Goal: Task Accomplishment & Management: Manage account settings

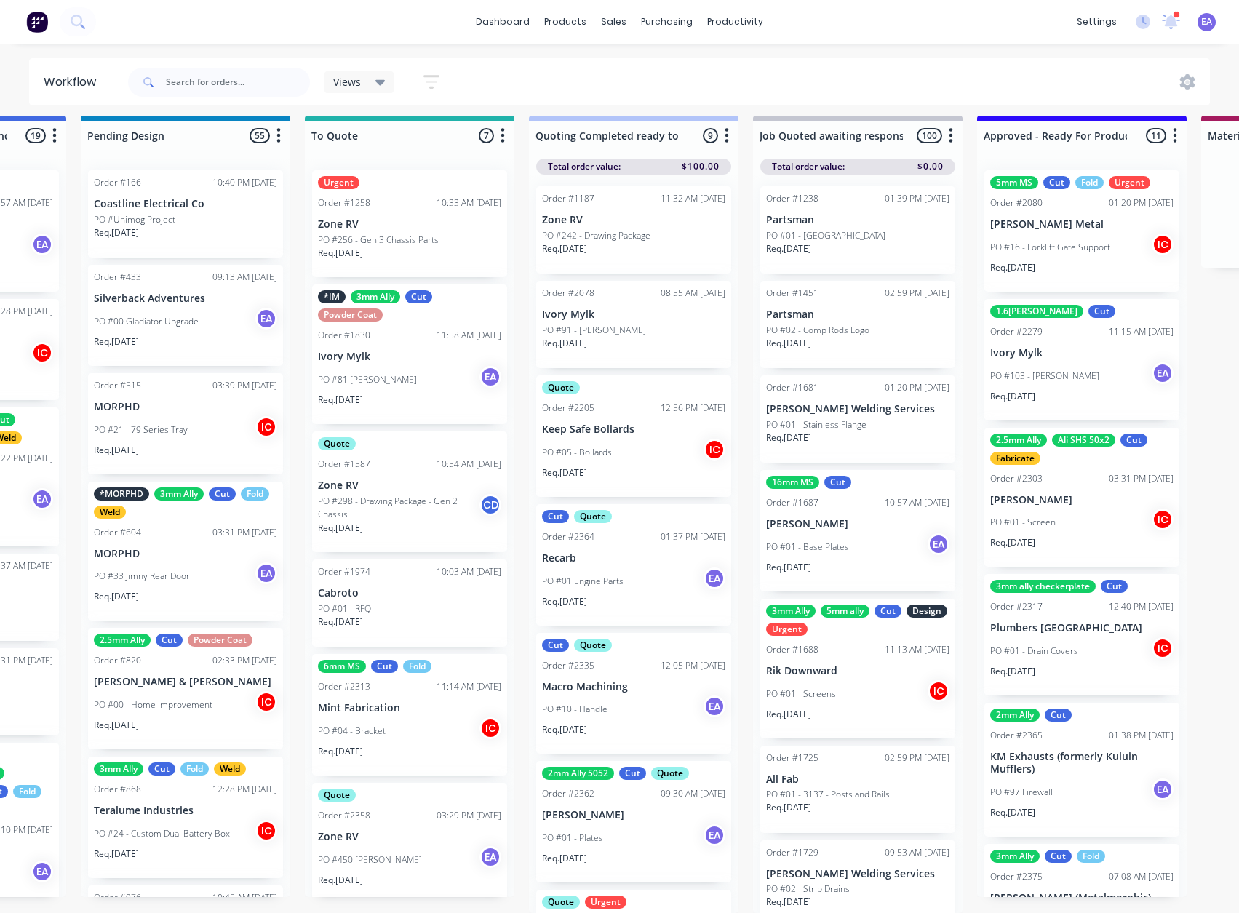
scroll to position [19, 1622]
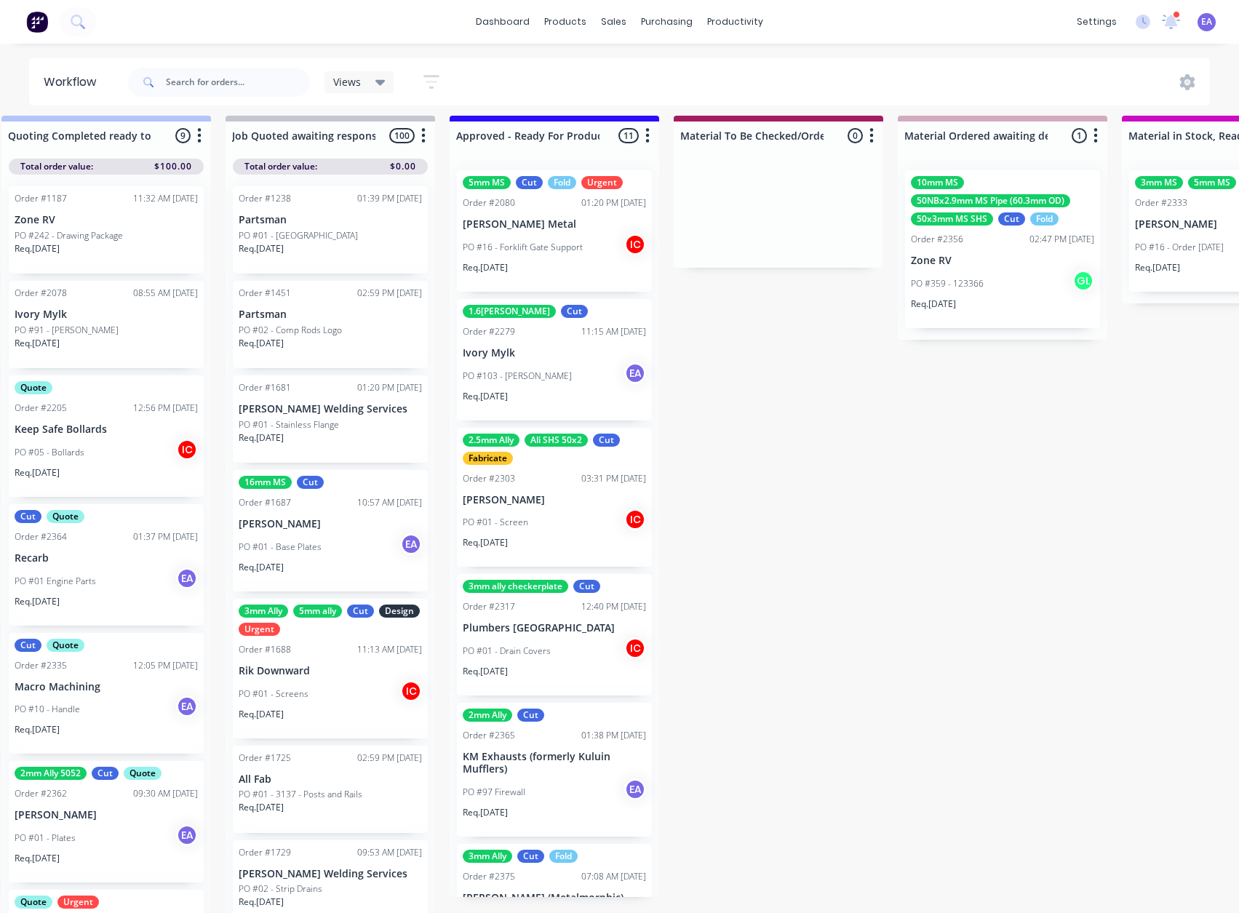
drag, startPoint x: 810, startPoint y: 636, endPoint x: 946, endPoint y: 657, distance: 137.7
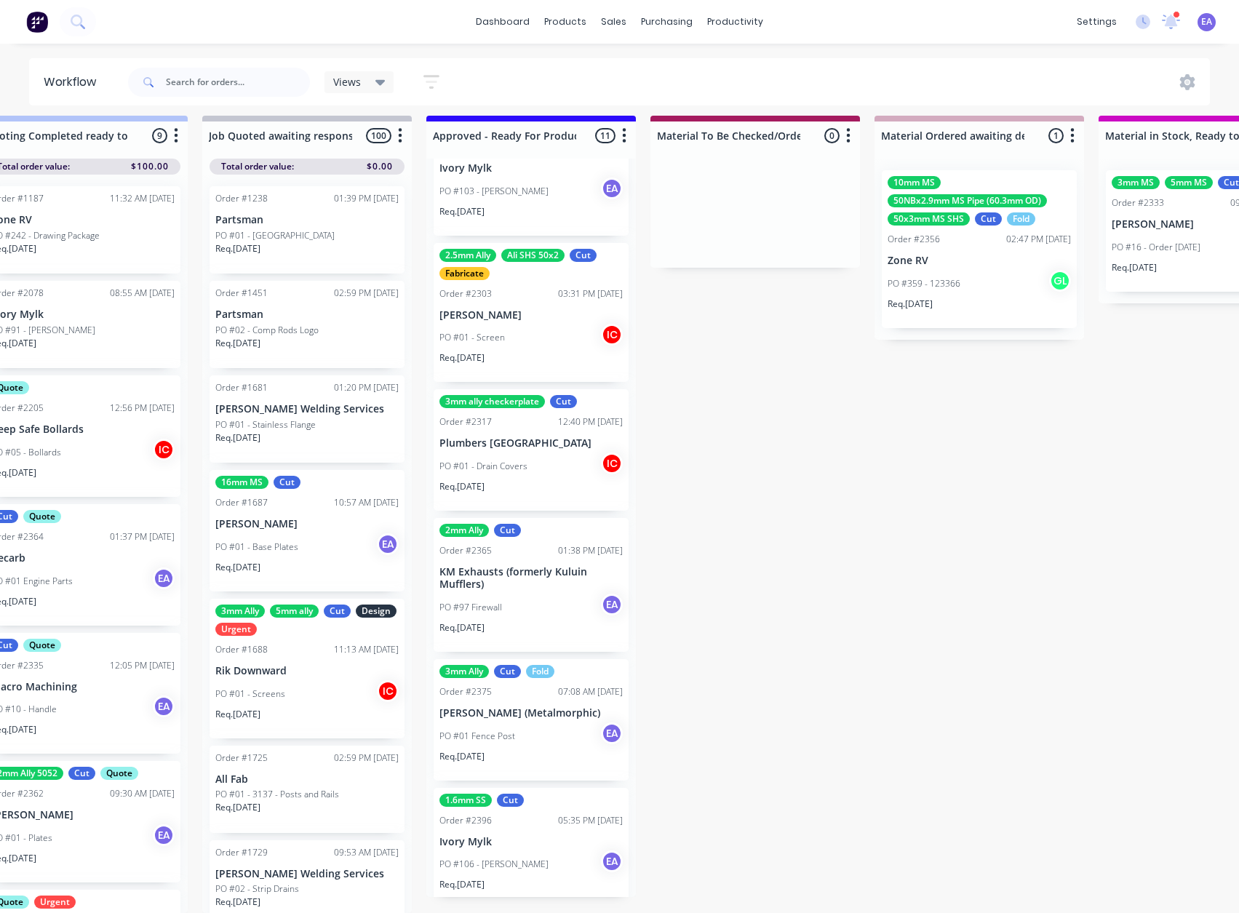
scroll to position [0, 1622]
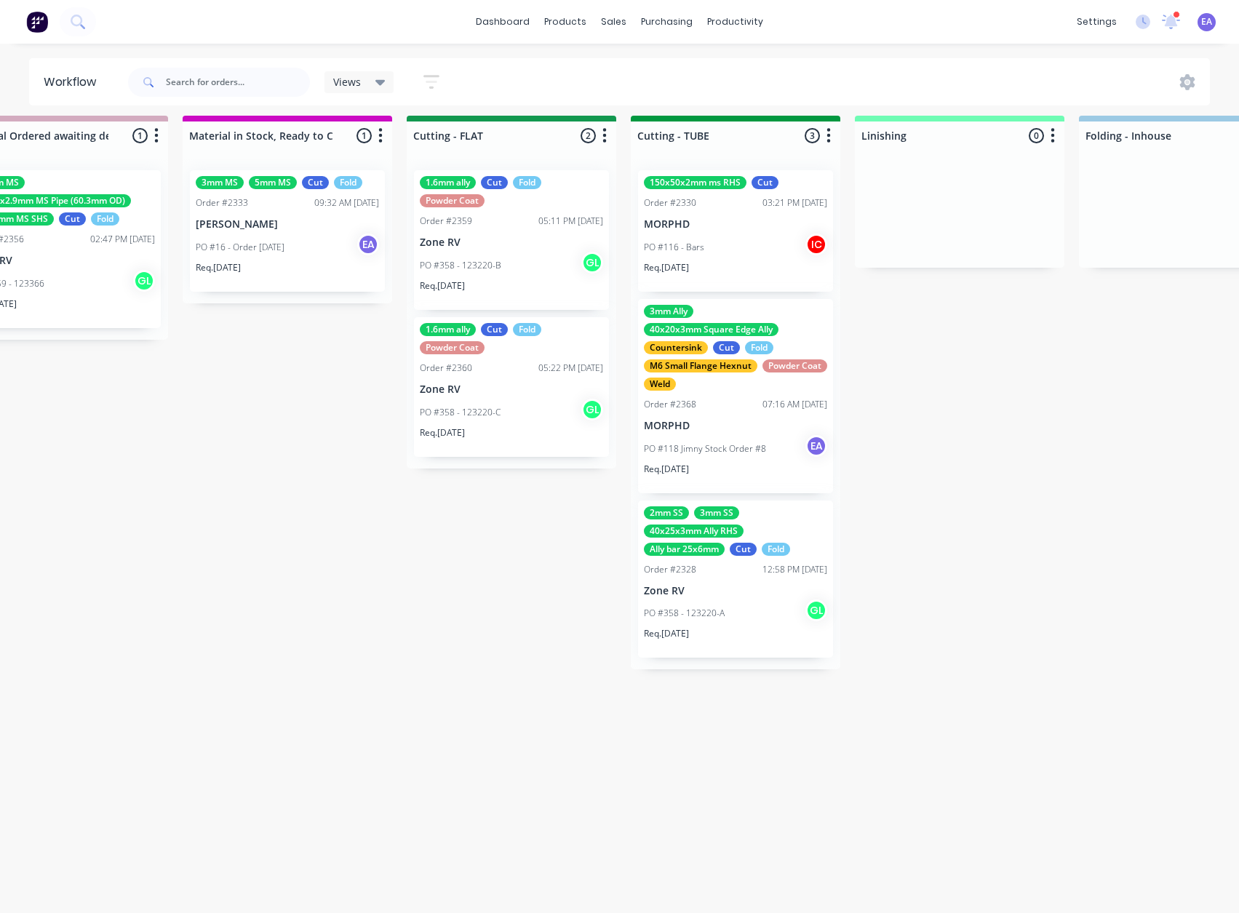
drag, startPoint x: 905, startPoint y: 595, endPoint x: 1067, endPoint y: 605, distance: 161.8
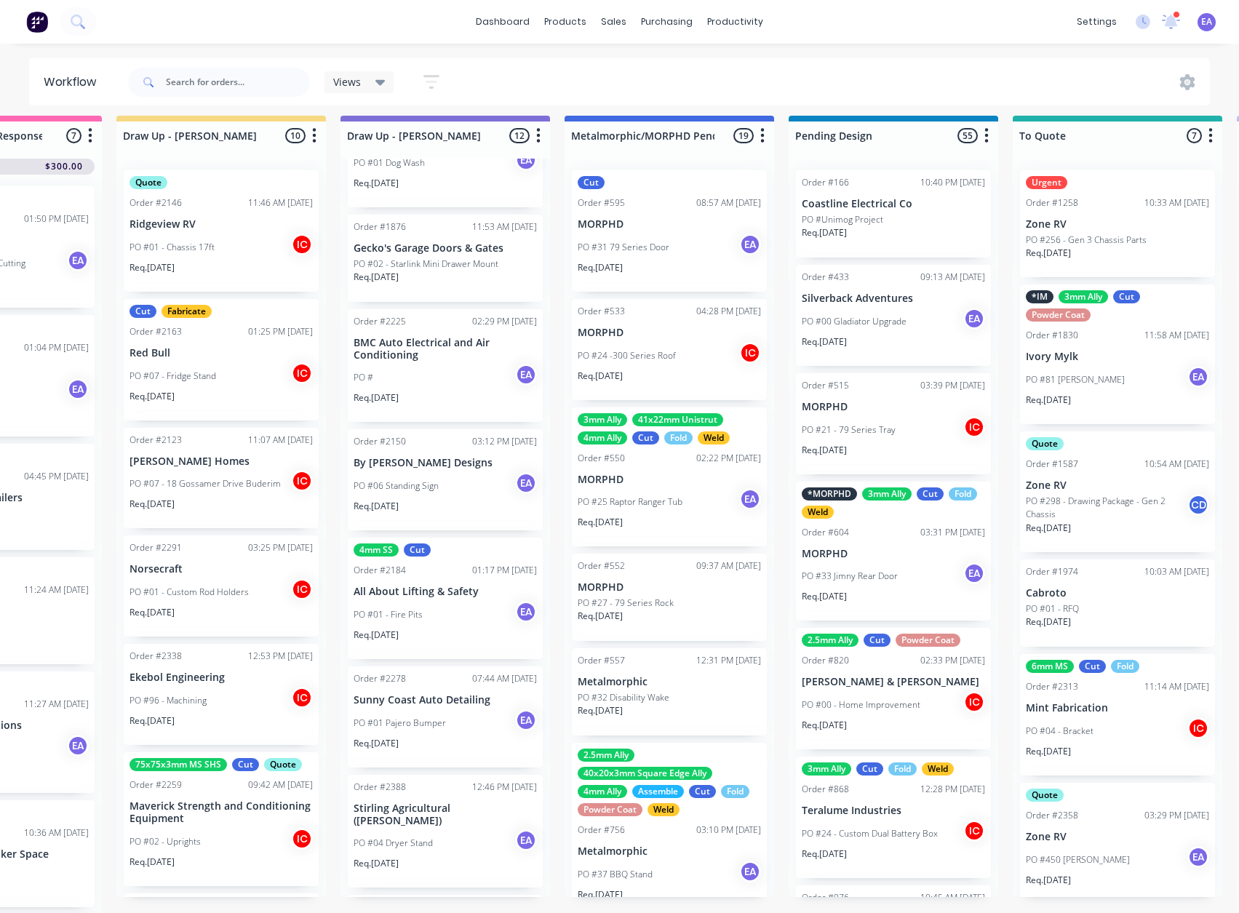
scroll to position [19, 0]
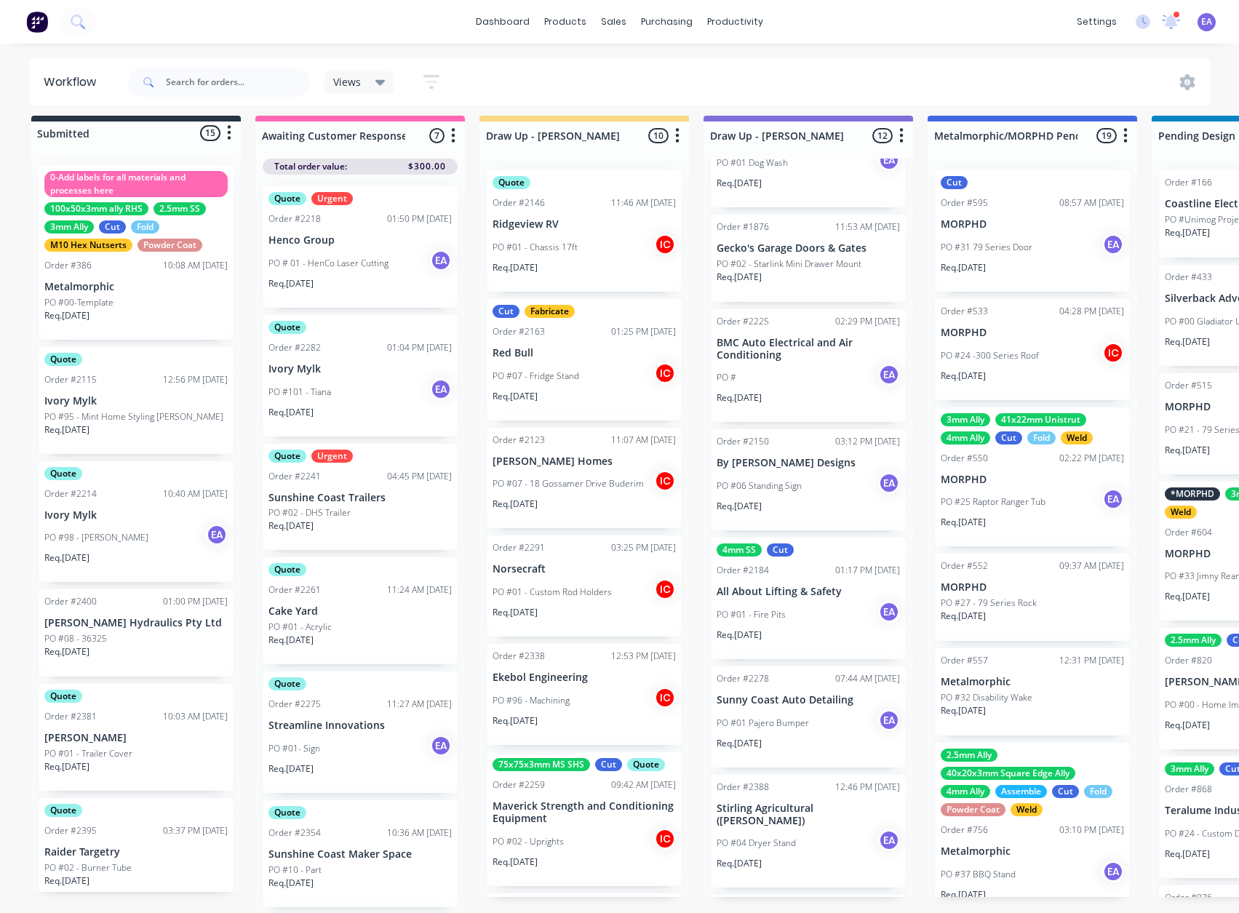
drag, startPoint x: 833, startPoint y: 639, endPoint x: 559, endPoint y: 693, distance: 278.8
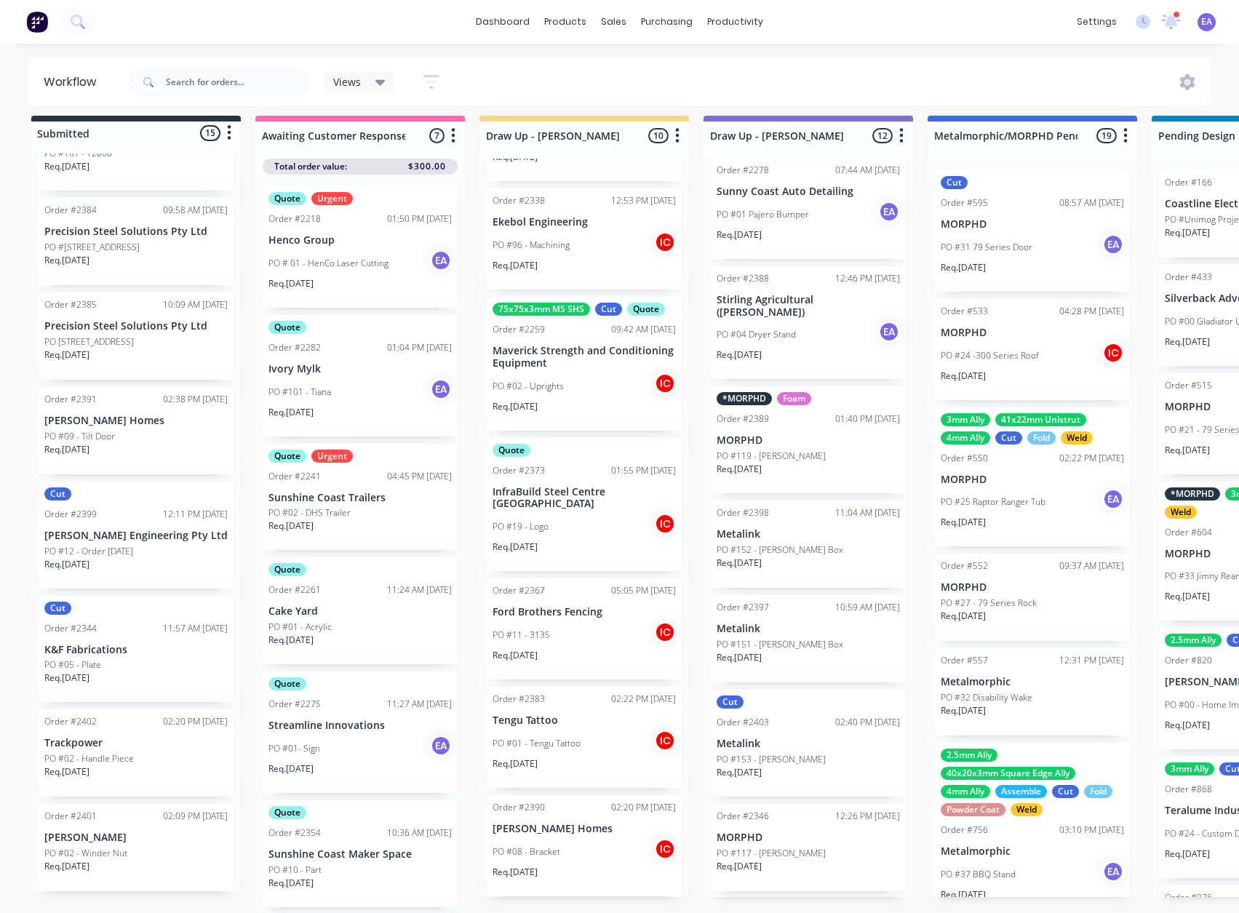
scroll to position [648, 0]
click at [1175, 20] on icon at bounding box center [1170, 20] width 13 height 12
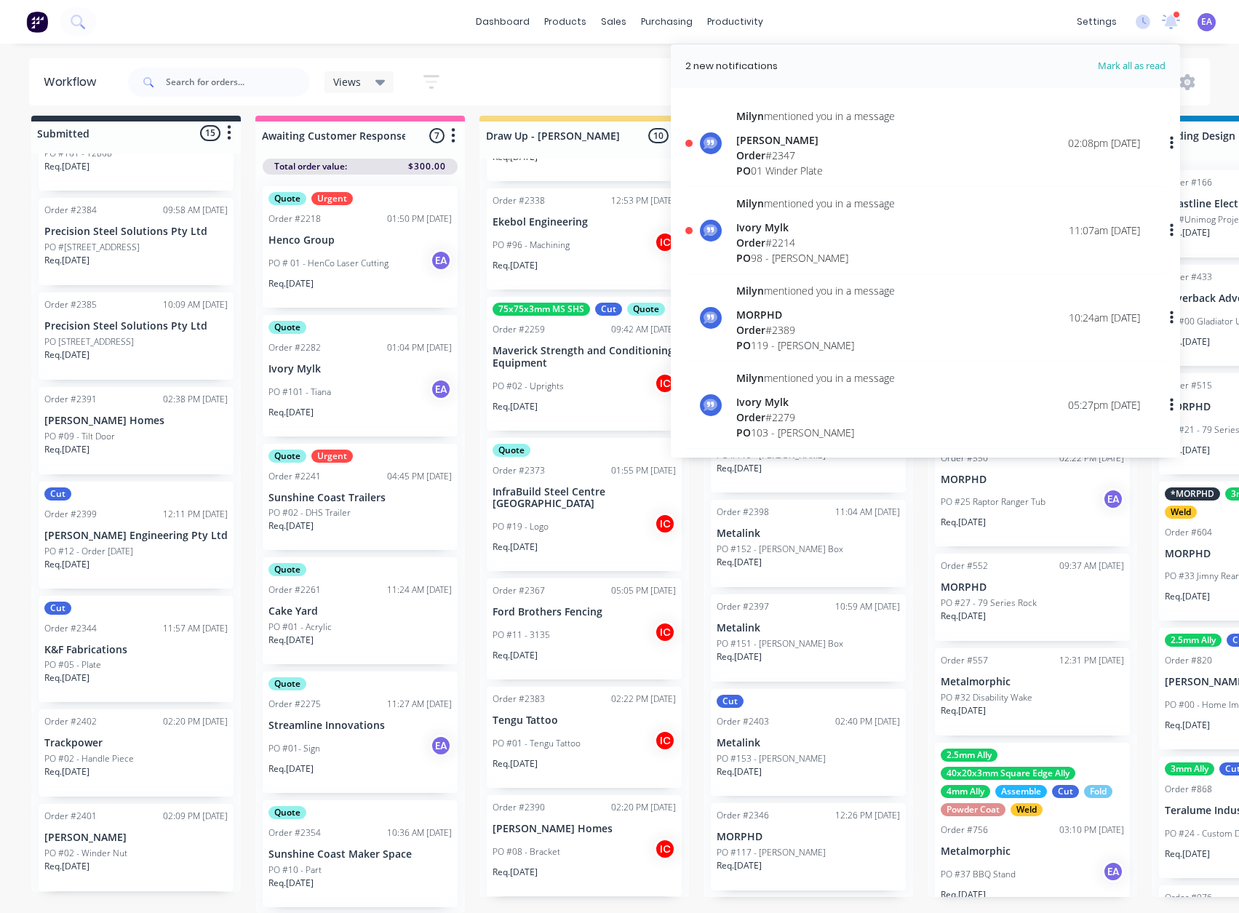
click at [821, 242] on div "Order # 2214" at bounding box center [815, 242] width 159 height 15
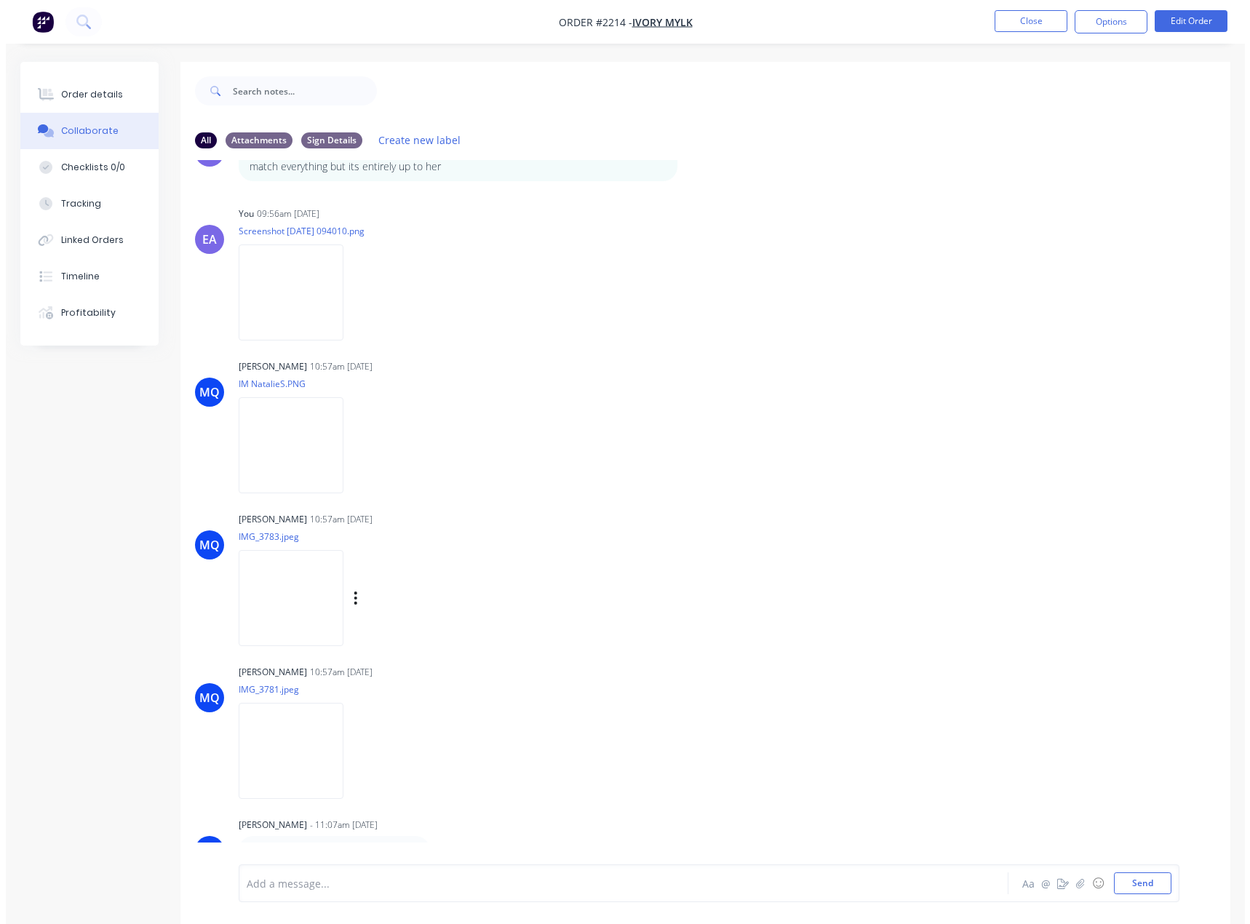
scroll to position [2035, 0]
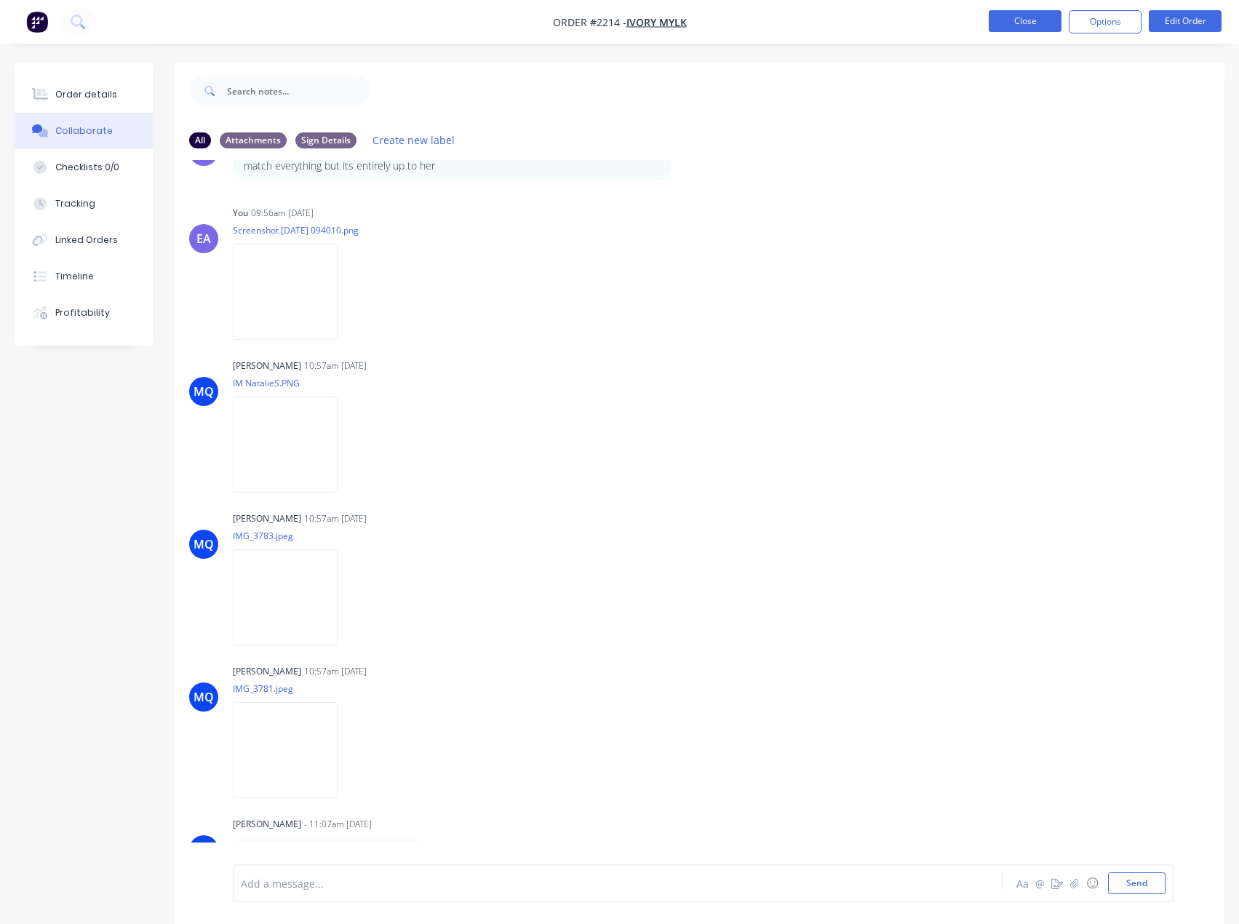
click at [1036, 21] on button "Close" at bounding box center [1025, 21] width 73 height 22
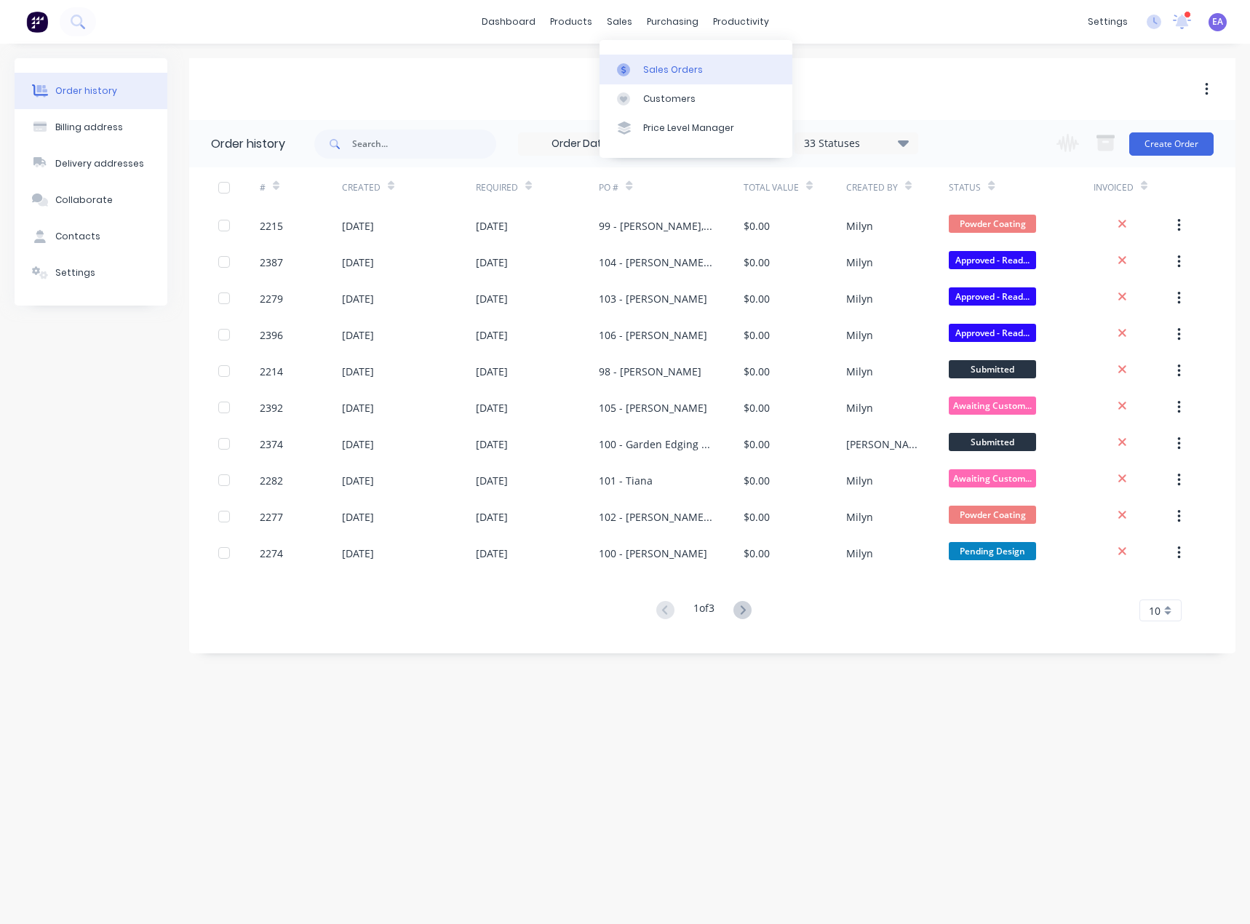
click at [636, 68] on div at bounding box center [628, 69] width 22 height 13
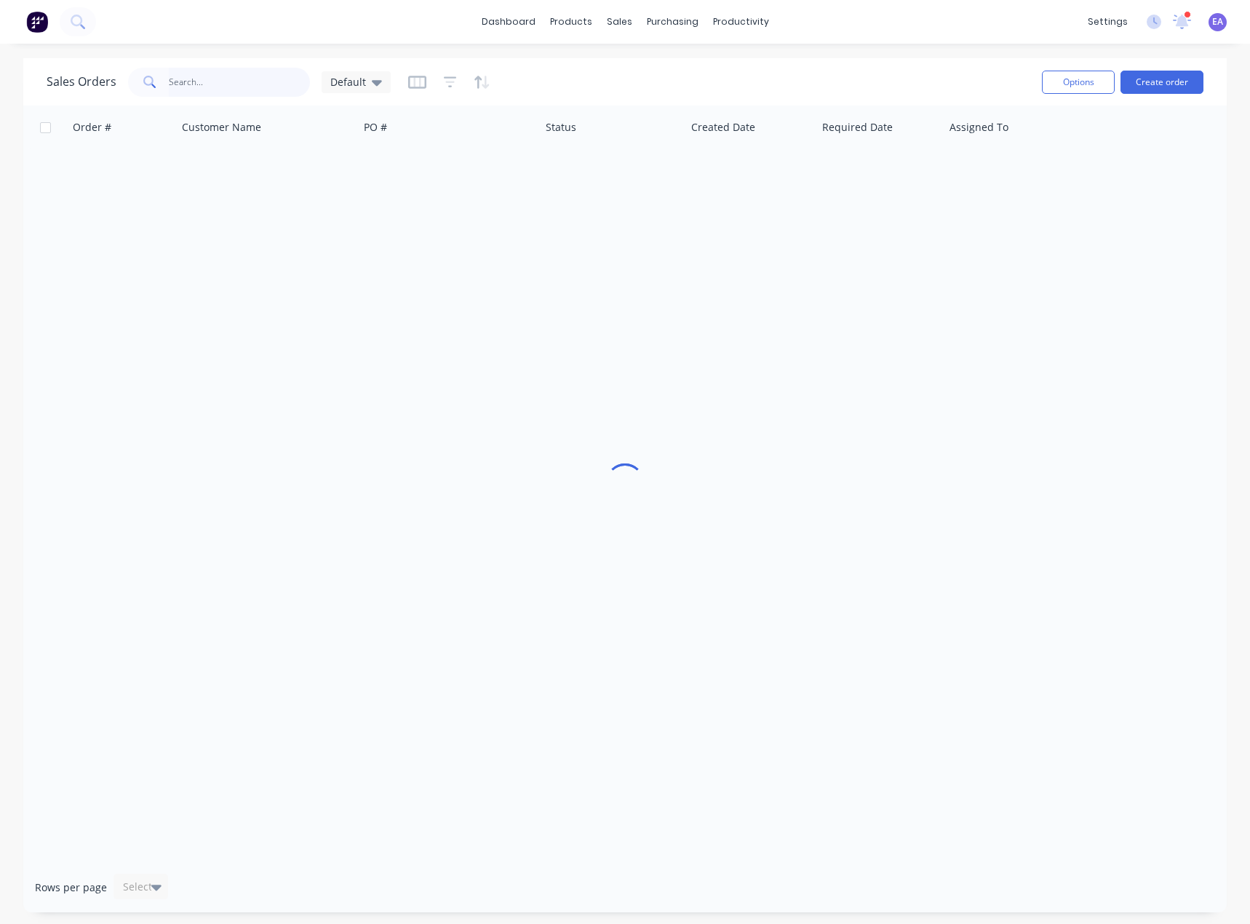
click at [210, 71] on input "text" at bounding box center [240, 82] width 142 height 29
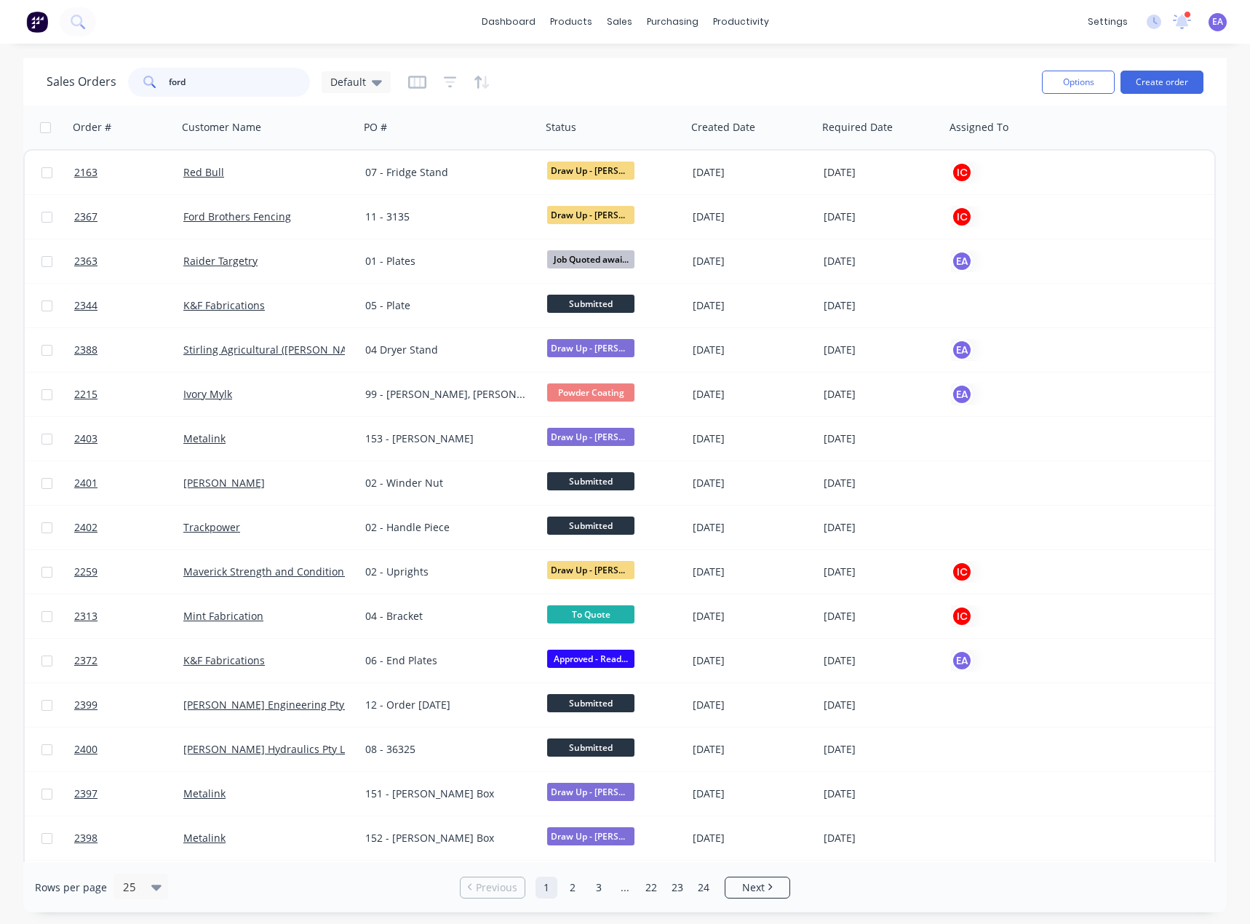
type input "ford"
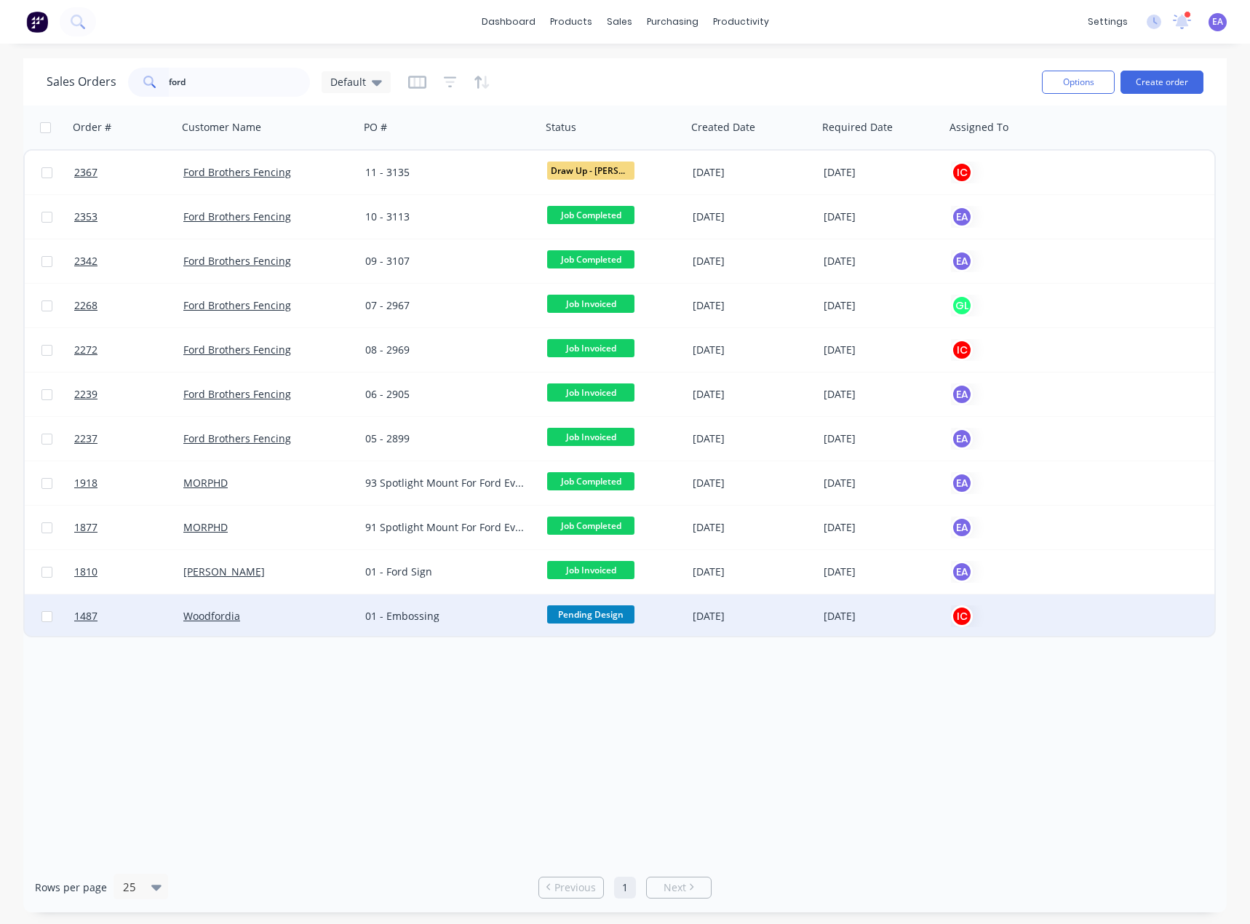
click at [437, 605] on div "01 - Embossing" at bounding box center [450, 616] width 182 height 44
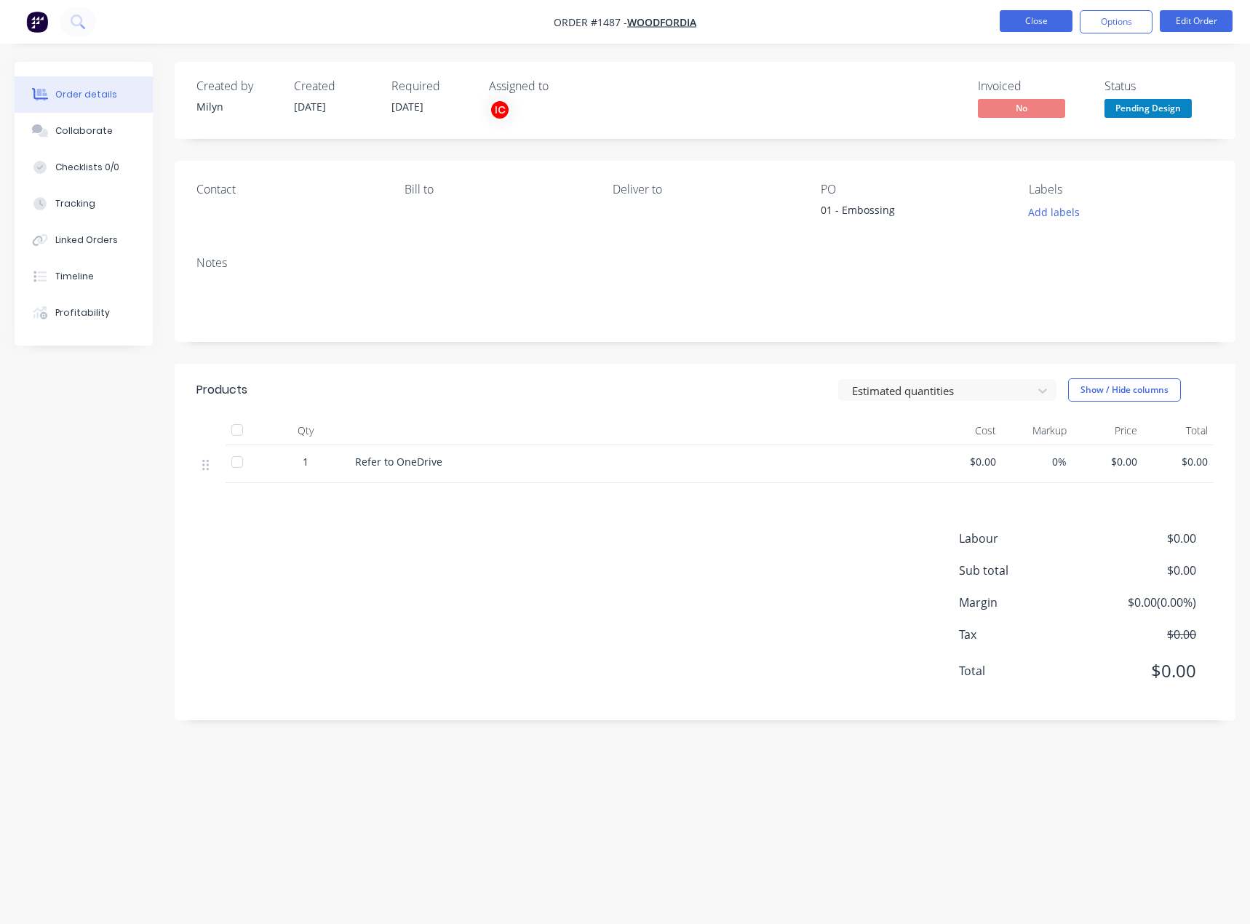
click at [1016, 24] on button "Close" at bounding box center [1036, 21] width 73 height 22
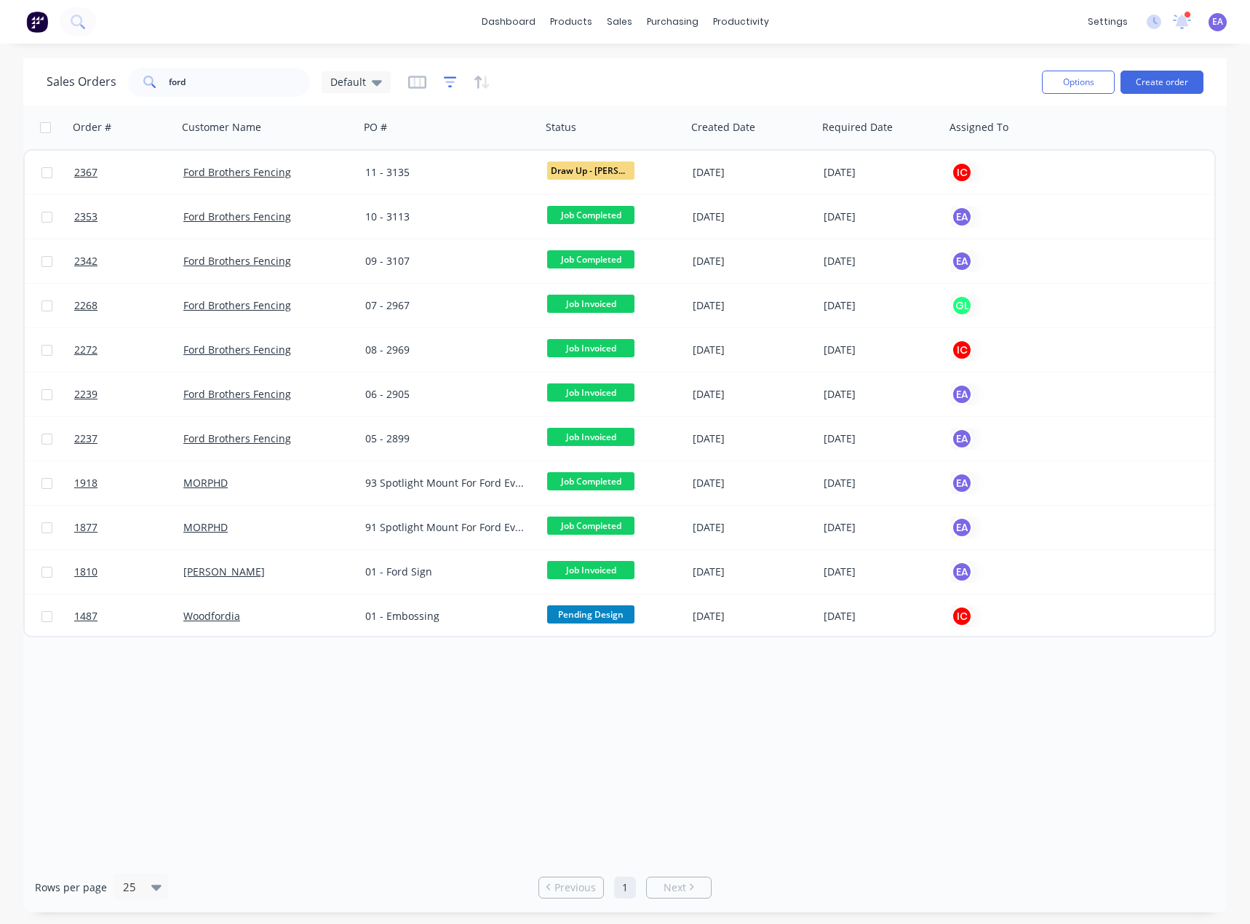
click at [440, 89] on div at bounding box center [449, 82] width 82 height 23
click at [444, 82] on icon "button" at bounding box center [450, 82] width 13 height 15
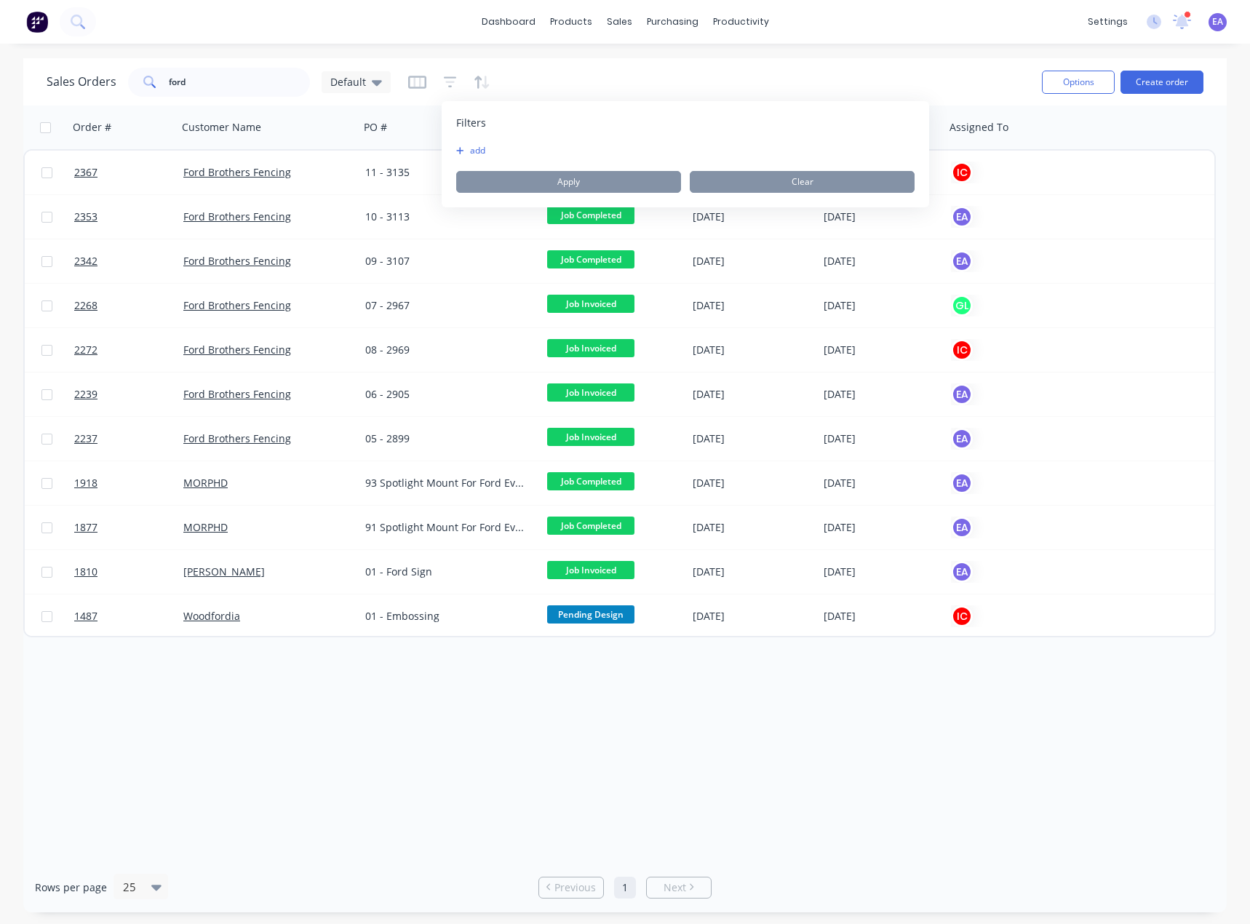
click at [485, 149] on button "add" at bounding box center [474, 151] width 36 height 12
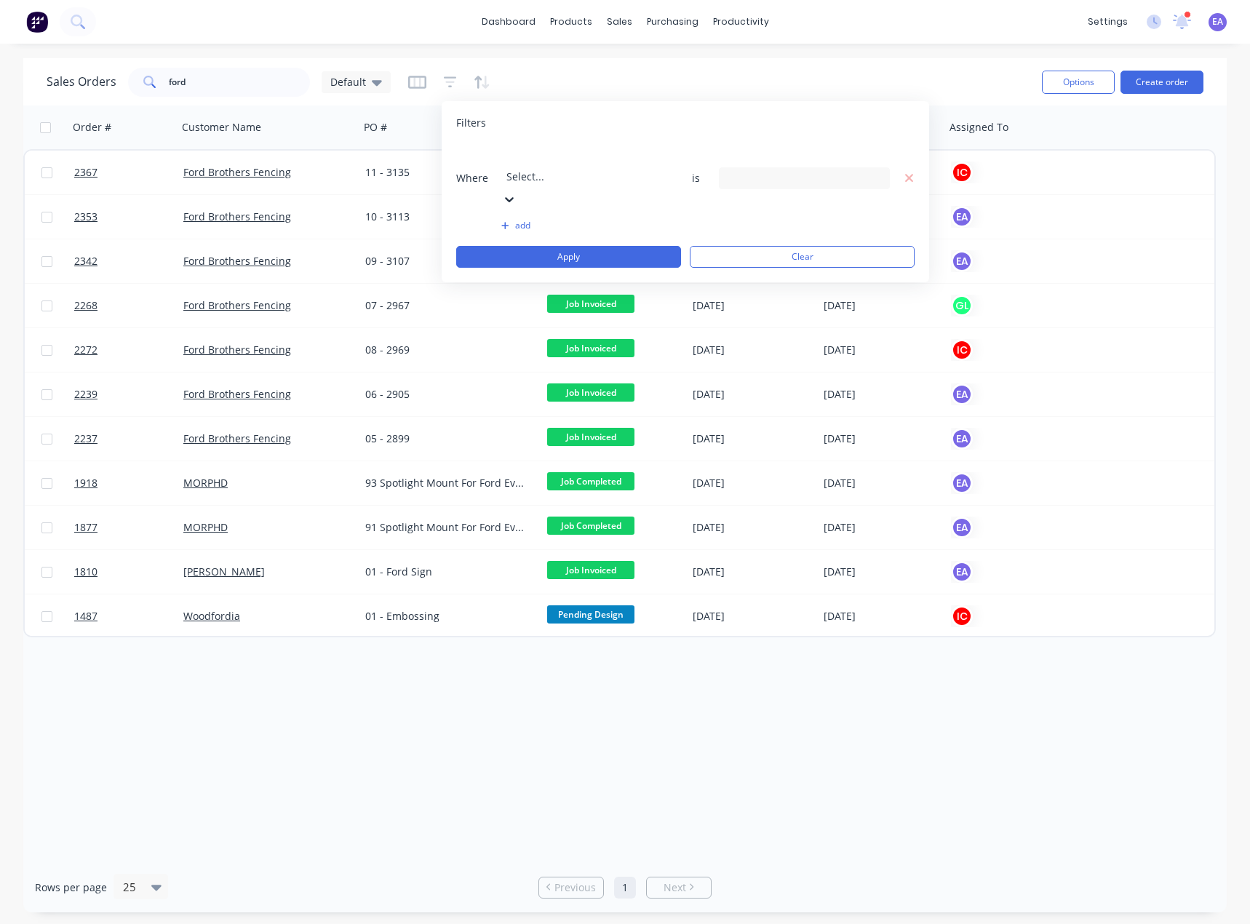
click at [534, 159] on div at bounding box center [611, 157] width 210 height 18
click at [821, 167] on div "30 Status selected" at bounding box center [804, 178] width 171 height 22
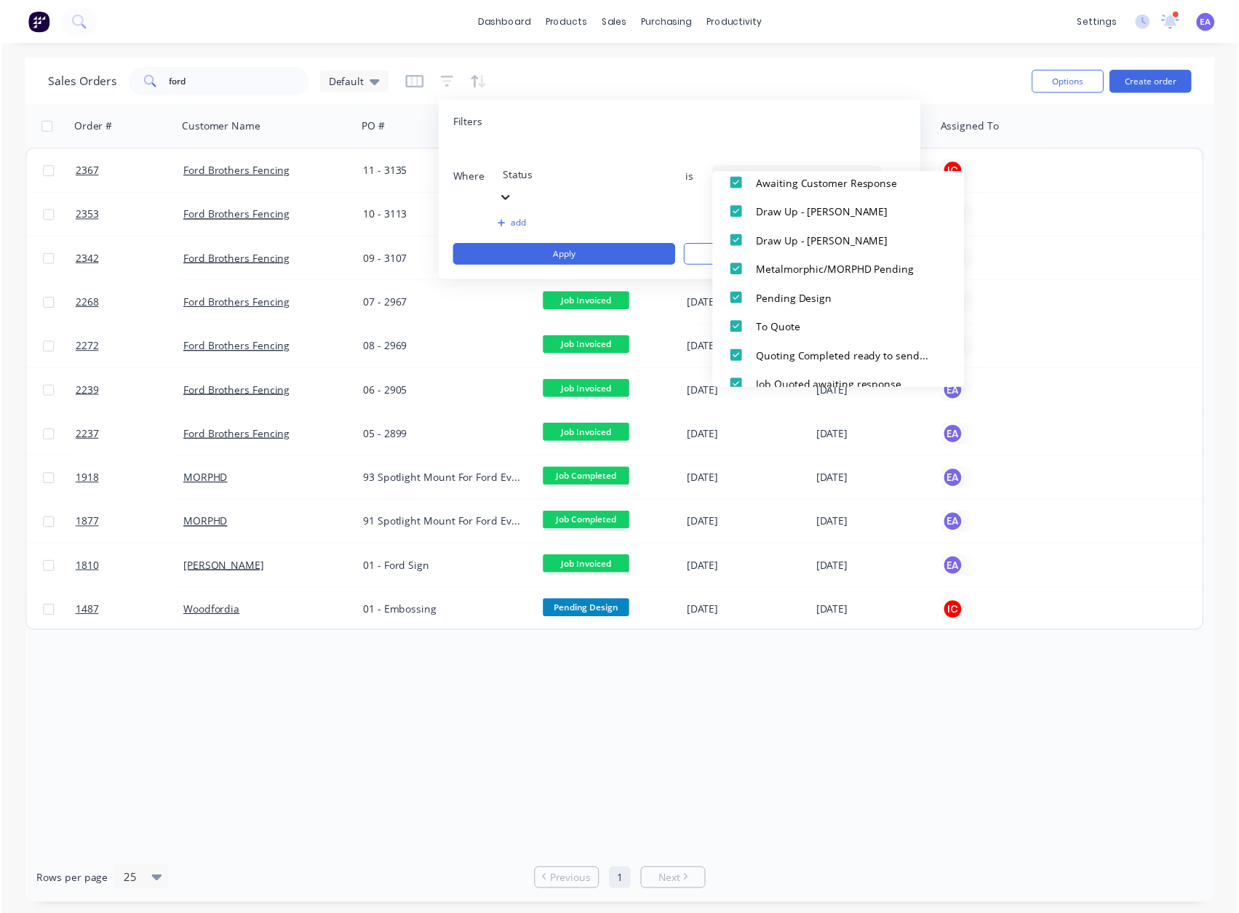
scroll to position [0, 0]
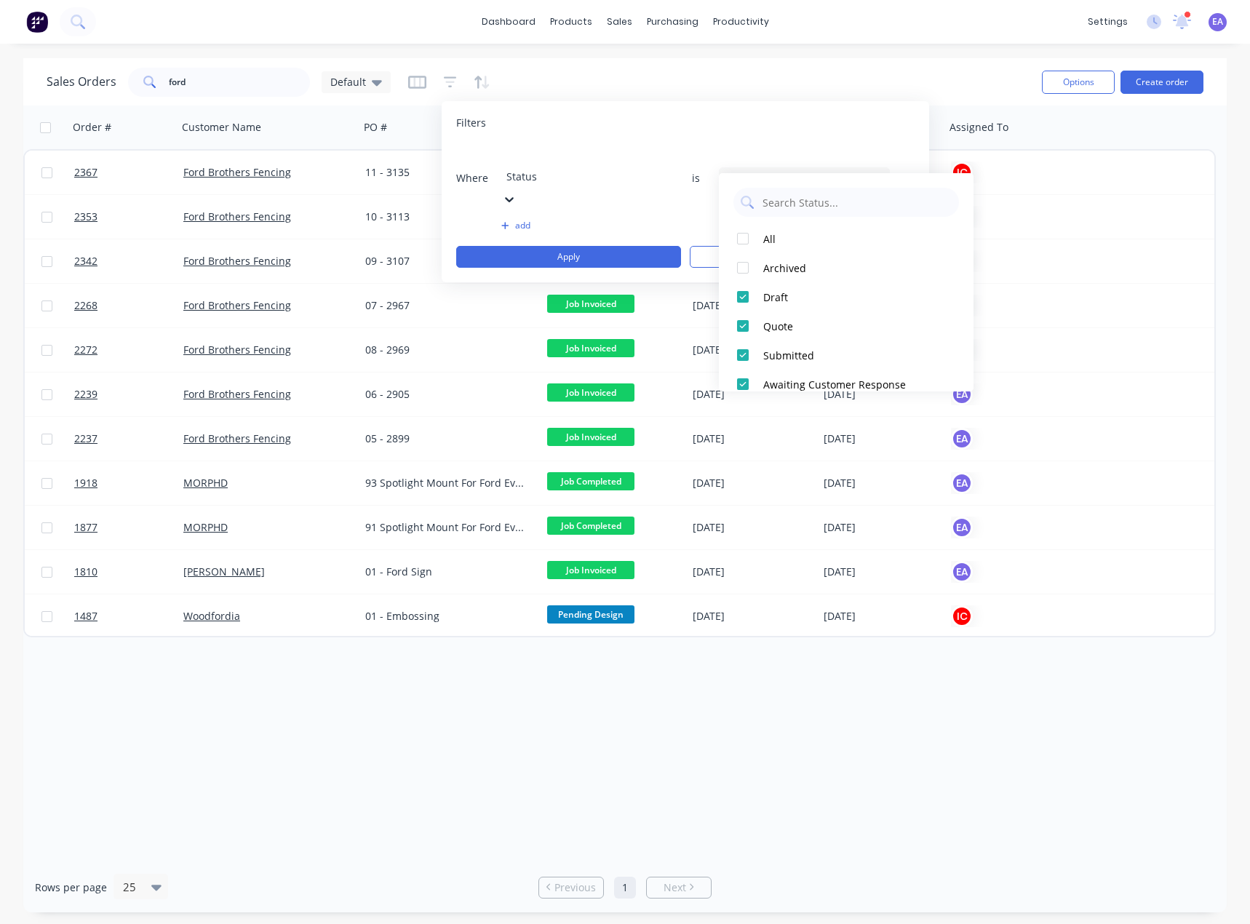
drag, startPoint x: 659, startPoint y: 110, endPoint x: 669, endPoint y: 113, distance: 10.6
click at [661, 110] on div "Filters Where Status is 30 Status selected add Apply Clear" at bounding box center [685, 191] width 487 height 181
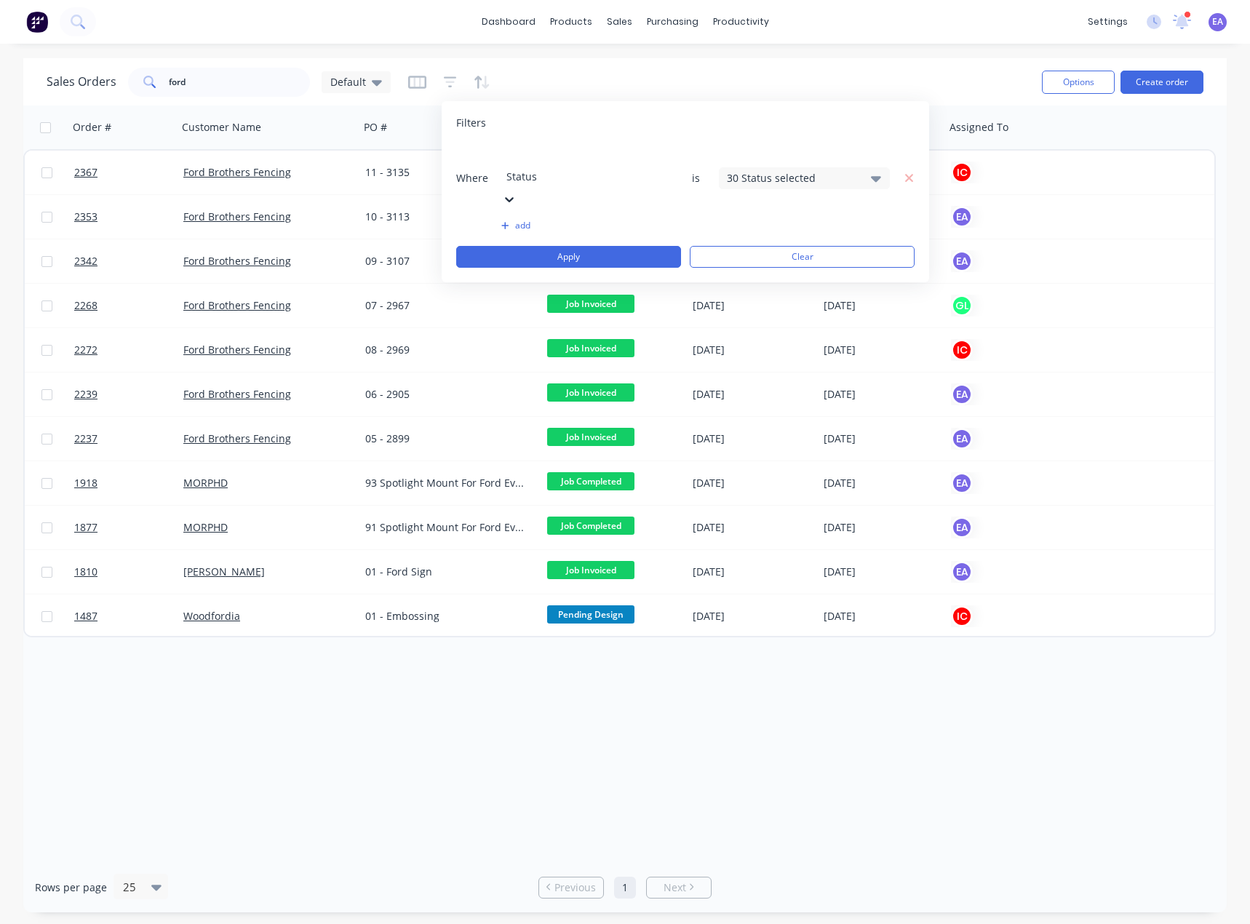
click at [864, 77] on div "Sales Orders ford Default" at bounding box center [539, 82] width 984 height 36
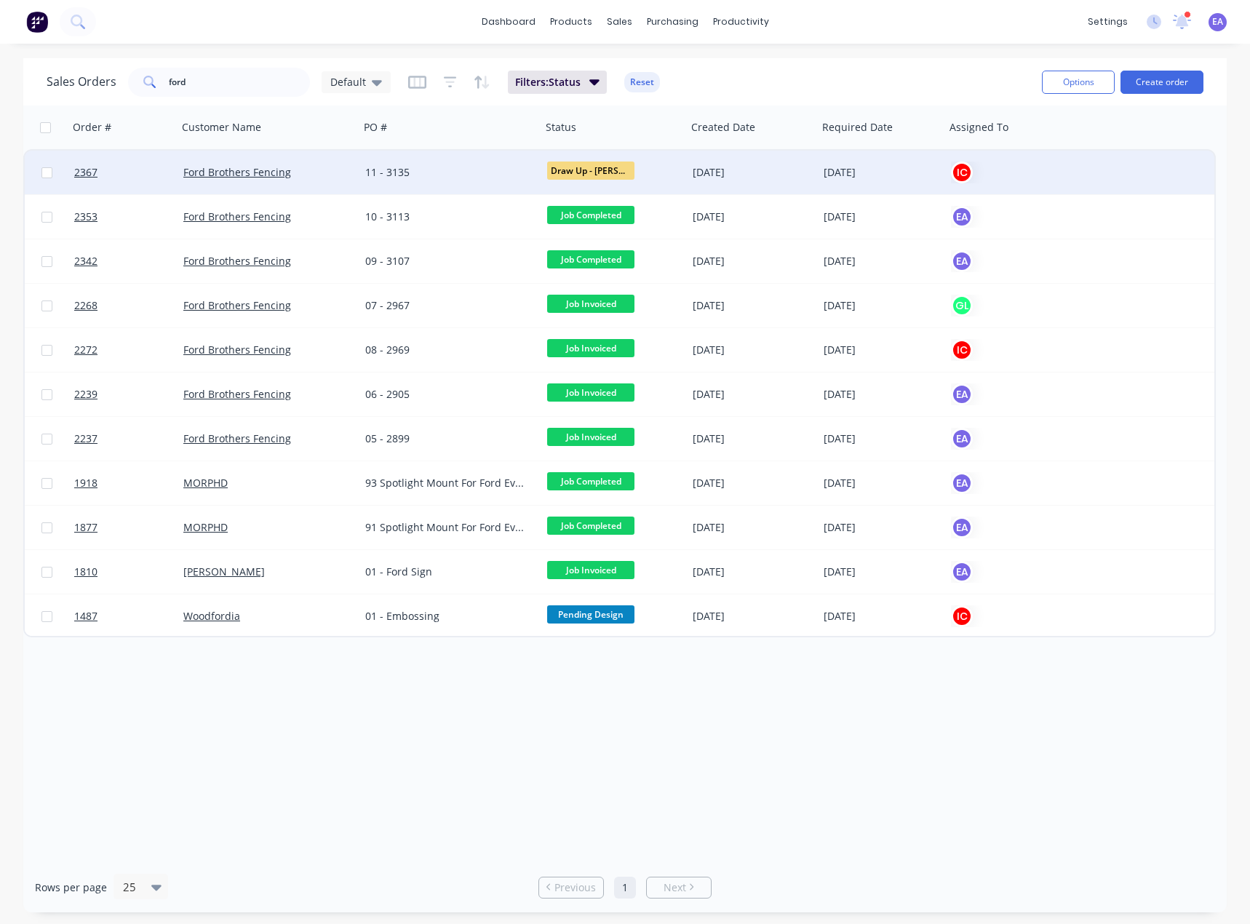
click at [388, 175] on div "11 - 3135" at bounding box center [446, 172] width 162 height 15
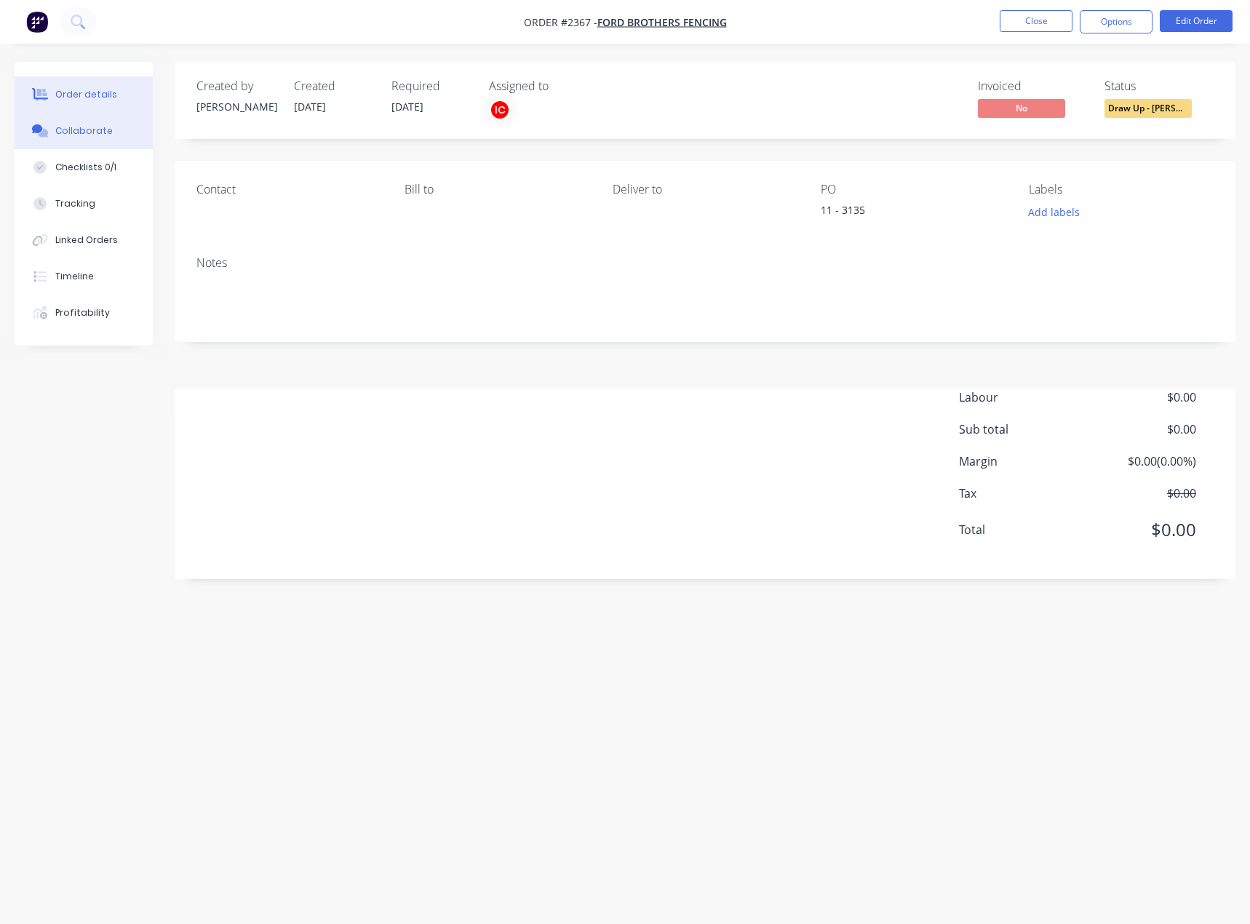
click at [92, 132] on div "Collaborate" at bounding box center [83, 130] width 57 height 13
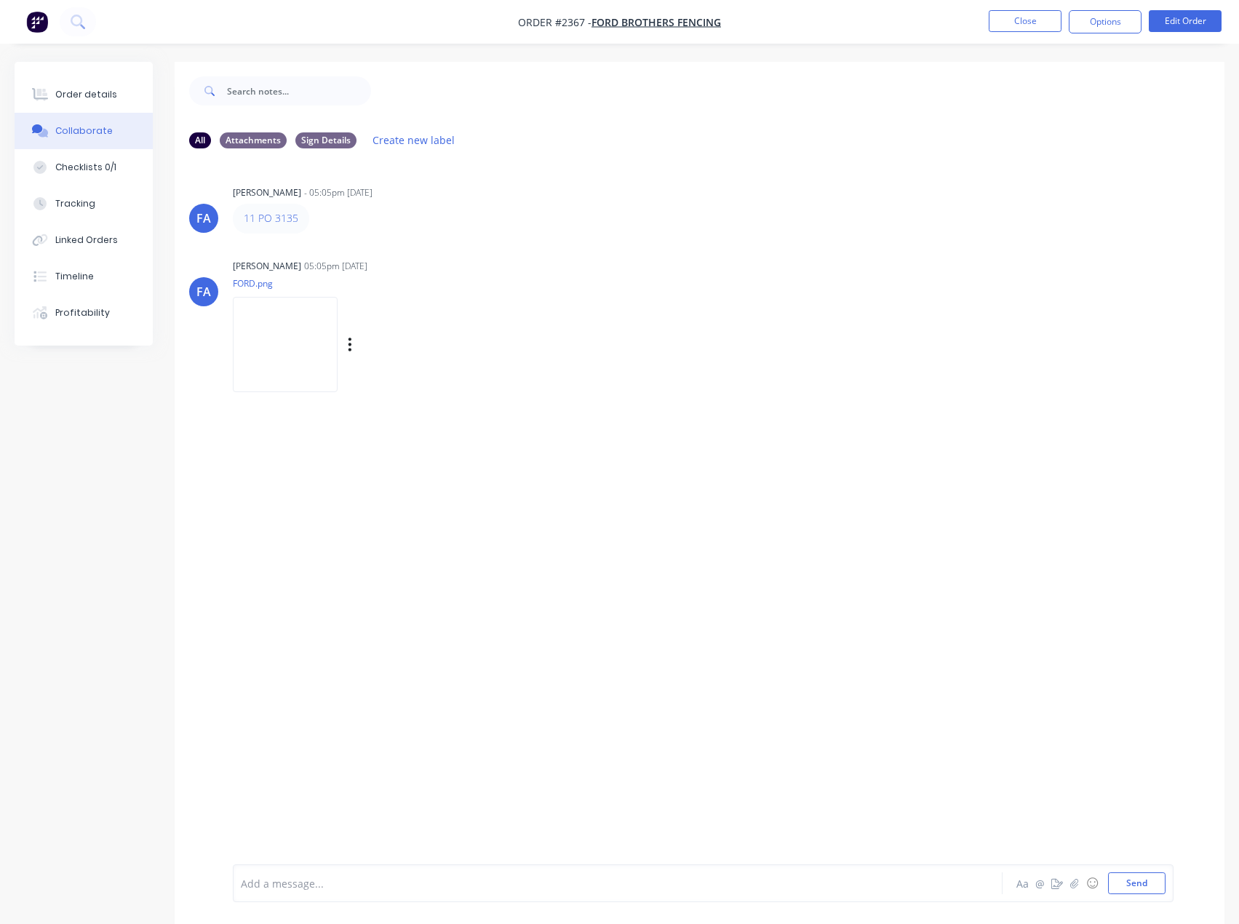
click at [249, 354] on img at bounding box center [285, 344] width 105 height 95
click at [111, 101] on button "Order details" at bounding box center [84, 94] width 138 height 36
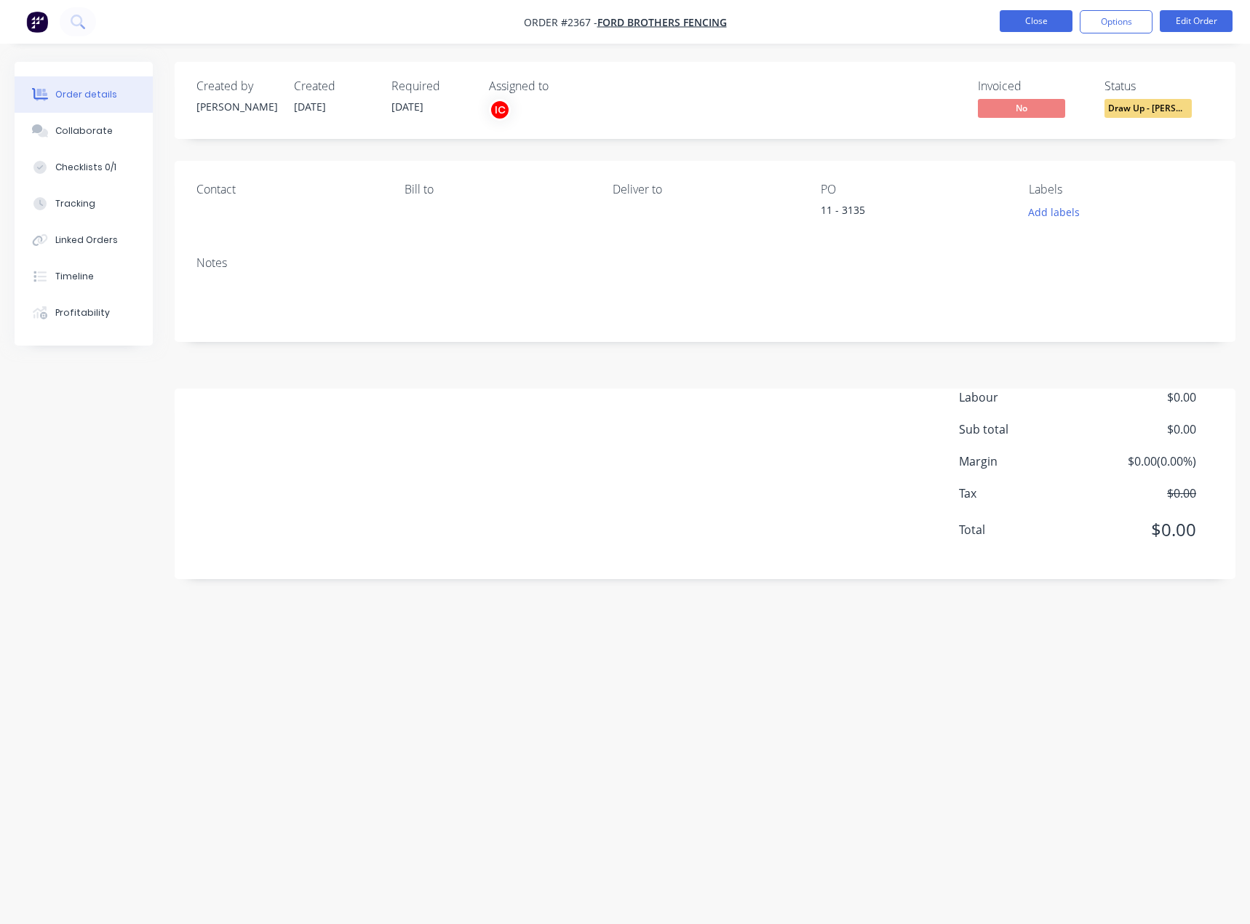
click at [1056, 19] on button "Close" at bounding box center [1036, 21] width 73 height 22
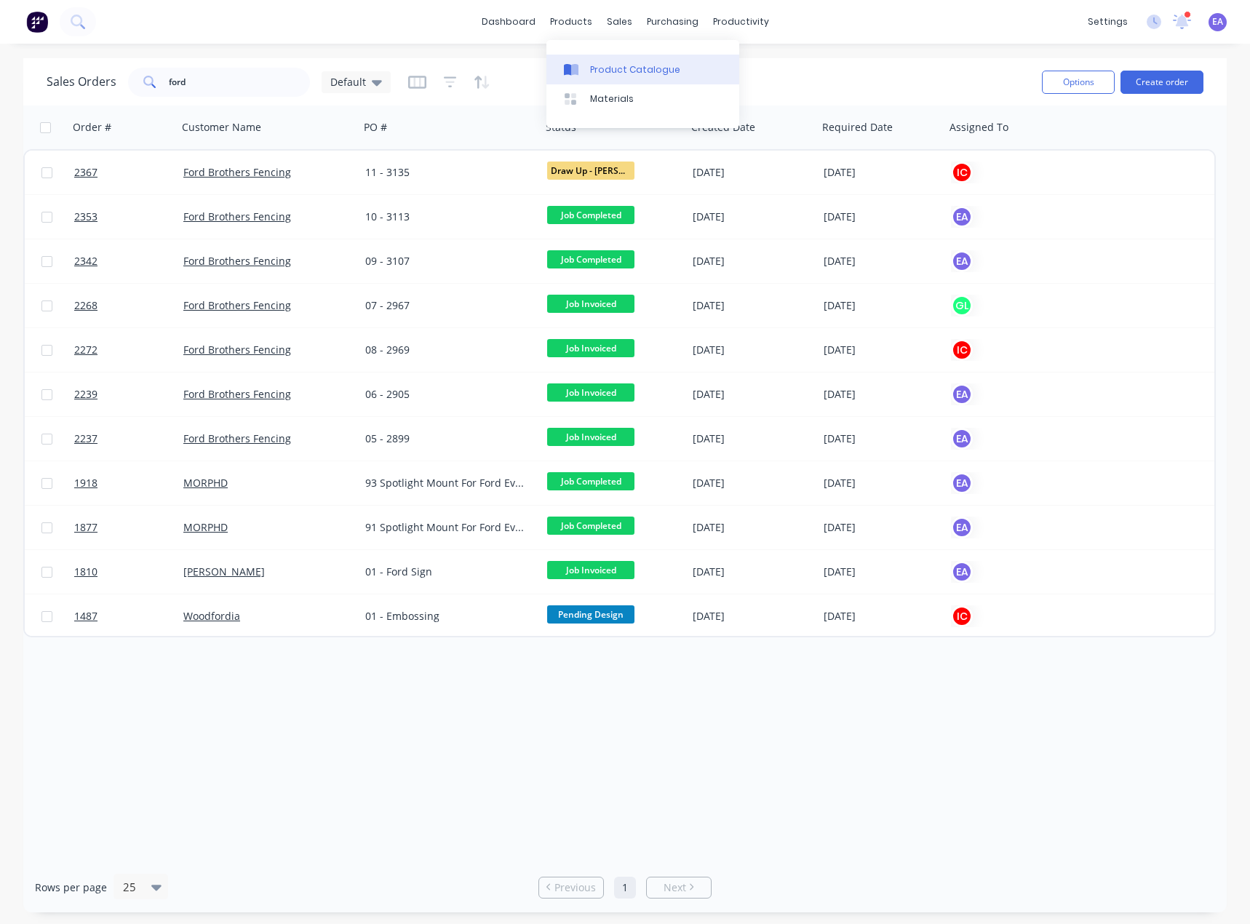
click at [586, 61] on link "Product Catalogue" at bounding box center [642, 69] width 193 height 29
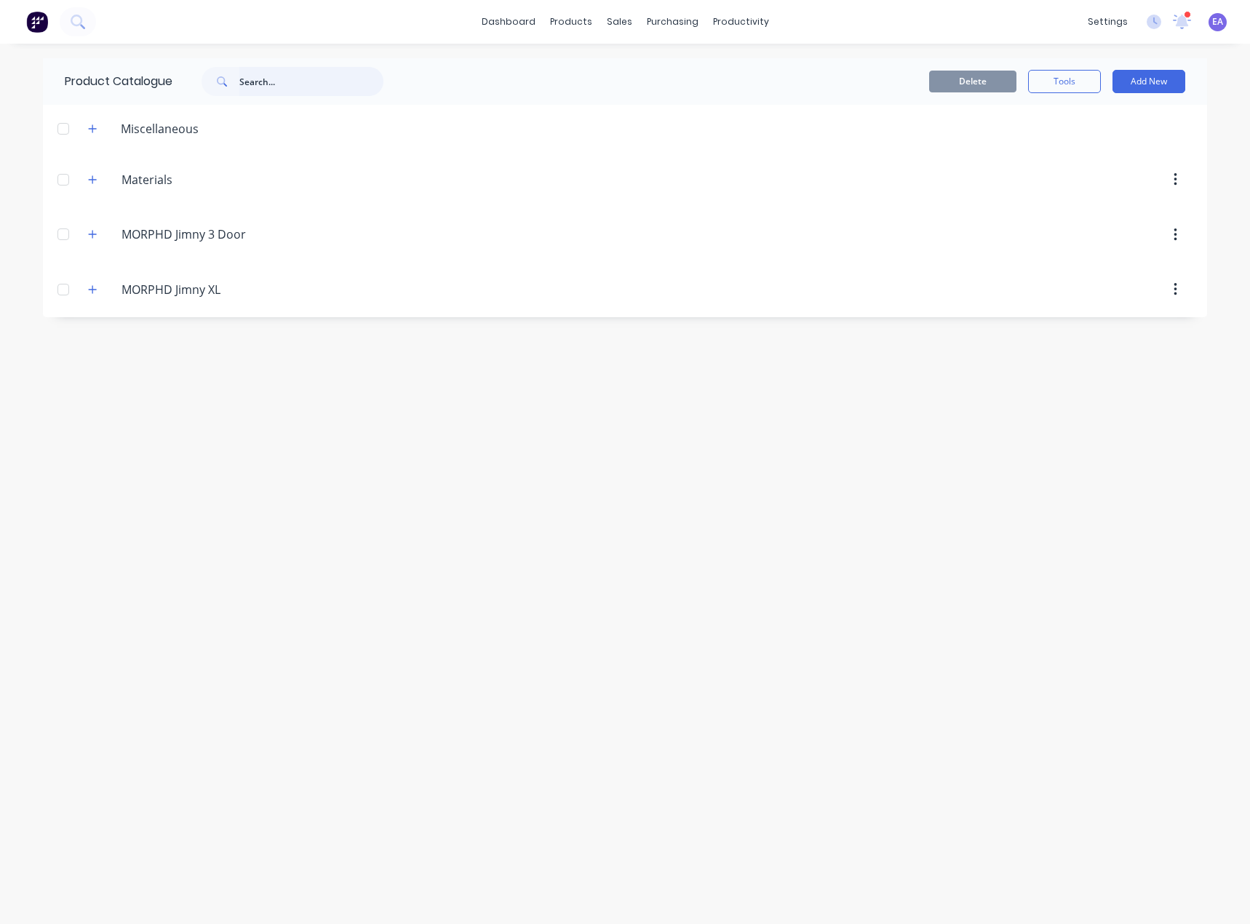
click at [280, 73] on input "text" at bounding box center [311, 81] width 144 height 29
type input "checklist"
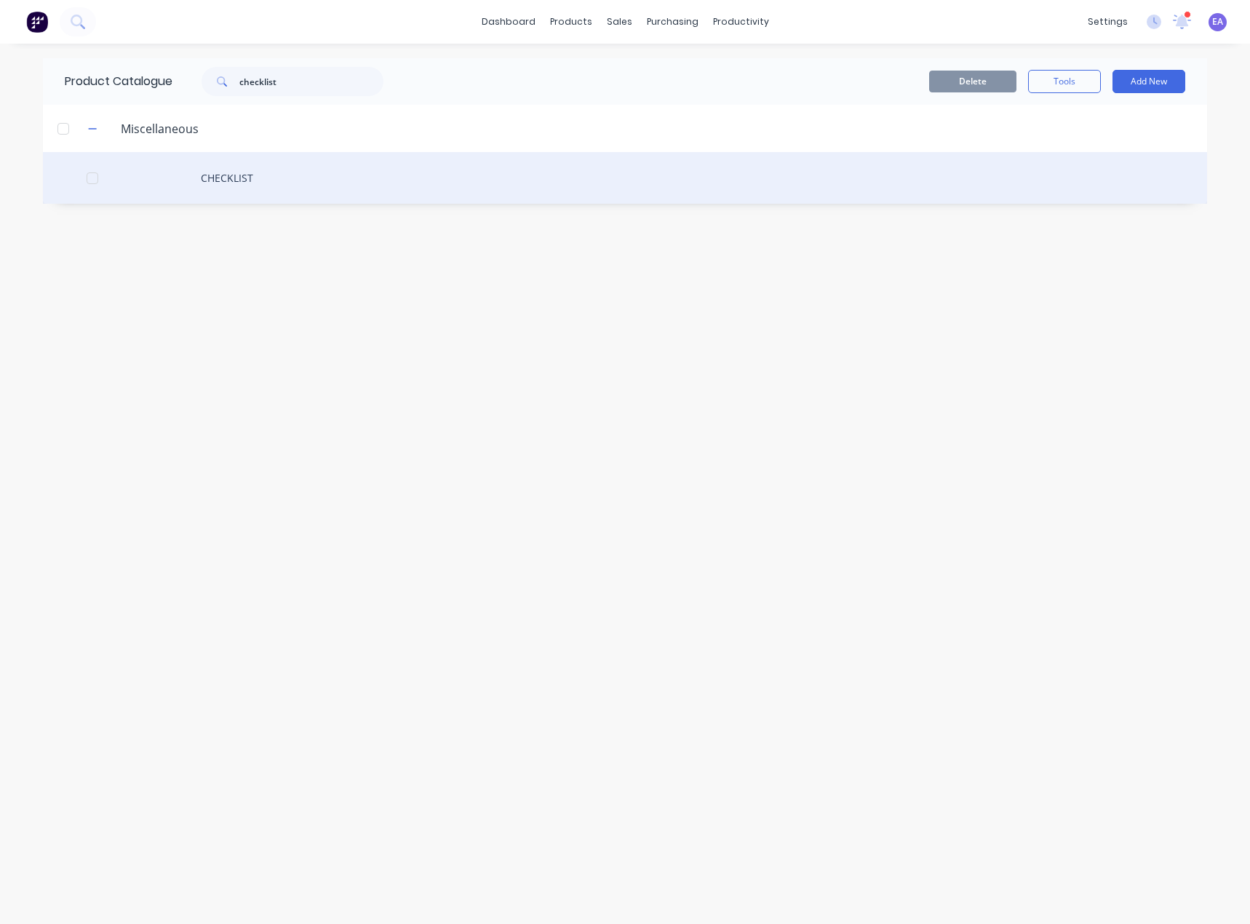
click at [198, 185] on div "CHECKLIST" at bounding box center [625, 178] width 1164 height 52
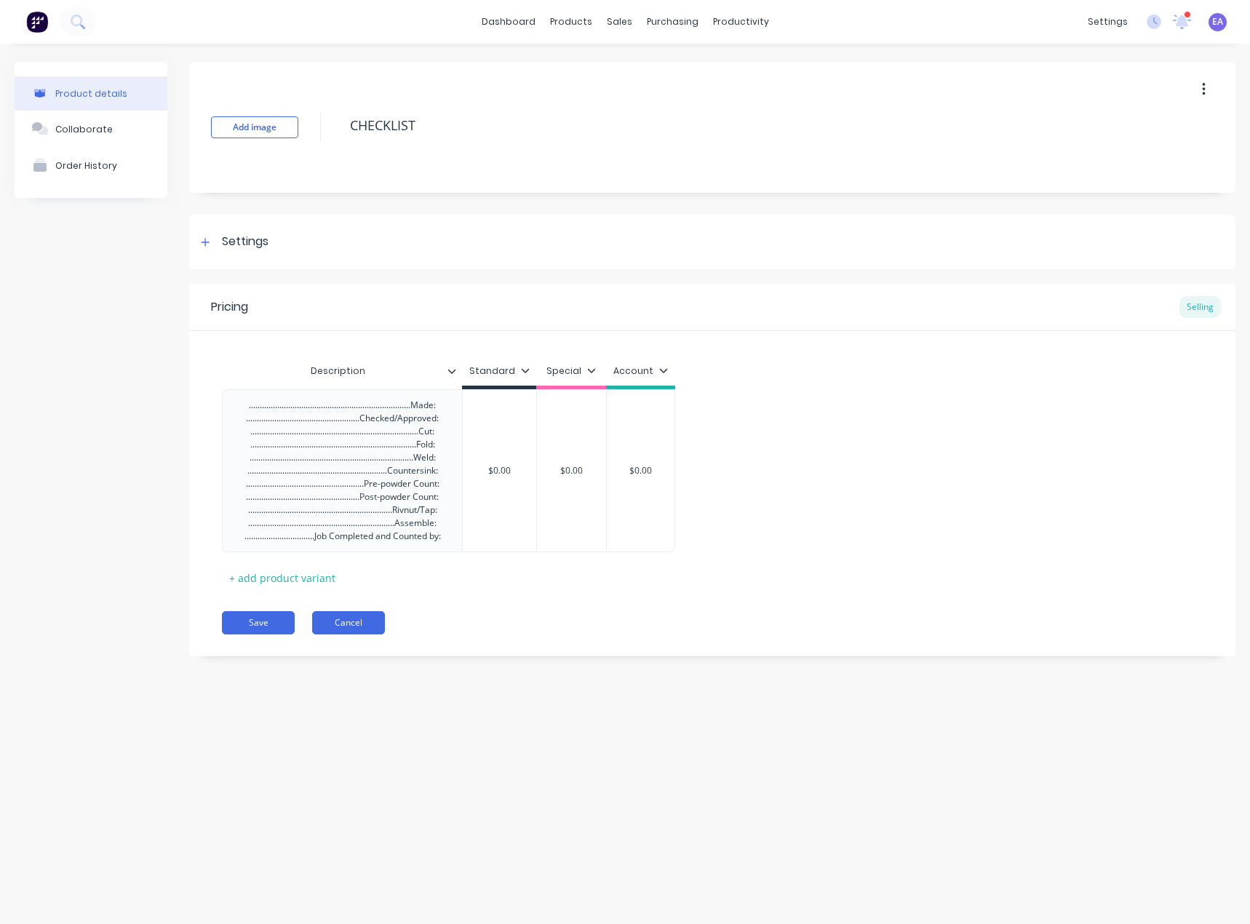
click at [356, 620] on button "Cancel" at bounding box center [348, 622] width 73 height 23
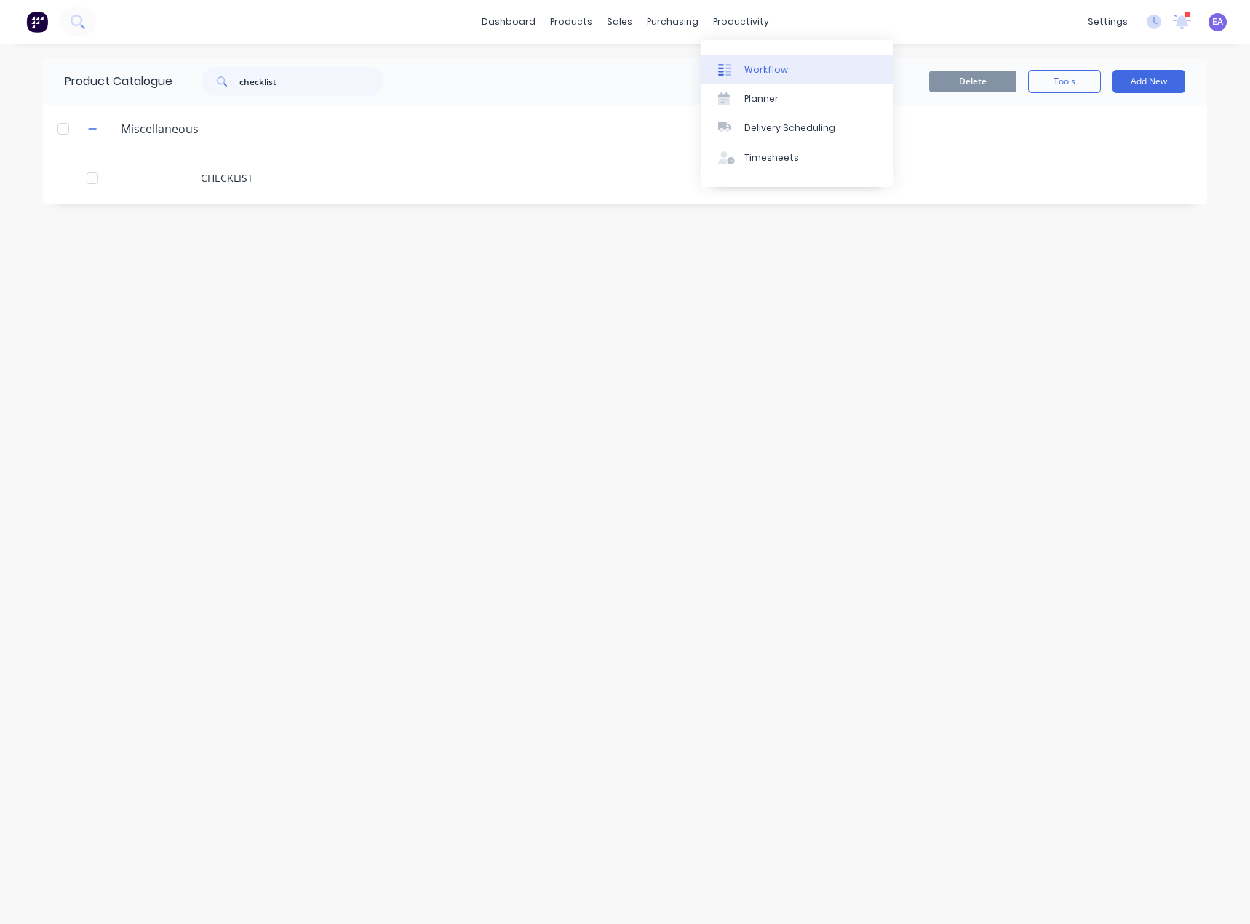
click at [749, 71] on div "Workflow" at bounding box center [766, 69] width 44 height 13
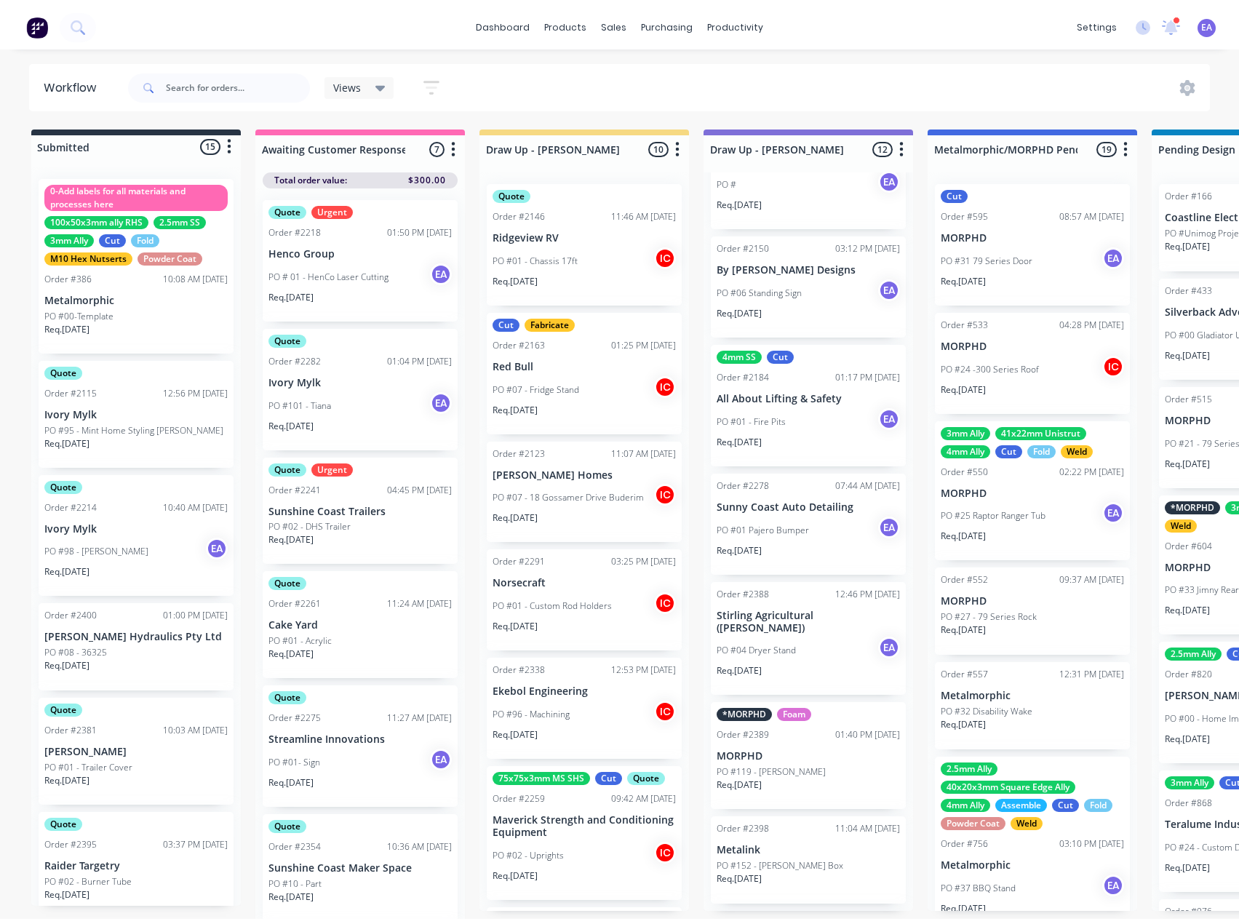
scroll to position [364, 0]
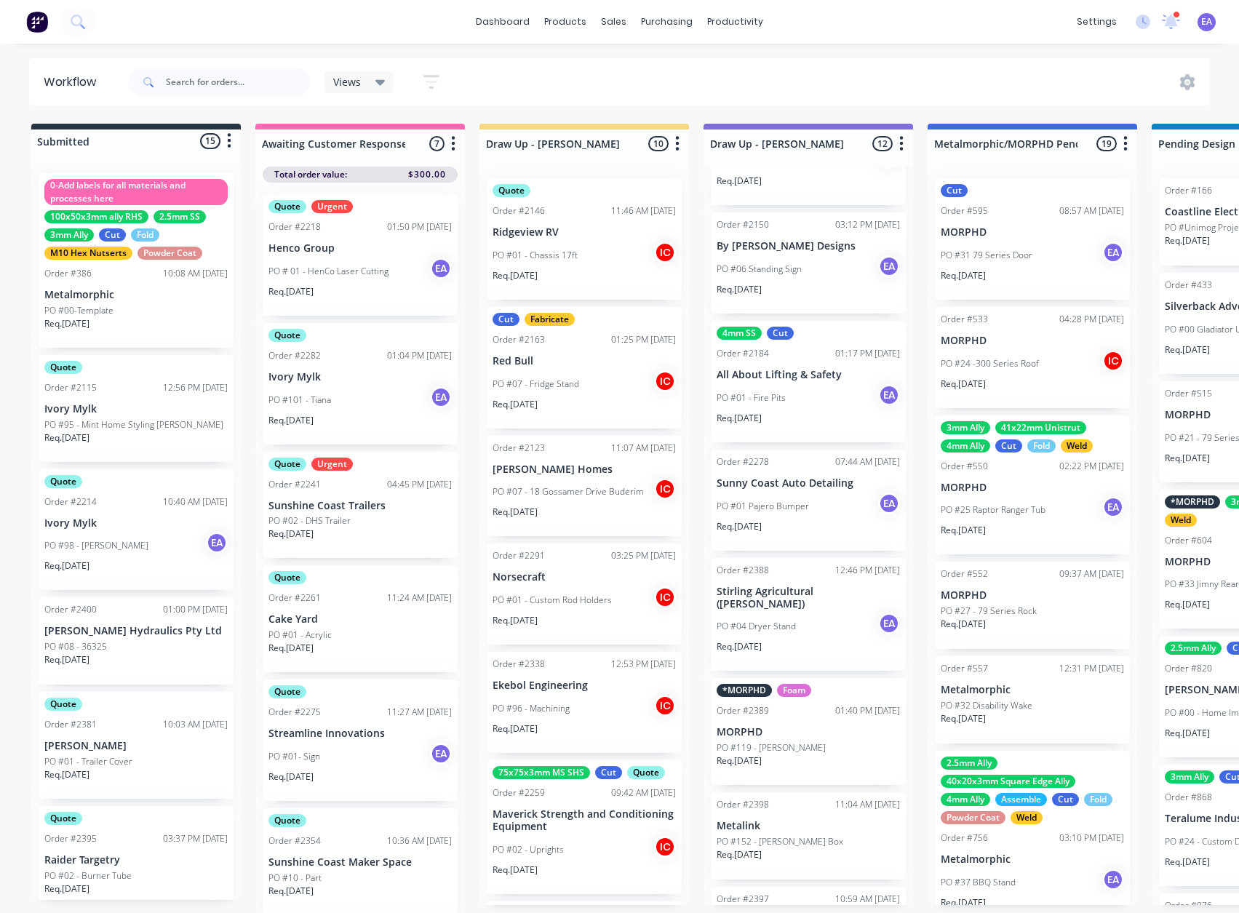
click at [820, 520] on div "PO #01 Pajero Bumper EA" at bounding box center [808, 507] width 183 height 28
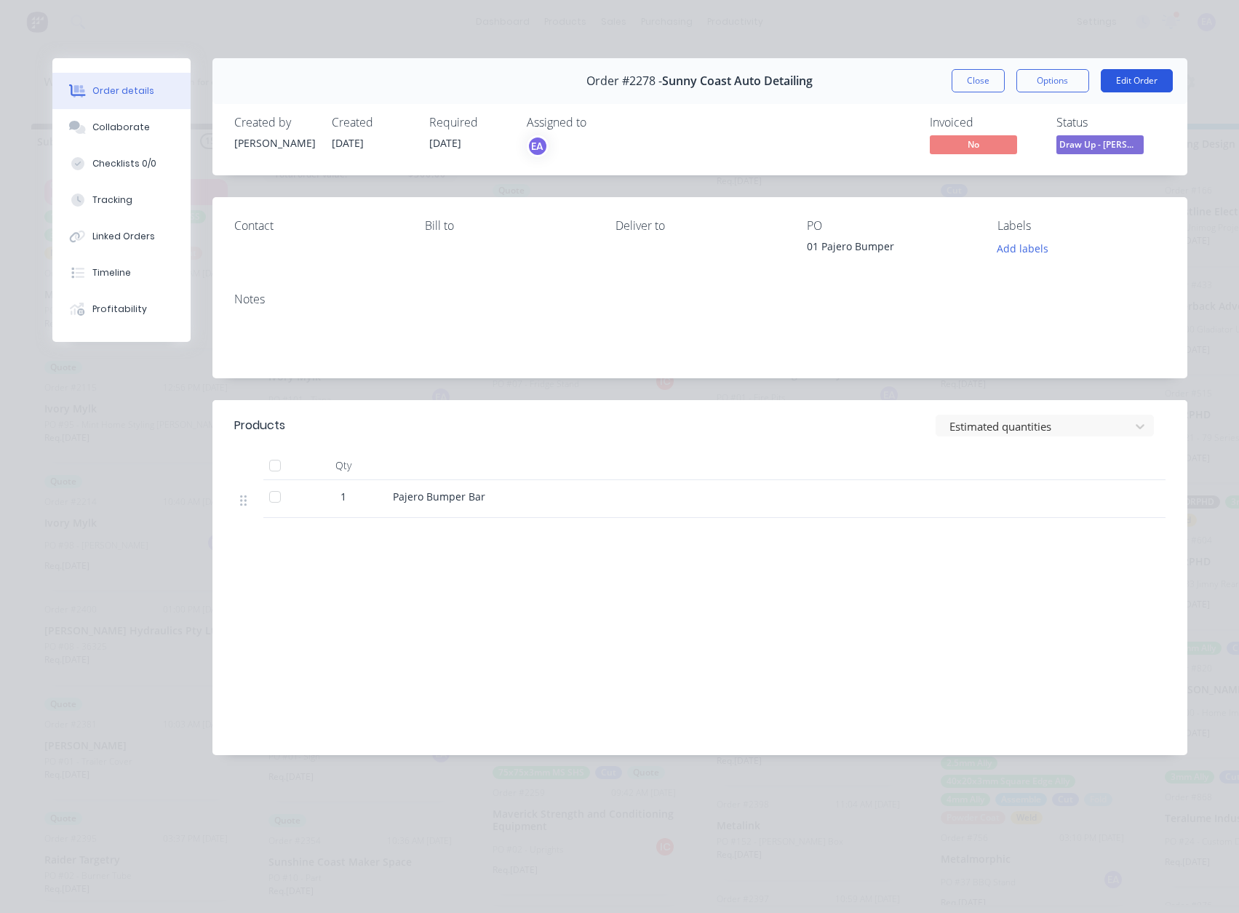
click at [1147, 87] on button "Edit Order" at bounding box center [1137, 80] width 72 height 23
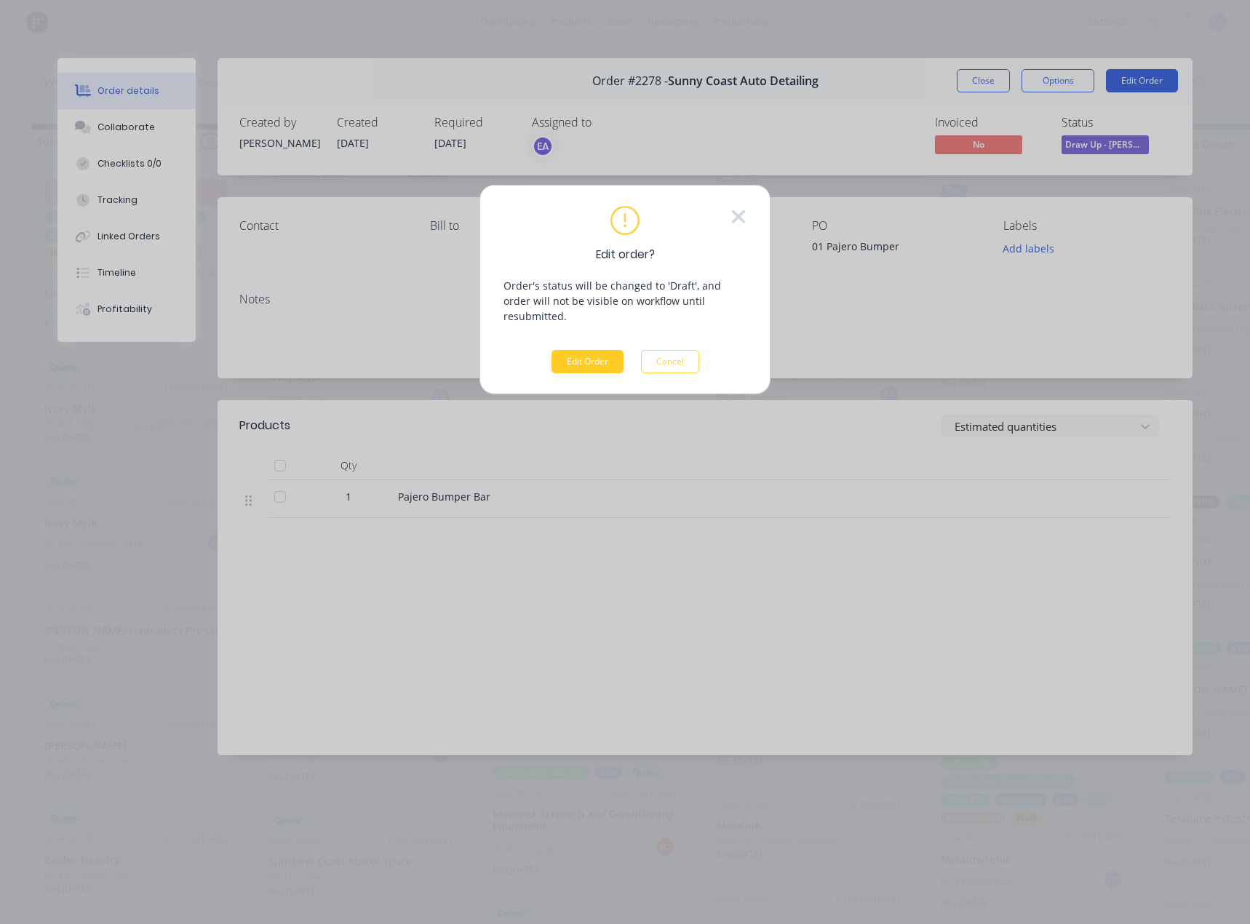
click at [561, 350] on button "Edit Order" at bounding box center [587, 361] width 72 height 23
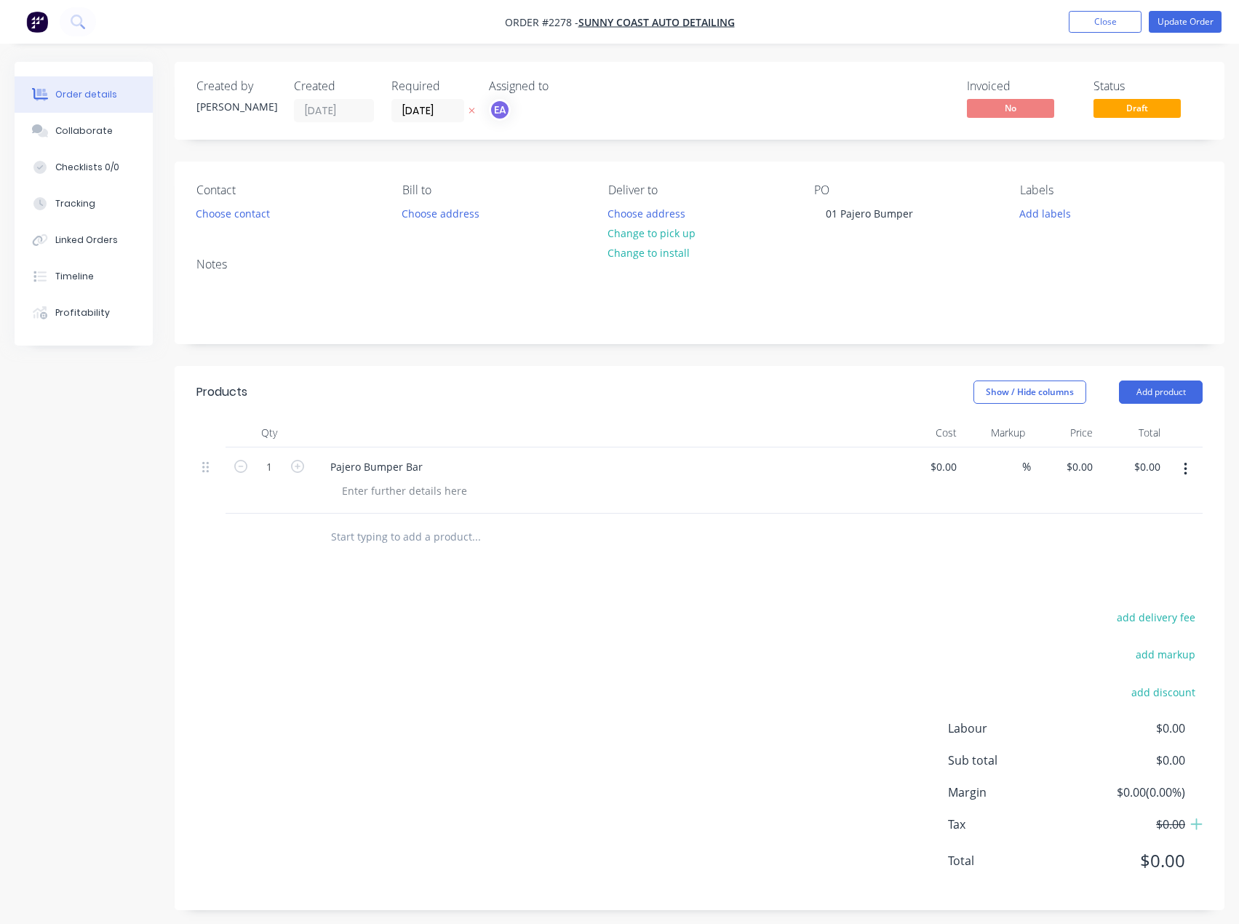
click at [397, 534] on input "text" at bounding box center [475, 536] width 291 height 29
type input "checklist"
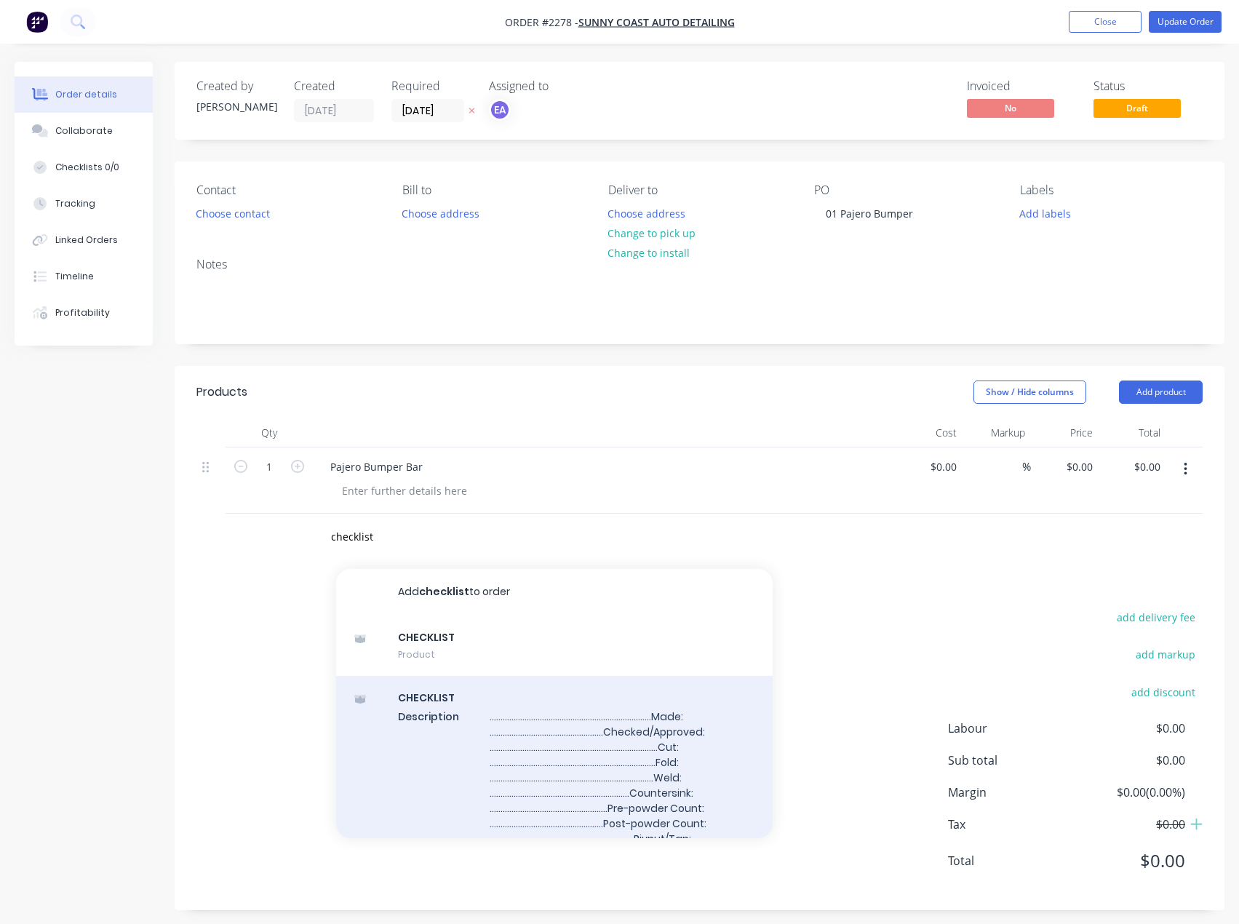
click at [586, 821] on div "CHECKLIST Description .........................................................…" at bounding box center [554, 792] width 436 height 233
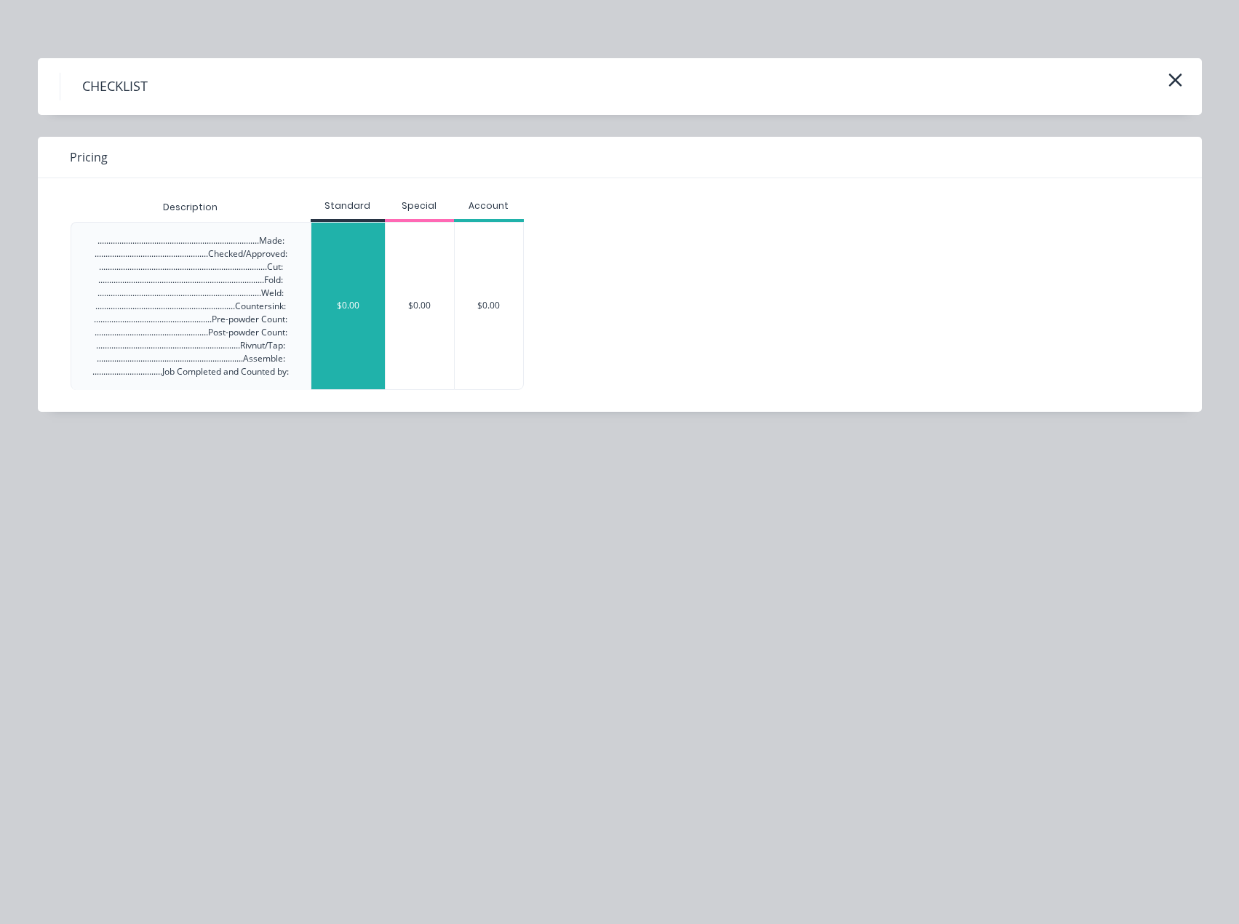
click at [339, 277] on div "$0.00" at bounding box center [347, 306] width 73 height 167
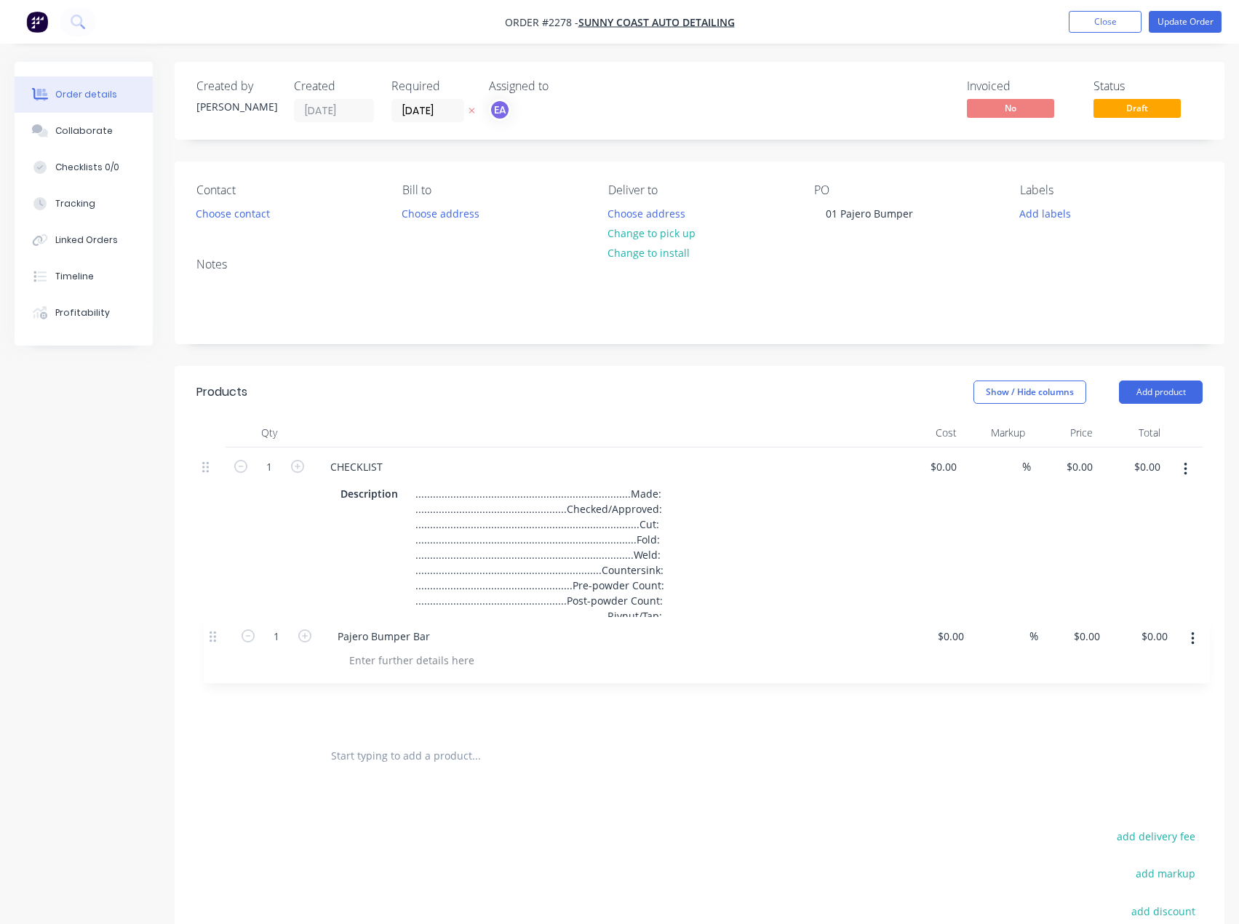
drag, startPoint x: 204, startPoint y: 471, endPoint x: 207, endPoint y: 638, distance: 167.3
click at [209, 644] on div "1 Pajero Bumper Bar $0.00 $0.00 % $0.00 $0.00 $0.00 $0.00 1 CHECKLIST Descripti…" at bounding box center [699, 589] width 1006 height 285
drag, startPoint x: 426, startPoint y: 686, endPoint x: 153, endPoint y: 687, distance: 273.5
click at [142, 681] on div "Created by [PERSON_NAME] Created [DATE] Required [DATE] Assigned to EA Invoiced…" at bounding box center [620, 606] width 1210 height 1089
paste div
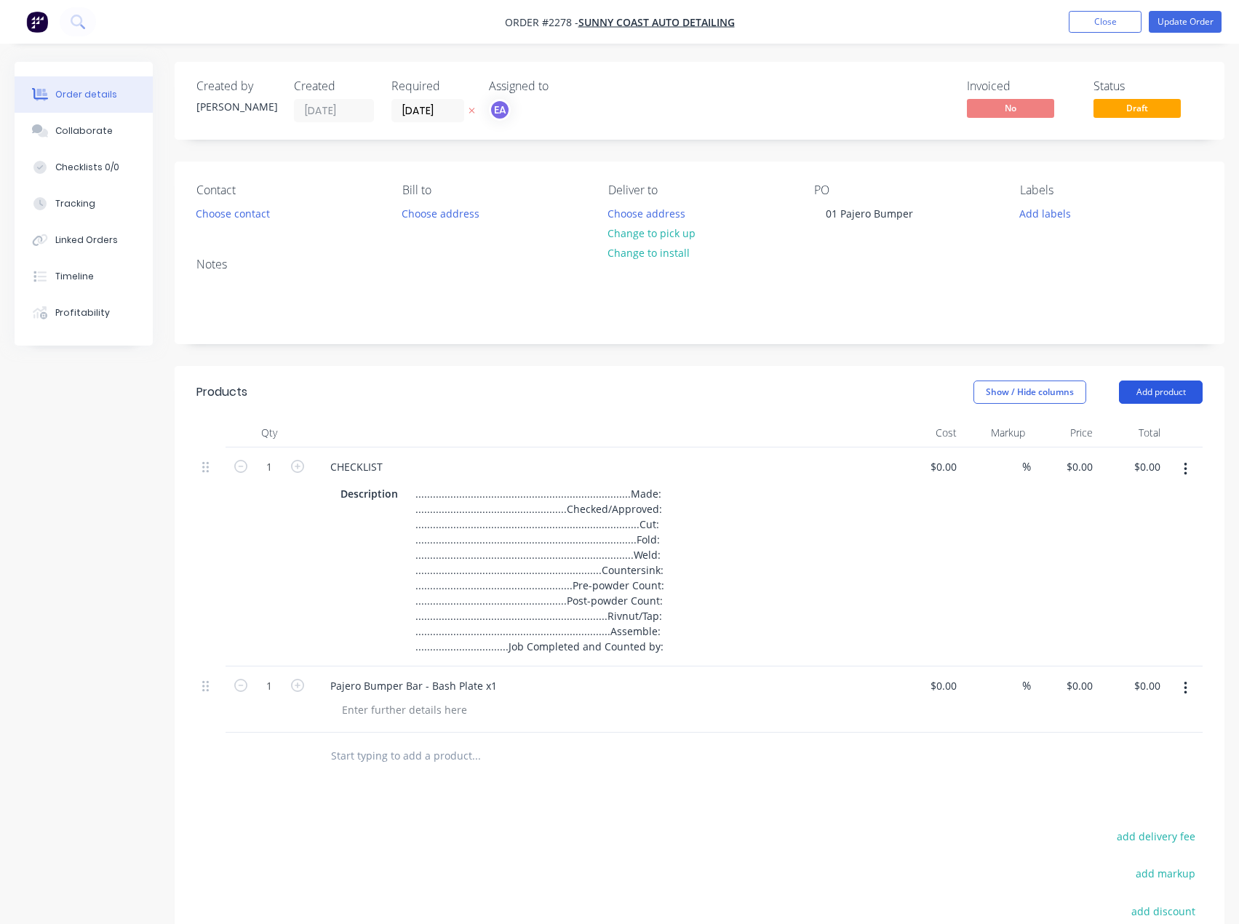
click at [1163, 397] on button "Add product" at bounding box center [1161, 391] width 84 height 23
click at [1138, 445] on button "Basic product" at bounding box center [1133, 458] width 138 height 29
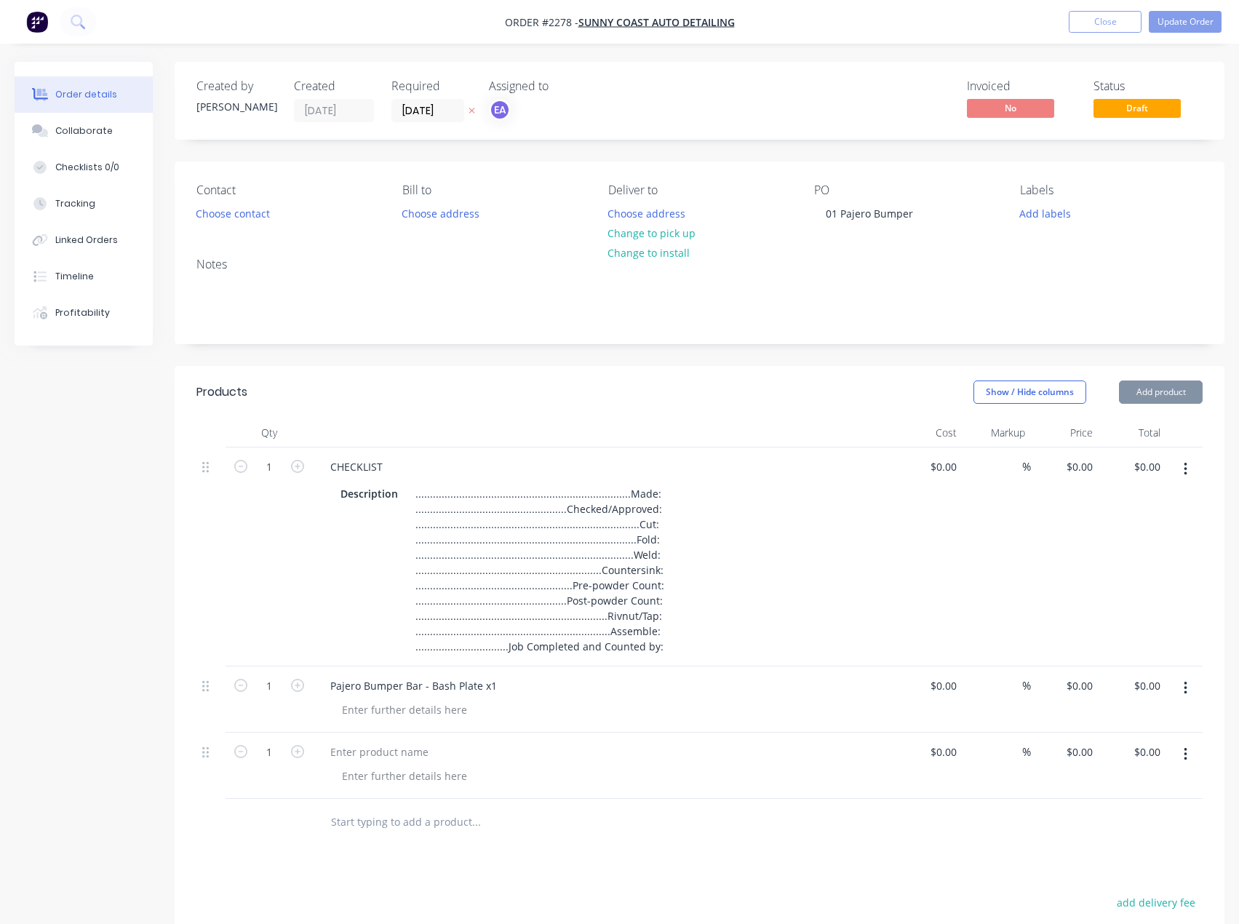
click at [1163, 398] on button "Add product" at bounding box center [1161, 391] width 84 height 23
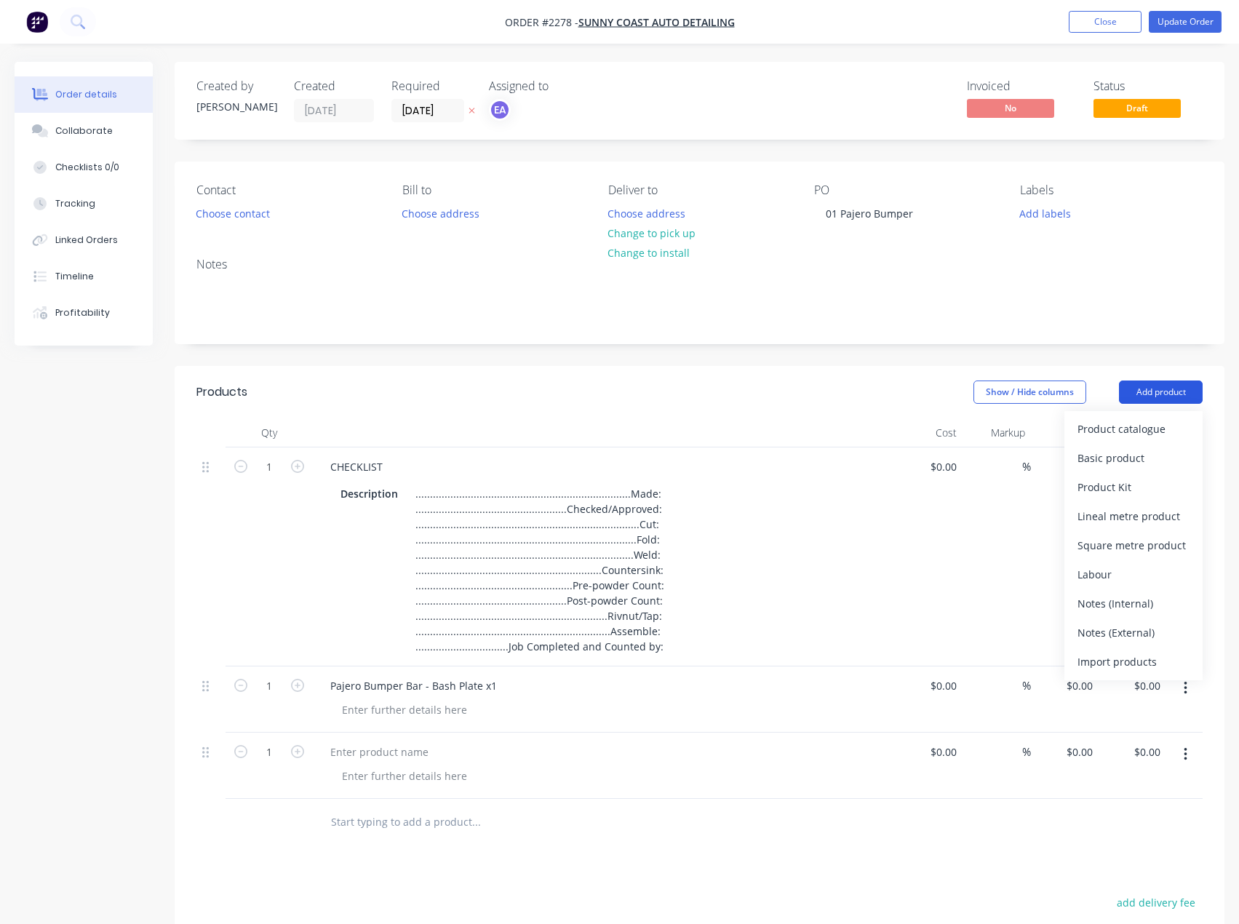
drag, startPoint x: 1152, startPoint y: 455, endPoint x: 1180, endPoint y: 400, distance: 62.1
click at [1152, 455] on div "Basic product" at bounding box center [1133, 457] width 112 height 21
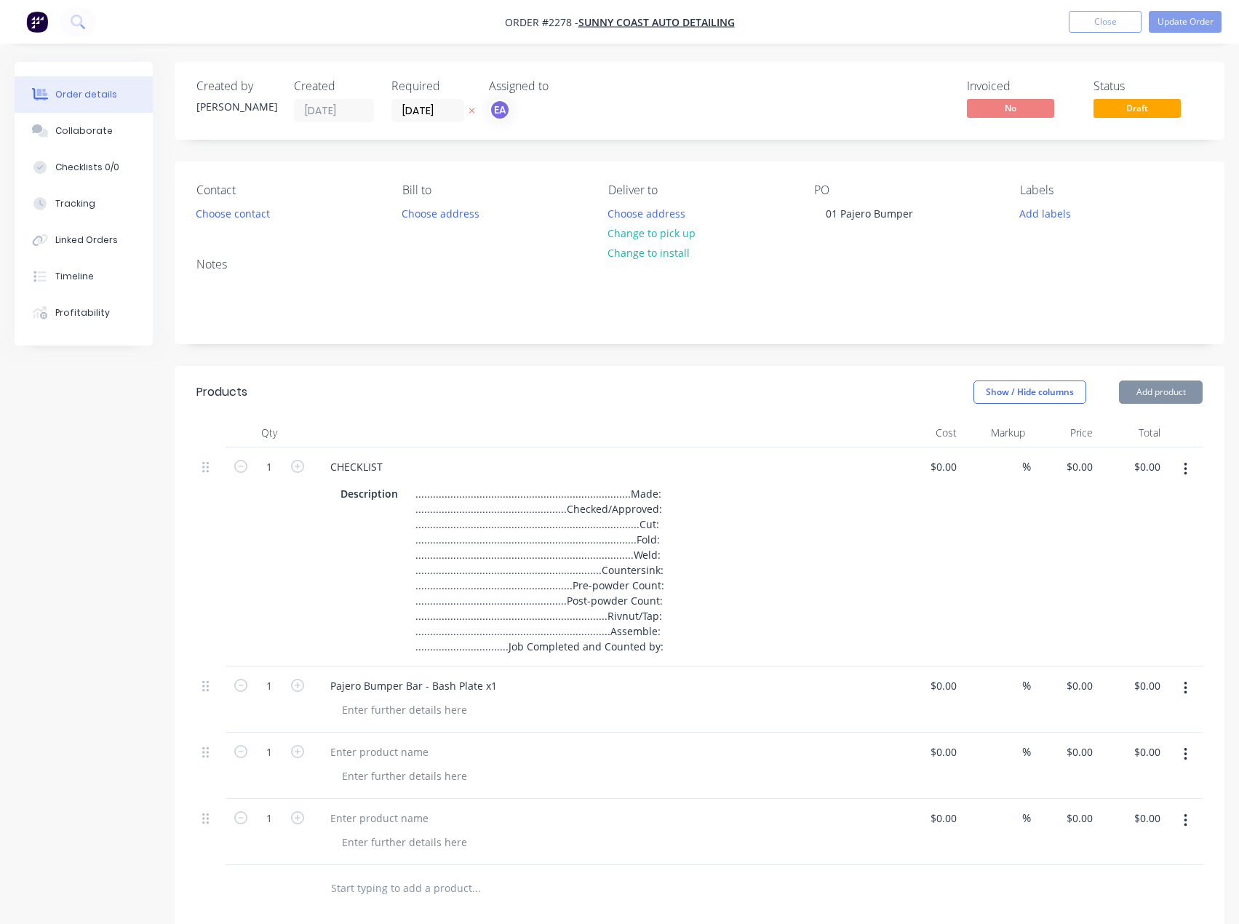
click at [1177, 395] on button "Add product" at bounding box center [1161, 391] width 84 height 23
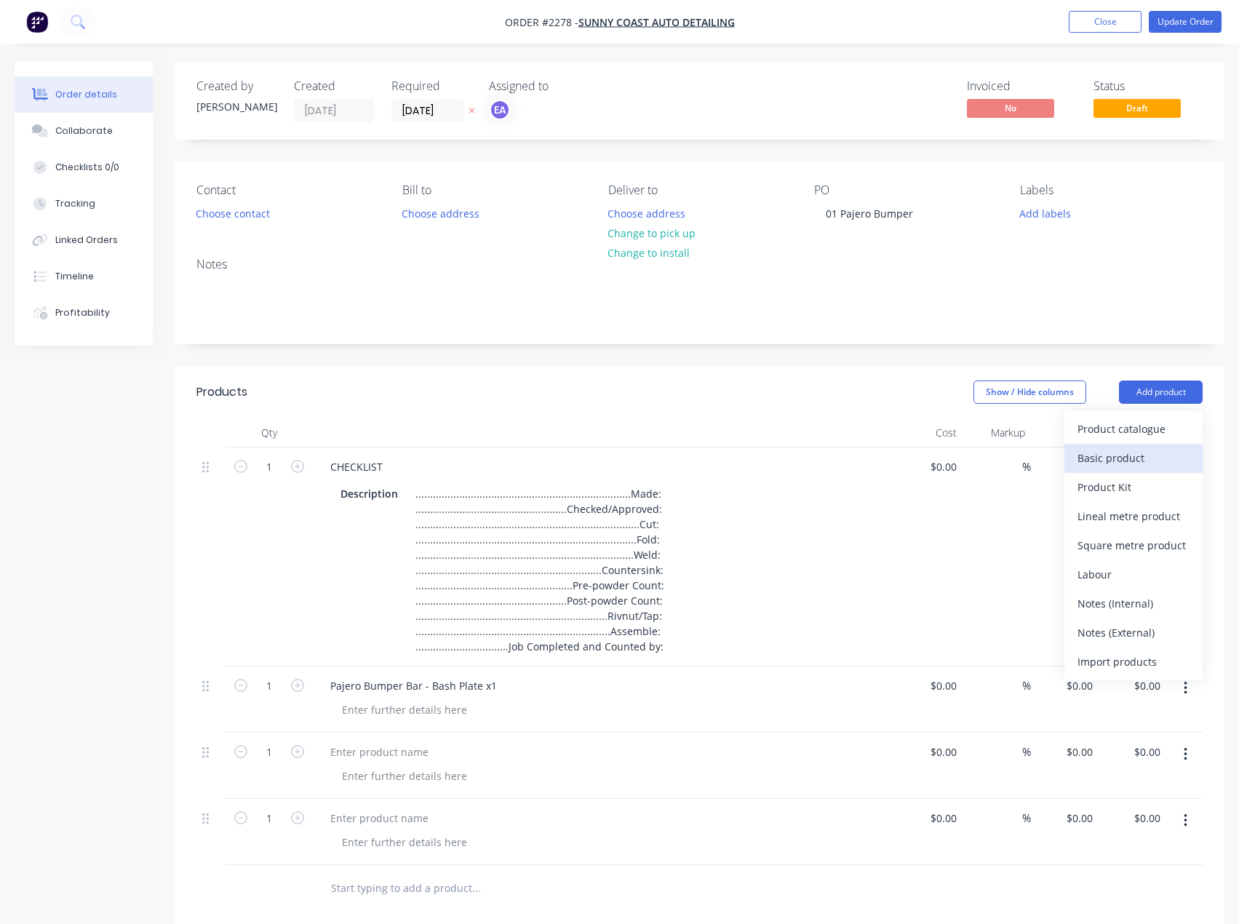
drag, startPoint x: 1138, startPoint y: 463, endPoint x: 653, endPoint y: 754, distance: 565.2
click at [1138, 464] on div "Basic product" at bounding box center [1133, 457] width 112 height 21
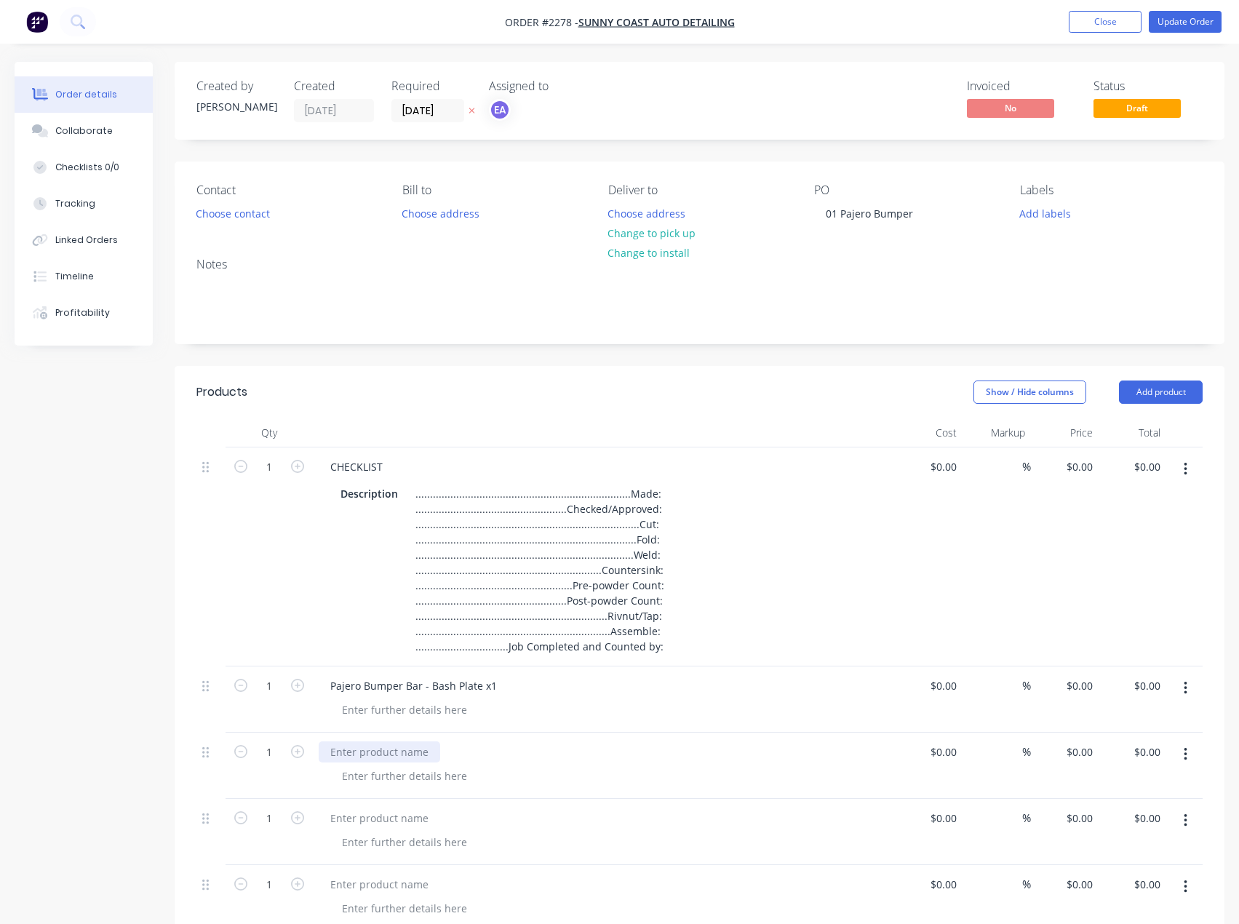
click at [338, 762] on div at bounding box center [604, 766] width 582 height 66
paste div
drag, startPoint x: 399, startPoint y: 817, endPoint x: 338, endPoint y: 808, distance: 61.0
click at [399, 817] on div at bounding box center [379, 818] width 121 height 21
paste div
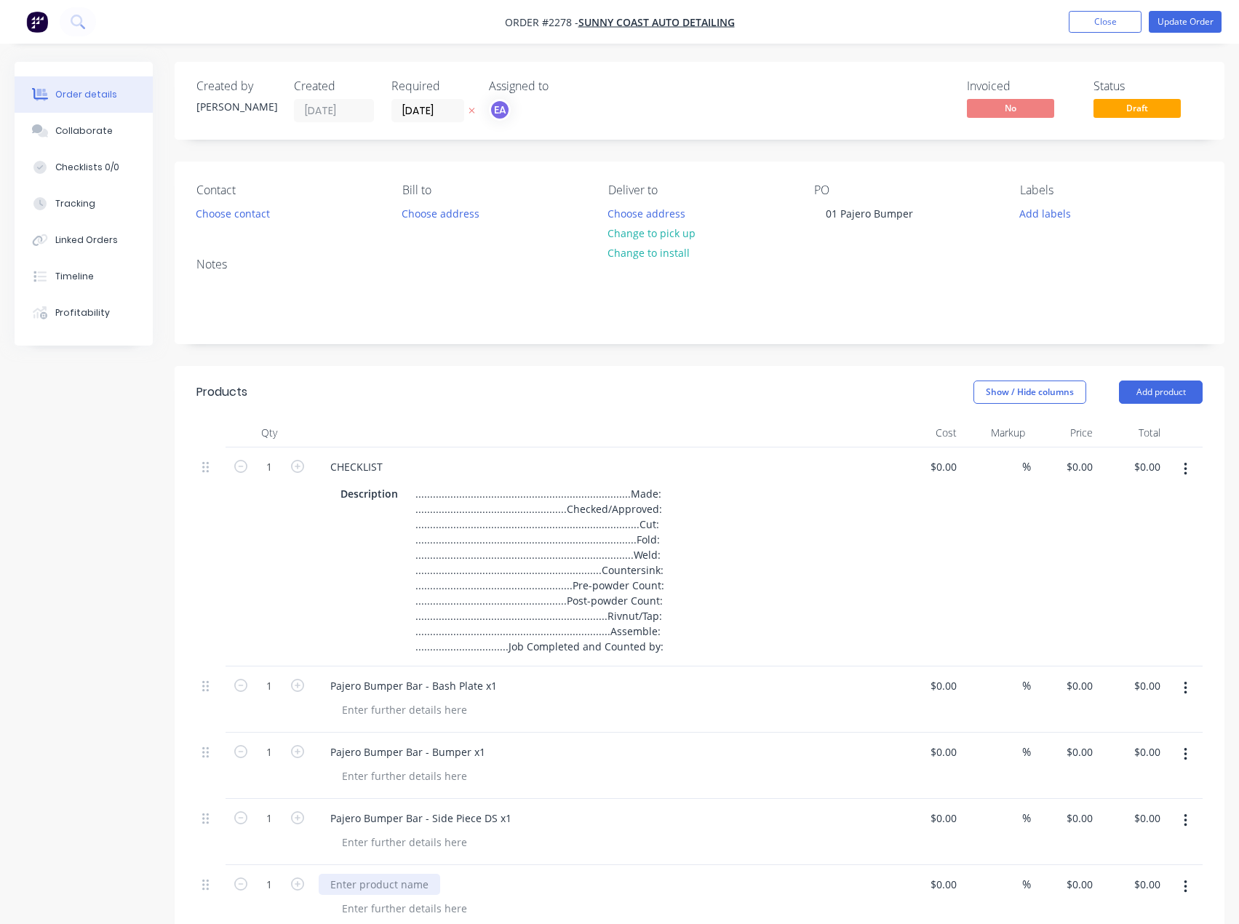
click at [372, 875] on div at bounding box center [379, 884] width 121 height 21
paste div
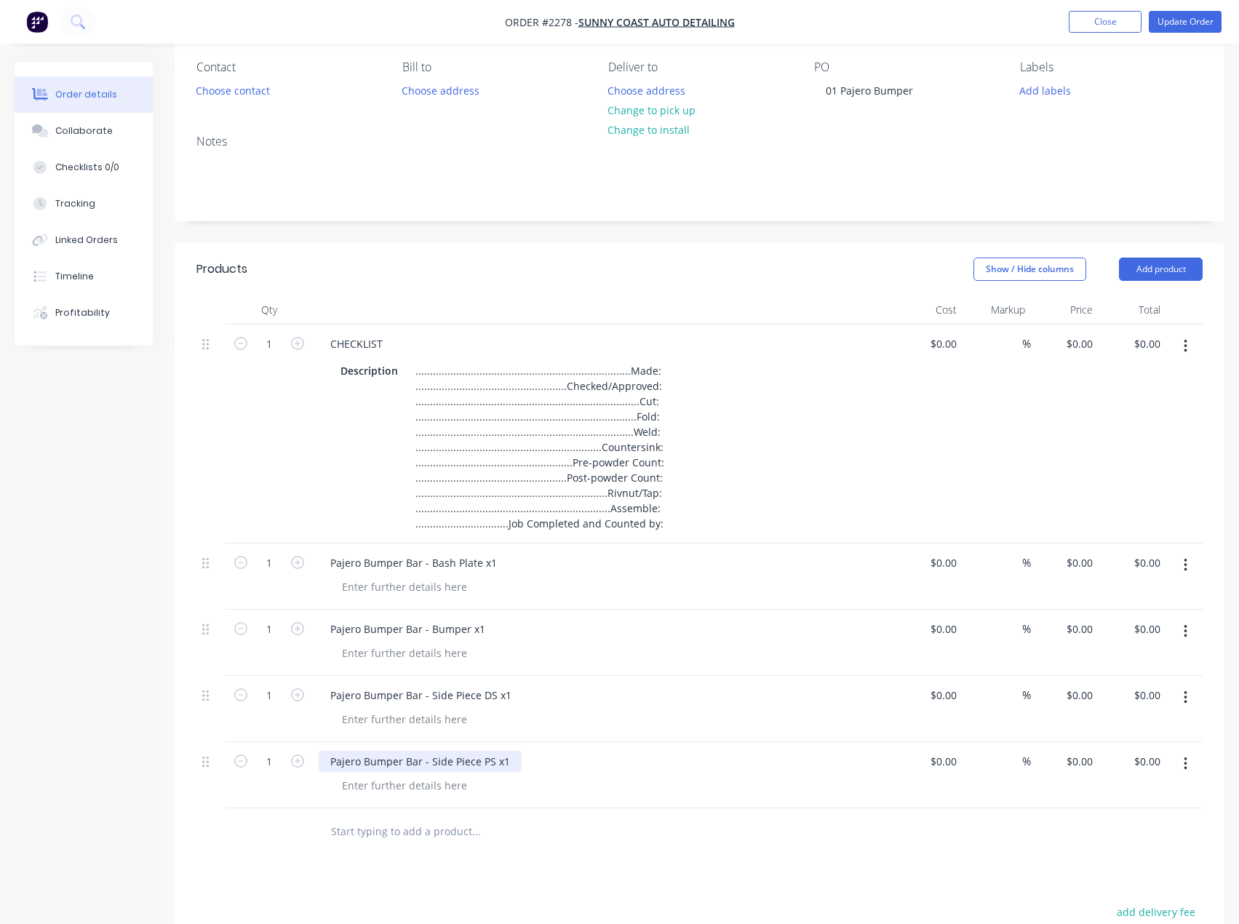
scroll to position [145, 0]
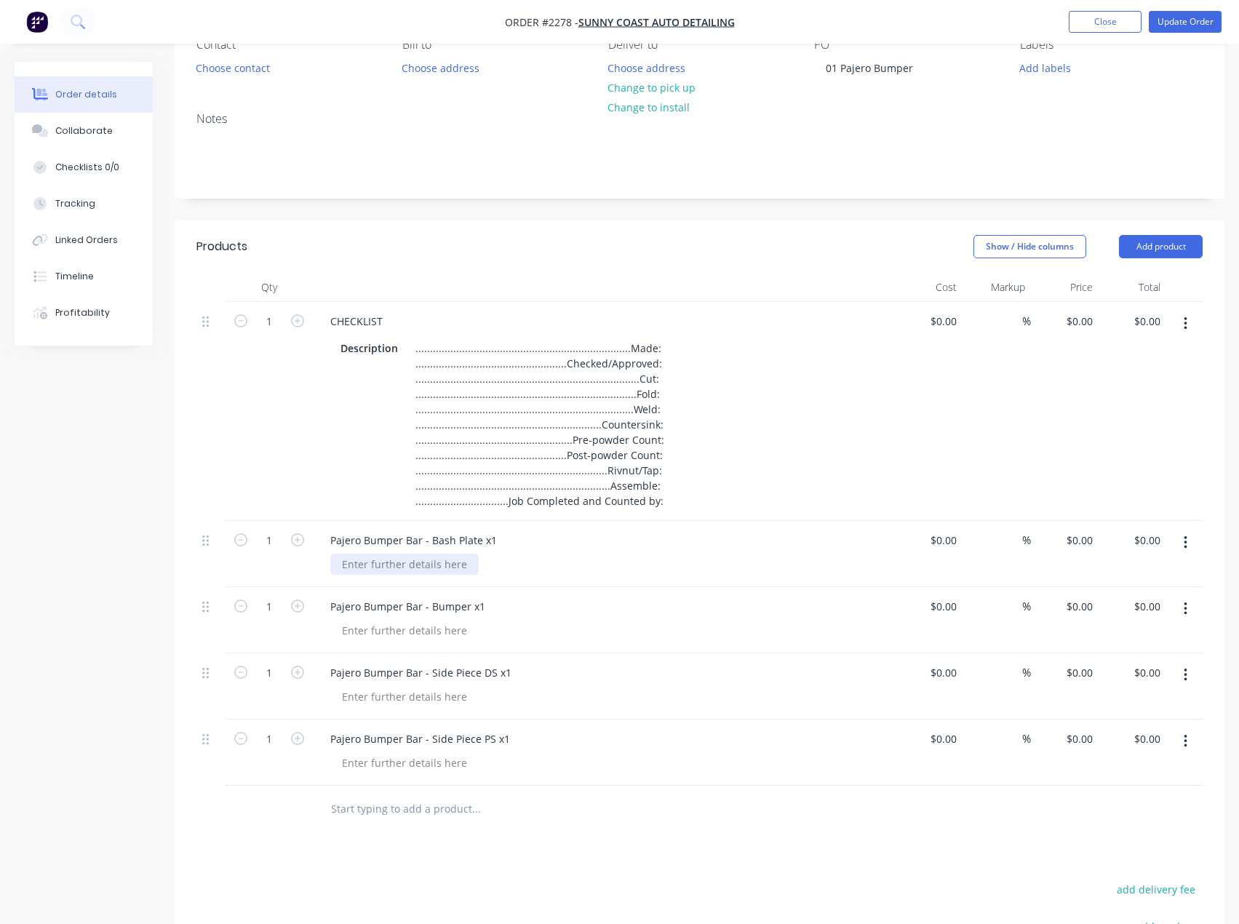
click at [408, 569] on div at bounding box center [404, 564] width 148 height 21
click at [439, 567] on div at bounding box center [404, 564] width 148 height 21
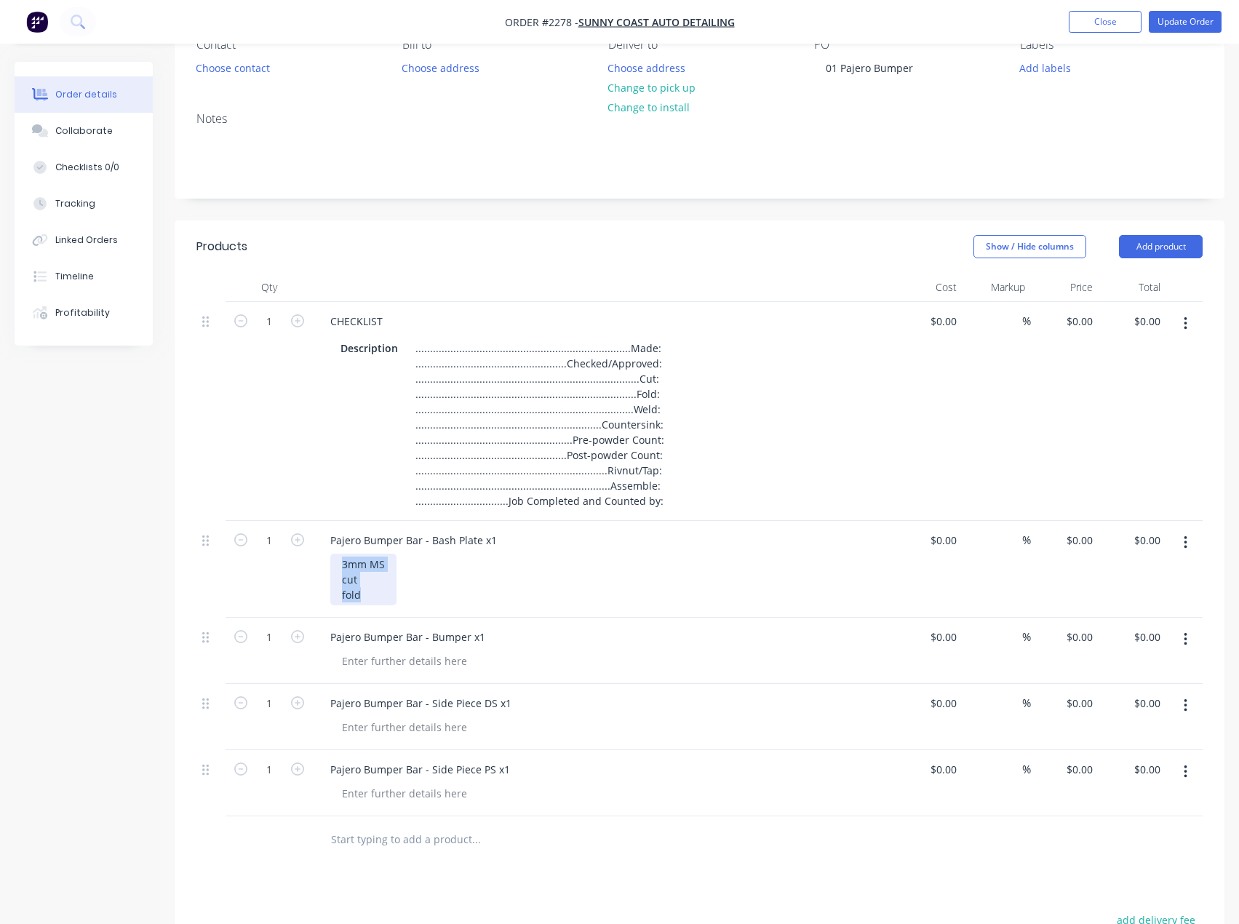
drag, startPoint x: 372, startPoint y: 599, endPoint x: 324, endPoint y: 555, distance: 64.9
click at [324, 555] on div "Pajero Bumper Bar - Bash Plate x1 3mm MS cut fold" at bounding box center [604, 569] width 582 height 97
copy div "3mm MS cut fold"
click at [372, 661] on div at bounding box center [404, 660] width 148 height 21
paste div
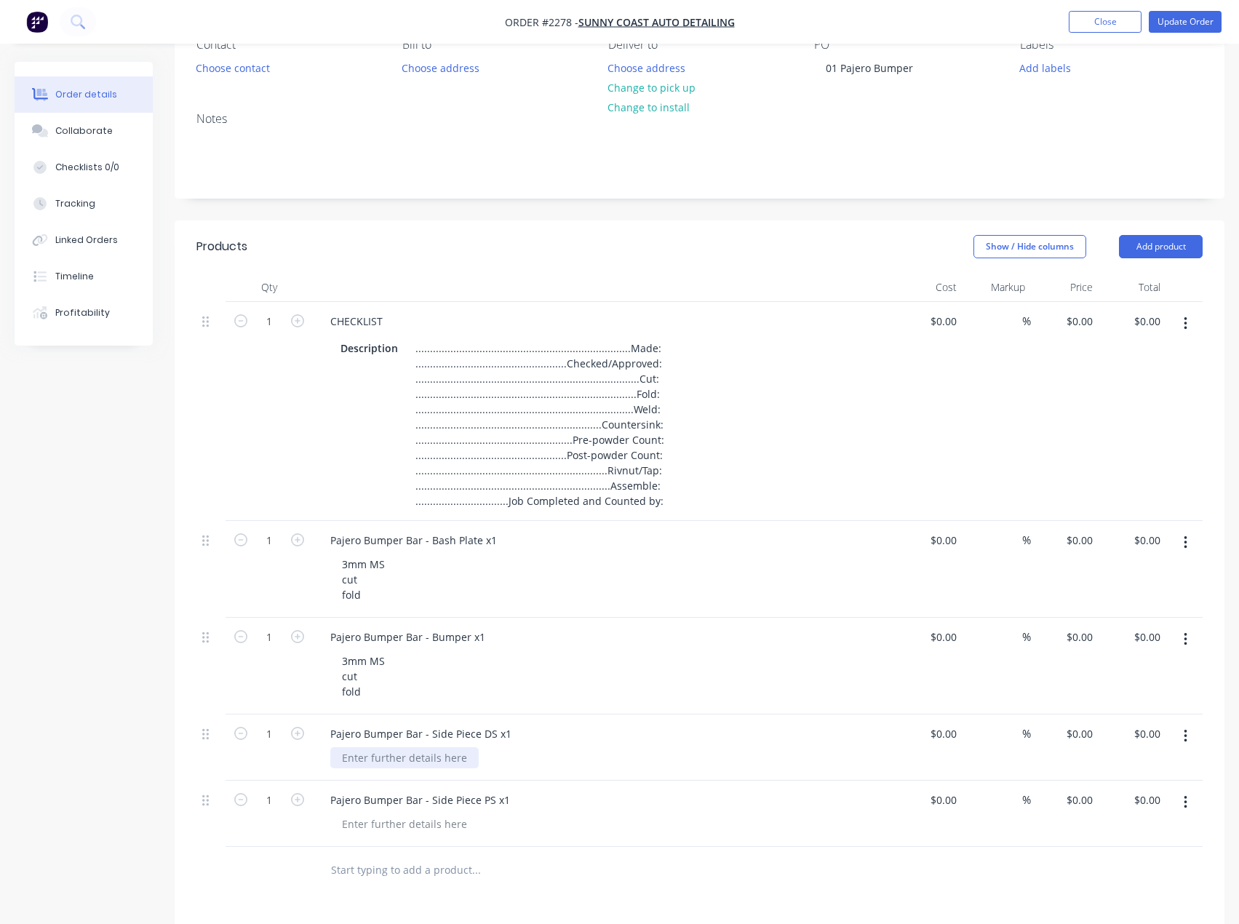
click at [388, 758] on div at bounding box center [404, 757] width 148 height 21
paste div
click at [393, 854] on div at bounding box center [404, 854] width 148 height 21
paste div
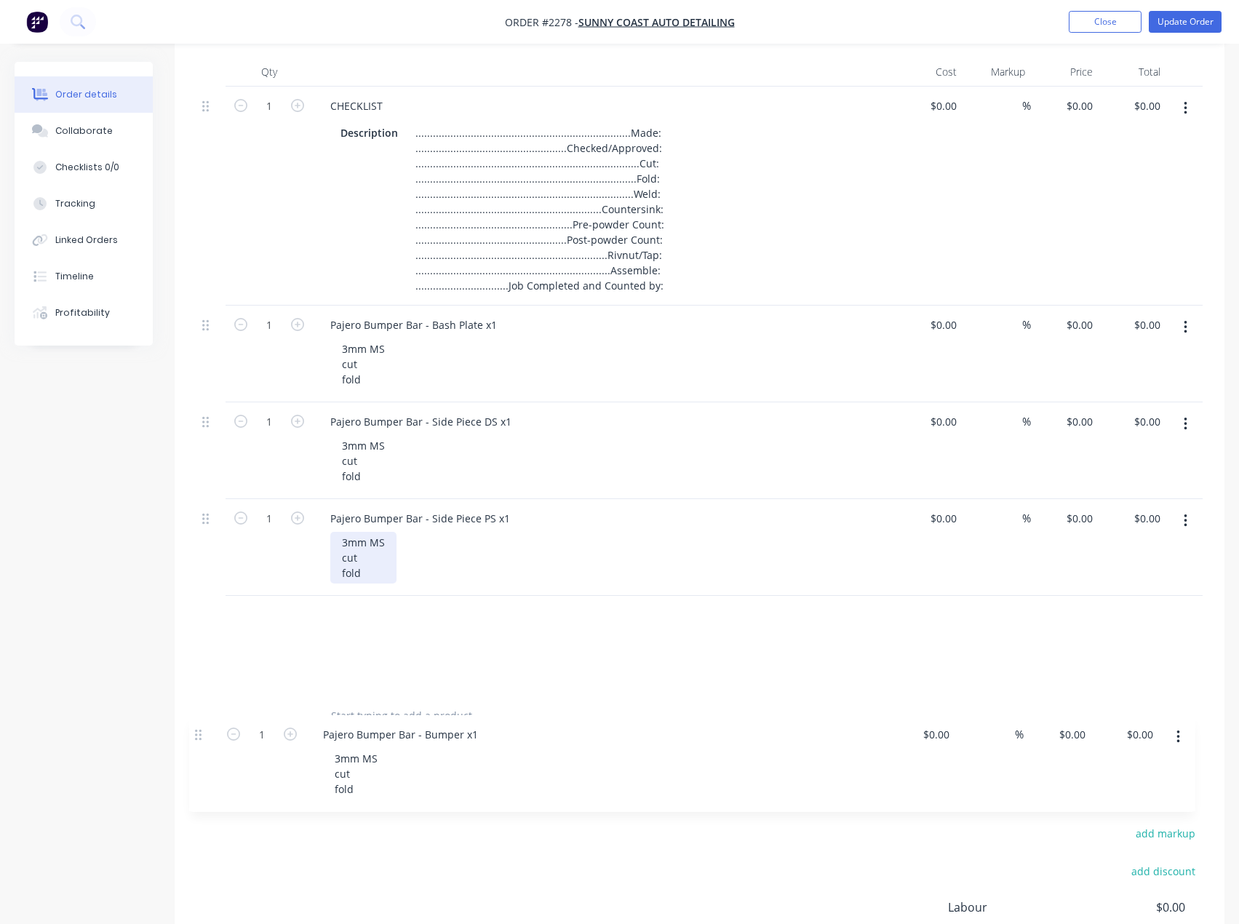
scroll to position [365, 0]
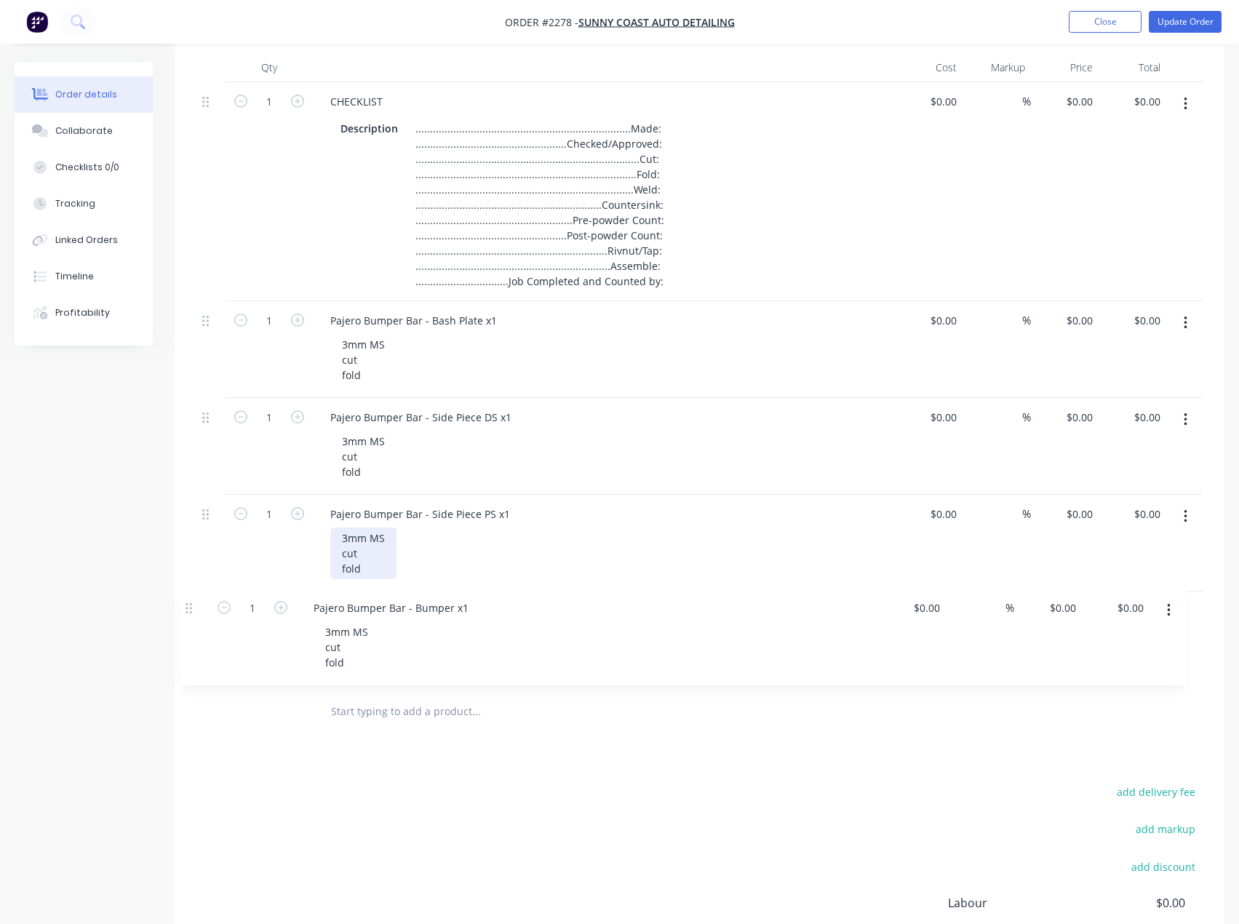
drag, startPoint x: 212, startPoint y: 561, endPoint x: 196, endPoint y: 596, distance: 38.1
click at [194, 600] on div "Qty Cost Markup Price Total 1 CHECKLIST Description ...........................…" at bounding box center [700, 394] width 1050 height 682
click at [375, 370] on div "3mm MS cut fold" at bounding box center [363, 360] width 66 height 52
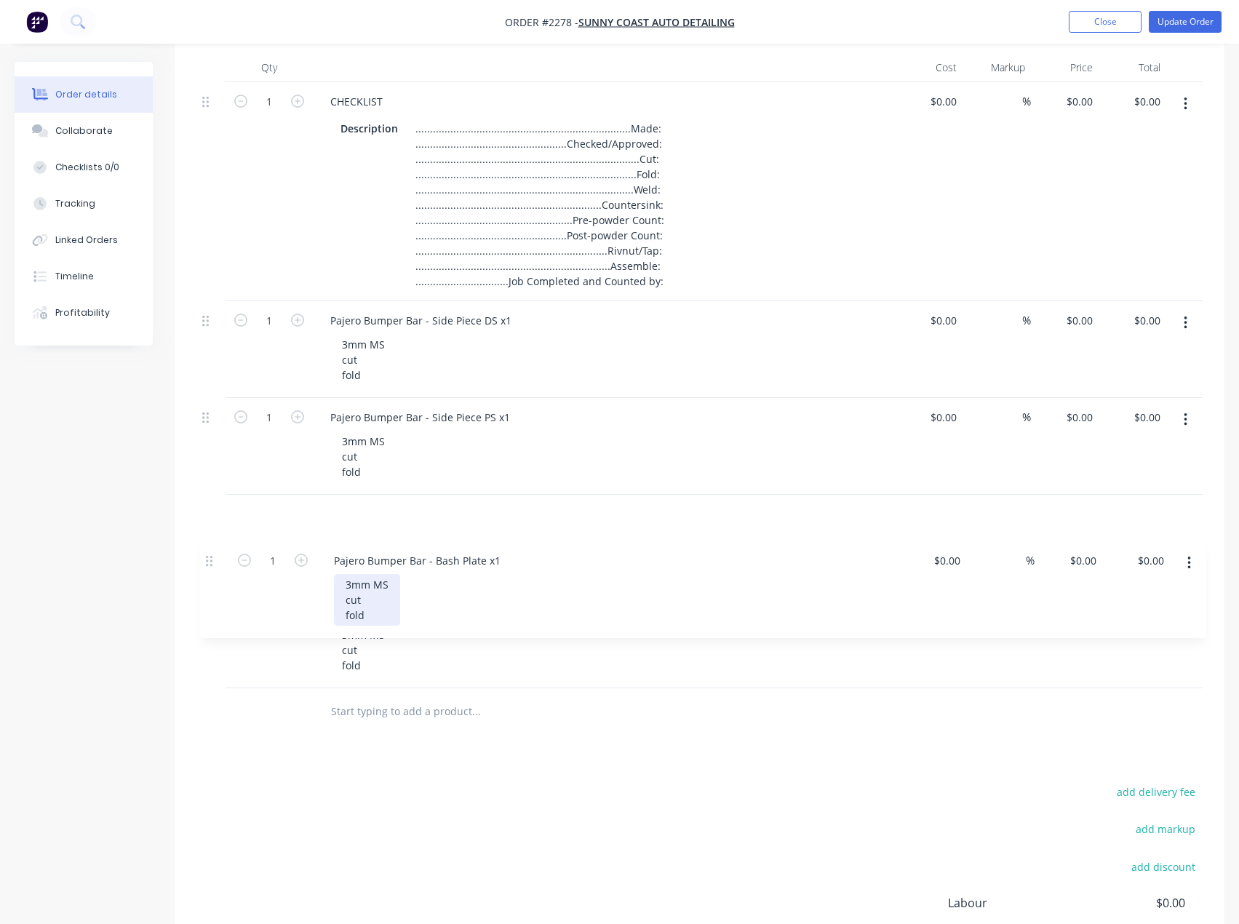
drag, startPoint x: 210, startPoint y: 317, endPoint x: 213, endPoint y: 567, distance: 250.3
click at [213, 567] on div "1 CHECKLIST Description .......................................................…" at bounding box center [699, 385] width 1006 height 606
click at [211, 569] on div "1 CHECKLIST Description .......................................................…" at bounding box center [699, 385] width 1006 height 606
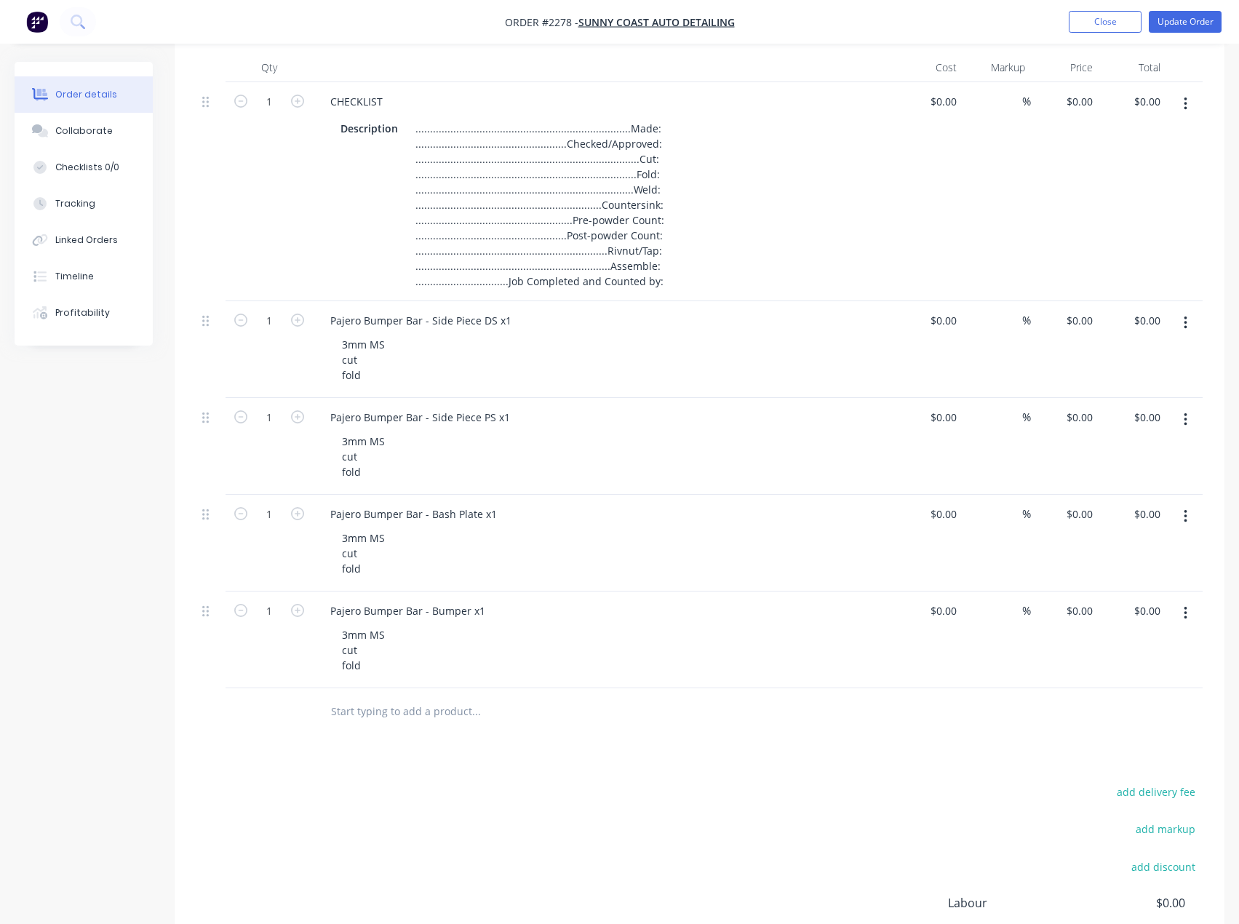
drag, startPoint x: 200, startPoint y: 513, endPoint x: 208, endPoint y: 534, distance: 22.6
click at [208, 534] on div at bounding box center [210, 543] width 29 height 97
drag, startPoint x: 211, startPoint y: 509, endPoint x: 212, endPoint y: 581, distance: 72.0
click at [212, 581] on div "1 CHECKLIST Description .......................................................…" at bounding box center [699, 385] width 1006 height 606
drag, startPoint x: 207, startPoint y: 513, endPoint x: 196, endPoint y: 311, distance: 201.9
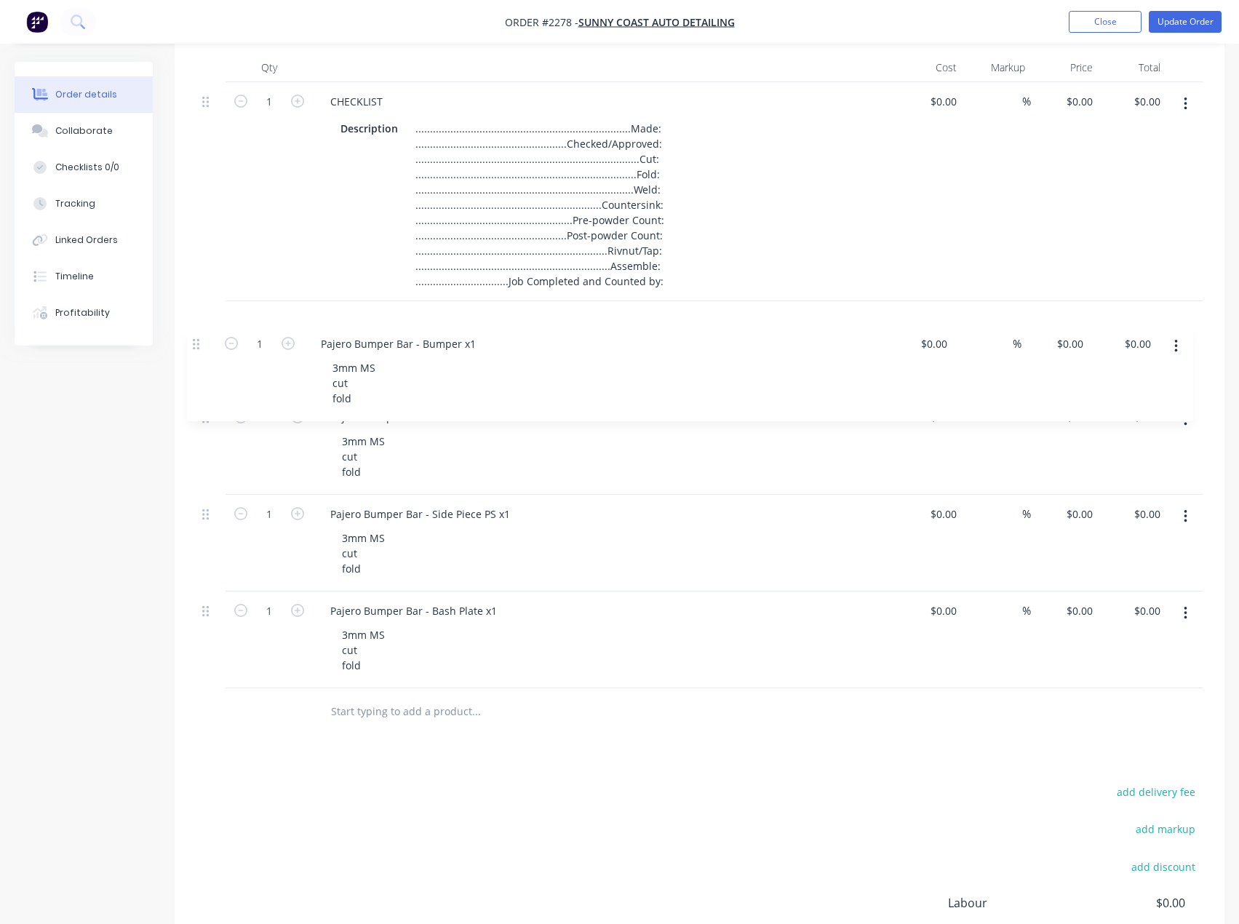
click at [196, 311] on div "Qty Cost Markup Price Total 1 CHECKLIST Description ...........................…" at bounding box center [700, 394] width 1050 height 682
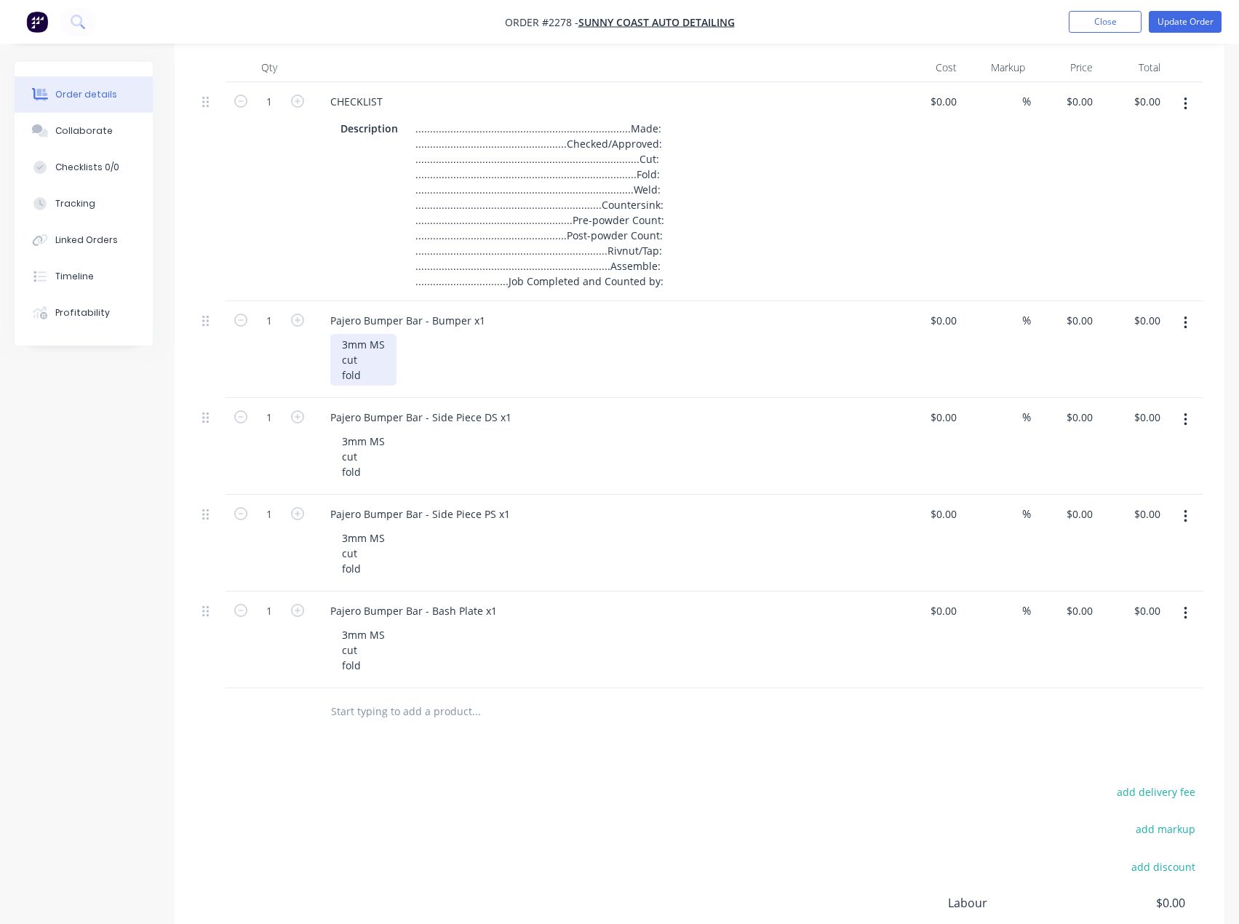
click at [376, 380] on div "3mm MS cut fold" at bounding box center [363, 360] width 66 height 52
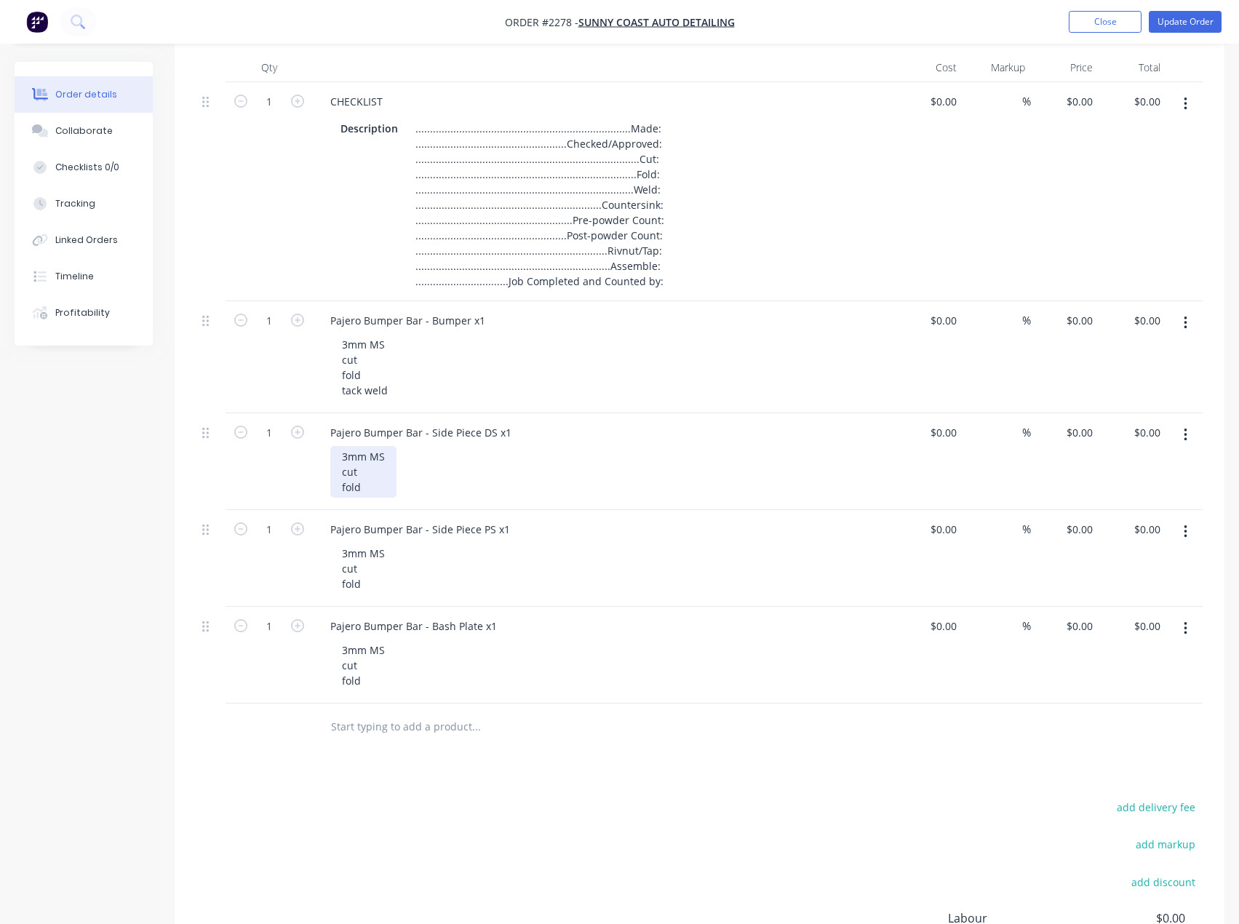
click at [380, 493] on div "3mm MS cut fold" at bounding box center [363, 472] width 66 height 52
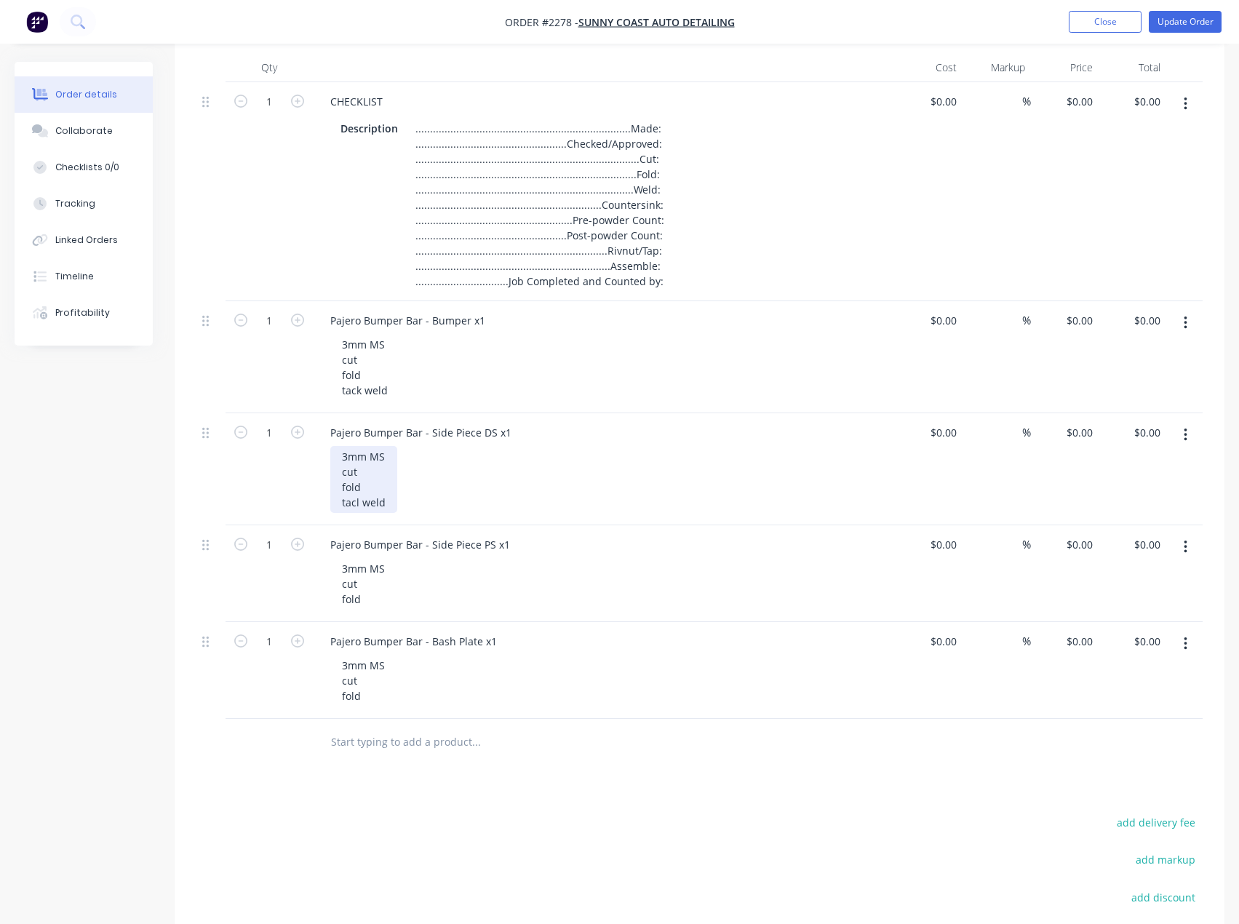
click at [359, 507] on div "3mm MS cut fold tacl weld" at bounding box center [363, 479] width 67 height 67
drag, startPoint x: 388, startPoint y: 508, endPoint x: 336, endPoint y: 514, distance: 52.8
click at [336, 514] on div "Pajero Bumper Bar - Side Piece DS x1 3mm MS cut fold tack weld" at bounding box center [604, 469] width 582 height 112
copy div "tack weld"
click at [373, 601] on div "3mm MS cut fold" at bounding box center [363, 584] width 66 height 52
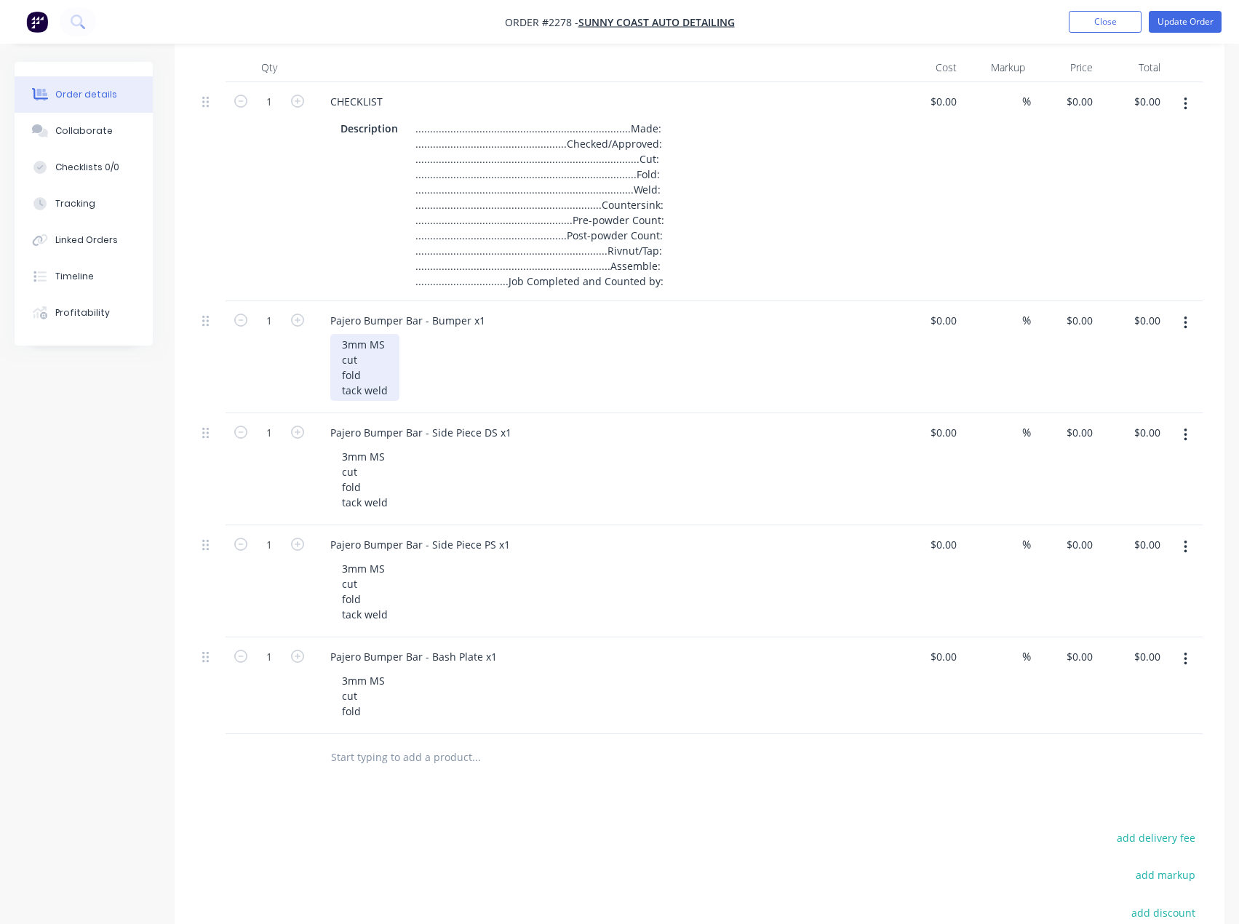
click at [388, 393] on div "3mm MS cut fold tack weld" at bounding box center [364, 367] width 69 height 67
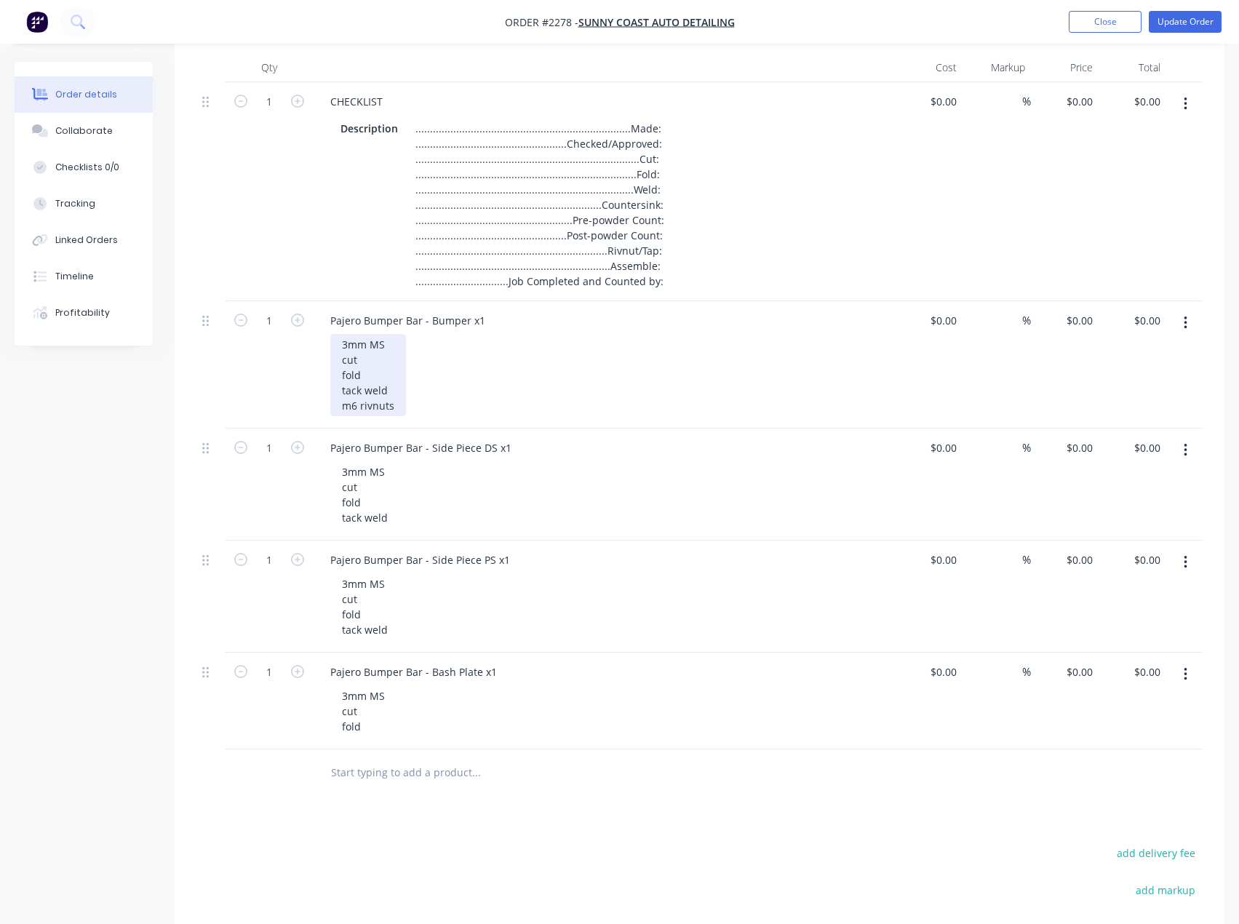
click at [364, 410] on div "3mm MS cut fold tack weld m6 rivnuts" at bounding box center [368, 375] width 76 height 82
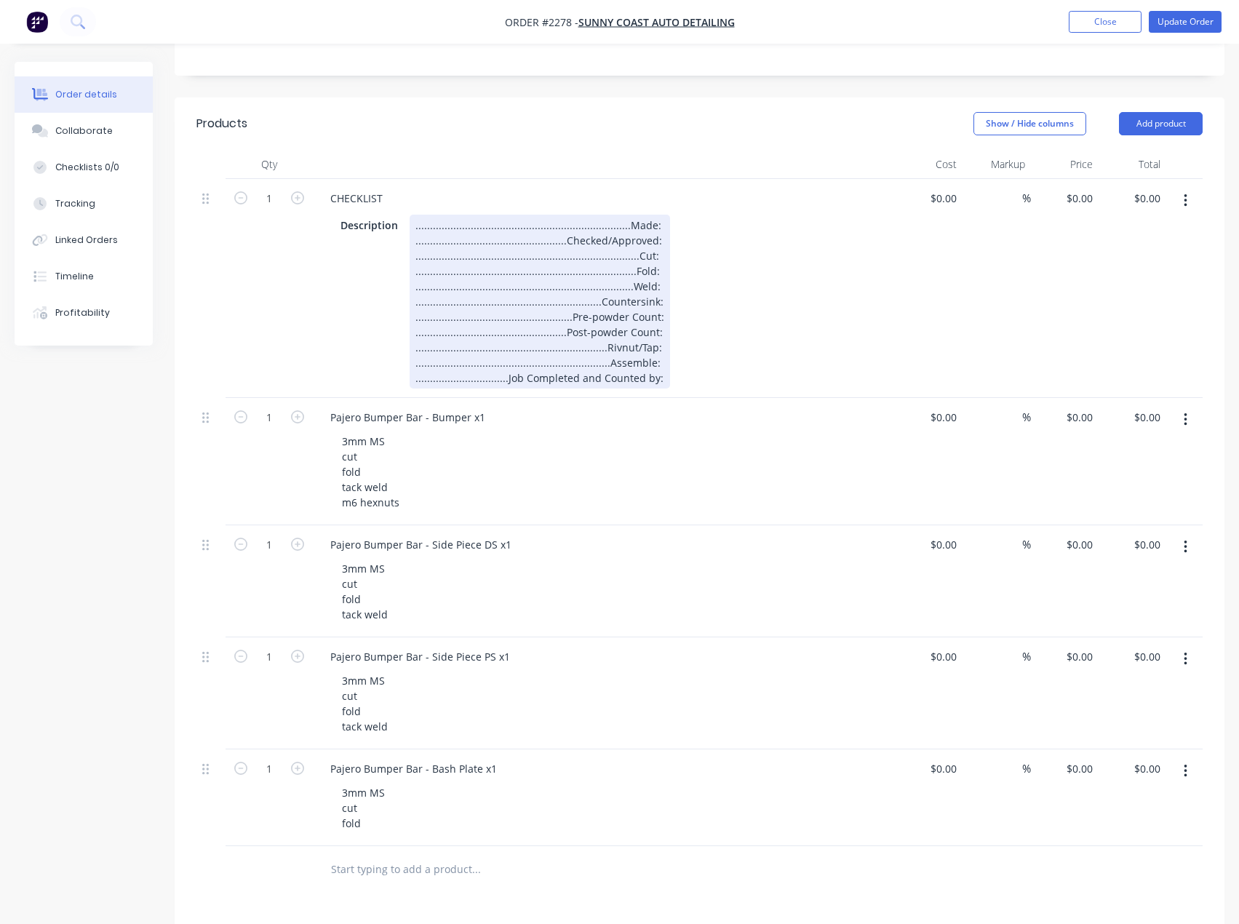
scroll to position [1, 0]
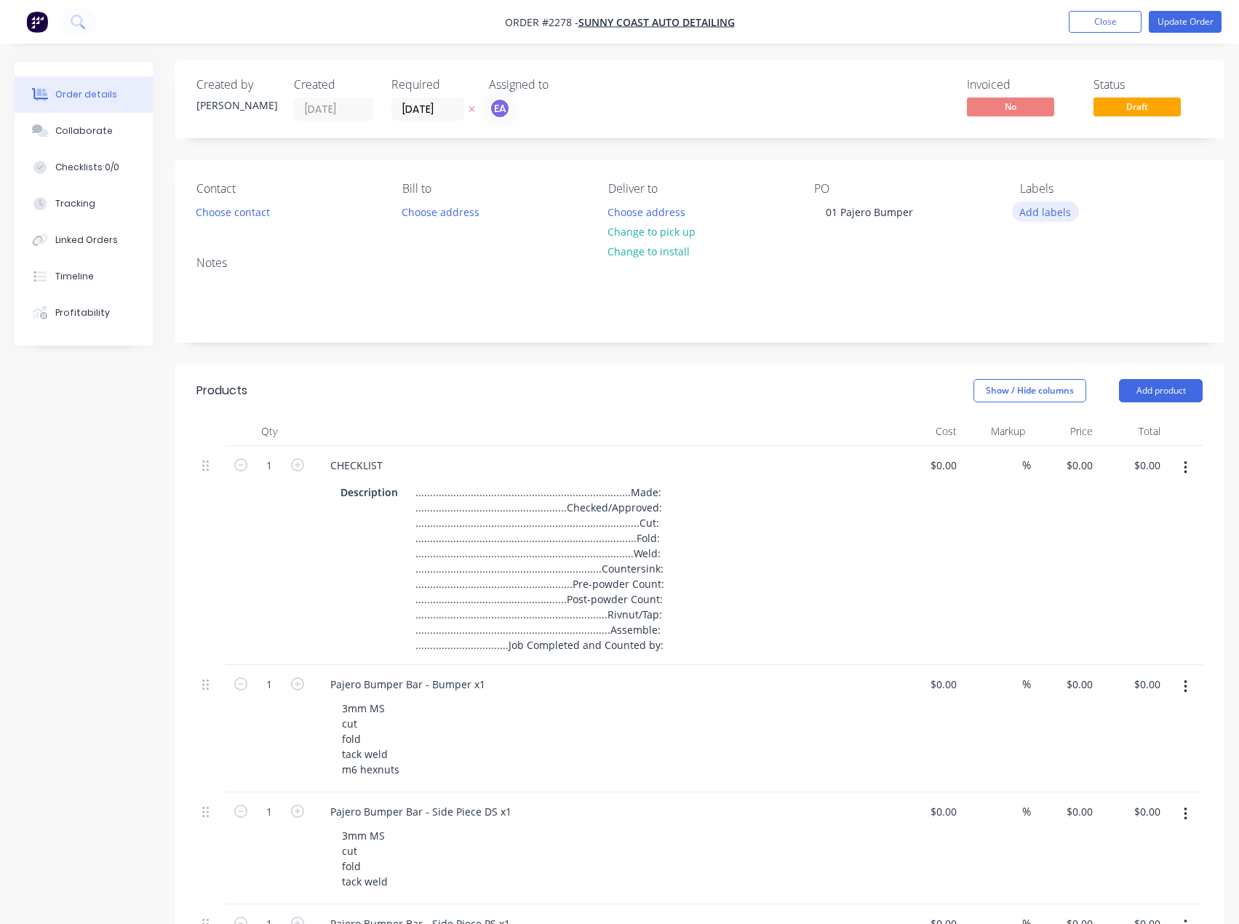
click at [1066, 207] on button "Add labels" at bounding box center [1045, 212] width 67 height 20
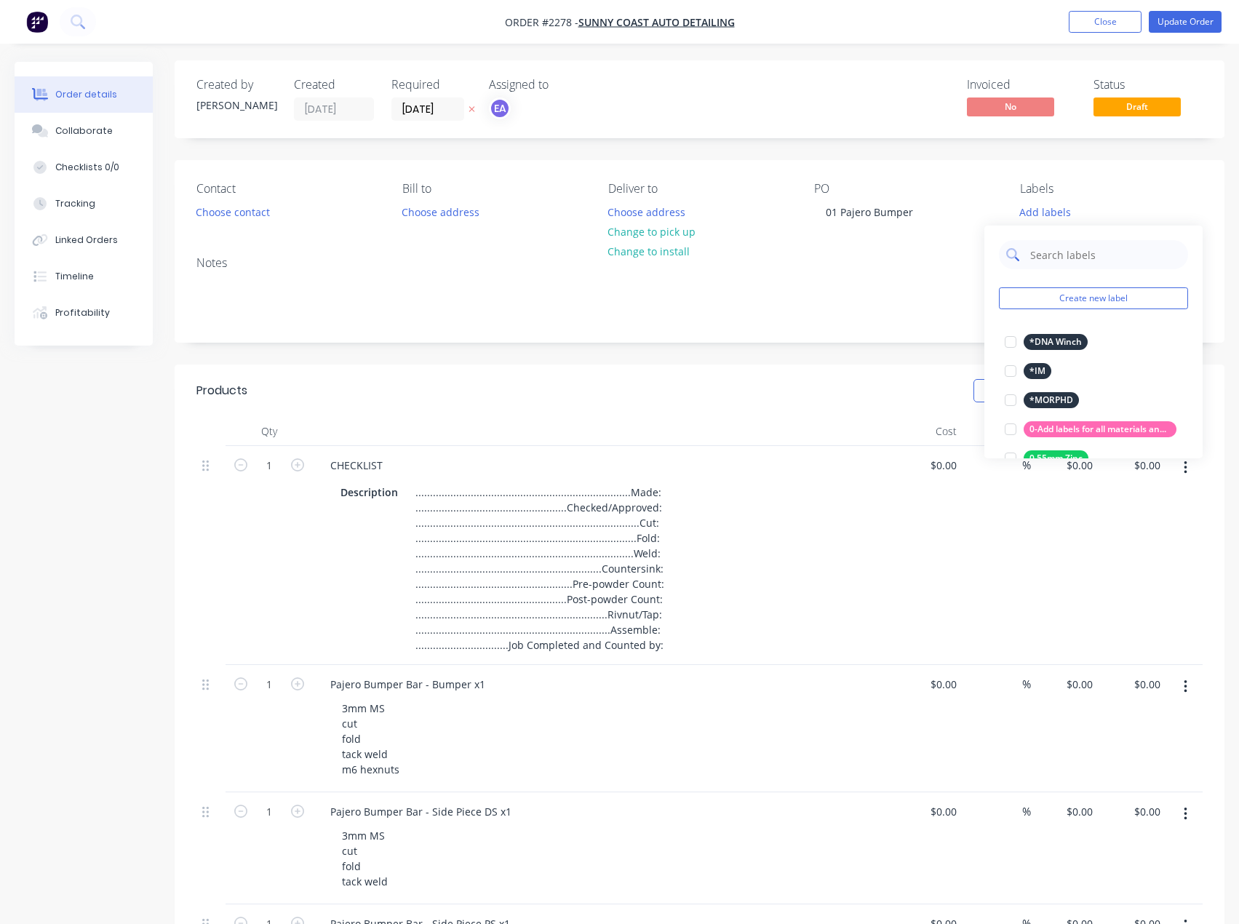
click at [1076, 246] on input "text" at bounding box center [1105, 254] width 152 height 29
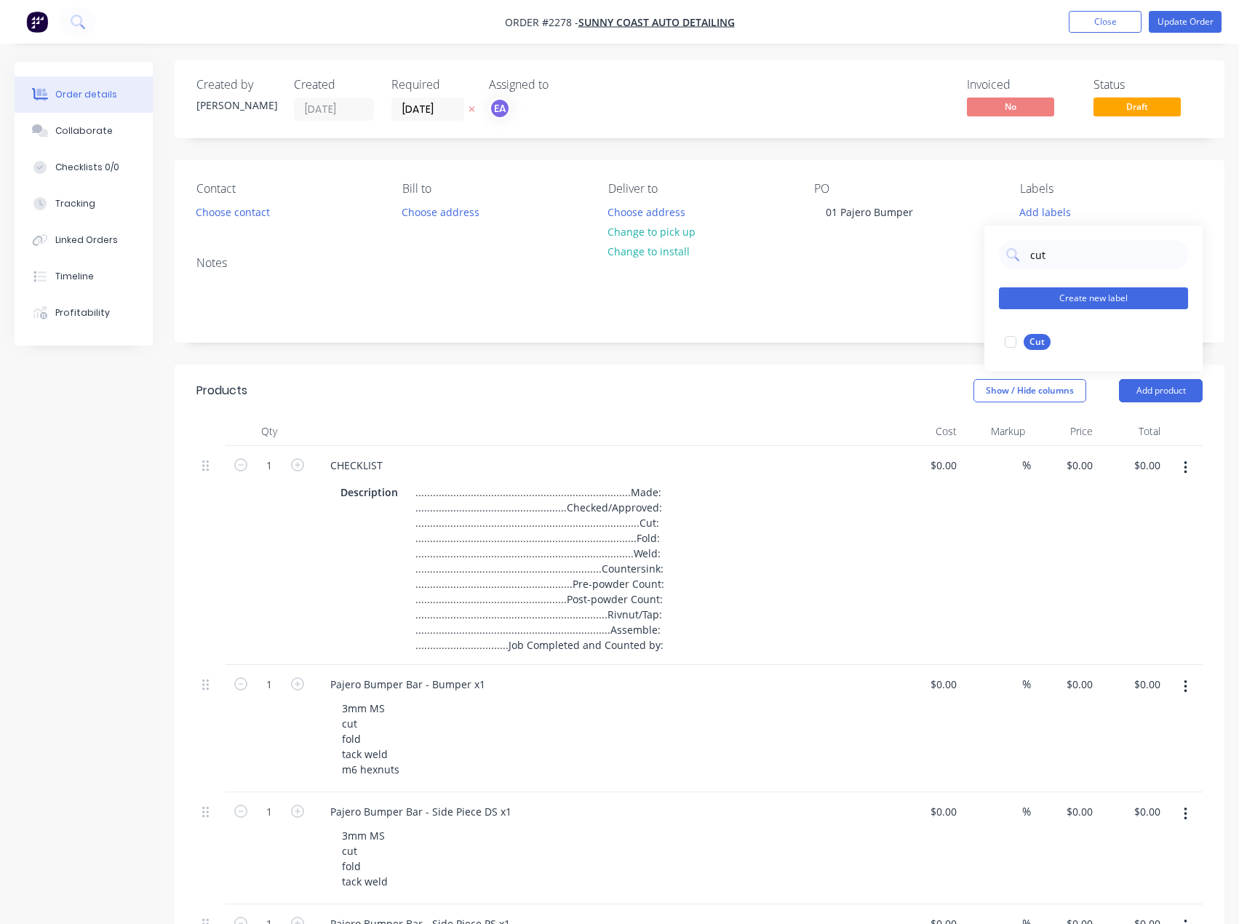
drag, startPoint x: 1014, startPoint y: 345, endPoint x: 1038, endPoint y: 293, distance: 57.0
click at [1014, 345] on div at bounding box center [1010, 341] width 29 height 29
drag, startPoint x: 1072, startPoint y: 245, endPoint x: 993, endPoint y: 246, distance: 79.3
click at [994, 245] on div "cut Create new label Cut edit" at bounding box center [1093, 290] width 218 height 145
click at [1015, 335] on div at bounding box center [1010, 334] width 29 height 29
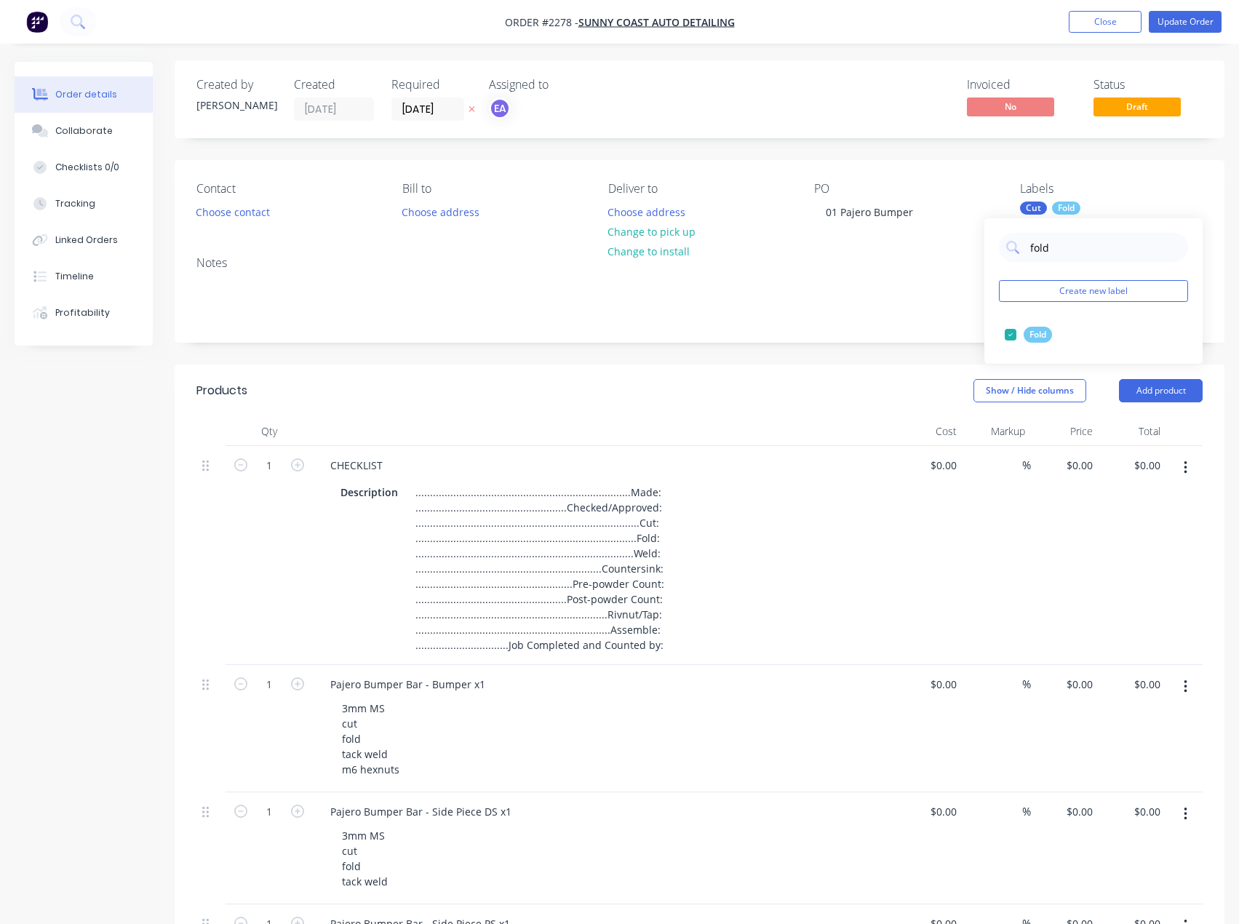
drag, startPoint x: 1002, startPoint y: 259, endPoint x: 984, endPoint y: 259, distance: 18.2
click at [984, 259] on div "fold Create new label Fold edit" at bounding box center [1093, 290] width 218 height 145
click at [1008, 335] on div at bounding box center [1010, 334] width 29 height 29
drag, startPoint x: 1056, startPoint y: 254, endPoint x: 1030, endPoint y: 255, distance: 26.2
click at [1030, 255] on input "weld" at bounding box center [1105, 247] width 152 height 29
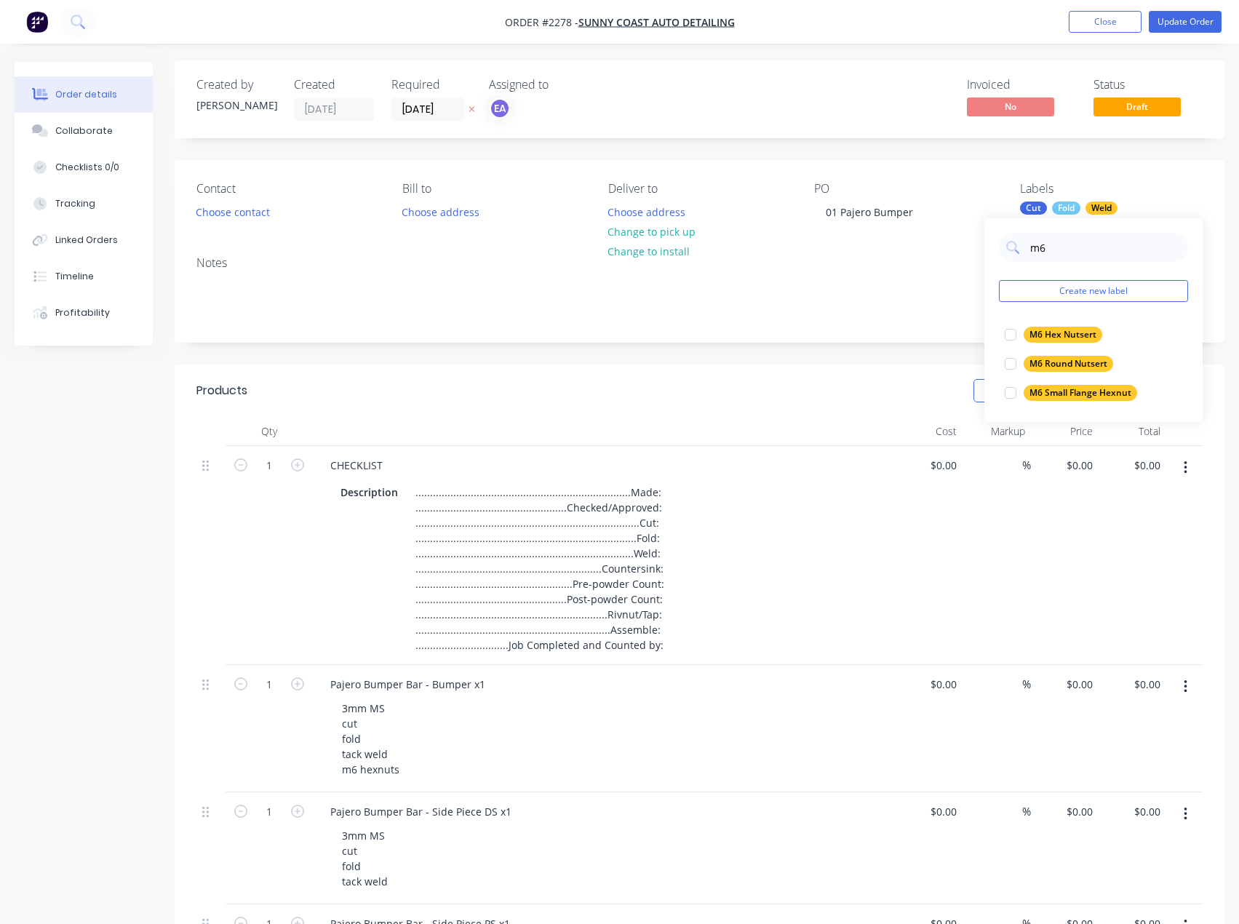
click at [1163, 228] on div "m6 Create new label M6 Hex Nutsert edit M6 Round Nutsert edit M6 Small Flange H…" at bounding box center [1093, 320] width 218 height 204
click at [1010, 334] on div at bounding box center [1010, 334] width 29 height 29
drag, startPoint x: 1055, startPoint y: 250, endPoint x: 1033, endPoint y: 250, distance: 21.8
click at [1033, 250] on input "m6" at bounding box center [1105, 247] width 152 height 29
type input "3mm ms"
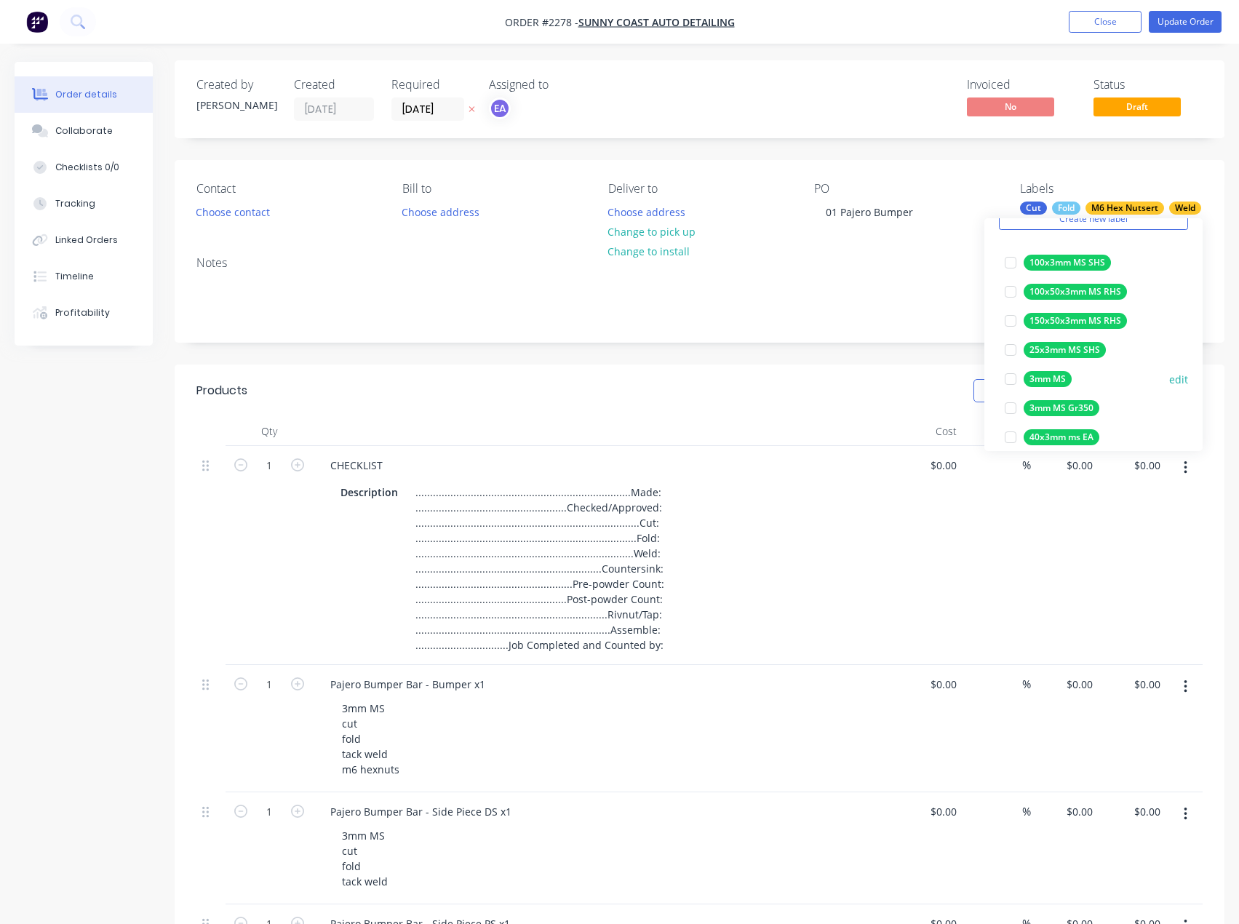
scroll to position [73, 0]
click at [1010, 381] on div at bounding box center [1010, 378] width 29 height 29
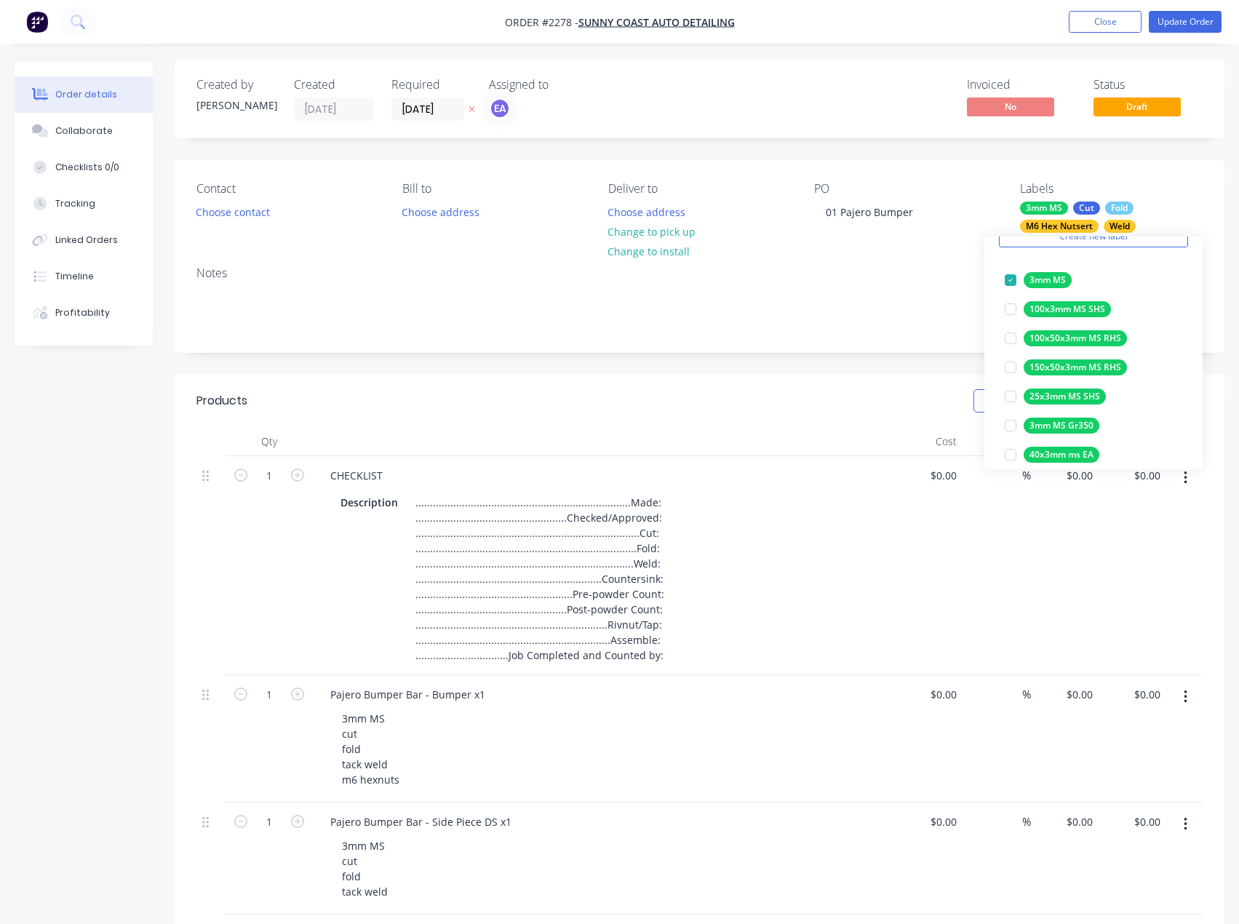
click at [937, 343] on div "Notes" at bounding box center [700, 303] width 1050 height 97
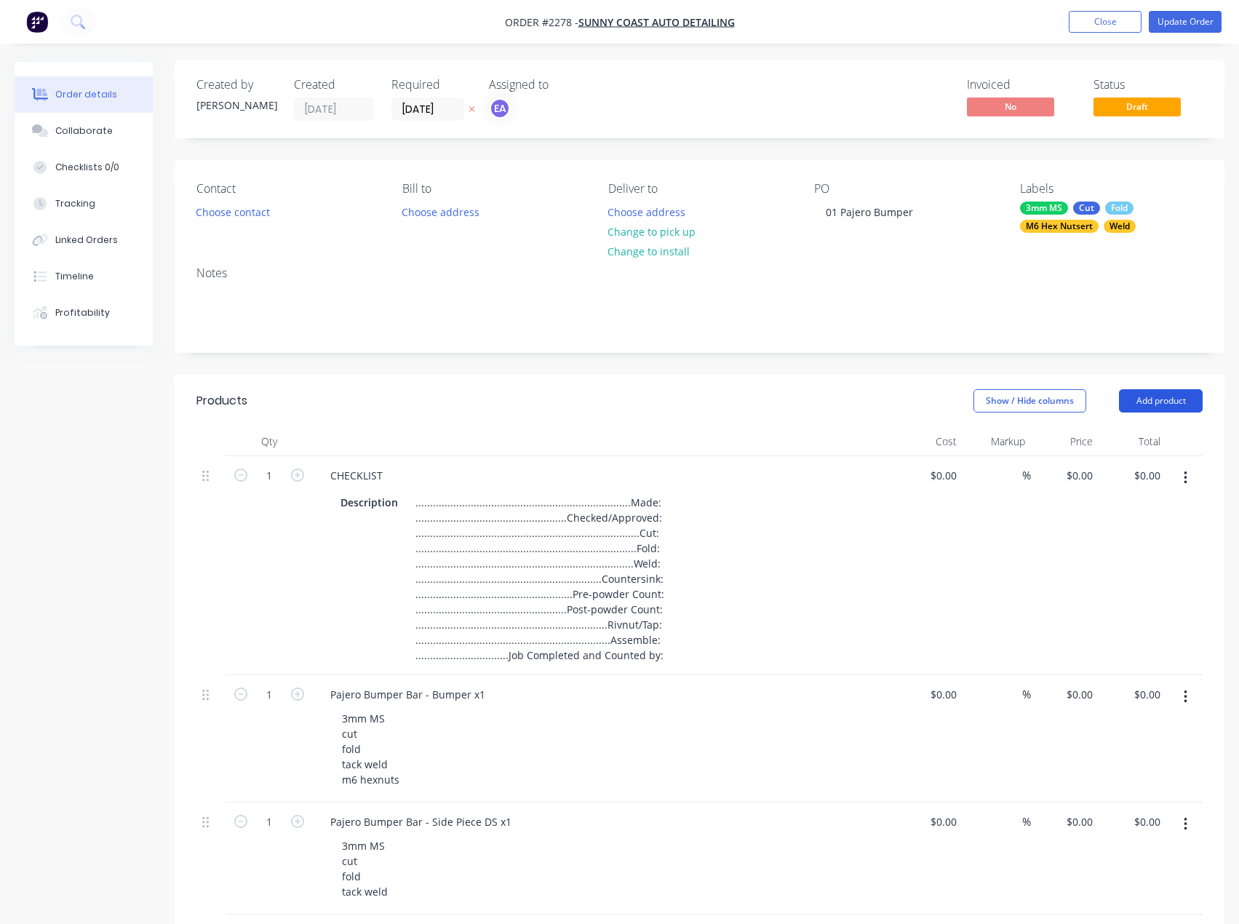
click at [1165, 406] on button "Add product" at bounding box center [1161, 400] width 84 height 23
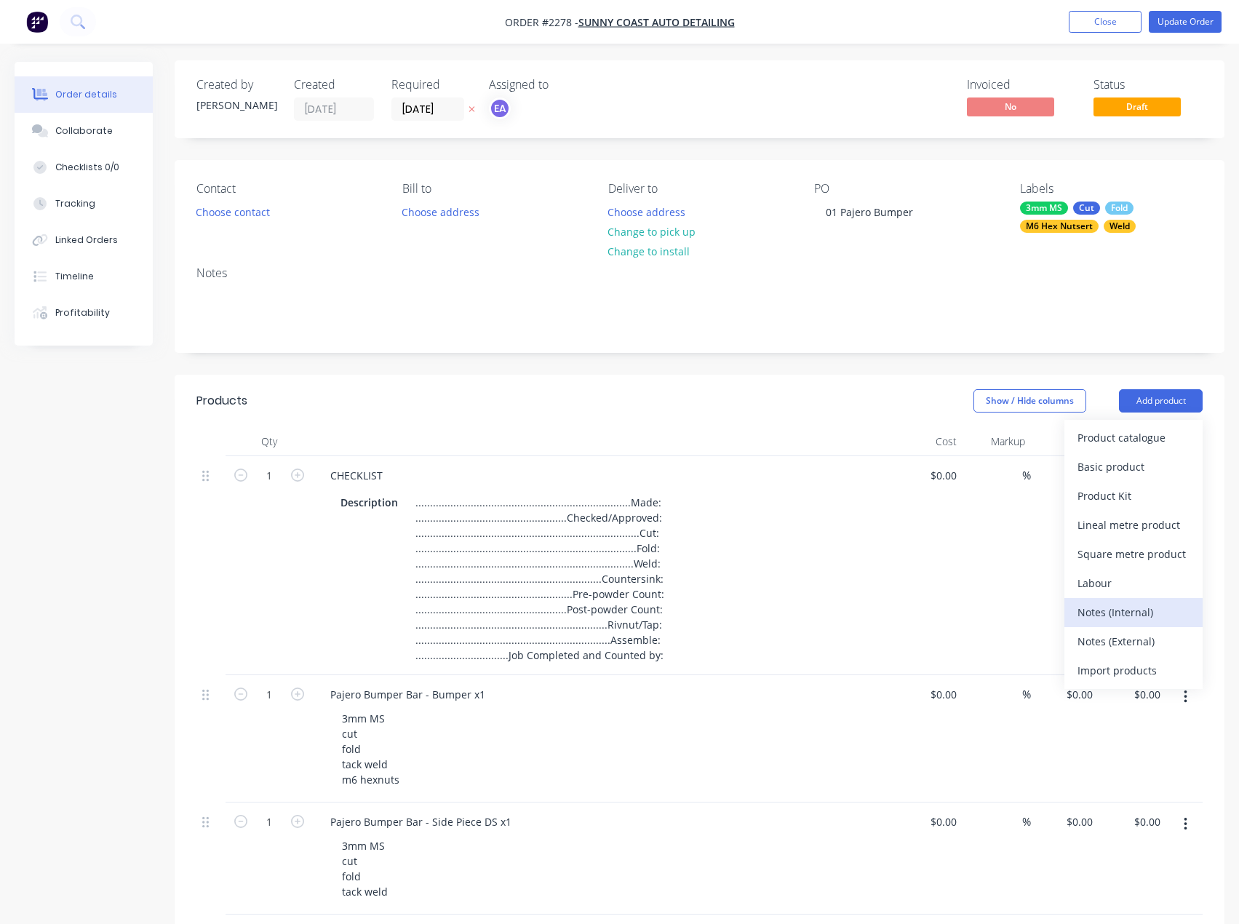
click at [1103, 606] on div "Notes (Internal)" at bounding box center [1133, 612] width 112 height 21
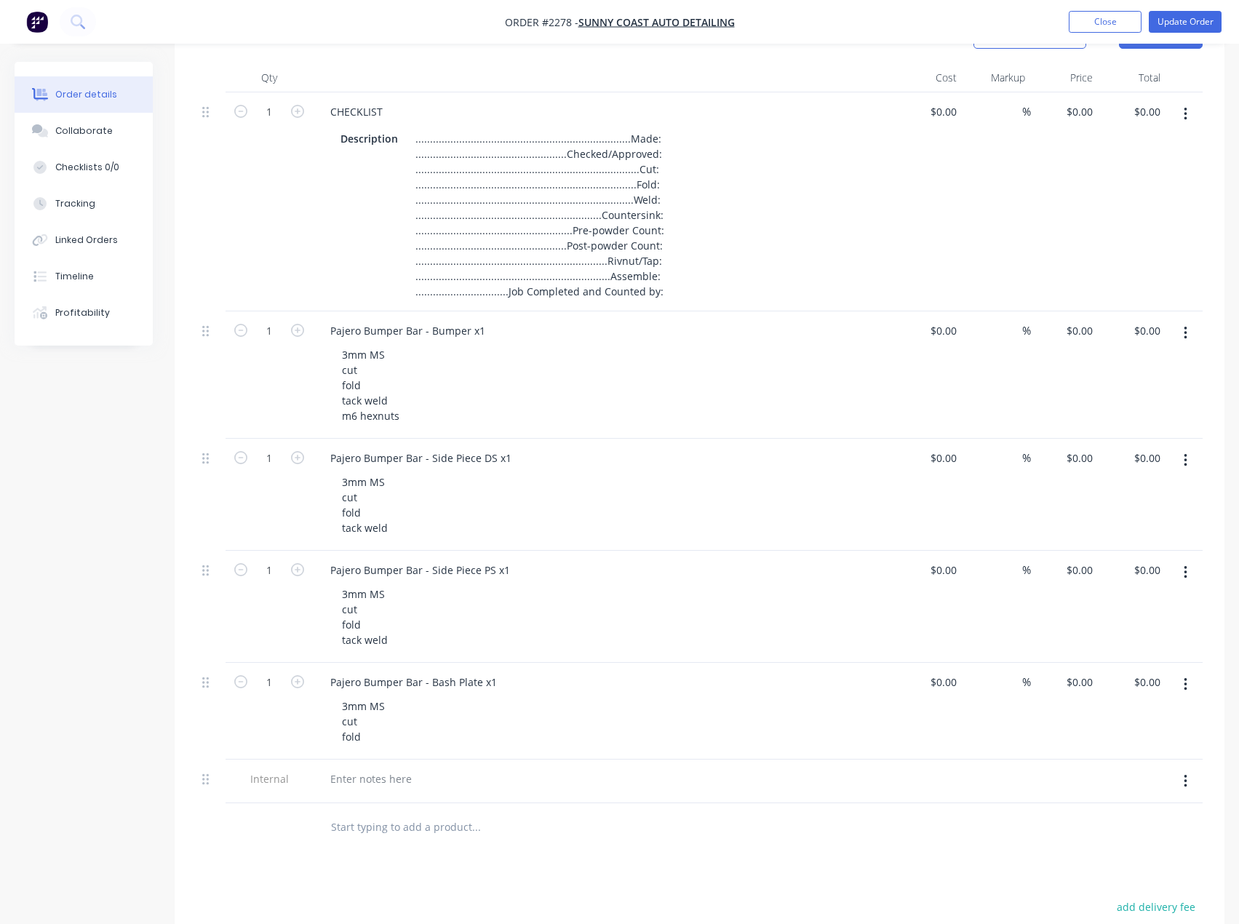
scroll to position [369, 0]
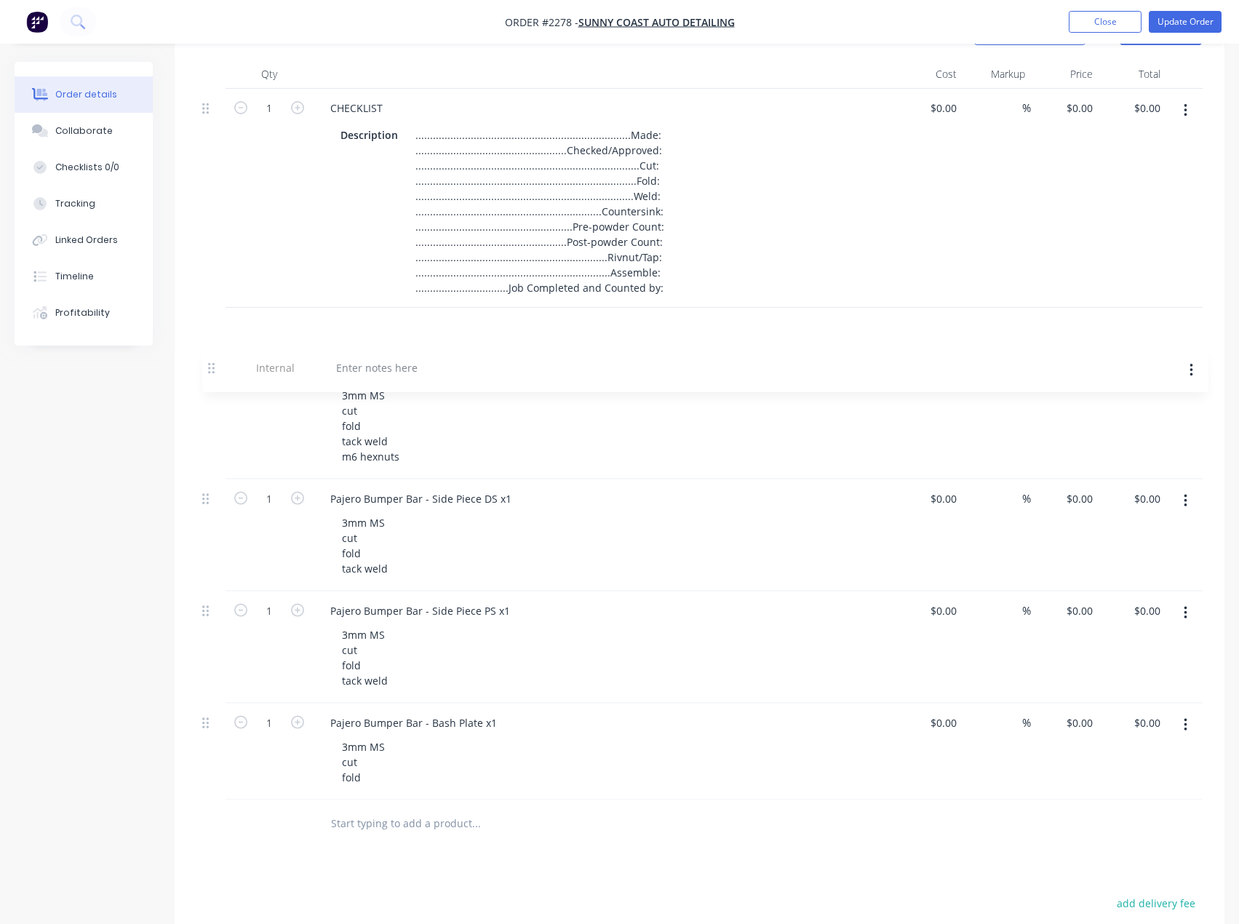
drag, startPoint x: 206, startPoint y: 776, endPoint x: 211, endPoint y: 359, distance: 416.9
click at [211, 359] on div "1 CHECKLIST Description .......................................................…" at bounding box center [699, 444] width 1006 height 711
click at [351, 335] on div at bounding box center [371, 326] width 105 height 21
click at [1203, 15] on button "Update Order" at bounding box center [1185, 22] width 73 height 22
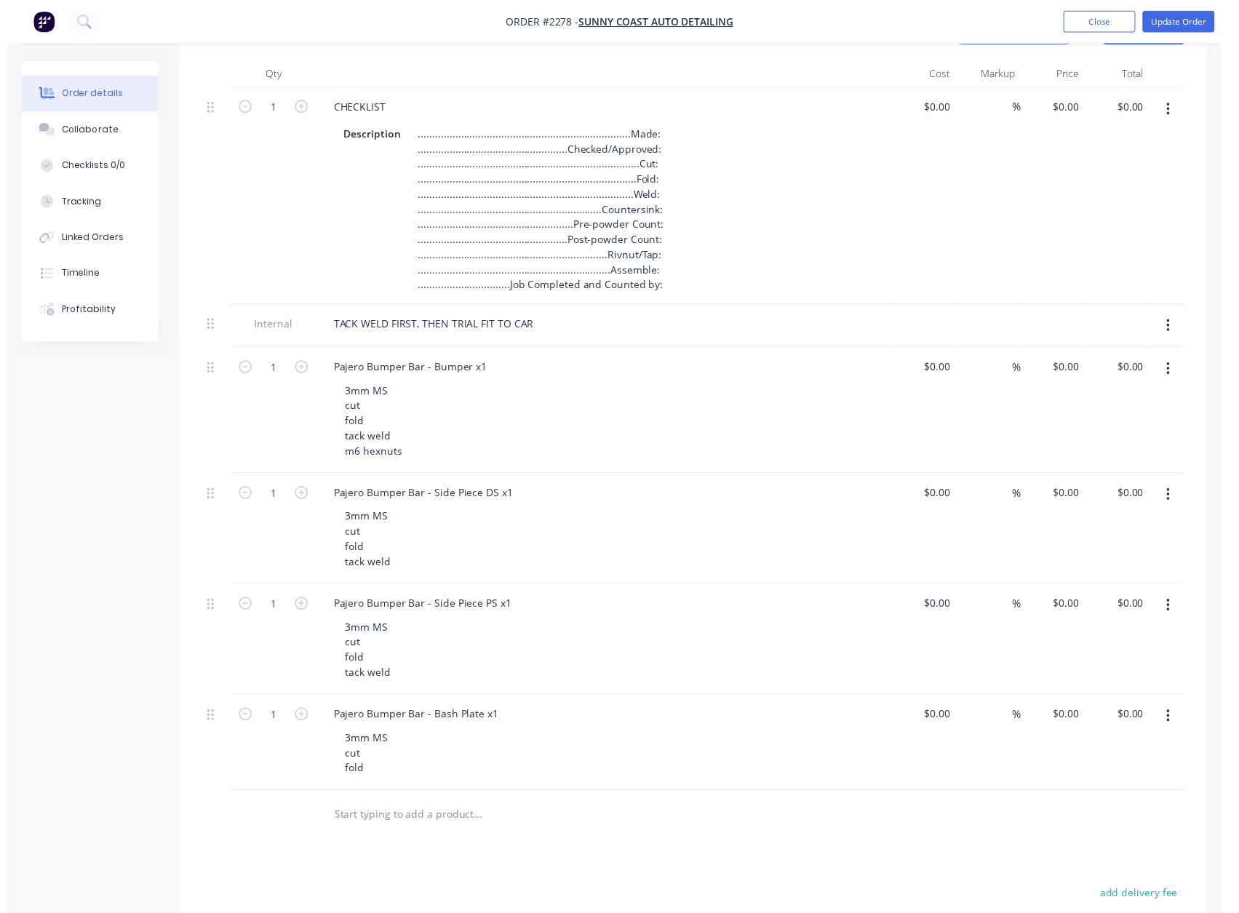
scroll to position [0, 0]
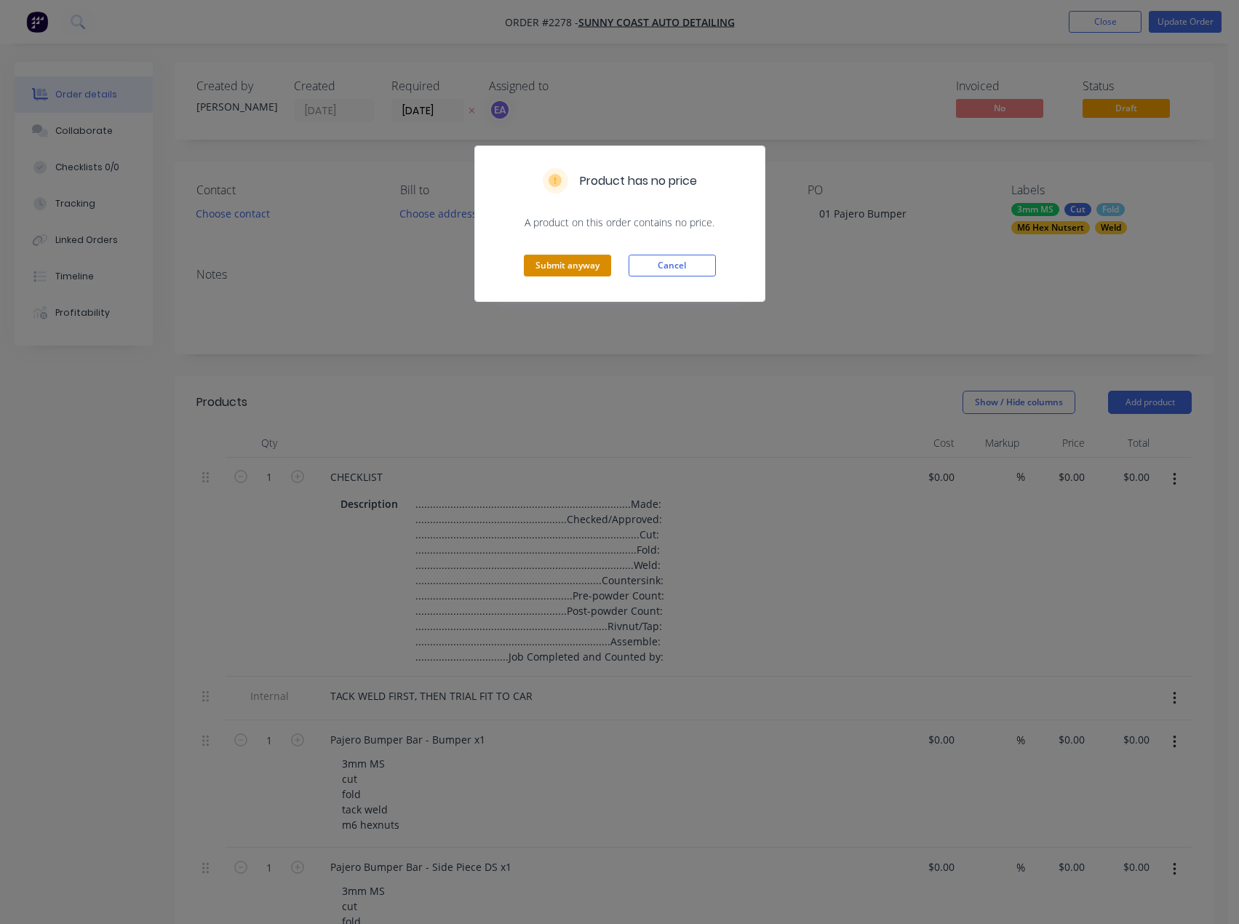
click at [567, 263] on button "Submit anyway" at bounding box center [567, 266] width 87 height 22
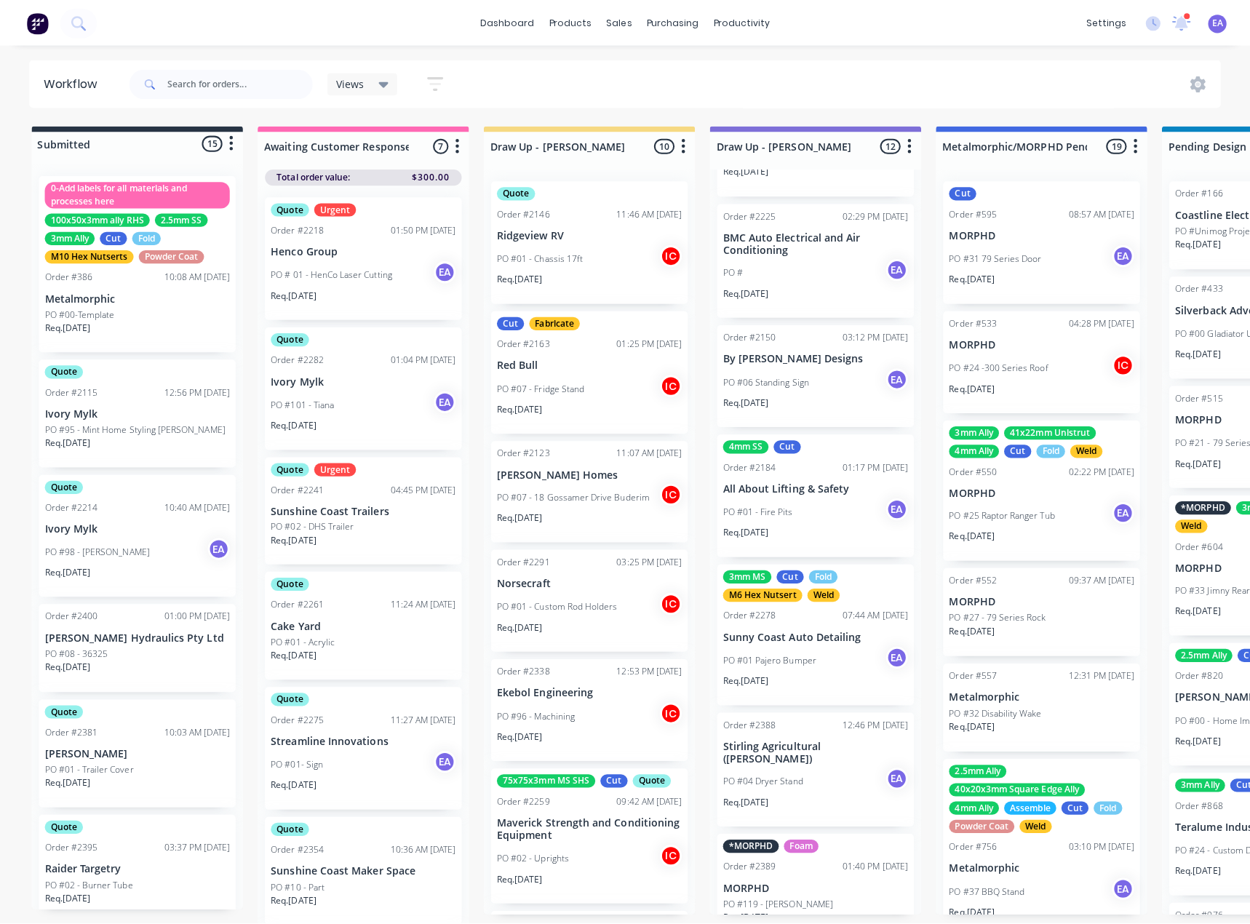
scroll to position [291, 0]
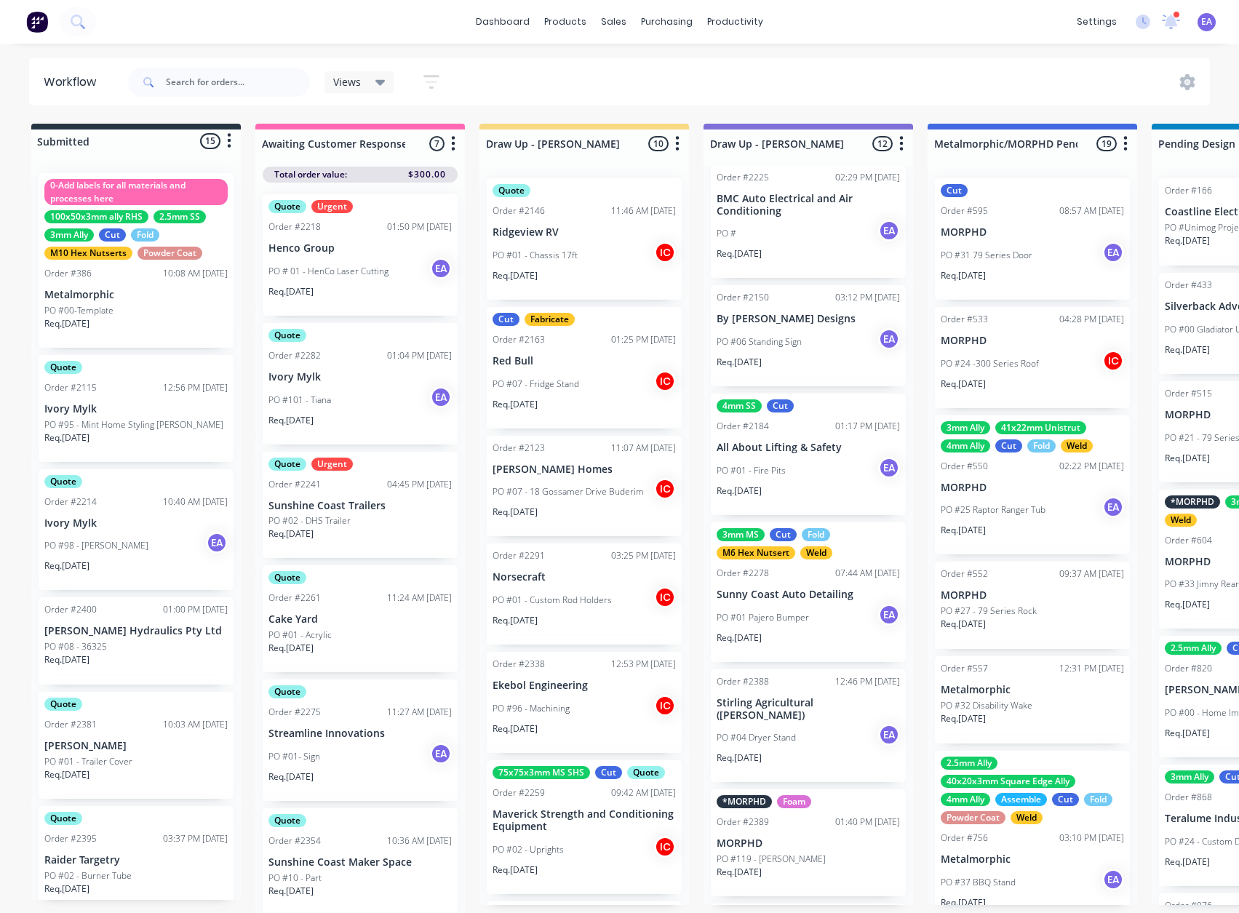
click at [809, 601] on p "Sunny Coast Auto Detailing" at bounding box center [808, 595] width 183 height 12
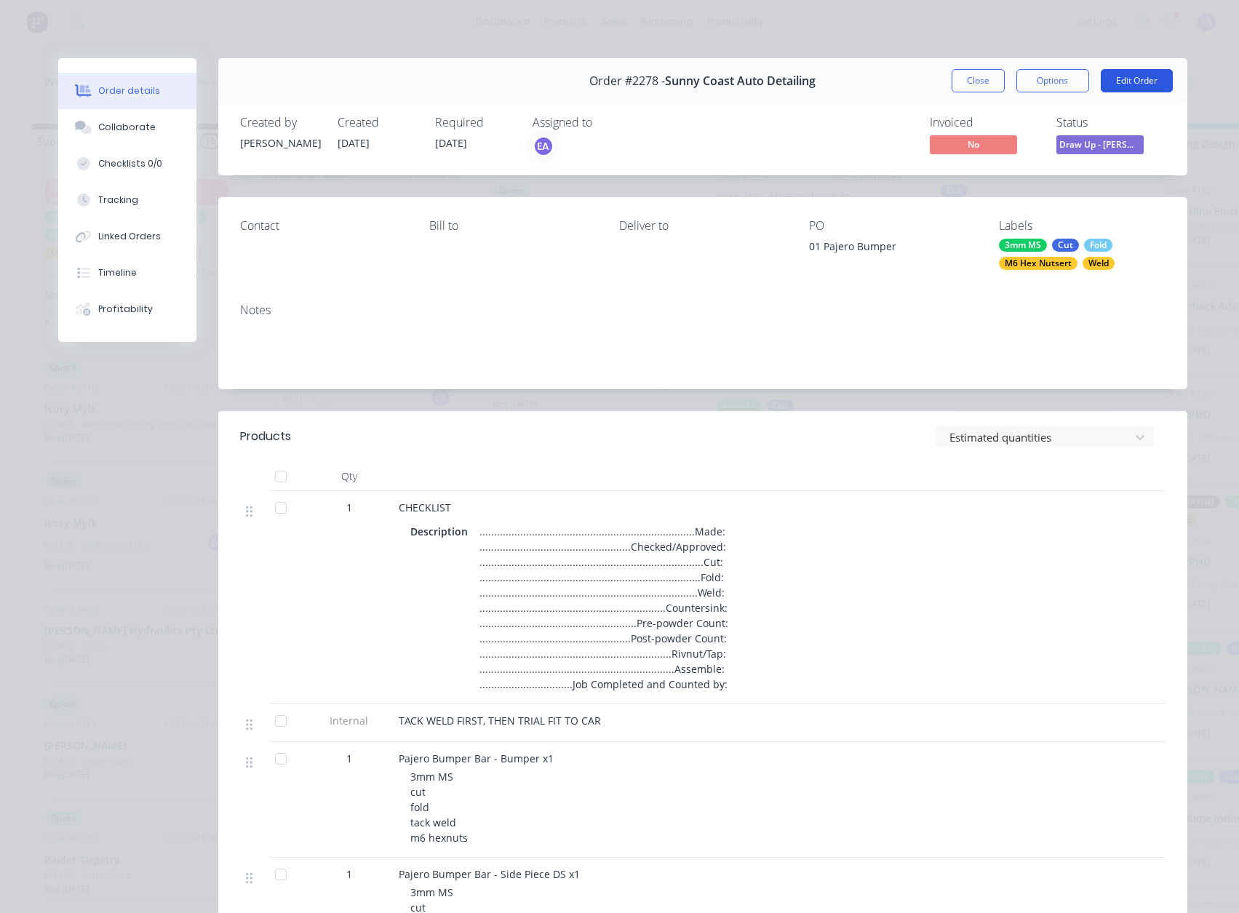
click at [1133, 81] on button "Edit Order" at bounding box center [1137, 80] width 72 height 23
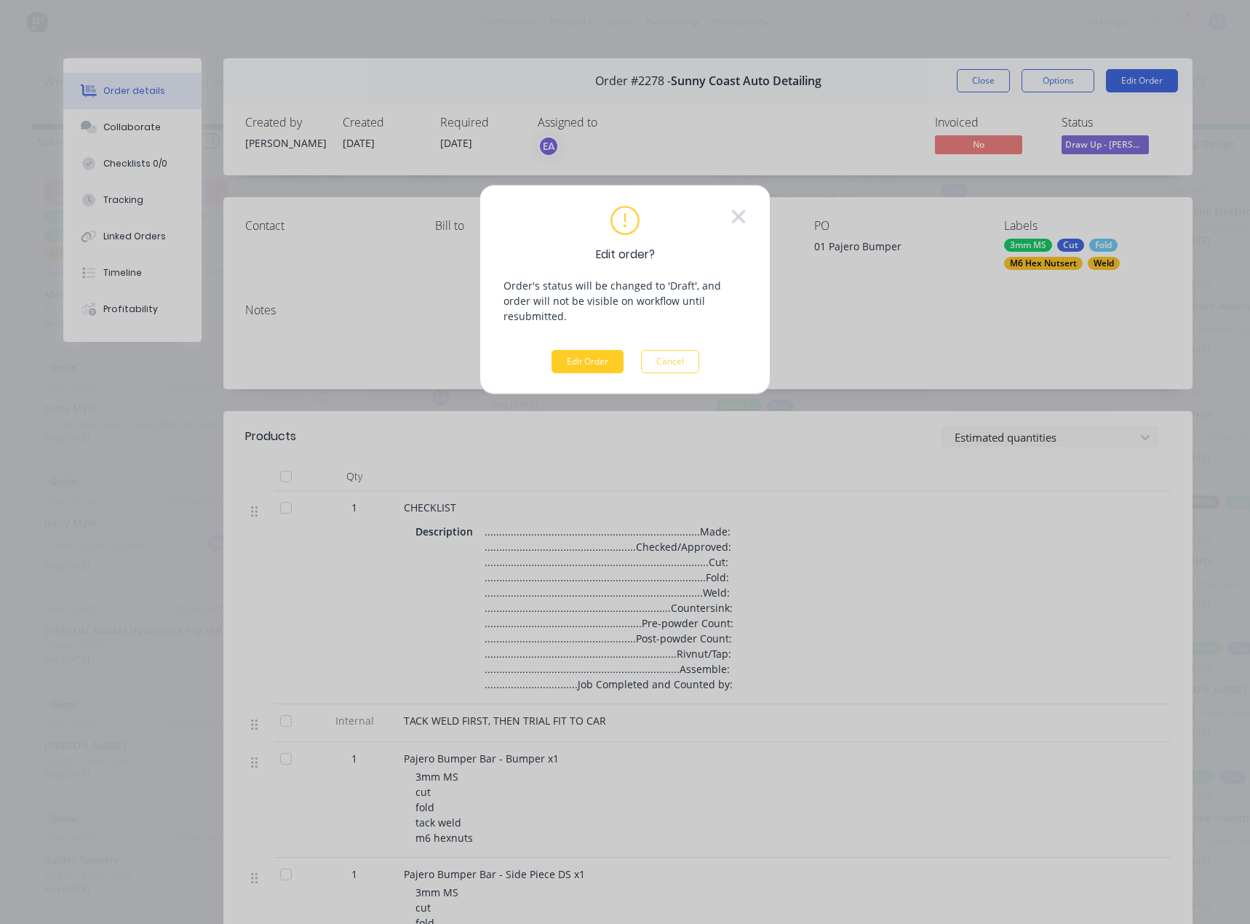
click at [565, 350] on button "Edit Order" at bounding box center [587, 361] width 72 height 23
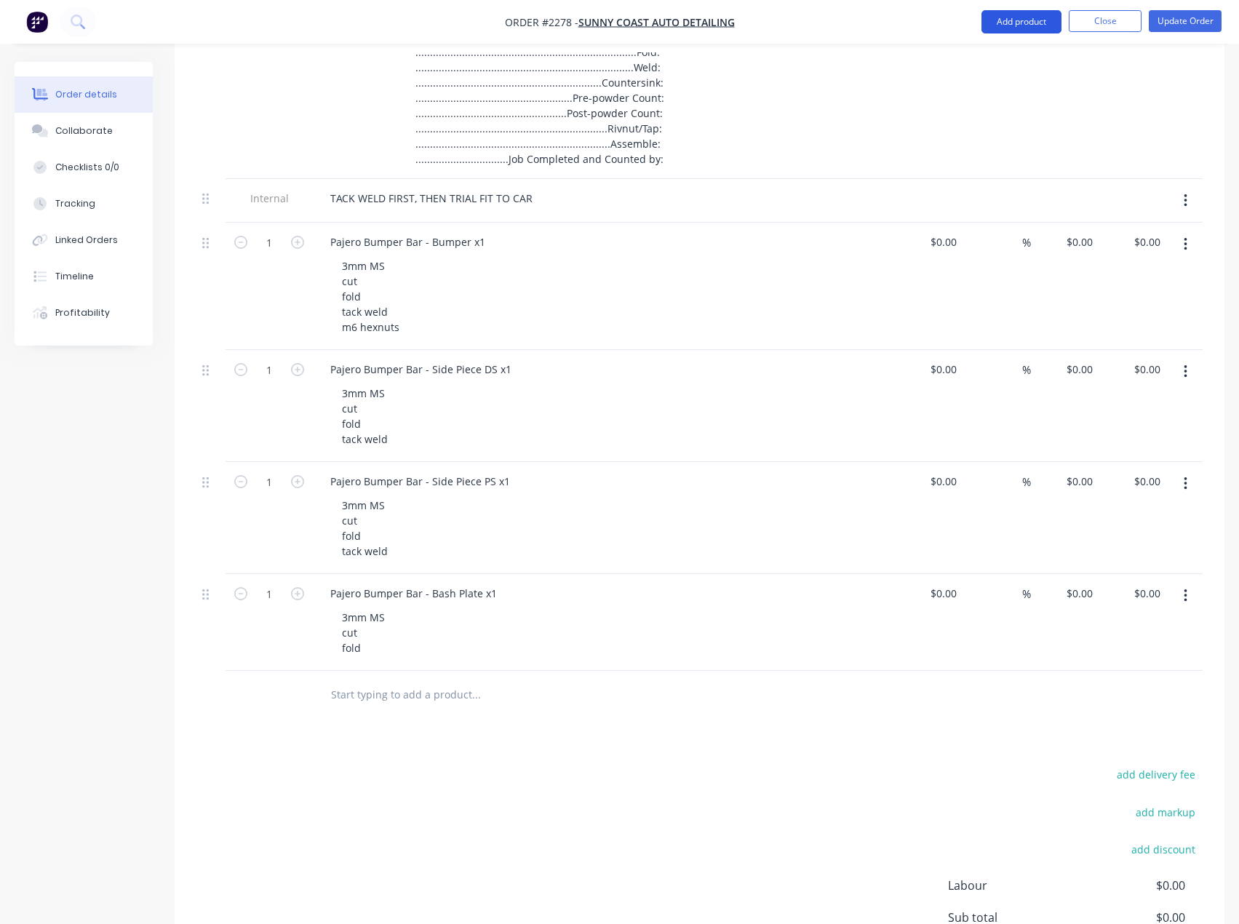
scroll to position [509, 0]
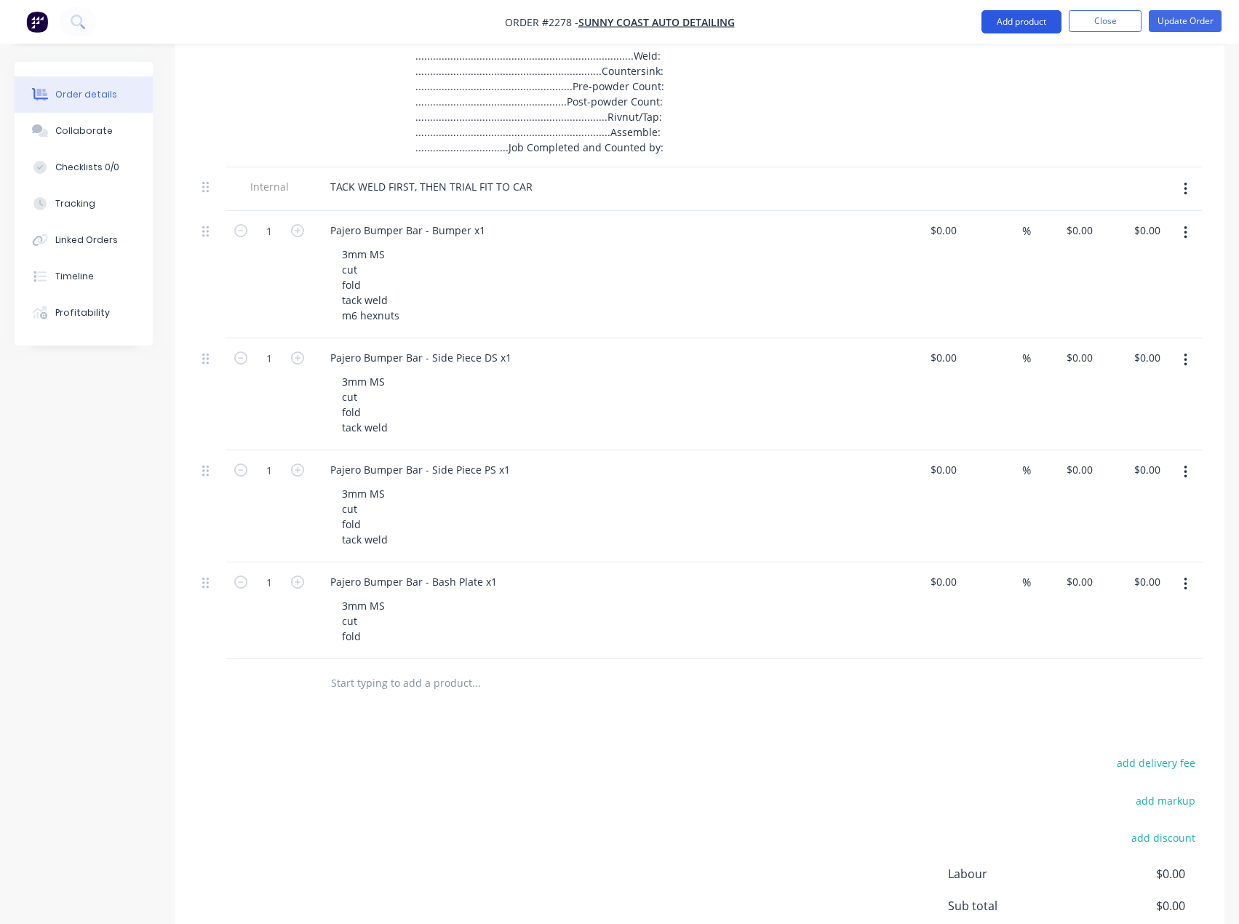
click at [1018, 23] on button "Add product" at bounding box center [1021, 21] width 80 height 23
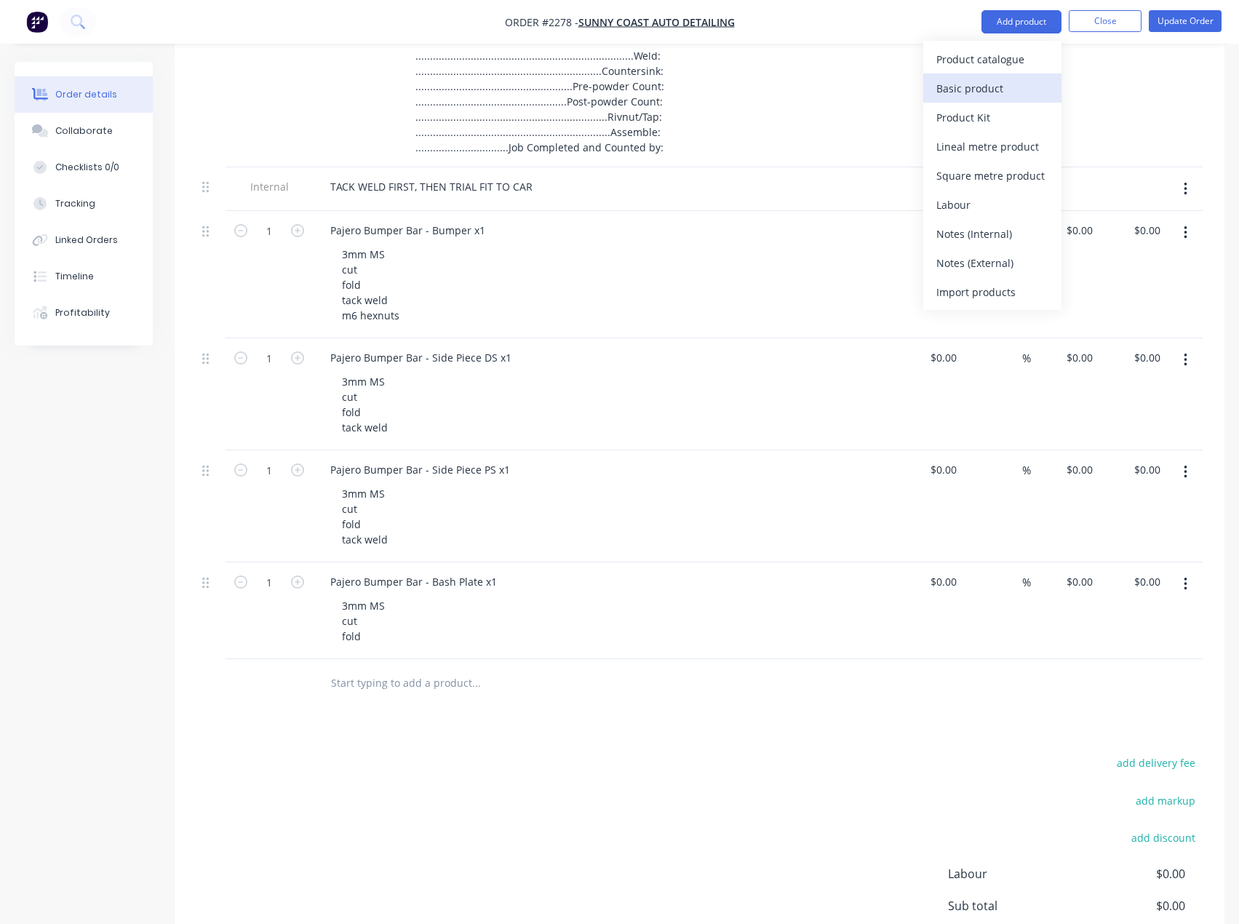
click at [988, 91] on div "Basic product" at bounding box center [992, 88] width 112 height 21
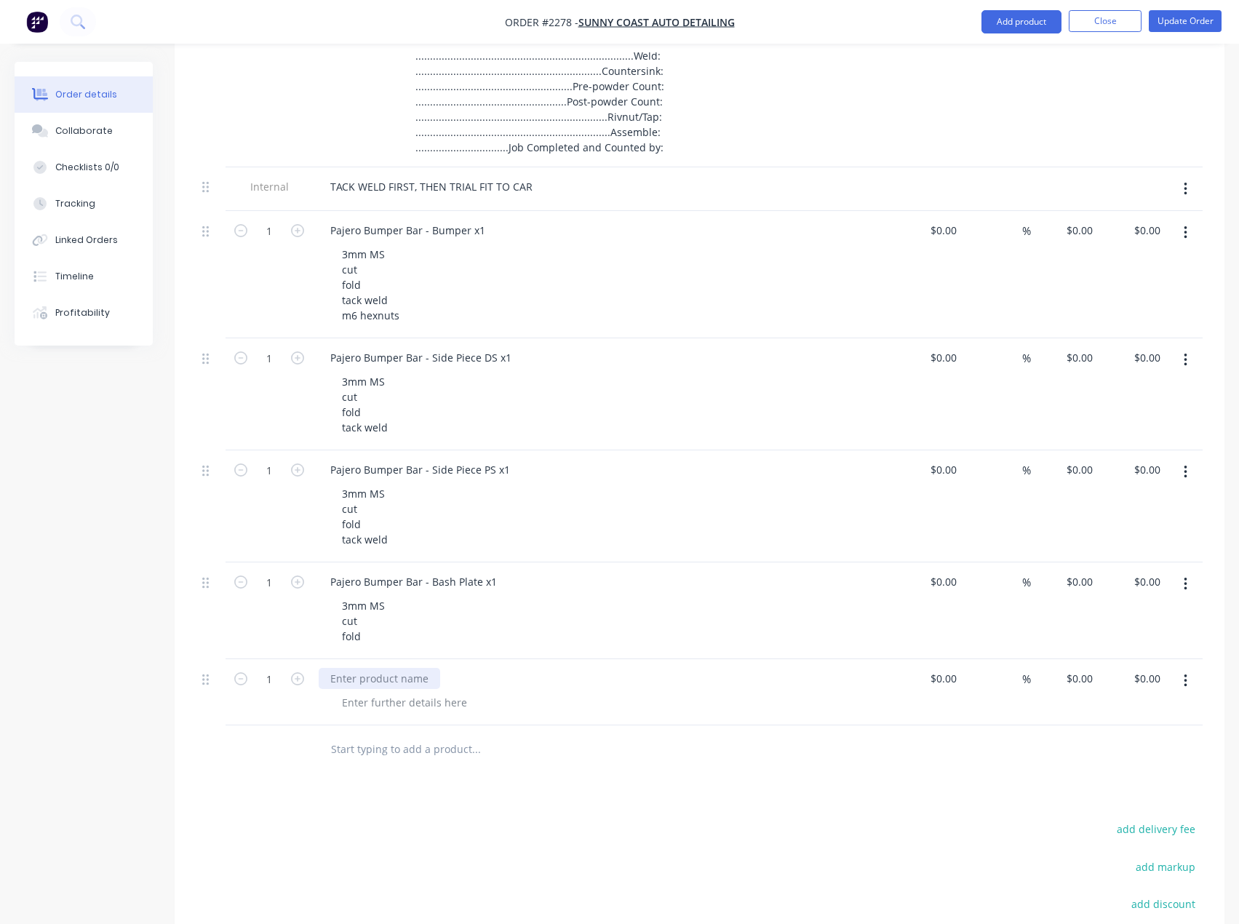
click at [359, 675] on div at bounding box center [379, 678] width 121 height 21
paste div
drag, startPoint x: 364, startPoint y: 622, endPoint x: 330, endPoint y: 602, distance: 38.8
click at [330, 602] on div "3mm MS cut fold" at bounding box center [363, 621] width 66 height 52
copy div "3mm MS cut"
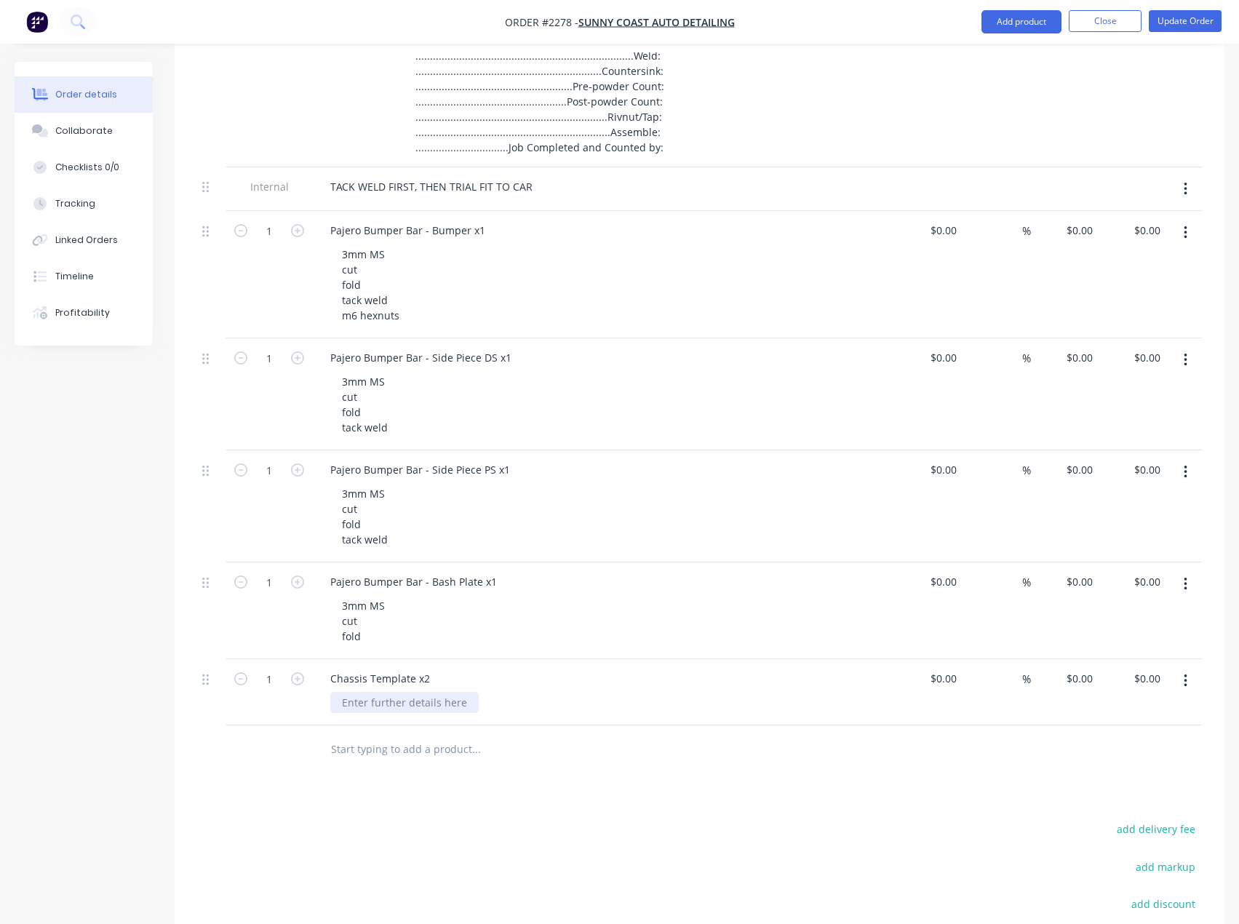
click at [377, 701] on div at bounding box center [404, 702] width 148 height 21
paste div
click at [434, 829] on div "Products Show / Hide columns Add product Qty Cost Markup Price Total 1 CHECKLIS…" at bounding box center [700, 502] width 1050 height 1271
click at [1188, 18] on button "Update Order" at bounding box center [1185, 21] width 73 height 22
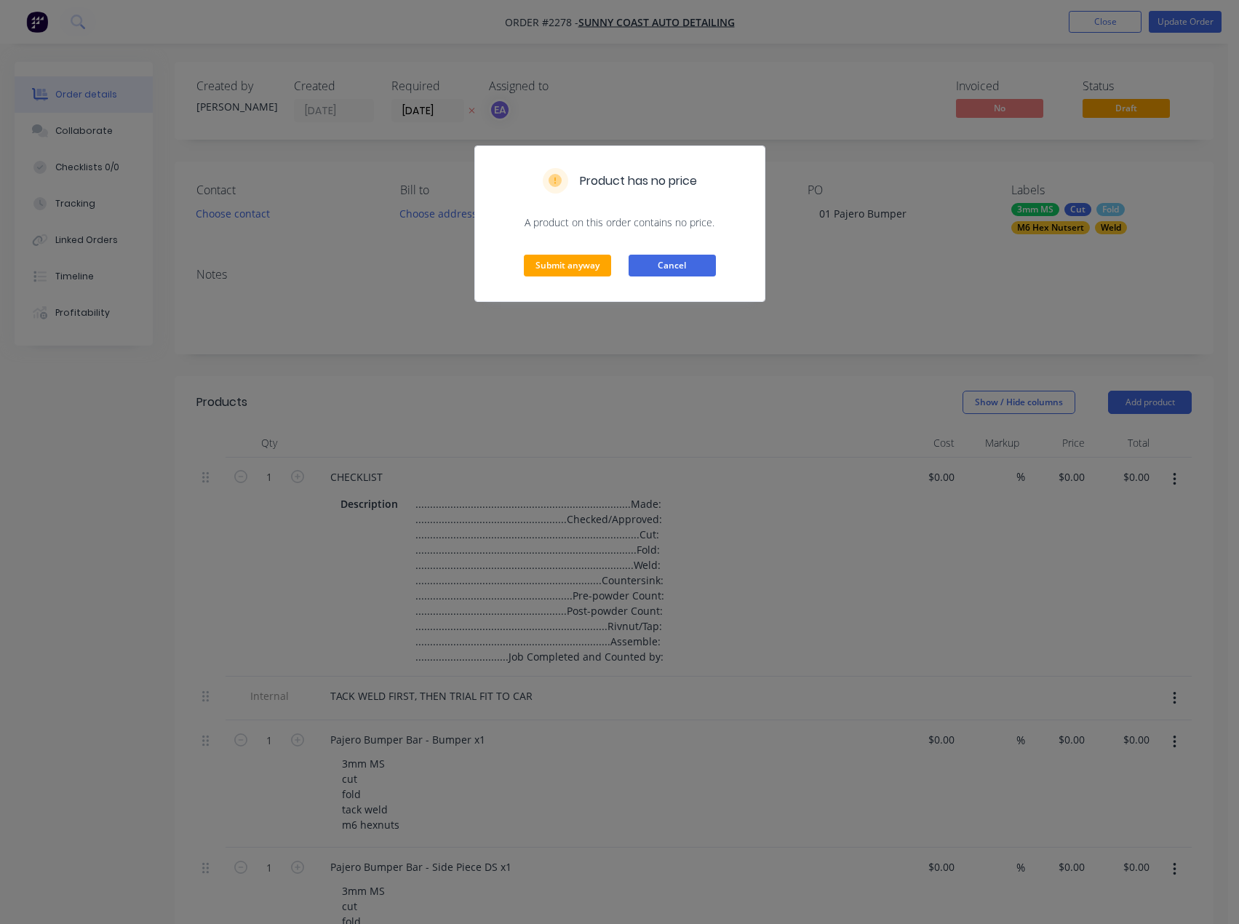
click at [679, 266] on button "Cancel" at bounding box center [672, 266] width 87 height 22
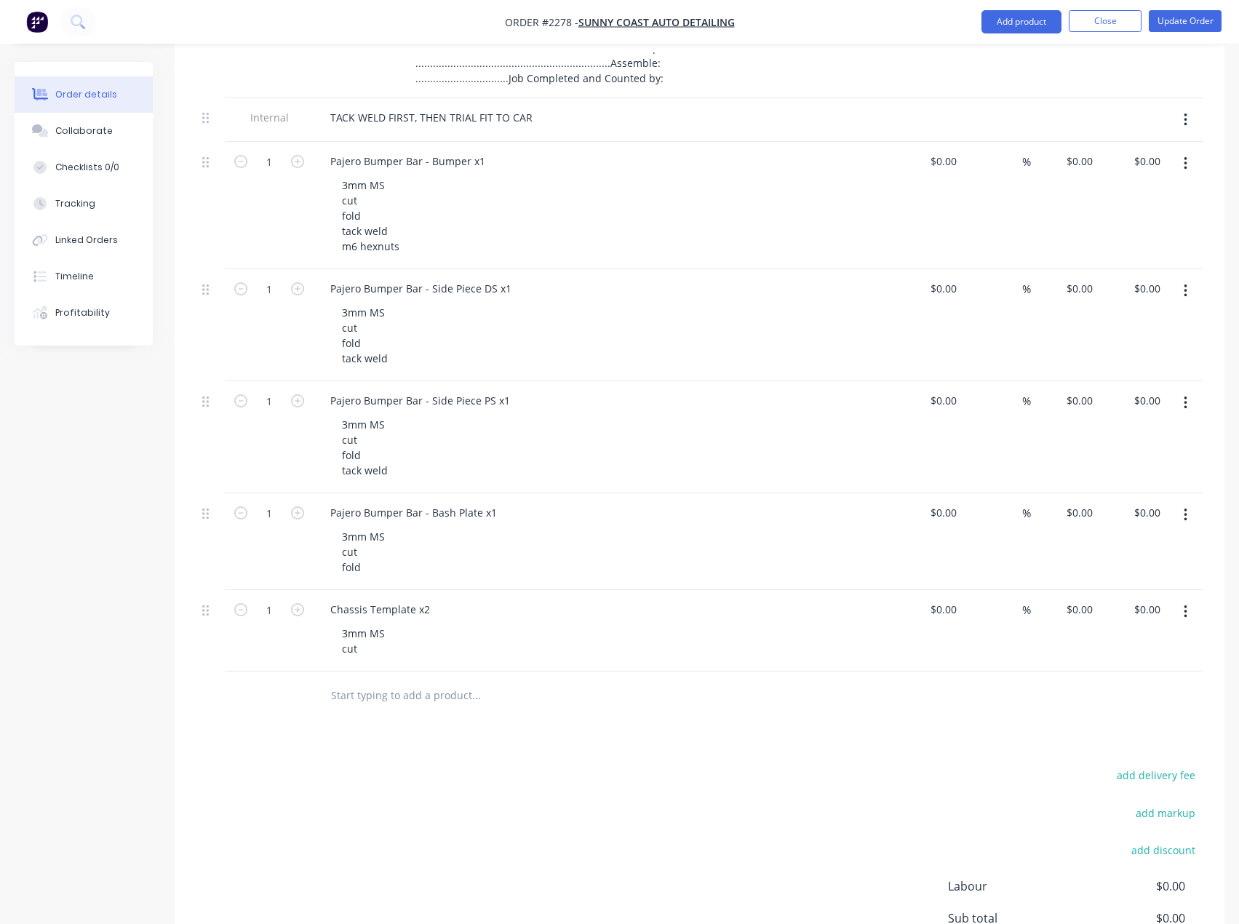
scroll to position [582, 0]
click at [295, 604] on icon "button" at bounding box center [297, 605] width 13 height 13
type input "2"
click at [1200, 17] on button "Update Order" at bounding box center [1185, 21] width 73 height 22
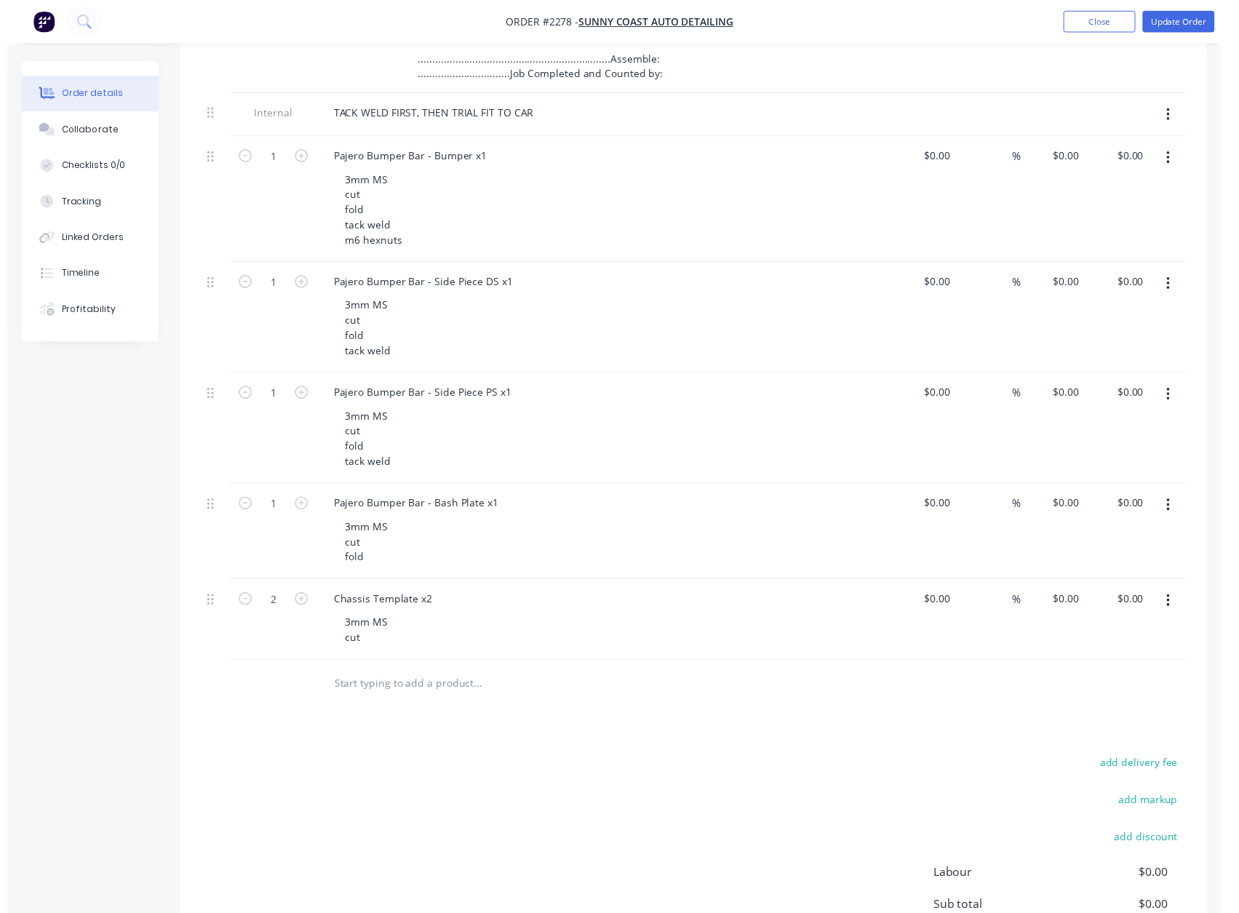
scroll to position [0, 0]
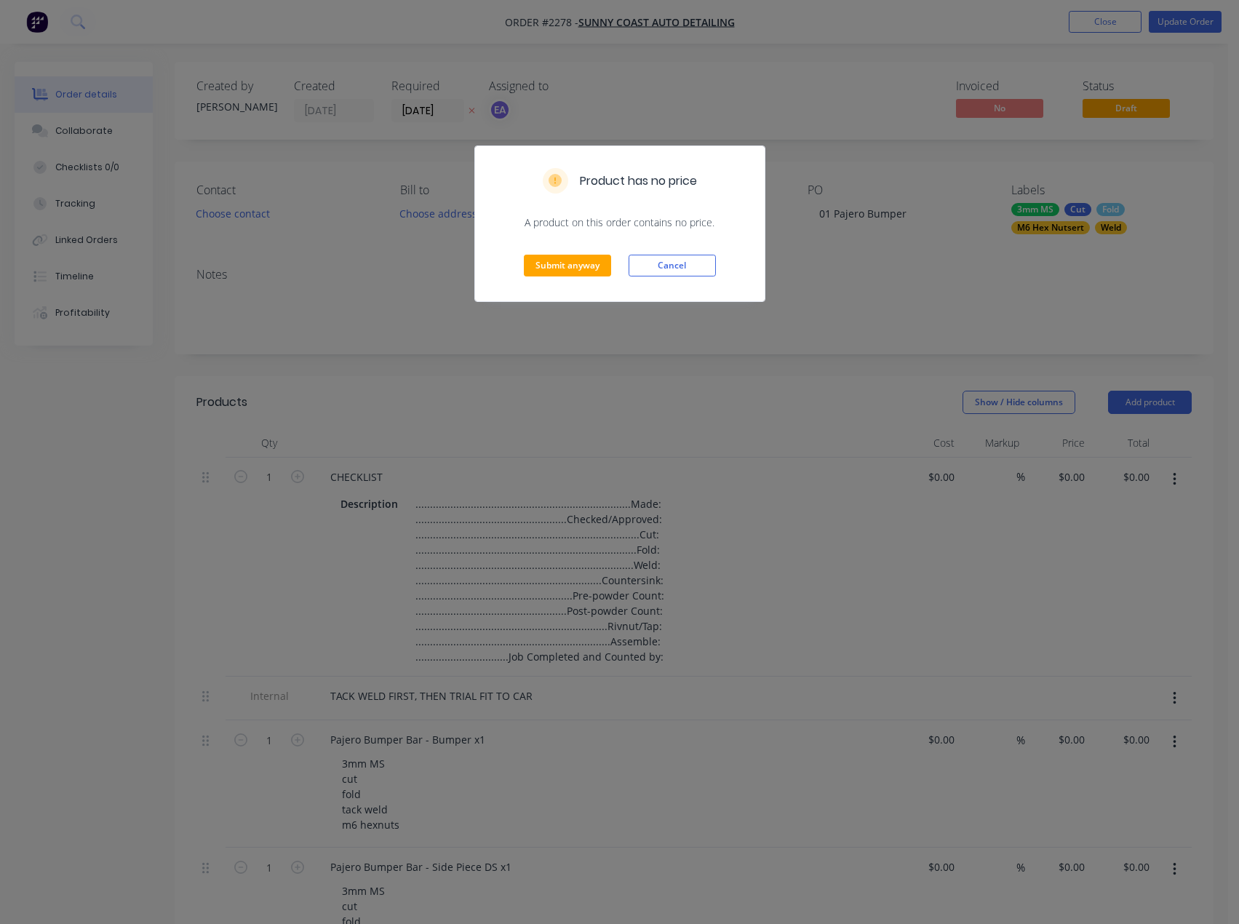
click at [575, 247] on div "Submit anyway Cancel" at bounding box center [620, 265] width 290 height 71
click at [570, 256] on button "Submit anyway" at bounding box center [567, 266] width 87 height 22
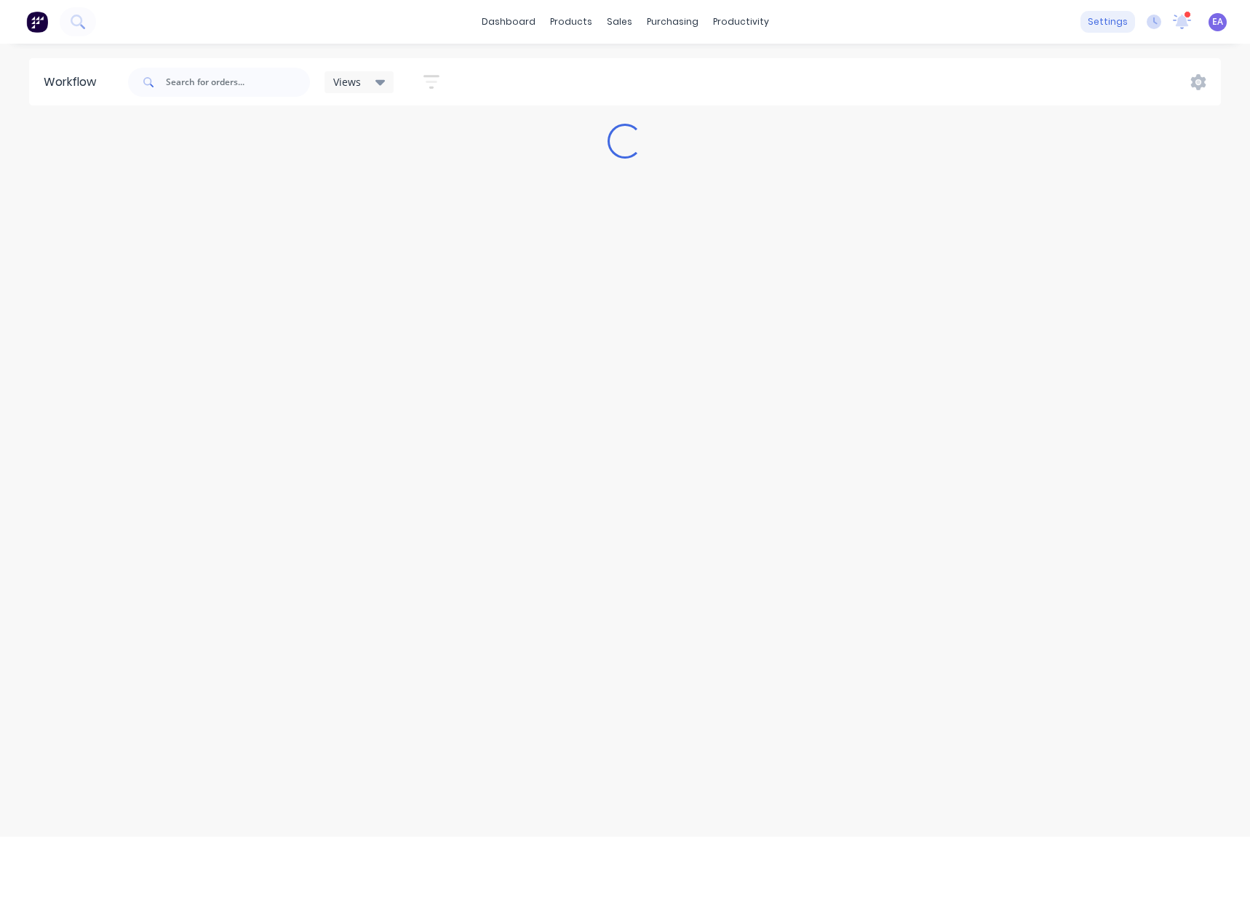
click at [1124, 25] on div "settings" at bounding box center [1107, 22] width 55 height 22
click at [933, 28] on div "dashboard products sales purchasing productivity dashboard products Product Cat…" at bounding box center [625, 22] width 1250 height 44
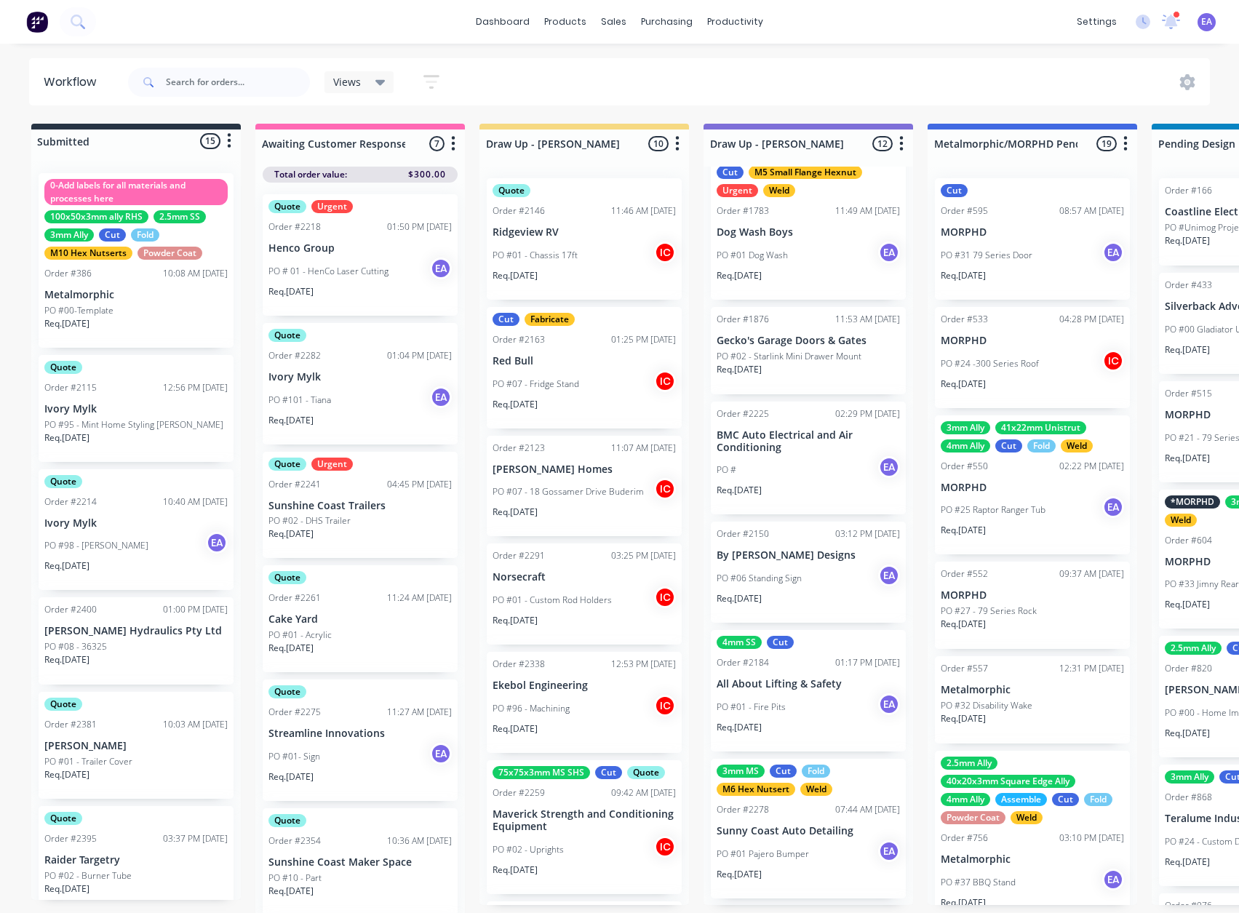
scroll to position [218, 0]
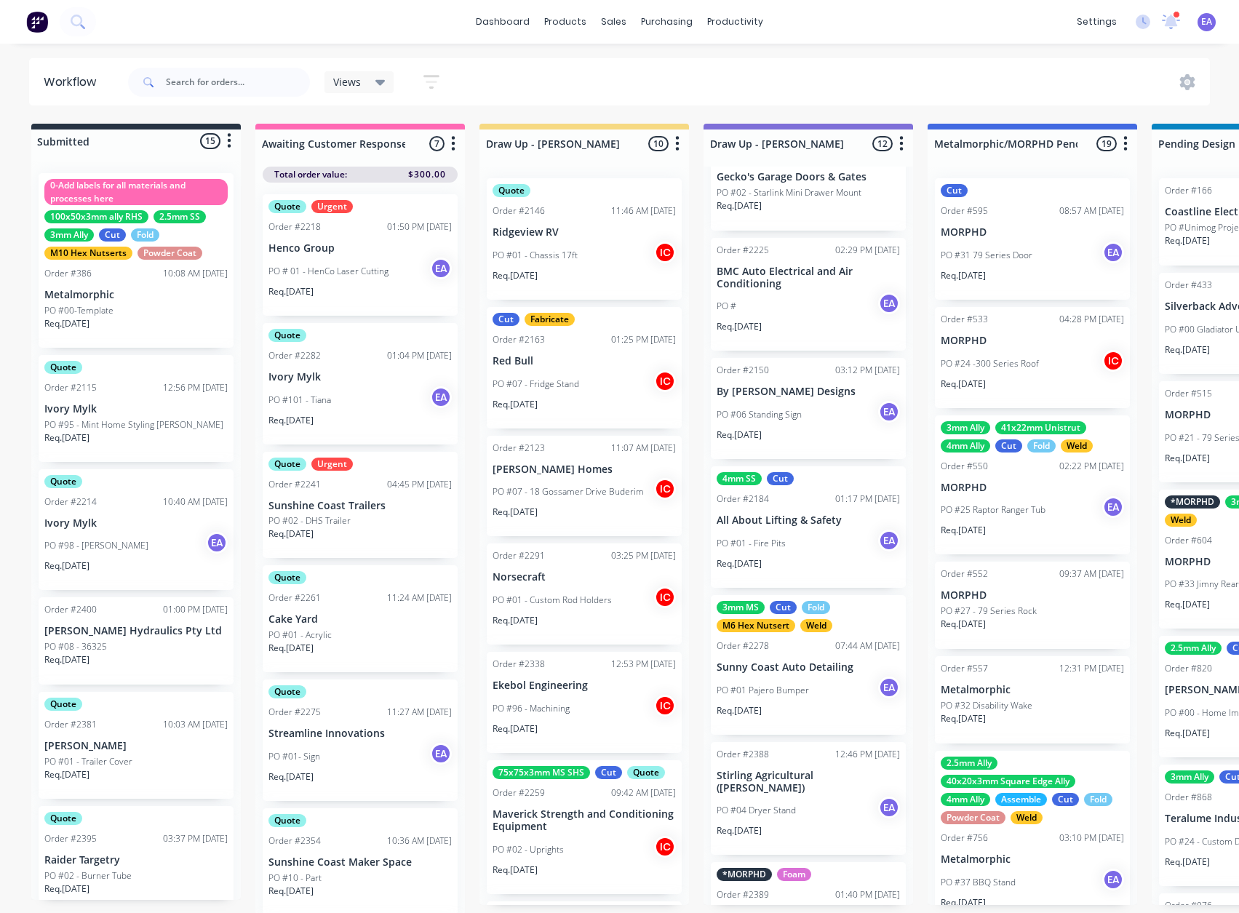
click at [777, 727] on div "Req. [DATE]" at bounding box center [808, 716] width 183 height 25
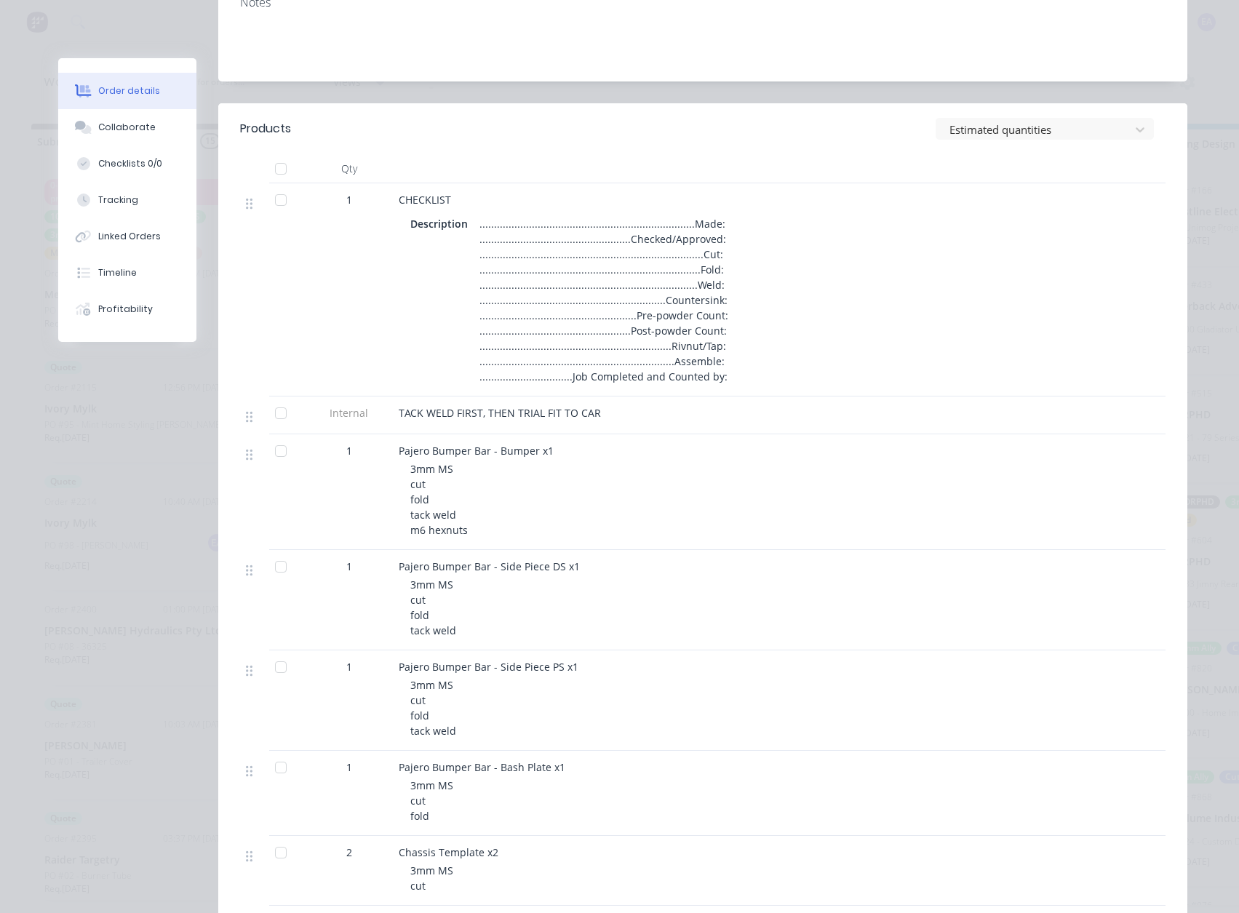
scroll to position [73, 0]
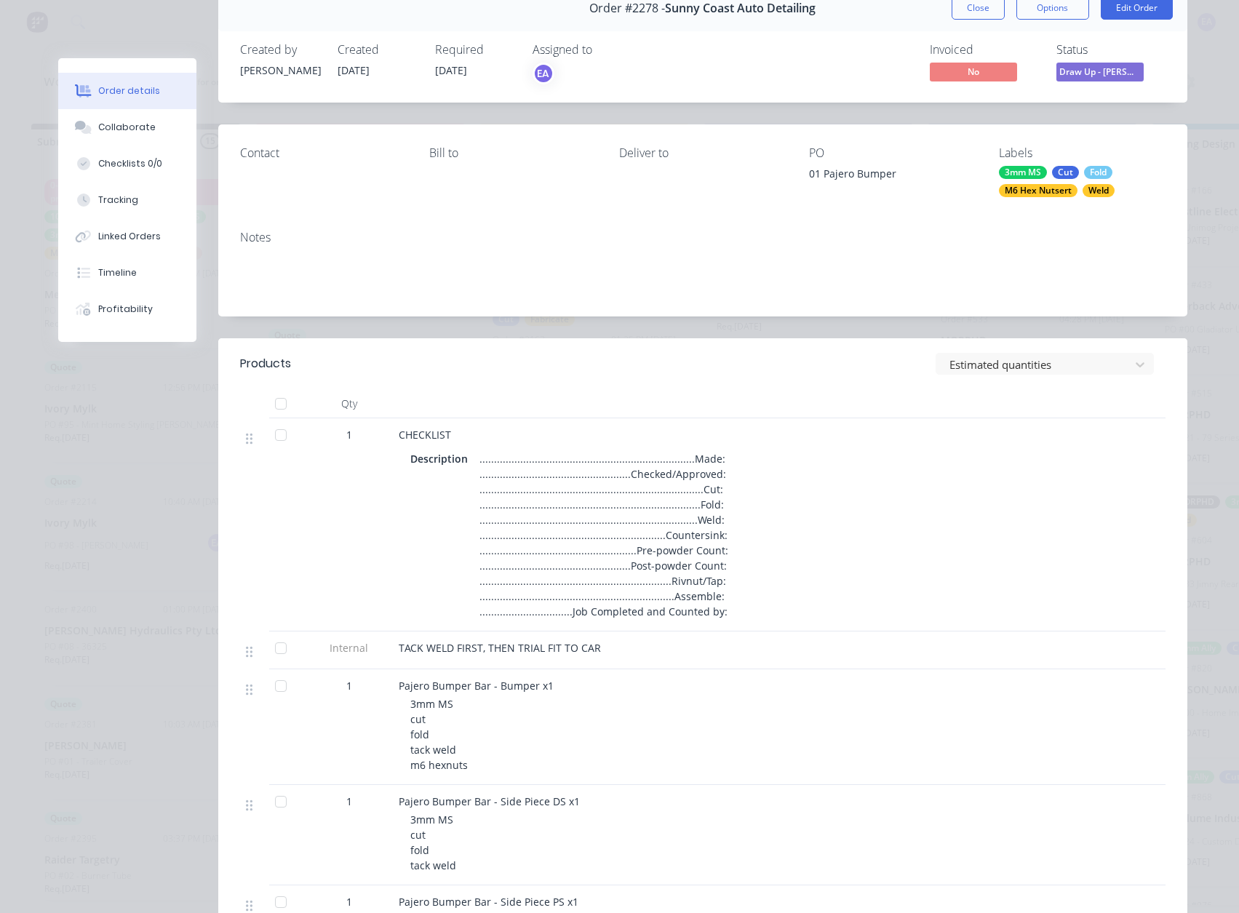
click at [1019, 200] on div "Contact Bill to Deliver to PO 01 Pajero Bumper Labels 3mm MS Cut Fold M6 Hex Nu…" at bounding box center [702, 171] width 969 height 95
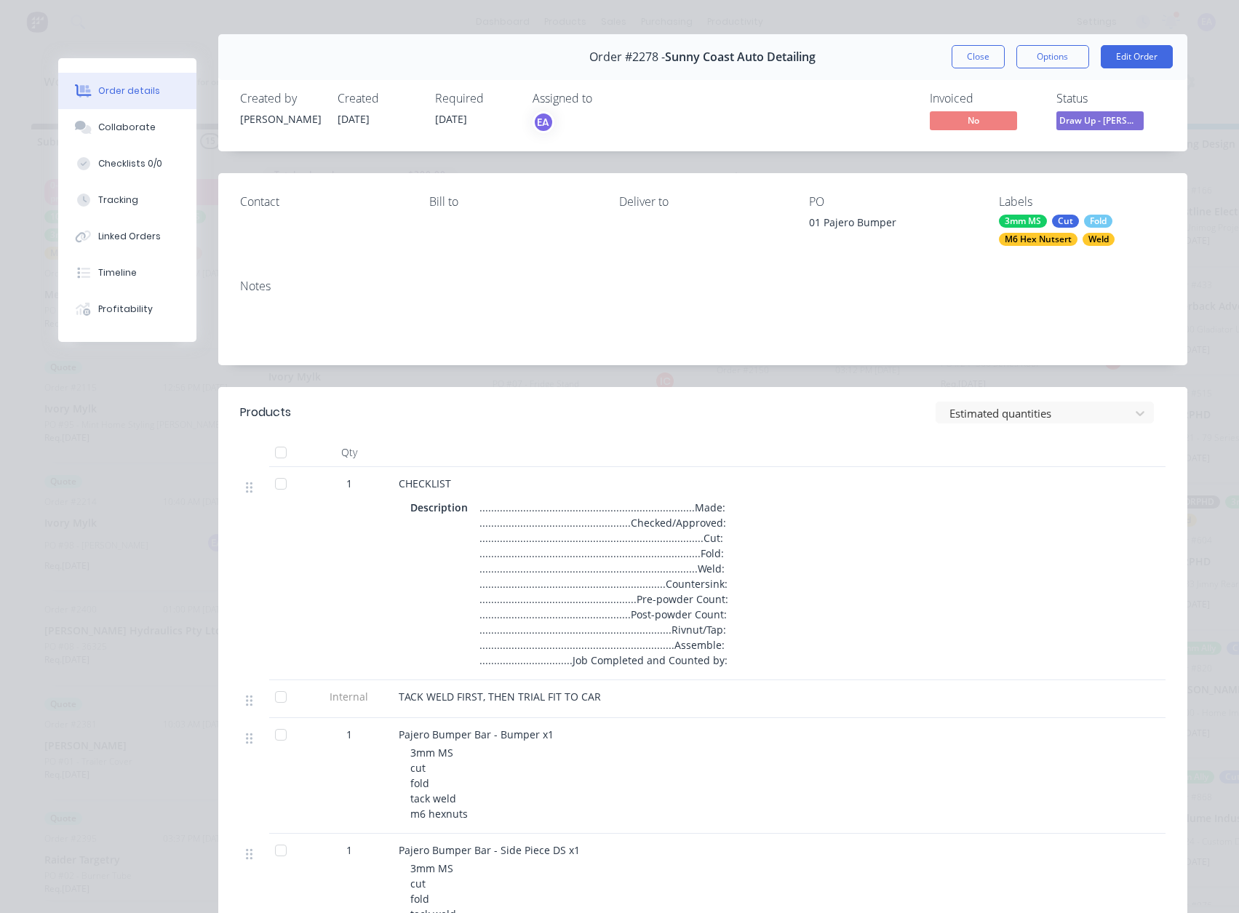
scroll to position [0, 0]
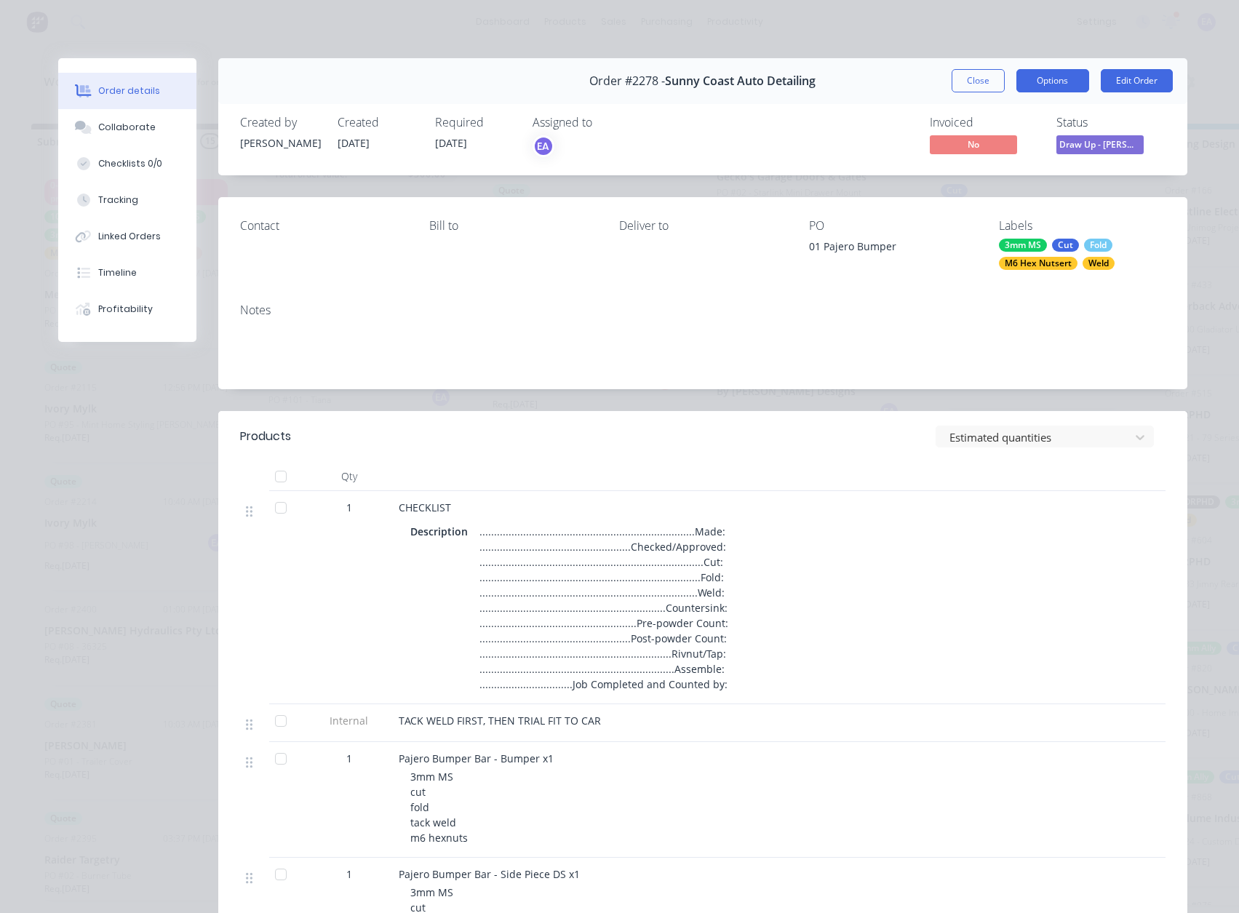
click at [1061, 83] on button "Options" at bounding box center [1052, 80] width 73 height 23
click at [1012, 142] on div "Work Order" at bounding box center [1012, 147] width 127 height 21
click at [979, 170] on div "Standard" at bounding box center [1012, 176] width 127 height 21
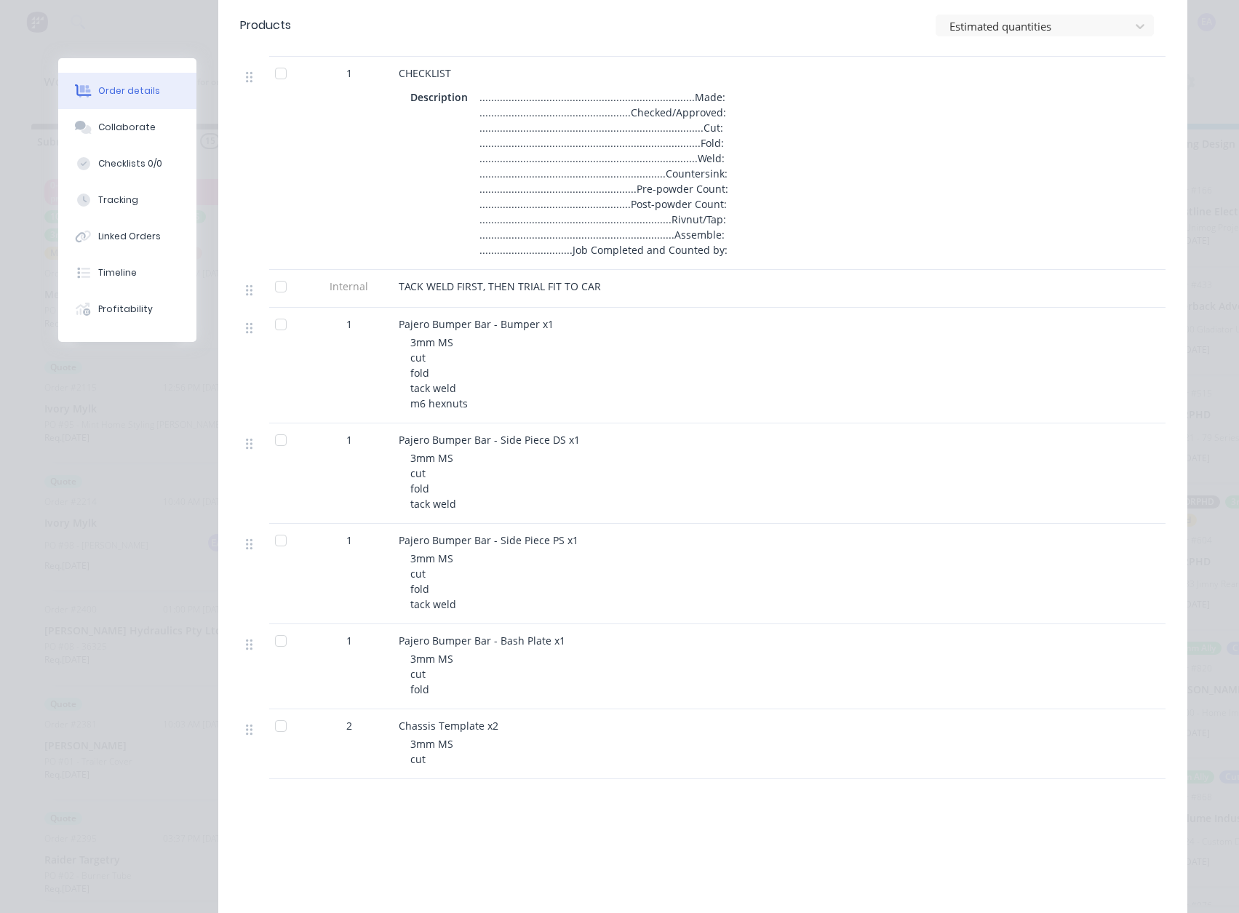
scroll to position [436, 0]
click at [121, 156] on button "Checklists 0/0" at bounding box center [127, 163] width 138 height 36
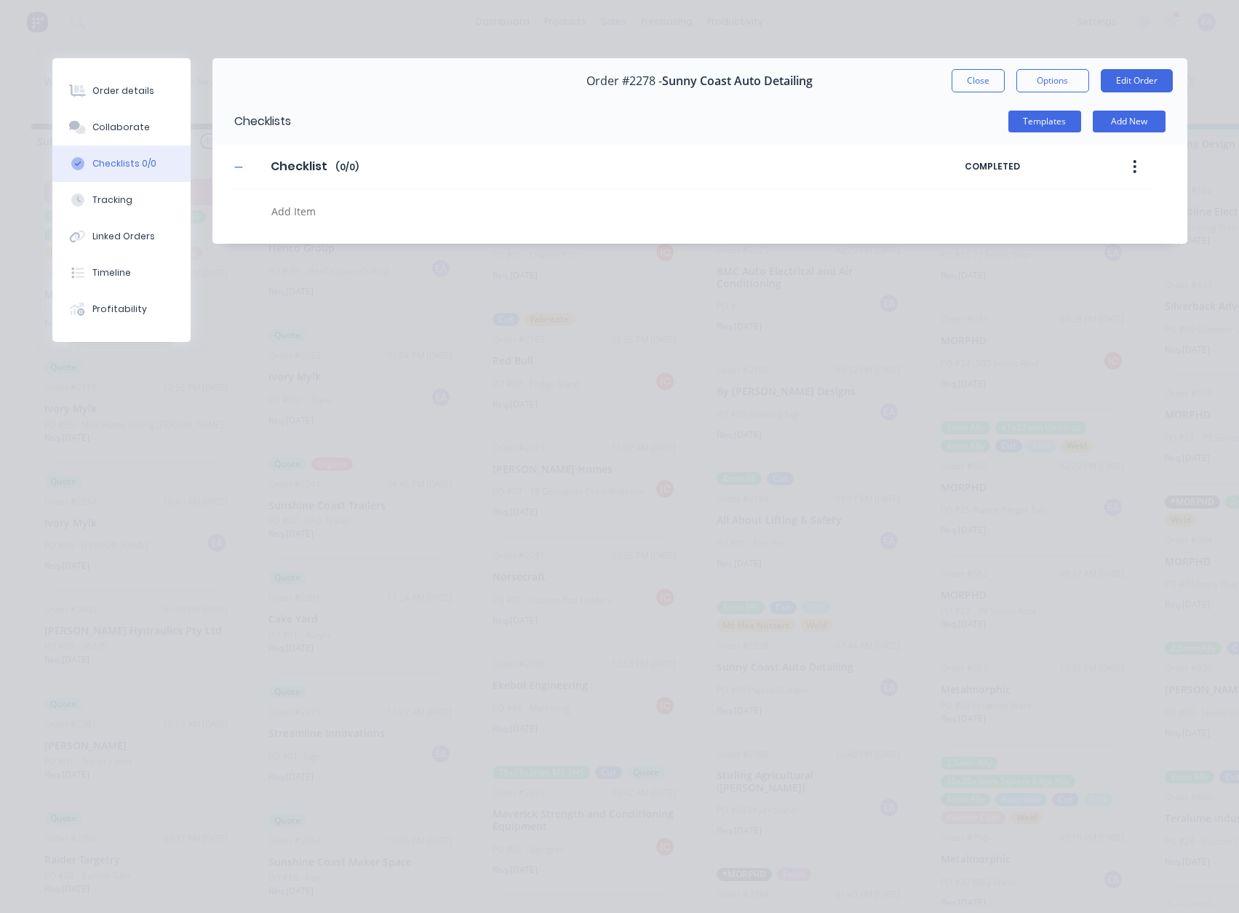
scroll to position [0, 0]
click at [329, 202] on textarea at bounding box center [560, 211] width 588 height 21
type textarea "cut"
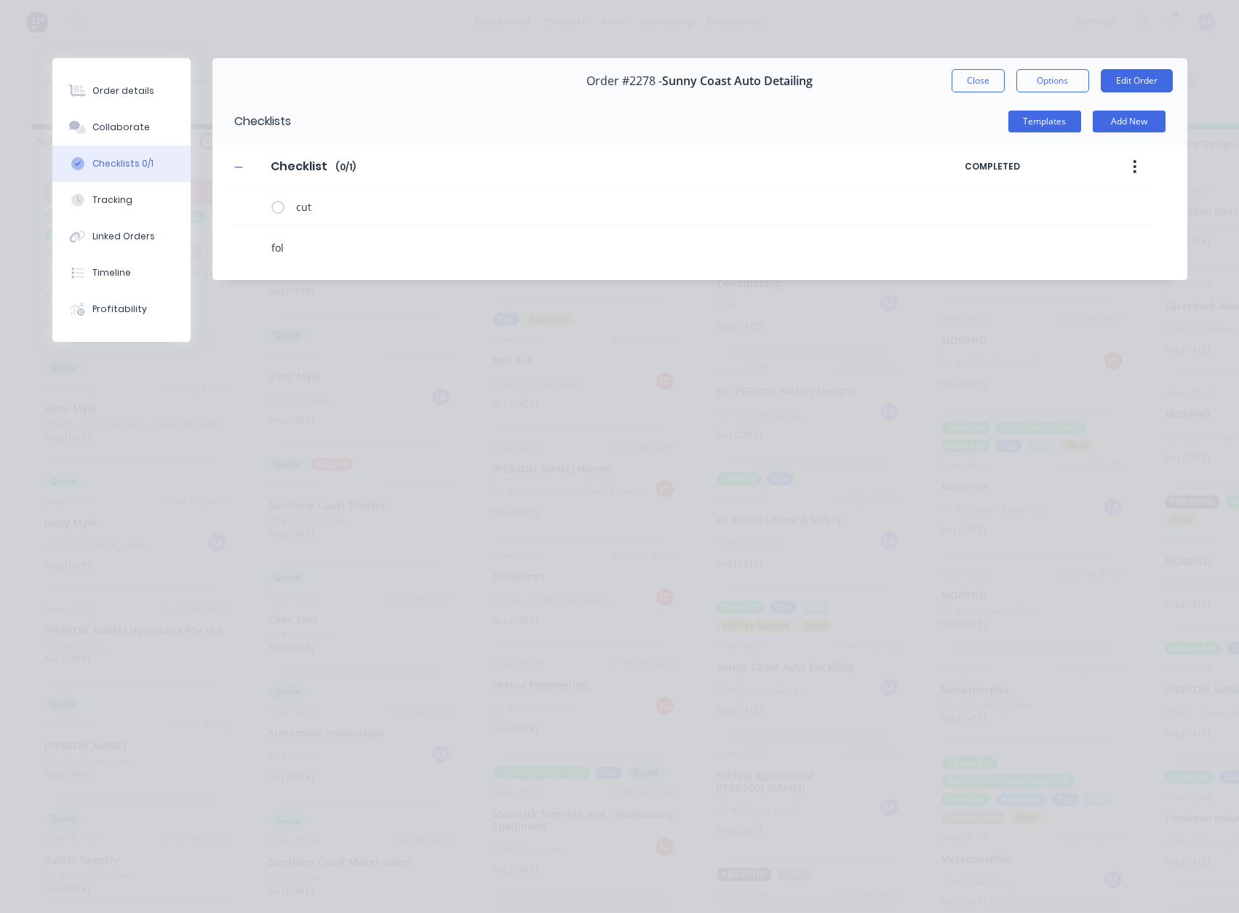
type textarea "fold"
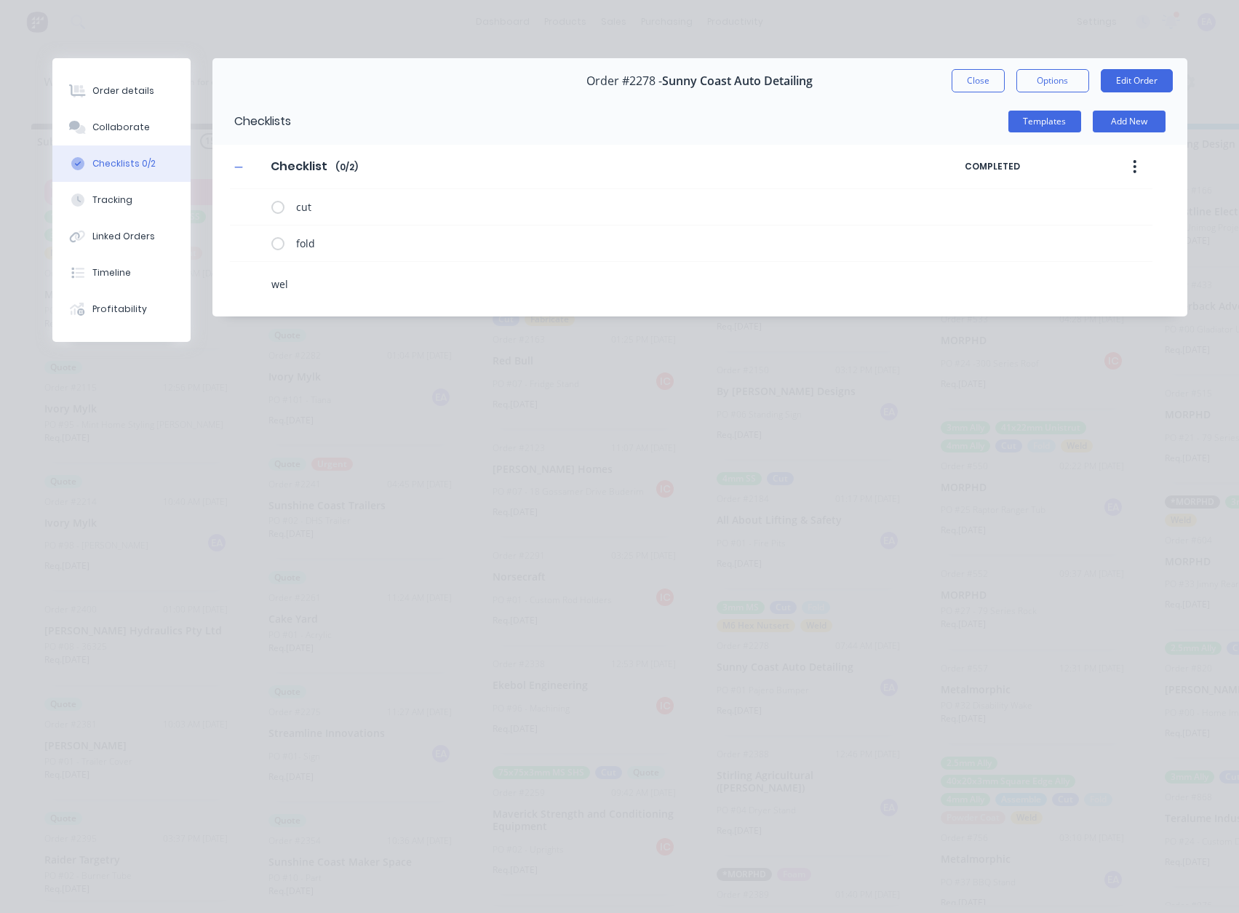
type textarea "weld"
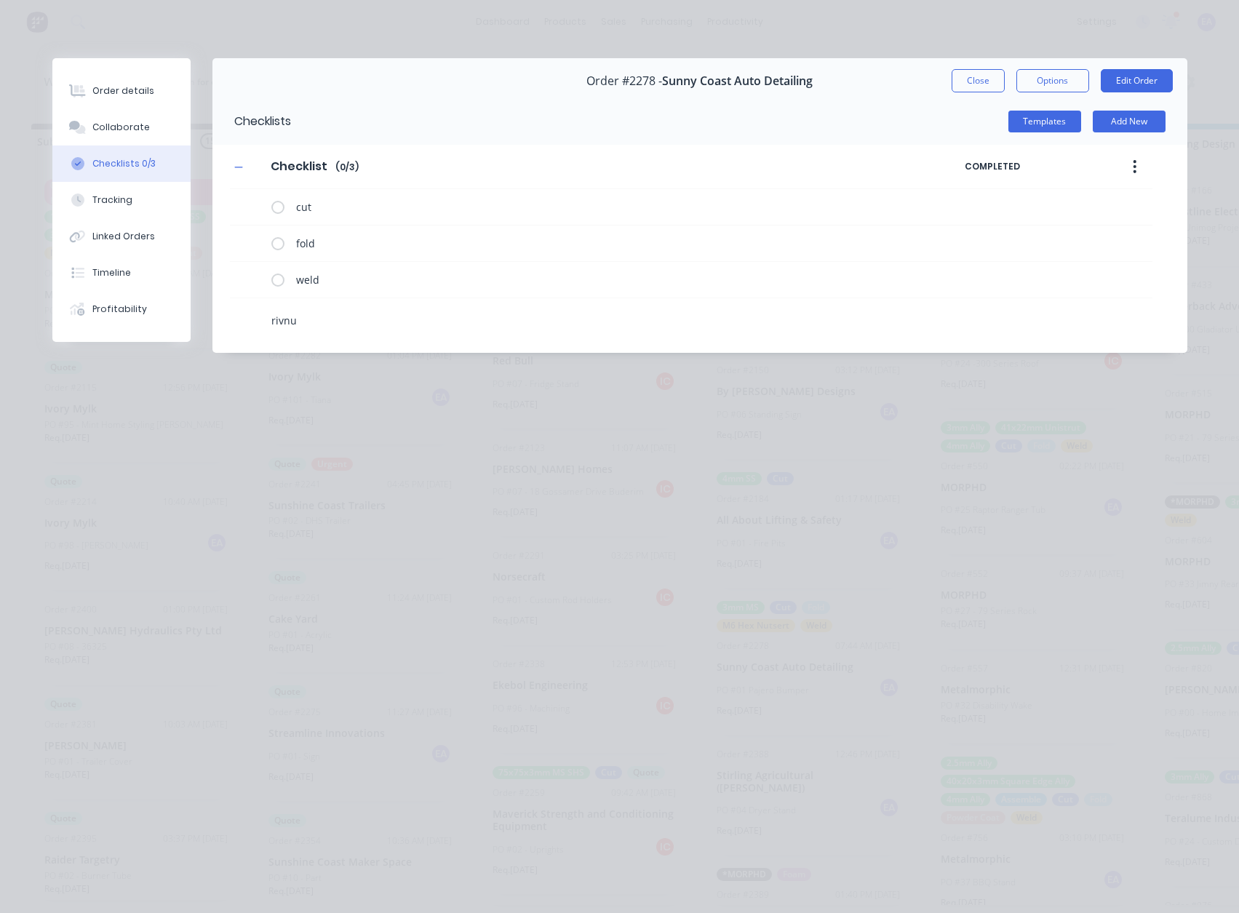
type textarea "rivnut"
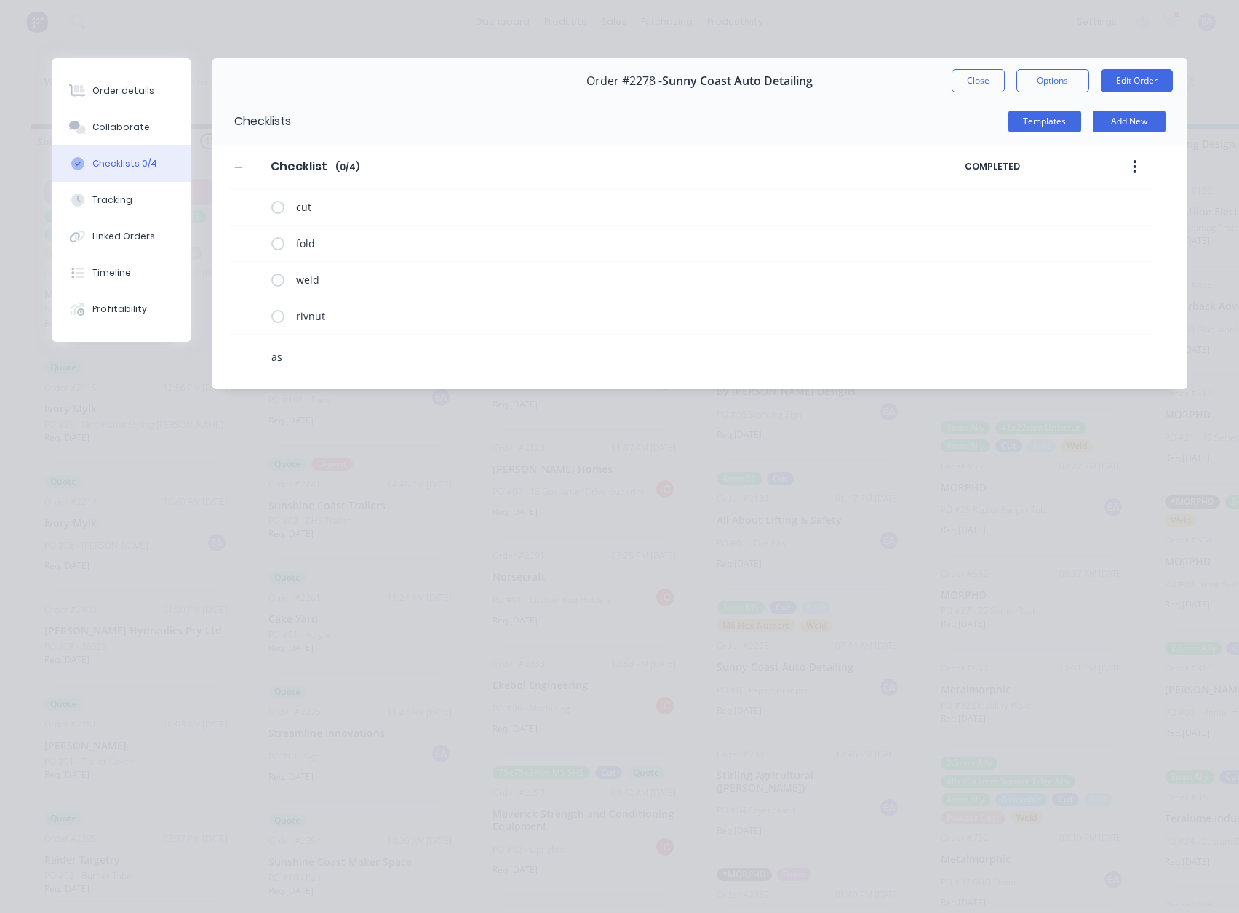
type textarea "a"
type textarea "t"
click at [140, 90] on div "Order details" at bounding box center [123, 90] width 62 height 13
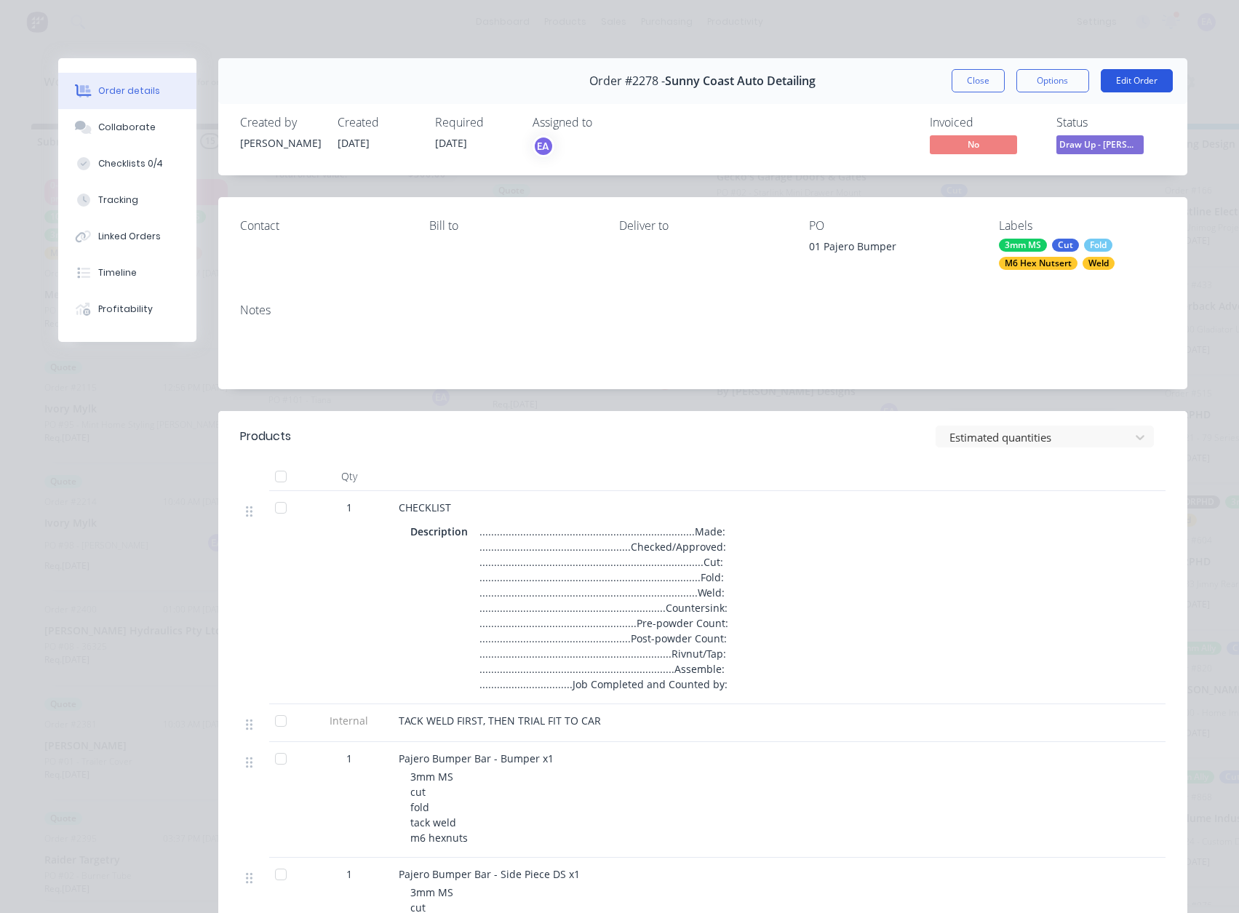
click at [1144, 84] on button "Edit Order" at bounding box center [1137, 80] width 72 height 23
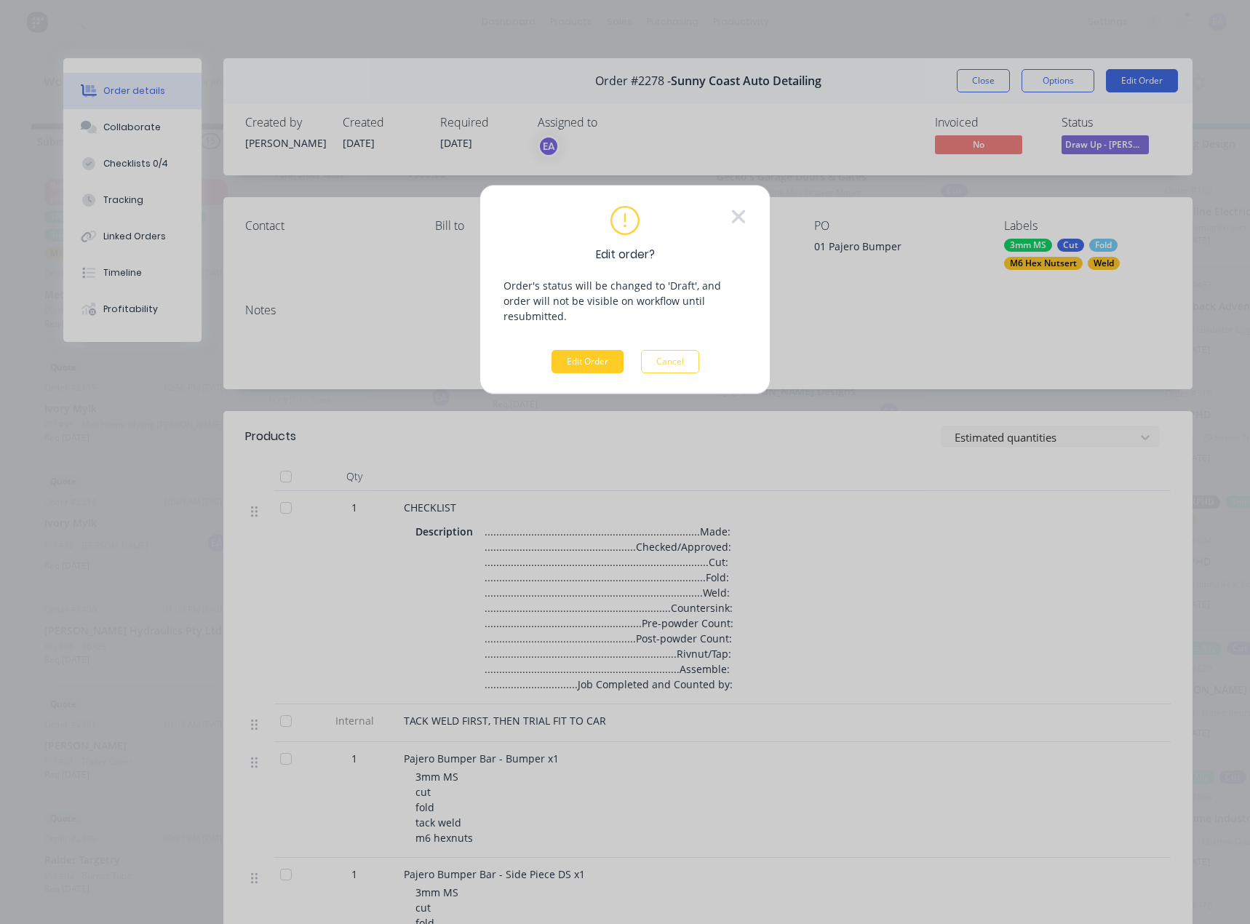
click at [582, 350] on button "Edit Order" at bounding box center [587, 361] width 72 height 23
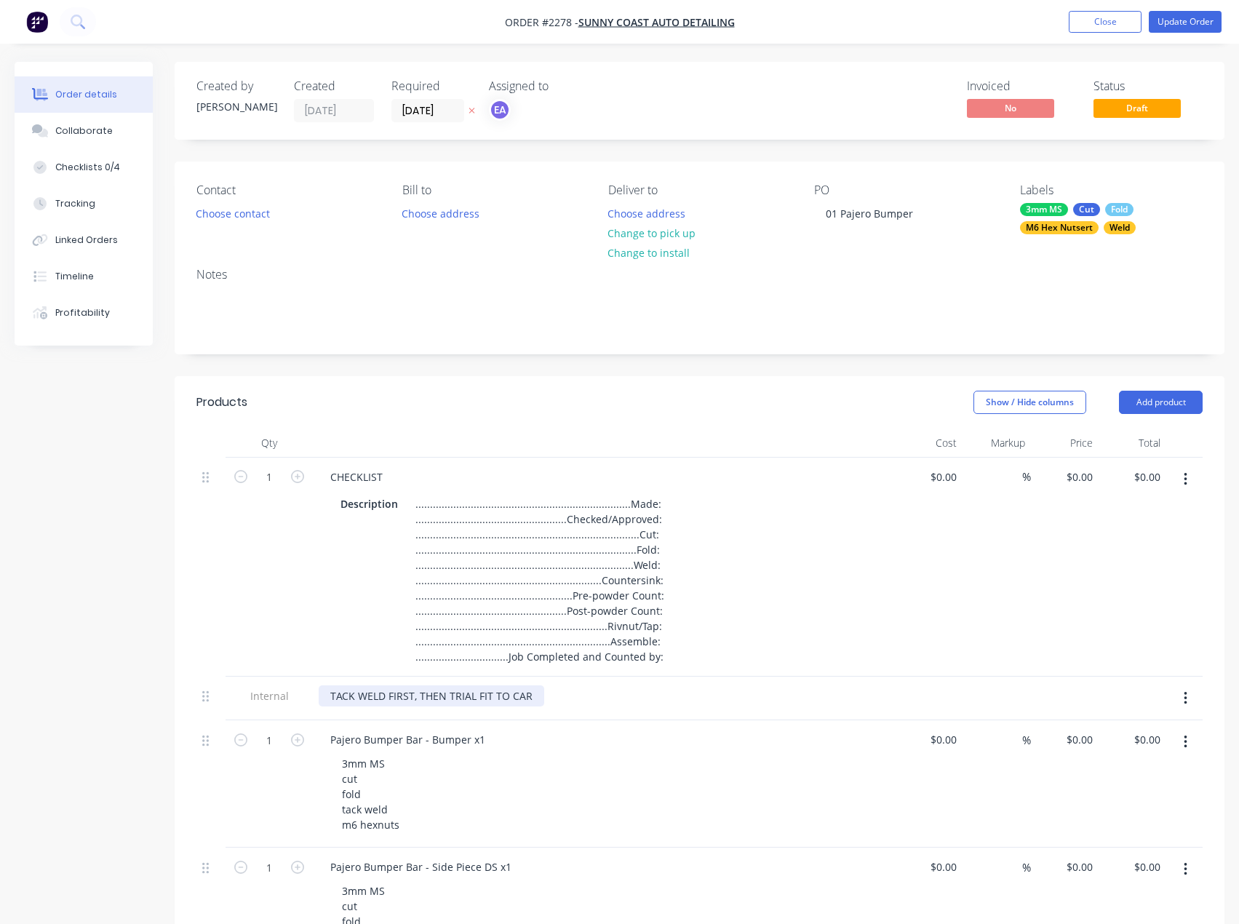
click at [330, 693] on div "TACK WELD FIRST, THEN TRIAL FIT TO CAR" at bounding box center [432, 695] width 226 height 21
click at [576, 698] on div "[PERSON_NAME] TO CUT CHASSIS ON PAJERO, TACK WELD FIRST, THEN TRIAL FIT TO CAR" at bounding box center [546, 695] width 454 height 21
click at [553, 697] on div "[PERSON_NAME] TO CUT CHASSIS ON PAJERO, TACK WELD FIRST, THEN TRIAL FIT TO CAR" at bounding box center [546, 695] width 454 height 21
click at [494, 696] on div "[PERSON_NAME] TO CUT CHASSIS ON PAJERO, TACK WELD FIRST, THEN TRIAL FIT TO CAR" at bounding box center [546, 695] width 454 height 21
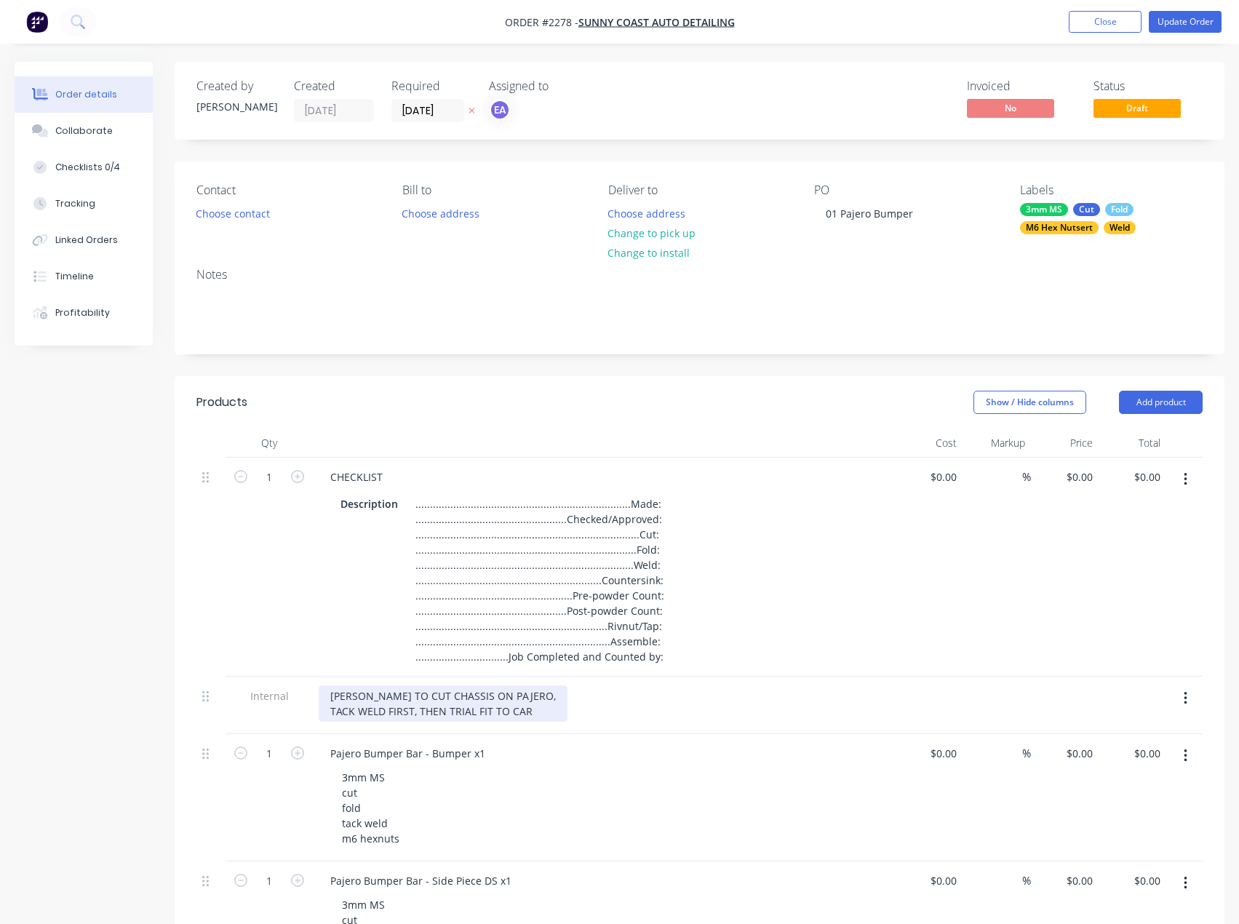
click at [413, 713] on div "[PERSON_NAME] TO CUT CHASSIS ON PAJERO, TACK WELD FIRST, THEN TRIAL FIT TO CAR" at bounding box center [443, 703] width 249 height 36
click at [575, 714] on div "[PERSON_NAME] TO CUT CHASSIS ON PAJERO, TACK WELD FIRST BUMPER, THEN TRIAL FIT …" at bounding box center [454, 703] width 270 height 36
click at [1200, 13] on button "Update Order" at bounding box center [1185, 22] width 73 height 22
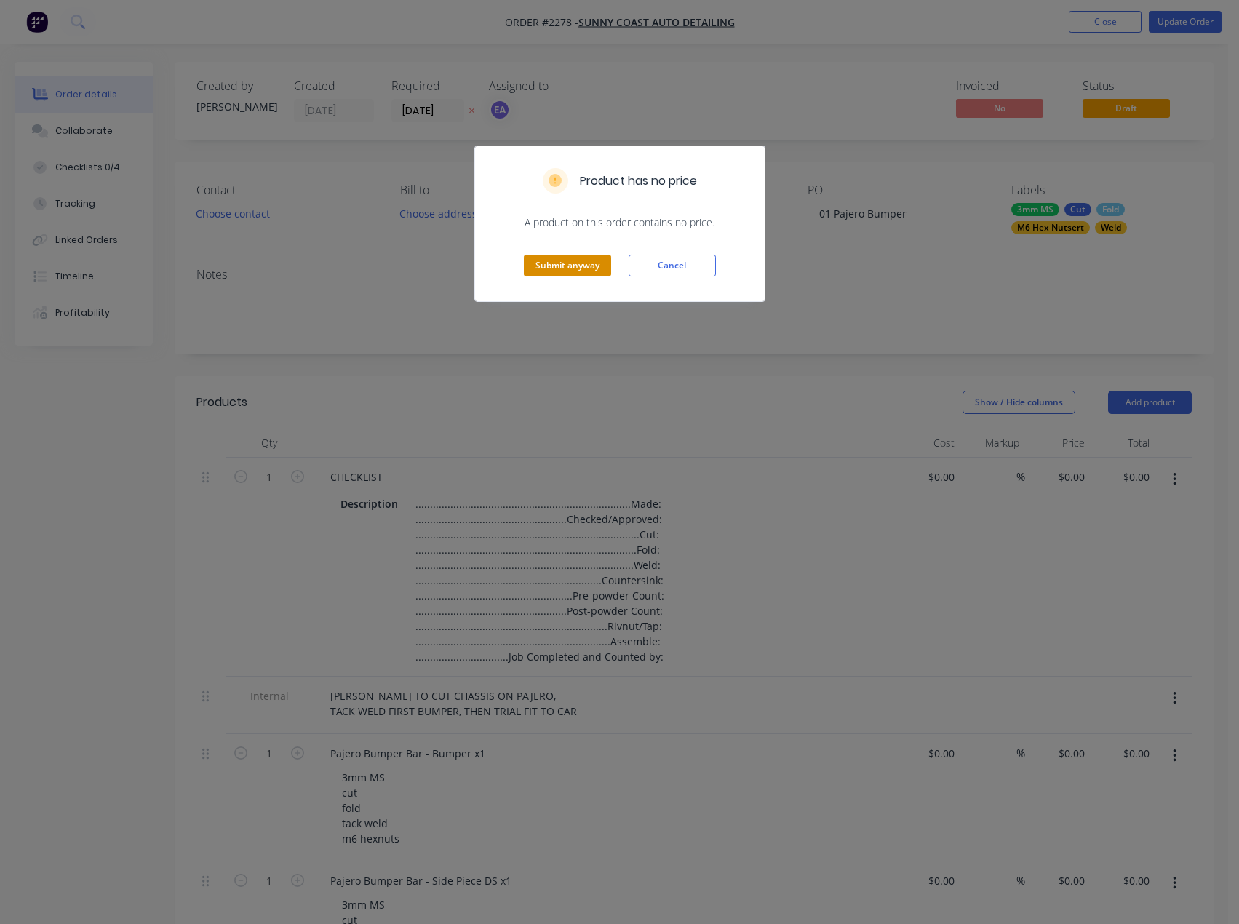
click at [584, 259] on button "Submit anyway" at bounding box center [567, 266] width 87 height 22
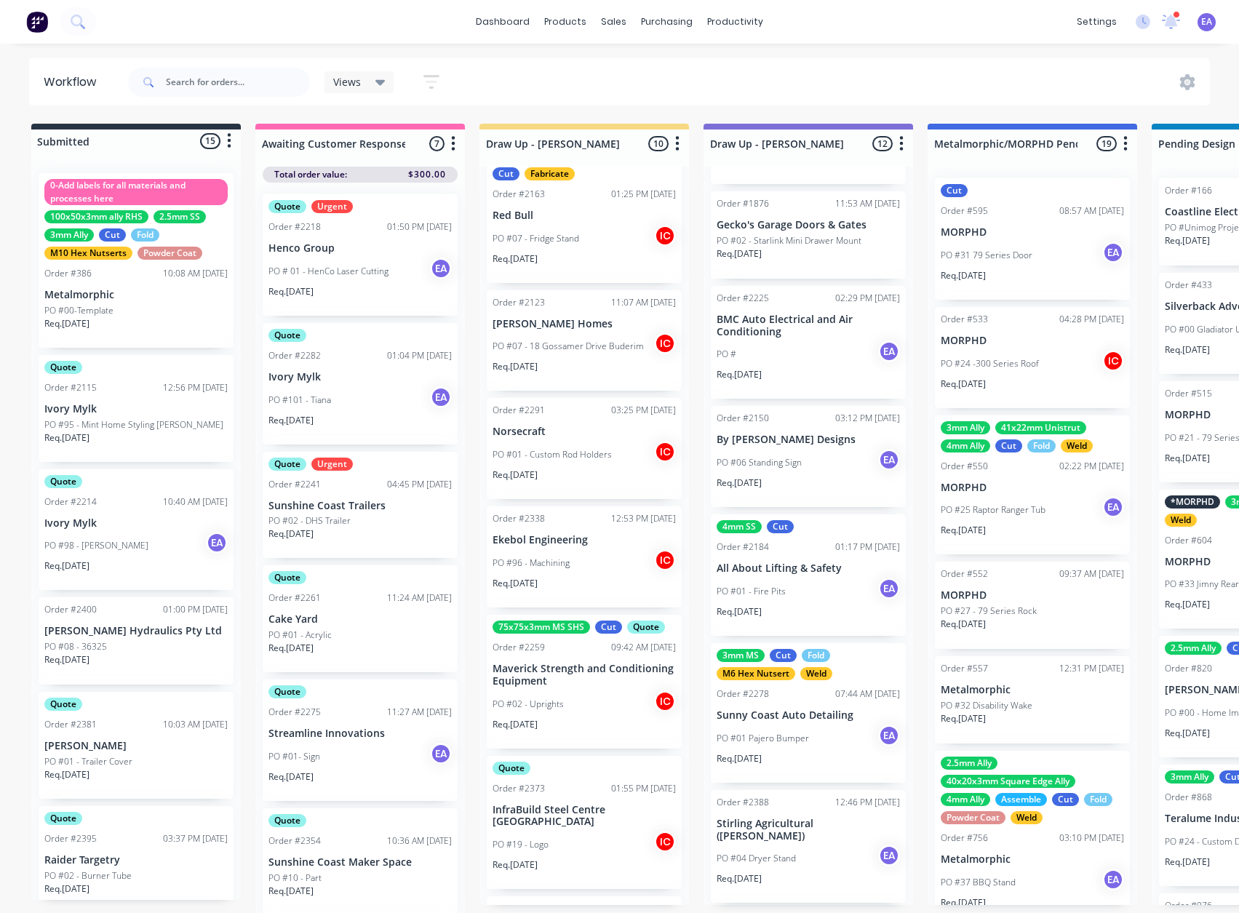
scroll to position [291, 0]
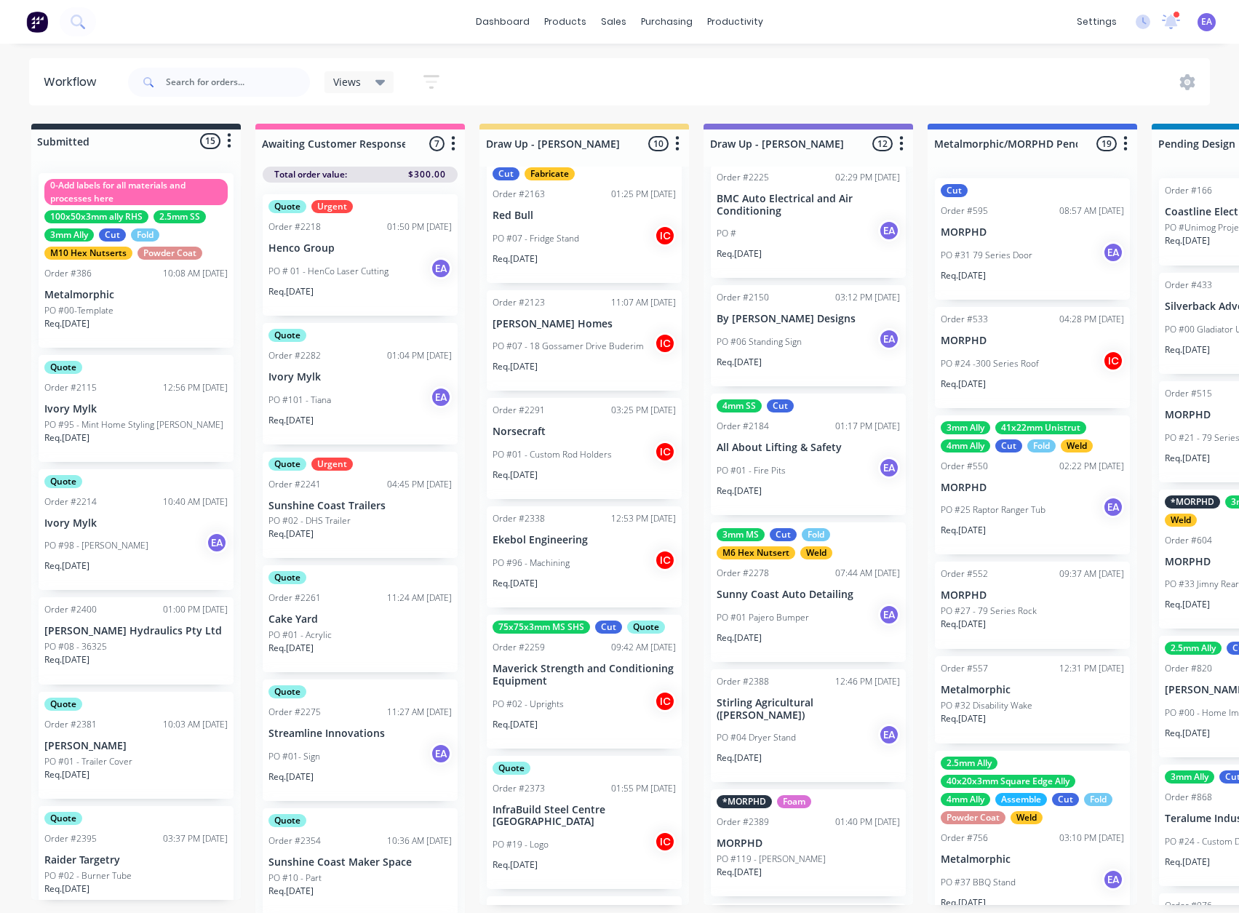
click at [805, 631] on div "PO #01 Pajero Bumper EA" at bounding box center [808, 618] width 183 height 28
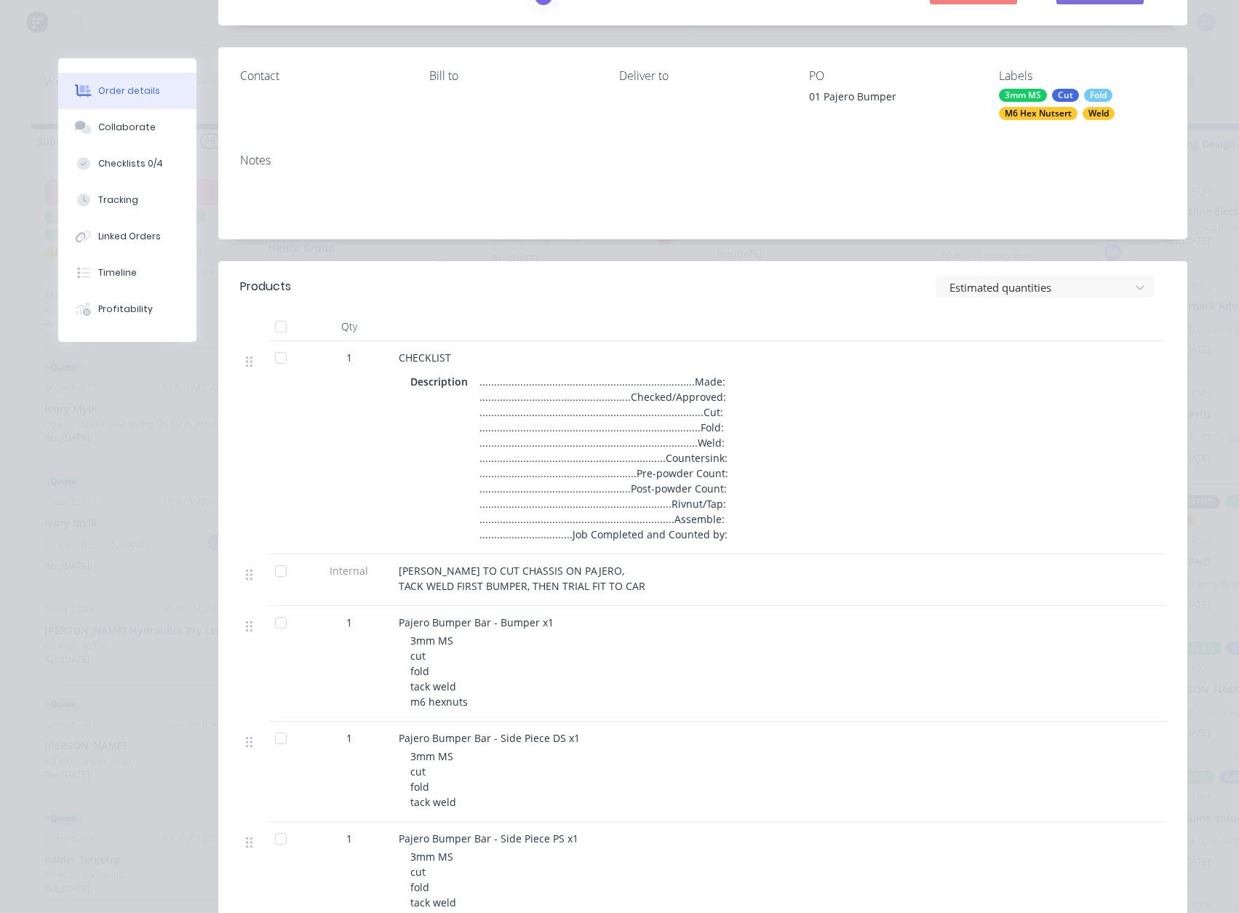
scroll to position [0, 0]
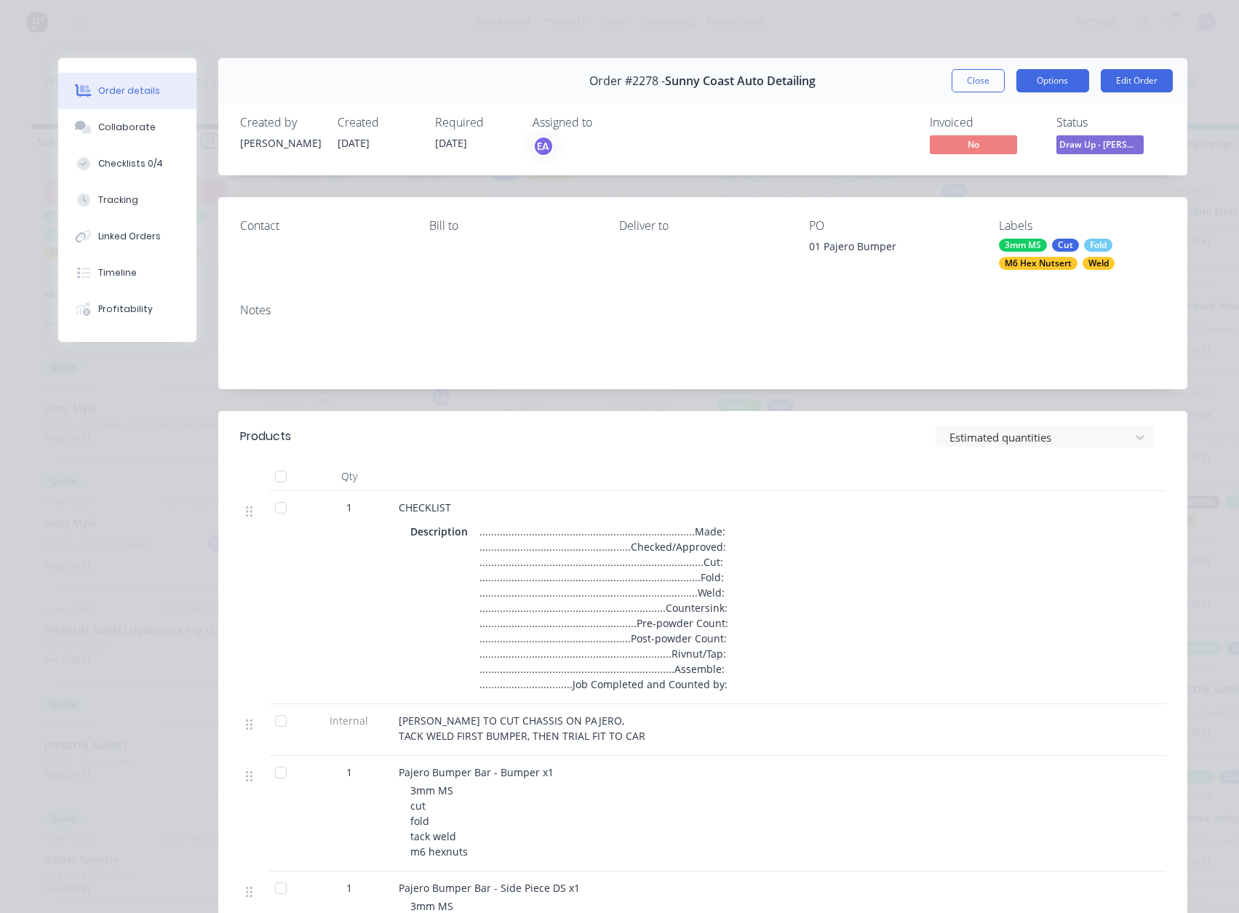
click at [1053, 76] on button "Options" at bounding box center [1052, 80] width 73 height 23
click at [1033, 140] on div "Work Order" at bounding box center [1012, 147] width 127 height 21
click at [1000, 176] on div "Standard" at bounding box center [1012, 176] width 127 height 21
click at [118, 161] on div "Checklists 0/4" at bounding box center [130, 163] width 65 height 13
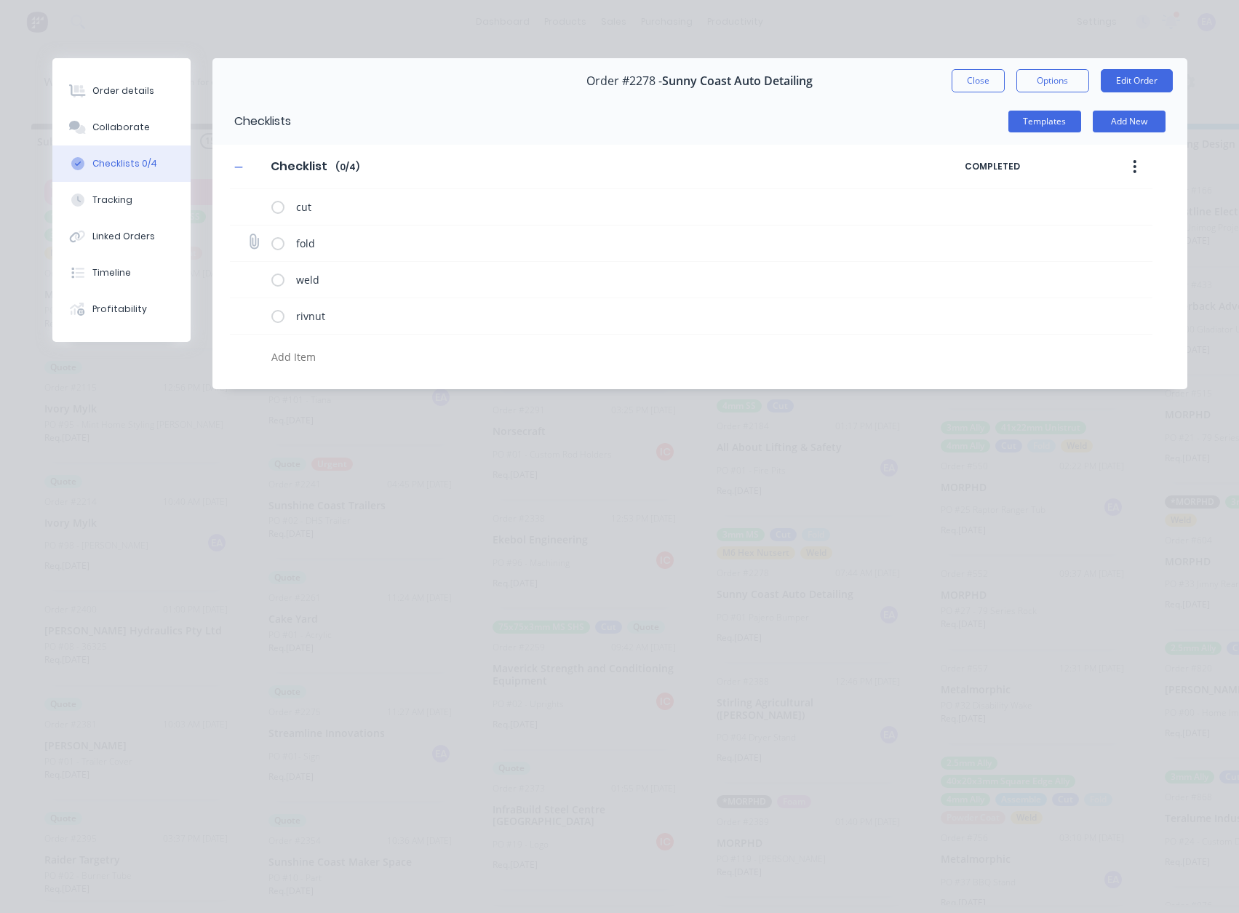
click at [252, 241] on icon at bounding box center [254, 242] width 20 height 20
click at [247, 235] on input "file" at bounding box center [247, 235] width 0 height 0
type input "C:\fakepath\Pajero Bumper Bar Final Ish Version 2 - Fold Drawing[A].PDF"
click at [969, 82] on button "Close" at bounding box center [978, 80] width 53 height 23
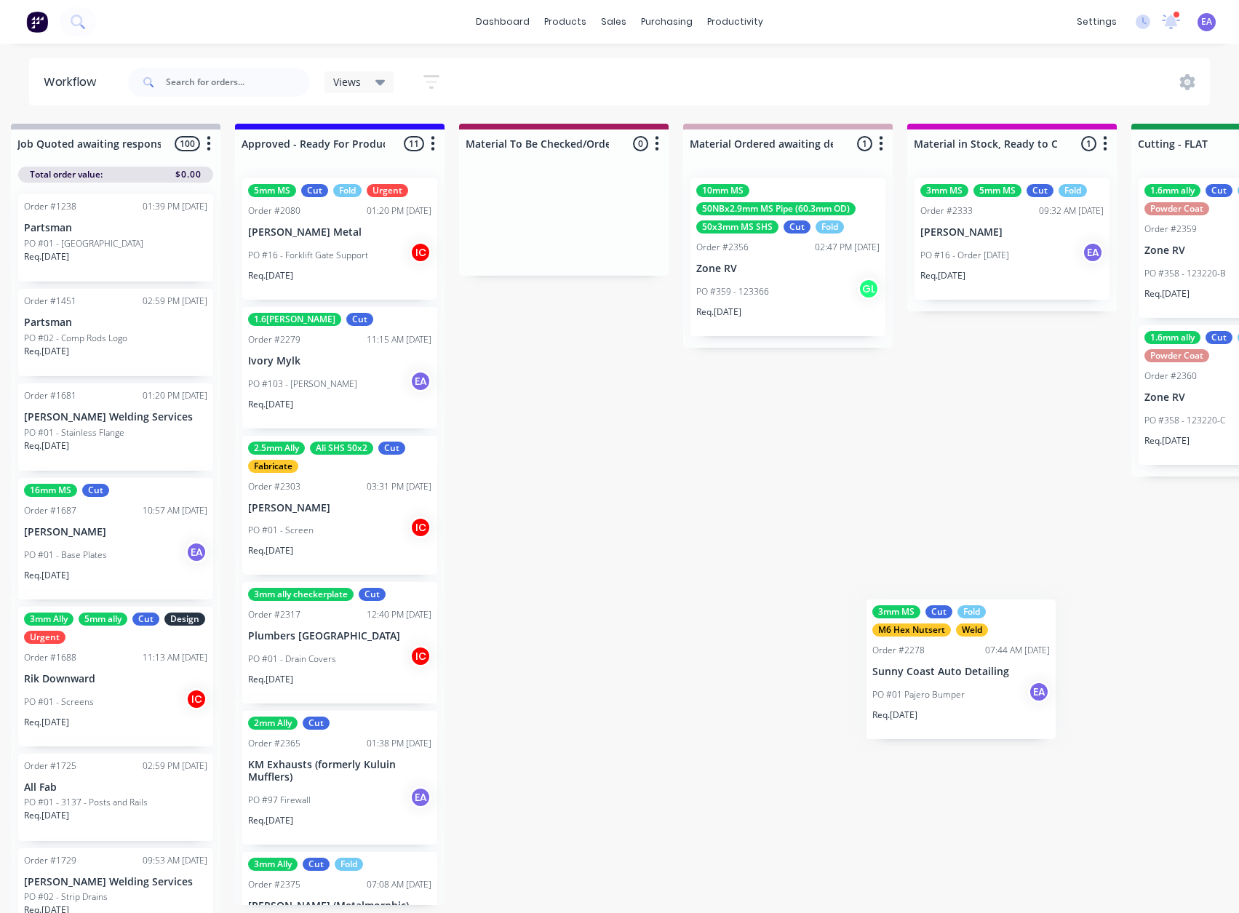
scroll to position [0, 1817]
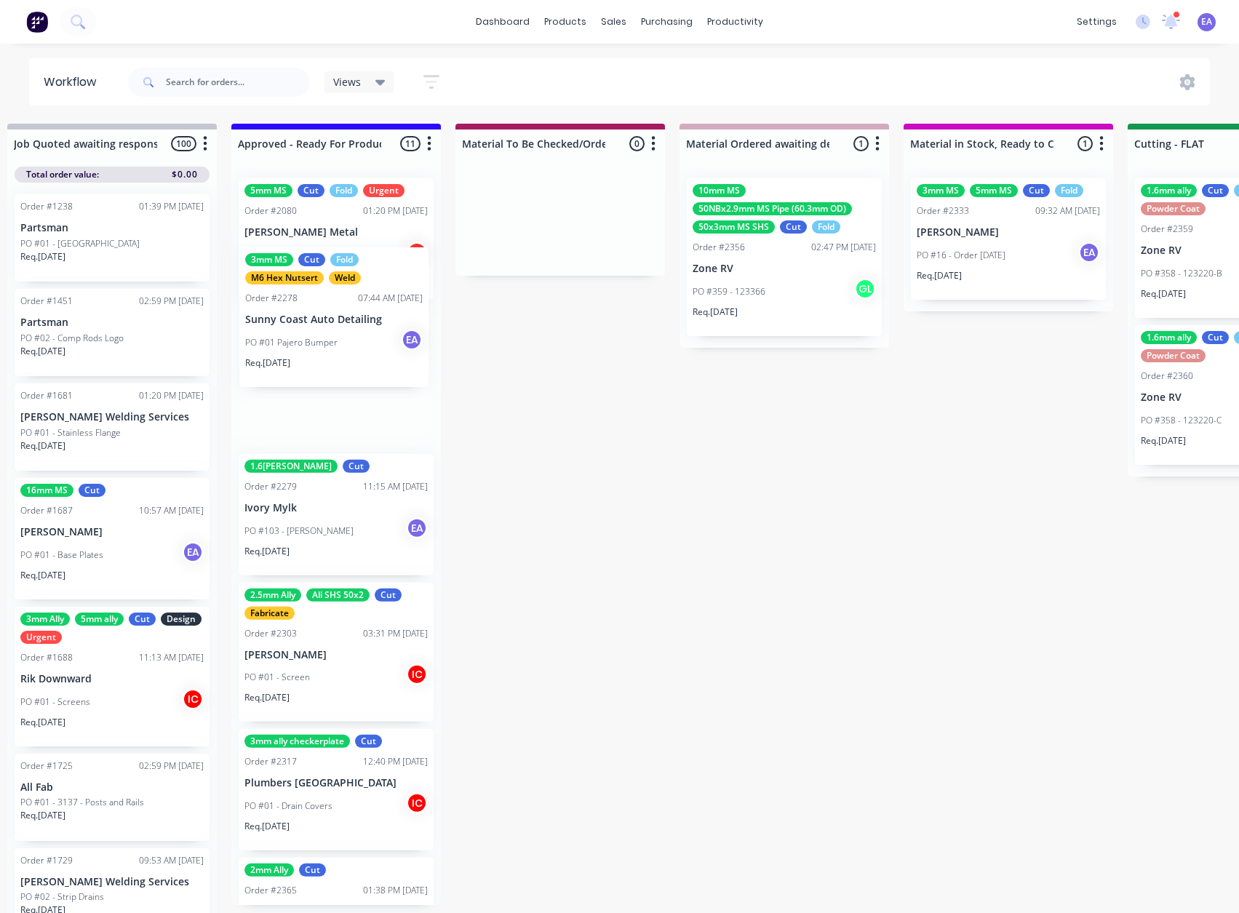
drag, startPoint x: 800, startPoint y: 636, endPoint x: 333, endPoint y: 344, distance: 550.1
click at [332, 344] on div "Submitted 15 Status colour #273444 hex #273444 Save Cancel Summaries Total orde…" at bounding box center [1179, 522] width 6013 height 797
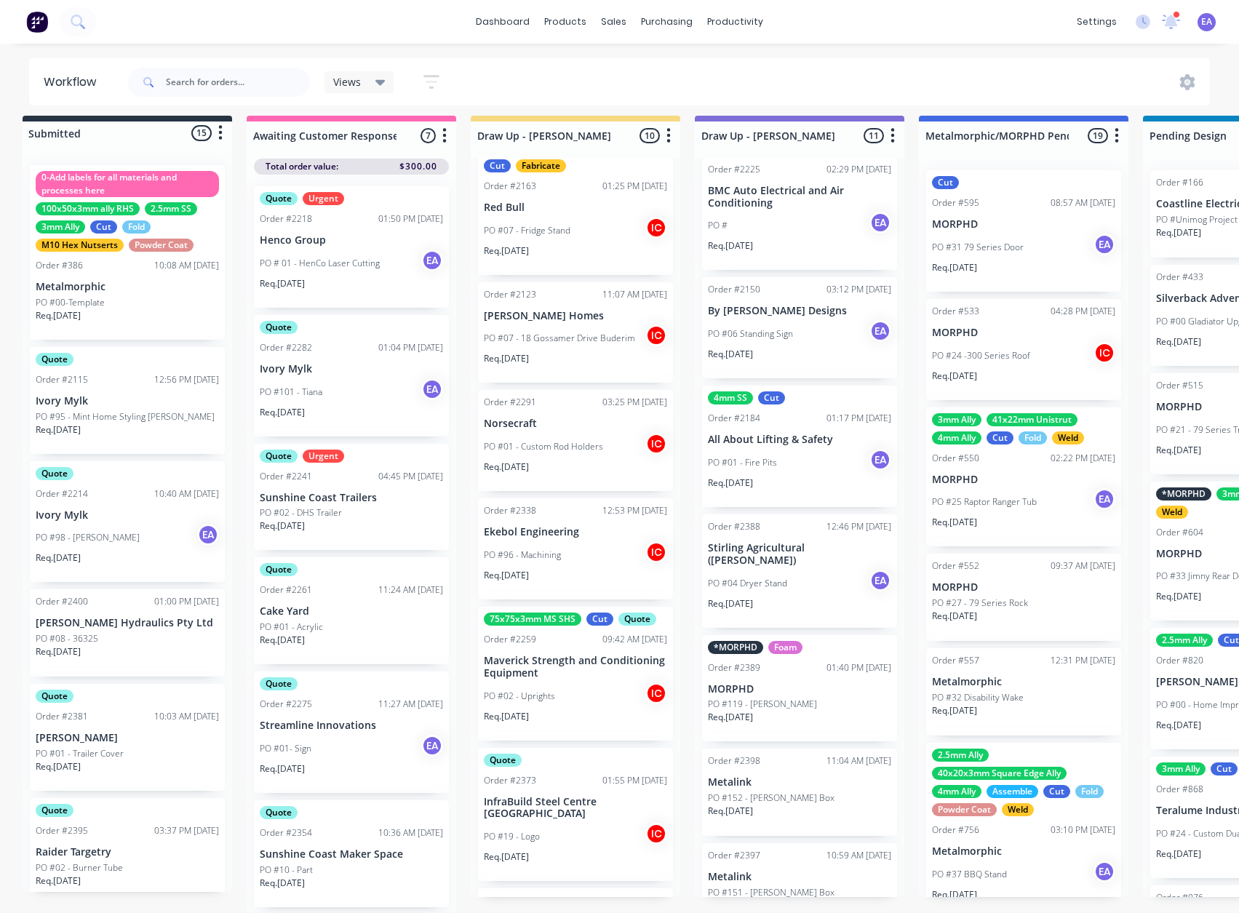
scroll to position [19, 0]
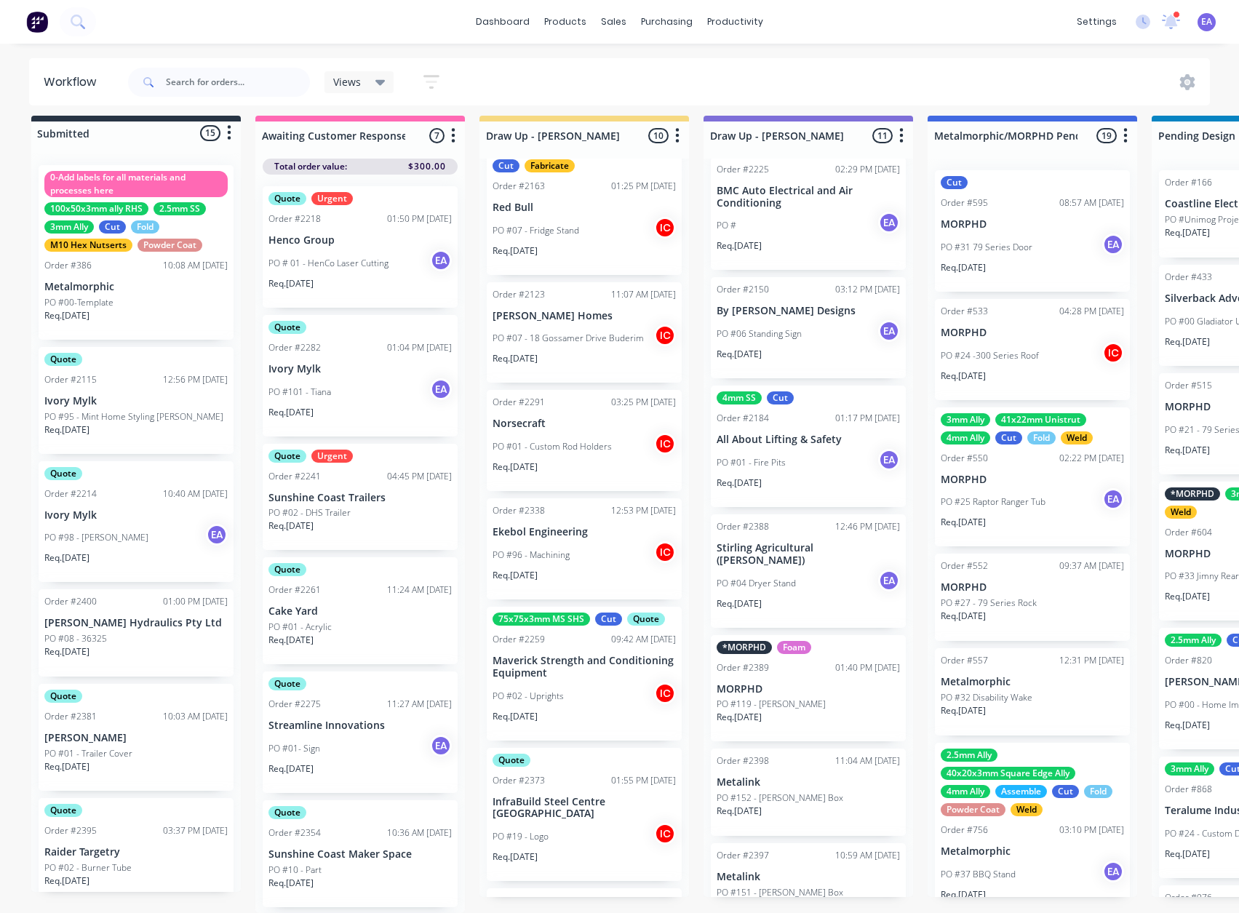
drag, startPoint x: 555, startPoint y: 434, endPoint x: 434, endPoint y: 477, distance: 128.9
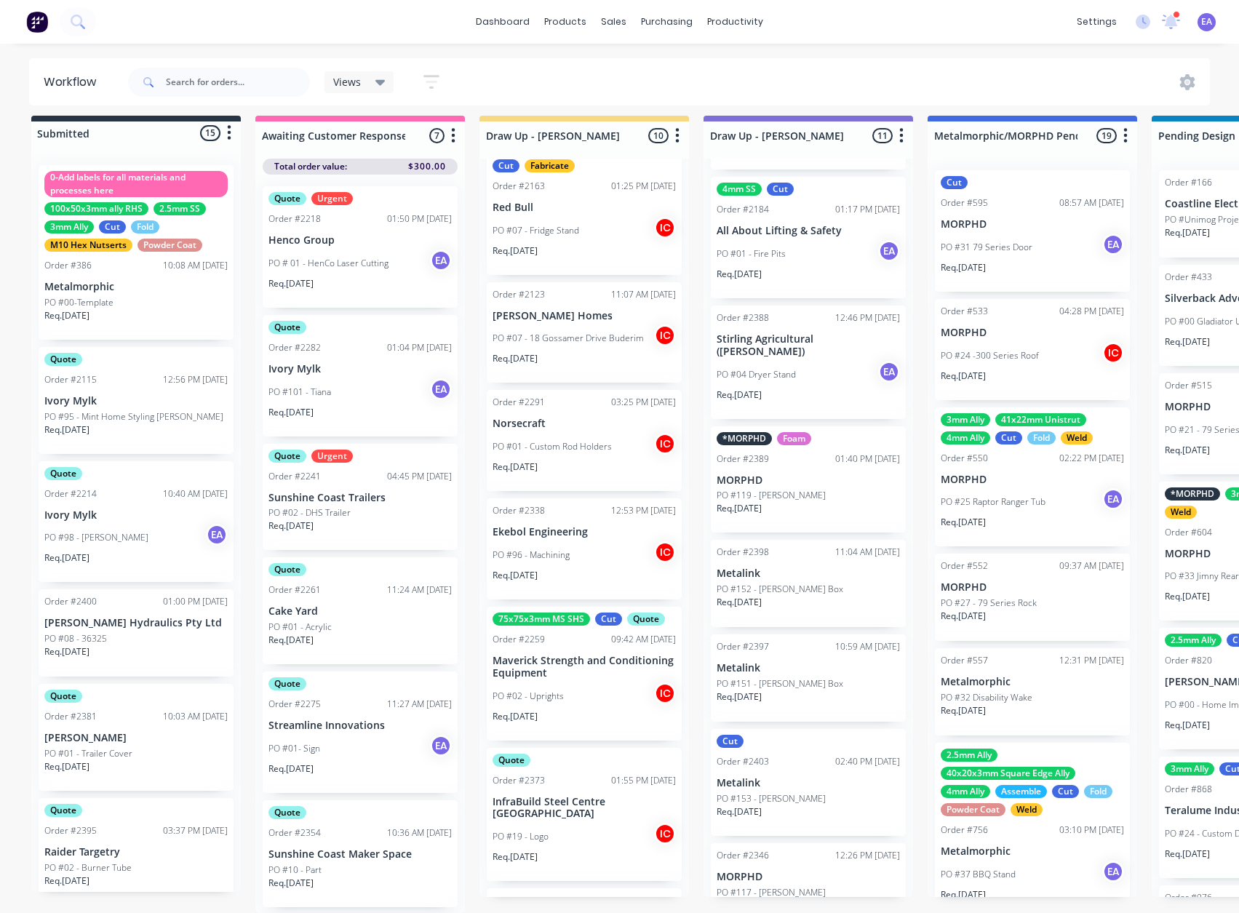
scroll to position [467, 0]
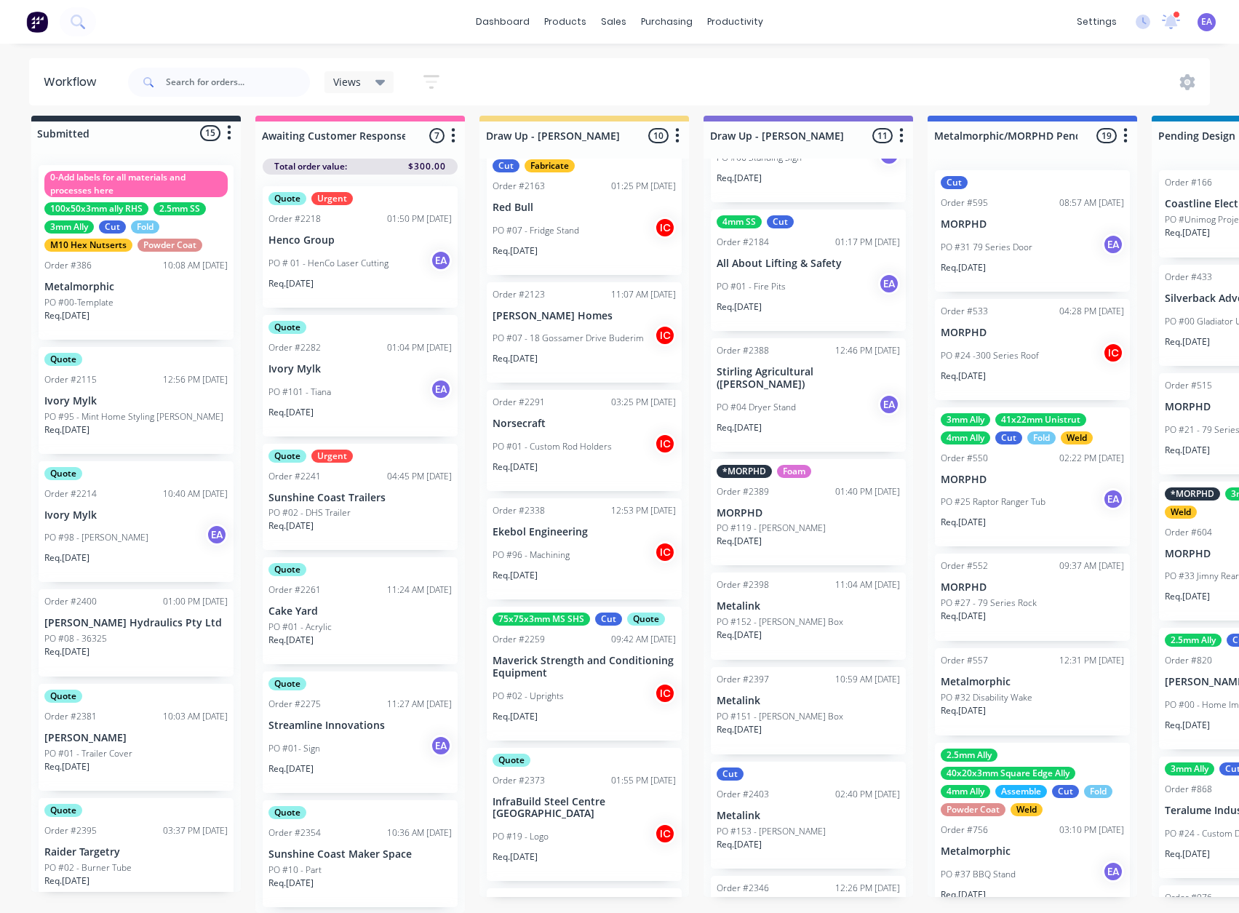
click at [820, 629] on div "Req. [DATE]" at bounding box center [808, 641] width 183 height 25
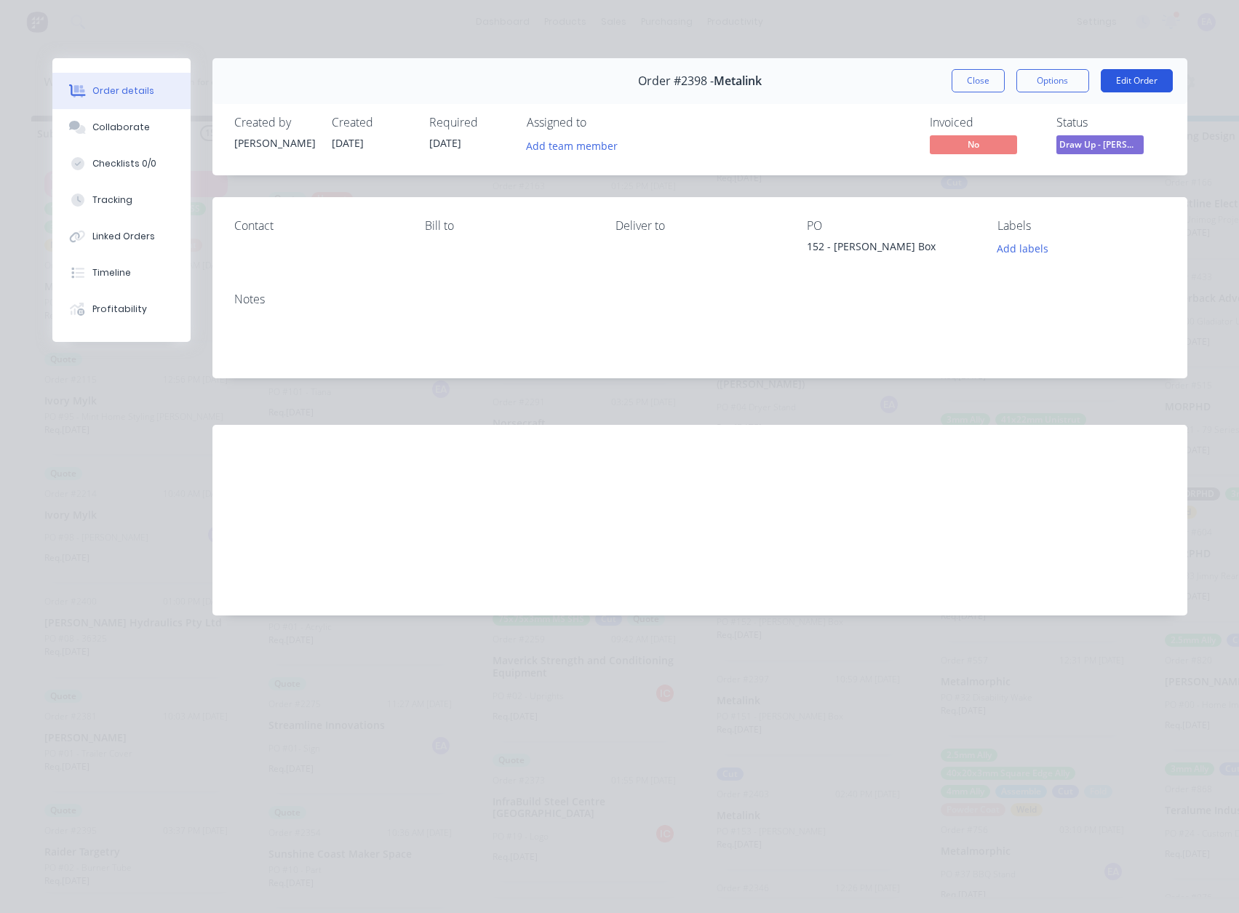
click at [1139, 86] on button "Edit Order" at bounding box center [1137, 80] width 72 height 23
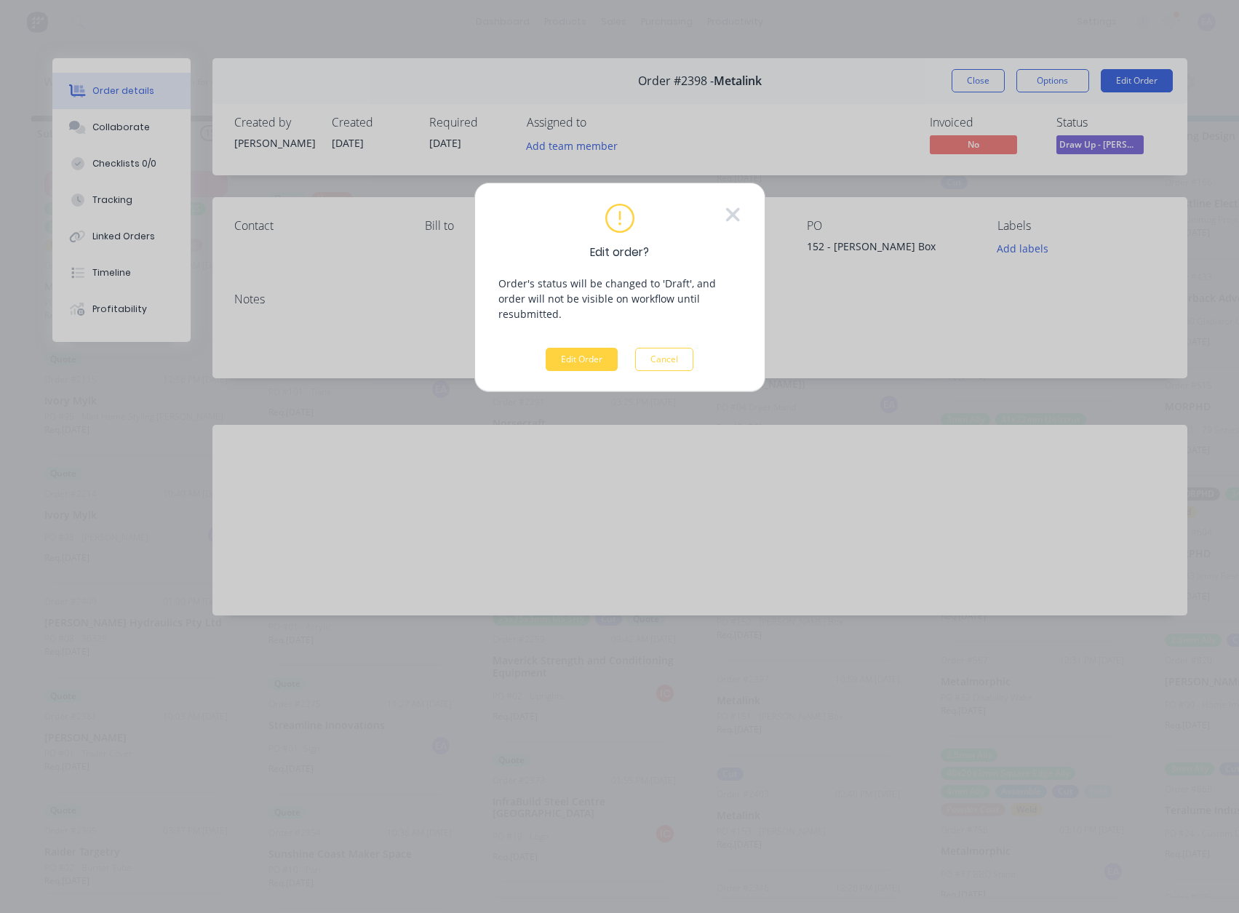
scroll to position [8, 0]
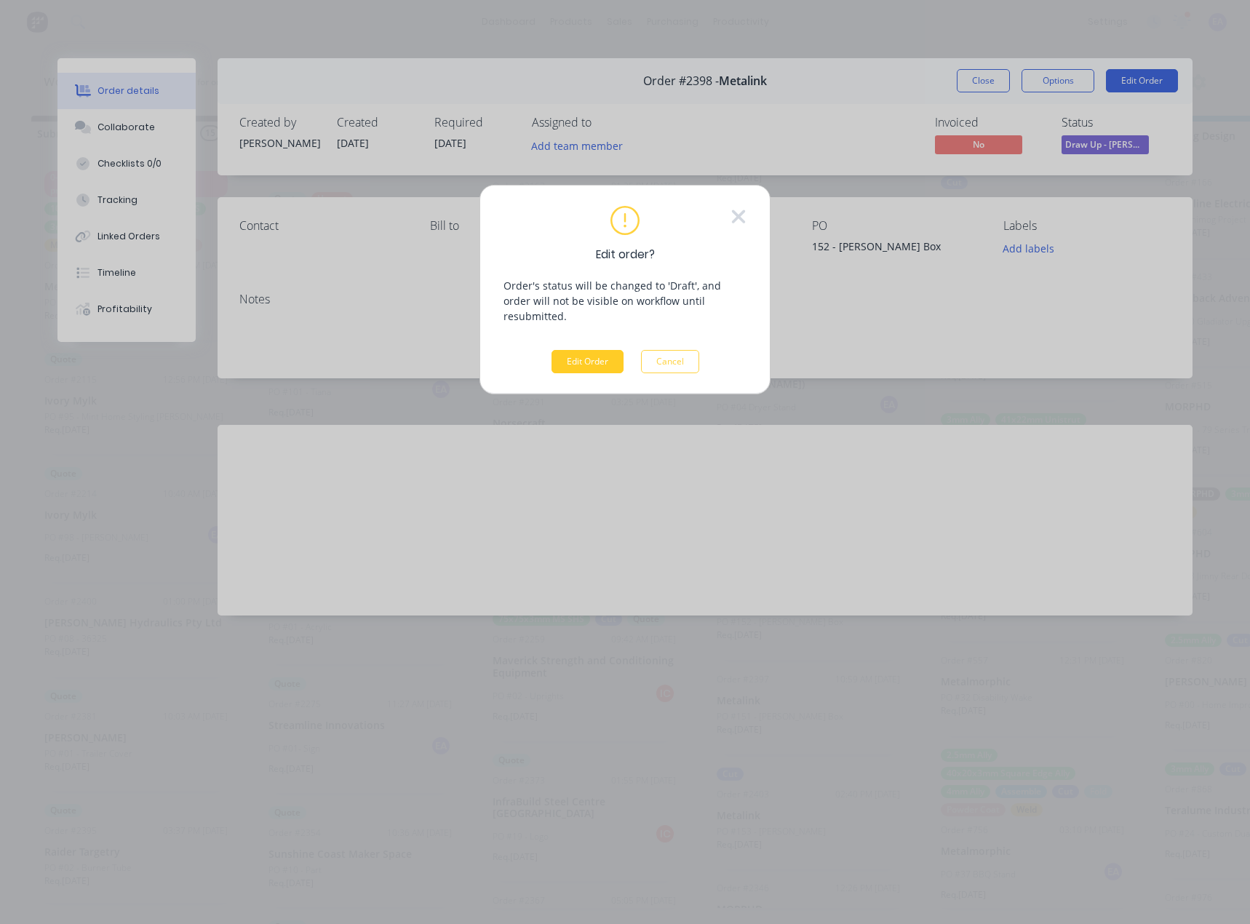
click at [576, 350] on button "Edit Order" at bounding box center [587, 361] width 72 height 23
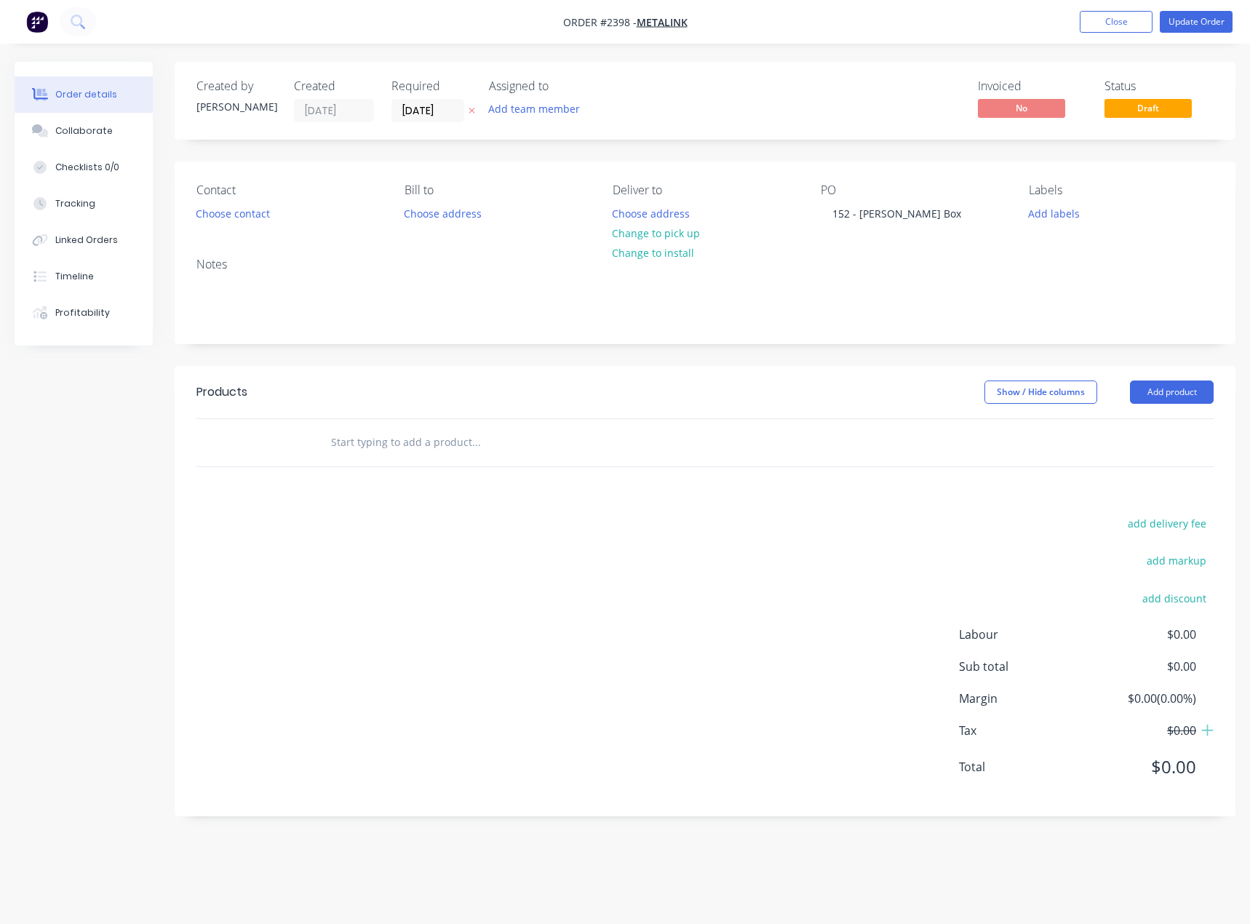
click at [1184, 404] on header "Products Show / Hide columns Add product" at bounding box center [705, 392] width 1061 height 52
click at [1193, 399] on button "Add product" at bounding box center [1172, 391] width 84 height 23
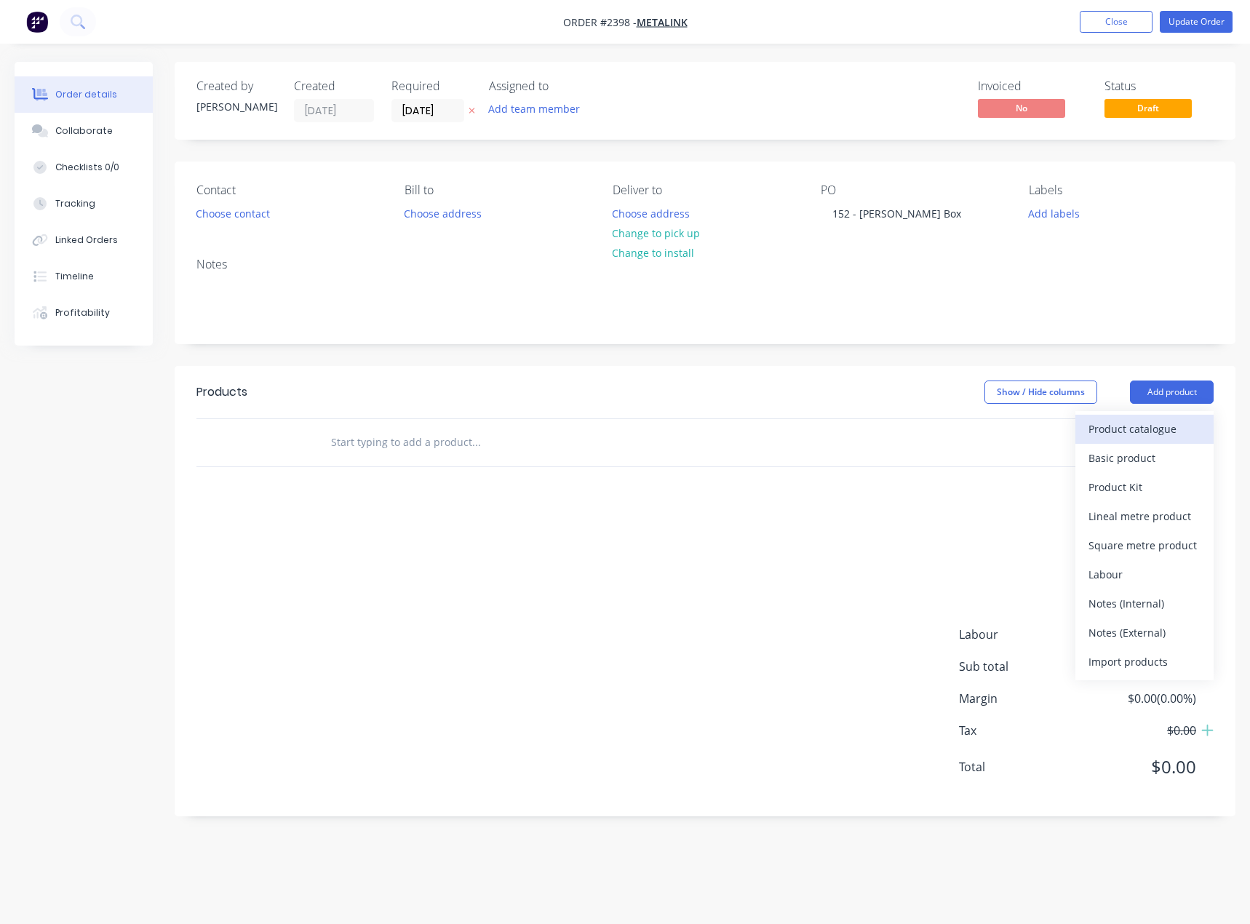
click at [1157, 439] on div "Product catalogue" at bounding box center [1144, 428] width 112 height 21
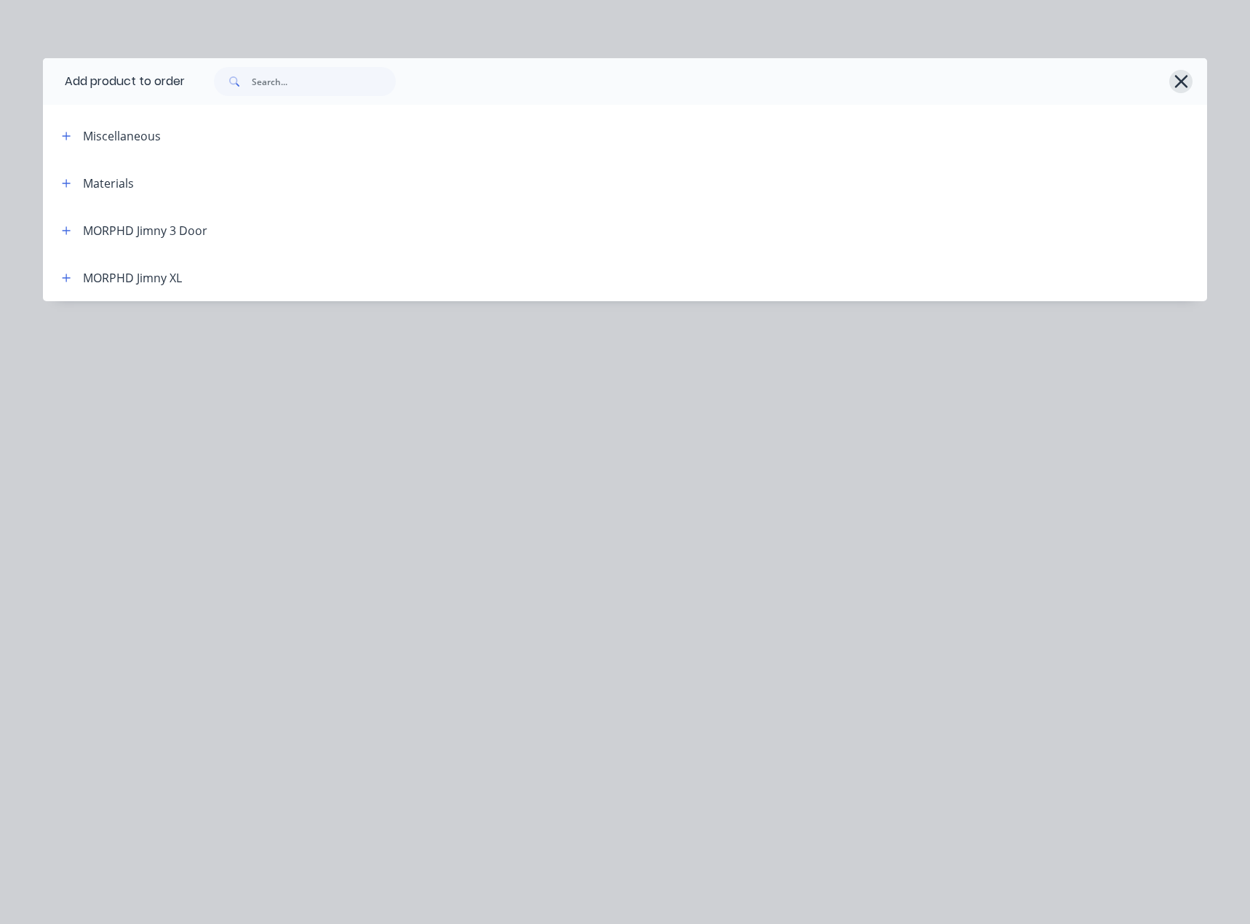
click at [1182, 77] on icon "button" at bounding box center [1180, 81] width 15 height 20
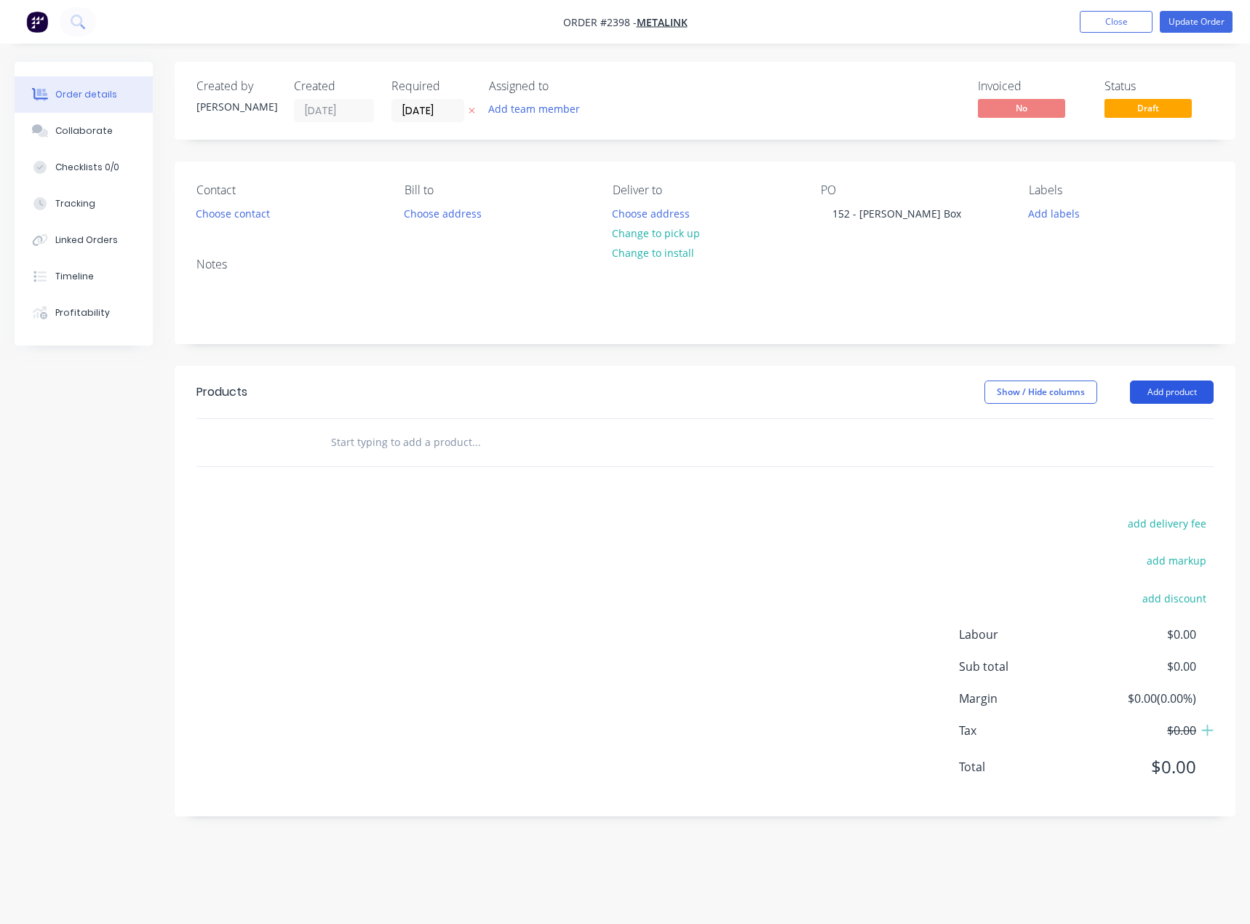
click at [1142, 389] on button "Add product" at bounding box center [1172, 391] width 84 height 23
drag, startPoint x: 402, startPoint y: 440, endPoint x: 393, endPoint y: 444, distance: 9.5
click at [401, 443] on input "text" at bounding box center [475, 442] width 291 height 29
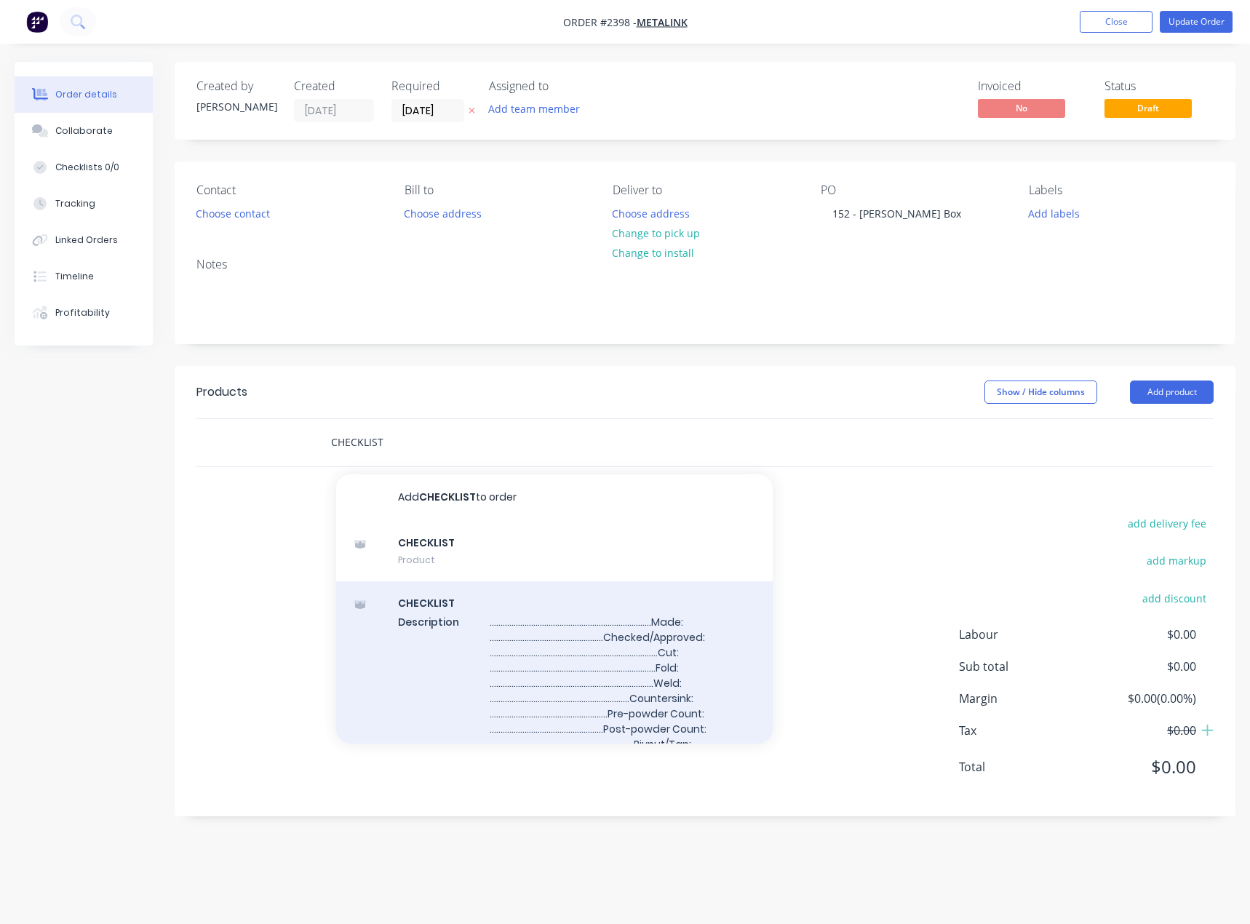
type input "CHECKLIST"
click at [513, 629] on div "CHECKLIST Description .........................................................…" at bounding box center [554, 697] width 436 height 233
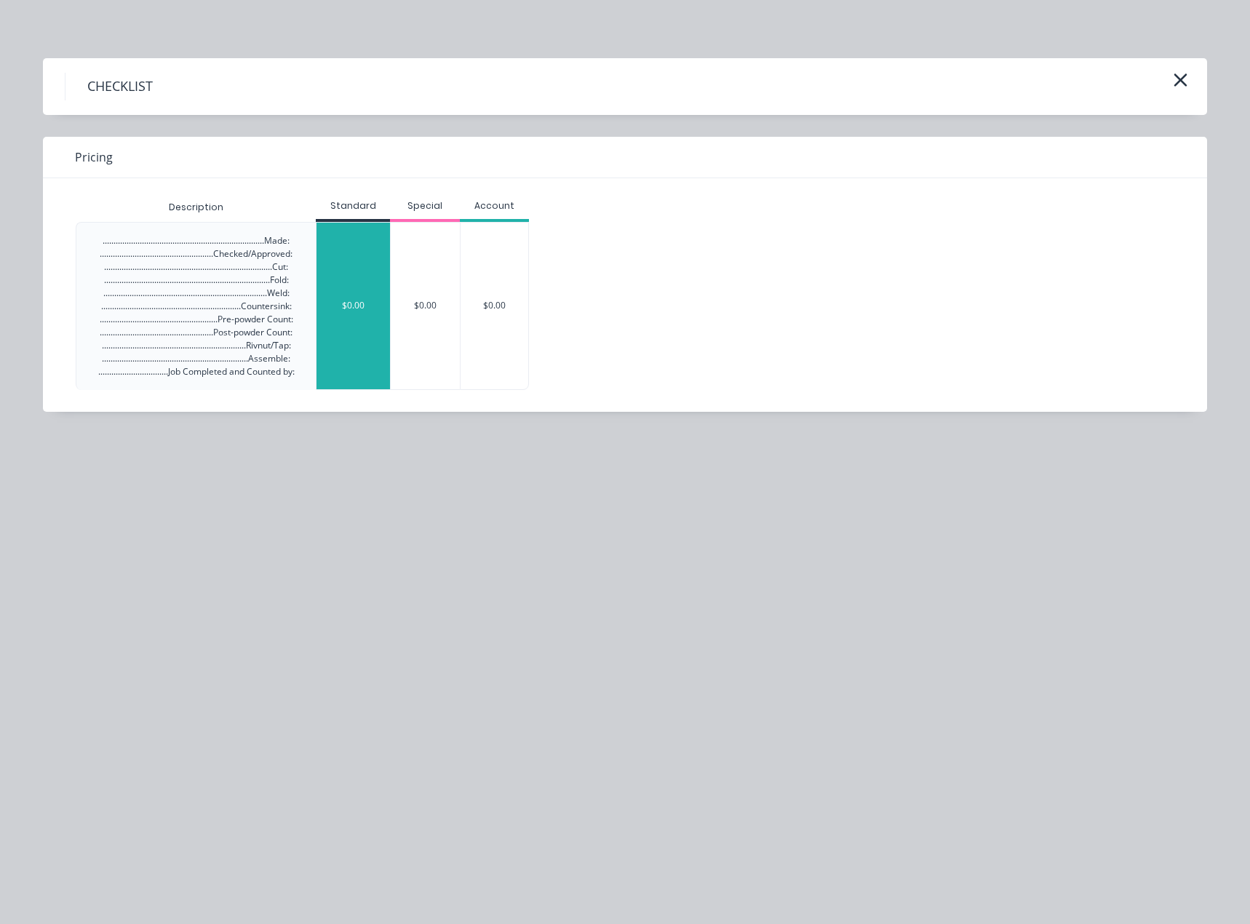
click at [342, 254] on div "$0.00" at bounding box center [352, 306] width 73 height 167
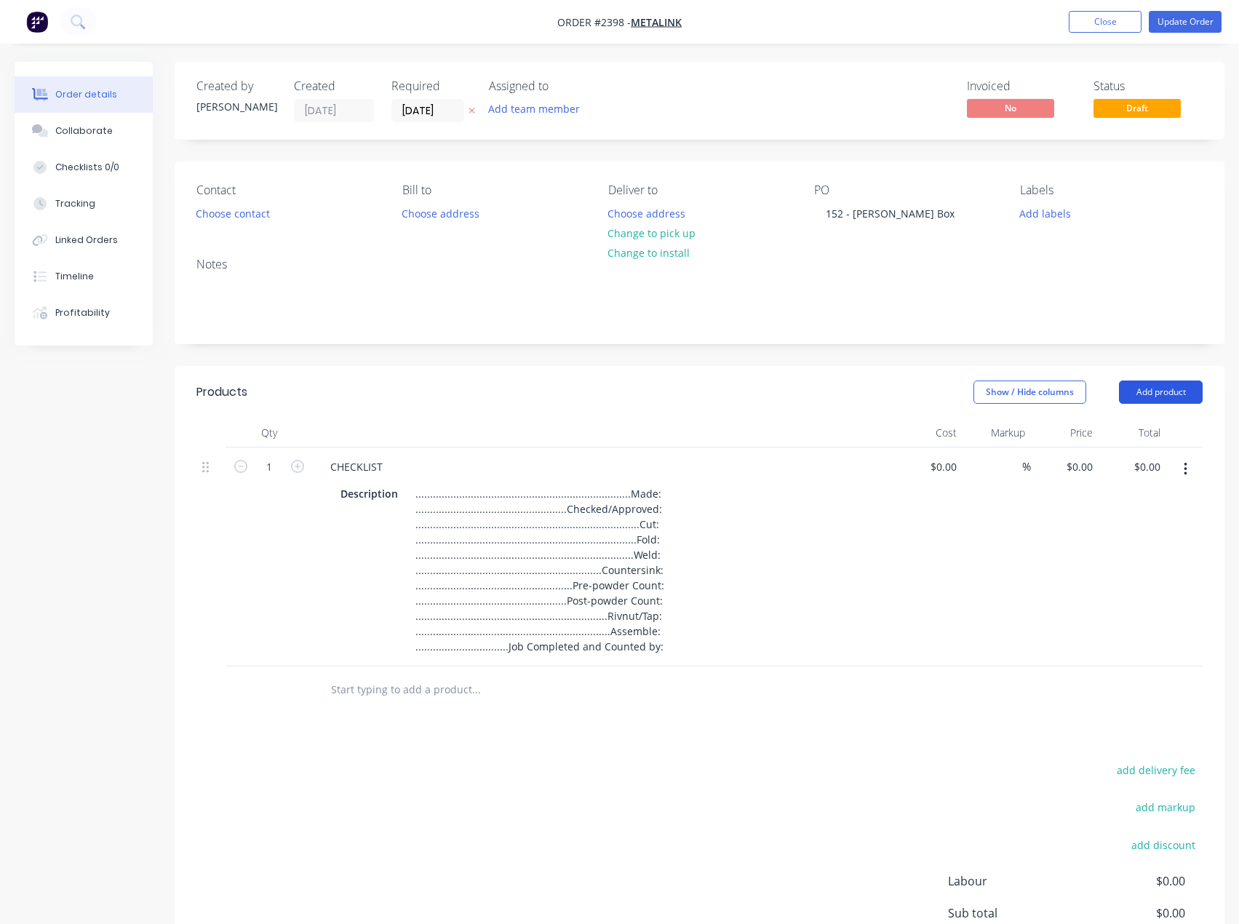
click at [1128, 380] on button "Add product" at bounding box center [1161, 391] width 84 height 23
click at [1145, 463] on div "Basic product" at bounding box center [1133, 457] width 112 height 21
click at [1160, 394] on button "Add product" at bounding box center [1161, 391] width 84 height 23
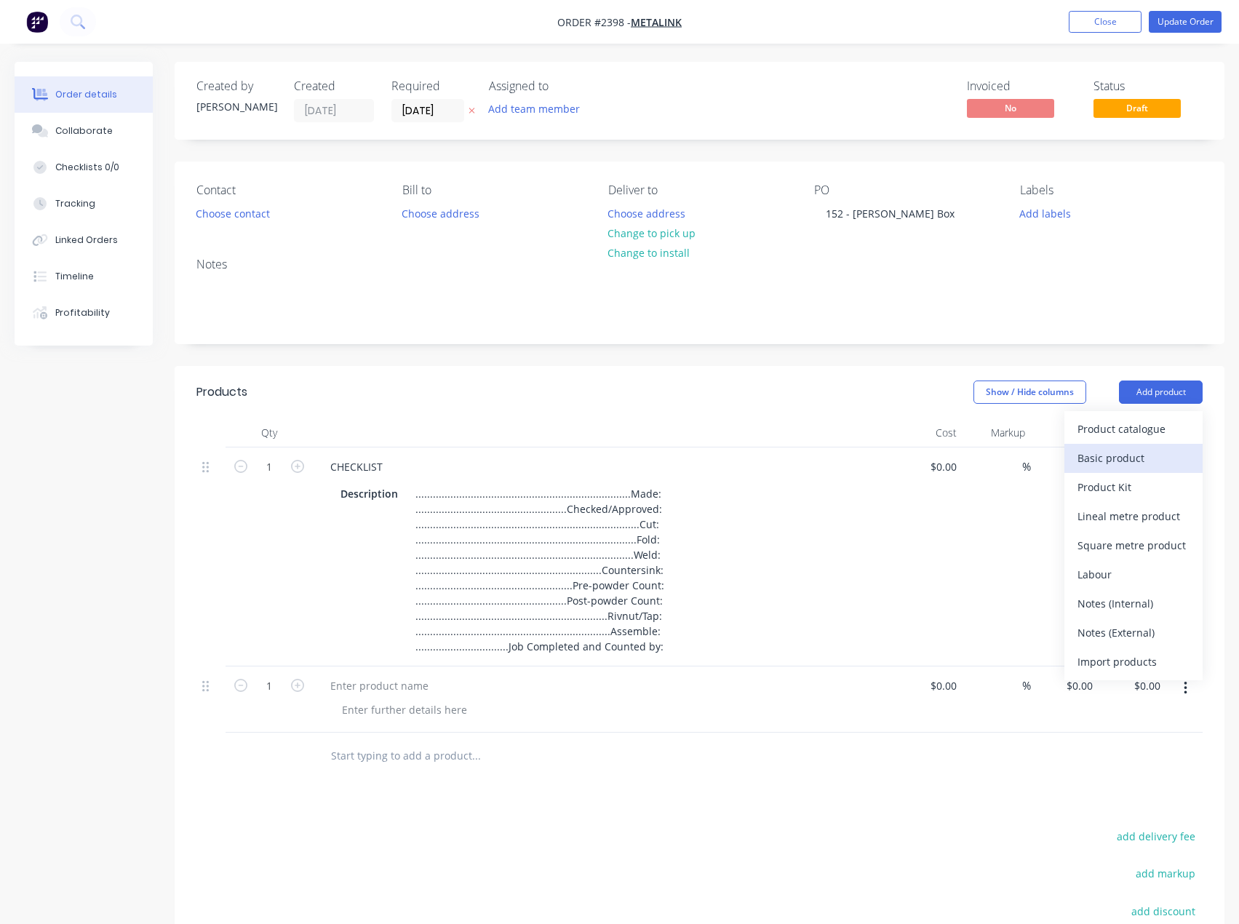
click at [1127, 450] on div "Basic product" at bounding box center [1133, 457] width 112 height 21
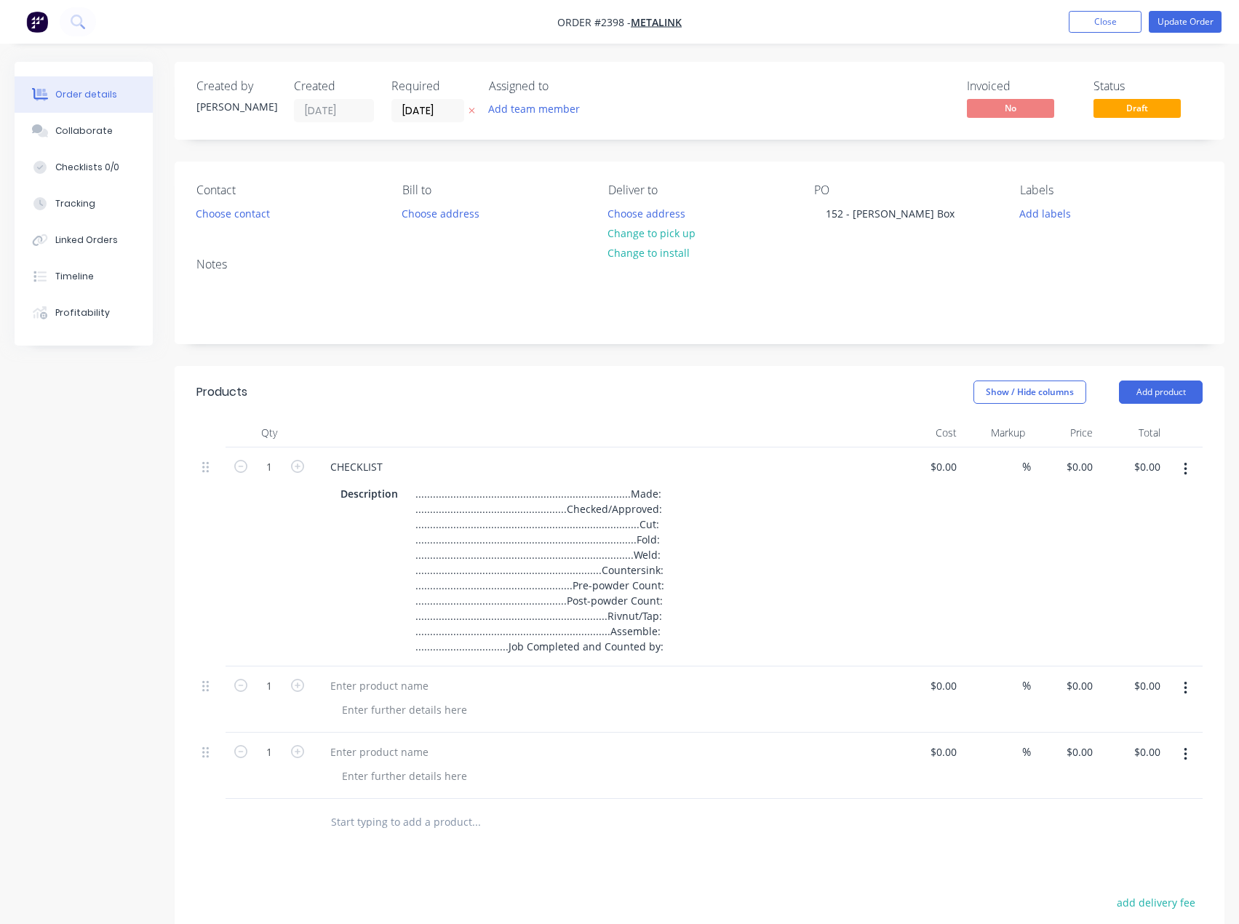
drag, startPoint x: 1155, startPoint y: 391, endPoint x: 1147, endPoint y: 404, distance: 15.7
click at [1155, 392] on button "Add product" at bounding box center [1161, 391] width 84 height 23
click at [1112, 454] on div "Basic product" at bounding box center [1133, 457] width 112 height 21
click at [1160, 394] on button "Add product" at bounding box center [1161, 391] width 84 height 23
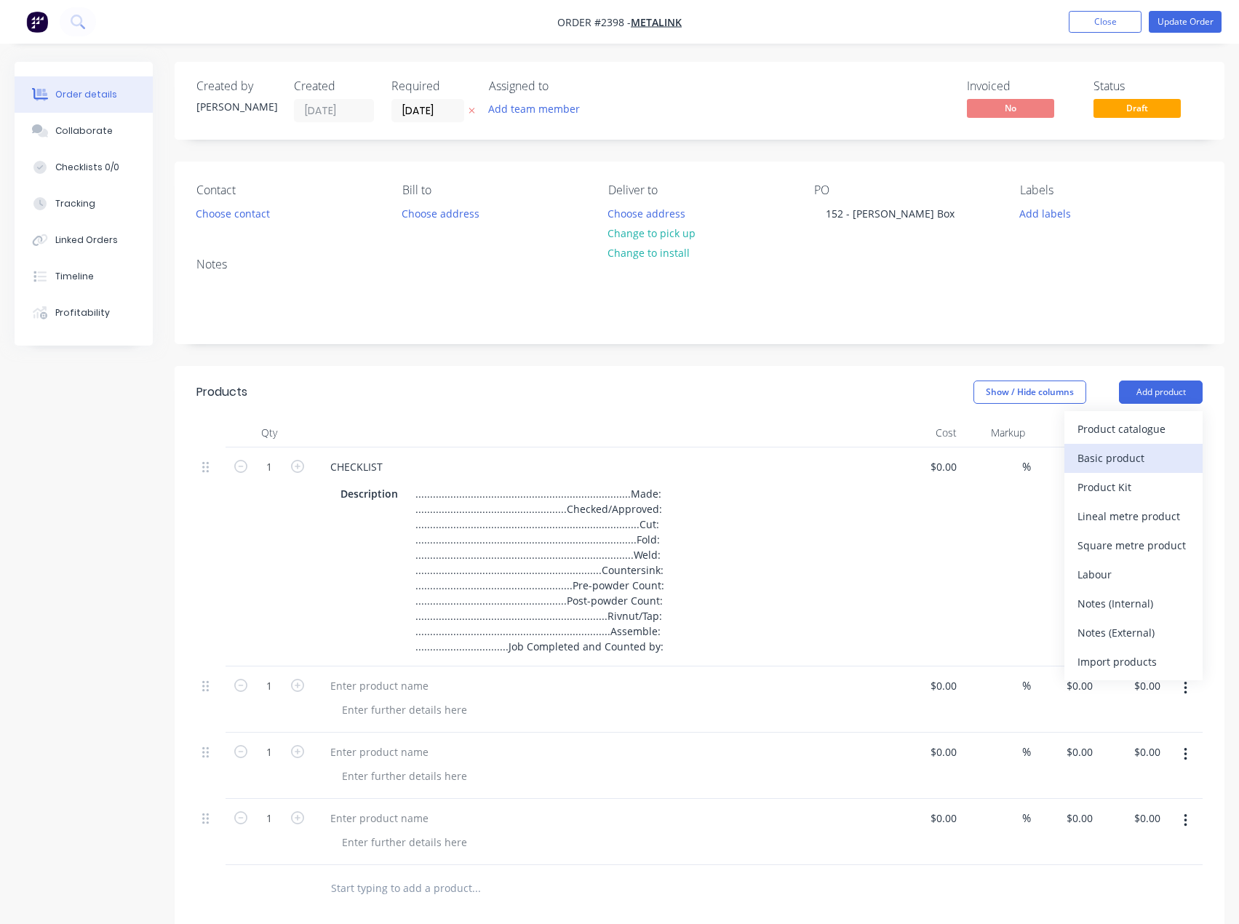
click at [1136, 454] on div "Basic product" at bounding box center [1133, 457] width 112 height 21
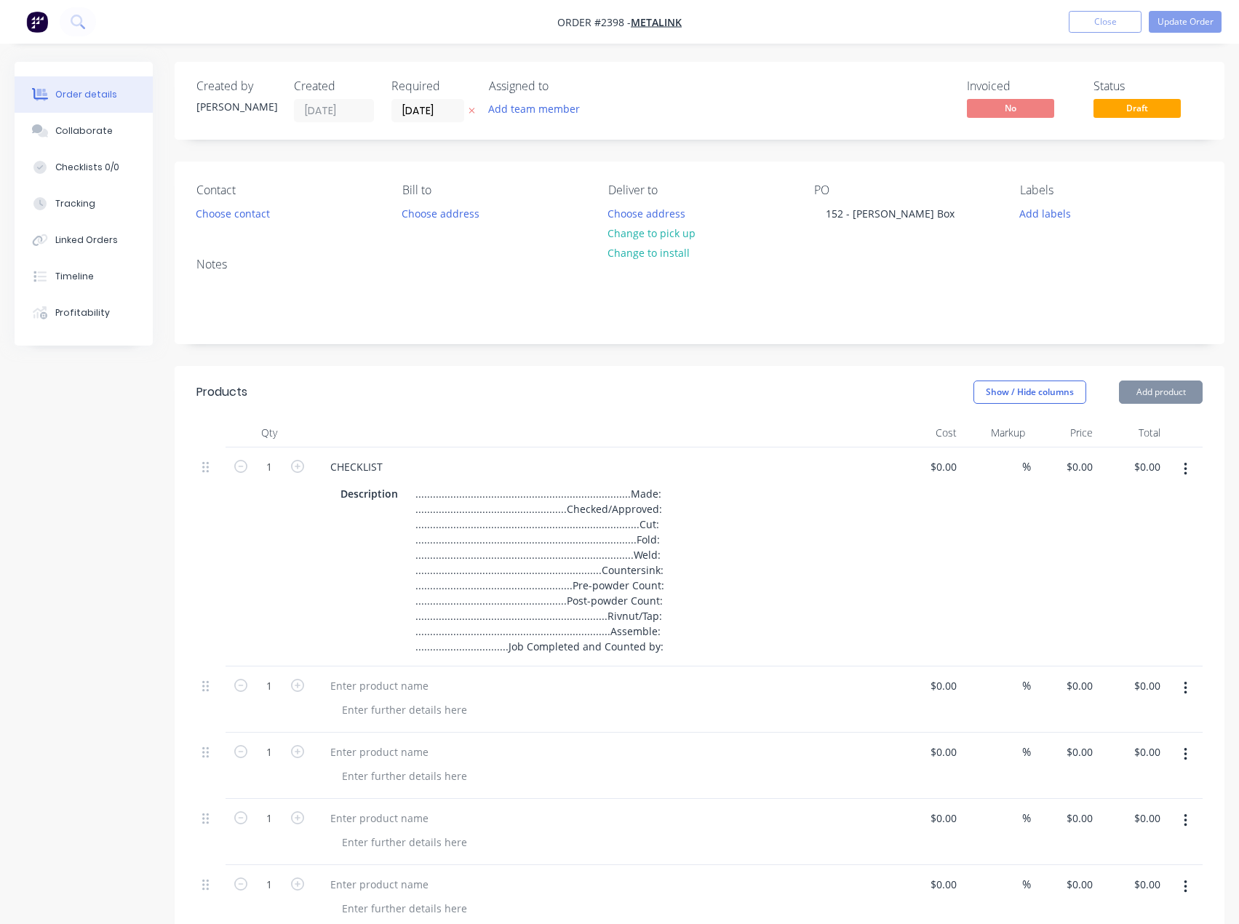
click at [1162, 400] on button "Add product" at bounding box center [1161, 391] width 84 height 23
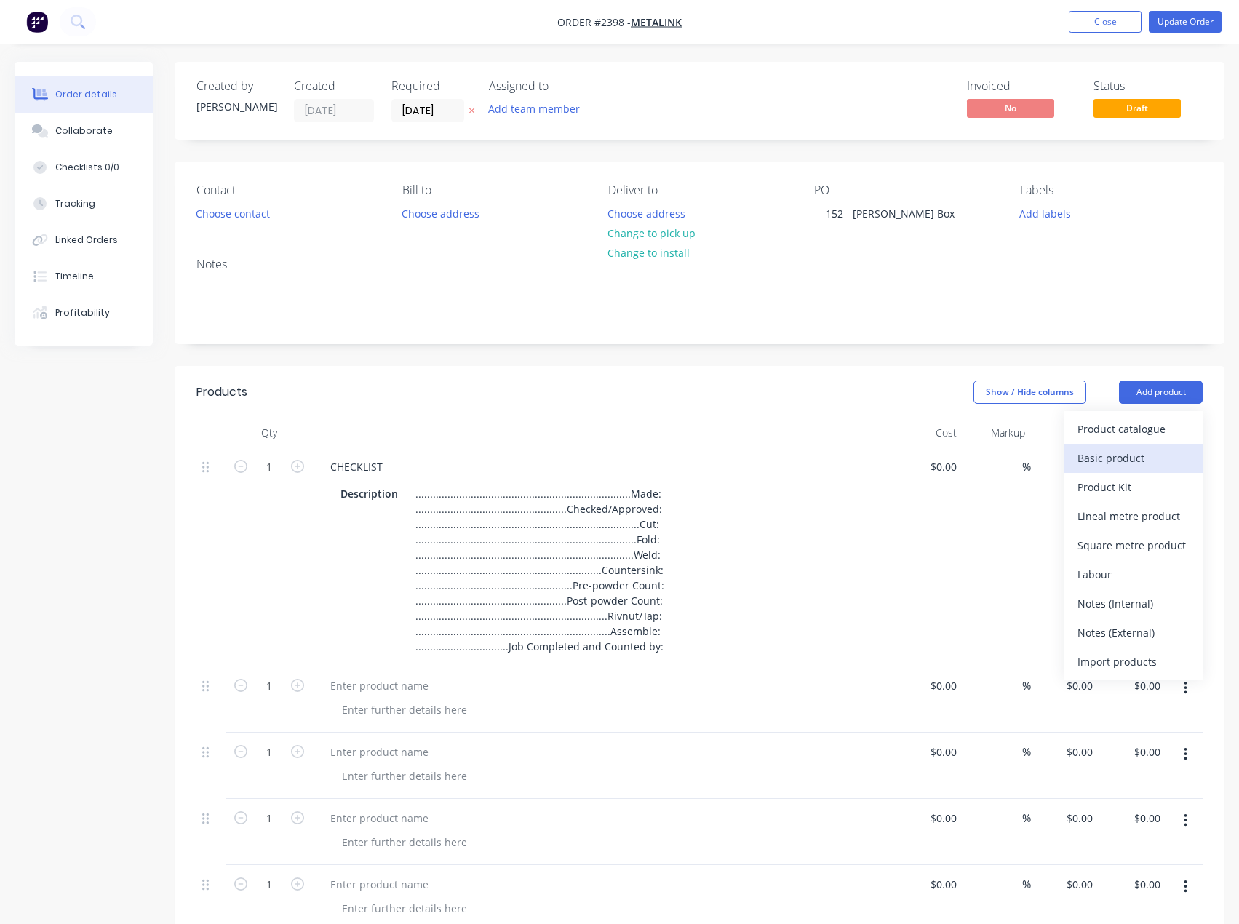
click at [1131, 458] on div "Basic product" at bounding box center [1133, 457] width 112 height 21
click at [1157, 402] on button "Add product" at bounding box center [1161, 391] width 84 height 23
click at [1127, 457] on div "Basic product" at bounding box center [1133, 457] width 112 height 21
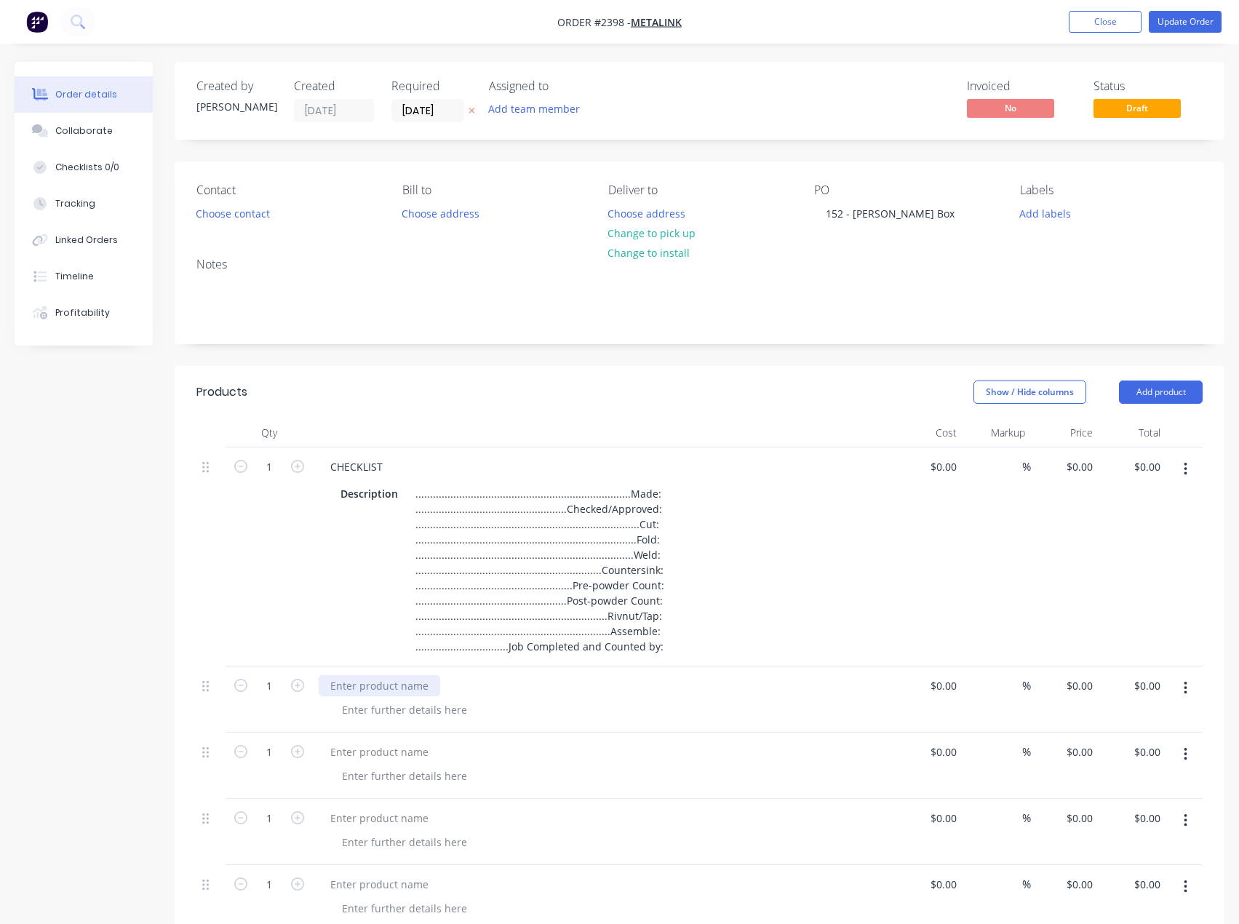
click at [383, 693] on div at bounding box center [379, 685] width 121 height 21
paste div
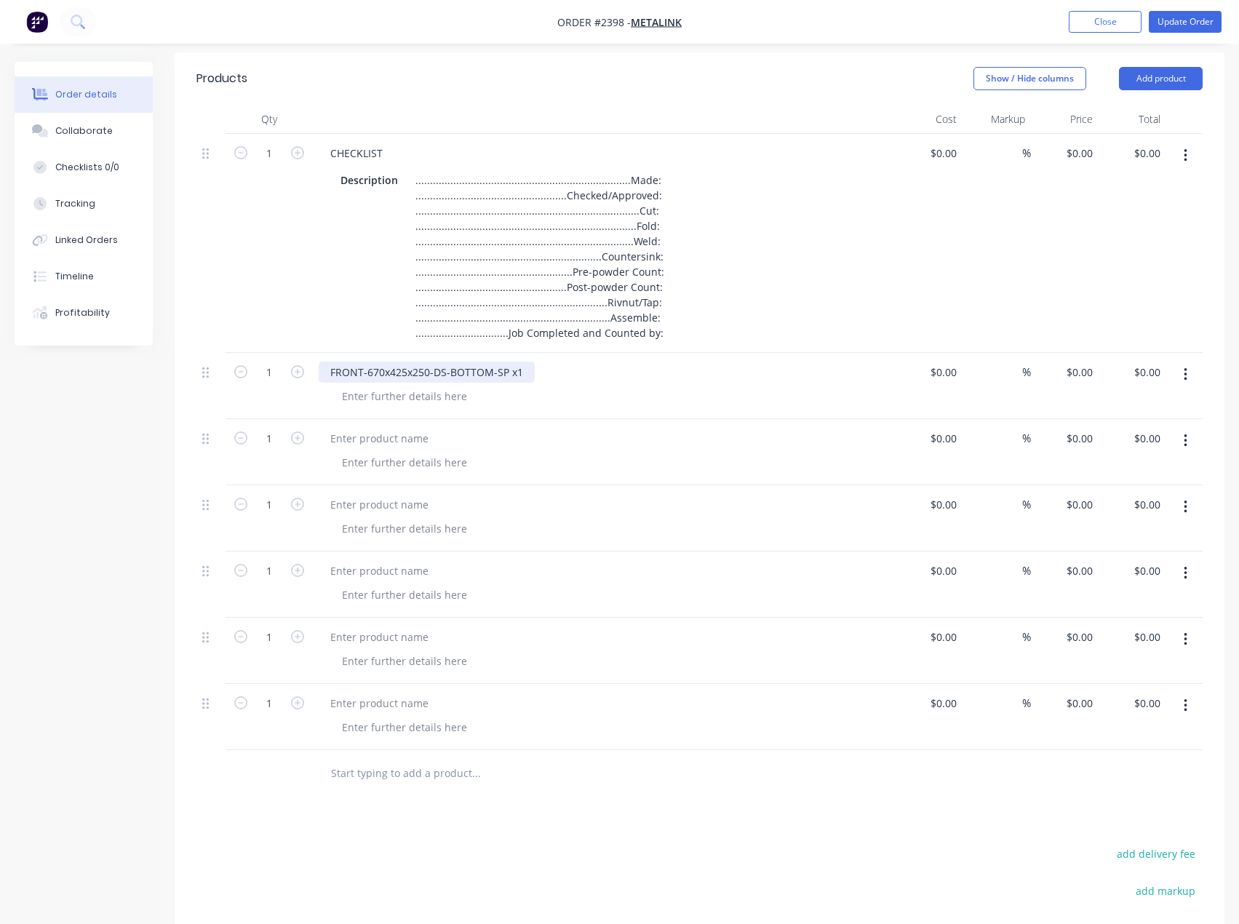
scroll to position [364, 0]
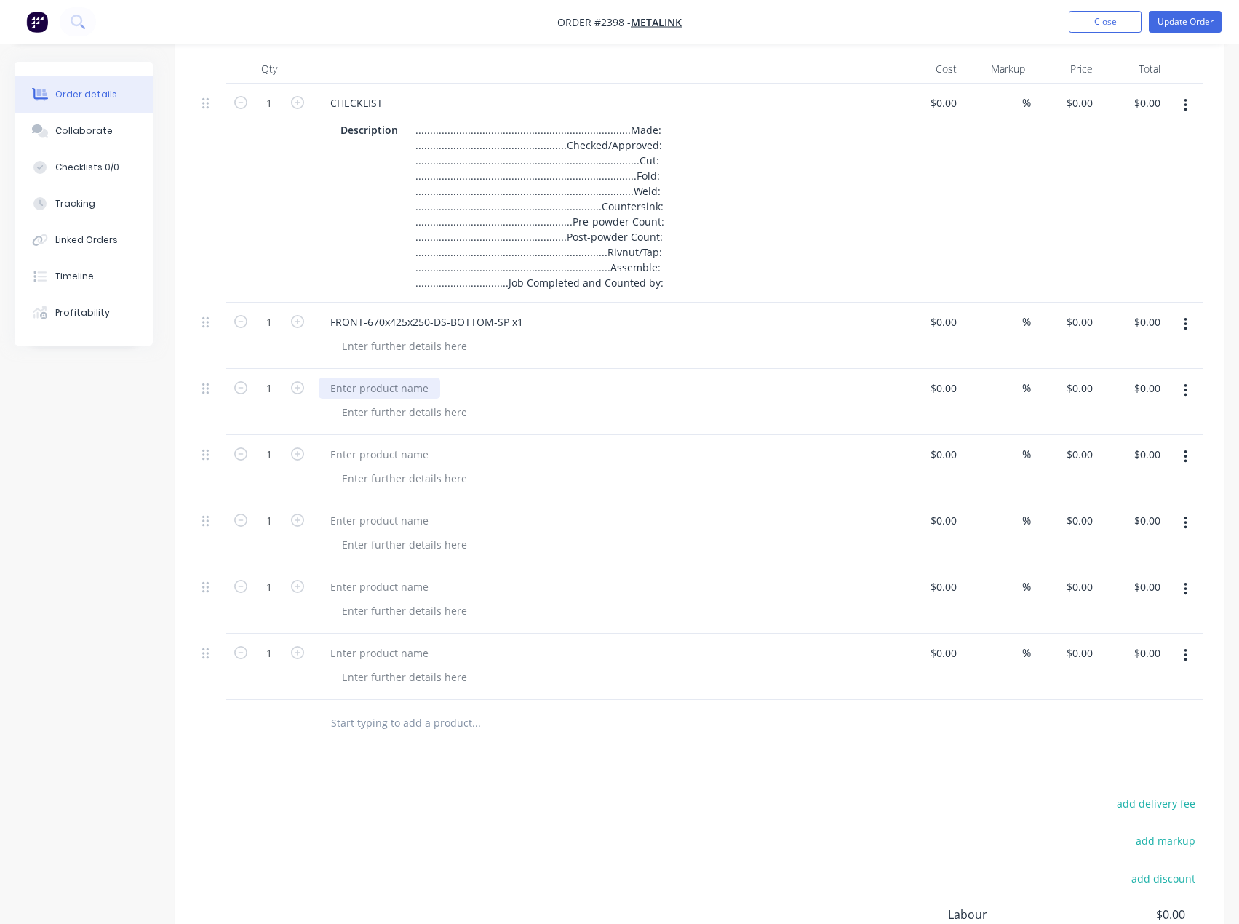
drag, startPoint x: 364, startPoint y: 388, endPoint x: 135, endPoint y: 397, distance: 230.1
click at [364, 388] on div at bounding box center [379, 388] width 121 height 21
paste div
drag, startPoint x: 380, startPoint y: 450, endPoint x: 133, endPoint y: 436, distance: 247.0
click at [379, 450] on div at bounding box center [379, 454] width 121 height 21
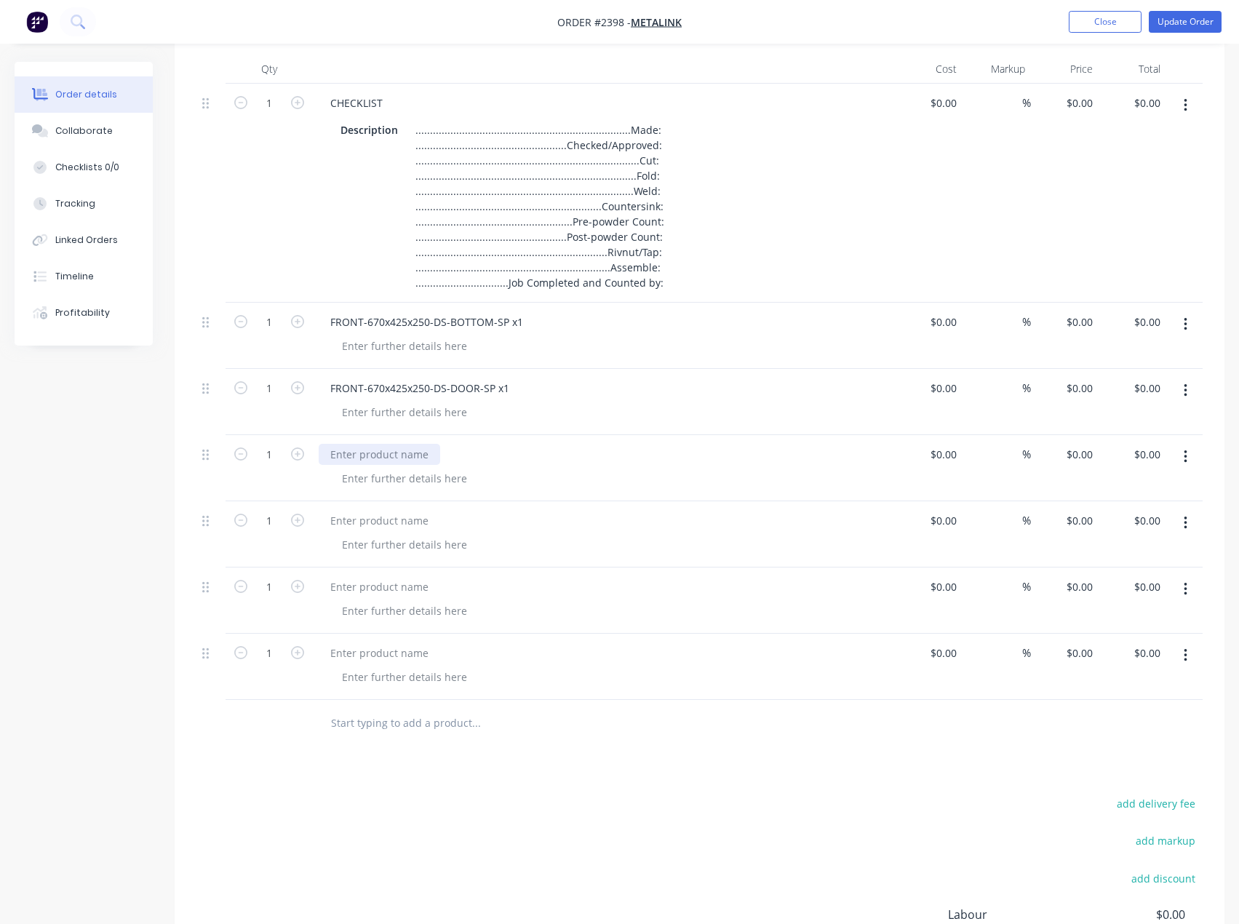
paste div
drag, startPoint x: 380, startPoint y: 522, endPoint x: 72, endPoint y: 493, distance: 309.9
click at [380, 522] on div at bounding box center [379, 520] width 121 height 21
paste div
click at [385, 588] on div at bounding box center [379, 586] width 121 height 21
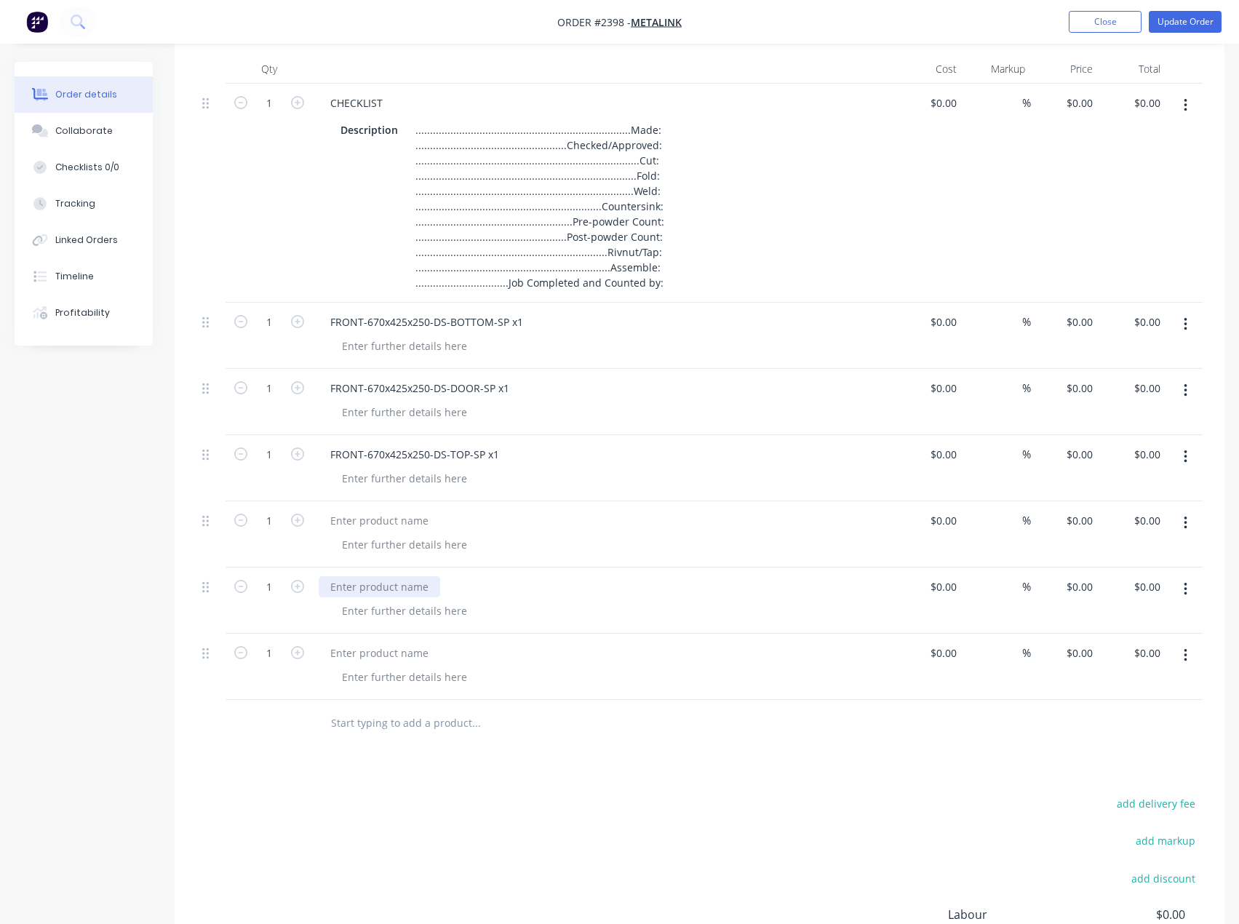
paste div
click at [388, 514] on div at bounding box center [379, 520] width 121 height 21
click at [391, 653] on div at bounding box center [379, 652] width 121 height 21
paste div
click at [402, 354] on div at bounding box center [404, 345] width 148 height 21
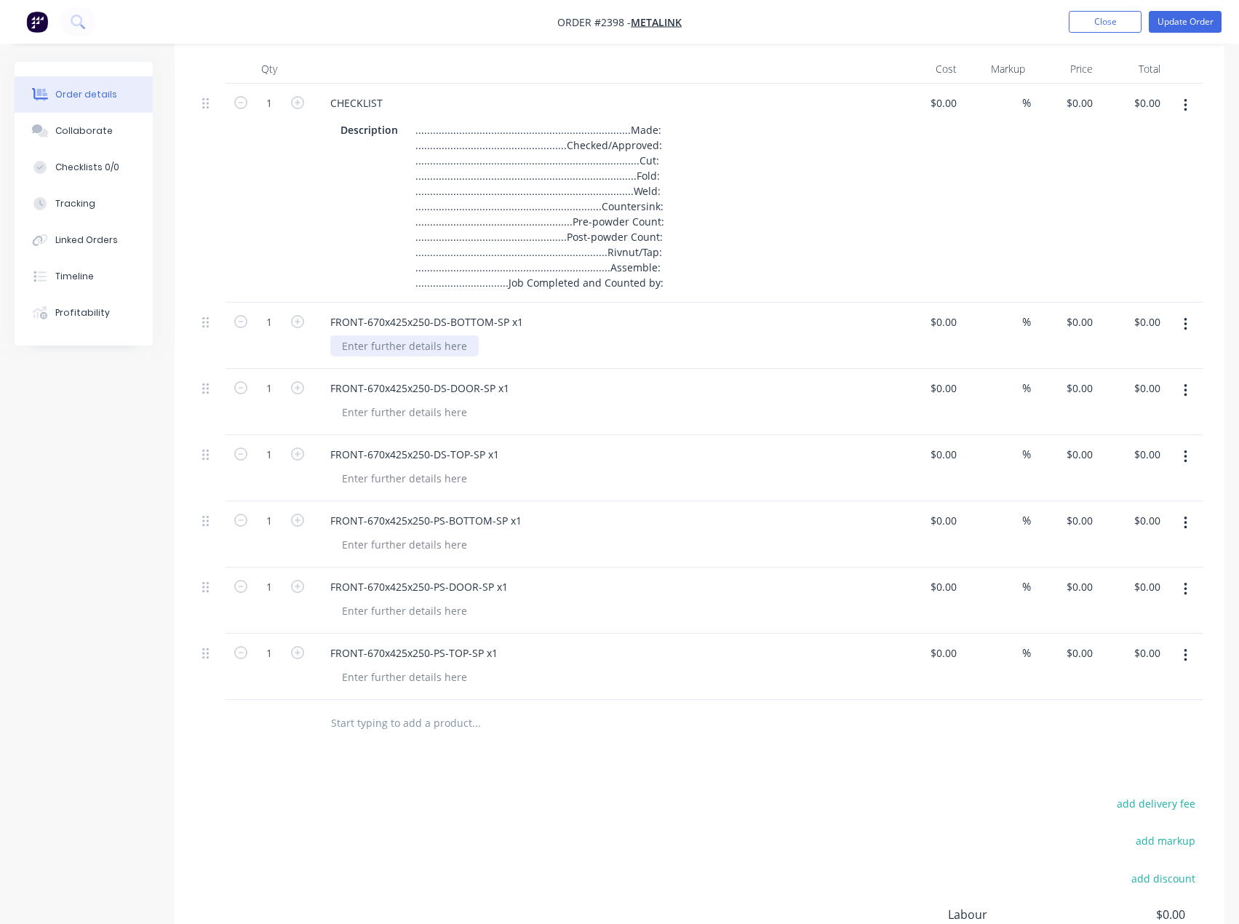
scroll to position [558, 0]
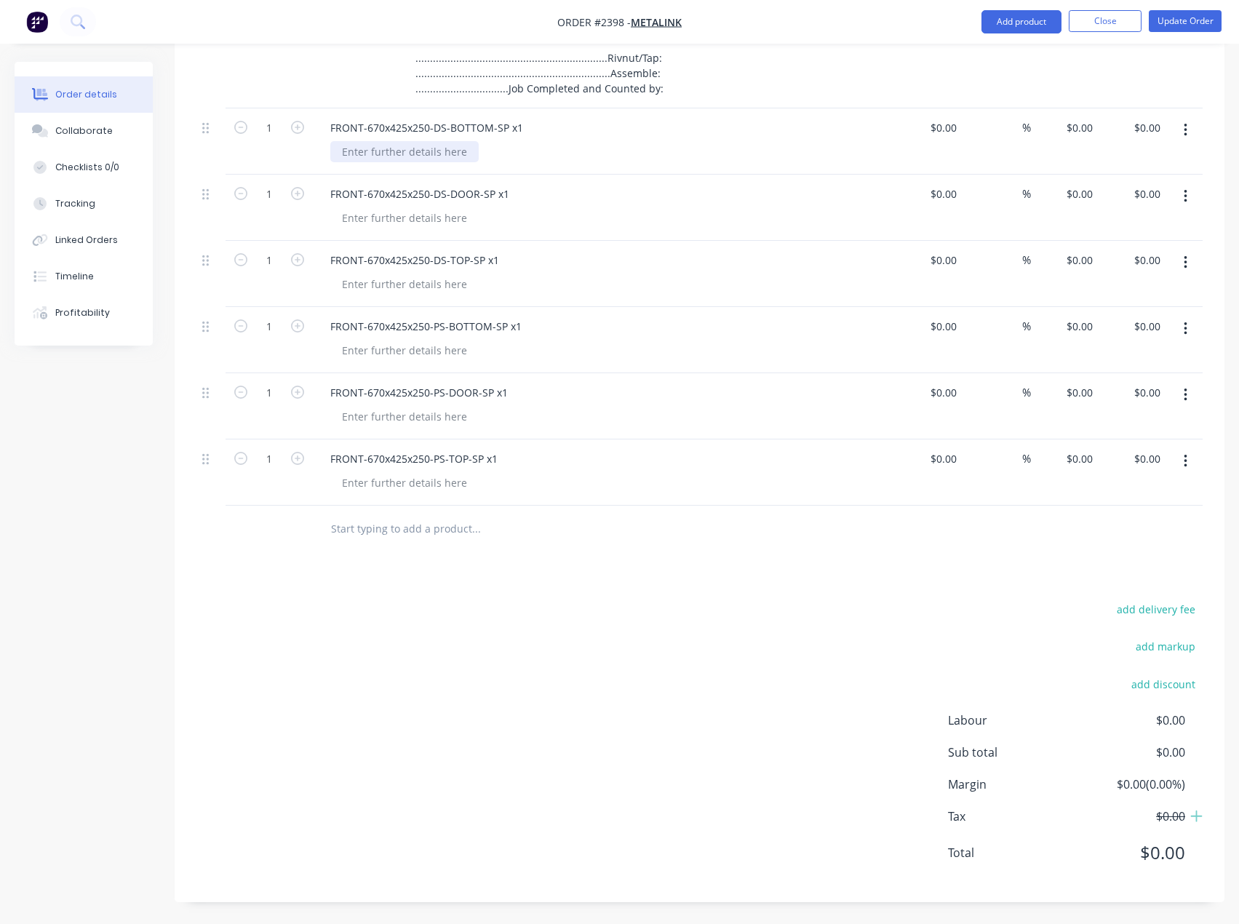
click at [375, 151] on div at bounding box center [404, 151] width 148 height 21
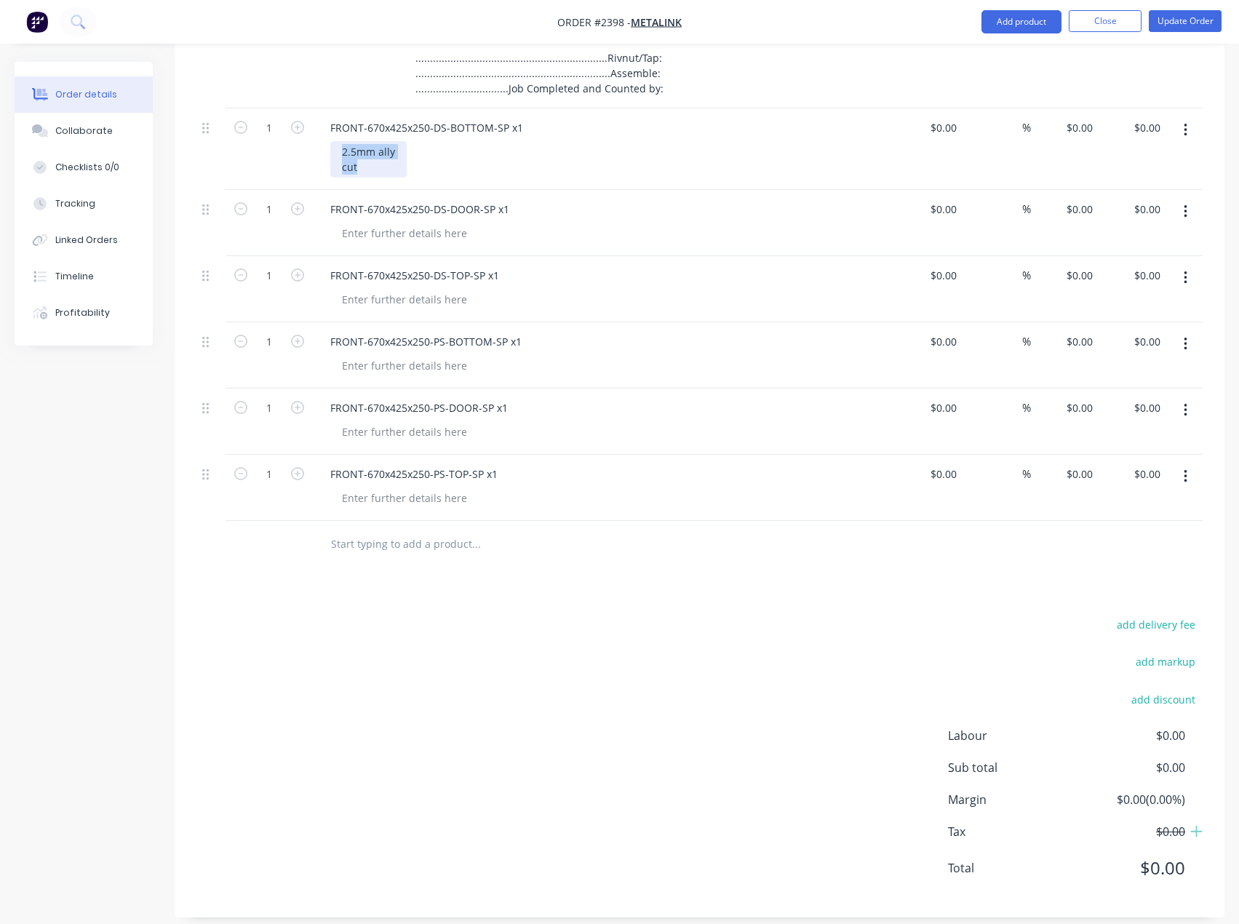
drag, startPoint x: 371, startPoint y: 172, endPoint x: 333, endPoint y: 142, distance: 48.6
click at [333, 142] on div "2.5mm ally cut" at bounding box center [368, 159] width 76 height 36
copy div "2.5mm ally cut"
click at [393, 239] on div at bounding box center [404, 233] width 148 height 21
drag, startPoint x: 351, startPoint y: 235, endPoint x: 333, endPoint y: 249, distance: 22.3
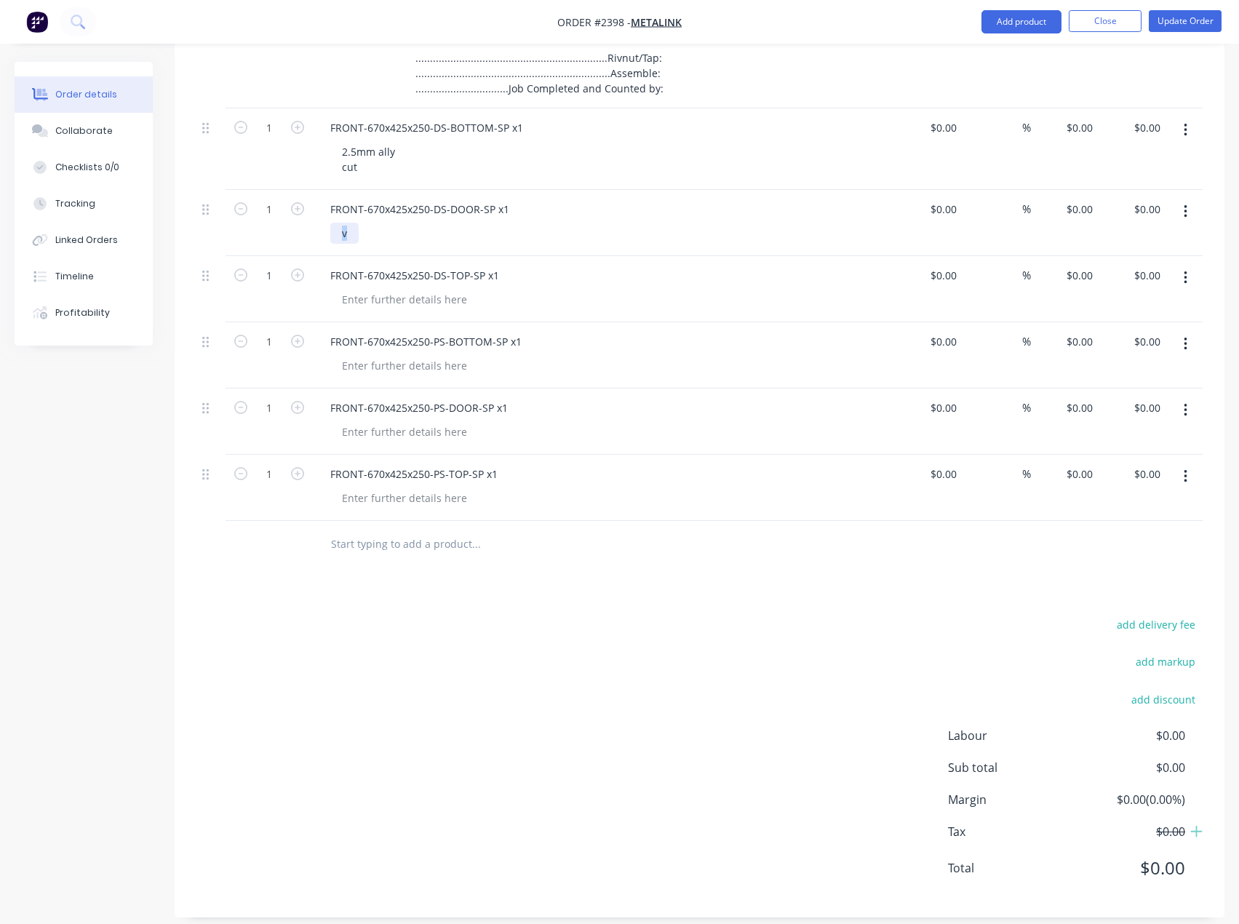
click at [332, 244] on div "FRONT-670x425x250-DS-DOOR-SP x1 v" at bounding box center [604, 223] width 582 height 66
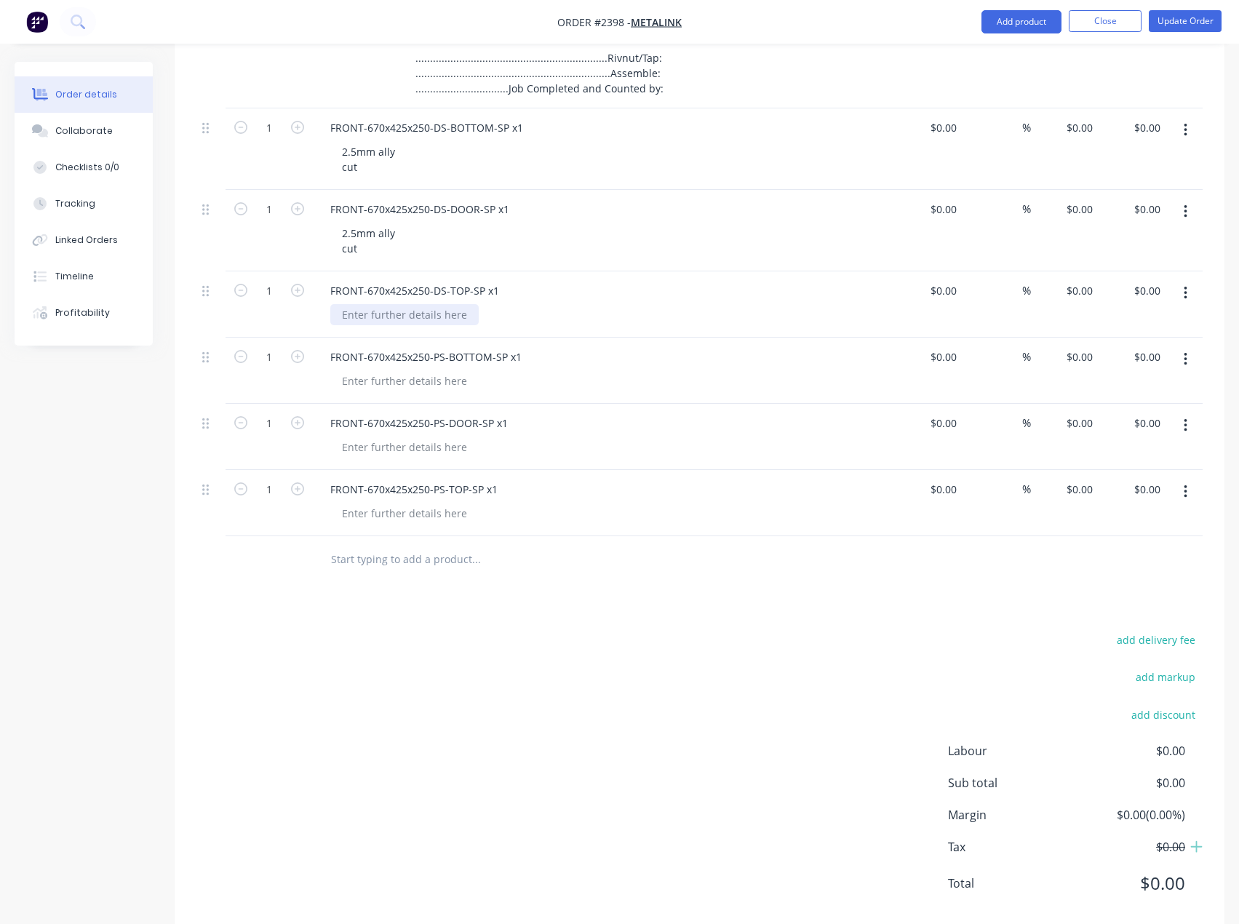
click at [390, 314] on div at bounding box center [404, 314] width 148 height 21
paste div
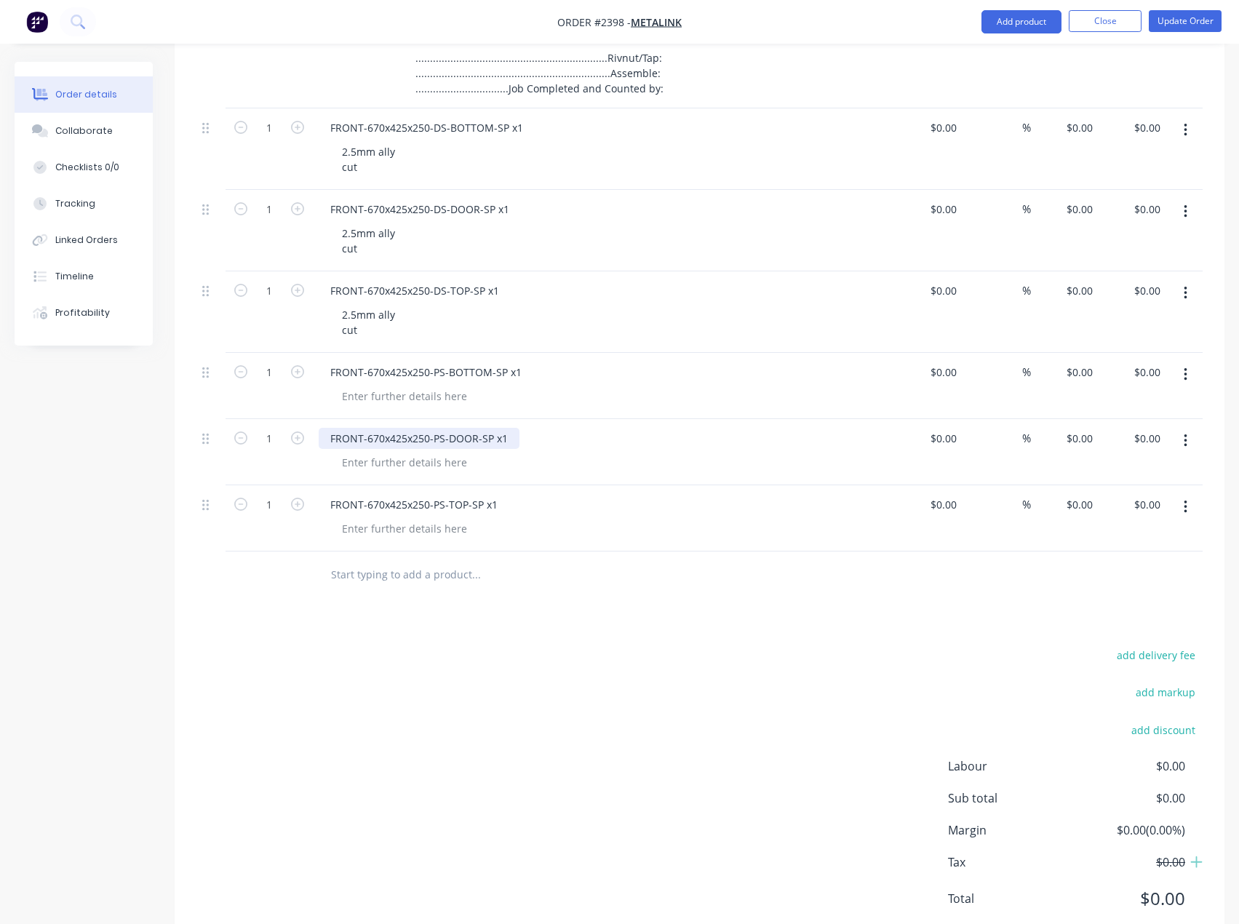
click at [399, 435] on div "FRONT-670x425x250-PS-DOOR-SP x1" at bounding box center [419, 438] width 201 height 21
click at [378, 403] on div at bounding box center [404, 396] width 148 height 21
click at [378, 396] on div at bounding box center [404, 396] width 148 height 21
paste div
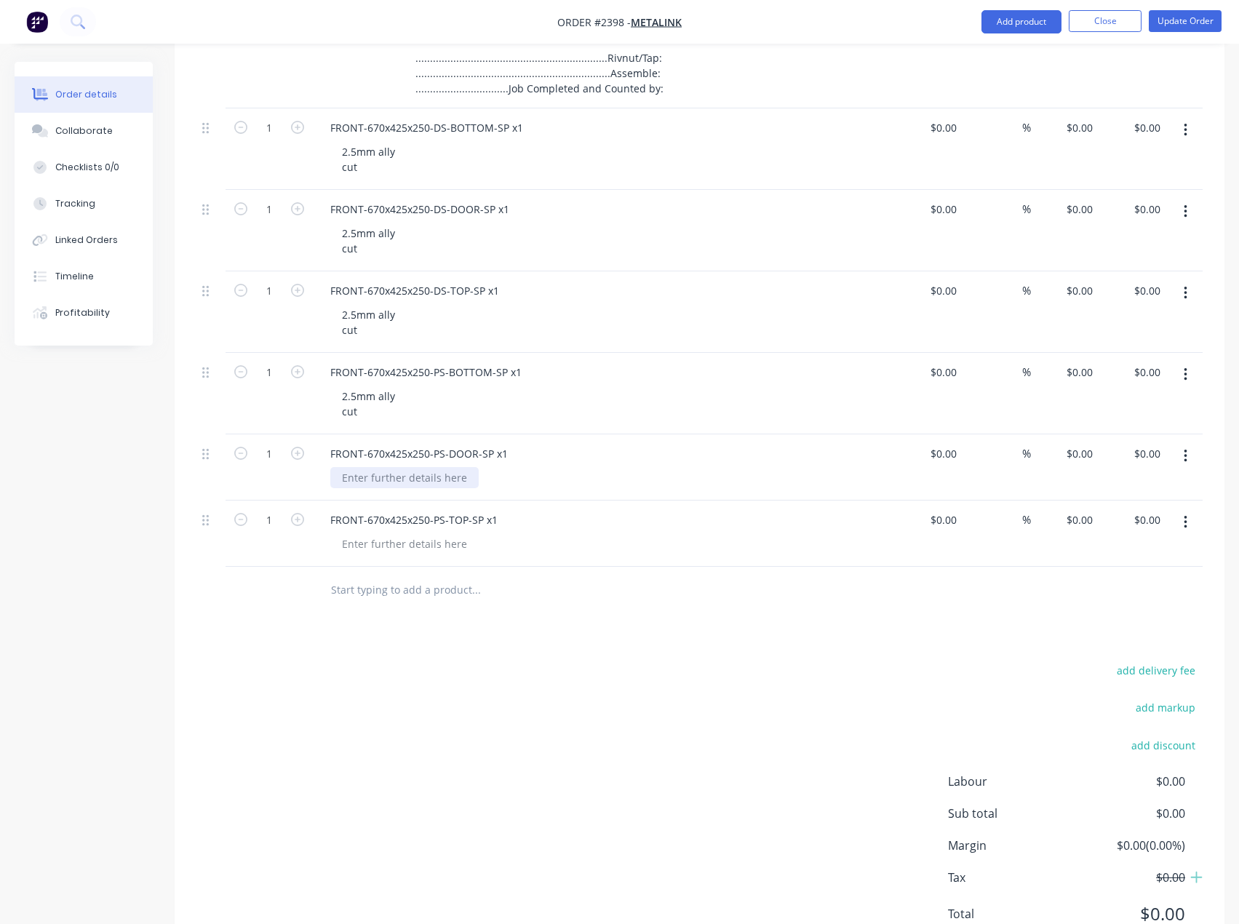
click at [384, 478] on div at bounding box center [404, 477] width 148 height 21
paste div
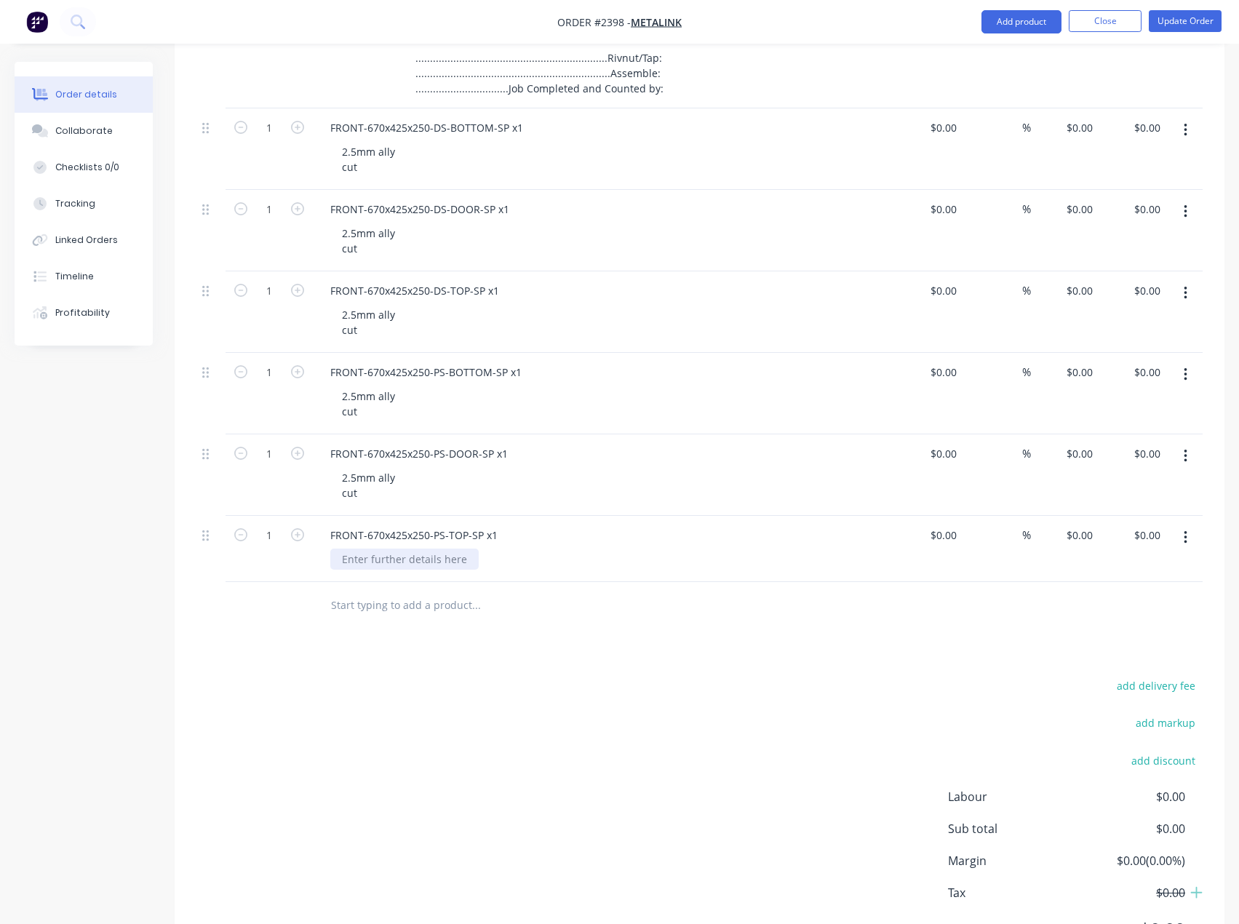
click at [386, 567] on div at bounding box center [404, 559] width 148 height 21
paste div
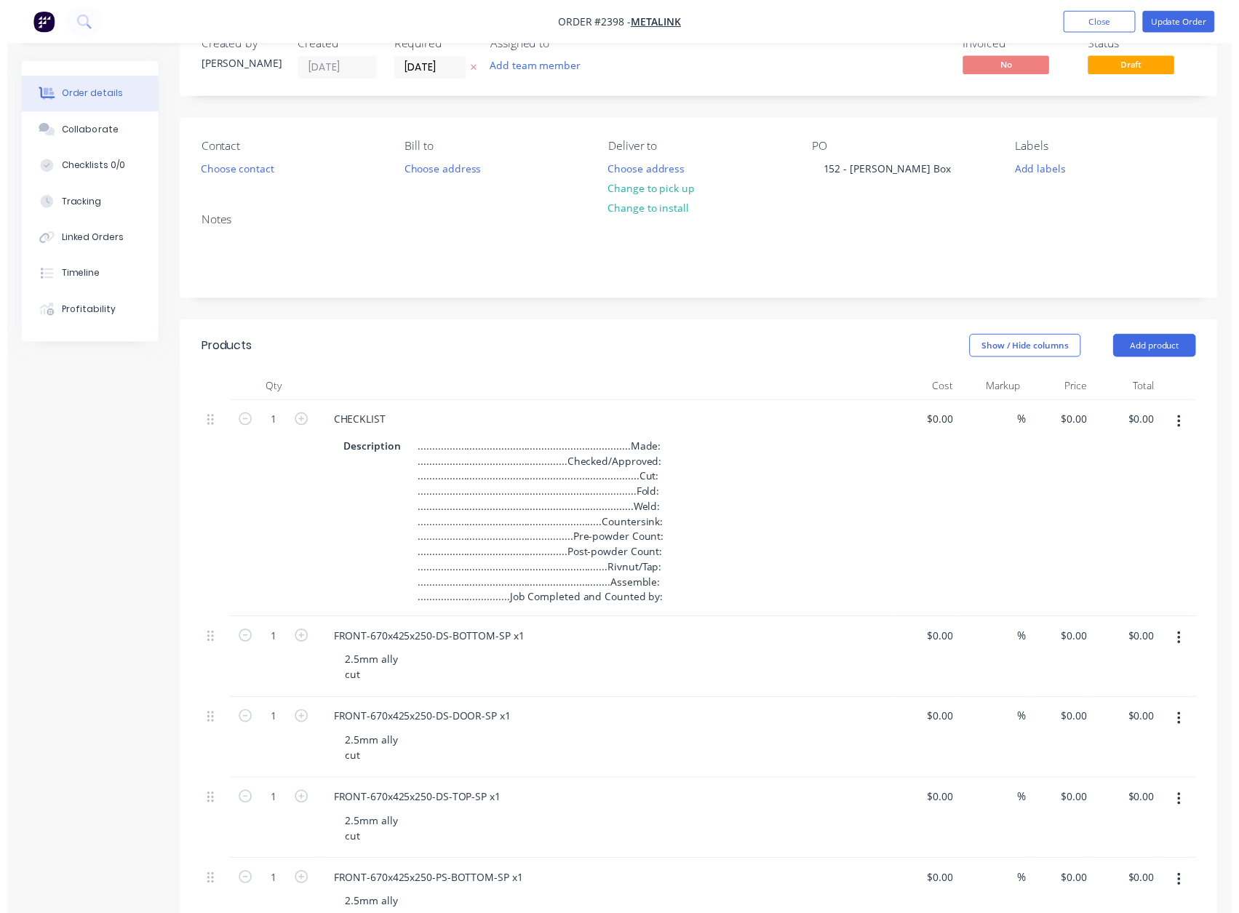
scroll to position [0, 0]
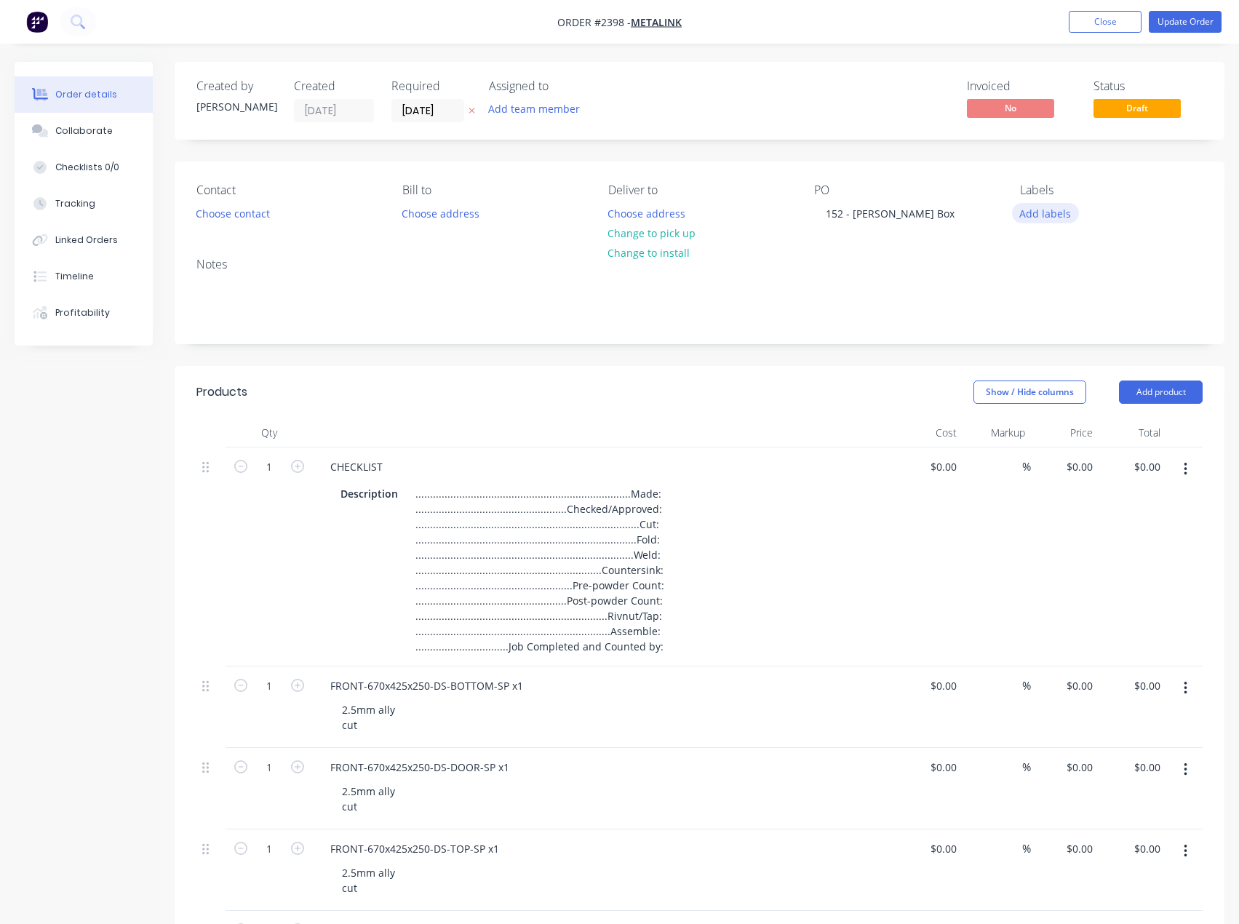
click at [1045, 210] on button "Add labels" at bounding box center [1045, 213] width 67 height 20
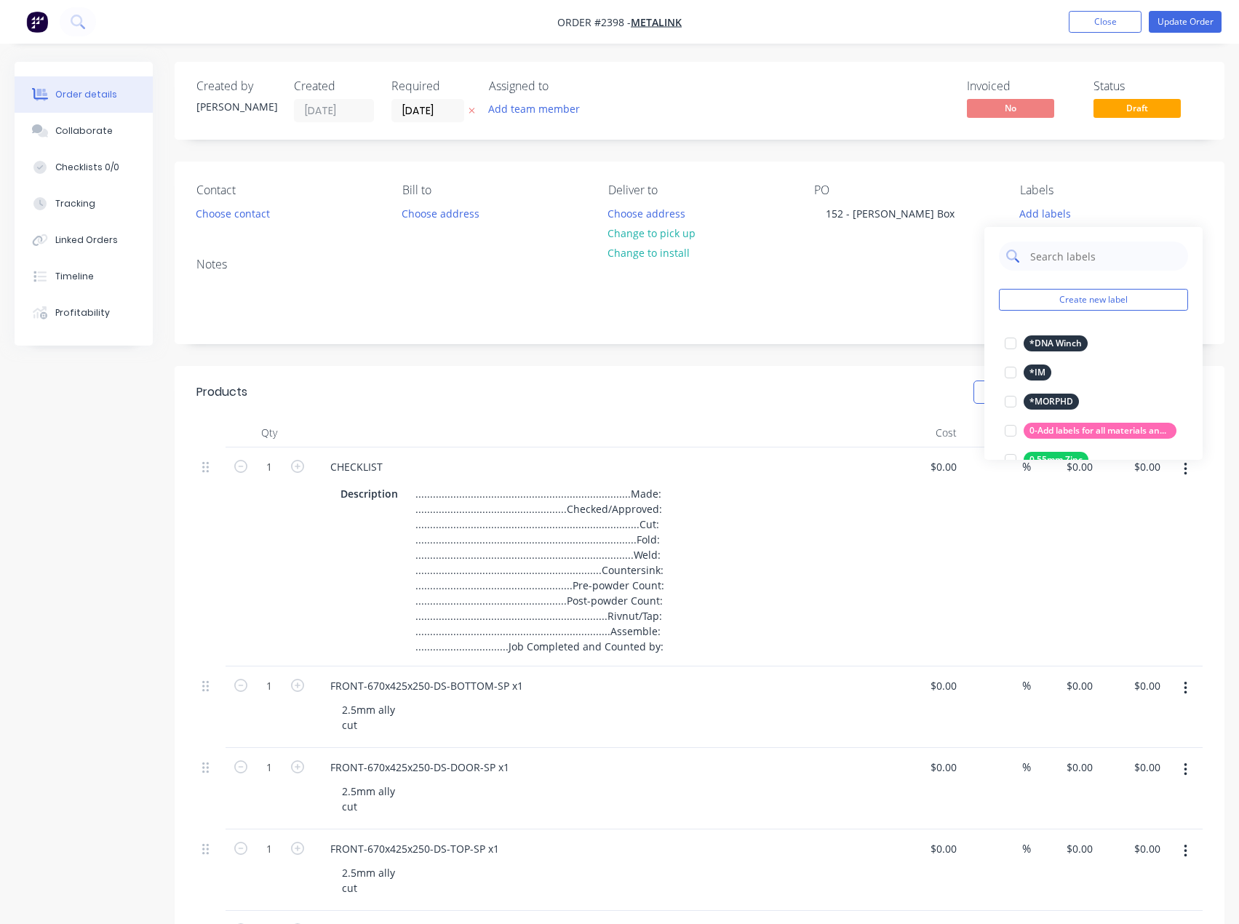
click at [1051, 261] on input "text" at bounding box center [1105, 256] width 152 height 29
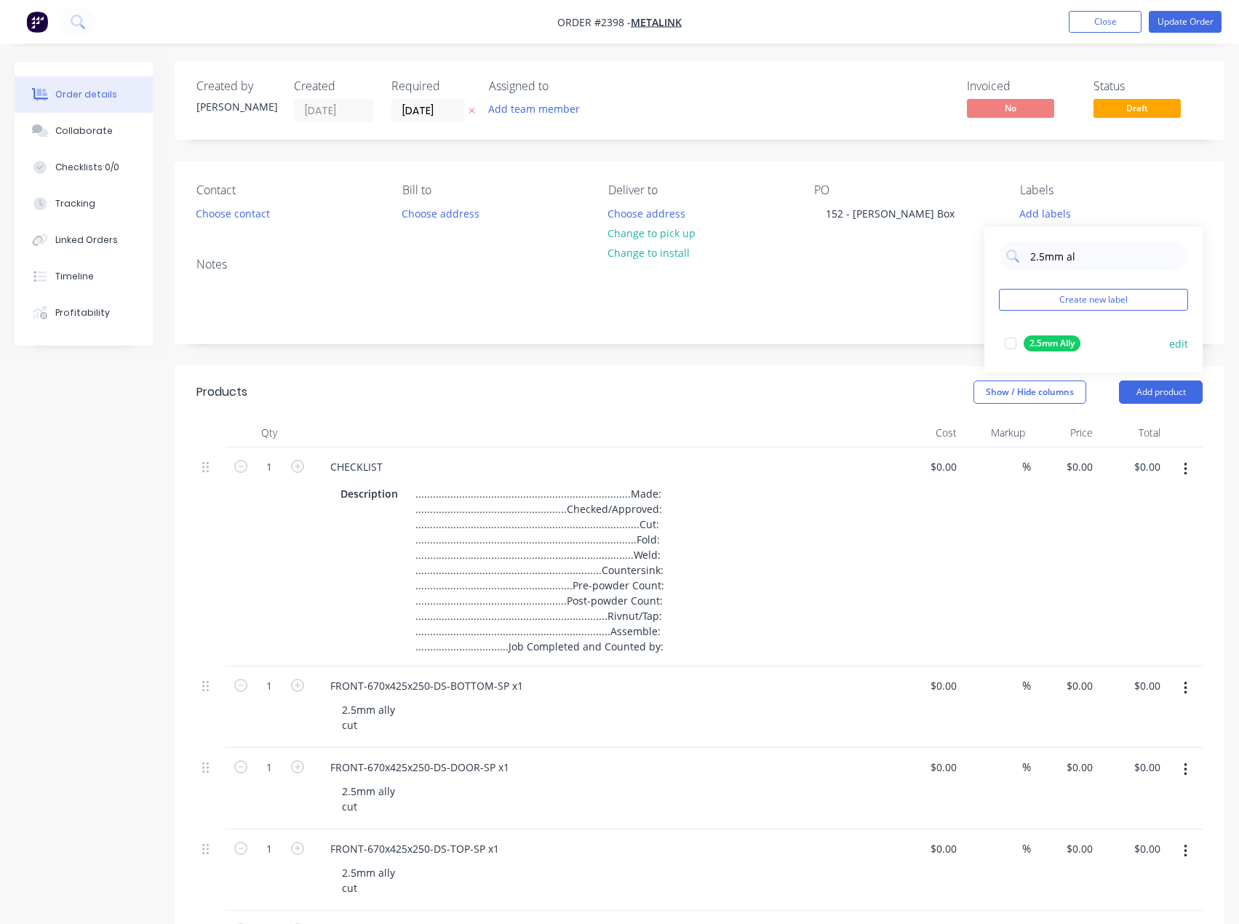
click at [1013, 340] on div at bounding box center [1010, 343] width 29 height 29
drag, startPoint x: 1095, startPoint y: 251, endPoint x: 1008, endPoint y: 248, distance: 86.6
click at [1008, 248] on div "2.5mm al" at bounding box center [1093, 248] width 189 height 29
type input "cut"
click at [1009, 335] on div at bounding box center [1010, 336] width 29 height 29
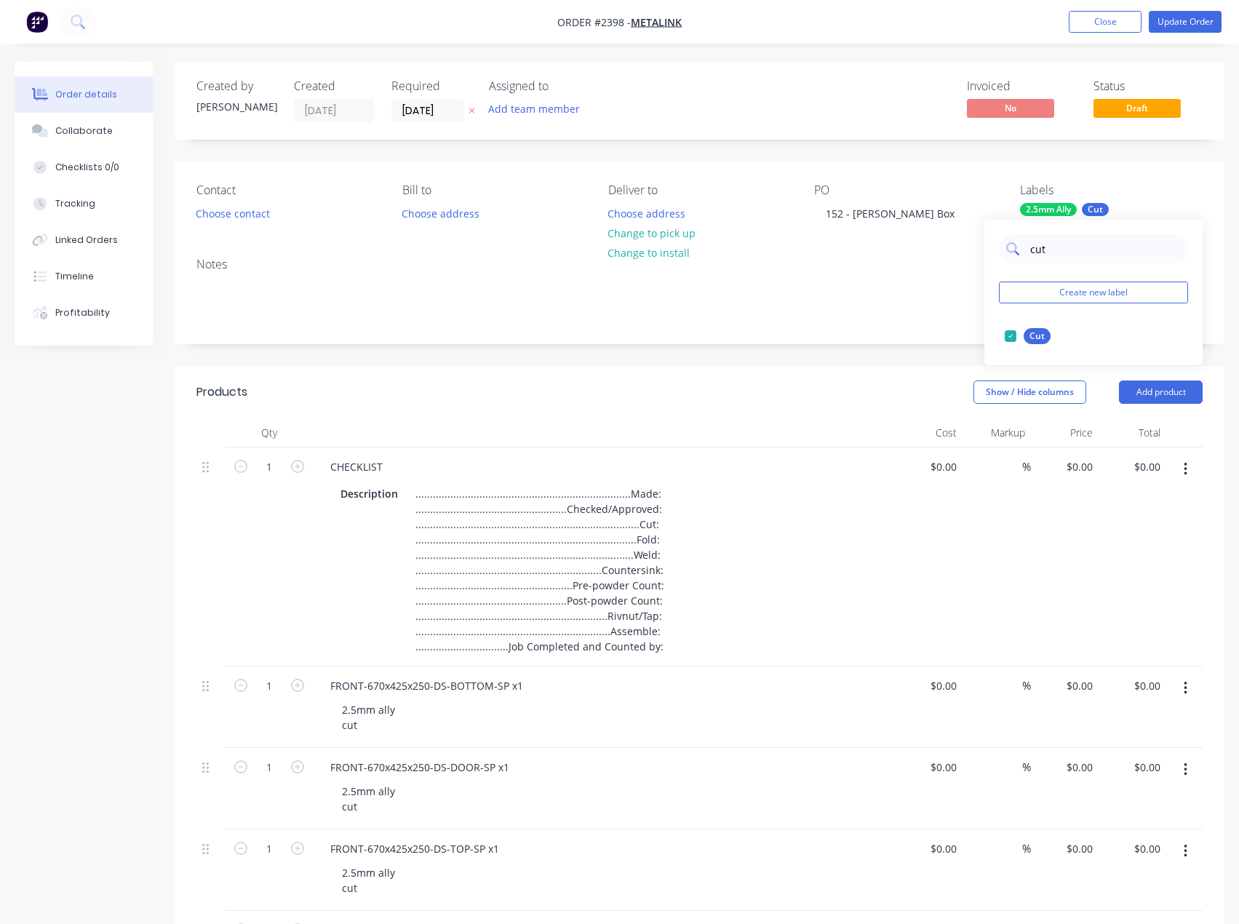
drag, startPoint x: 1042, startPoint y: 239, endPoint x: 1021, endPoint y: 246, distance: 22.1
click at [1021, 246] on div "cut" at bounding box center [1093, 248] width 189 height 29
click at [521, 116] on button "Add team member" at bounding box center [534, 109] width 107 height 20
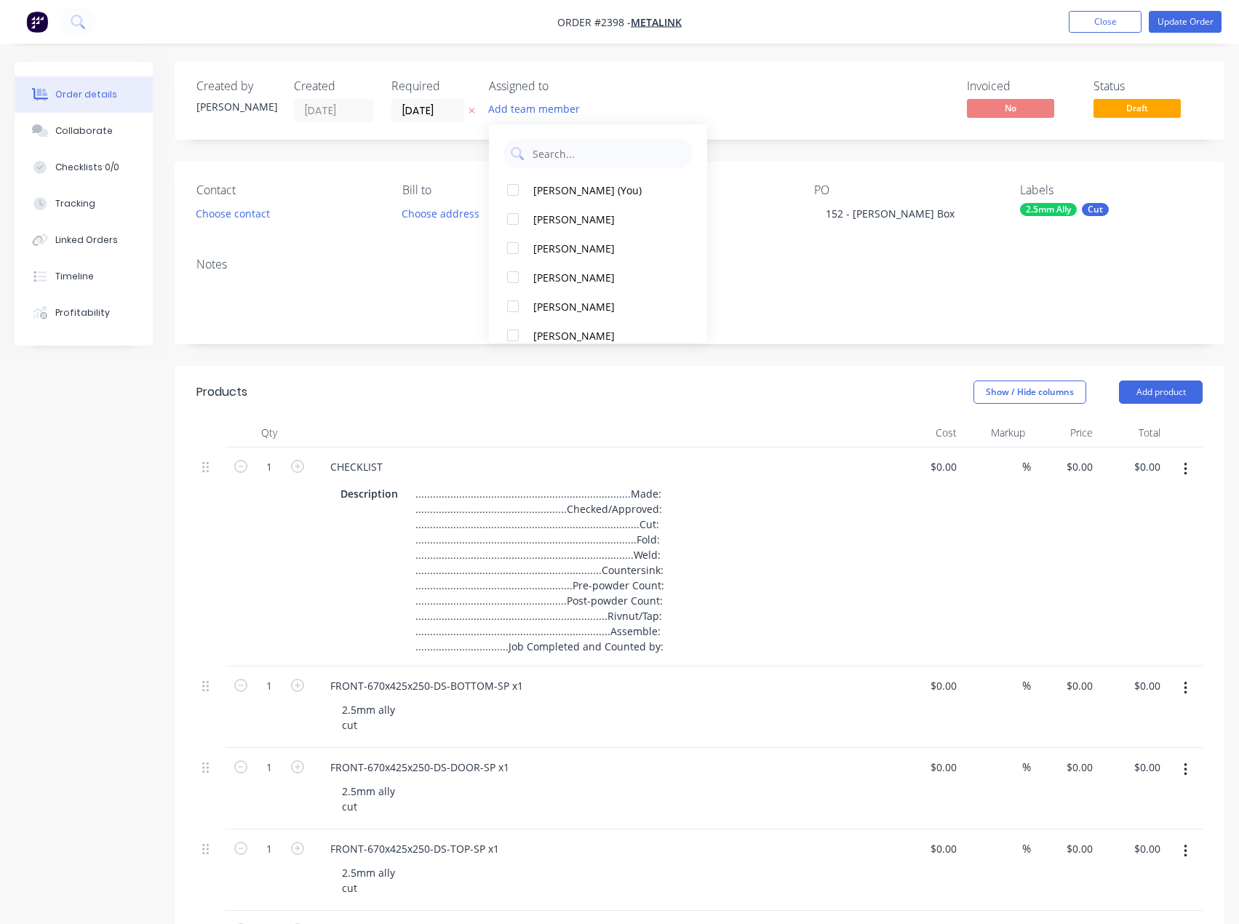
drag, startPoint x: 565, startPoint y: 188, endPoint x: 762, endPoint y: 119, distance: 209.2
click at [565, 188] on div "[PERSON_NAME] (You)" at bounding box center [605, 190] width 145 height 15
click at [804, 103] on div "Invoiced No Status Draft" at bounding box center [918, 100] width 568 height 43
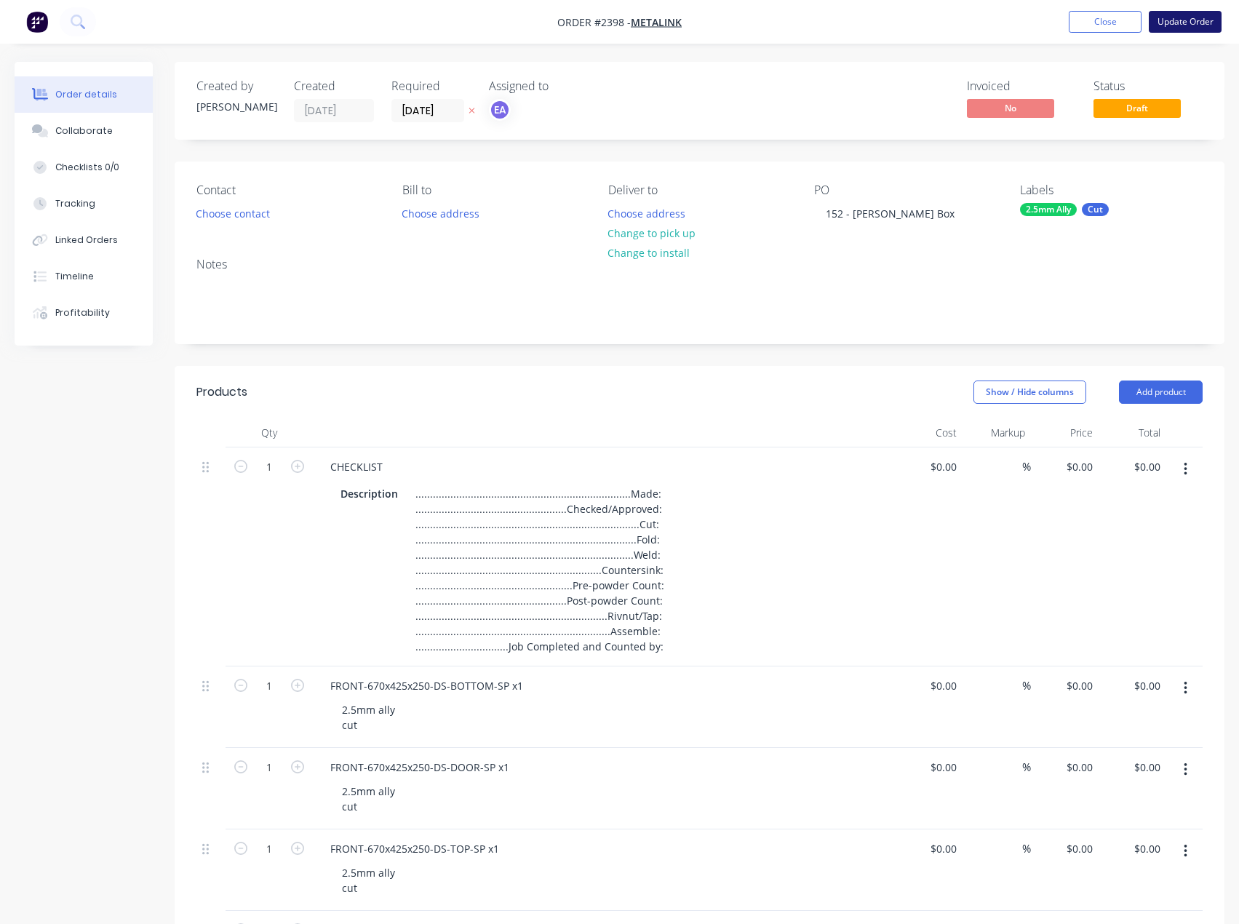
click at [1195, 23] on button "Update Order" at bounding box center [1185, 22] width 73 height 22
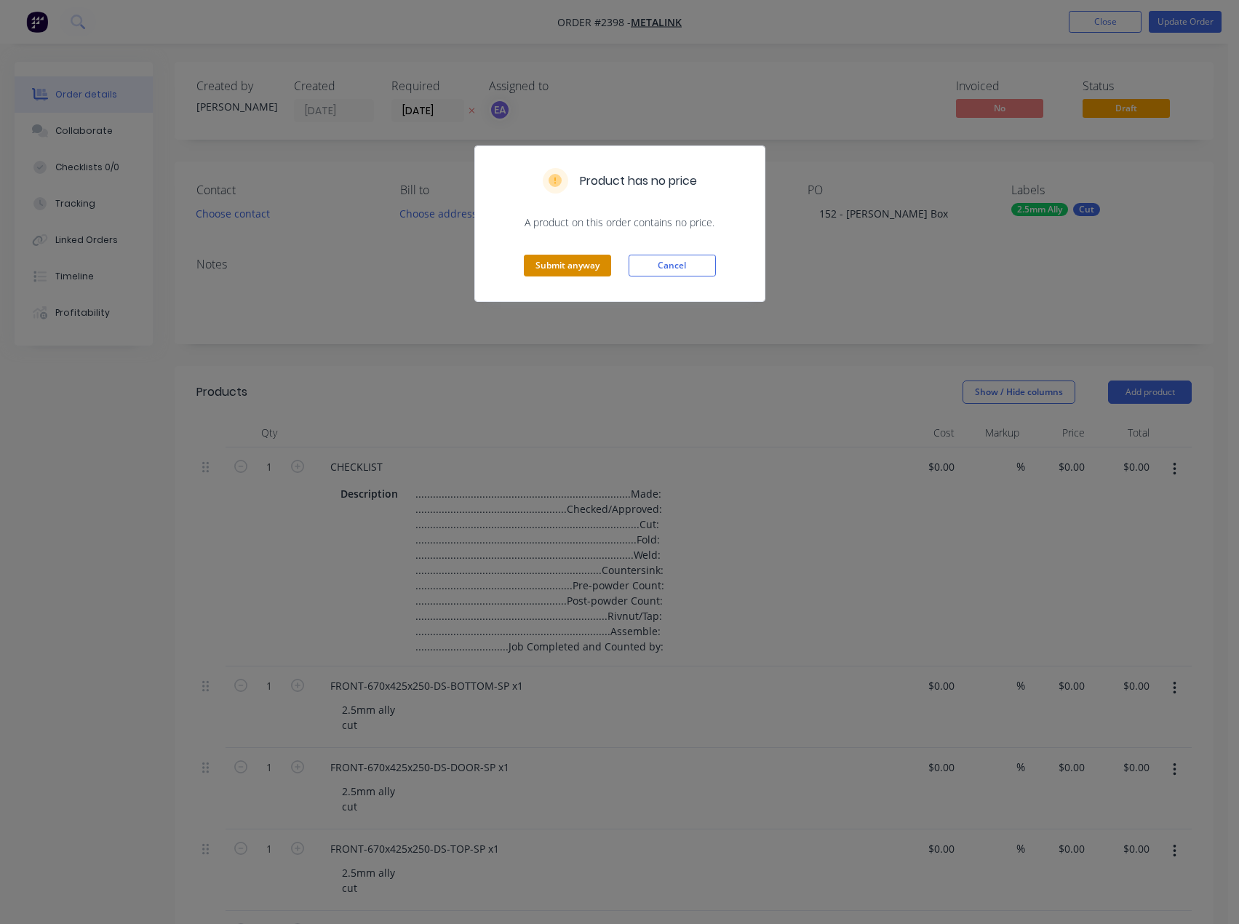
click at [589, 260] on button "Submit anyway" at bounding box center [567, 266] width 87 height 22
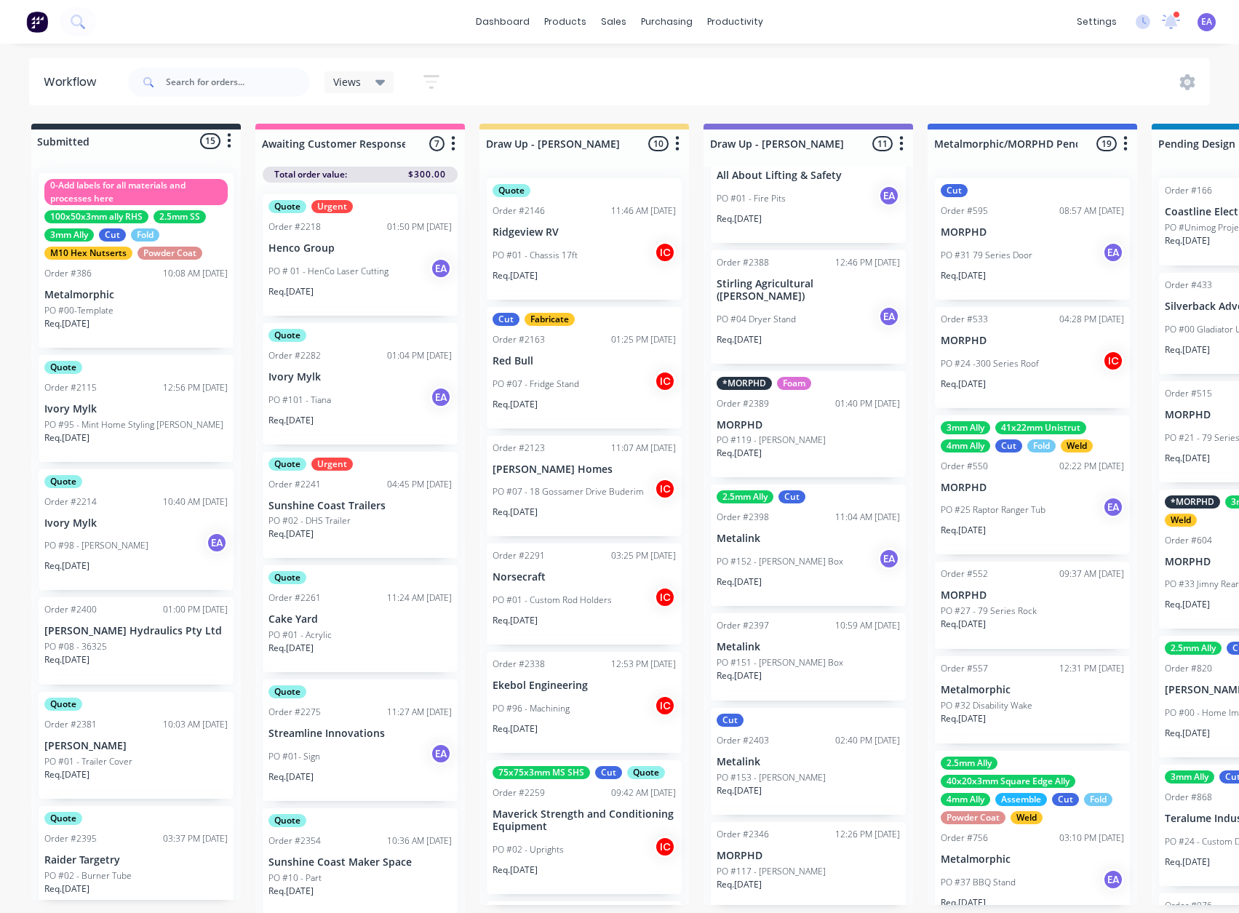
scroll to position [574, 0]
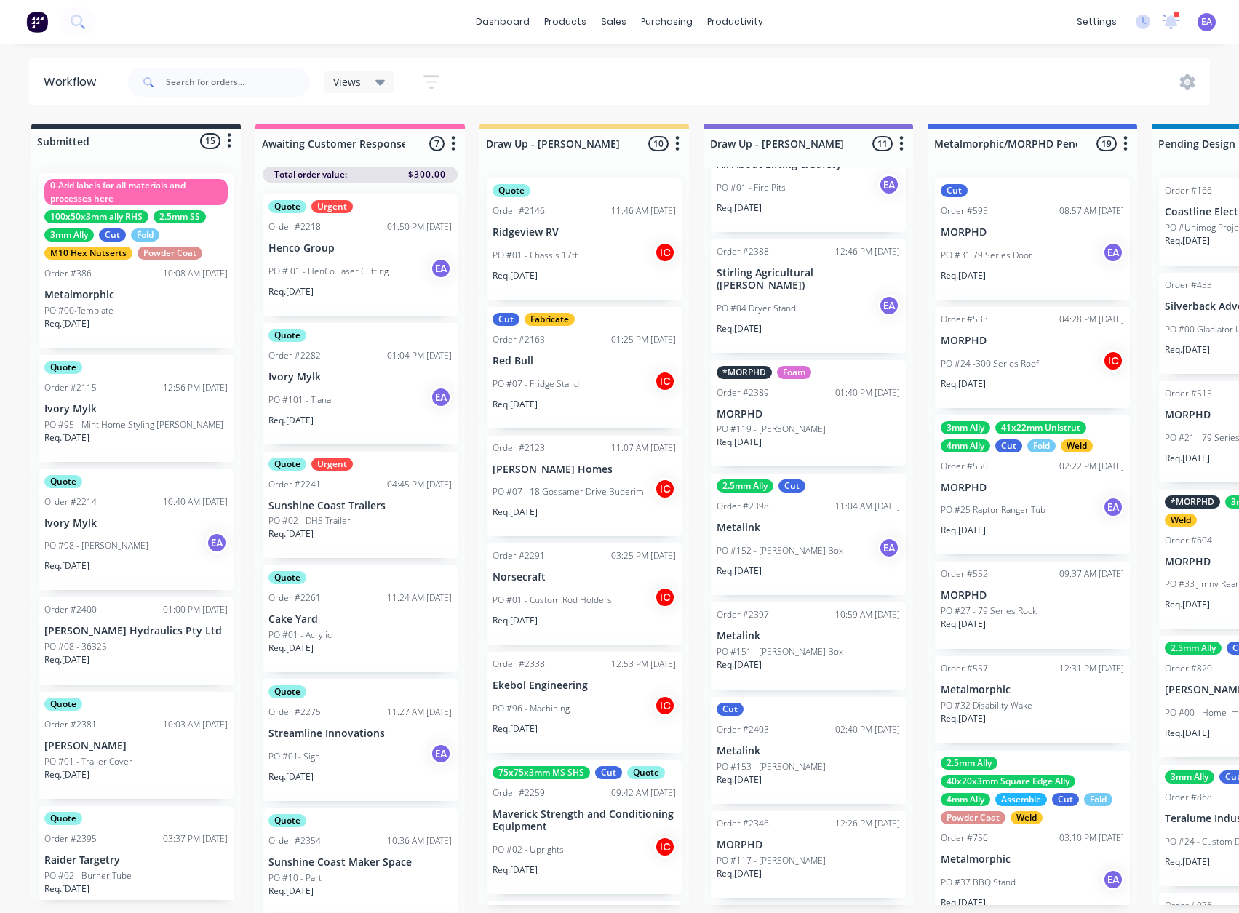
click at [822, 541] on div "2.5mm Ally Cut Order #2398 11:04 AM [DATE] Metalink PO #152 - [PERSON_NAME] Box…" at bounding box center [808, 534] width 195 height 121
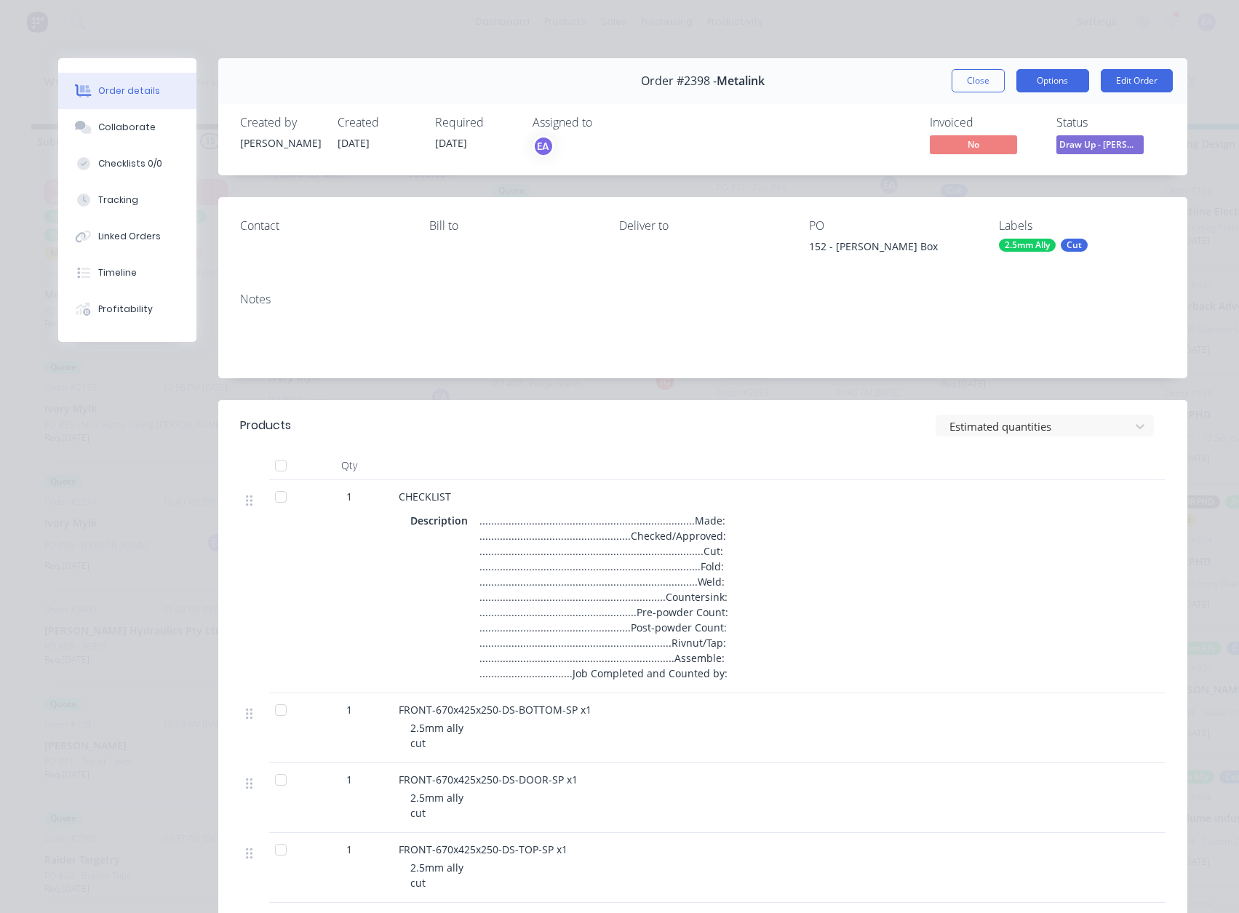
click at [1052, 87] on button "Options" at bounding box center [1052, 80] width 73 height 23
click at [1029, 141] on div "Work Order" at bounding box center [1012, 147] width 127 height 21
click at [973, 177] on div "Standard" at bounding box center [1012, 176] width 127 height 21
click at [958, 76] on button "Close" at bounding box center [978, 80] width 53 height 23
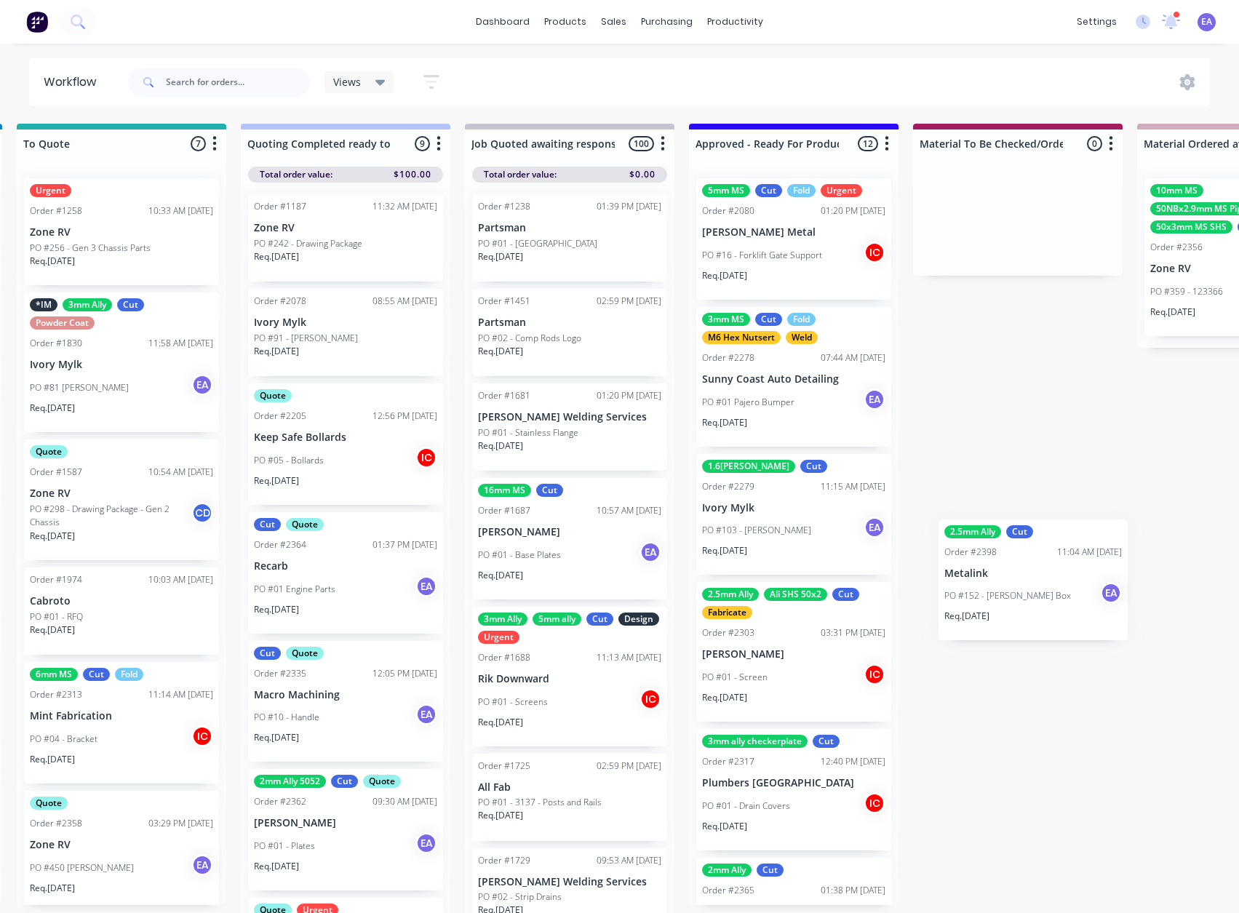
scroll to position [0, 1474]
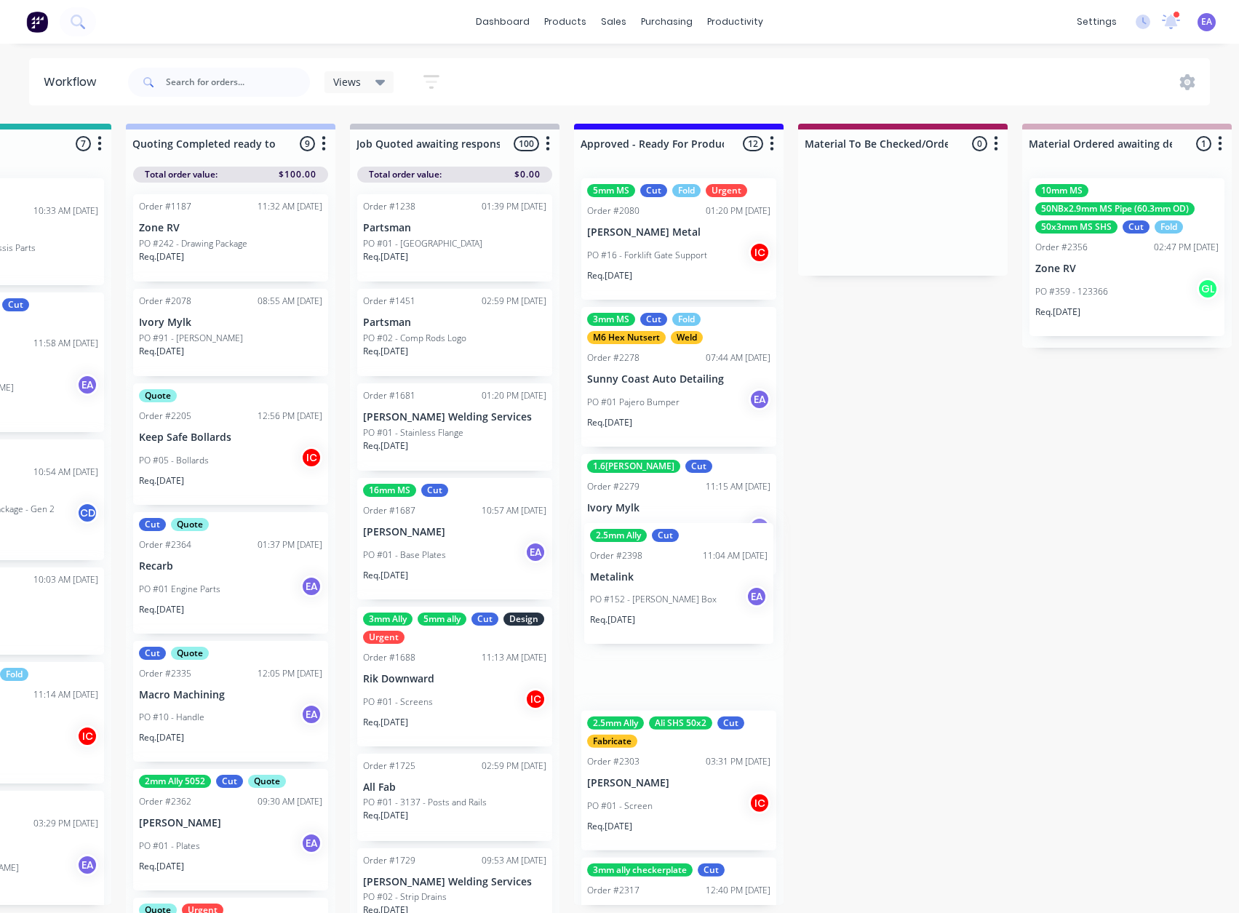
drag, startPoint x: 1229, startPoint y: 561, endPoint x: 725, endPoint y: 594, distance: 505.2
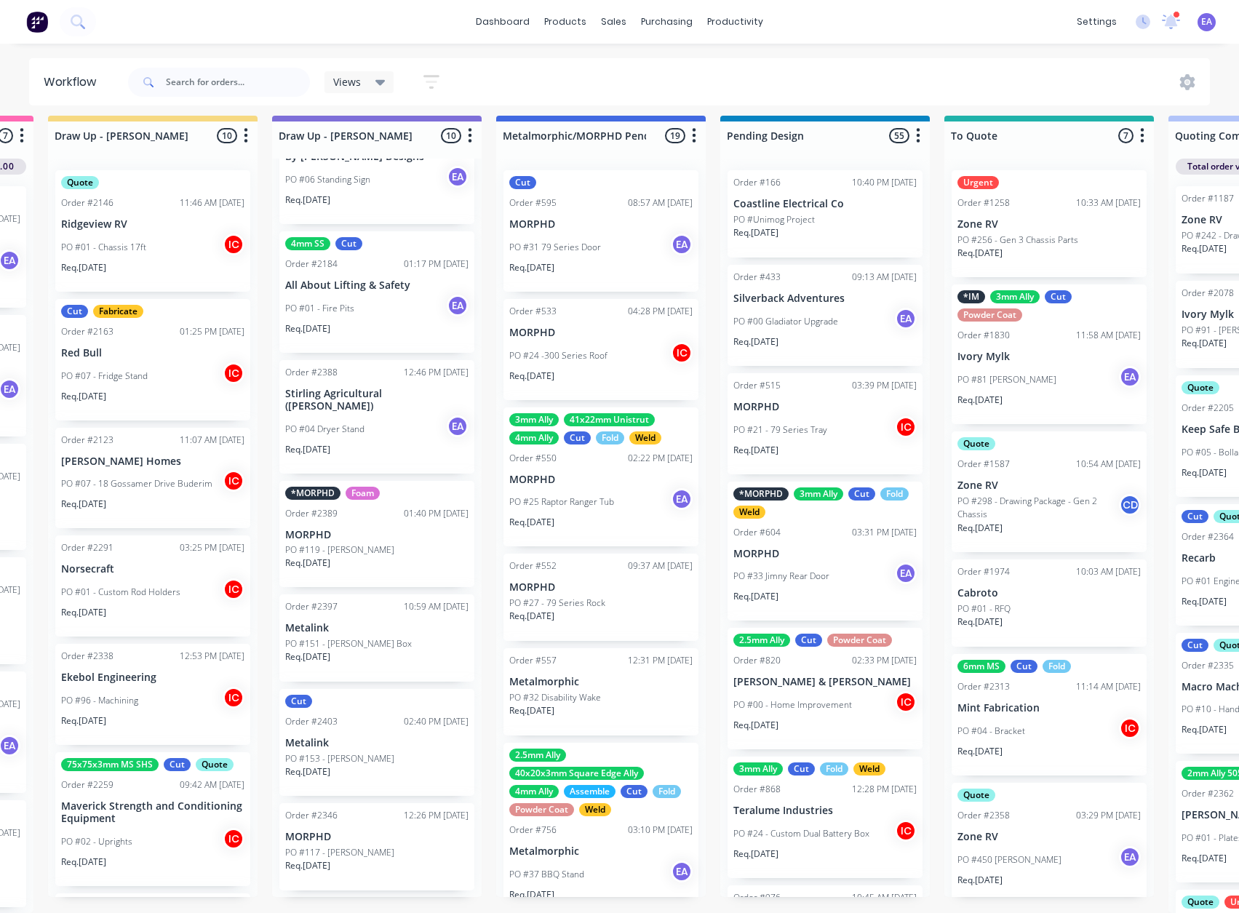
scroll to position [19, 0]
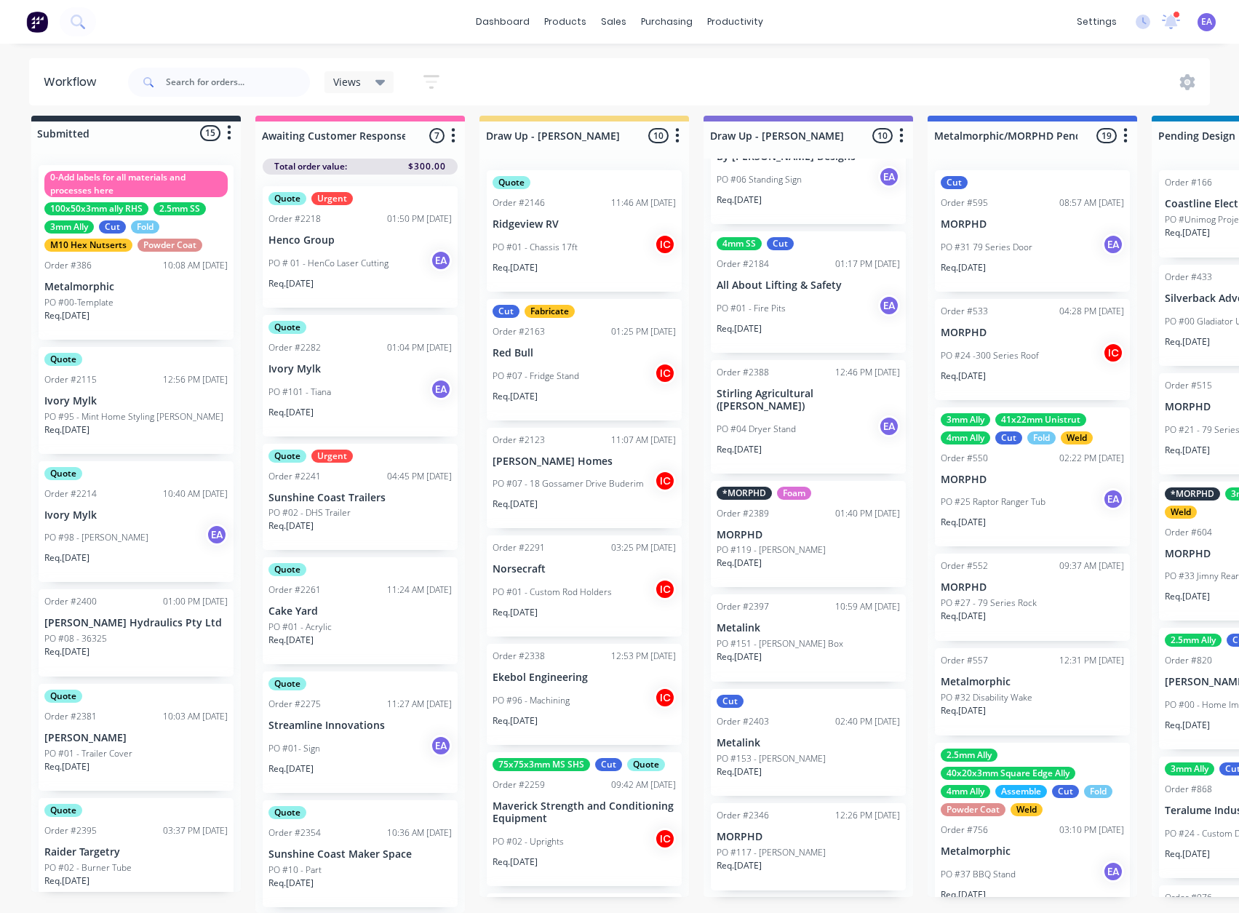
drag, startPoint x: 906, startPoint y: 660, endPoint x: 621, endPoint y: 716, distance: 290.6
click at [812, 623] on p "Metalink" at bounding box center [808, 628] width 183 height 12
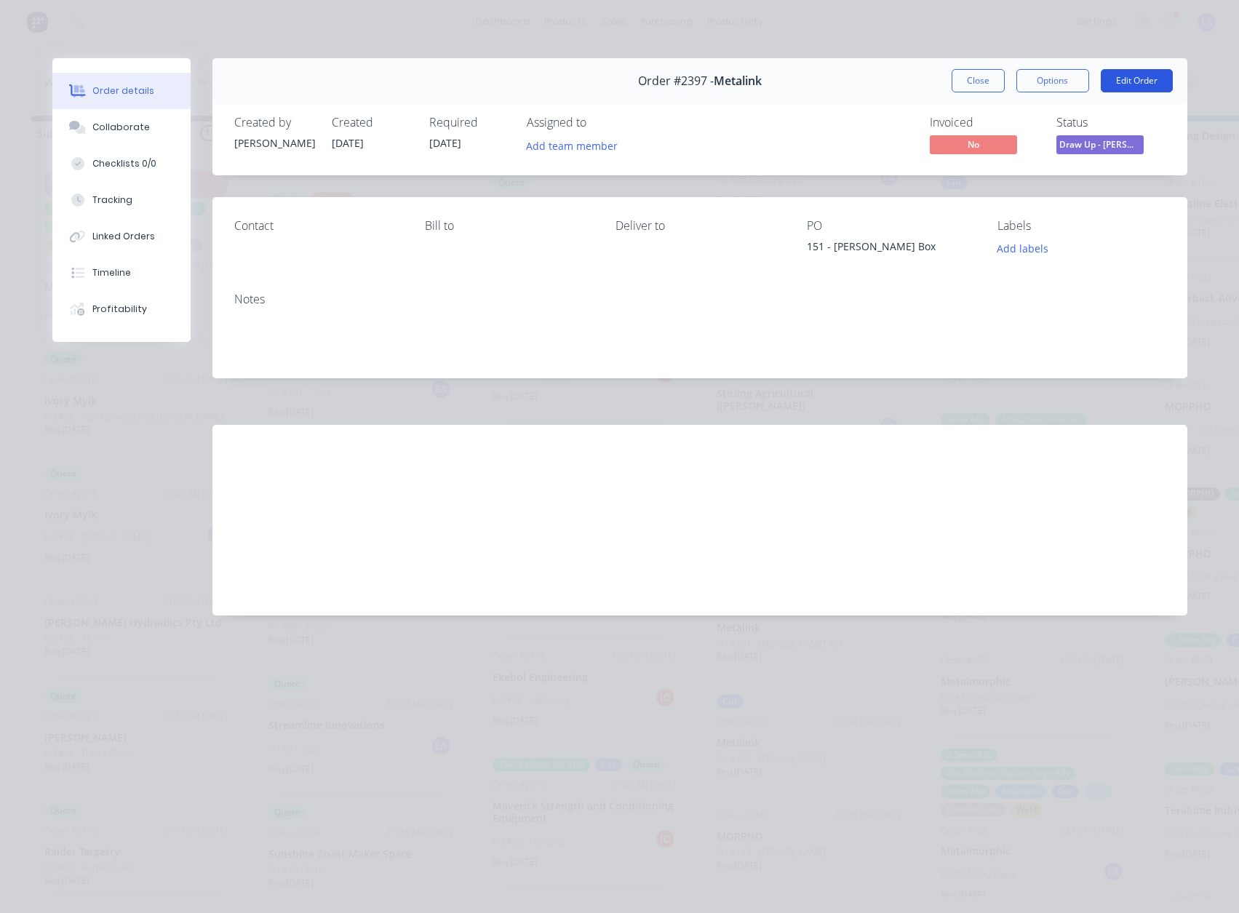
click at [1141, 85] on button "Edit Order" at bounding box center [1137, 80] width 72 height 23
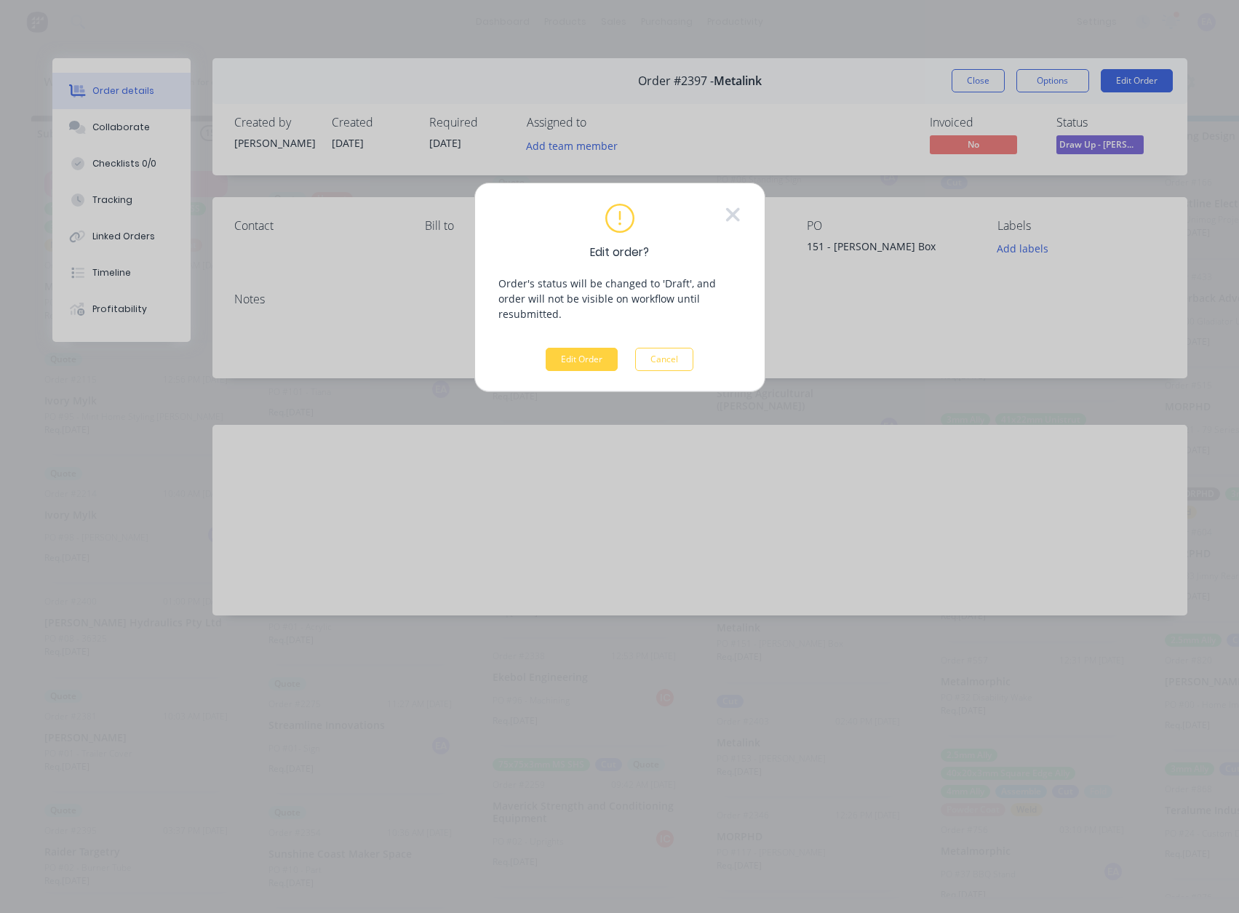
scroll to position [8, 0]
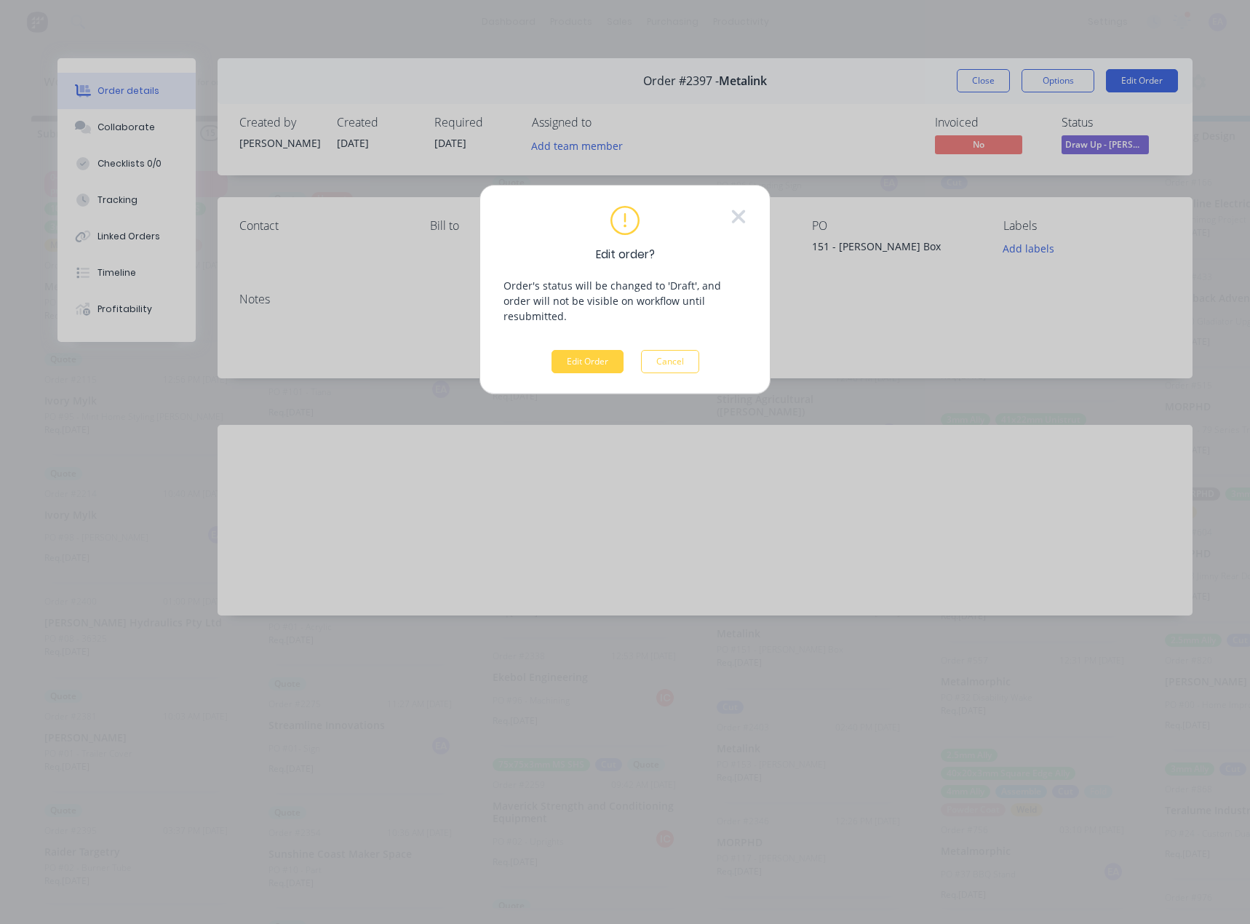
click at [594, 350] on button "Edit Order" at bounding box center [587, 361] width 72 height 23
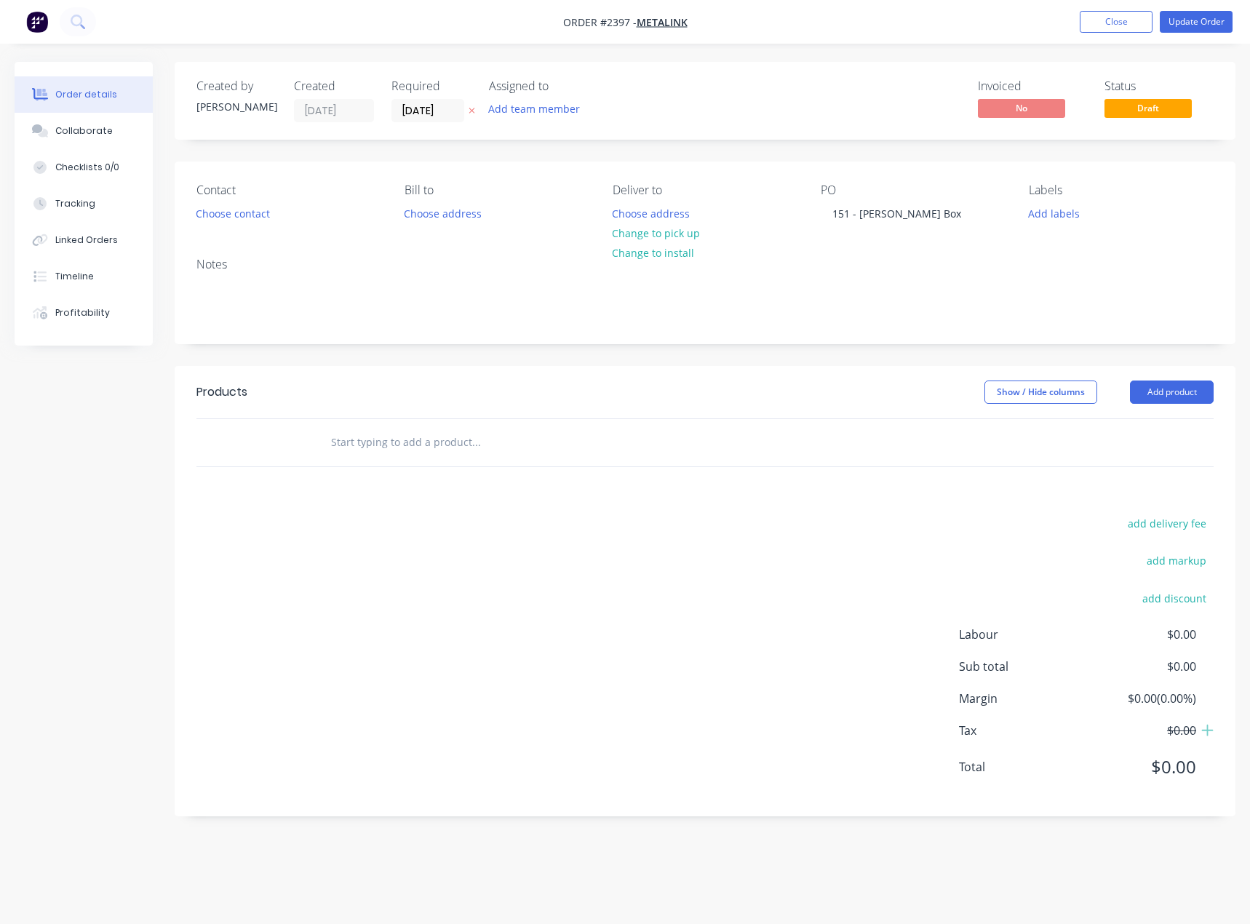
click at [396, 449] on input "text" at bounding box center [475, 442] width 291 height 29
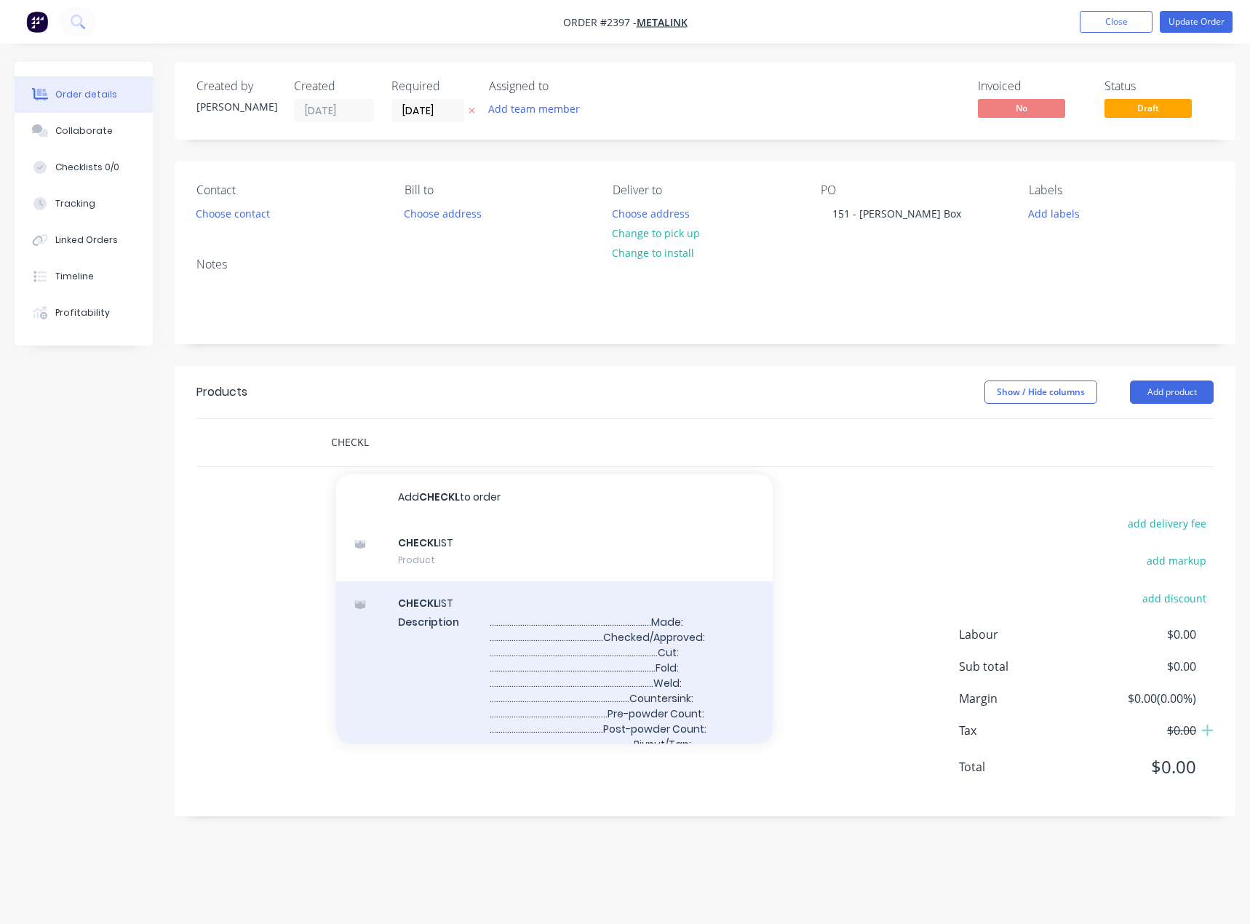
type input "CHECKL"
click at [493, 631] on div "CHECKL IST Description ........................................................…" at bounding box center [554, 697] width 436 height 233
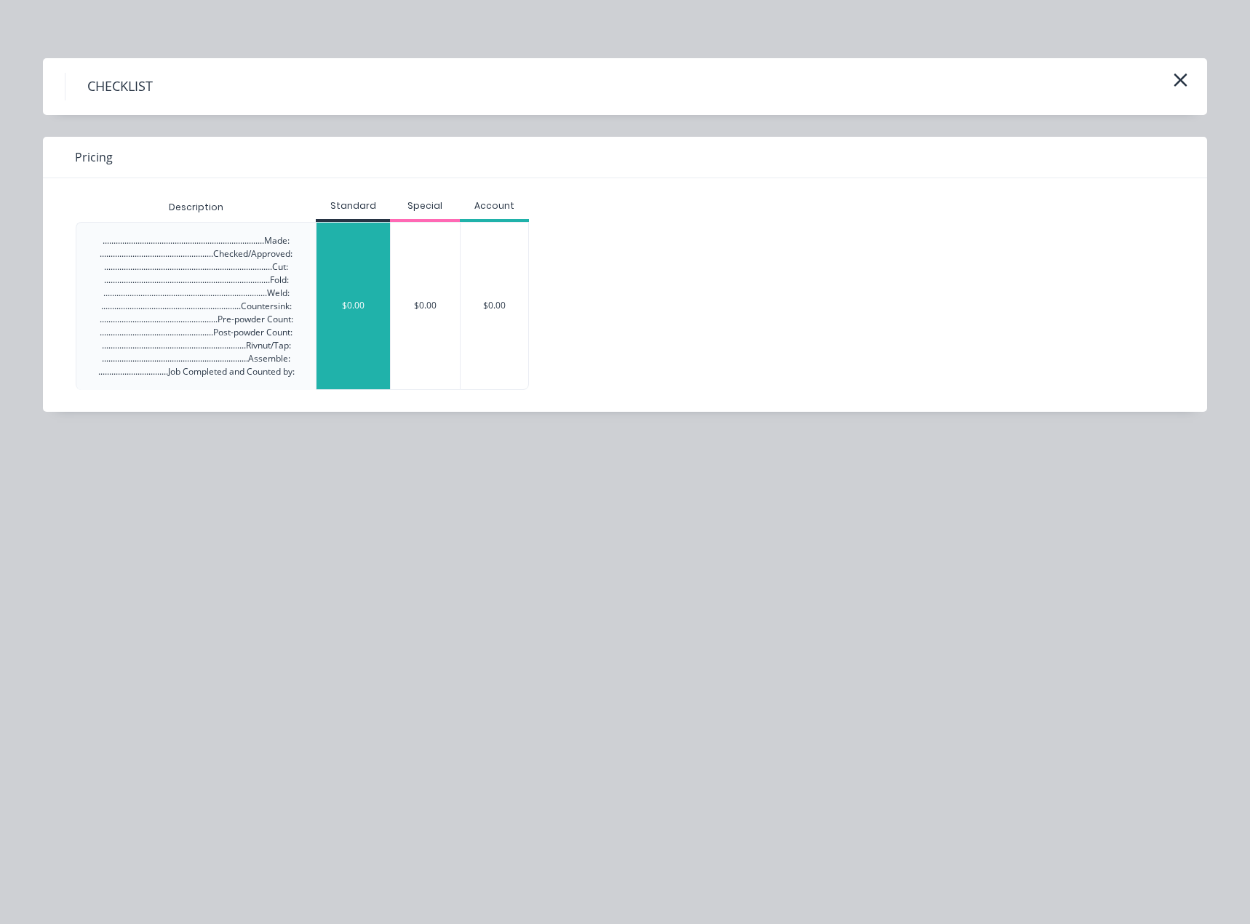
click at [336, 306] on div "$0.00" at bounding box center [352, 306] width 73 height 167
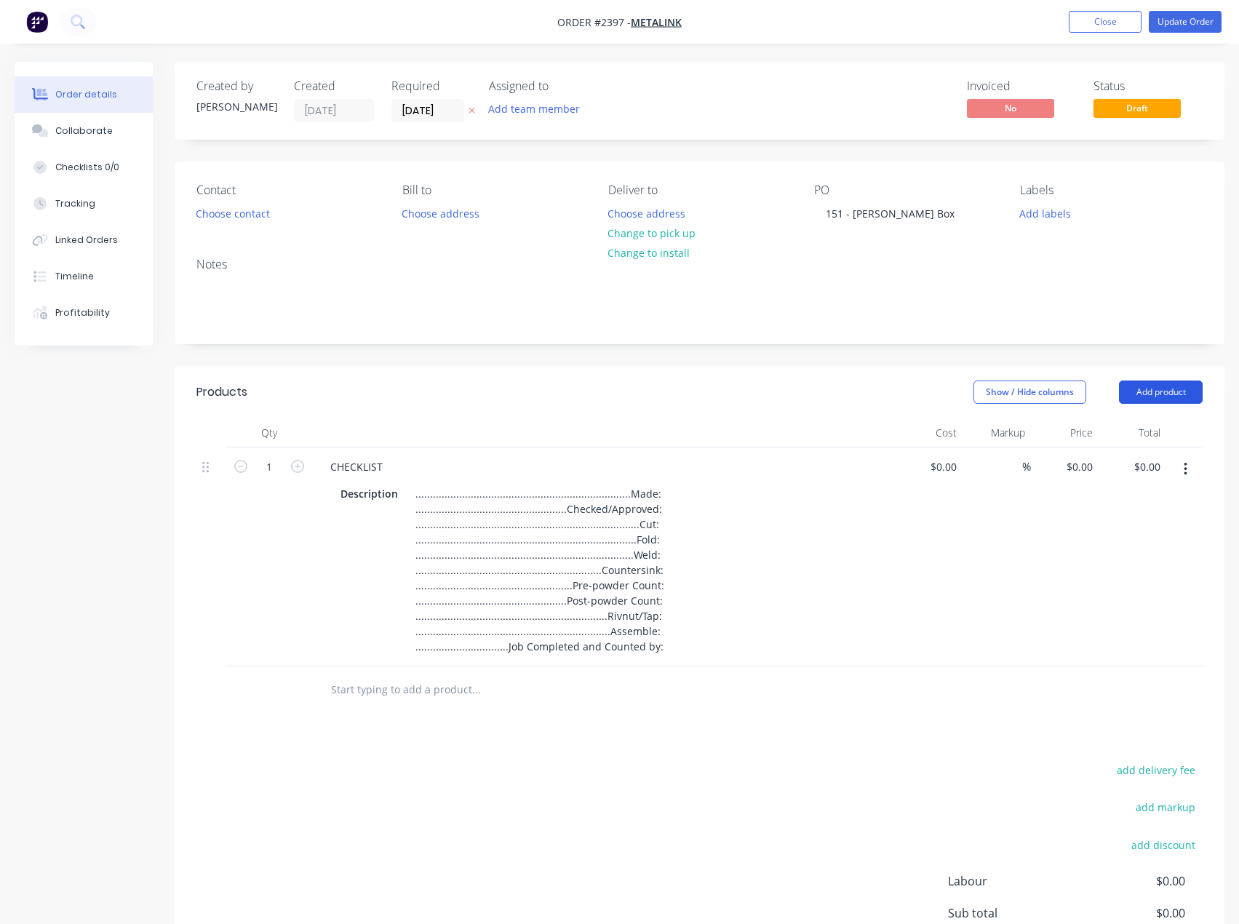
click at [1181, 392] on button "Add product" at bounding box center [1161, 391] width 84 height 23
click at [1135, 450] on div "Basic product" at bounding box center [1133, 457] width 112 height 21
click at [1164, 400] on button "Add product" at bounding box center [1161, 391] width 84 height 23
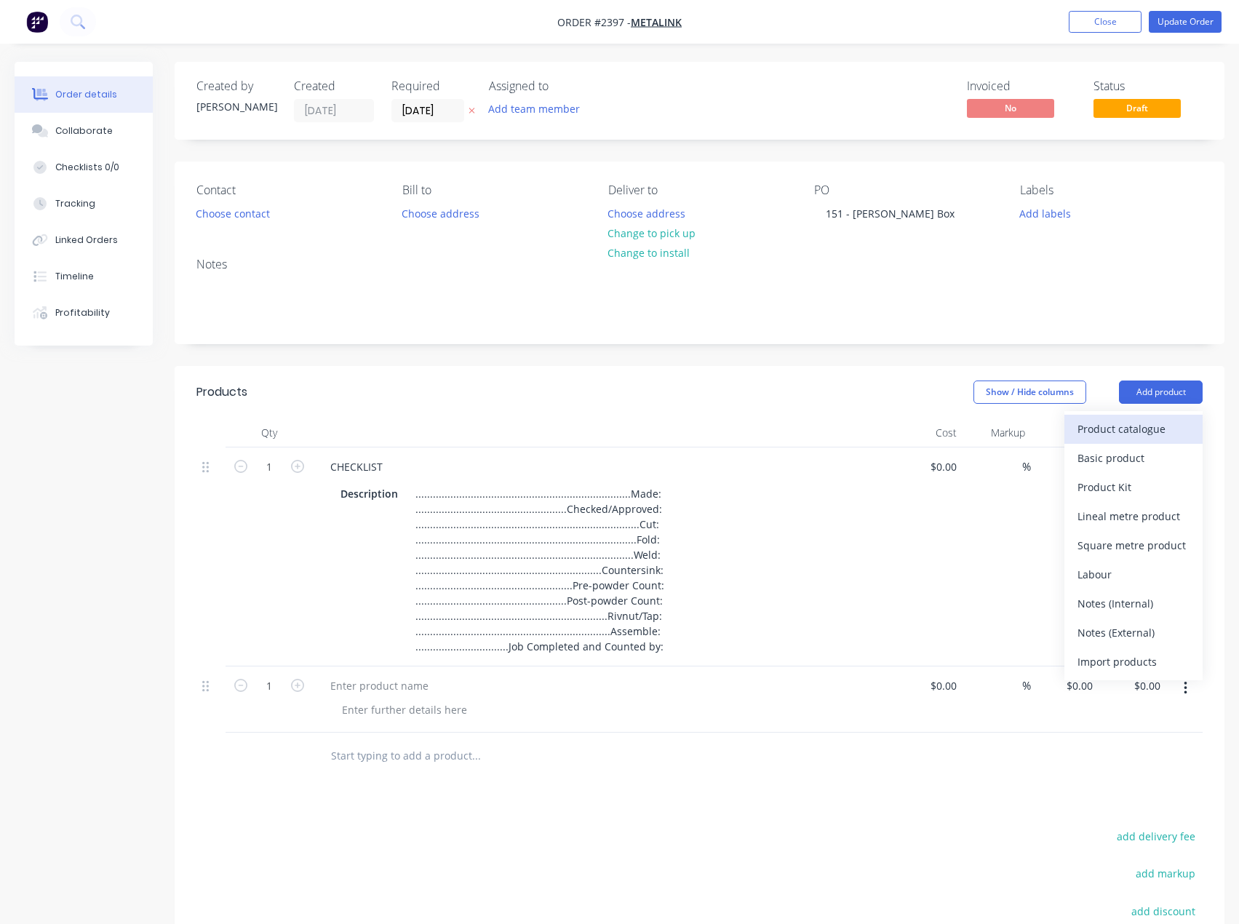
click at [1144, 432] on div "Product catalogue" at bounding box center [1133, 428] width 112 height 21
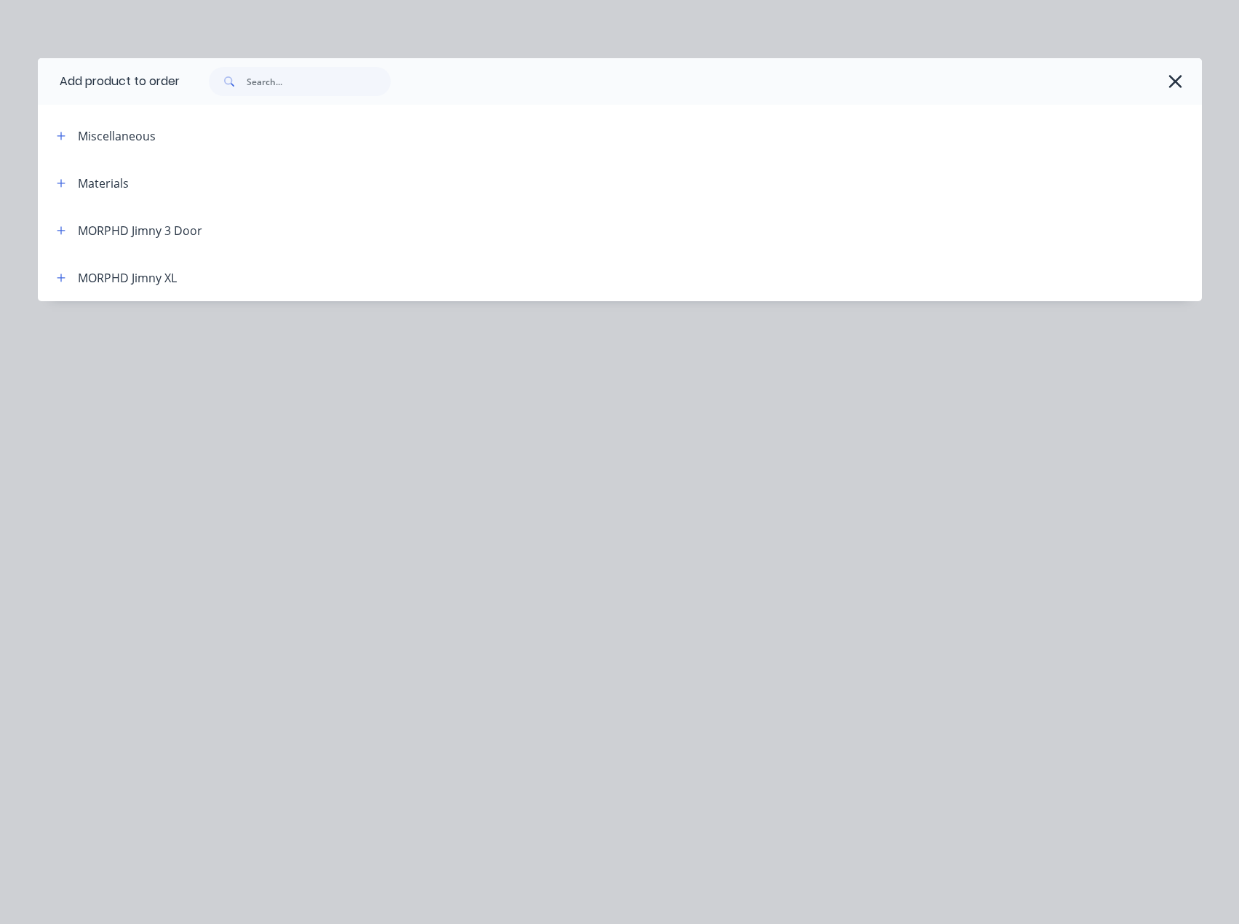
click at [1175, 76] on icon "button" at bounding box center [1175, 81] width 15 height 20
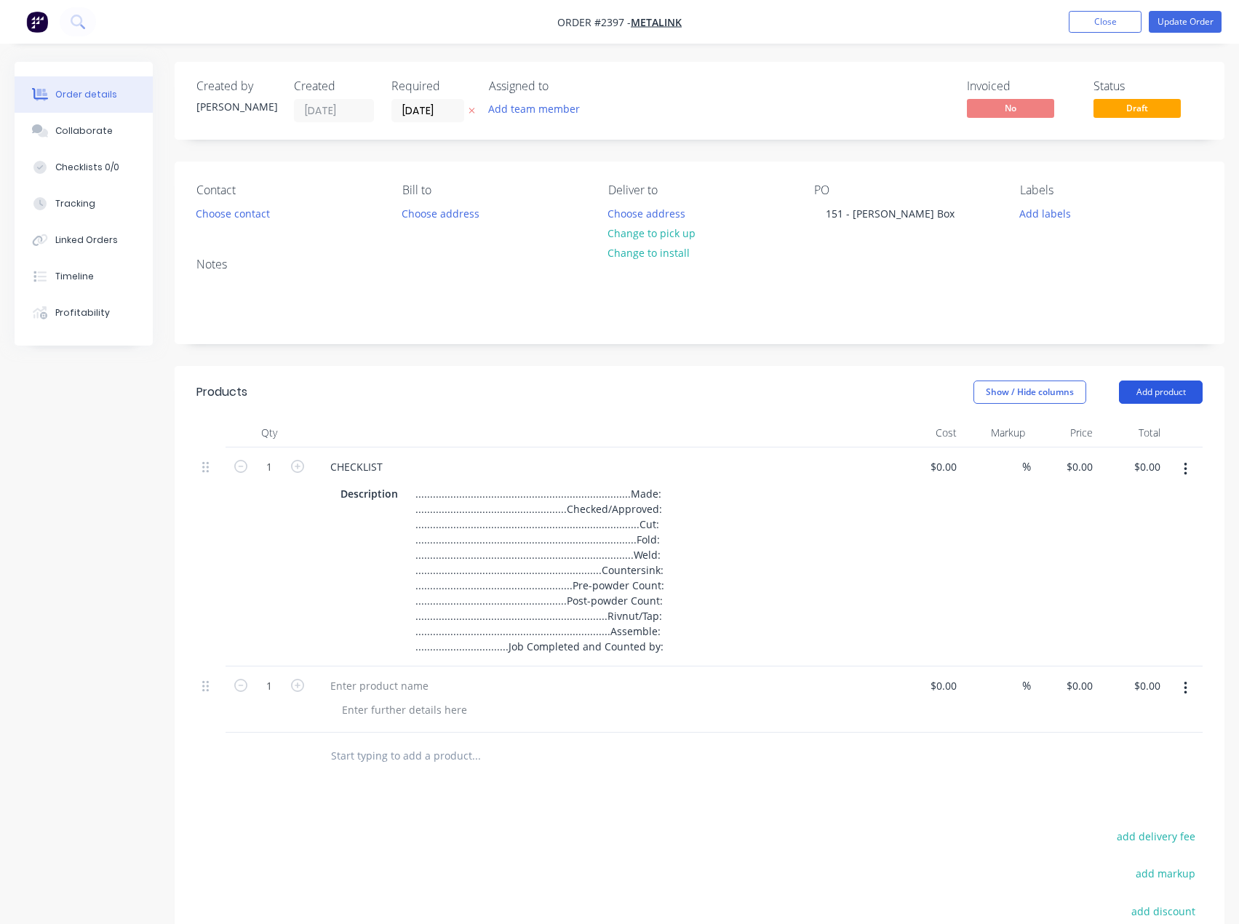
click at [1163, 388] on button "Add product" at bounding box center [1161, 391] width 84 height 23
click at [1133, 458] on div "Basic product" at bounding box center [1133, 457] width 112 height 21
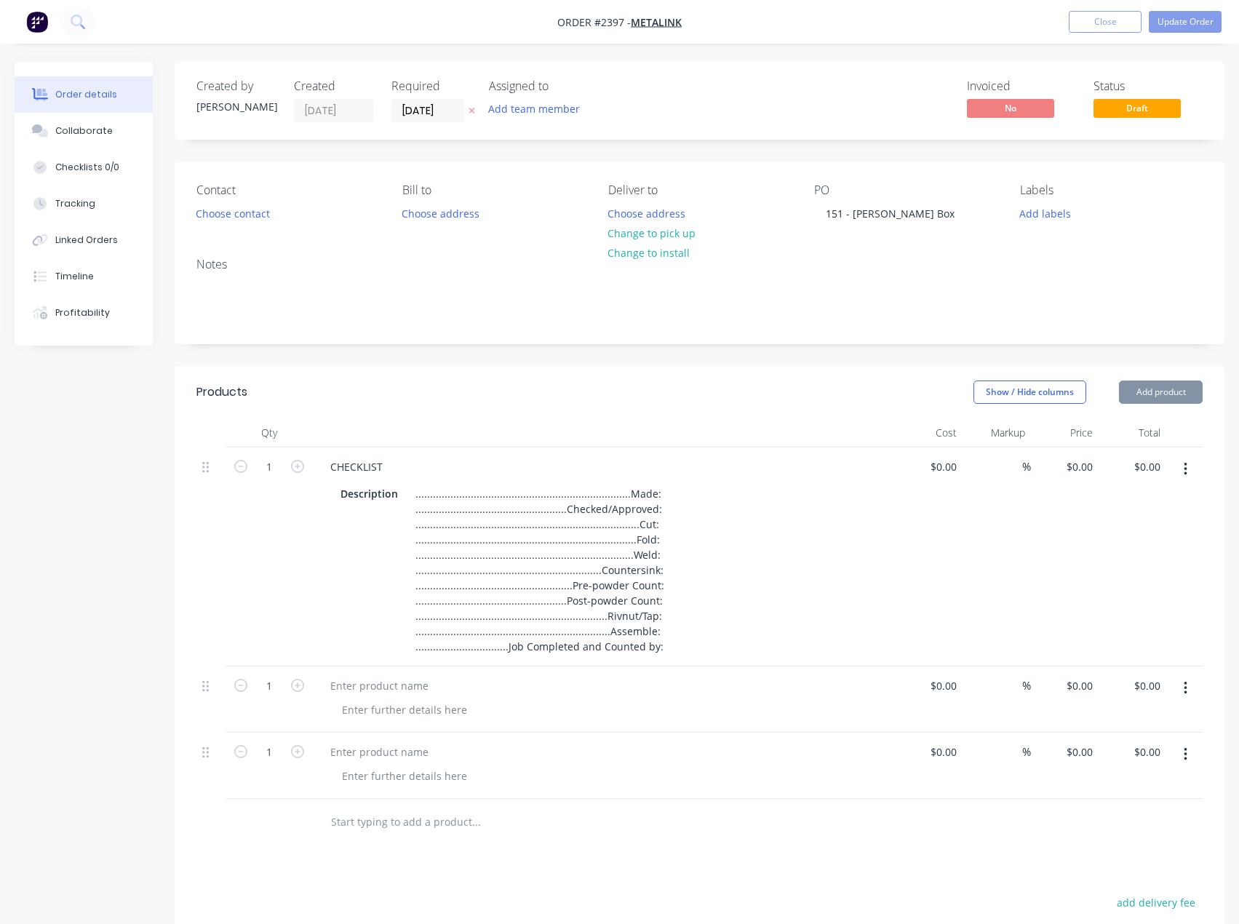
click at [1160, 396] on button "Add product" at bounding box center [1161, 391] width 84 height 23
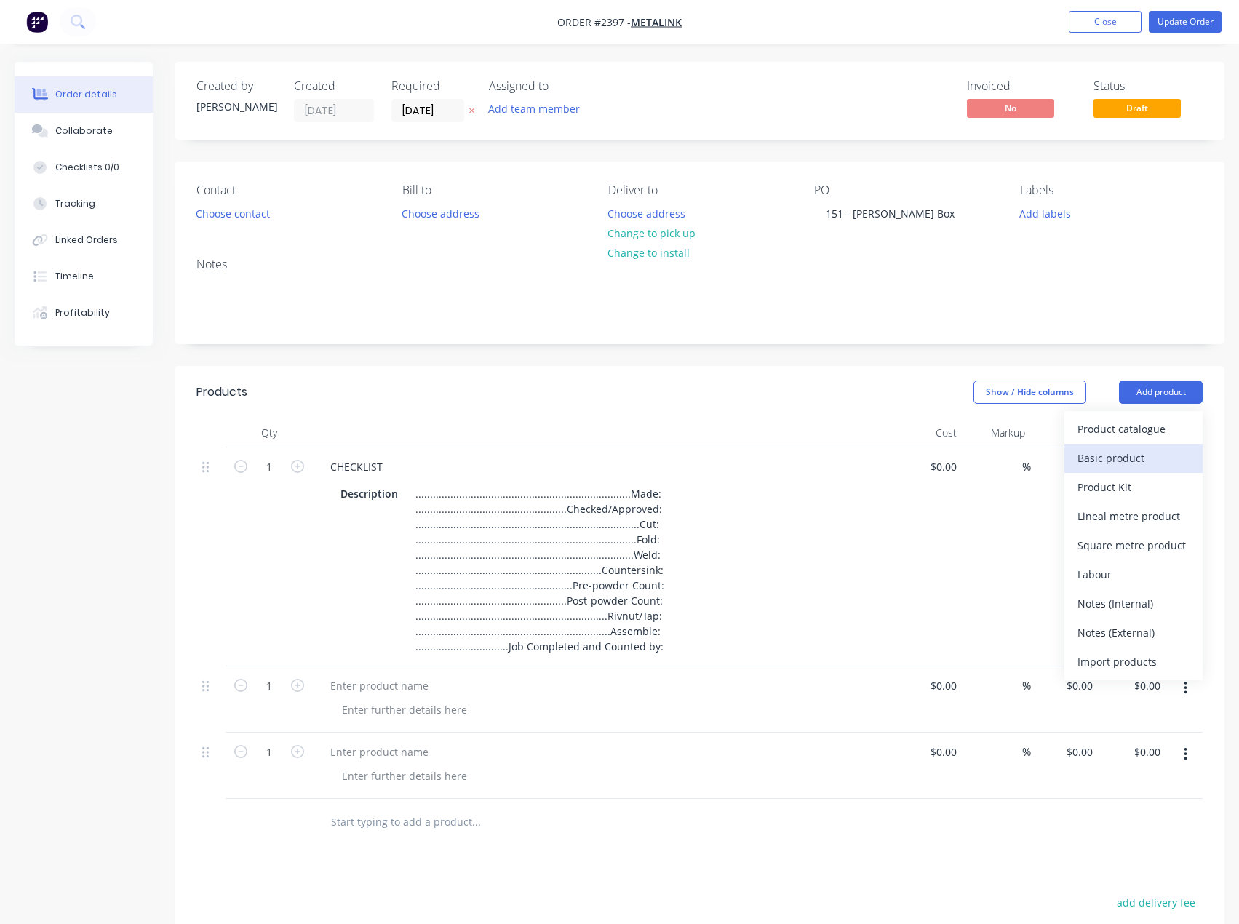
click at [1146, 453] on div "Basic product" at bounding box center [1133, 457] width 112 height 21
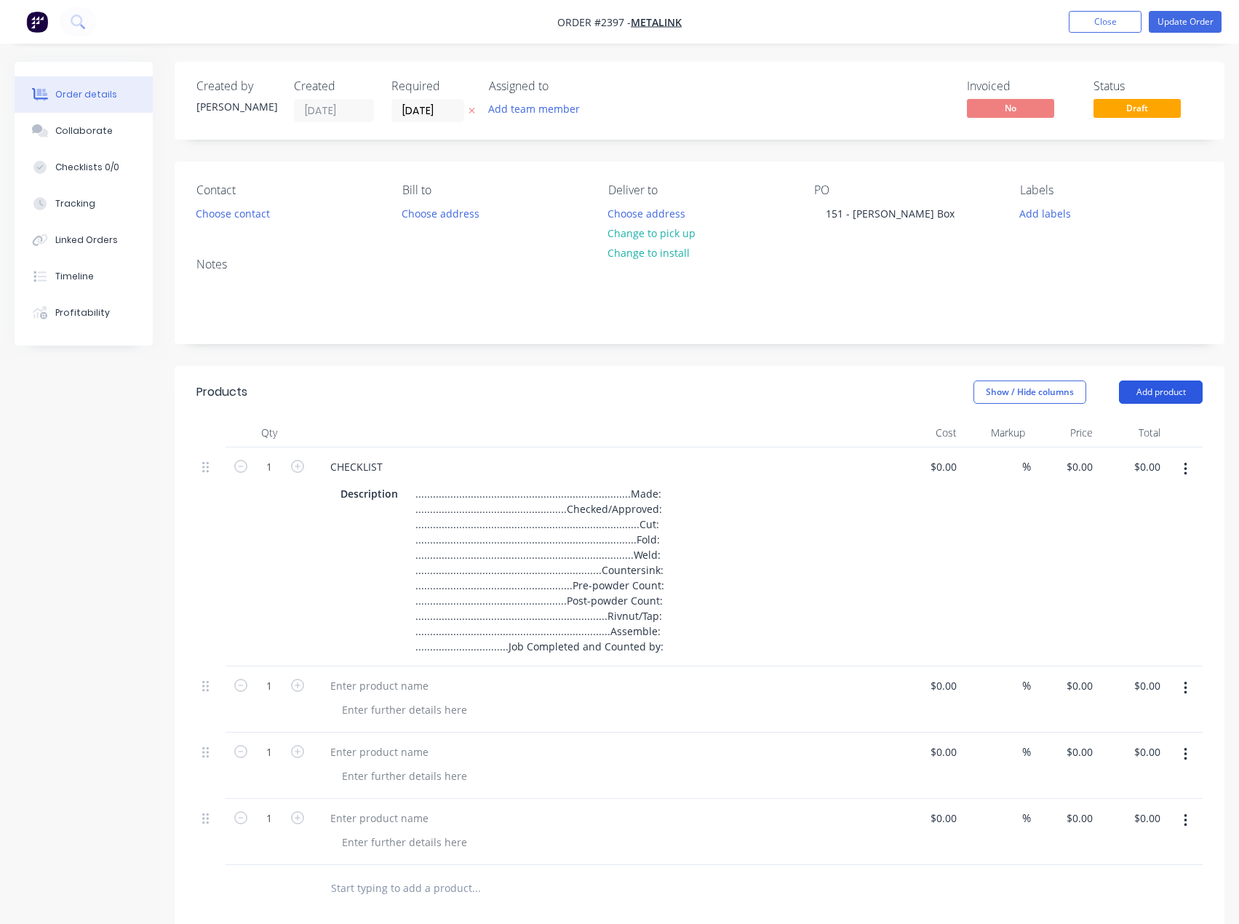
drag, startPoint x: 1170, startPoint y: 391, endPoint x: 1166, endPoint y: 402, distance: 12.2
click at [1169, 391] on button "Add product" at bounding box center [1161, 391] width 84 height 23
click at [1139, 464] on div "Basic product" at bounding box center [1133, 457] width 112 height 21
click at [1157, 402] on button "Add product" at bounding box center [1161, 391] width 84 height 23
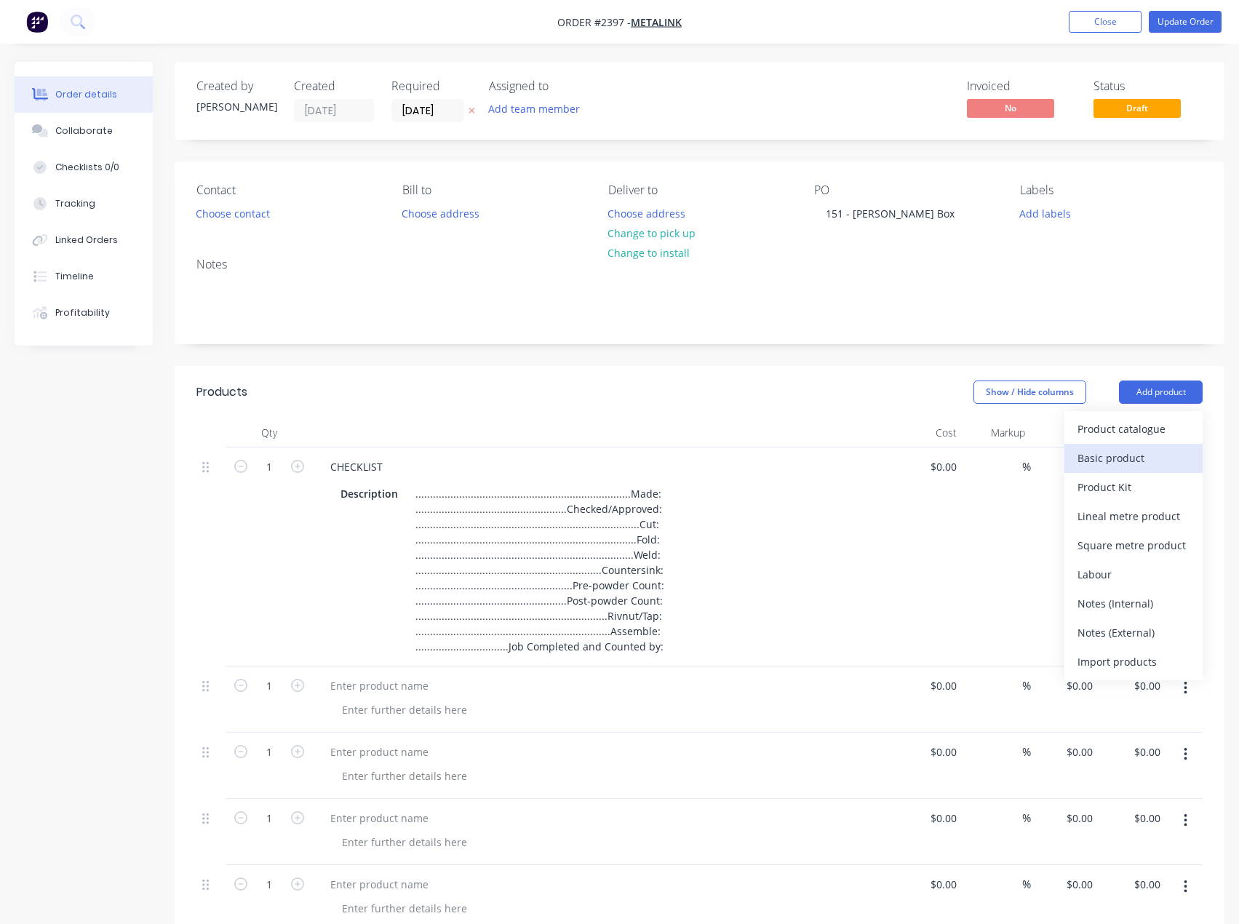
click at [1131, 455] on div "Basic product" at bounding box center [1133, 457] width 112 height 21
click at [1158, 399] on button "Add product" at bounding box center [1161, 391] width 84 height 23
click at [1139, 450] on div "Basic product" at bounding box center [1133, 457] width 112 height 21
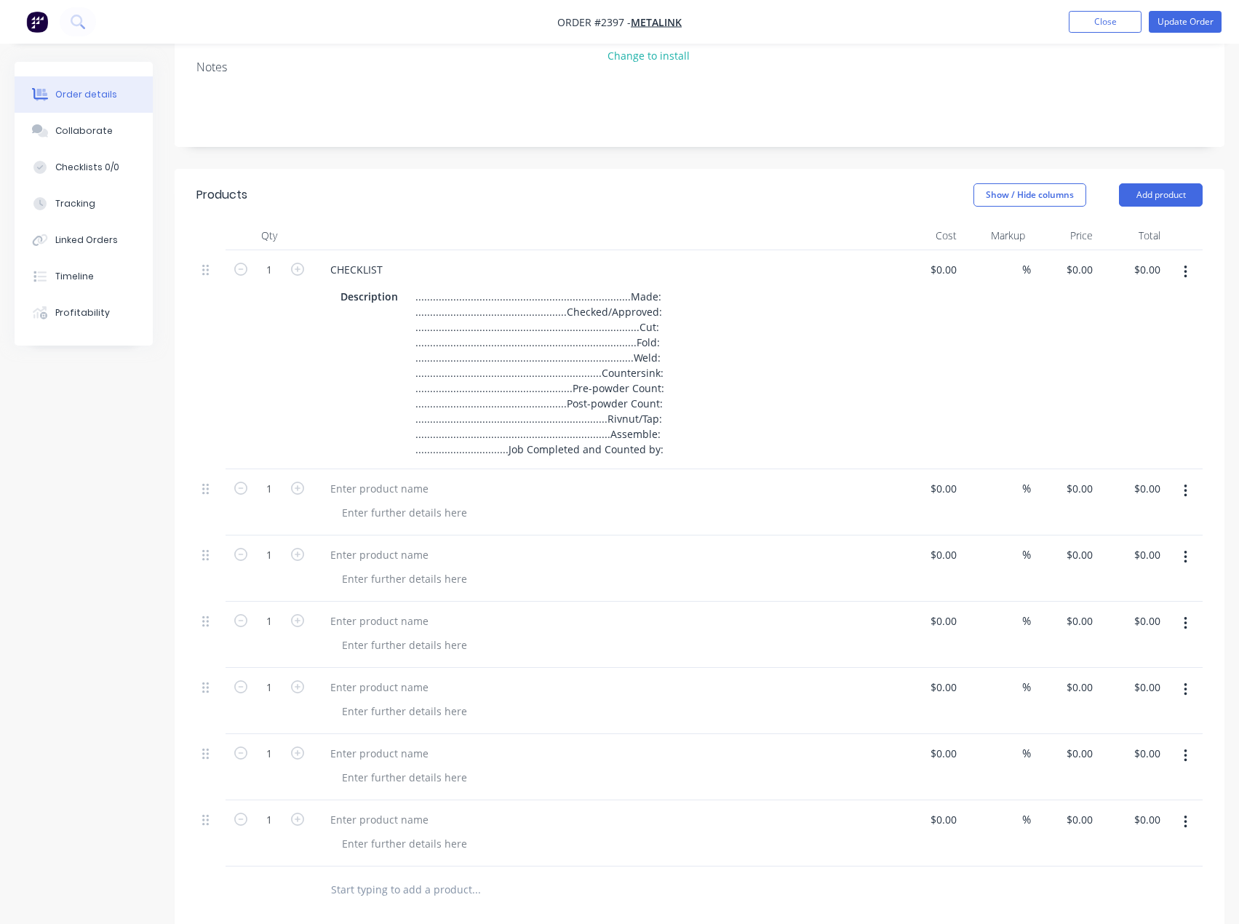
scroll to position [218, 0]
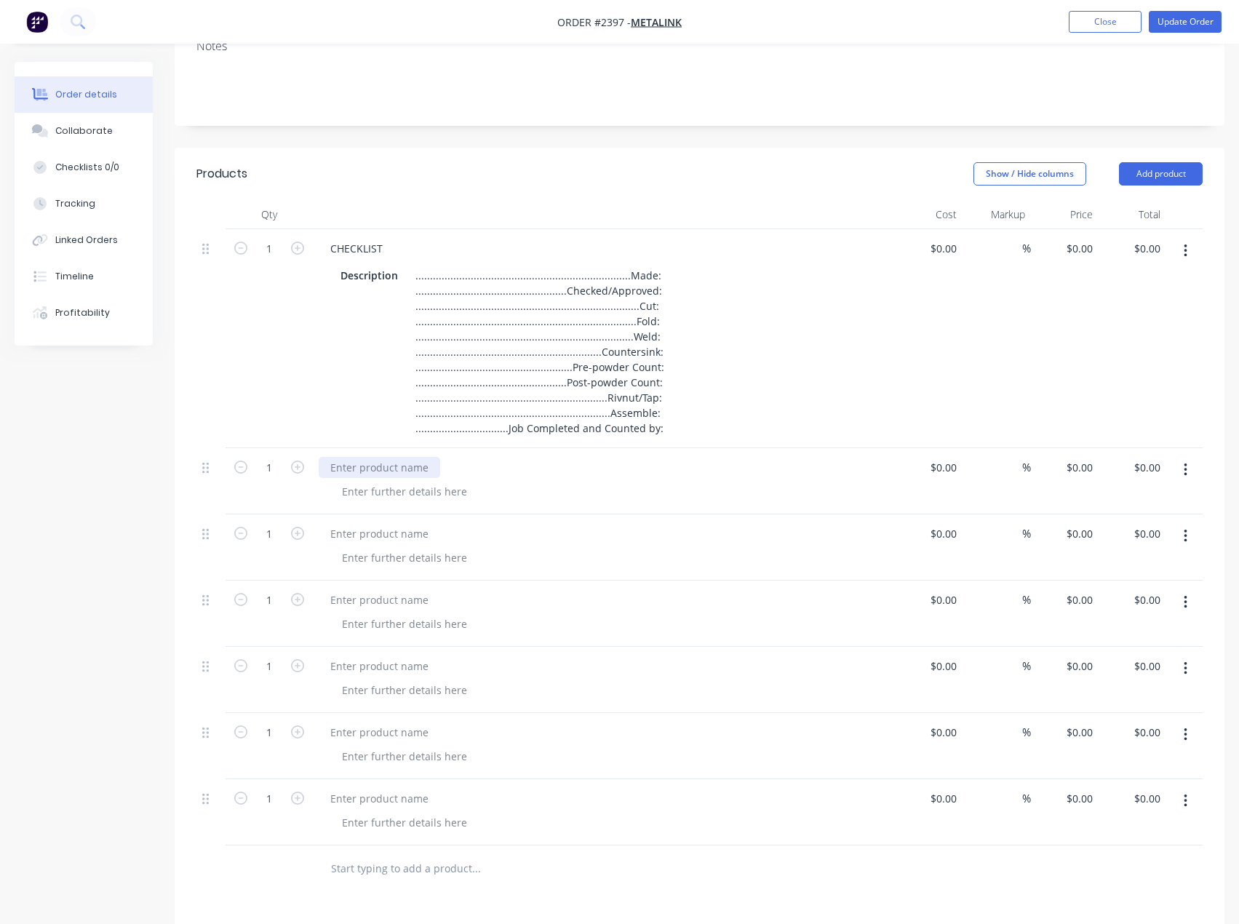
drag, startPoint x: 347, startPoint y: 463, endPoint x: 79, endPoint y: 469, distance: 268.5
click at [347, 463] on div at bounding box center [379, 467] width 121 height 21
paste div
drag, startPoint x: 413, startPoint y: 530, endPoint x: 401, endPoint y: 533, distance: 12.6
click at [413, 530] on div at bounding box center [379, 533] width 121 height 21
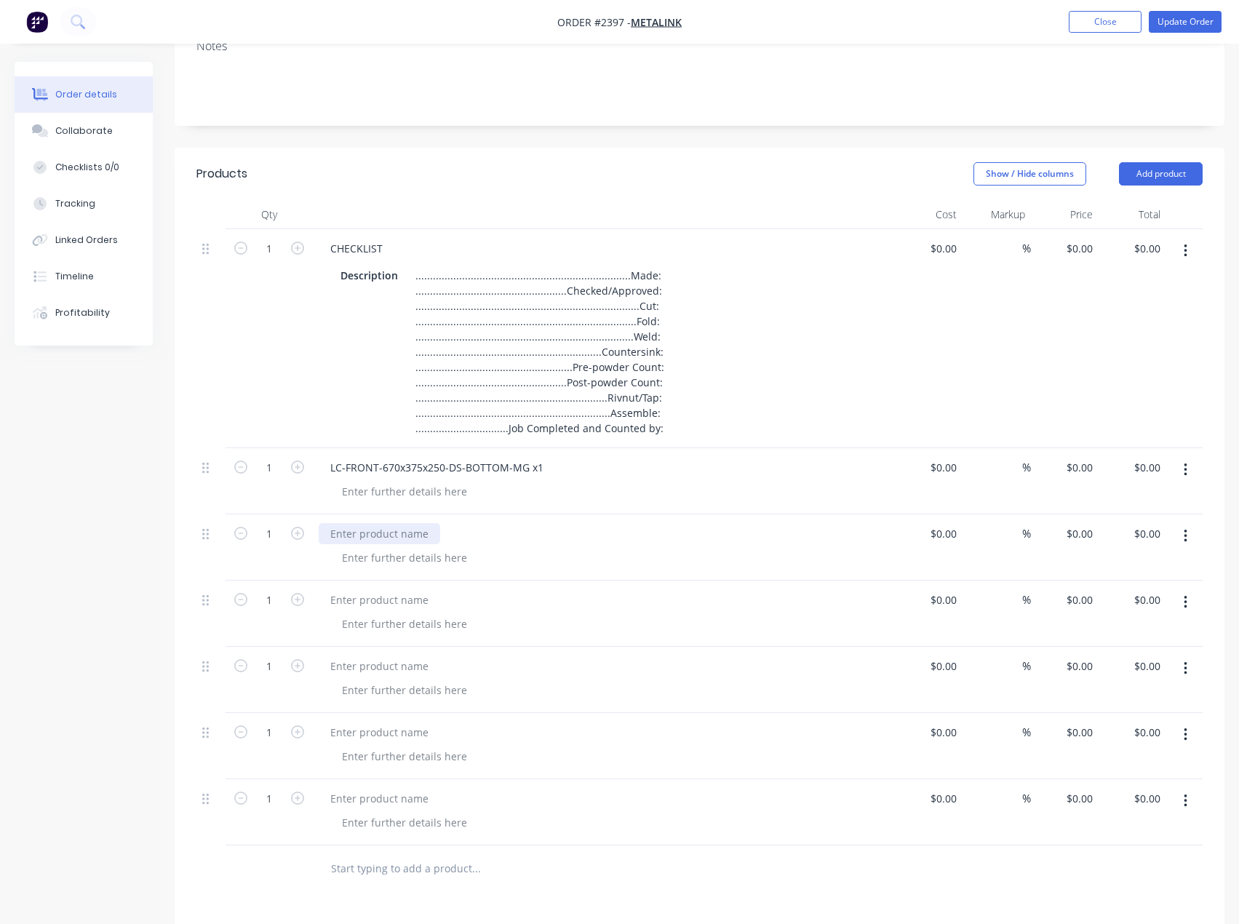
paste div
drag, startPoint x: 398, startPoint y: 601, endPoint x: 47, endPoint y: 591, distance: 351.5
click at [398, 601] on div at bounding box center [379, 599] width 121 height 21
paste div
drag, startPoint x: 402, startPoint y: 666, endPoint x: 351, endPoint y: 660, distance: 50.6
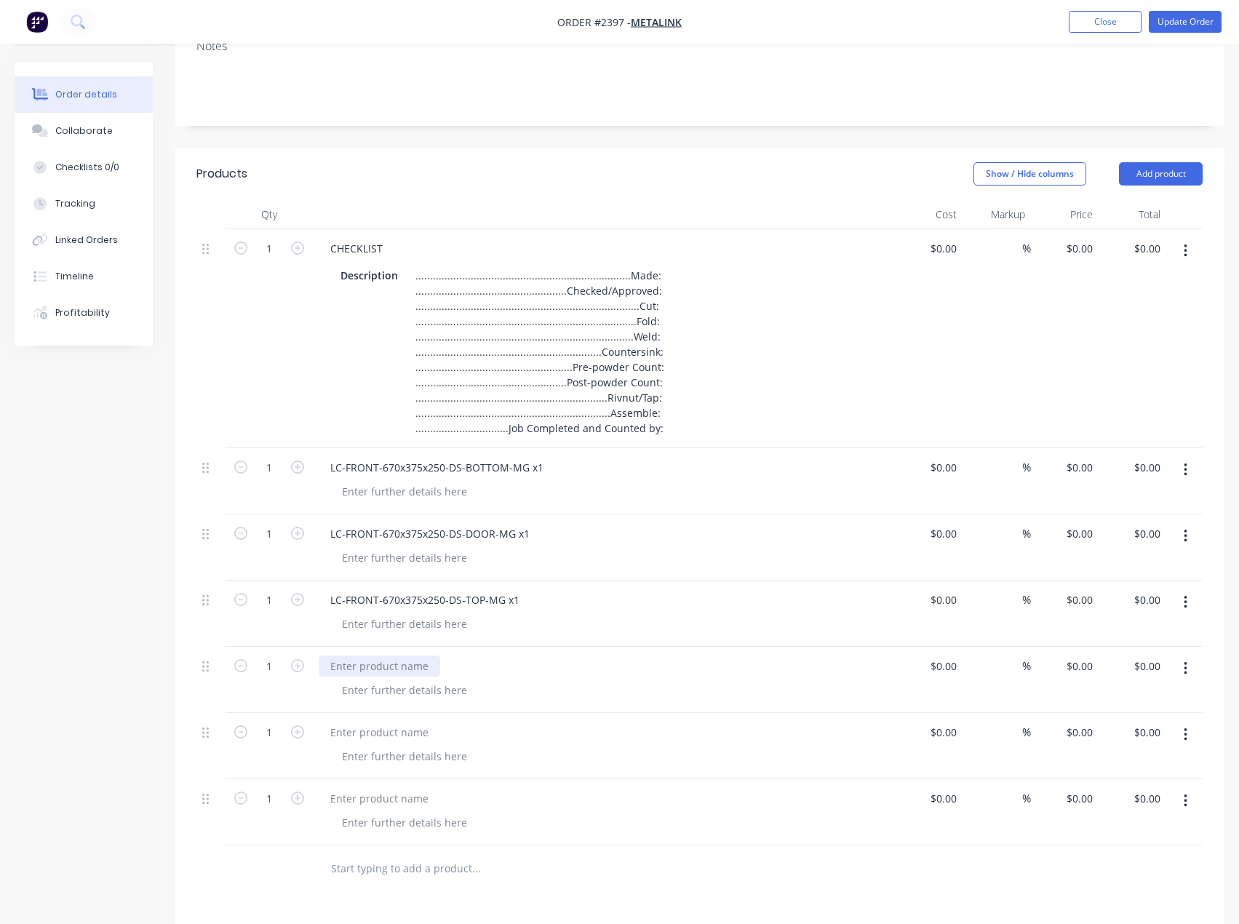
click at [402, 666] on div at bounding box center [379, 665] width 121 height 21
paste div
click at [422, 730] on div at bounding box center [379, 732] width 121 height 21
paste div
drag, startPoint x: 368, startPoint y: 797, endPoint x: 368, endPoint y: 784, distance: 13.8
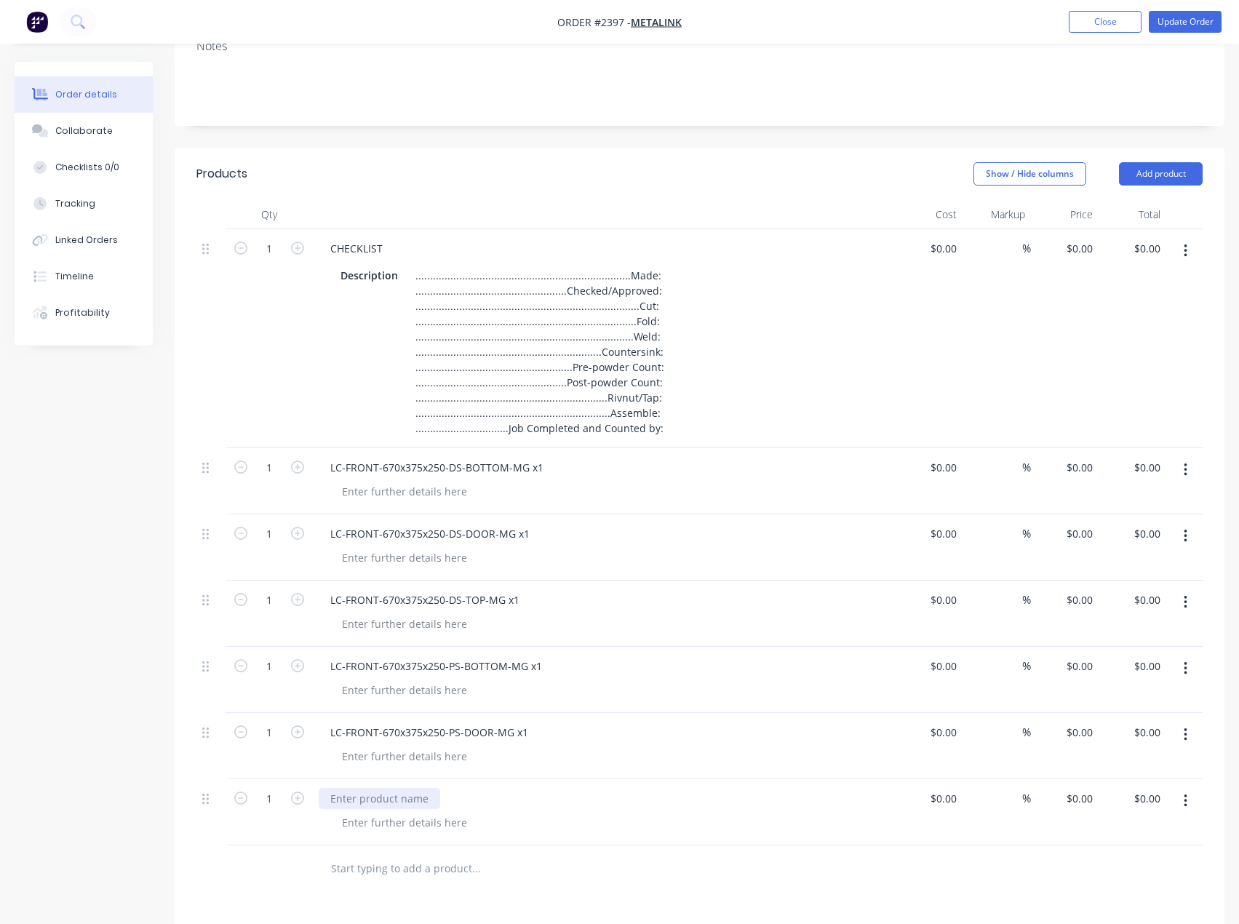
click at [368, 797] on div at bounding box center [379, 798] width 121 height 21
paste div
click at [386, 490] on div at bounding box center [404, 491] width 148 height 21
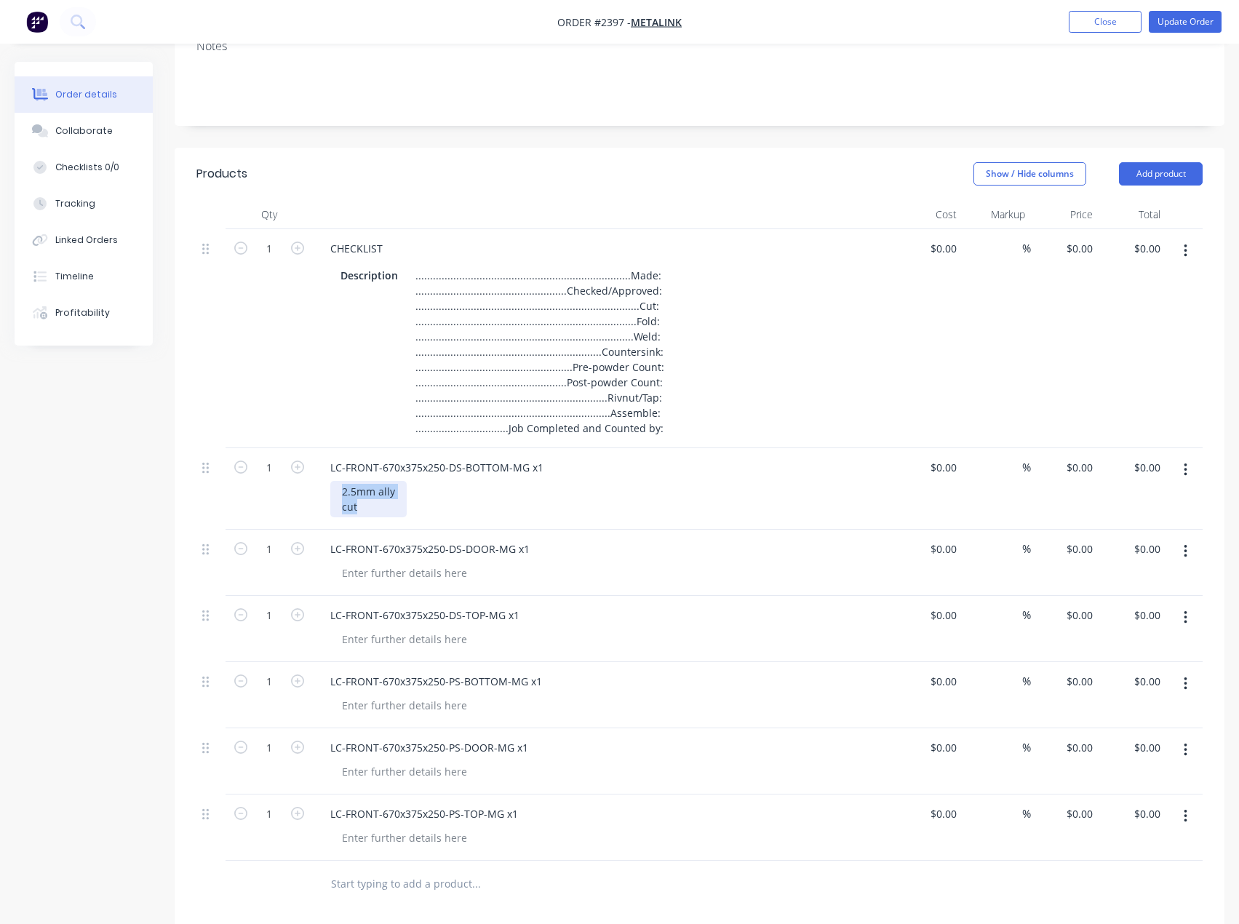
drag, startPoint x: 375, startPoint y: 511, endPoint x: 328, endPoint y: 492, distance: 51.2
click at [328, 492] on div "LC-FRONT-670x375x250-DS-BOTTOM-MG x1 2.5mm ally cut" at bounding box center [604, 488] width 582 height 81
copy div "2.5mm ally cut"
click at [365, 577] on div at bounding box center [404, 572] width 148 height 21
paste div
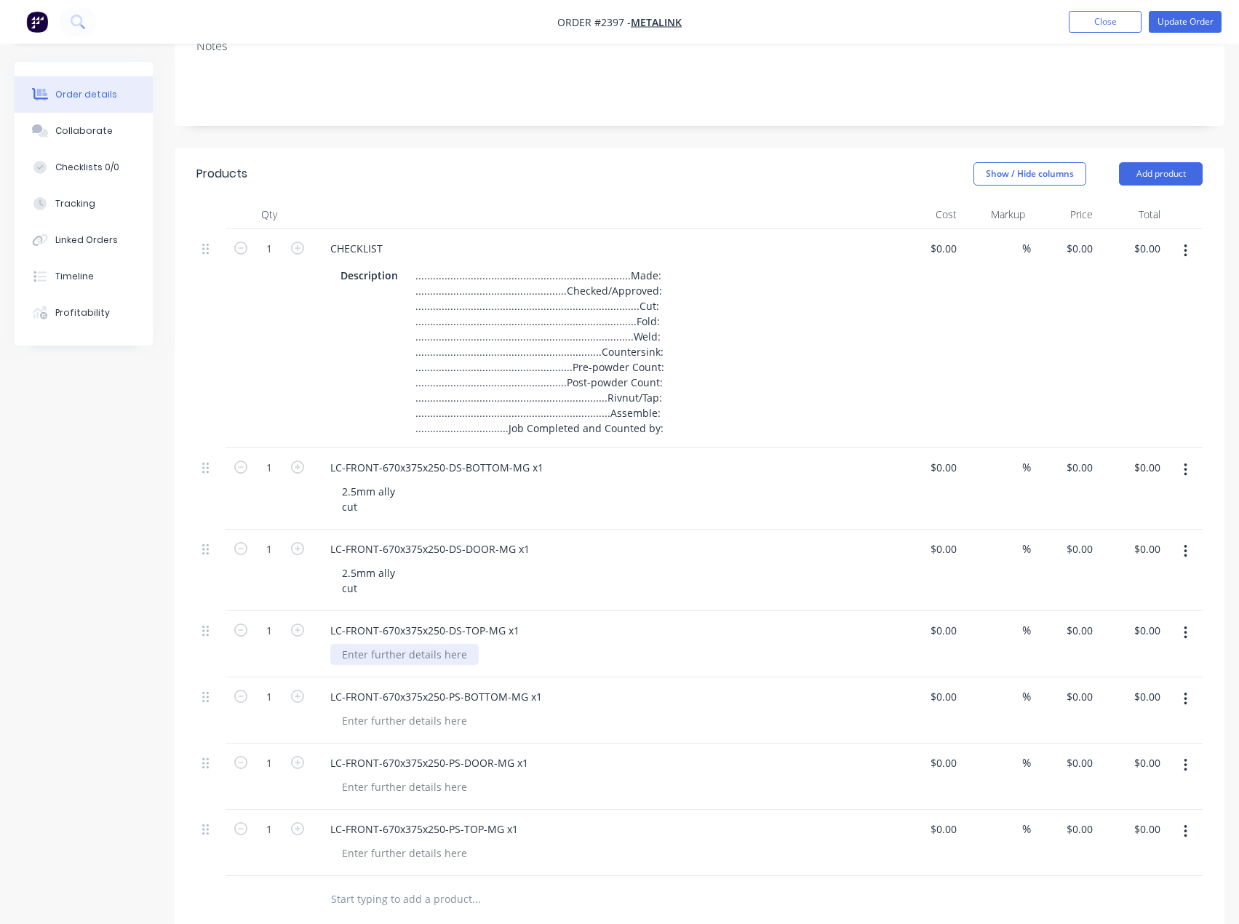
click at [392, 655] on div at bounding box center [404, 654] width 148 height 21
paste div
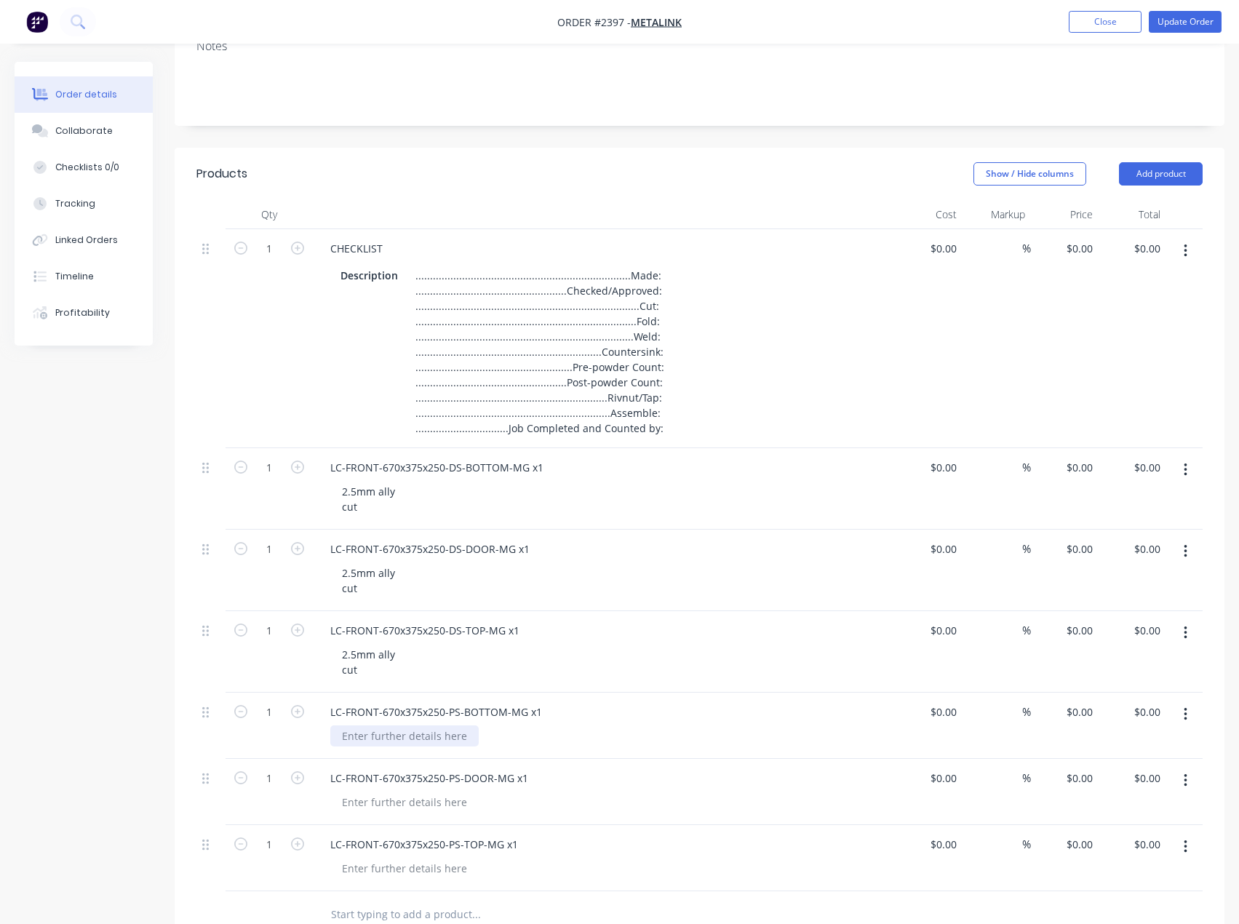
click at [391, 738] on div at bounding box center [404, 735] width 148 height 21
paste div
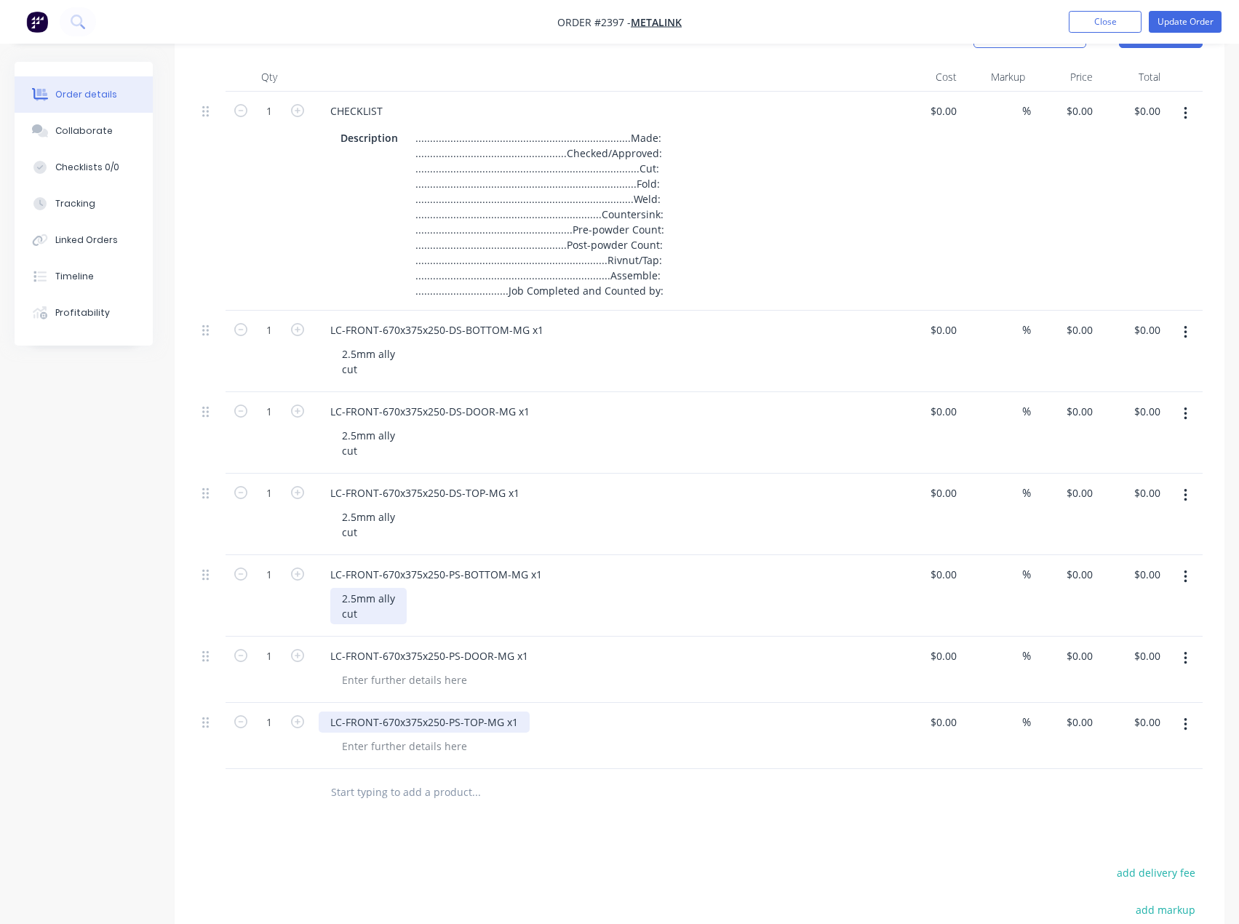
scroll to position [364, 0]
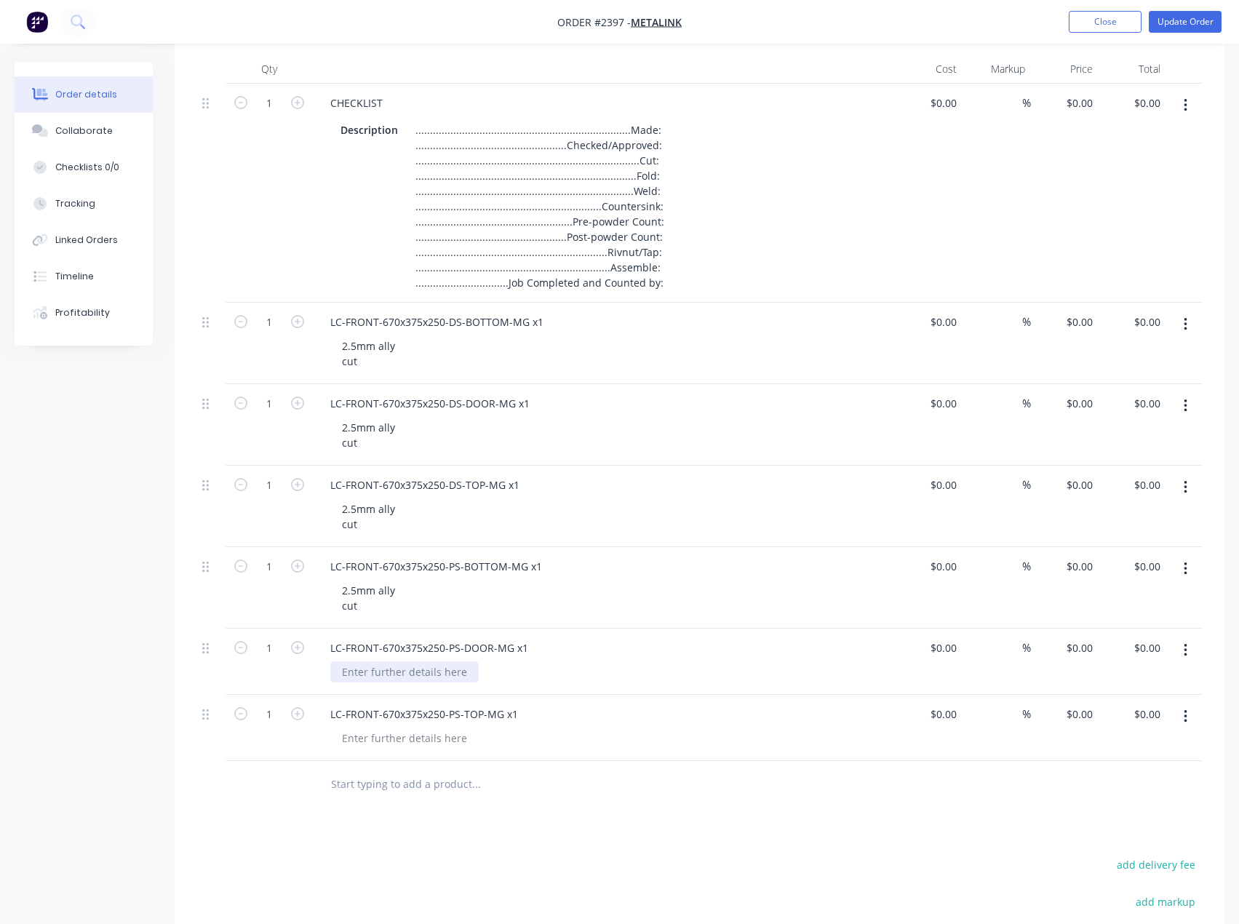
click at [385, 670] on div at bounding box center [404, 671] width 148 height 21
paste div
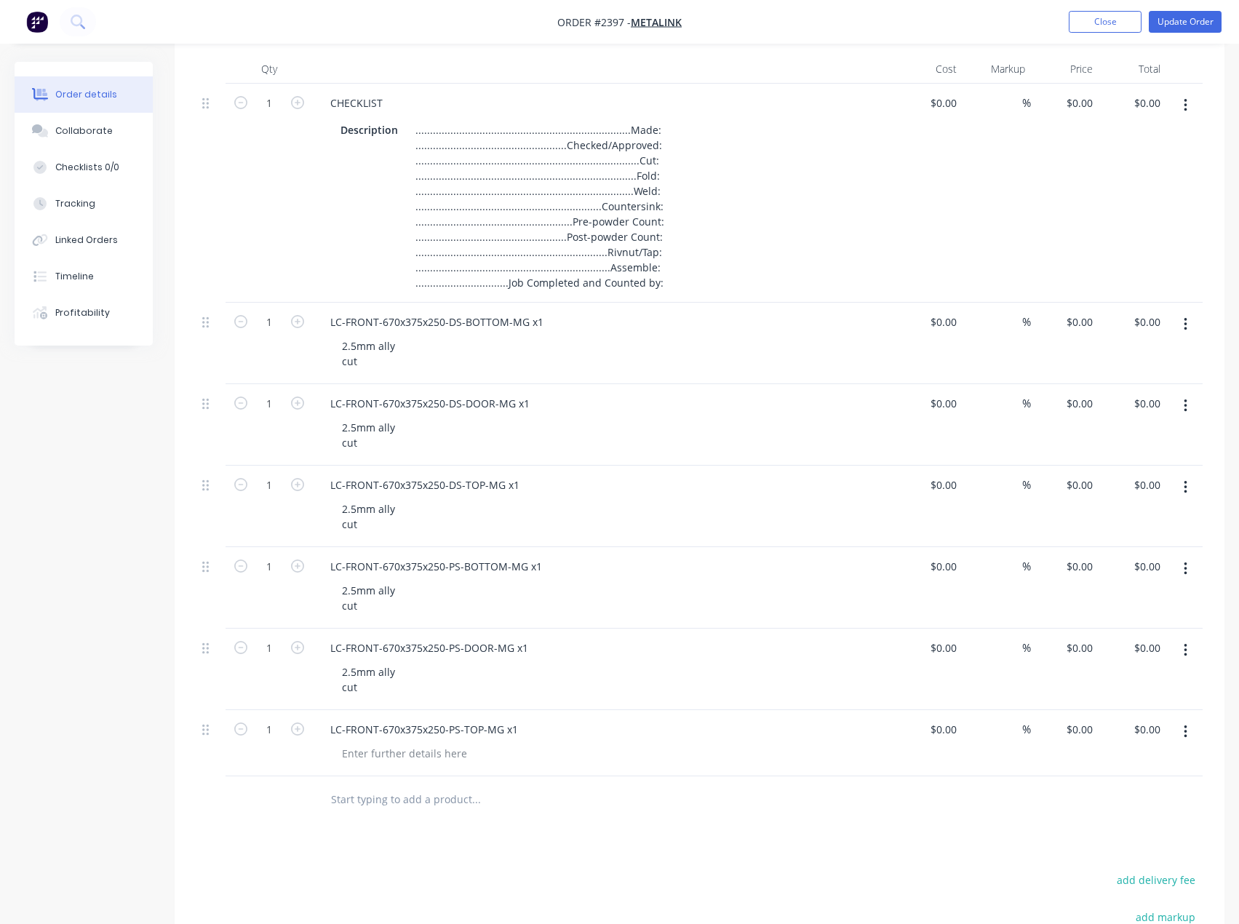
click at [385, 766] on div "LC-FRONT-670x375x250-PS-TOP-MG x1" at bounding box center [604, 743] width 582 height 66
click at [387, 758] on div at bounding box center [404, 753] width 148 height 21
paste div
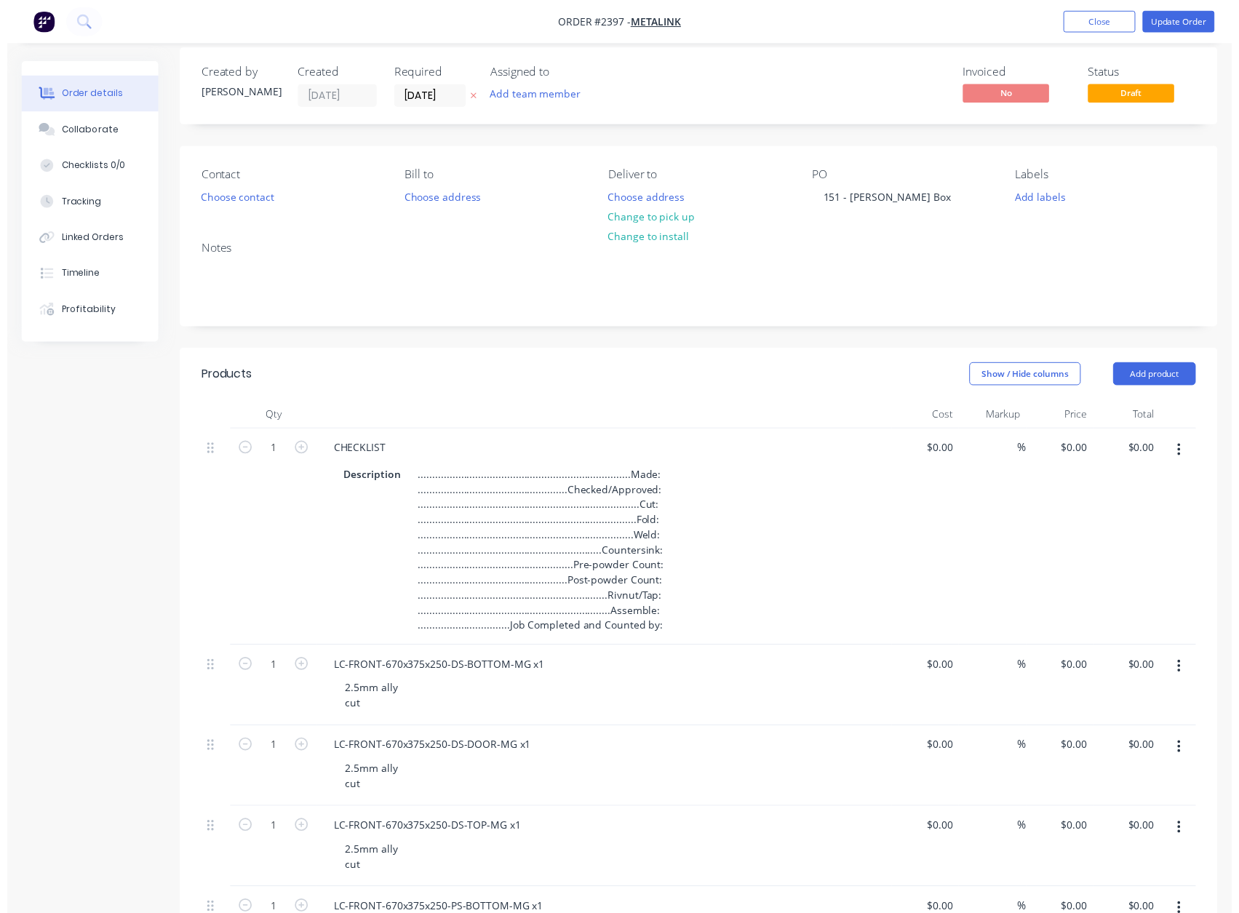
scroll to position [0, 0]
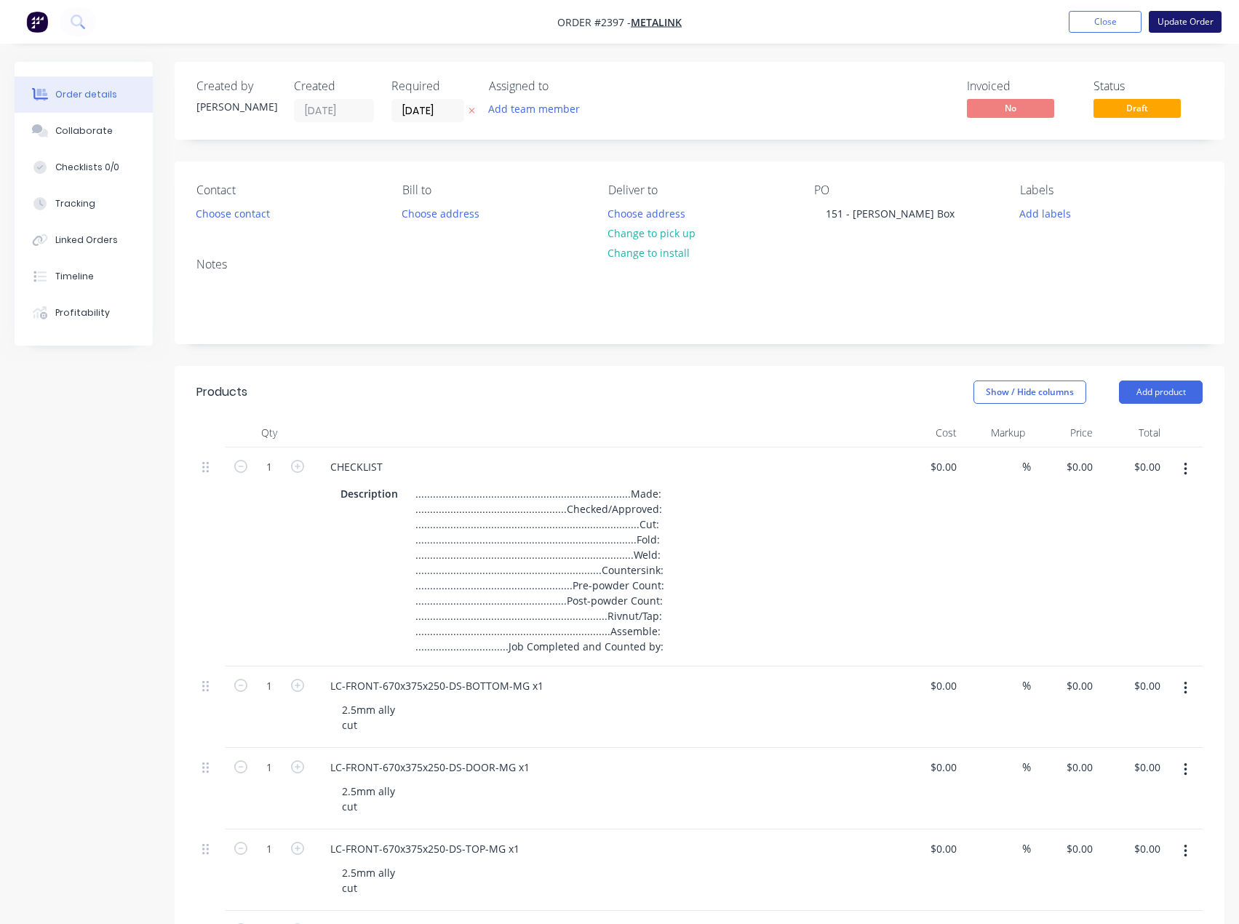
click at [1193, 26] on button "Update Order" at bounding box center [1185, 22] width 73 height 22
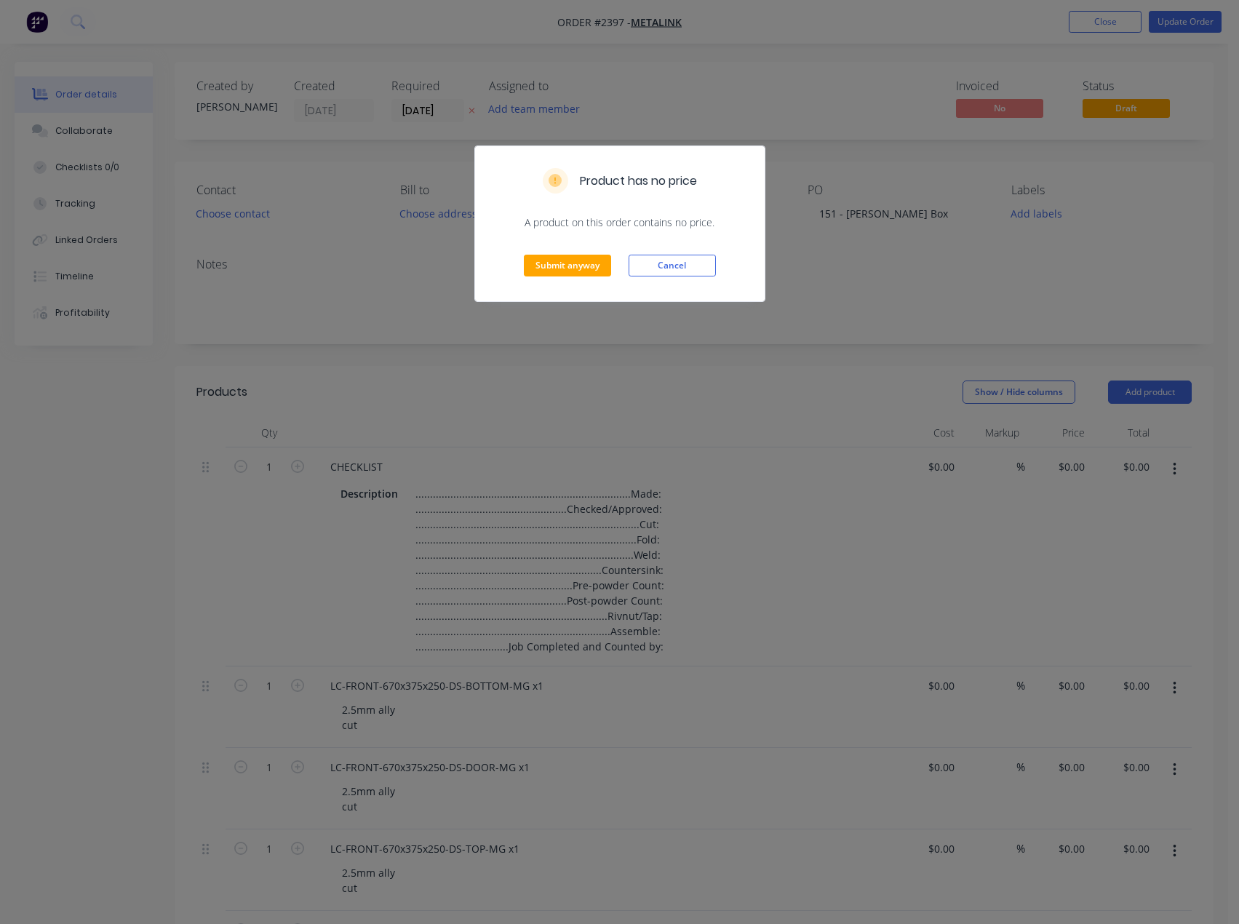
drag, startPoint x: 657, startPoint y: 268, endPoint x: 961, endPoint y: 252, distance: 304.5
click at [659, 268] on button "Cancel" at bounding box center [672, 266] width 87 height 22
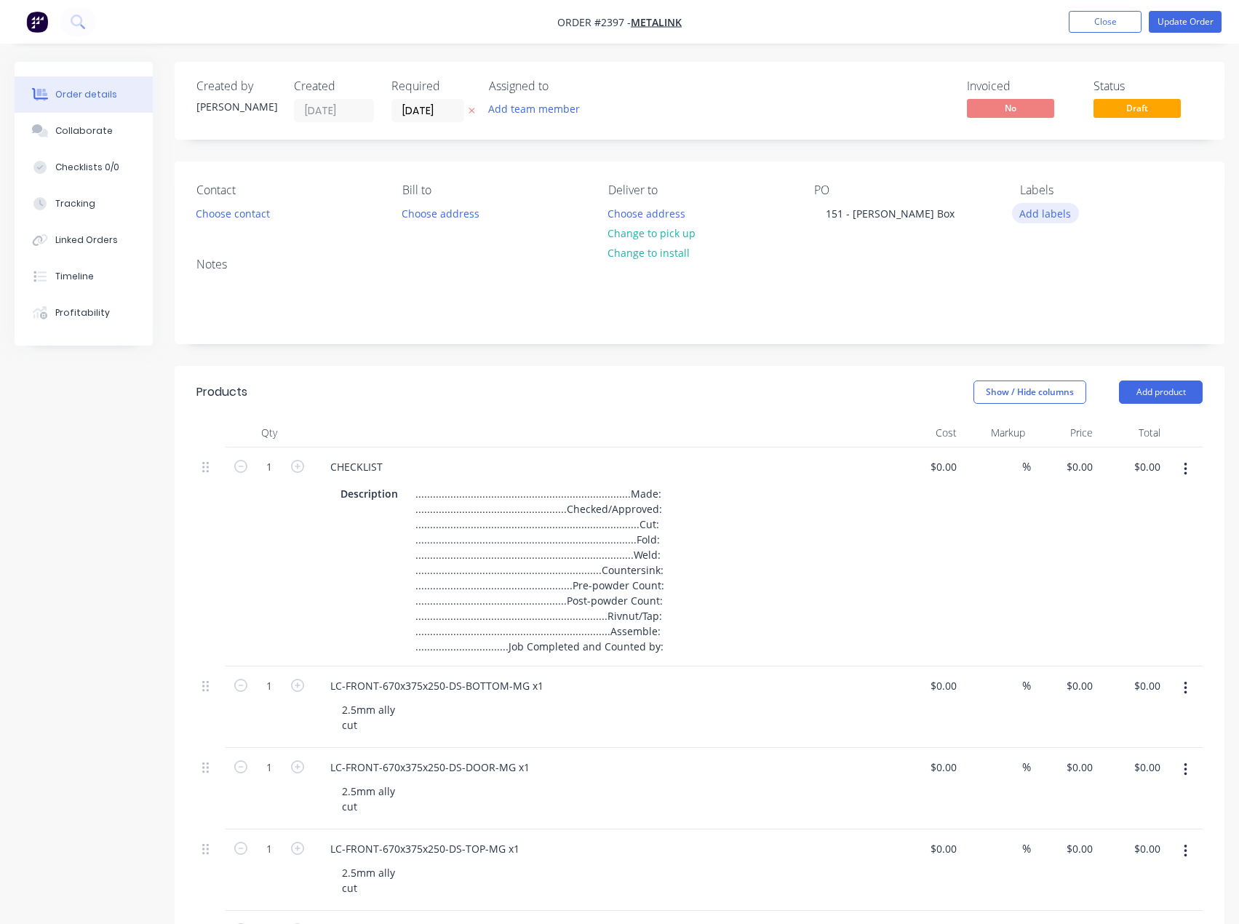
click at [1051, 211] on button "Add labels" at bounding box center [1045, 213] width 67 height 20
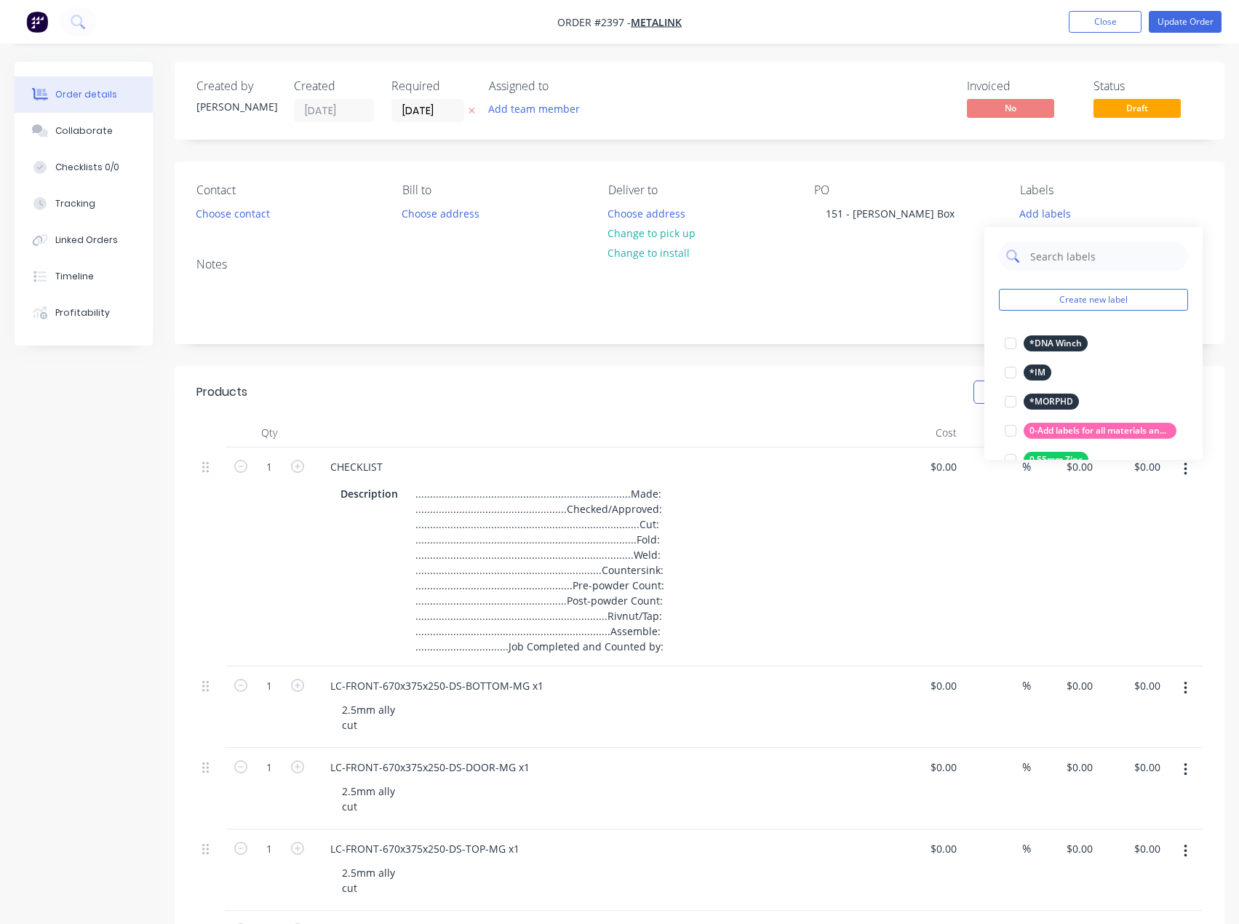
click at [1074, 252] on input "text" at bounding box center [1105, 256] width 152 height 29
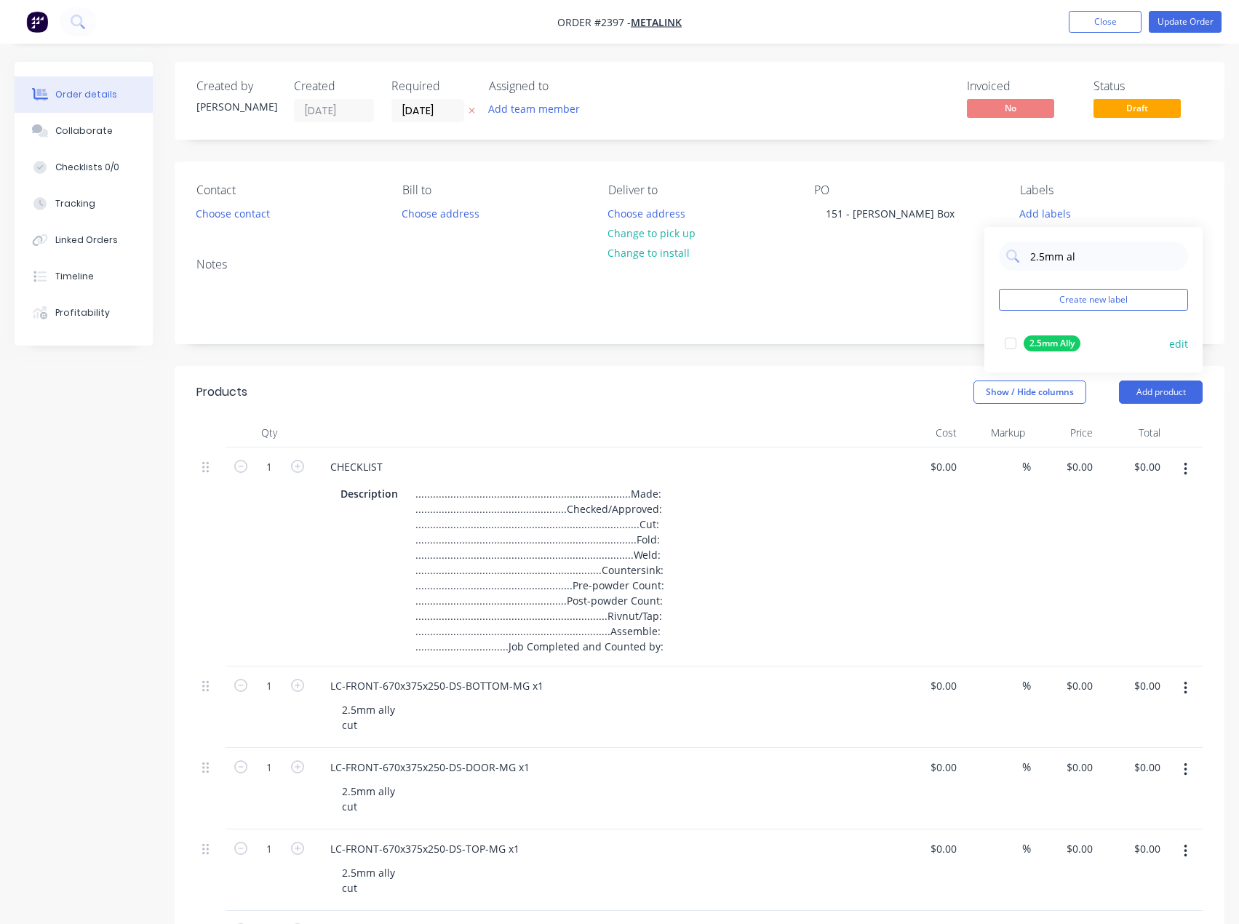
click at [1007, 340] on div at bounding box center [1010, 343] width 29 height 29
drag, startPoint x: 1076, startPoint y: 247, endPoint x: 928, endPoint y: 260, distance: 148.3
click at [928, 260] on body "Order #2397 - Metalink Add product Close Update Order Order details Collaborate…" at bounding box center [619, 787] width 1239 height 1574
drag, startPoint x: 1104, startPoint y: 256, endPoint x: 1005, endPoint y: 256, distance: 98.9
click at [1005, 256] on div "2.5mm alcut" at bounding box center [1093, 248] width 189 height 29
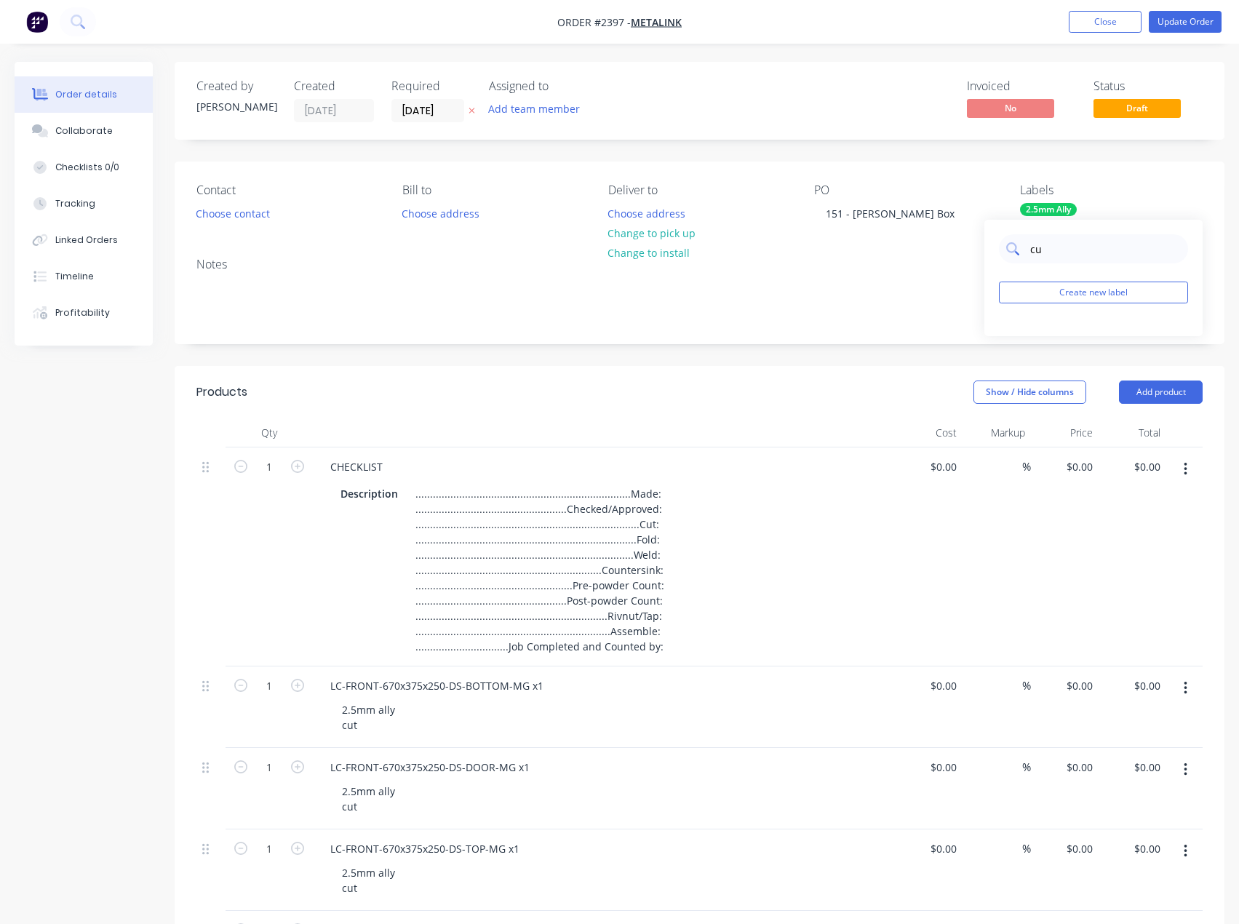
type input "cut"
click at [1011, 338] on div at bounding box center [1010, 336] width 29 height 29
drag, startPoint x: 1055, startPoint y: 255, endPoint x: 1015, endPoint y: 255, distance: 40.0
click at [1015, 255] on div "cut" at bounding box center [1093, 248] width 189 height 29
drag, startPoint x: 523, startPoint y: 103, endPoint x: 541, endPoint y: 114, distance: 21.2
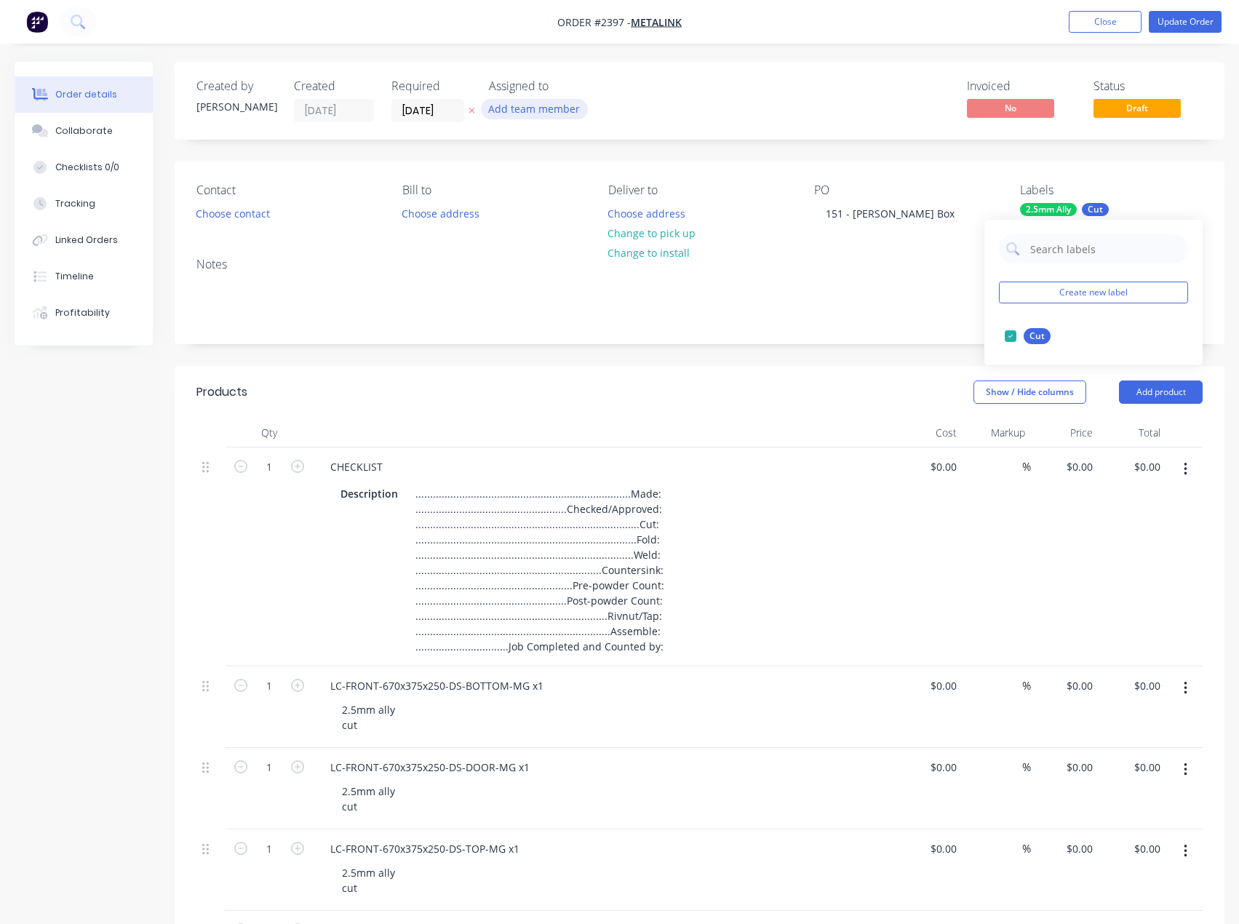
click at [524, 105] on button "Add team member" at bounding box center [534, 109] width 107 height 20
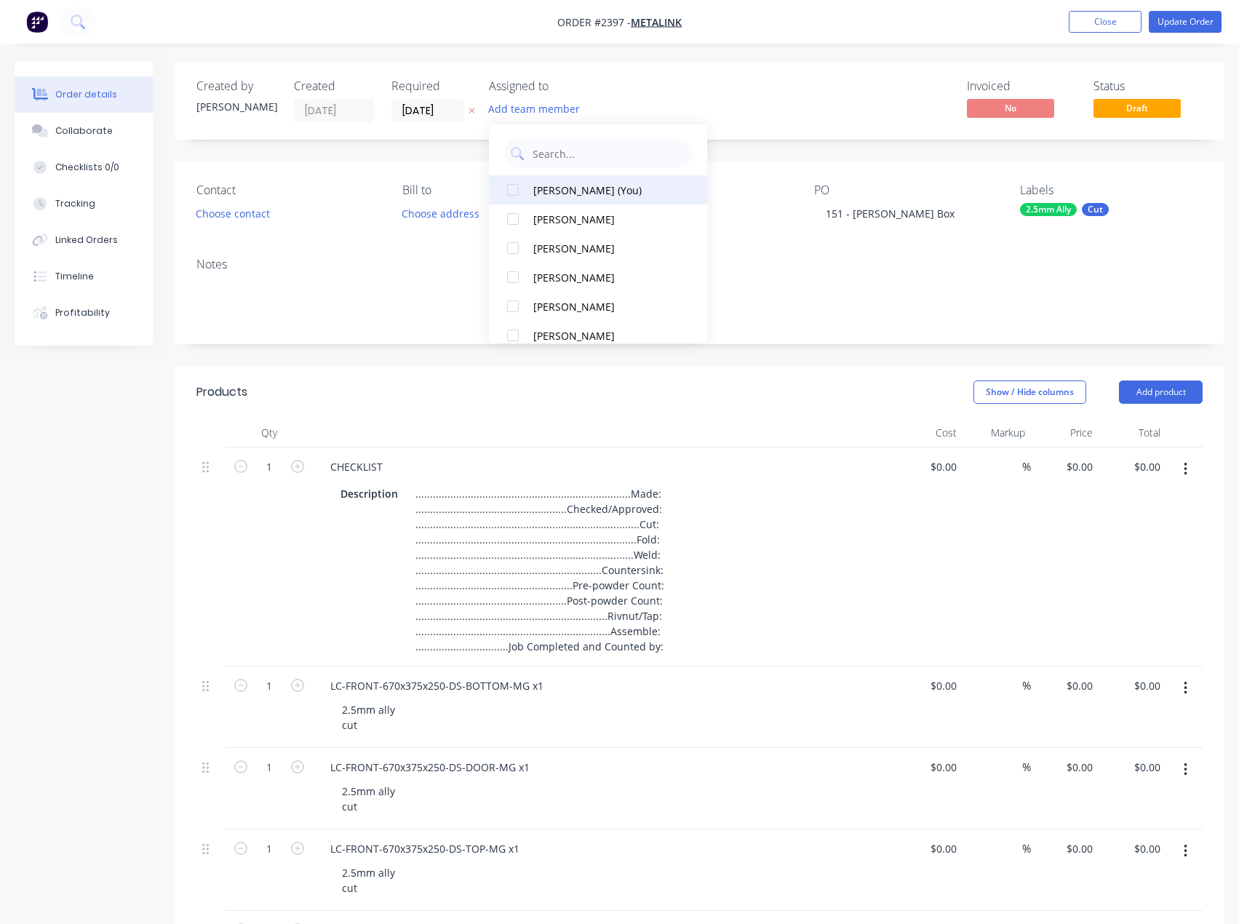
click at [577, 199] on button "[PERSON_NAME] (You)" at bounding box center [598, 189] width 218 height 29
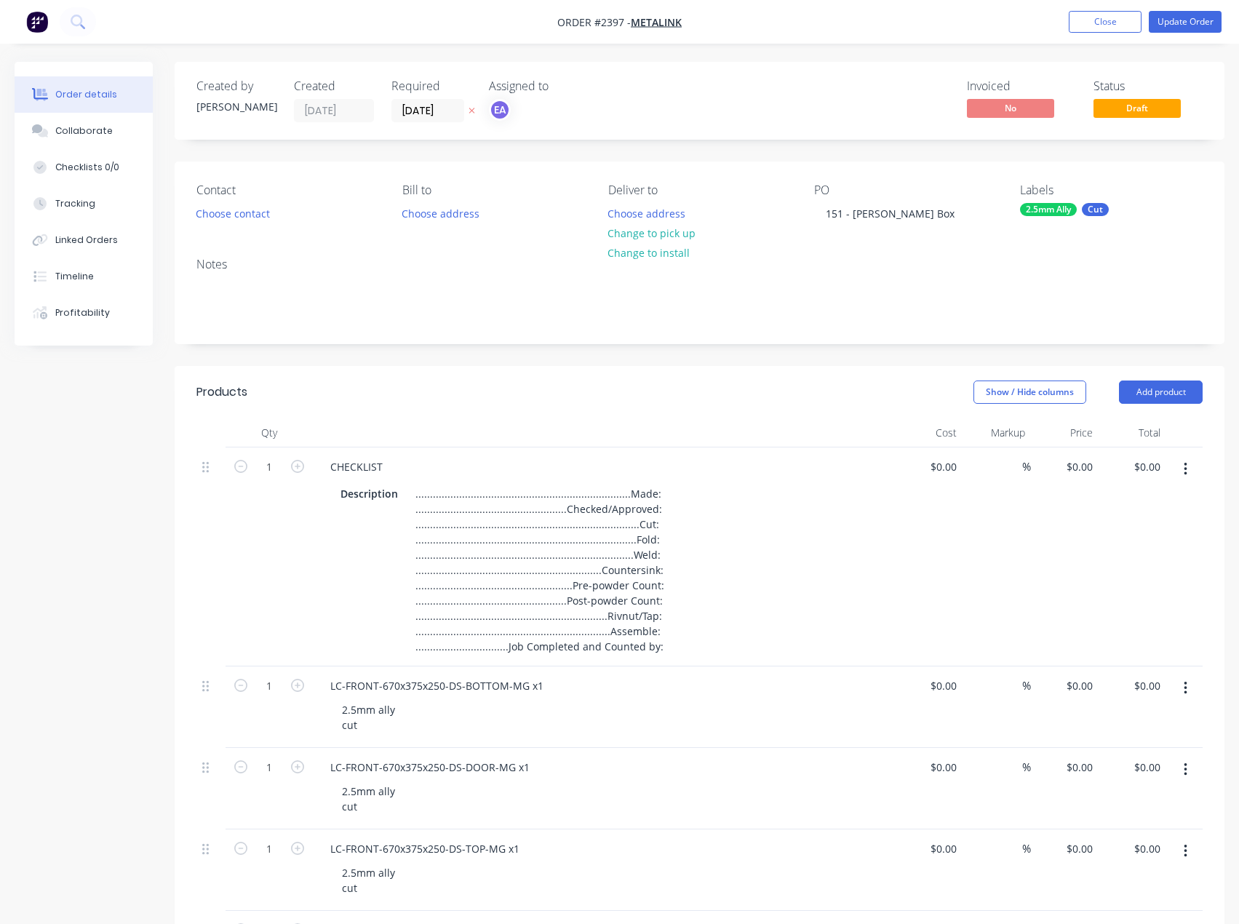
drag, startPoint x: 812, startPoint y: 112, endPoint x: 856, endPoint y: 100, distance: 46.1
click at [818, 110] on div "Invoiced No Status Draft" at bounding box center [918, 100] width 568 height 43
click at [1184, 16] on button "Update Order" at bounding box center [1185, 22] width 73 height 22
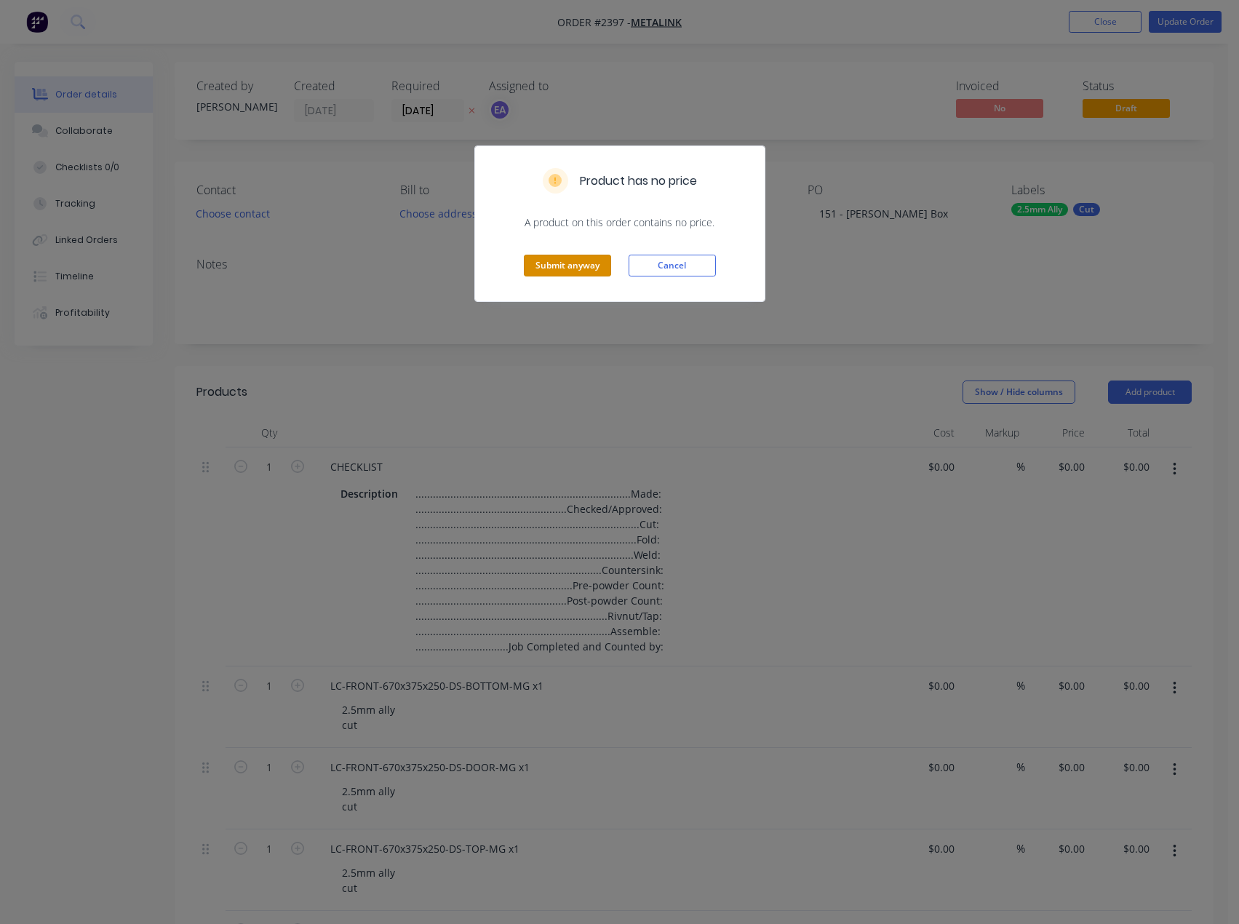
click at [581, 266] on button "Submit anyway" at bounding box center [567, 266] width 87 height 22
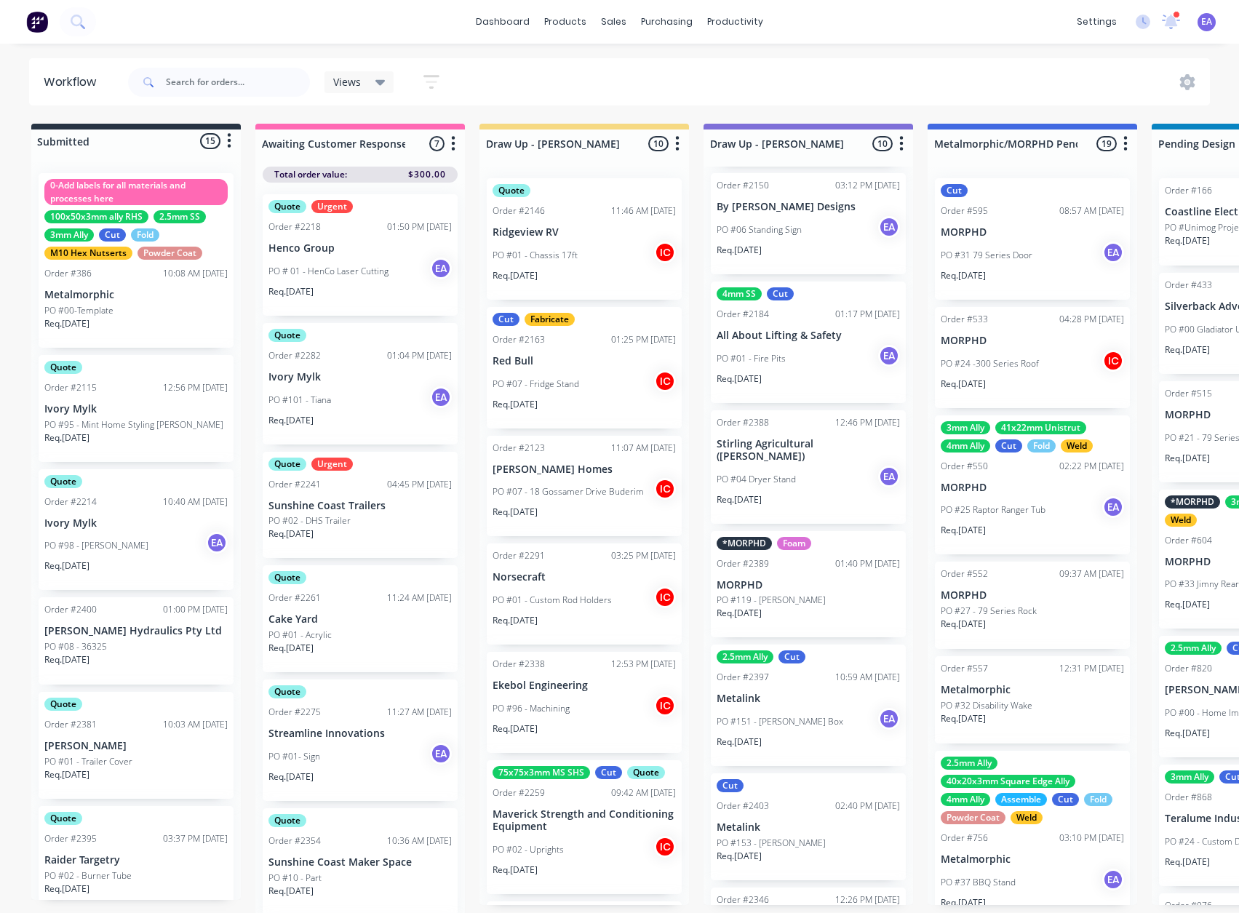
scroll to position [436, 0]
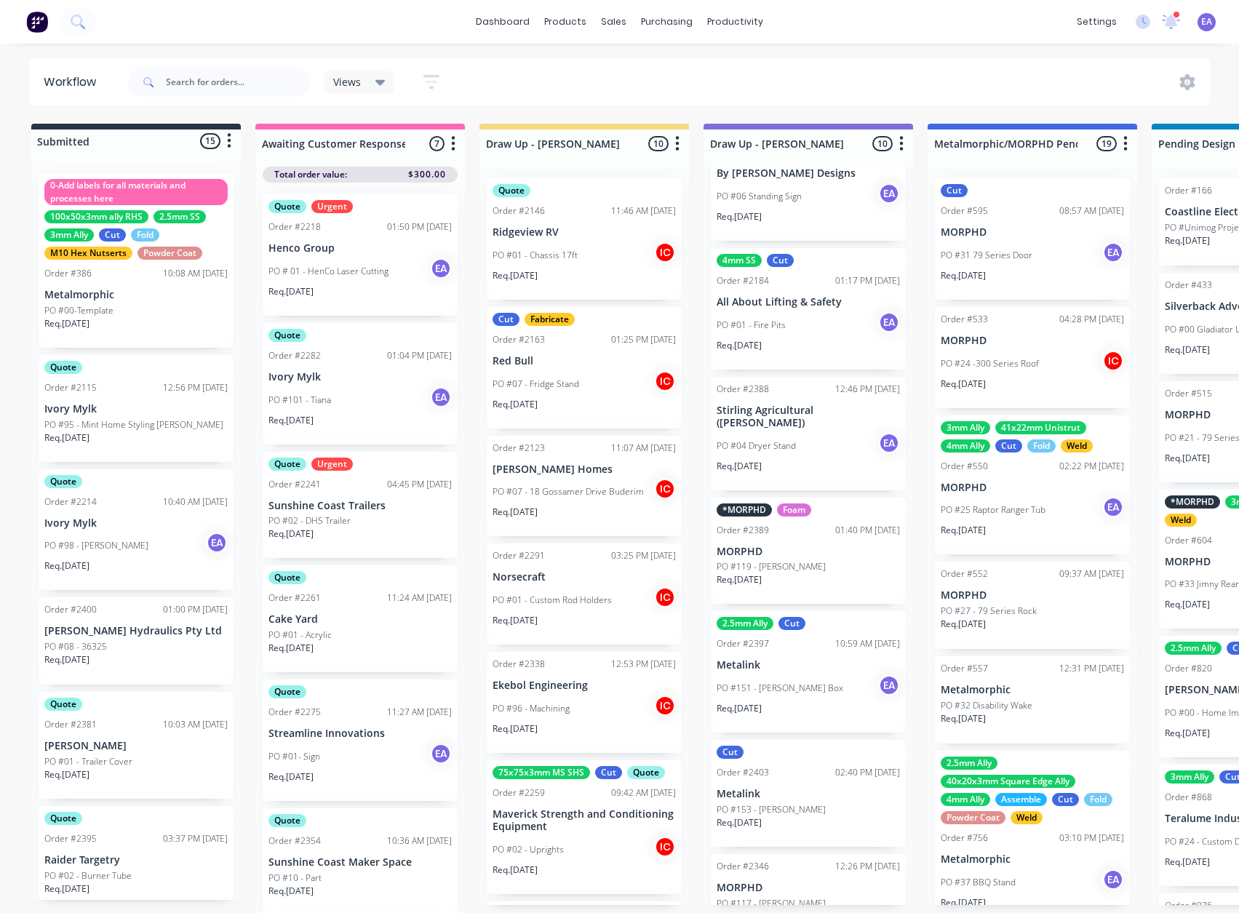
click at [796, 671] on p "Metalink" at bounding box center [808, 665] width 183 height 12
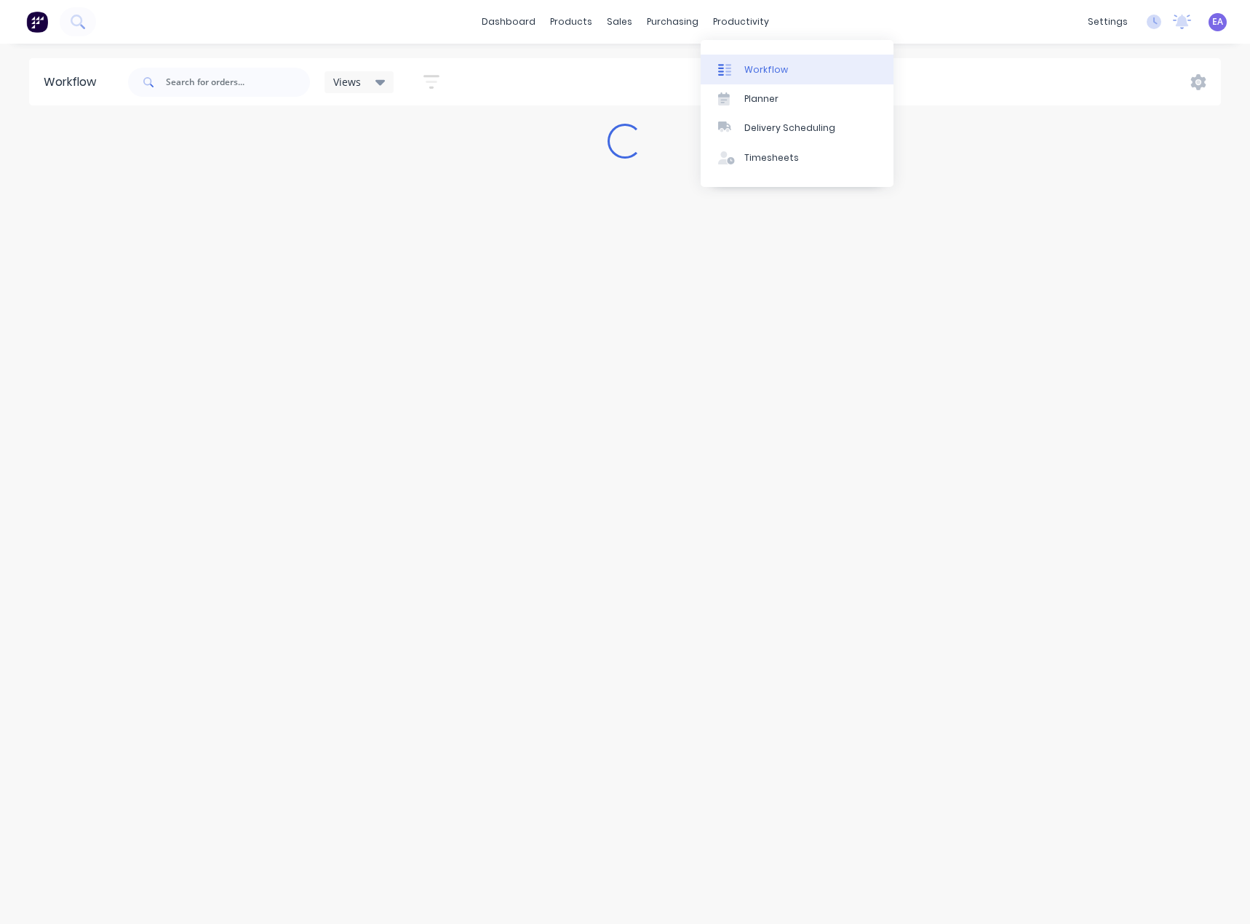
click at [759, 75] on div "Workflow" at bounding box center [766, 69] width 44 height 13
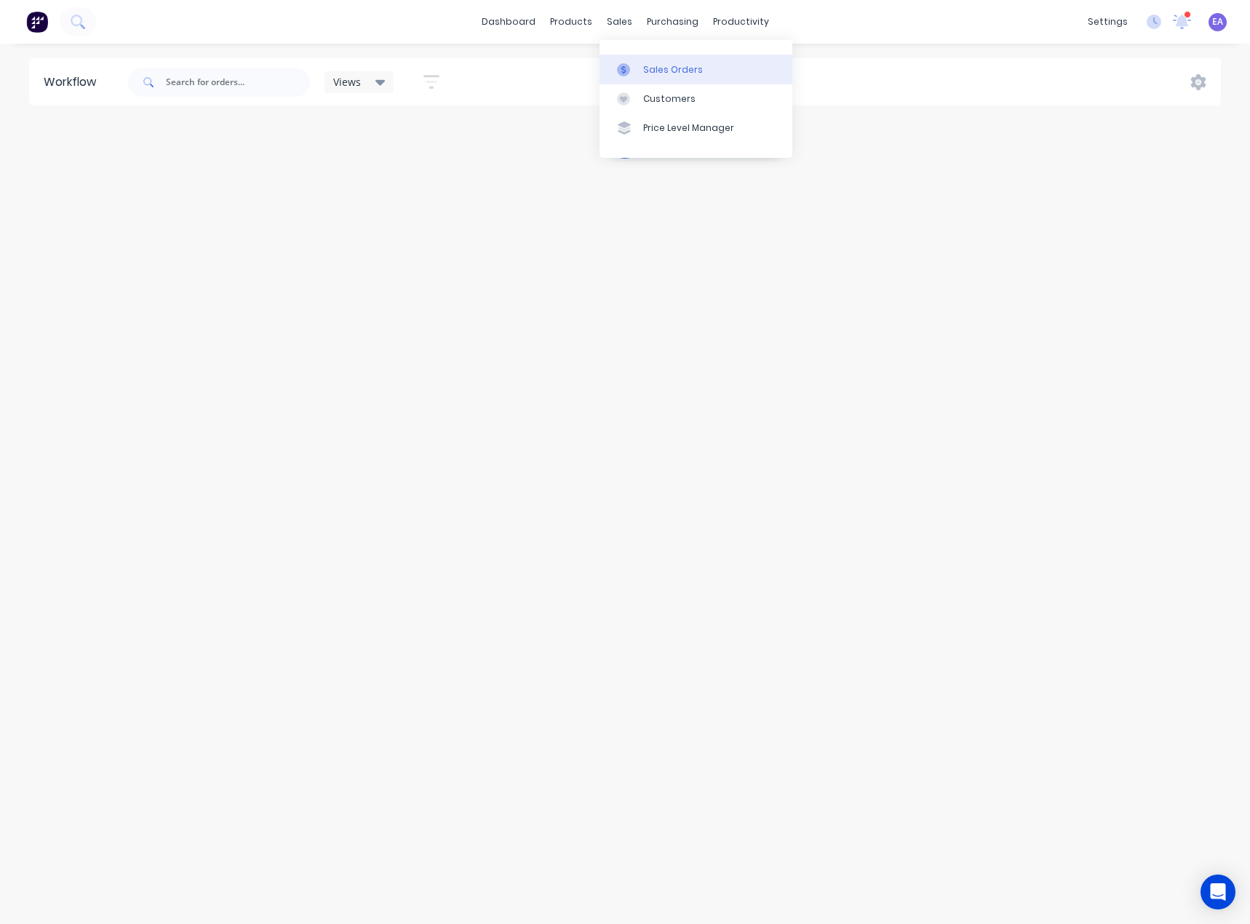
click at [628, 66] on icon at bounding box center [623, 69] width 13 height 13
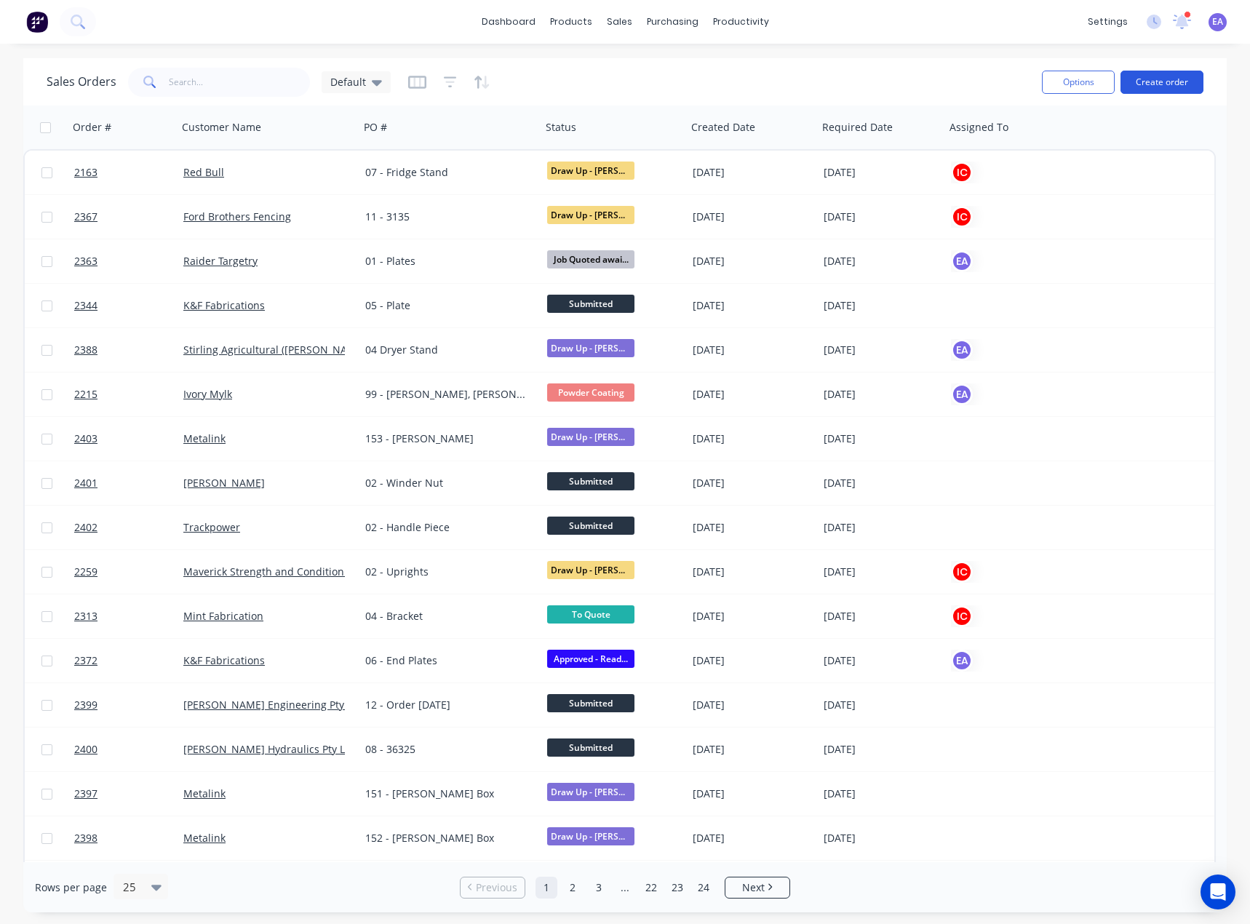
click at [1173, 79] on button "Create order" at bounding box center [1161, 82] width 83 height 23
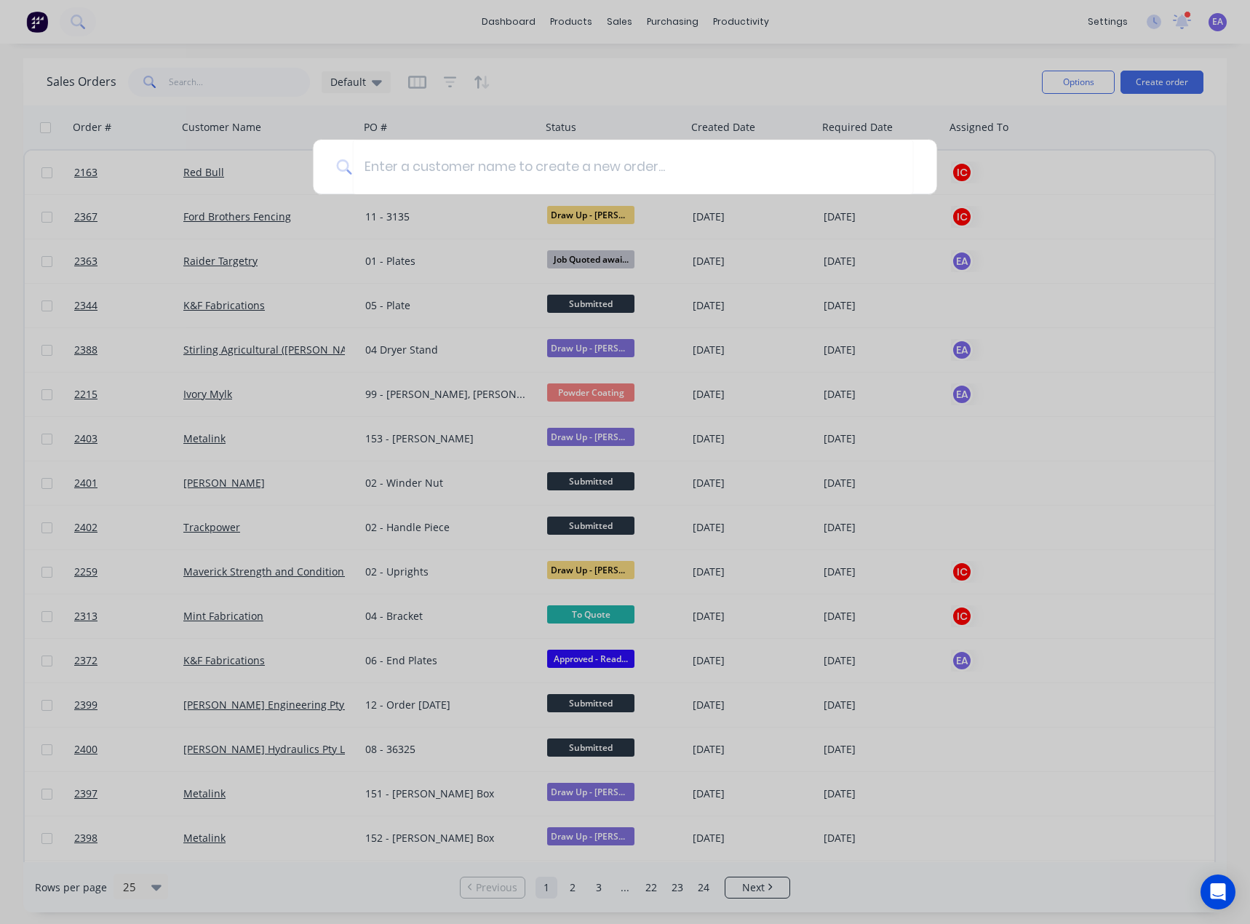
click at [1145, 298] on div at bounding box center [625, 462] width 1250 height 924
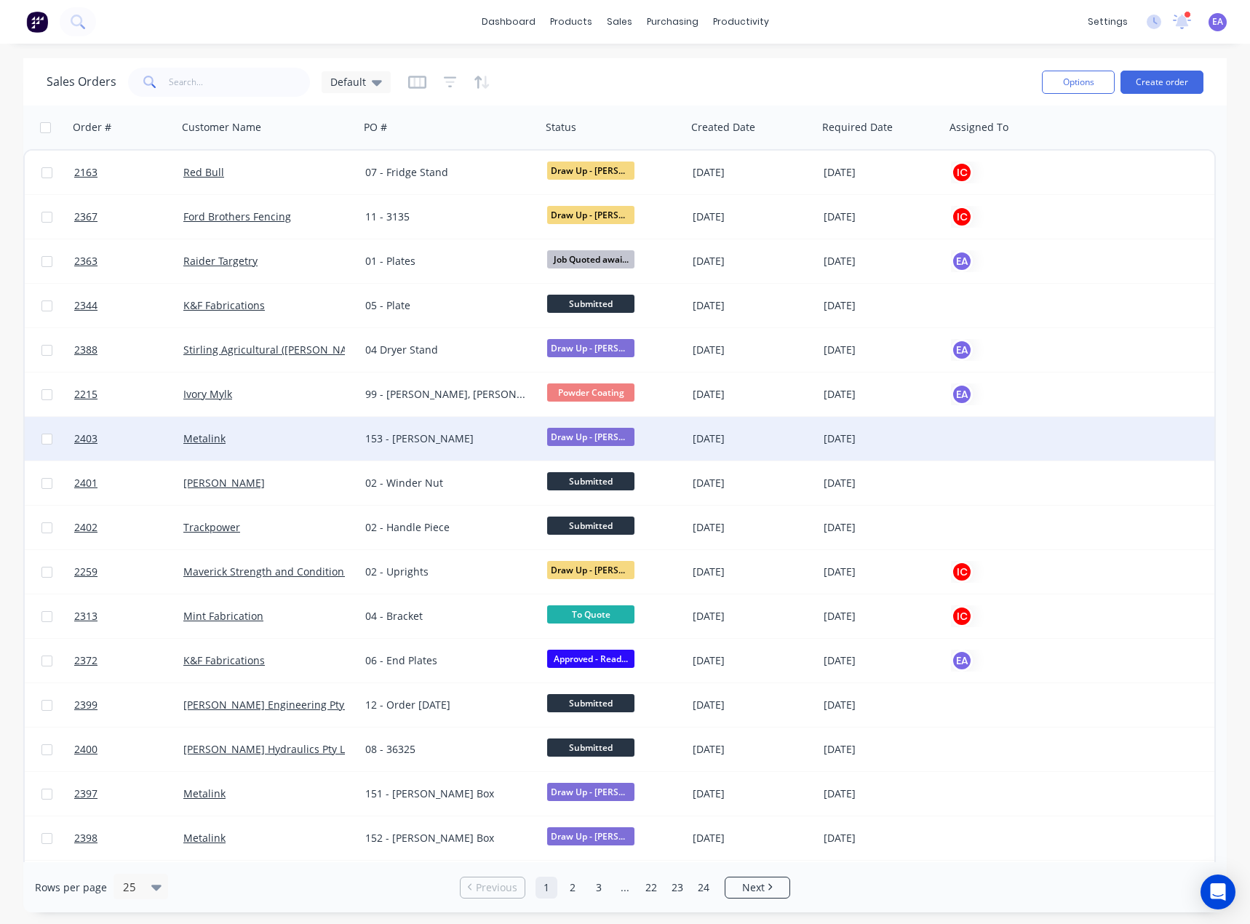
click at [482, 440] on div "153 - [PERSON_NAME]" at bounding box center [446, 438] width 162 height 15
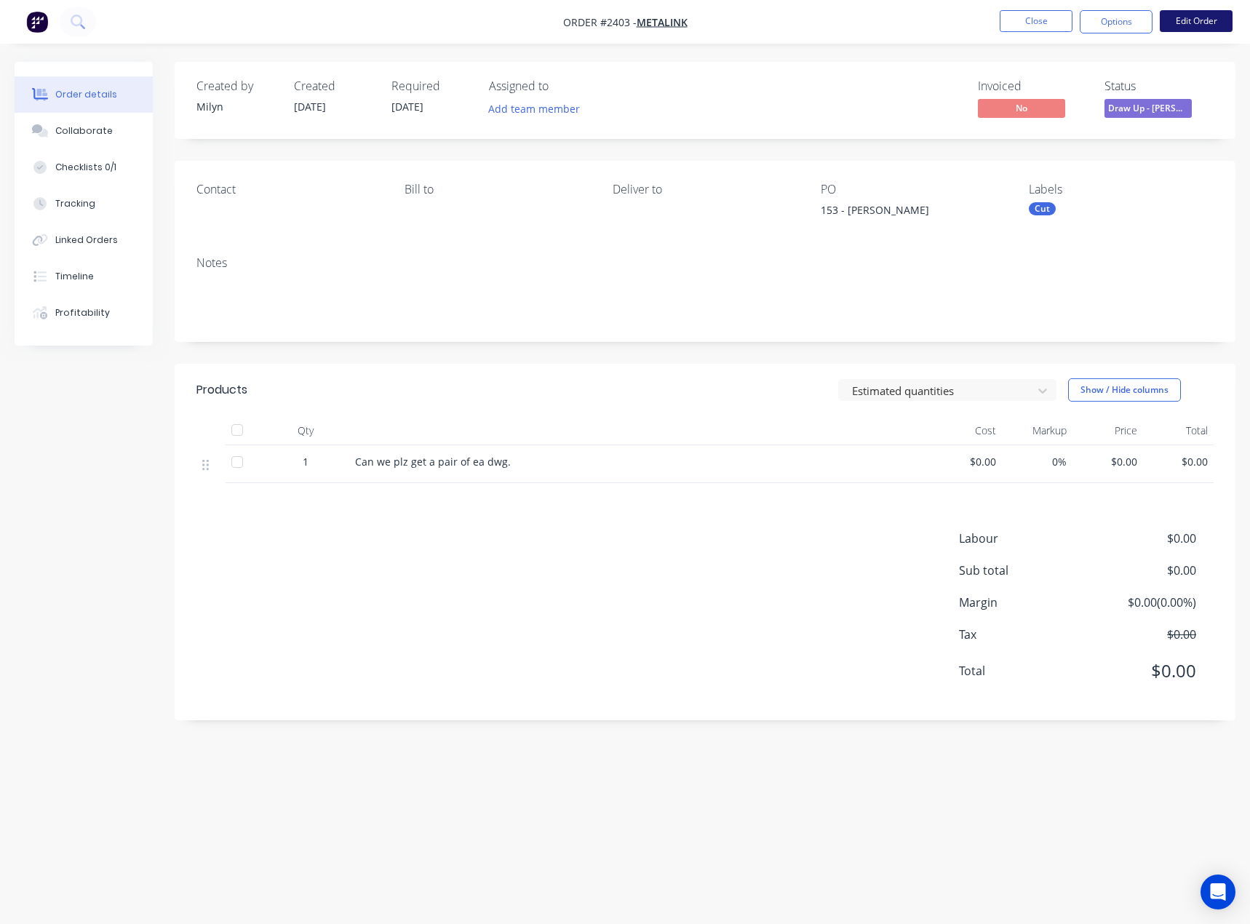
click at [1178, 27] on button "Edit Order" at bounding box center [1196, 21] width 73 height 22
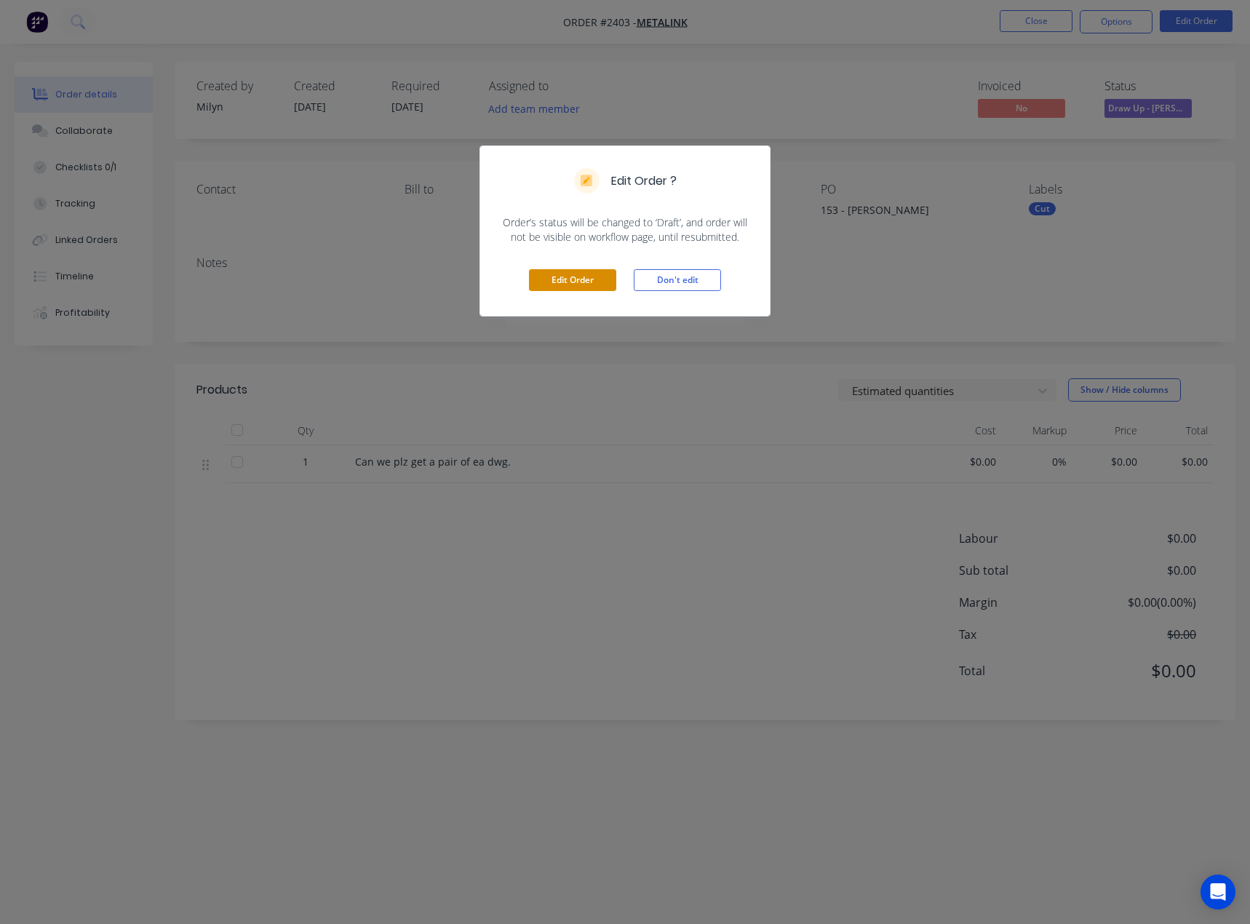
drag, startPoint x: 527, startPoint y: 285, endPoint x: 546, endPoint y: 284, distance: 19.7
click at [546, 284] on div "Edit Order Don't edit" at bounding box center [625, 279] width 290 height 71
click at [546, 284] on button "Edit Order" at bounding box center [572, 280] width 87 height 22
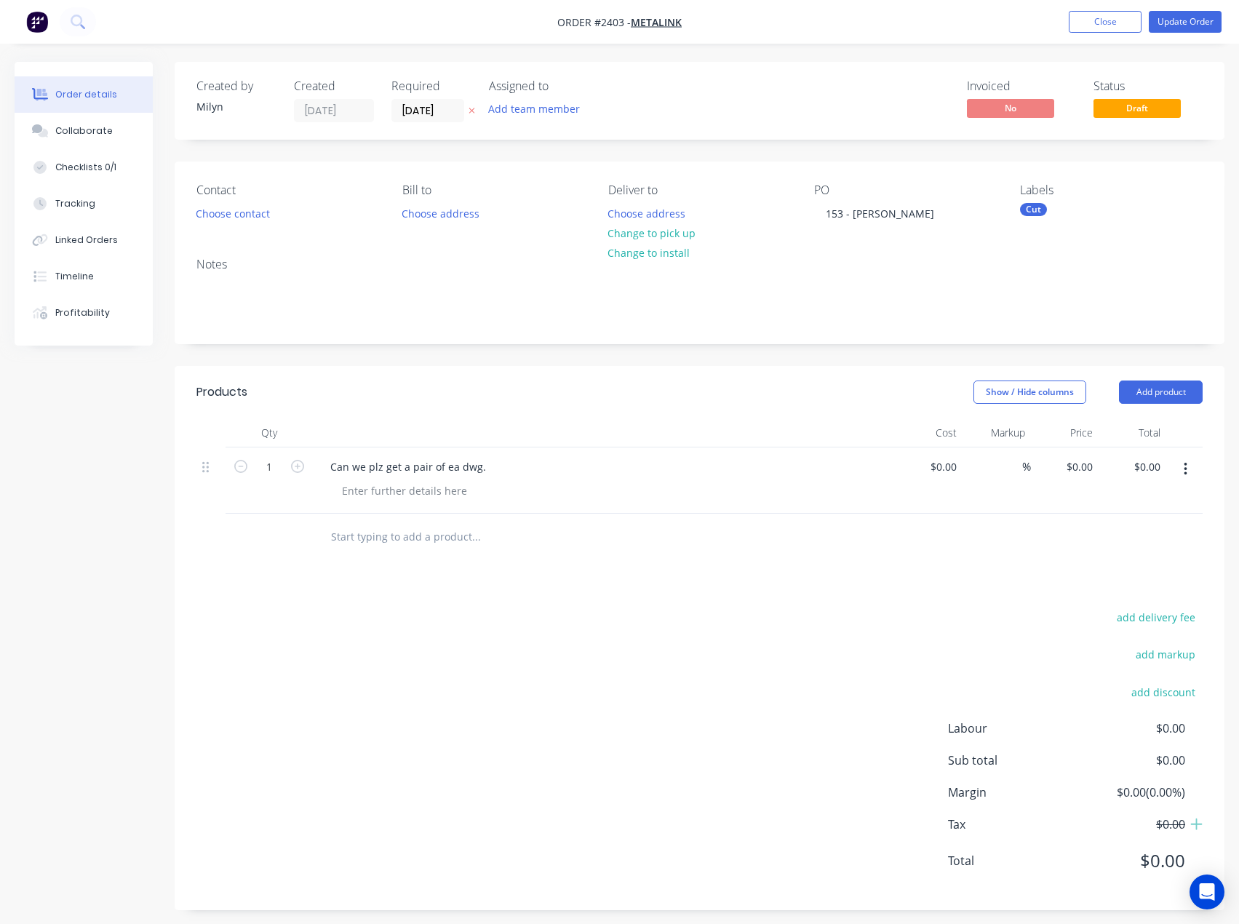
click at [389, 538] on input "text" at bounding box center [475, 536] width 291 height 29
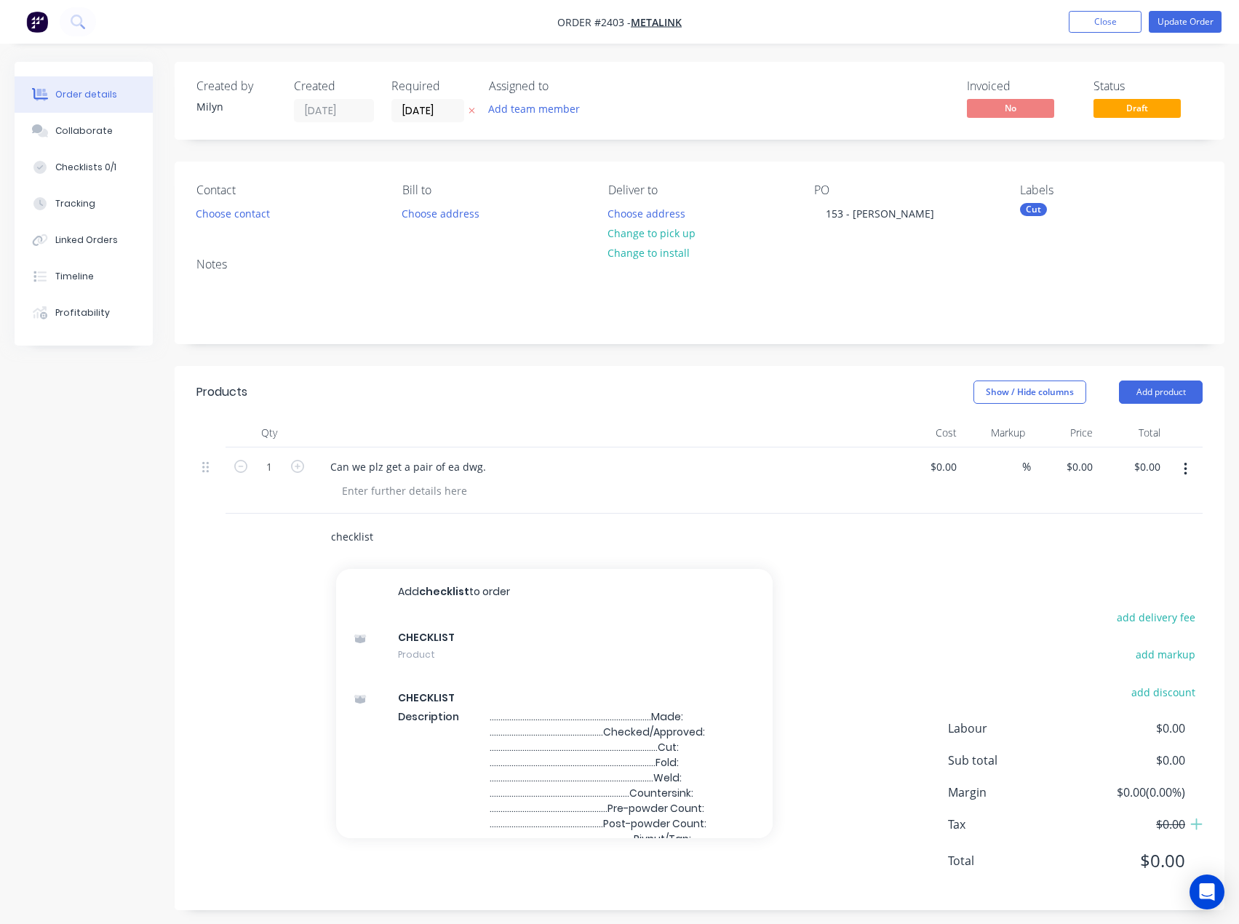
type input "checklist"
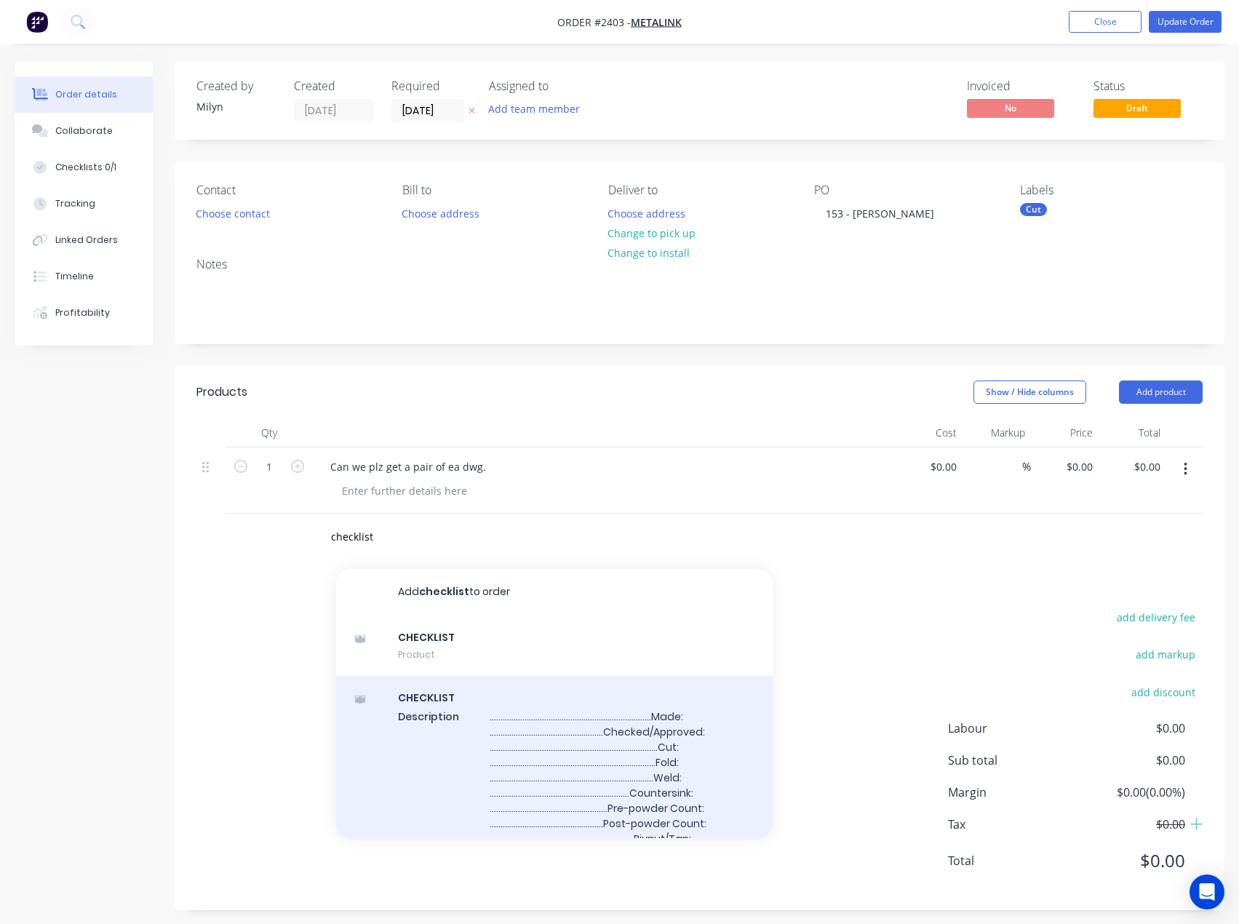
click at [455, 711] on div "CHECKLIST Description .........................................................…" at bounding box center [554, 792] width 436 height 233
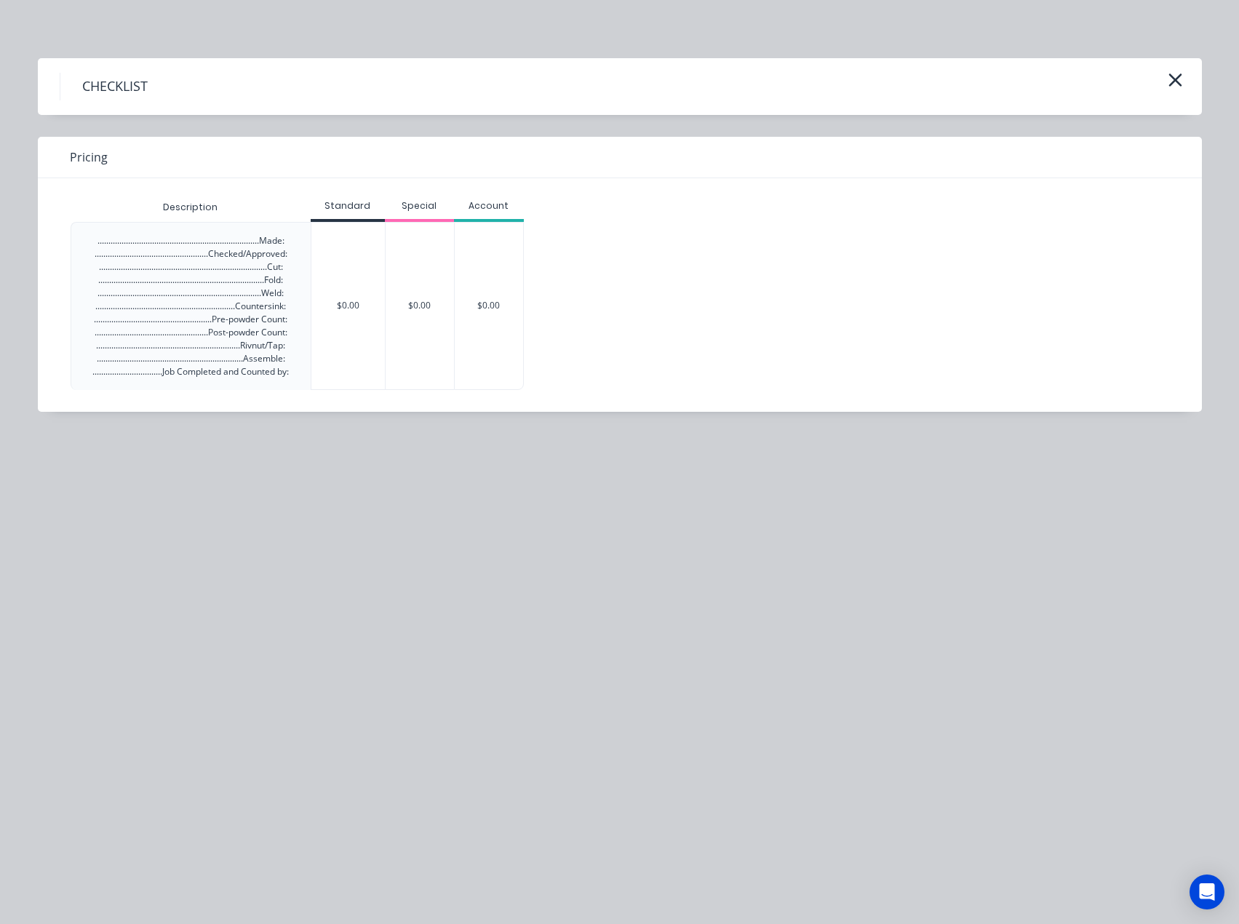
click at [385, 294] on div "$0.00" at bounding box center [420, 306] width 70 height 168
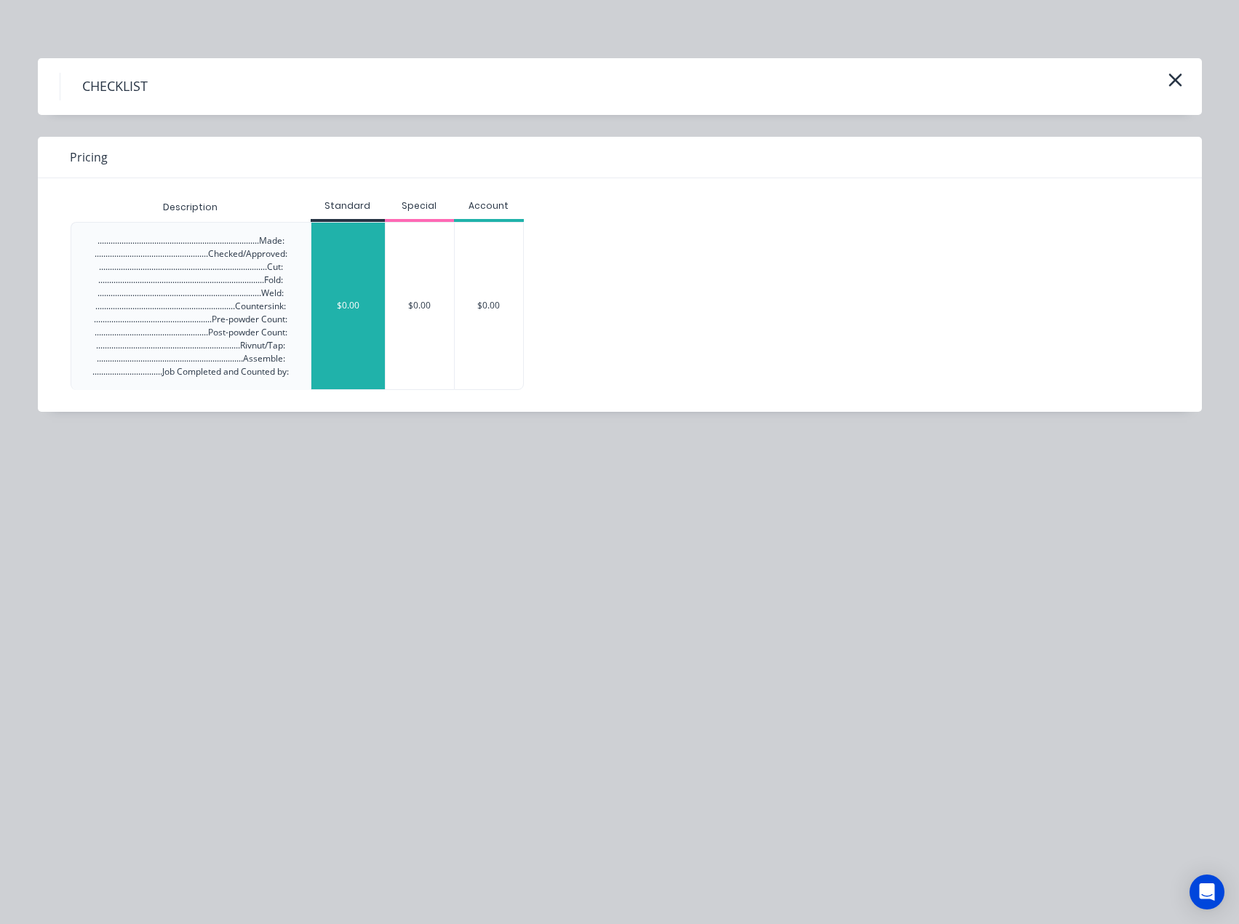
drag, startPoint x: 369, startPoint y: 305, endPoint x: 367, endPoint y: 401, distance: 96.1
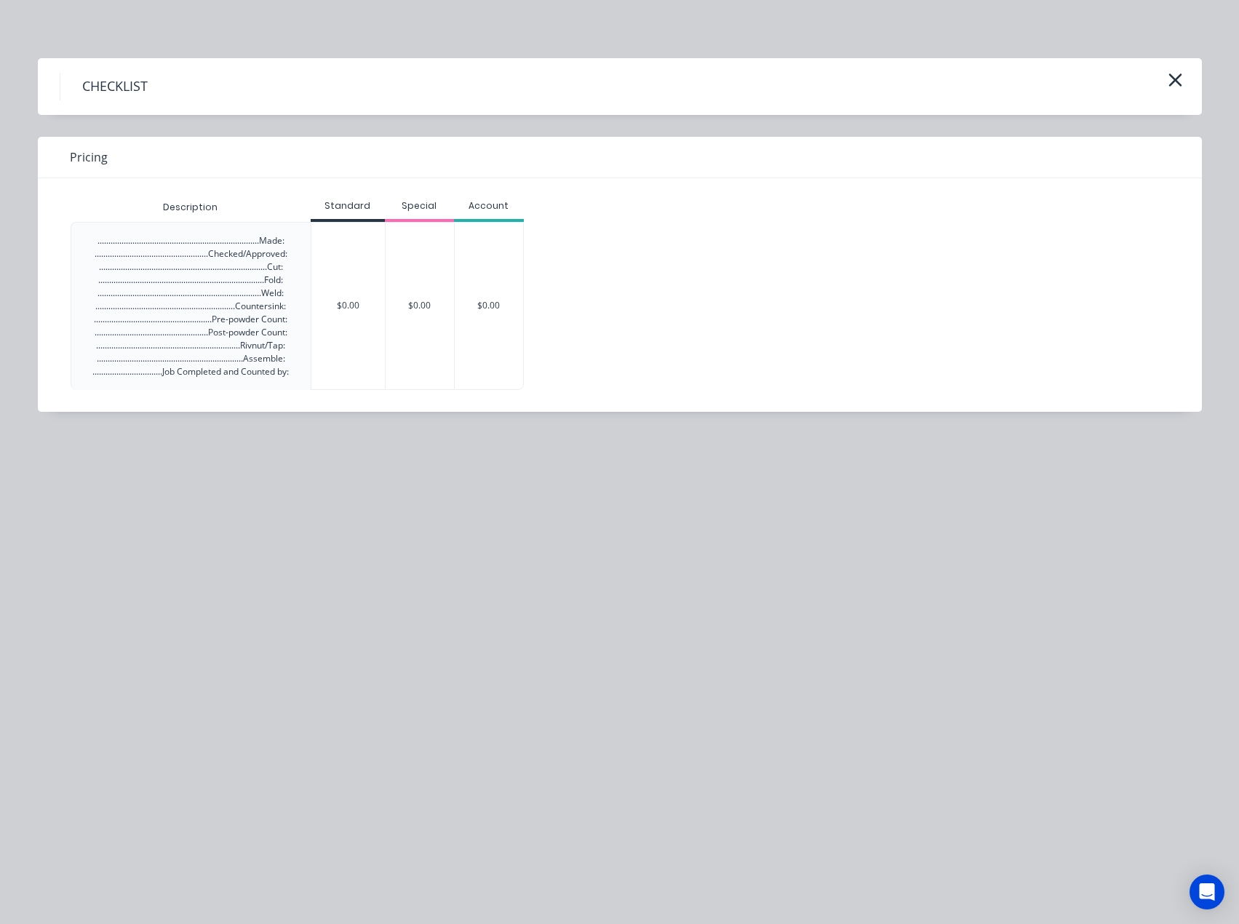
click at [369, 306] on div "$0.00" at bounding box center [347, 306] width 73 height 167
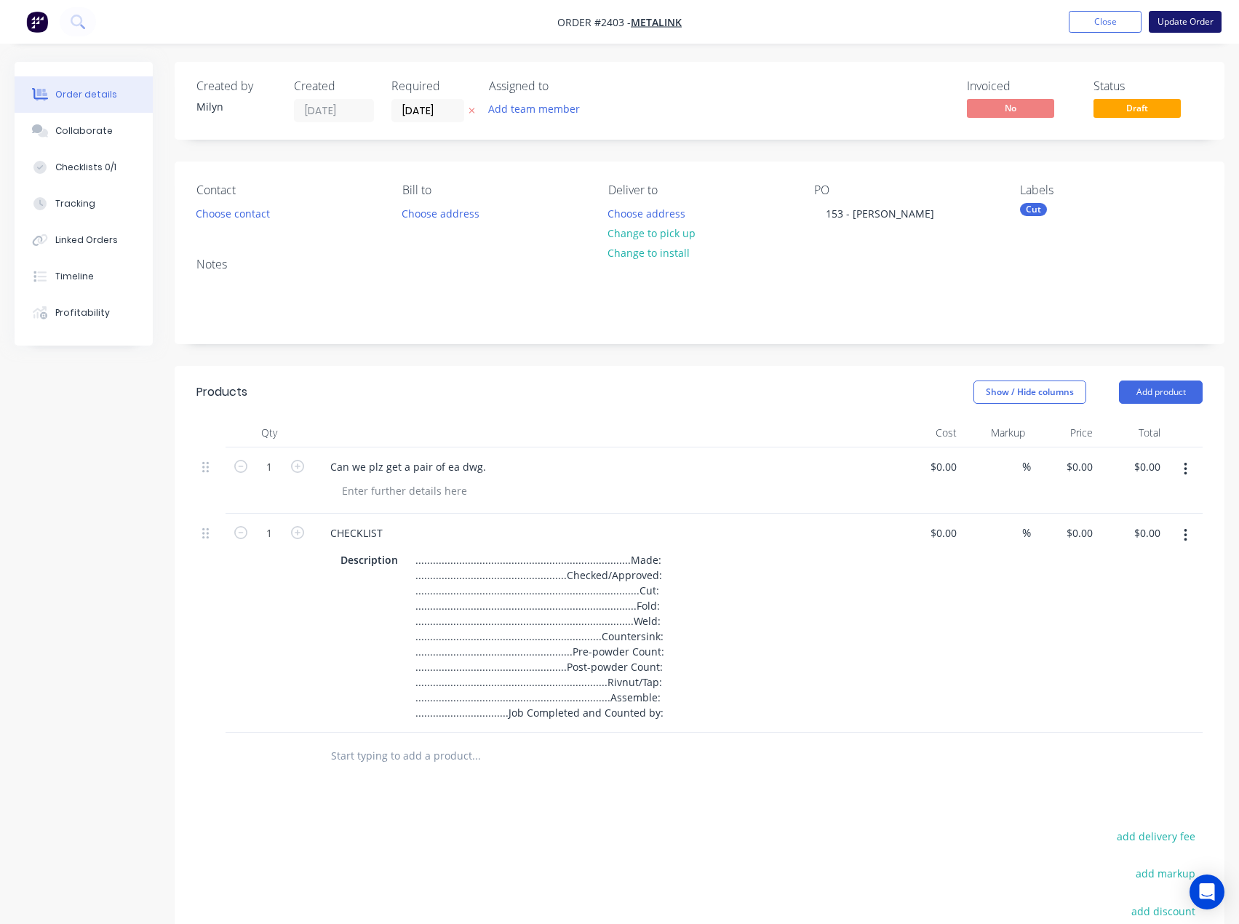
click at [1186, 23] on button "Update Order" at bounding box center [1185, 22] width 73 height 22
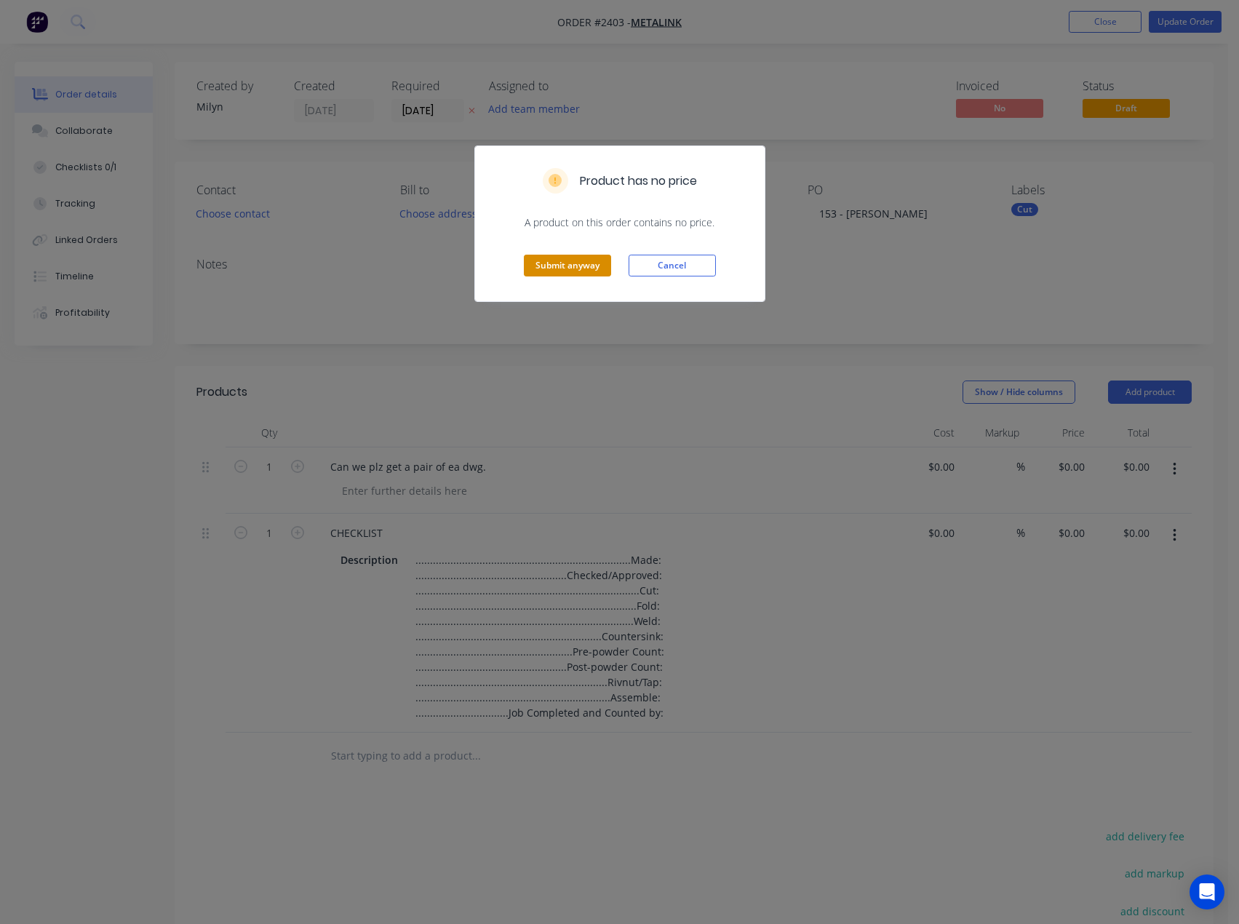
click at [583, 260] on button "Submit anyway" at bounding box center [567, 266] width 87 height 22
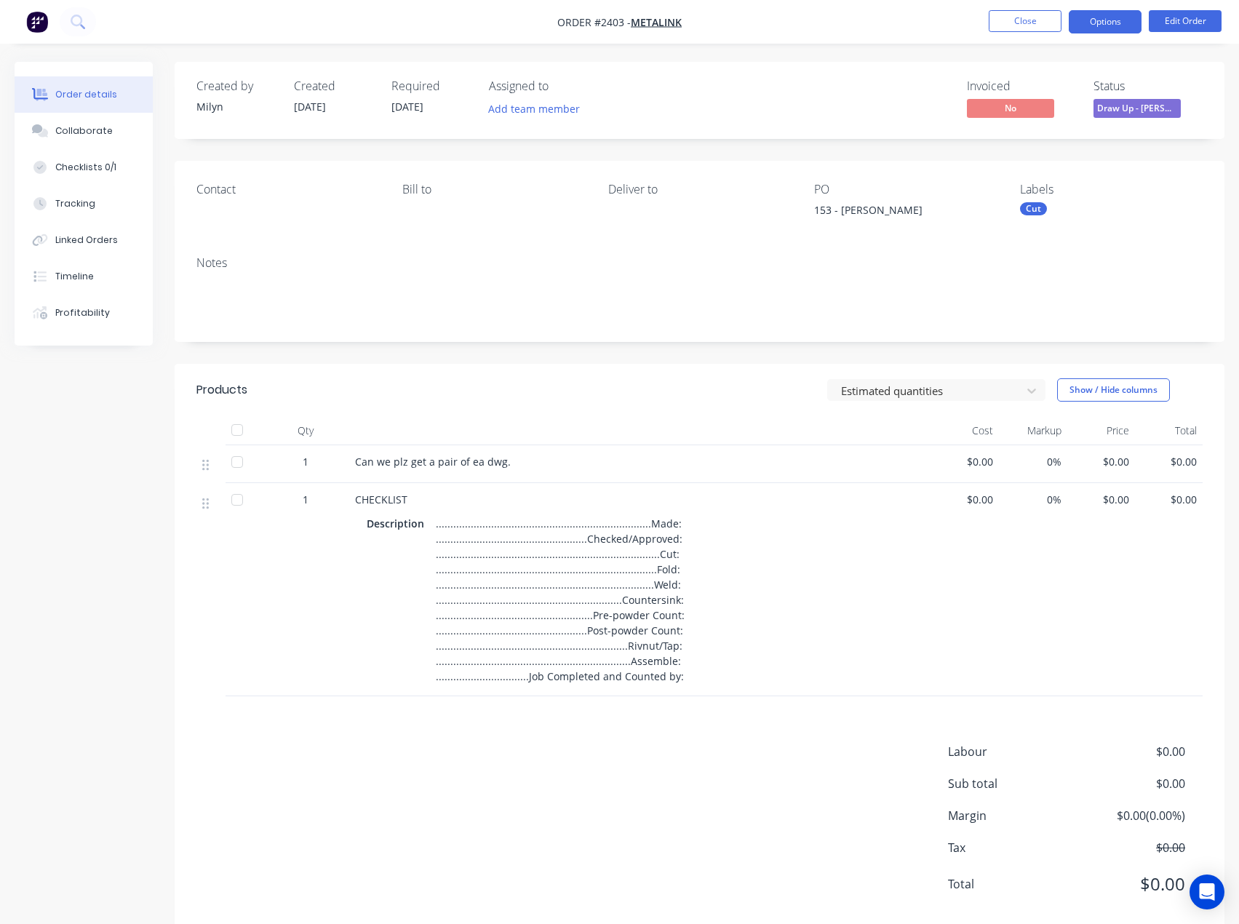
click at [1133, 20] on button "Options" at bounding box center [1105, 21] width 73 height 23
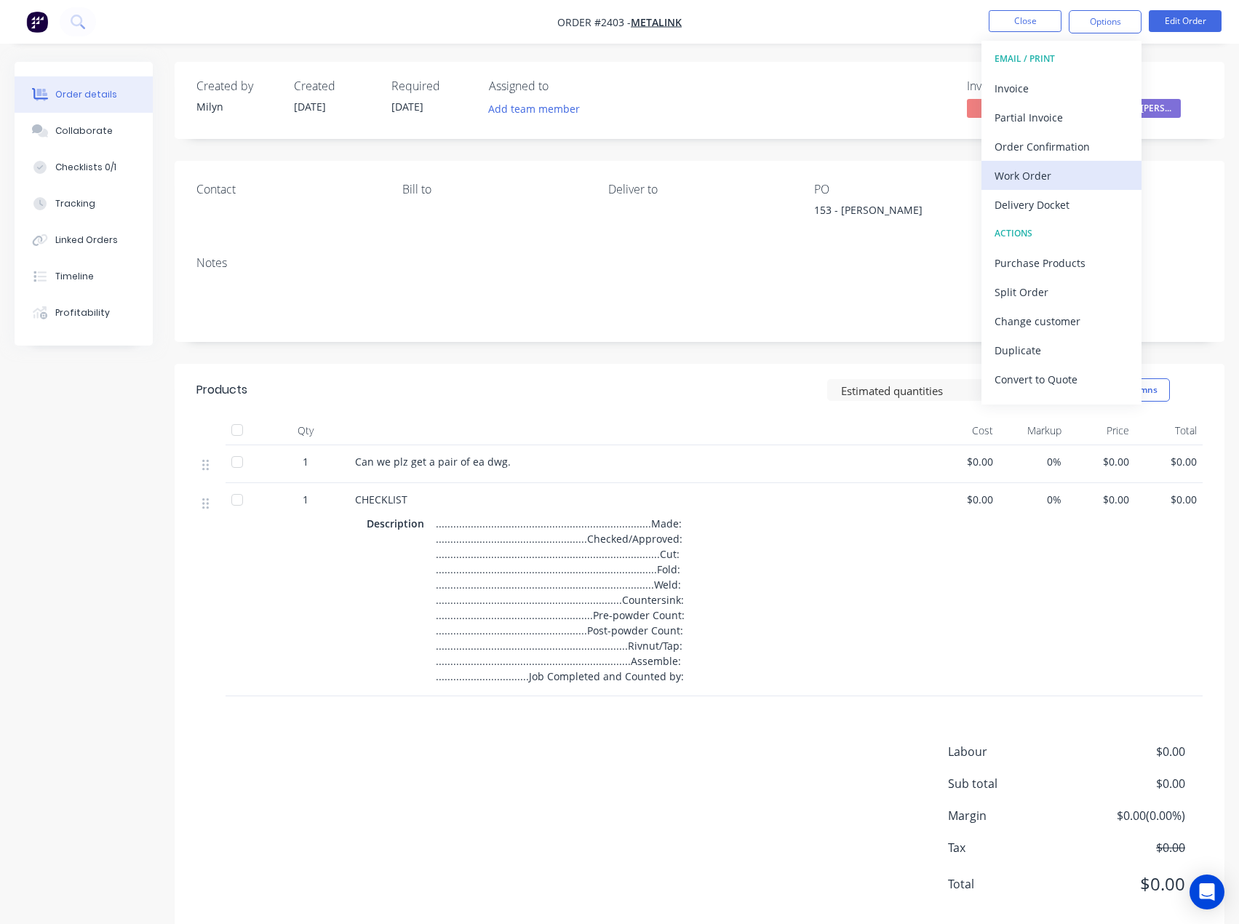
click at [1061, 183] on div "Work Order" at bounding box center [1061, 175] width 134 height 21
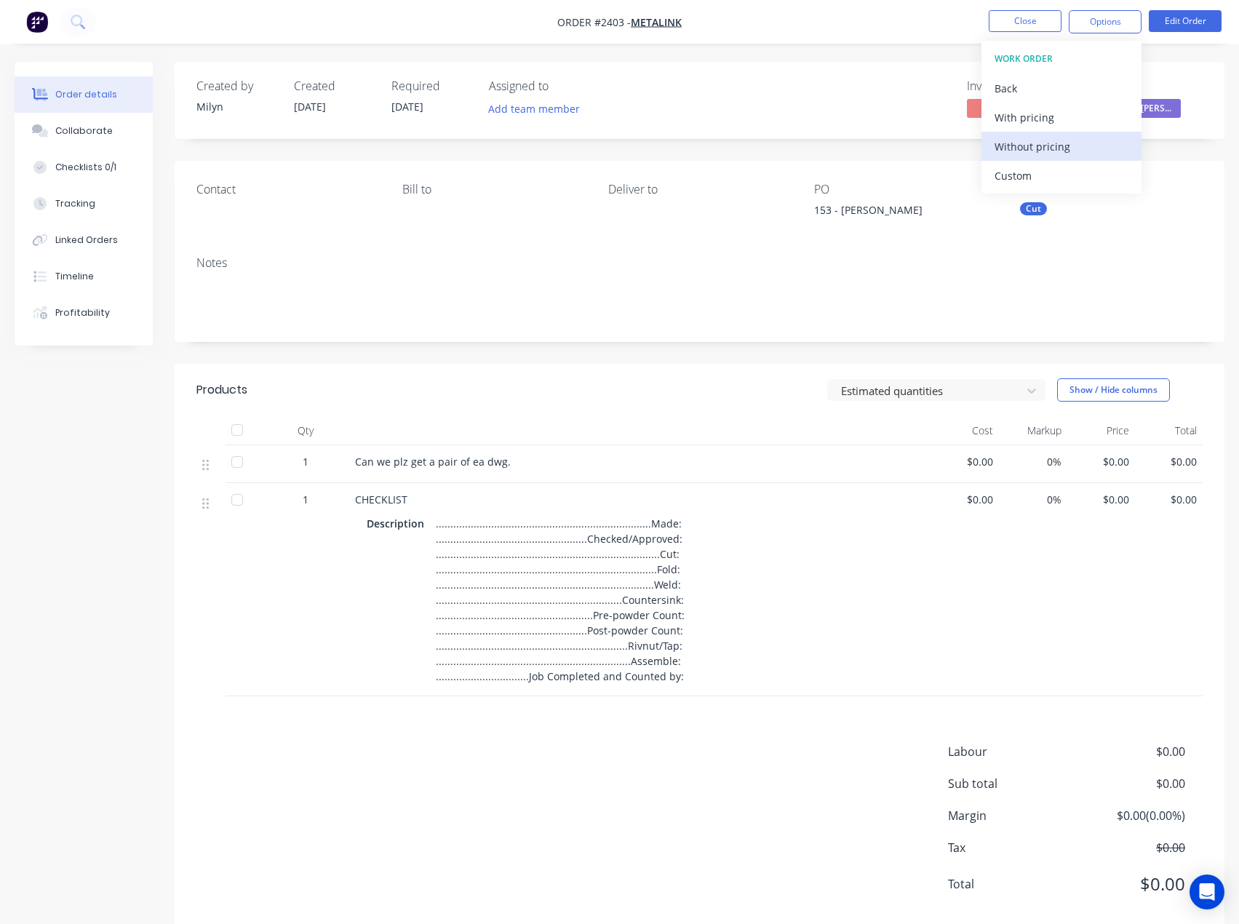
click at [1056, 151] on div "Without pricing" at bounding box center [1061, 146] width 134 height 21
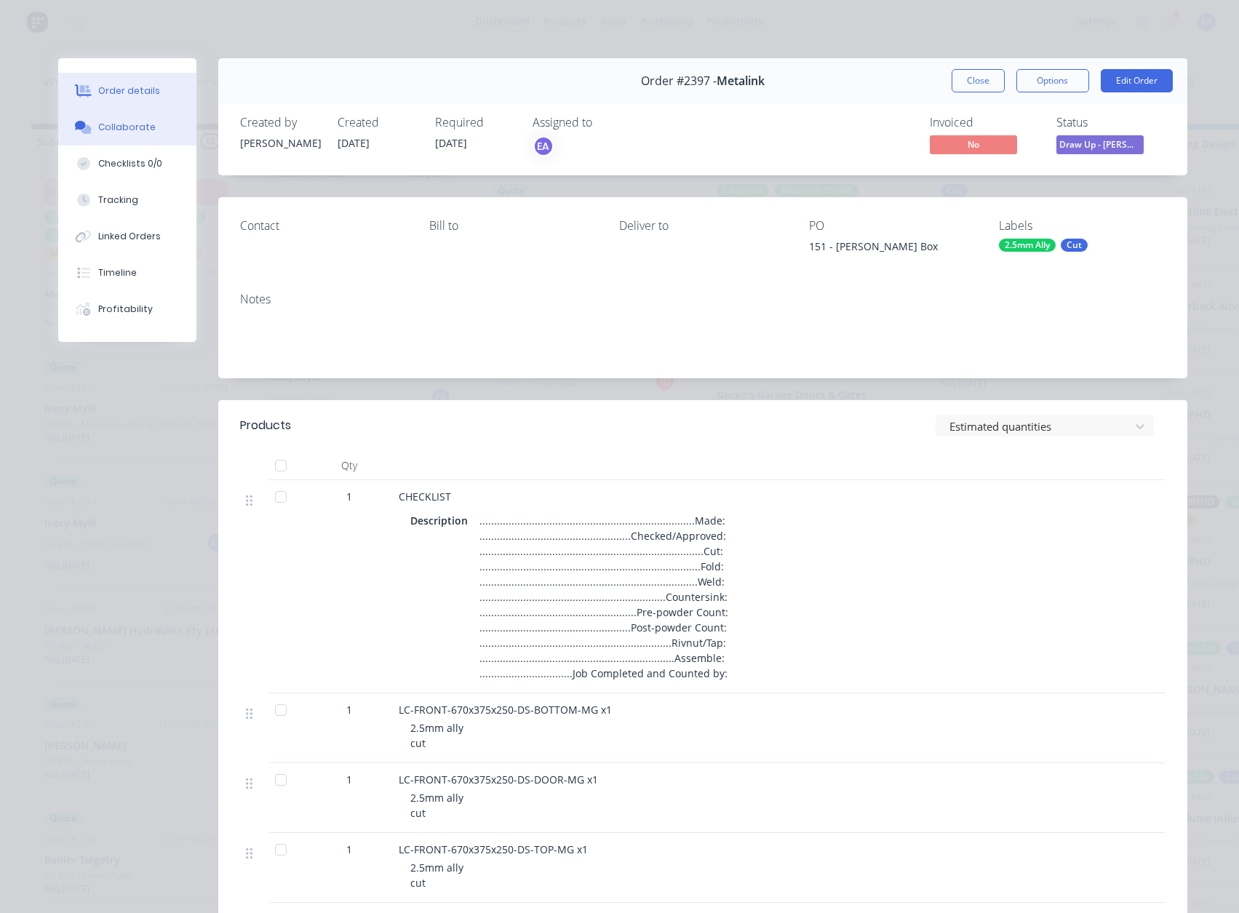
scroll to position [436, 0]
click at [113, 135] on button "Collaborate" at bounding box center [127, 127] width 138 height 36
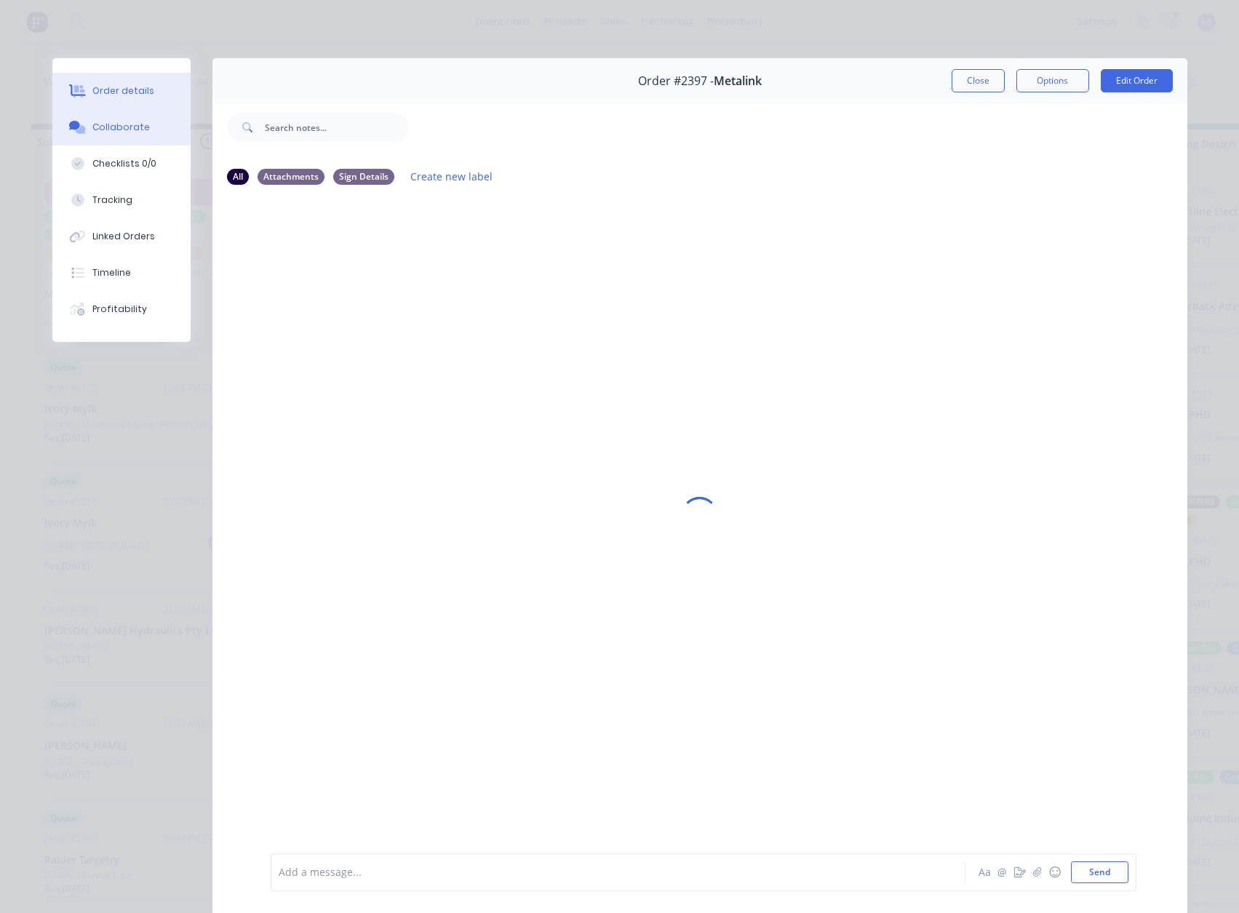
click at [111, 82] on button "Order details" at bounding box center [121, 91] width 138 height 36
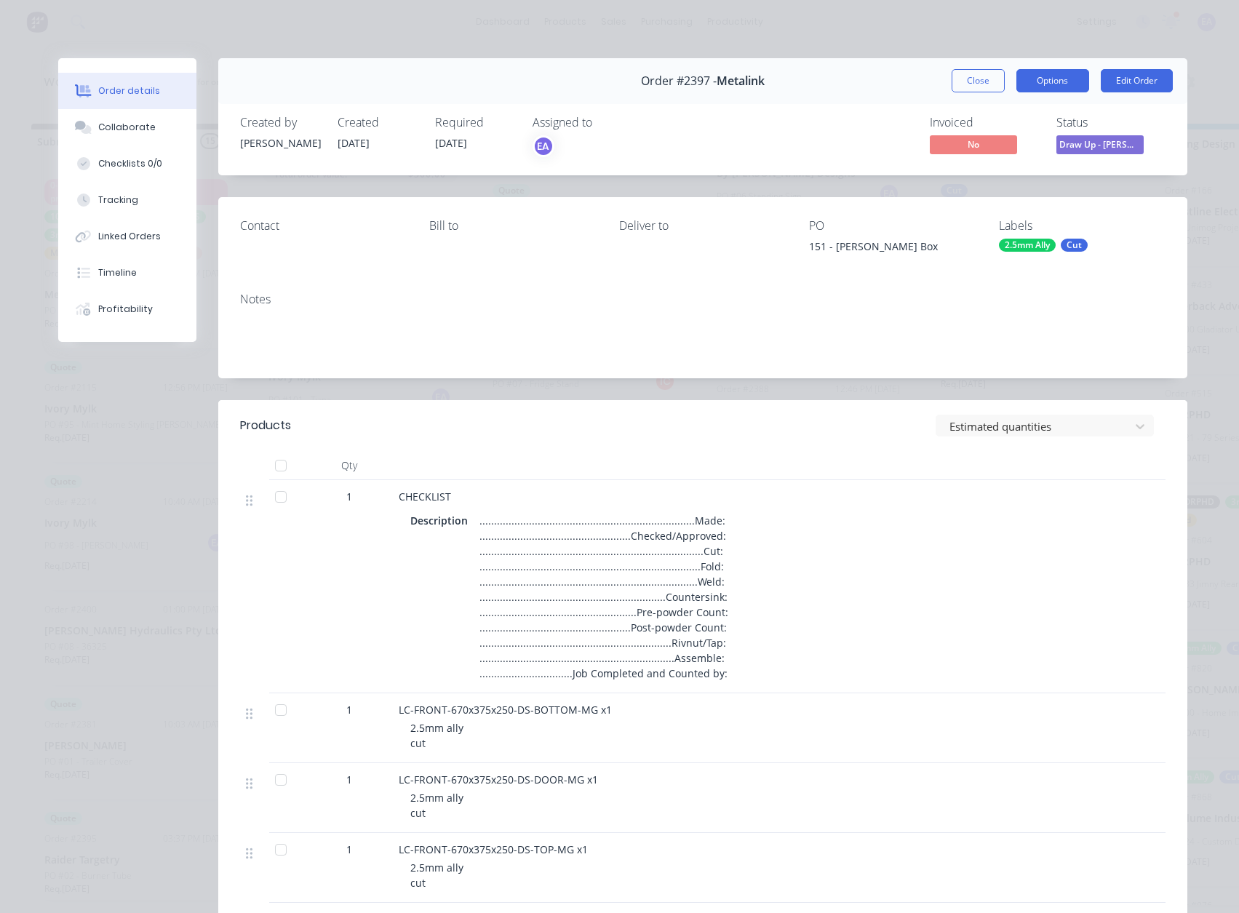
click at [1051, 85] on button "Options" at bounding box center [1052, 80] width 73 height 23
click at [1056, 145] on div "Work Order" at bounding box center [1012, 147] width 127 height 21
click at [990, 177] on div "Standard" at bounding box center [1012, 176] width 127 height 21
click at [981, 85] on button "Close" at bounding box center [978, 80] width 53 height 23
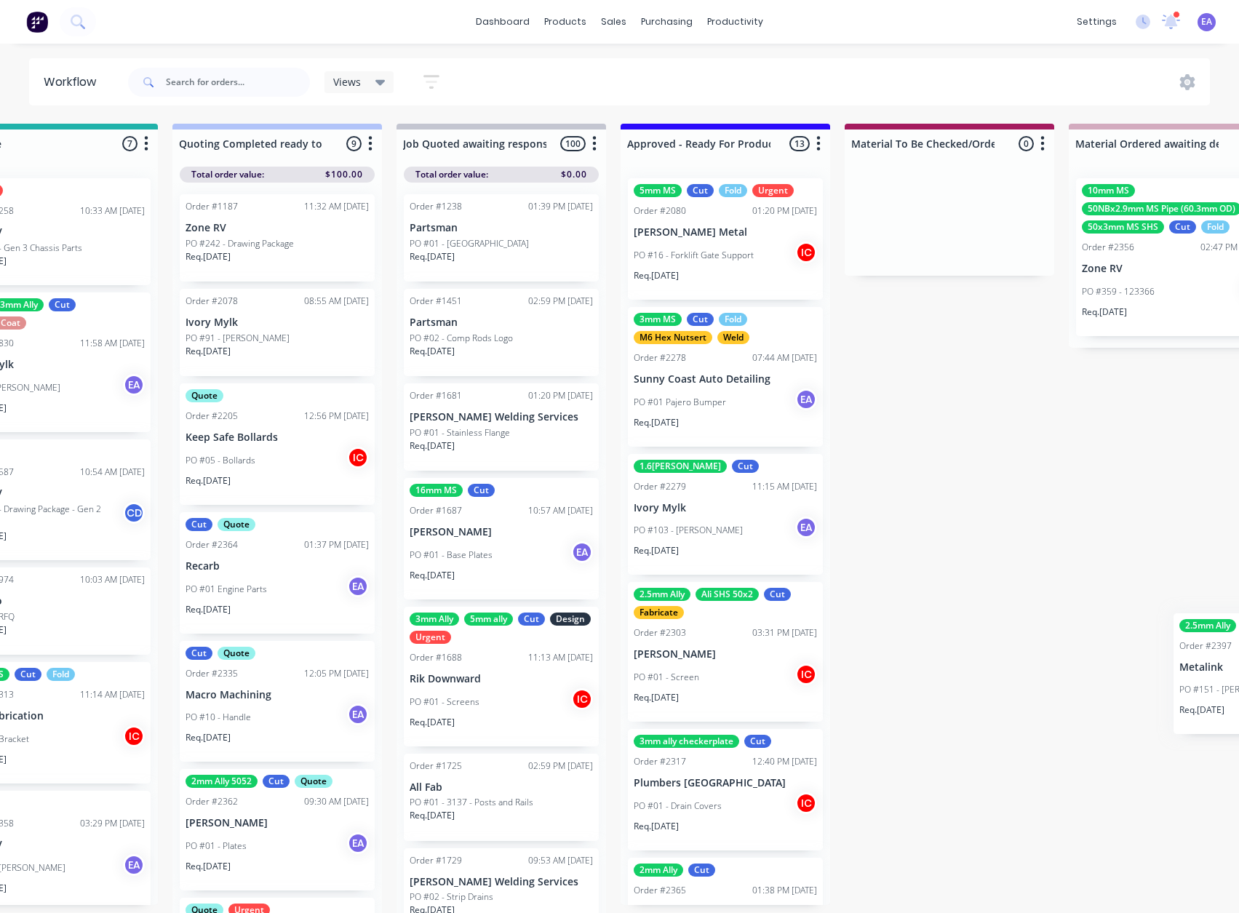
scroll to position [0, 1536]
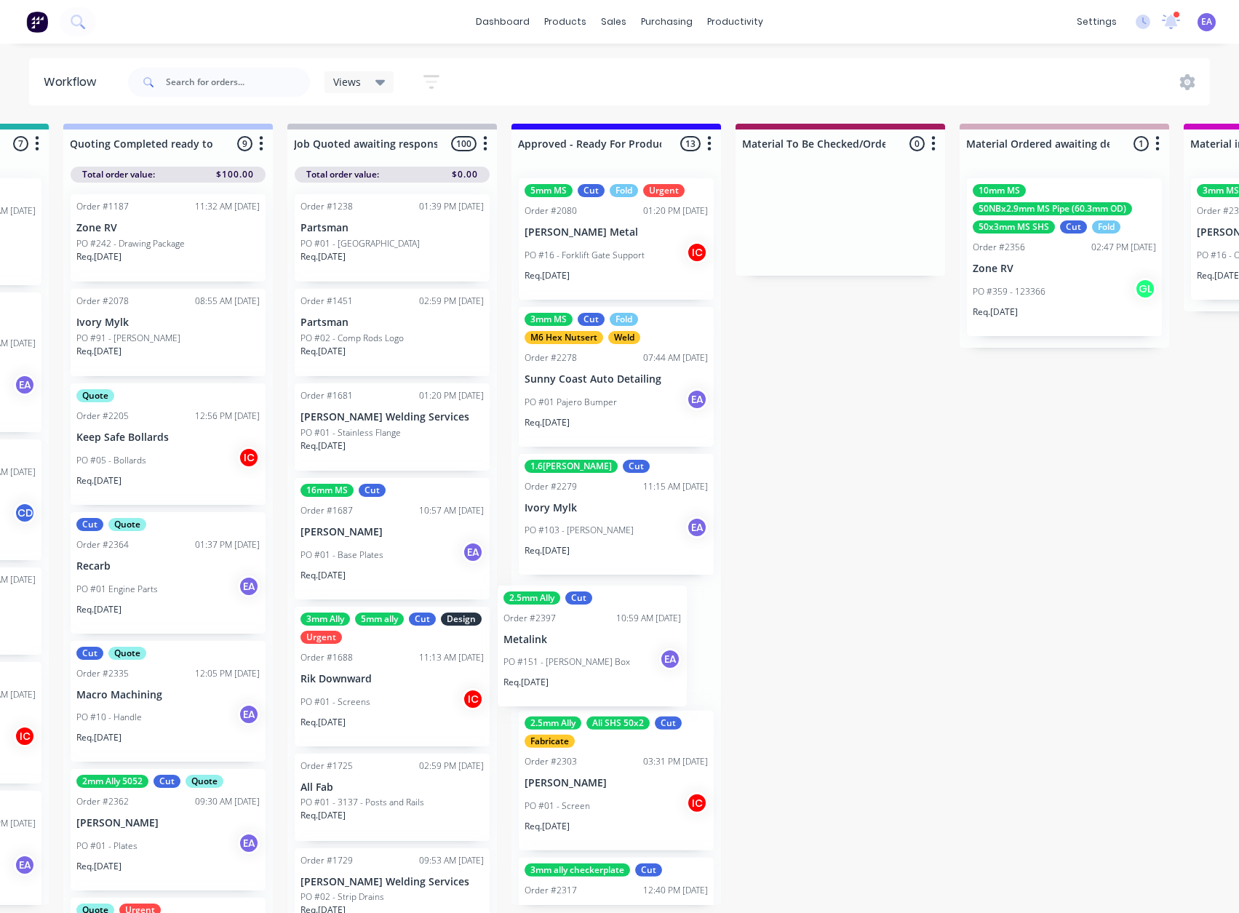
drag, startPoint x: 784, startPoint y: 638, endPoint x: 609, endPoint y: 640, distance: 174.6
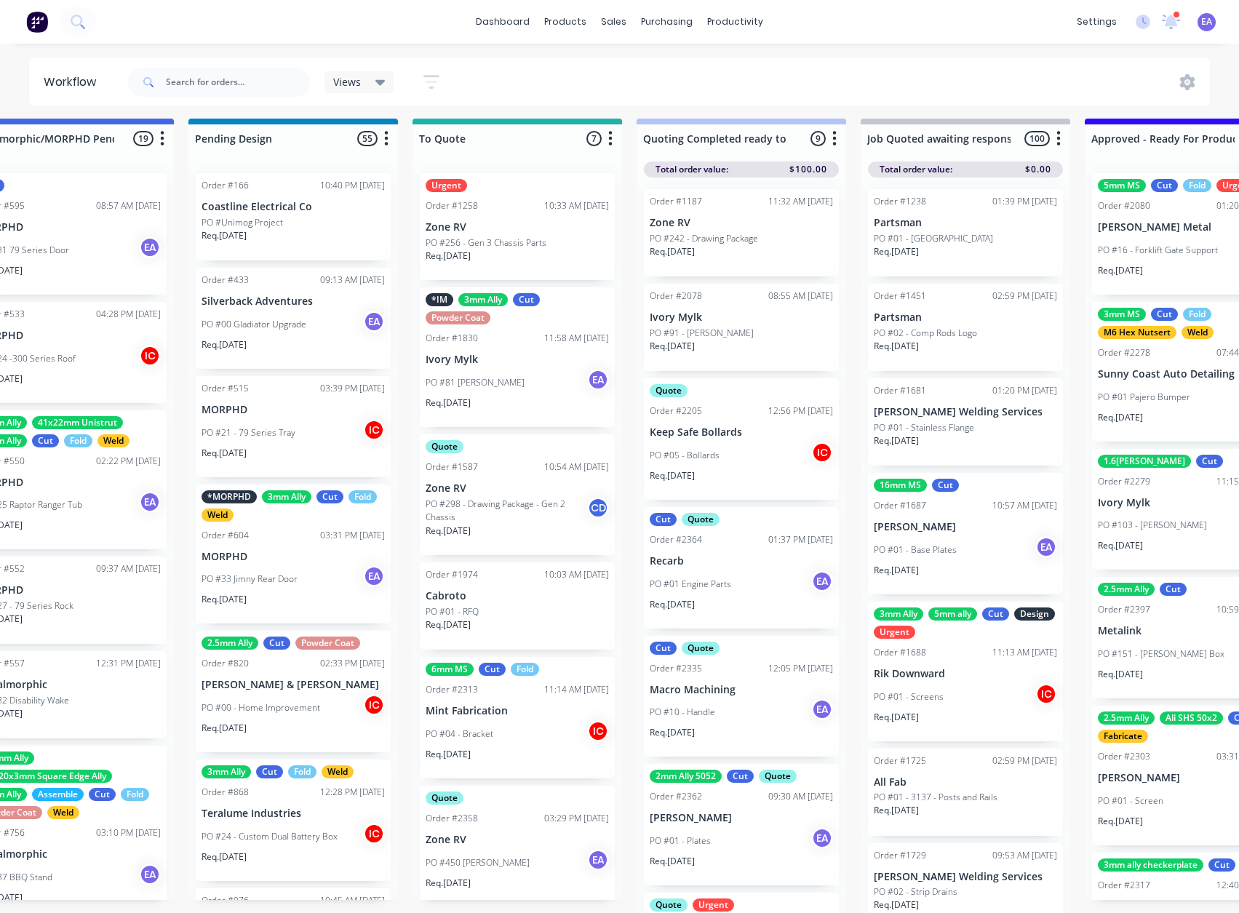
scroll to position [19, 0]
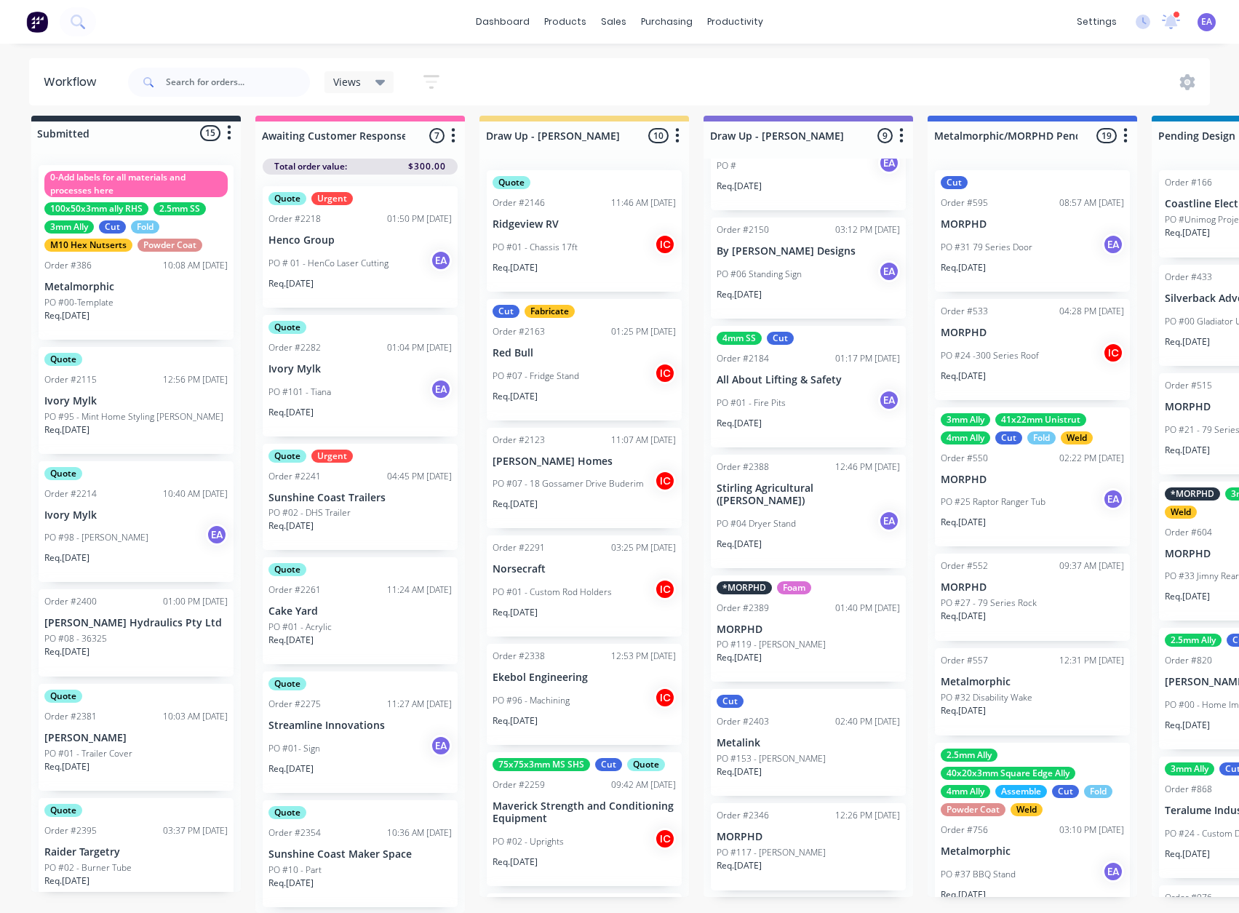
drag, startPoint x: 981, startPoint y: 654, endPoint x: 436, endPoint y: 701, distance: 546.9
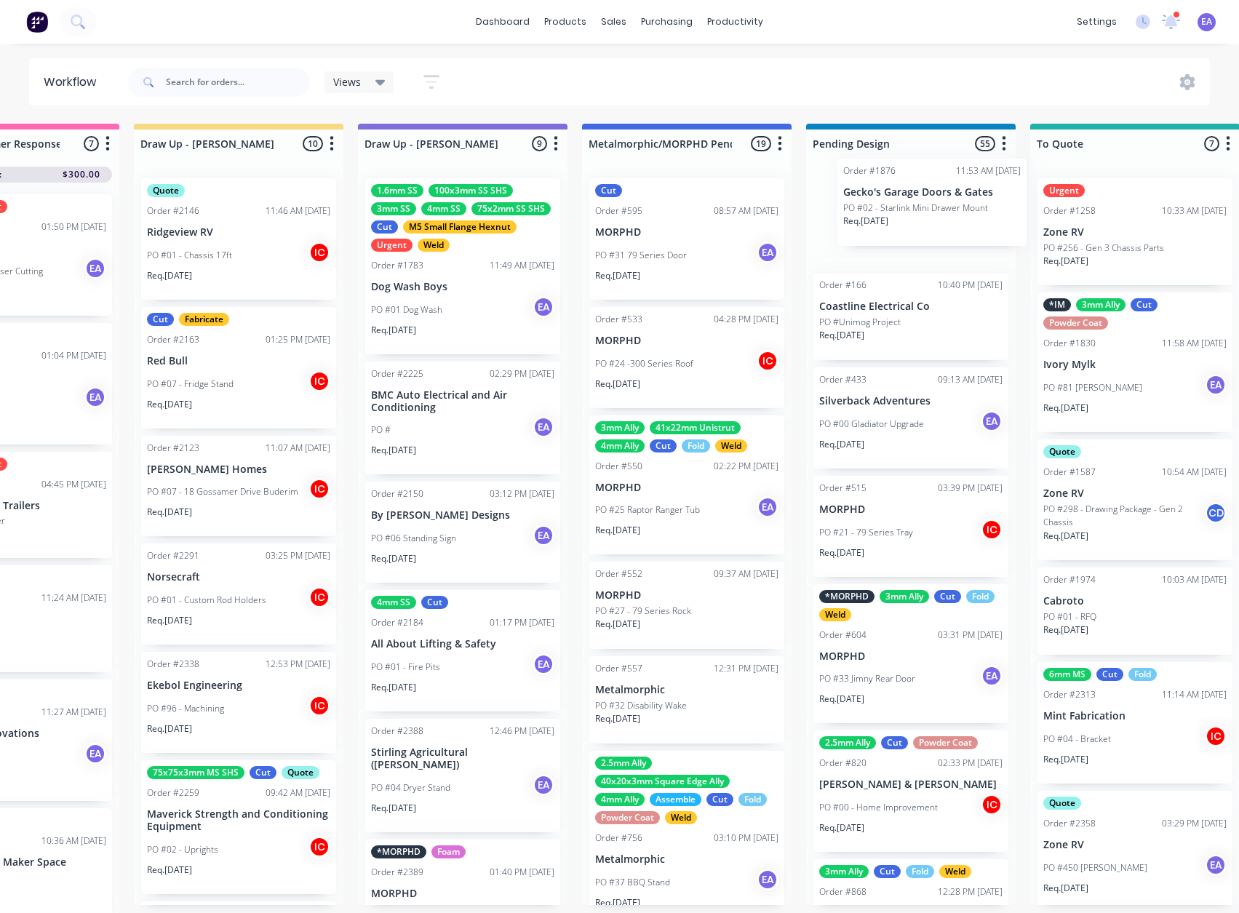
scroll to position [0, 346]
drag, startPoint x: 803, startPoint y: 405, endPoint x: 906, endPoint y: 231, distance: 202.9
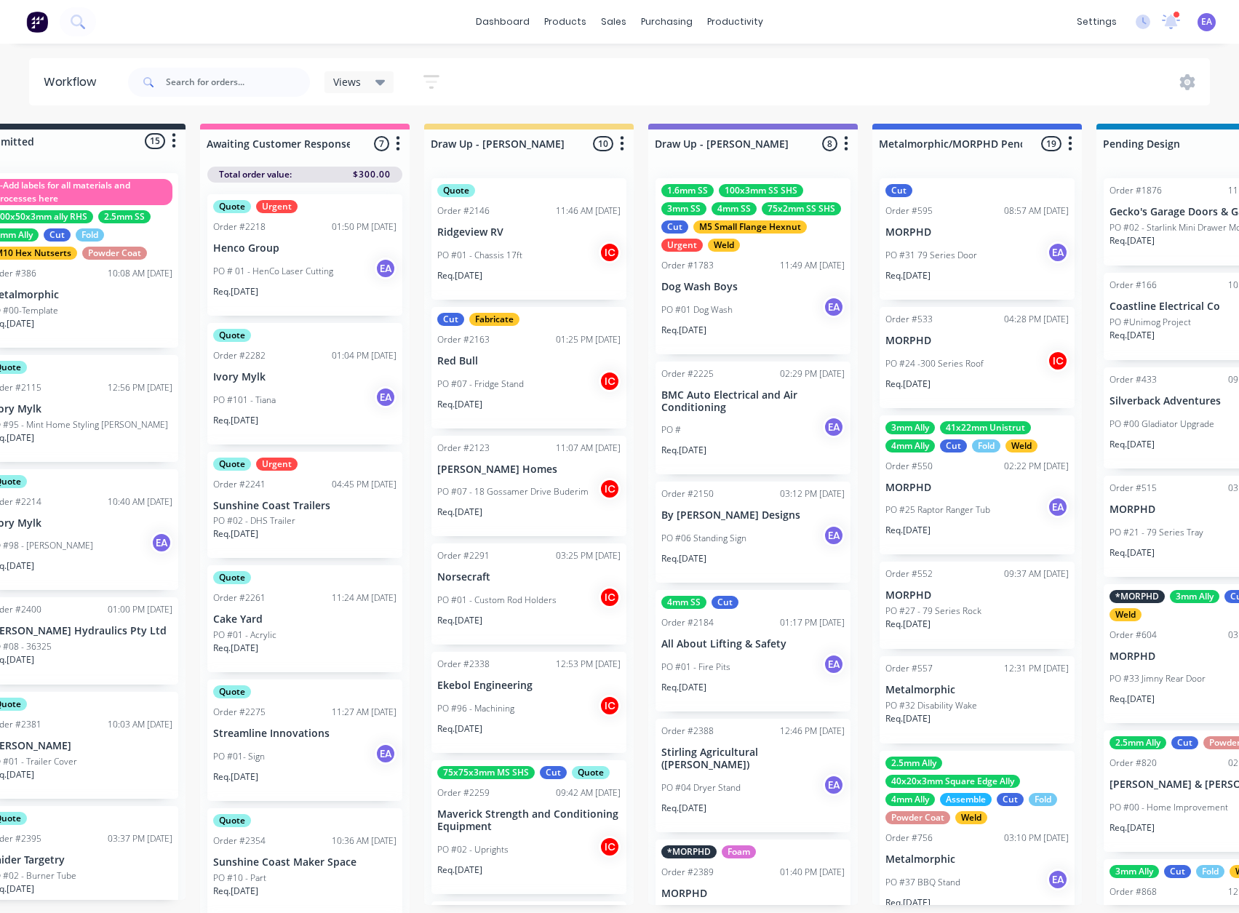
scroll to position [0, 0]
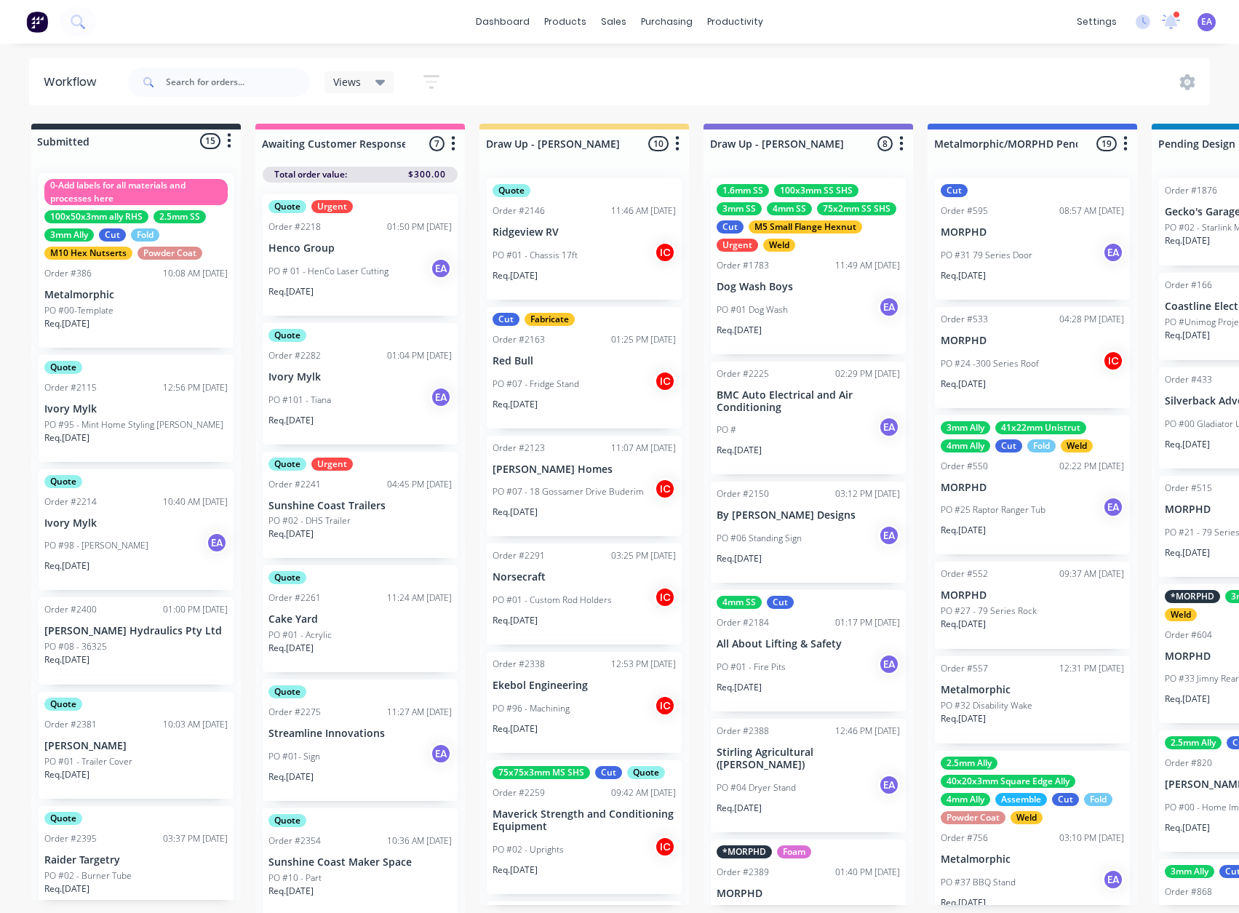
drag, startPoint x: 114, startPoint y: 575, endPoint x: 69, endPoint y: 581, distance: 45.6
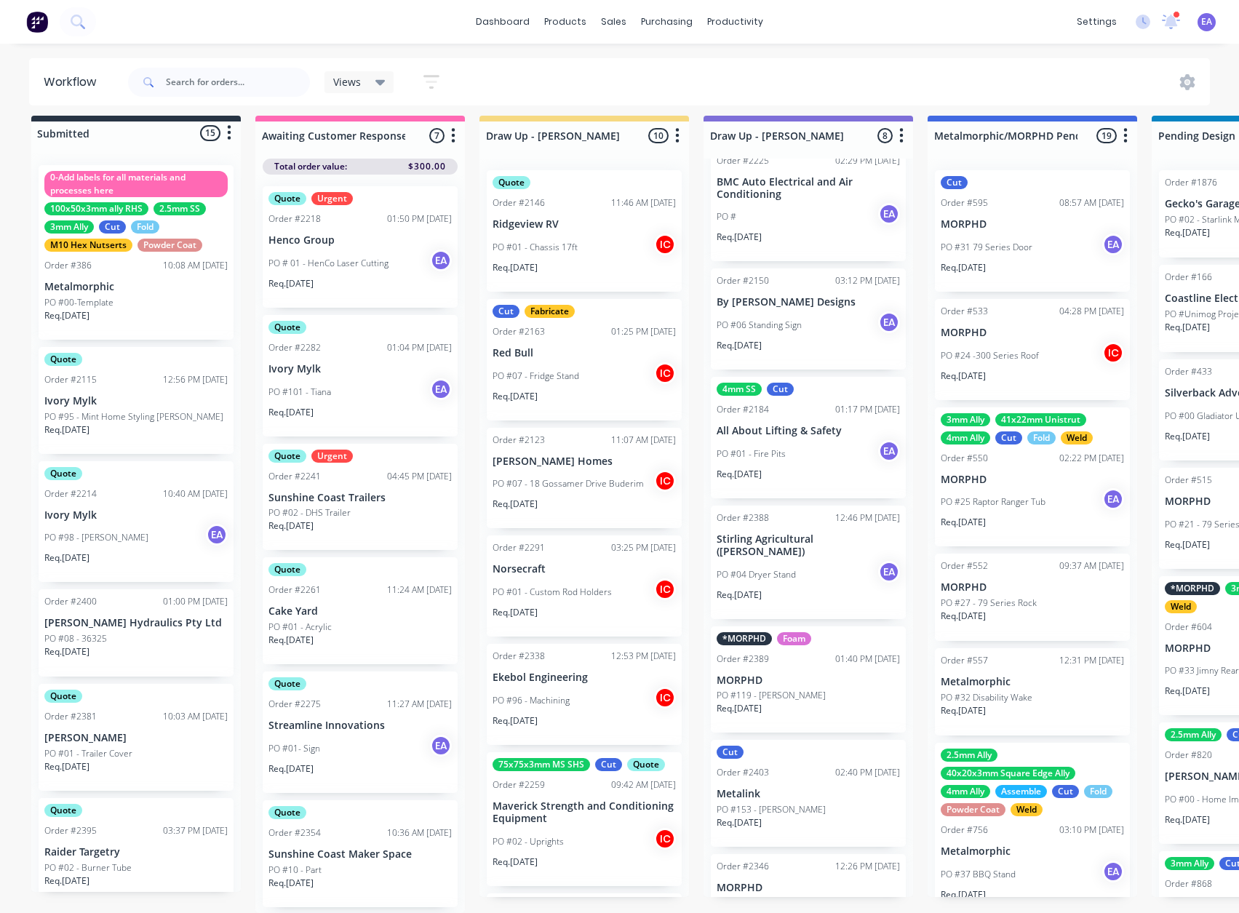
scroll to position [256, 0]
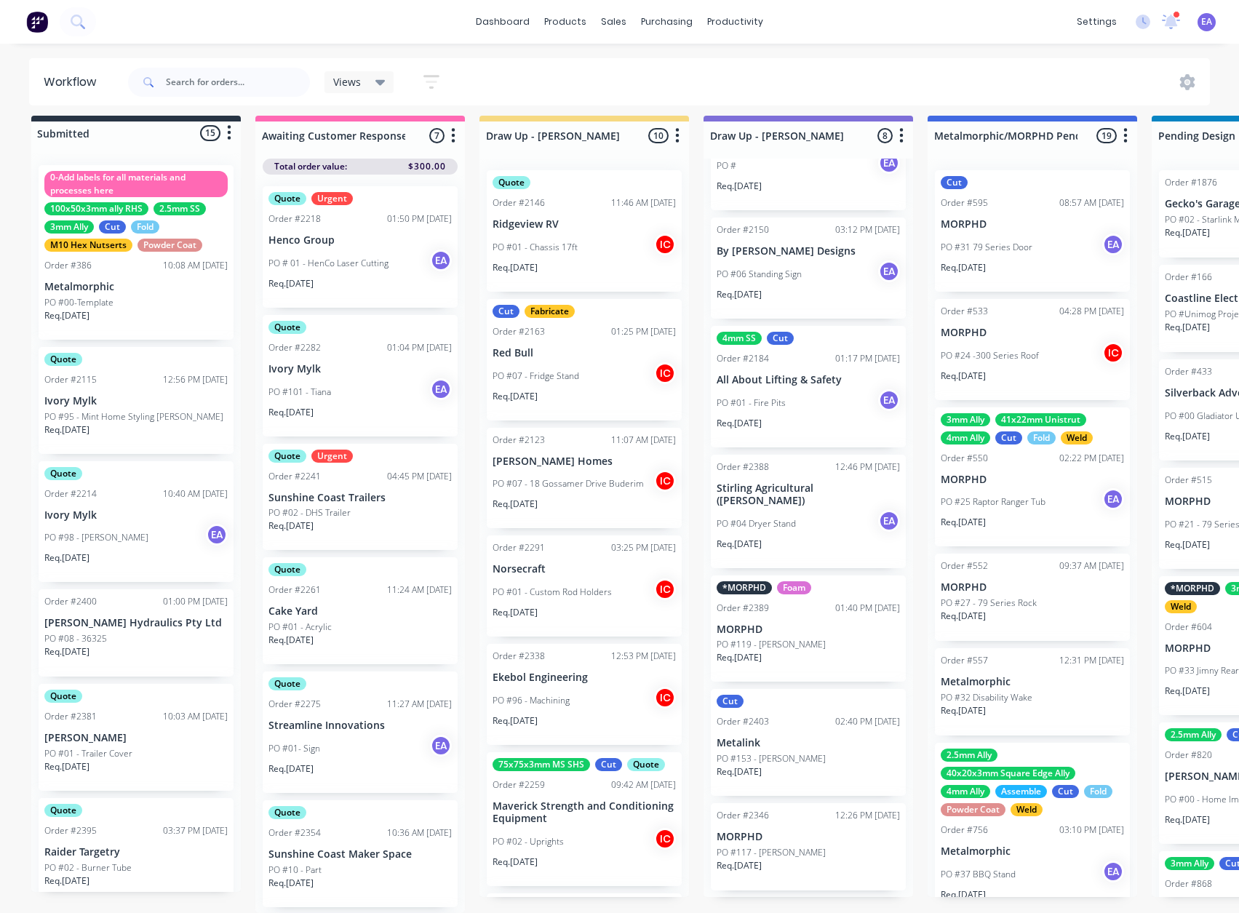
click at [805, 752] on p "PO #153 - [PERSON_NAME]" at bounding box center [771, 758] width 109 height 13
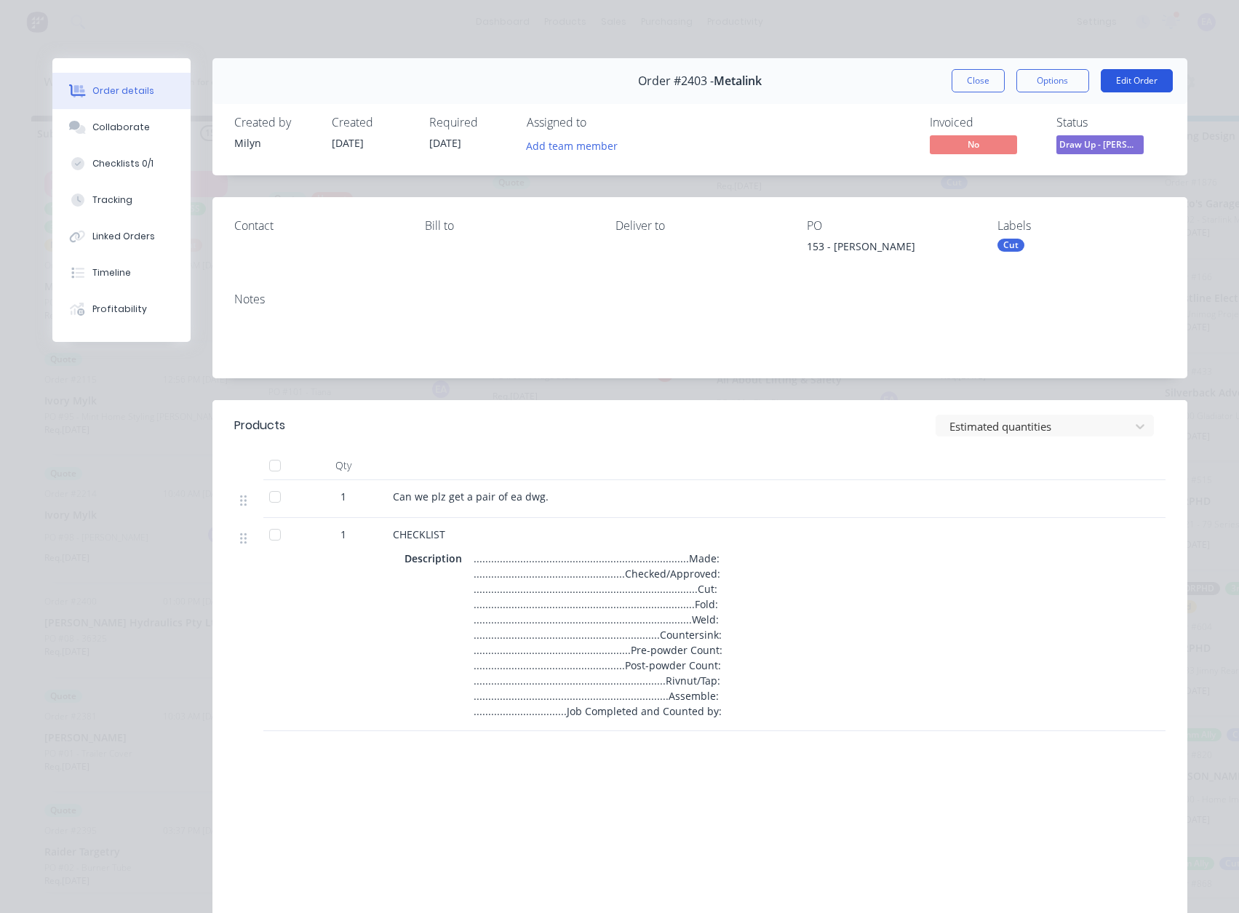
click at [1118, 85] on button "Edit Order" at bounding box center [1137, 80] width 72 height 23
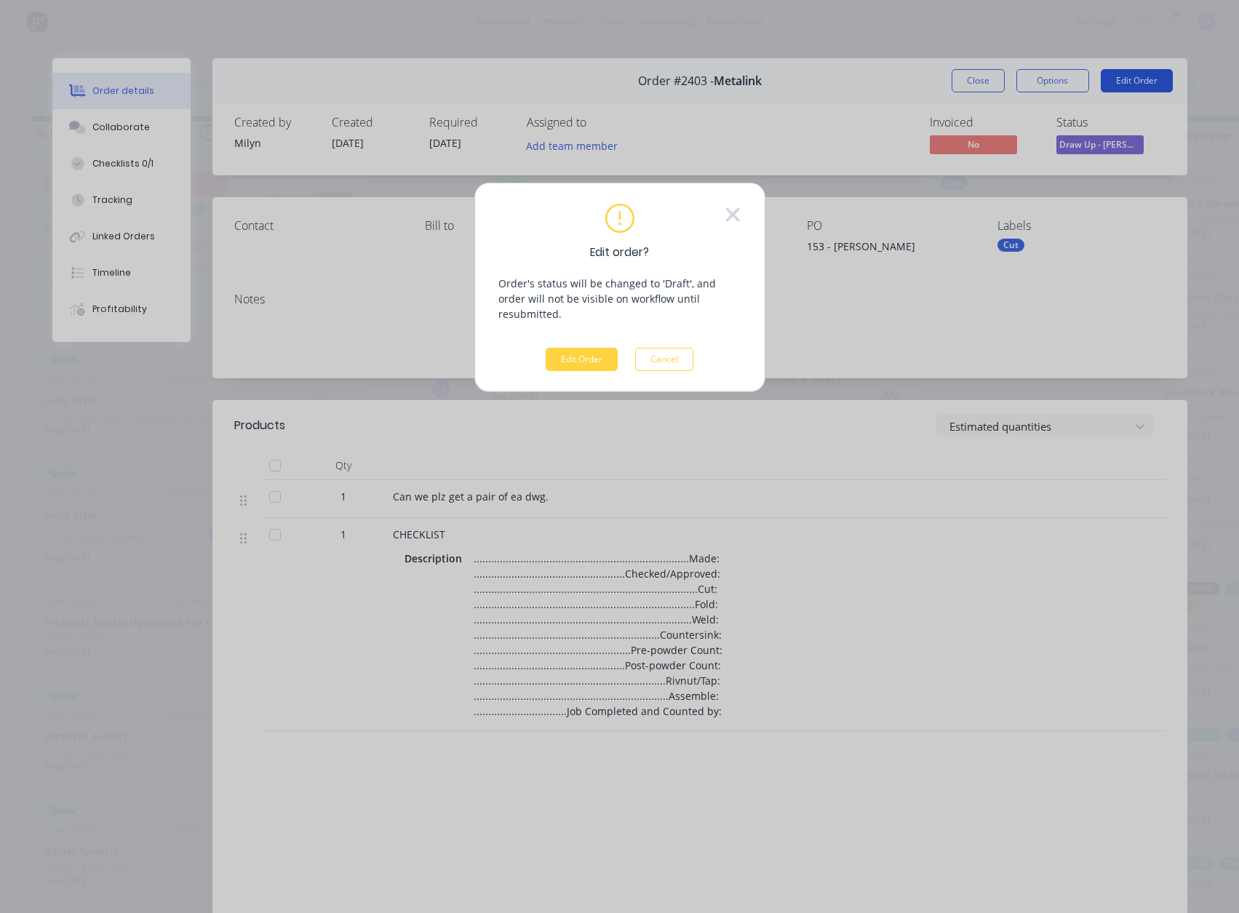
scroll to position [8, 0]
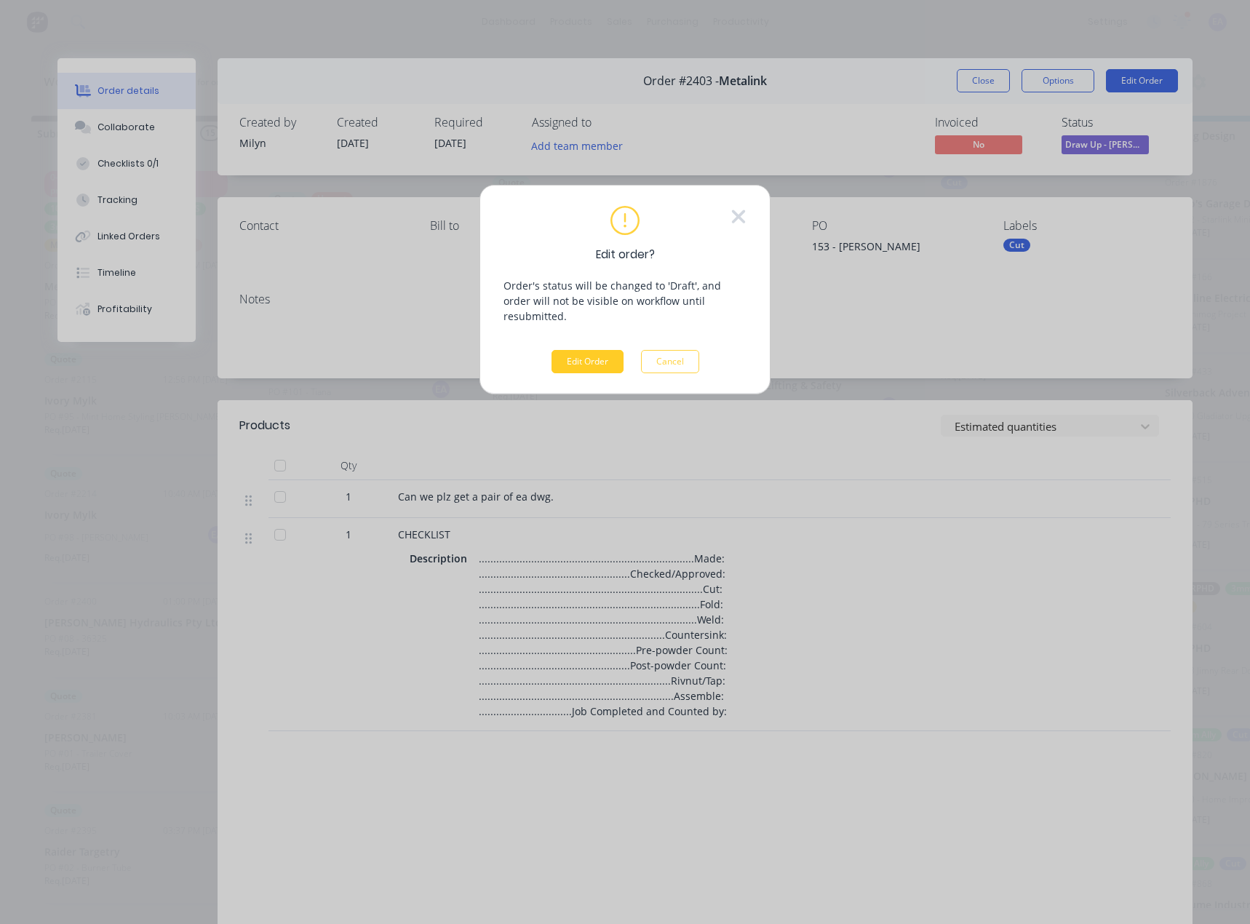
click at [594, 350] on button "Edit Order" at bounding box center [587, 361] width 72 height 23
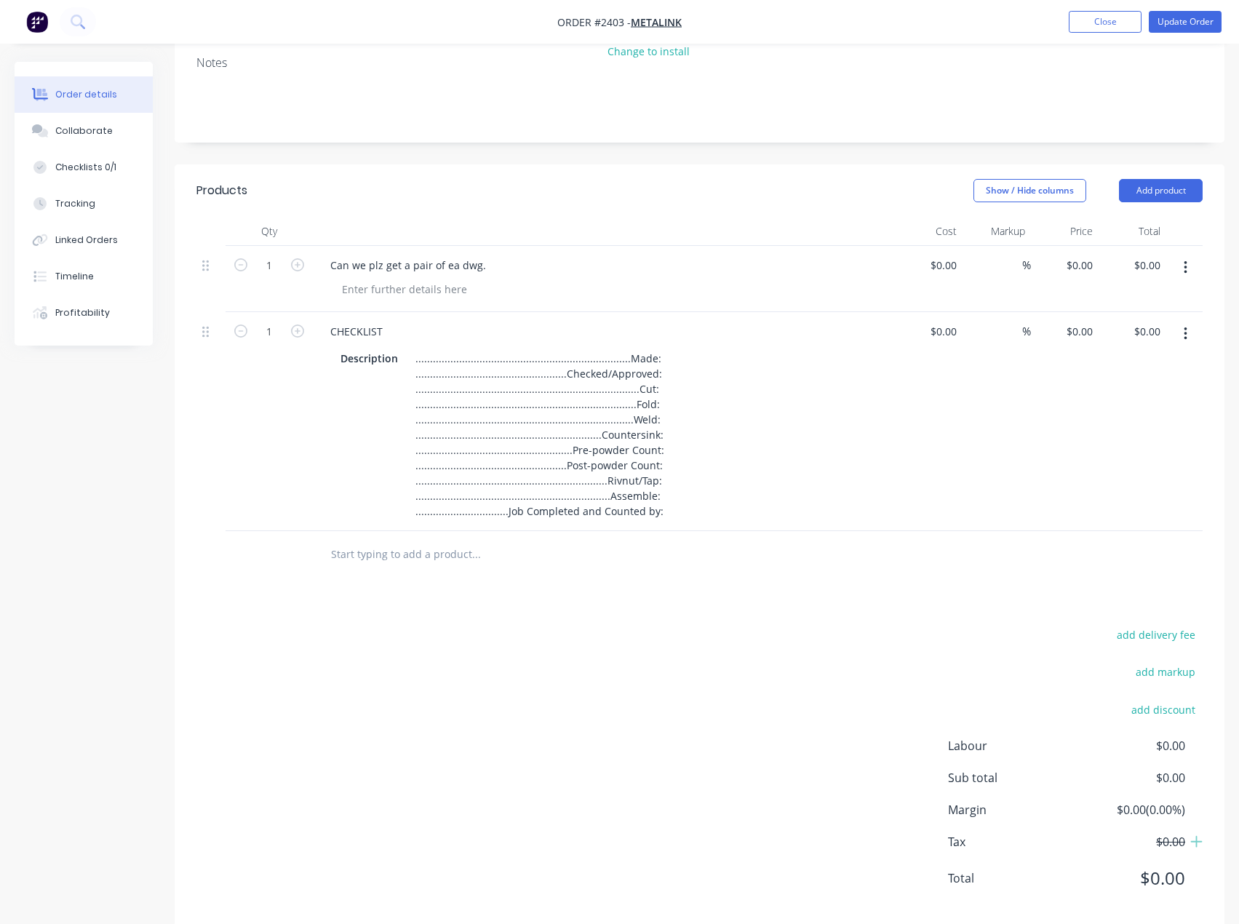
scroll to position [218, 0]
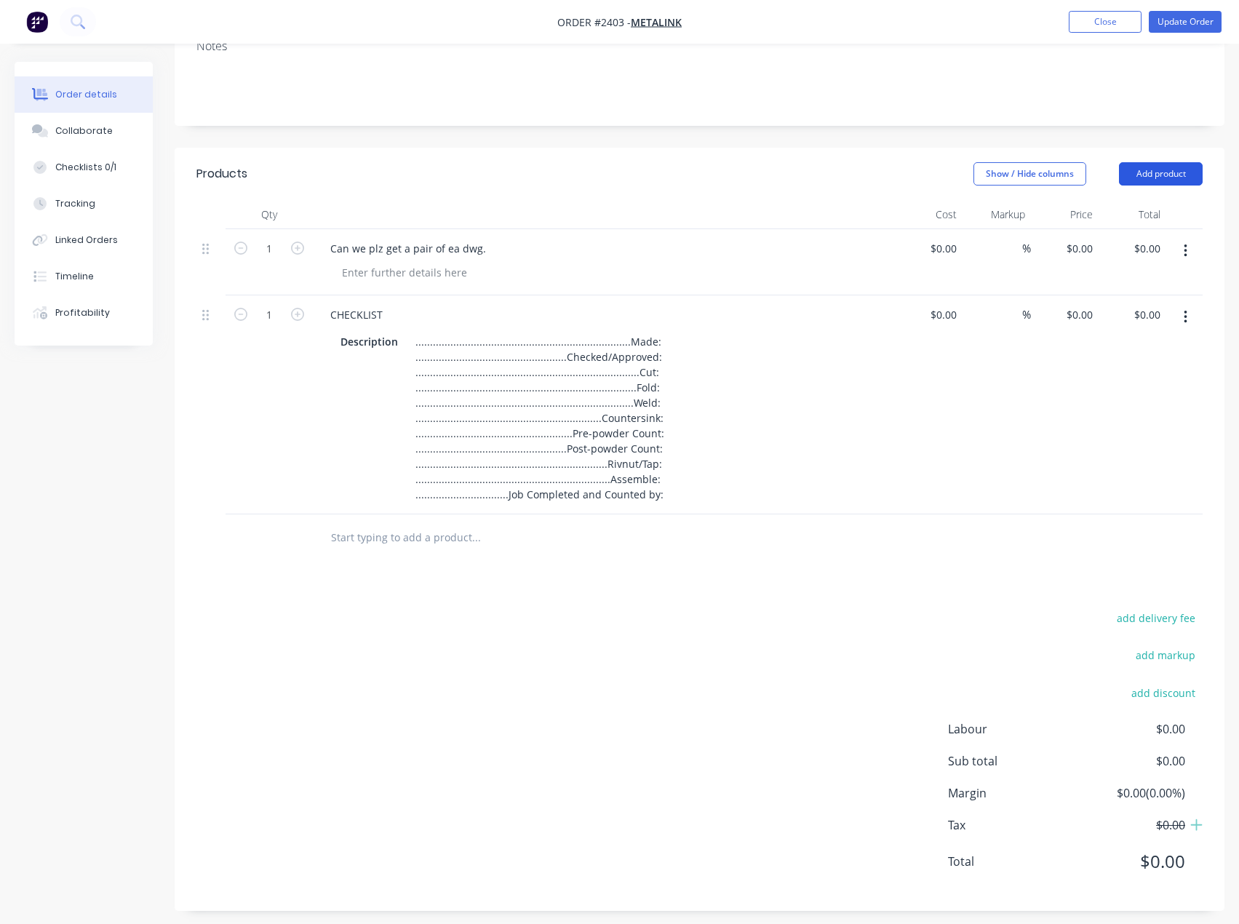
click at [1188, 175] on button "Add product" at bounding box center [1161, 173] width 84 height 23
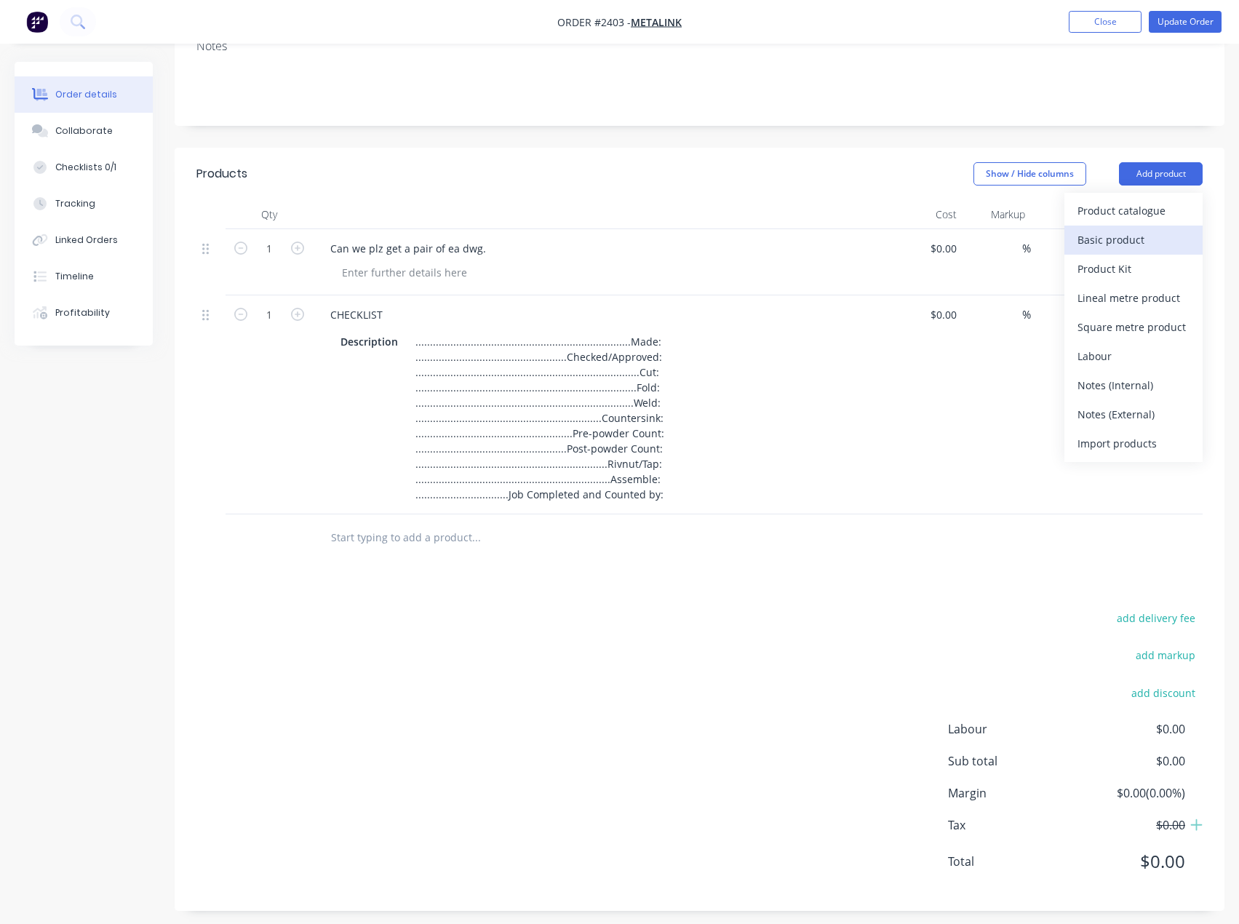
click at [1104, 239] on div "Basic product" at bounding box center [1133, 239] width 112 height 21
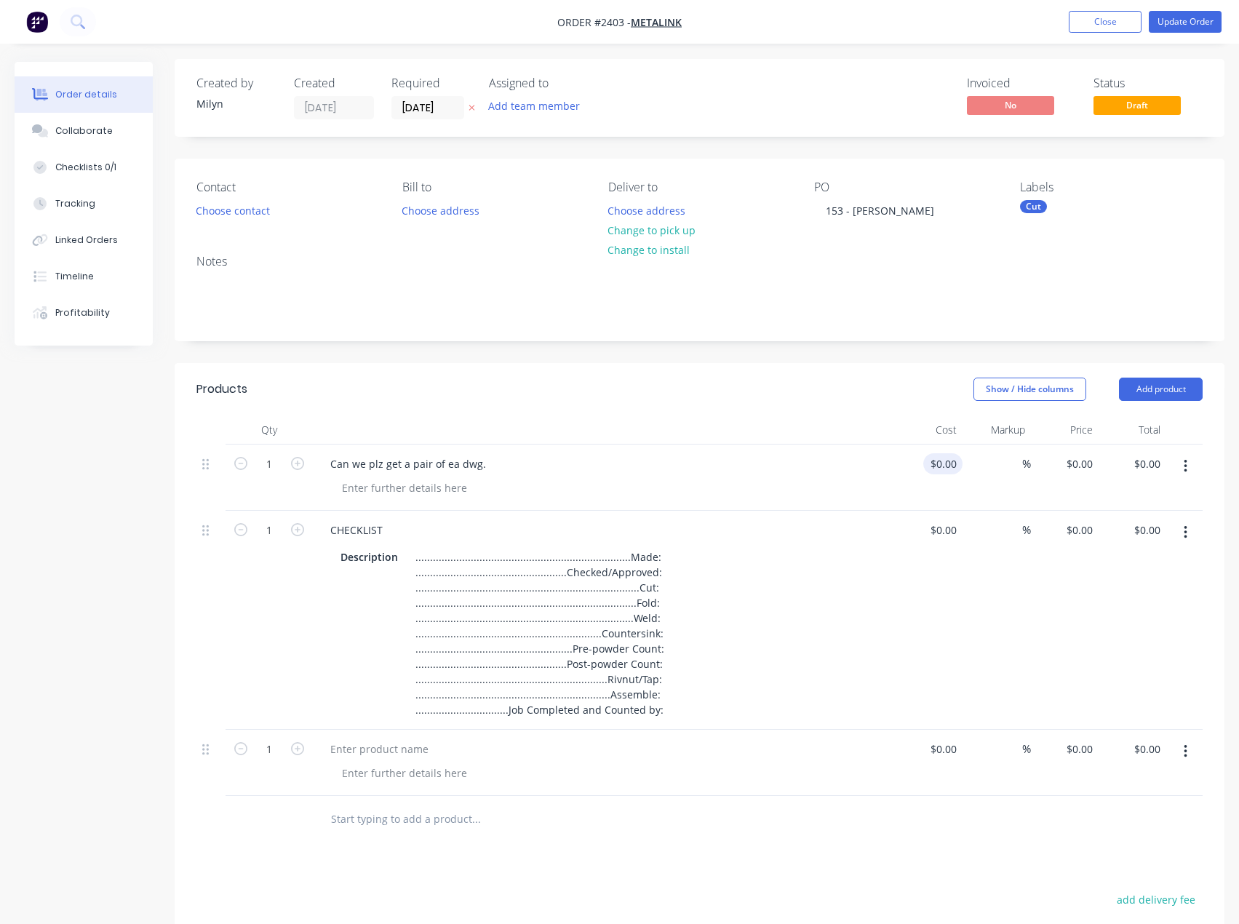
scroll to position [0, 0]
click at [1188, 474] on button "button" at bounding box center [1185, 469] width 34 height 26
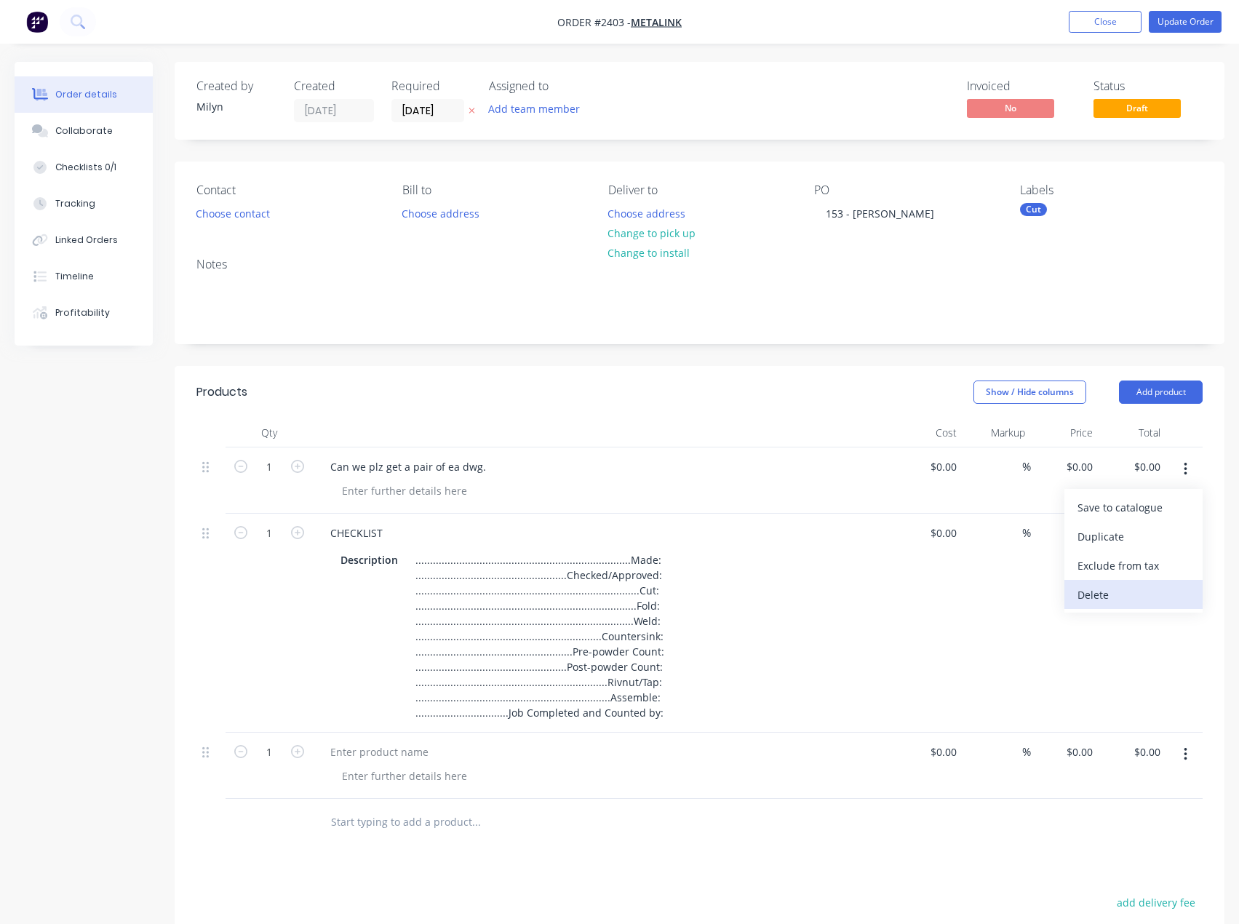
click at [1112, 589] on div "Delete" at bounding box center [1133, 594] width 112 height 21
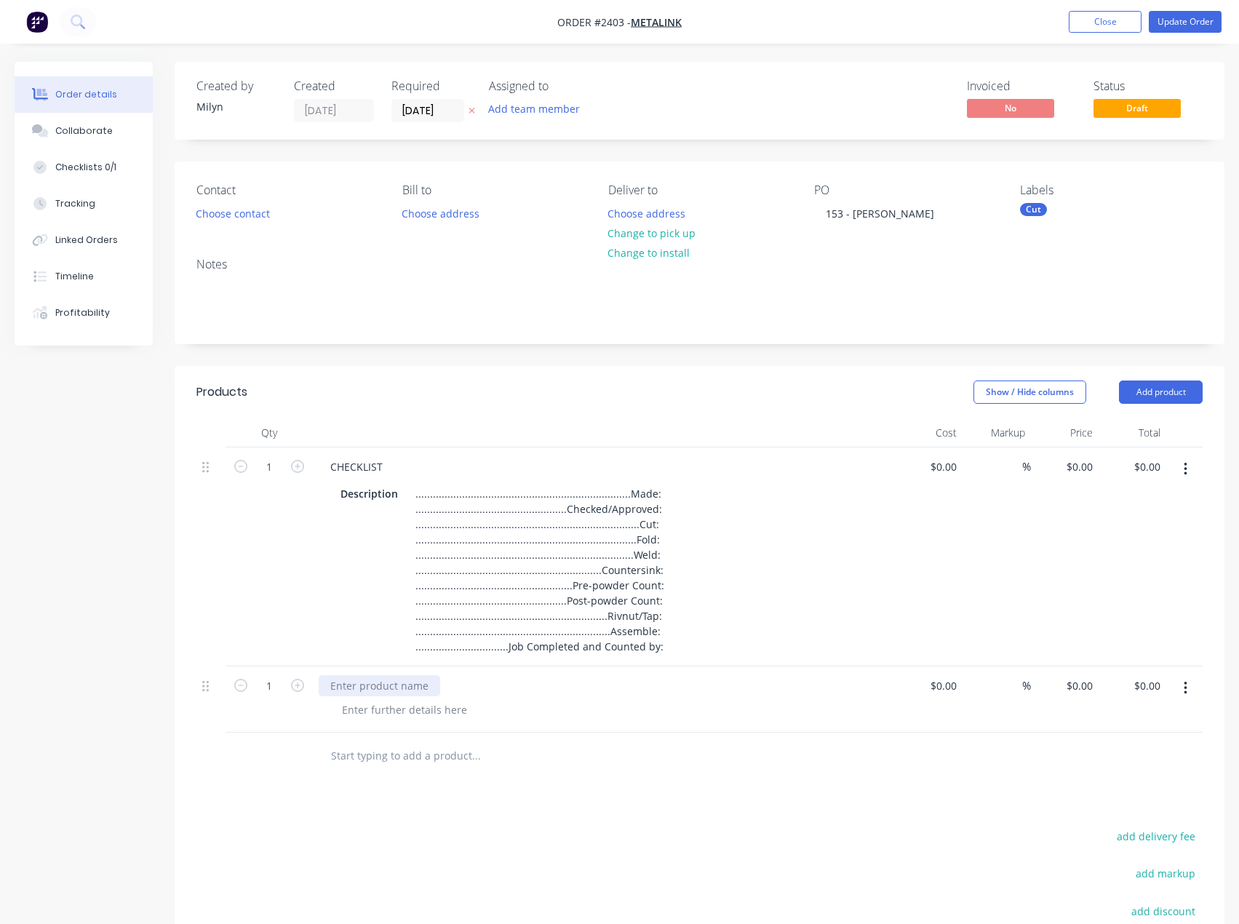
click at [426, 692] on div at bounding box center [379, 685] width 121 height 21
click at [426, 703] on div at bounding box center [404, 709] width 148 height 21
click at [419, 705] on div at bounding box center [404, 709] width 148 height 21
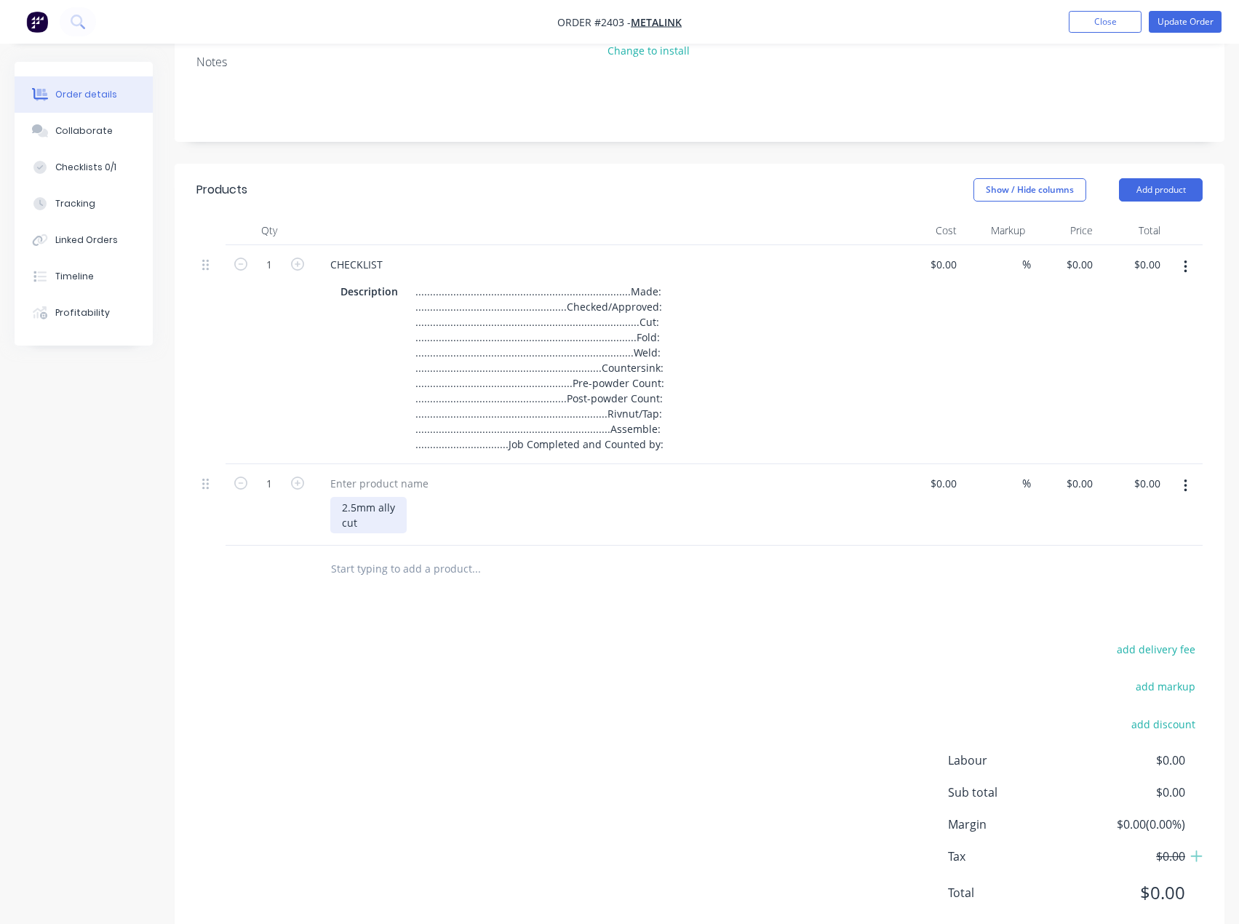
scroll to position [218, 0]
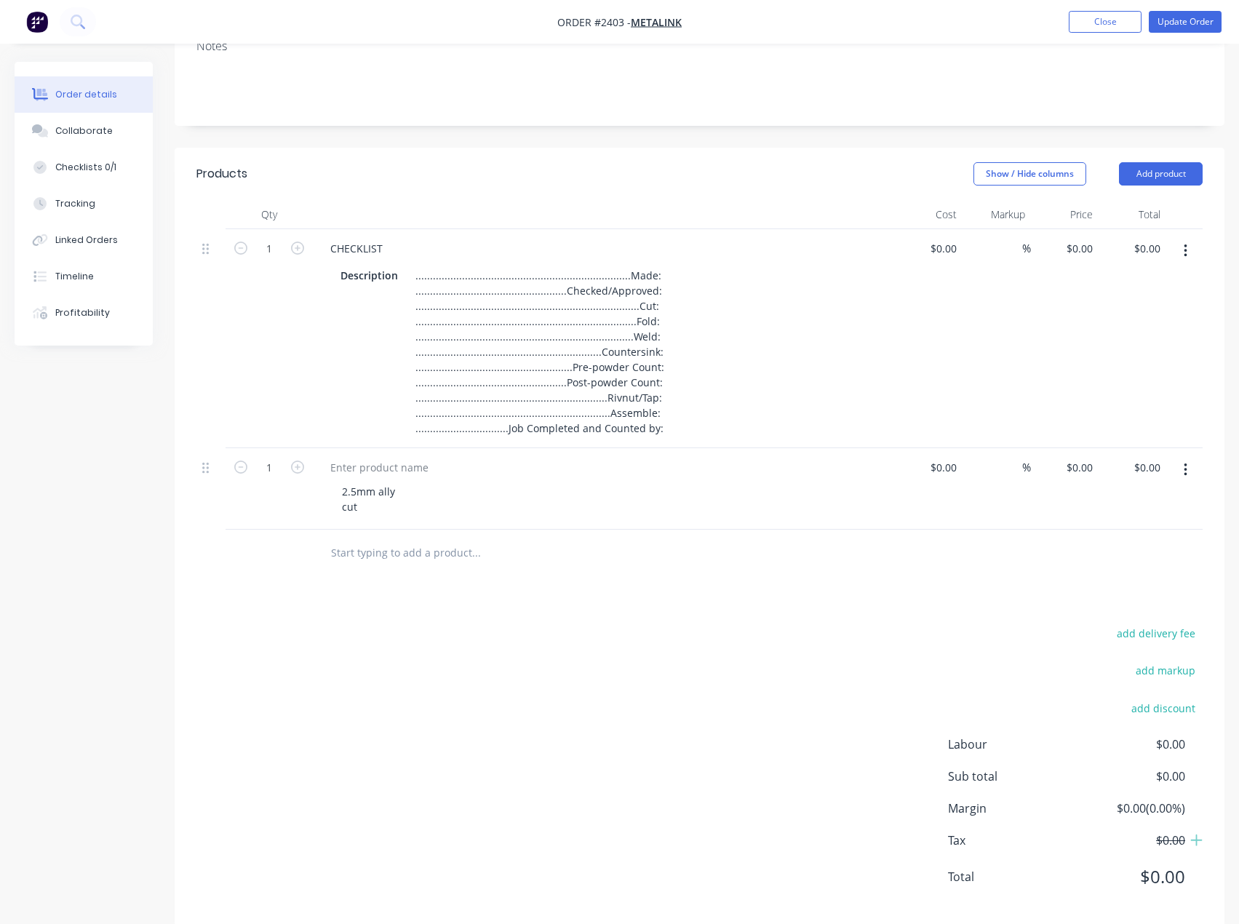
click at [1184, 465] on icon "button" at bounding box center [1186, 470] width 4 height 16
click at [1152, 534] on div "Duplicate" at bounding box center [1133, 537] width 112 height 21
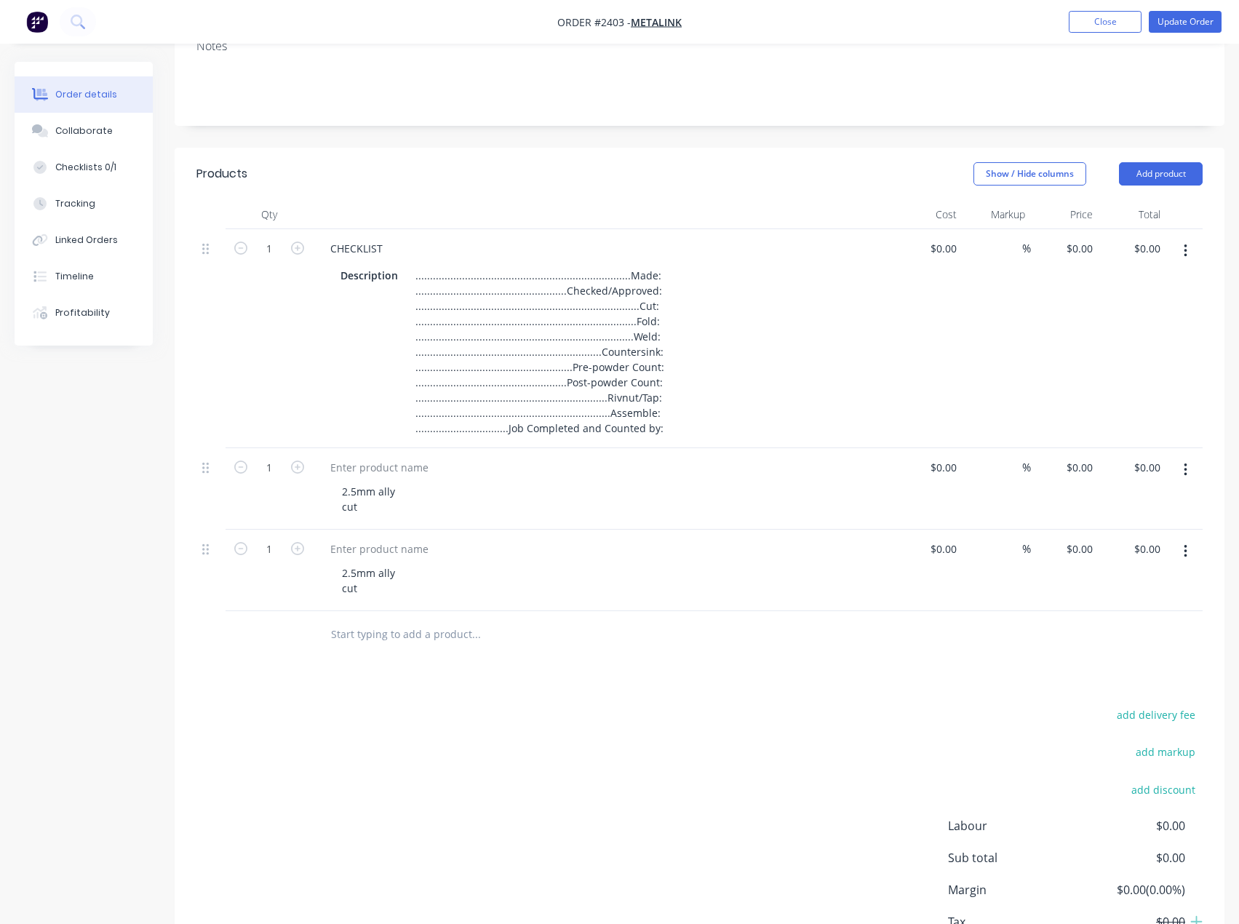
click at [1191, 474] on button "button" at bounding box center [1185, 470] width 34 height 26
click at [1160, 528] on div "Duplicate" at bounding box center [1133, 537] width 112 height 21
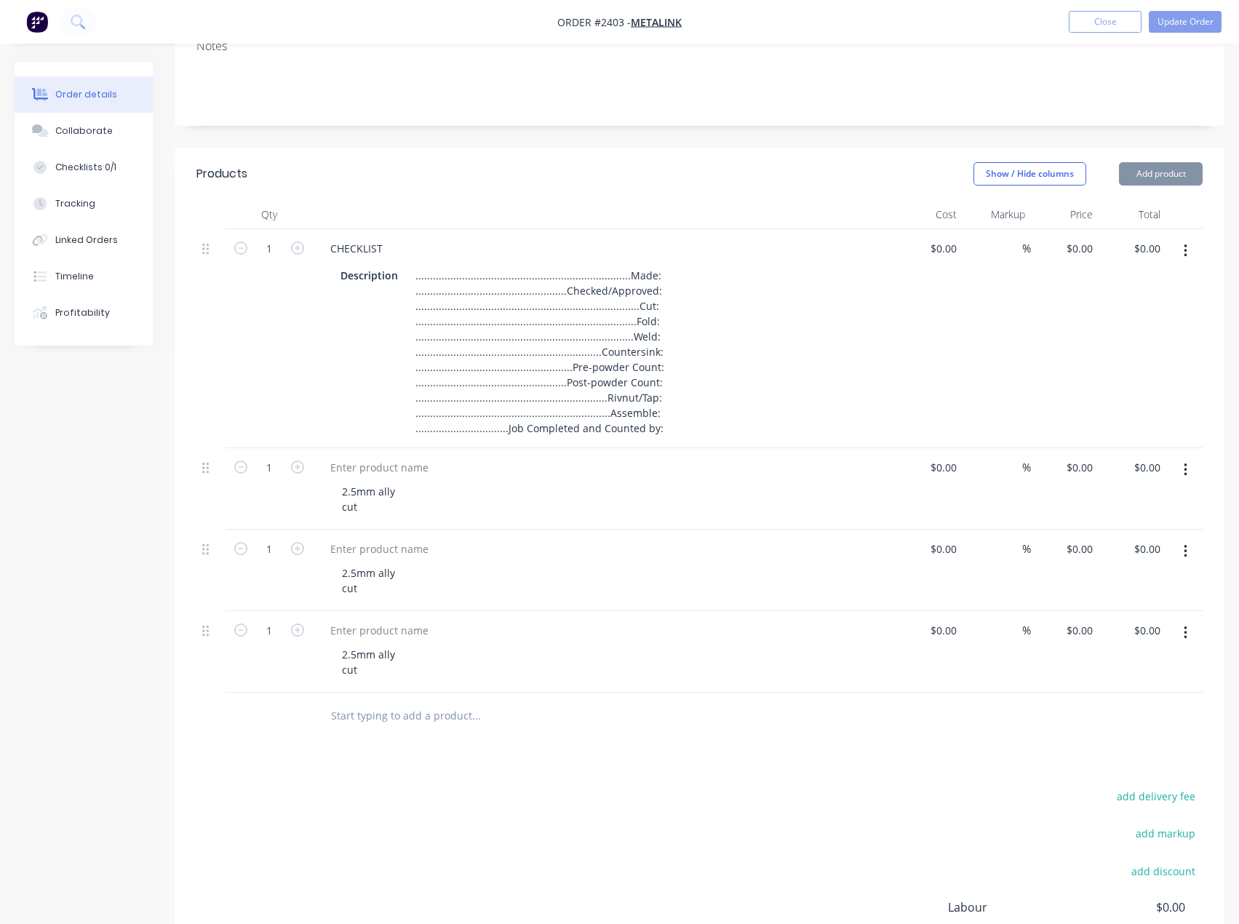
click at [1189, 464] on button "button" at bounding box center [1185, 470] width 34 height 26
click at [1152, 535] on div "Duplicate" at bounding box center [1133, 537] width 112 height 21
click at [1185, 464] on icon "button" at bounding box center [1185, 469] width 3 height 13
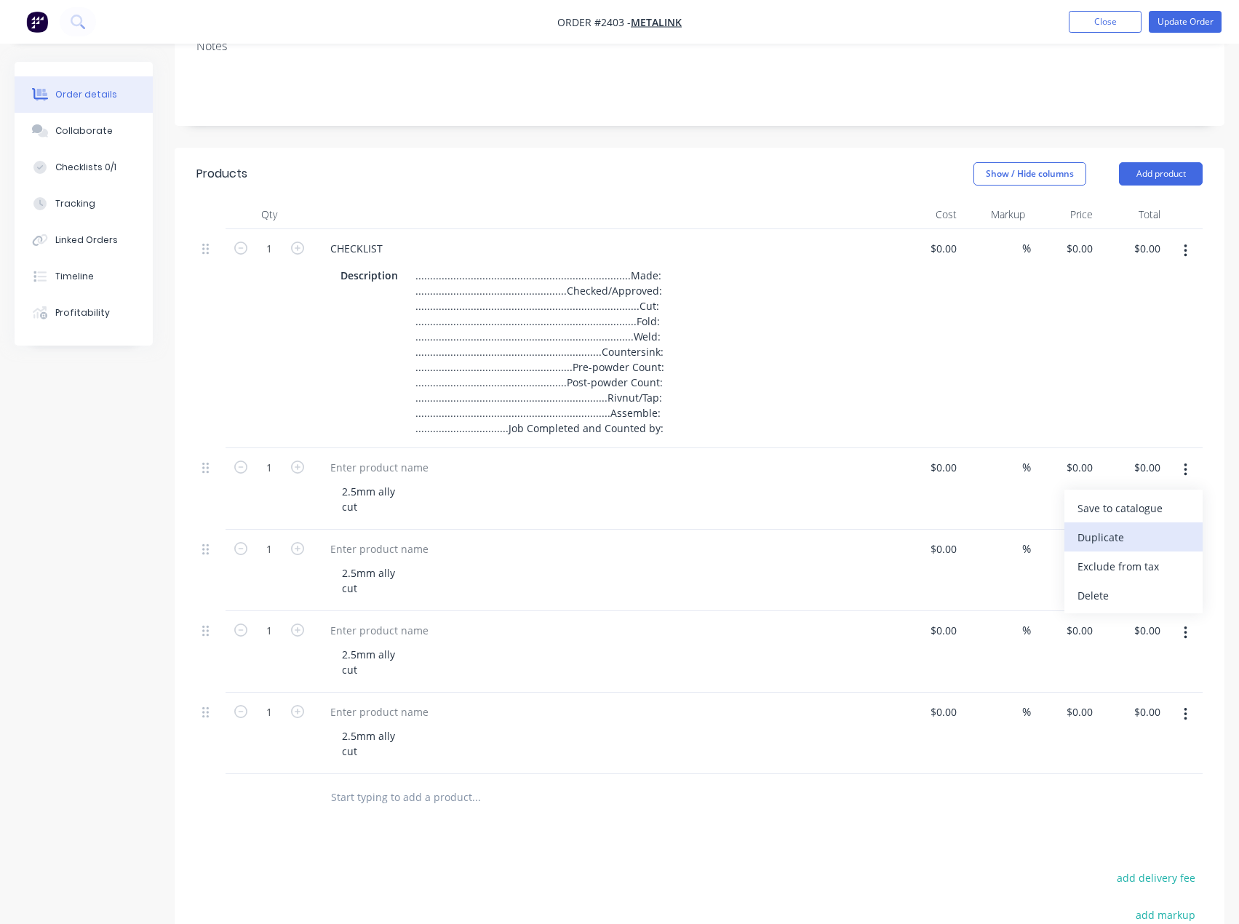
click at [1137, 543] on div "Duplicate" at bounding box center [1133, 537] width 112 height 21
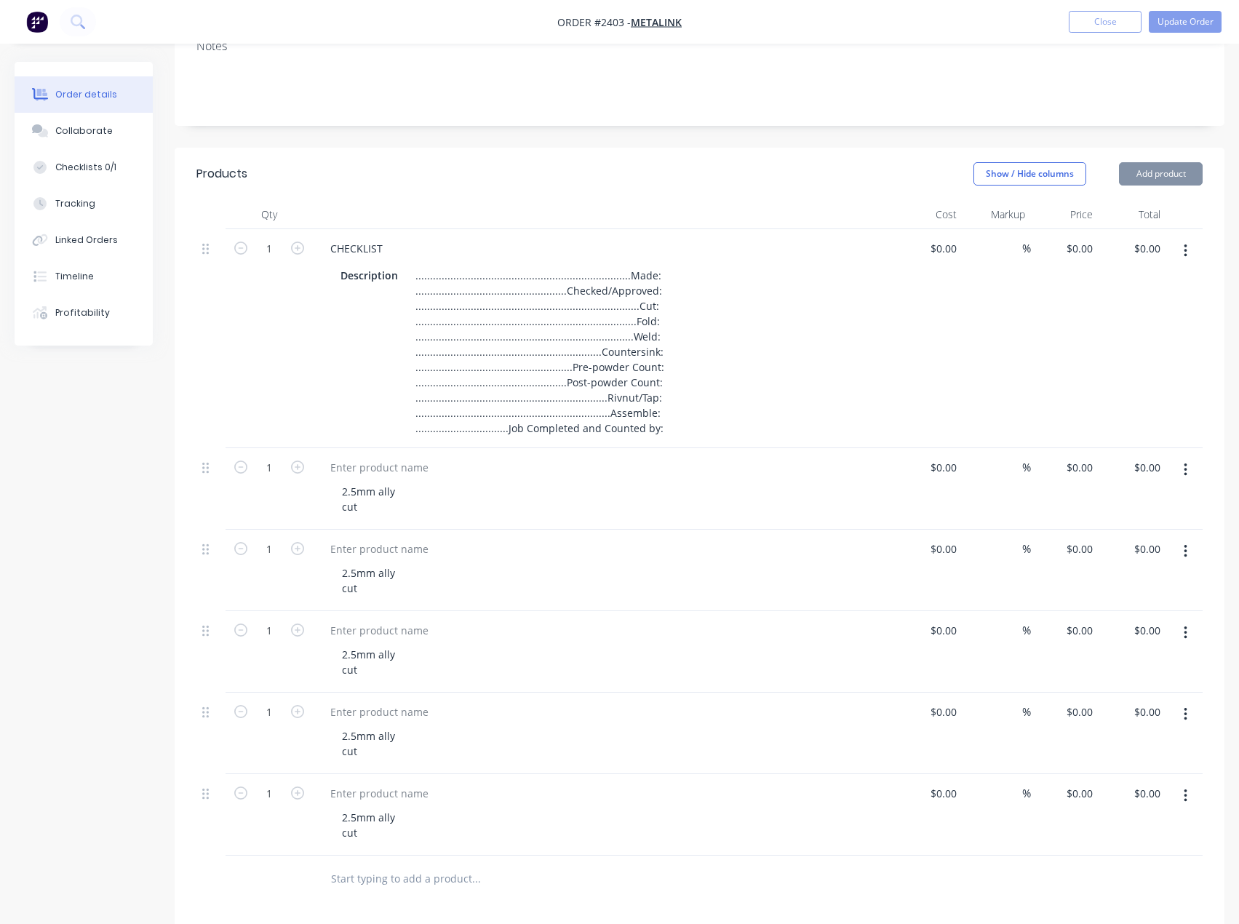
click at [1197, 463] on button "button" at bounding box center [1185, 470] width 34 height 26
click at [1128, 556] on div "Exclude from tax" at bounding box center [1133, 566] width 112 height 21
click at [1187, 479] on button "button" at bounding box center [1185, 470] width 34 height 26
click at [1137, 569] on div "Include in tax" at bounding box center [1133, 566] width 112 height 21
click at [1187, 463] on button "button" at bounding box center [1185, 470] width 34 height 26
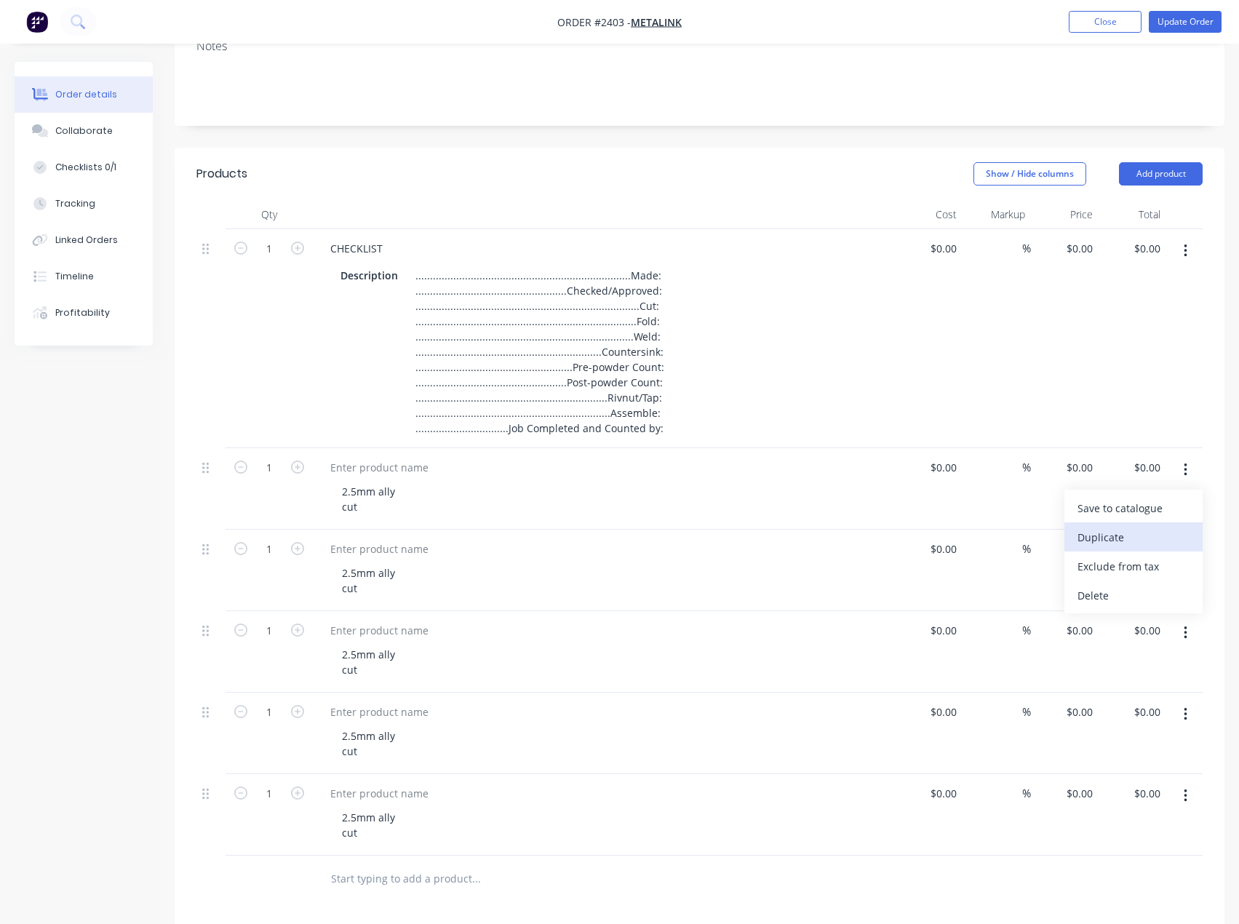
click at [1149, 533] on div "Duplicate" at bounding box center [1133, 537] width 112 height 21
click at [1175, 482] on button "button" at bounding box center [1185, 470] width 34 height 26
click at [1153, 527] on div "Duplicate" at bounding box center [1133, 537] width 112 height 21
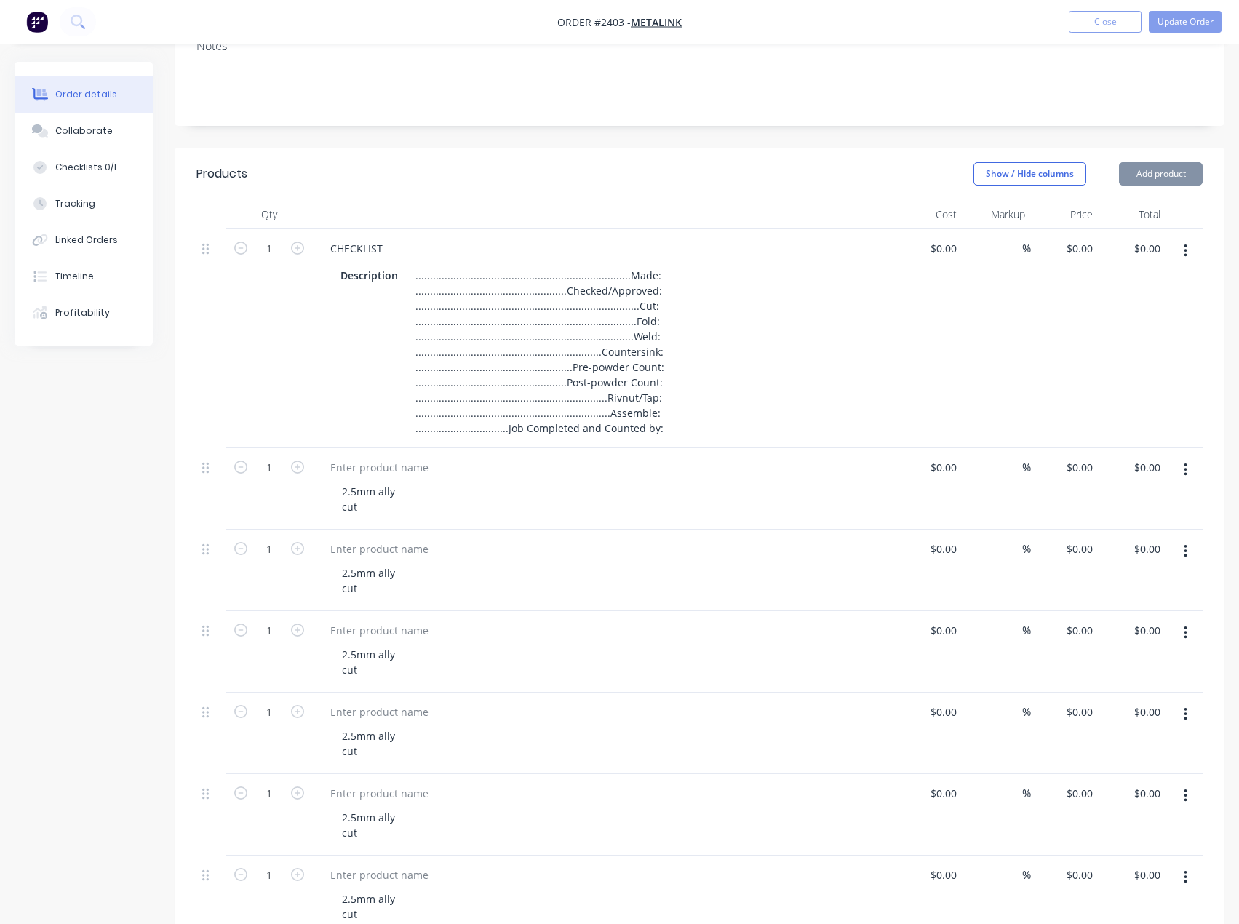
click at [1189, 475] on button "button" at bounding box center [1185, 470] width 34 height 26
click at [1151, 518] on div "Save to catalogue" at bounding box center [1133, 508] width 112 height 21
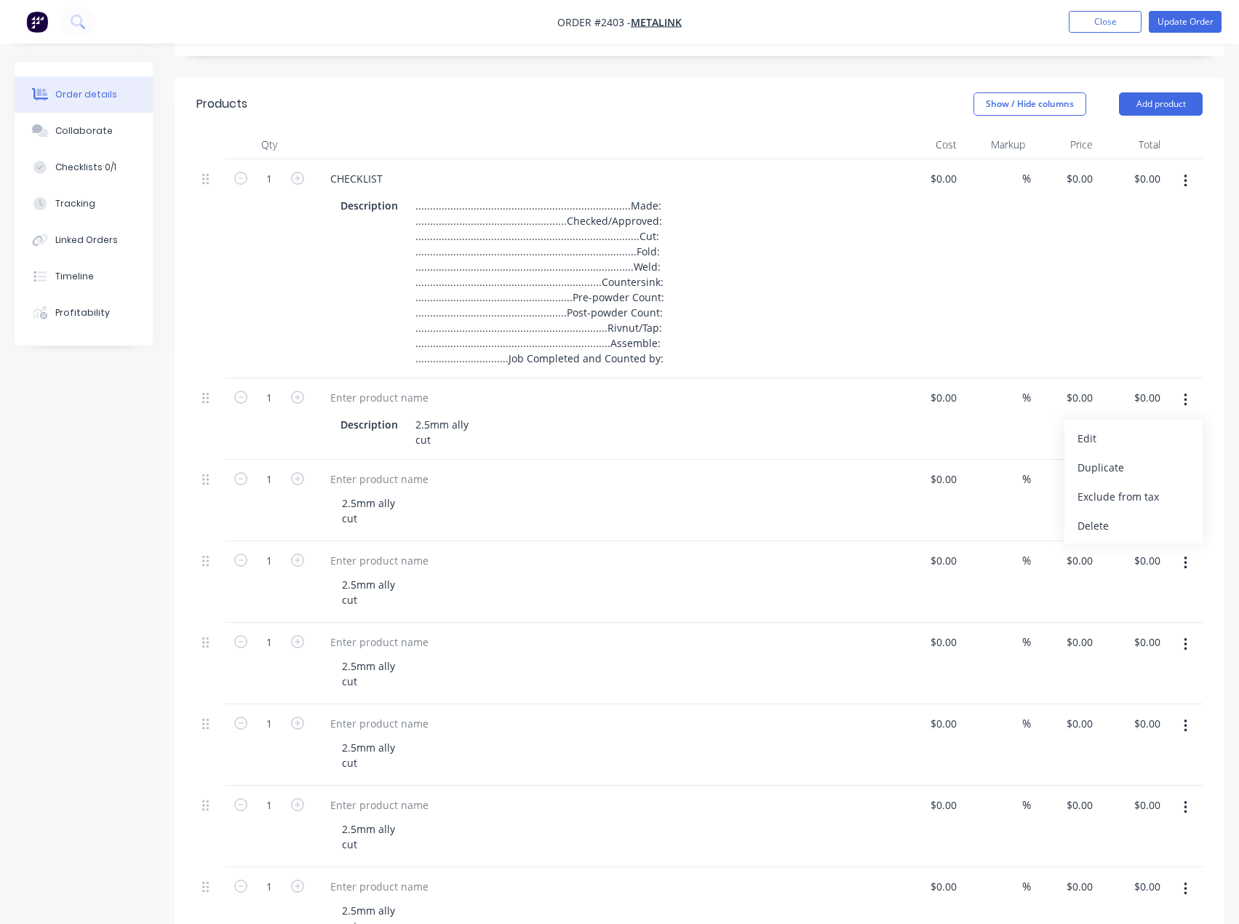
scroll to position [291, 0]
click at [1112, 527] on div "Delete" at bounding box center [1133, 522] width 112 height 21
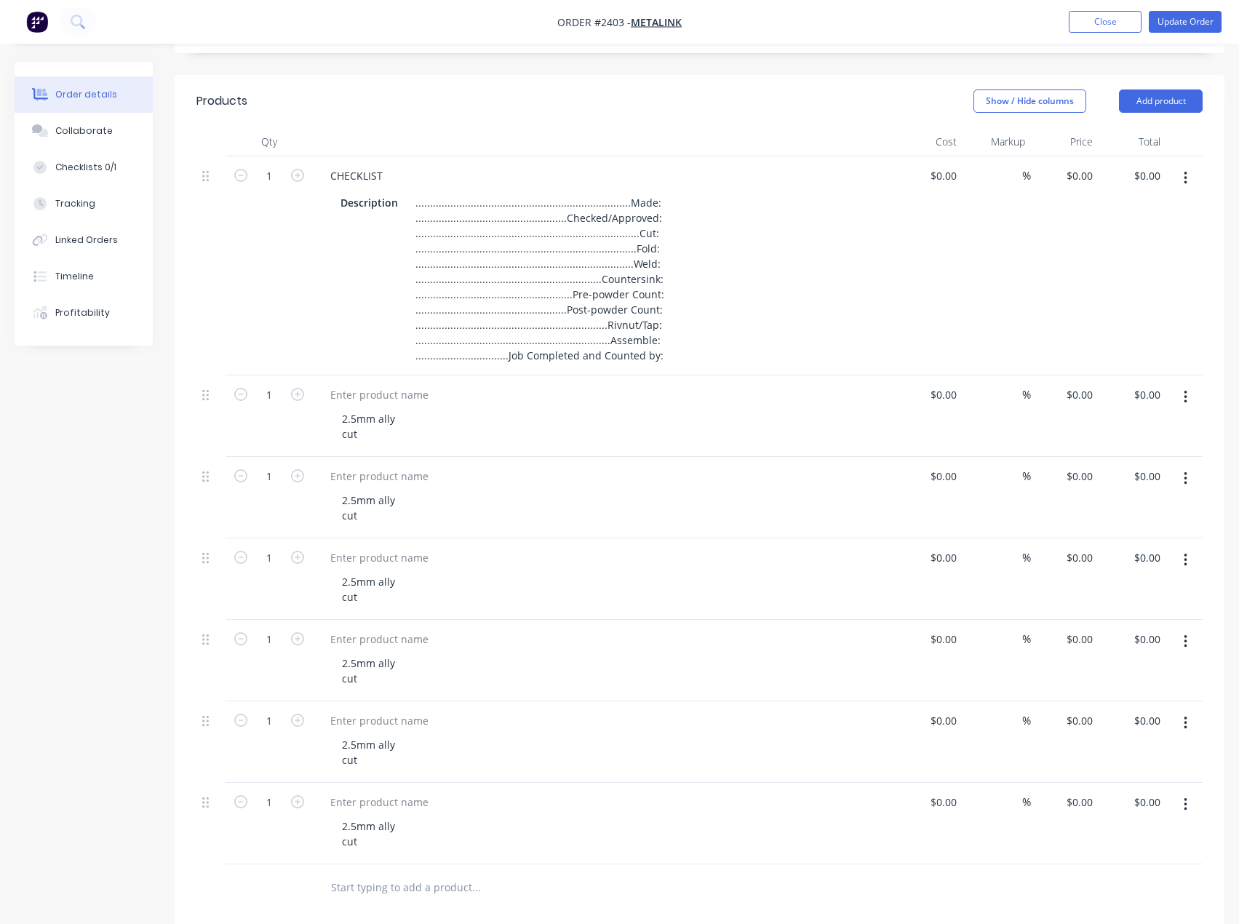
click at [1184, 394] on icon "button" at bounding box center [1186, 397] width 4 height 16
click at [1145, 463] on div "Duplicate" at bounding box center [1133, 464] width 112 height 21
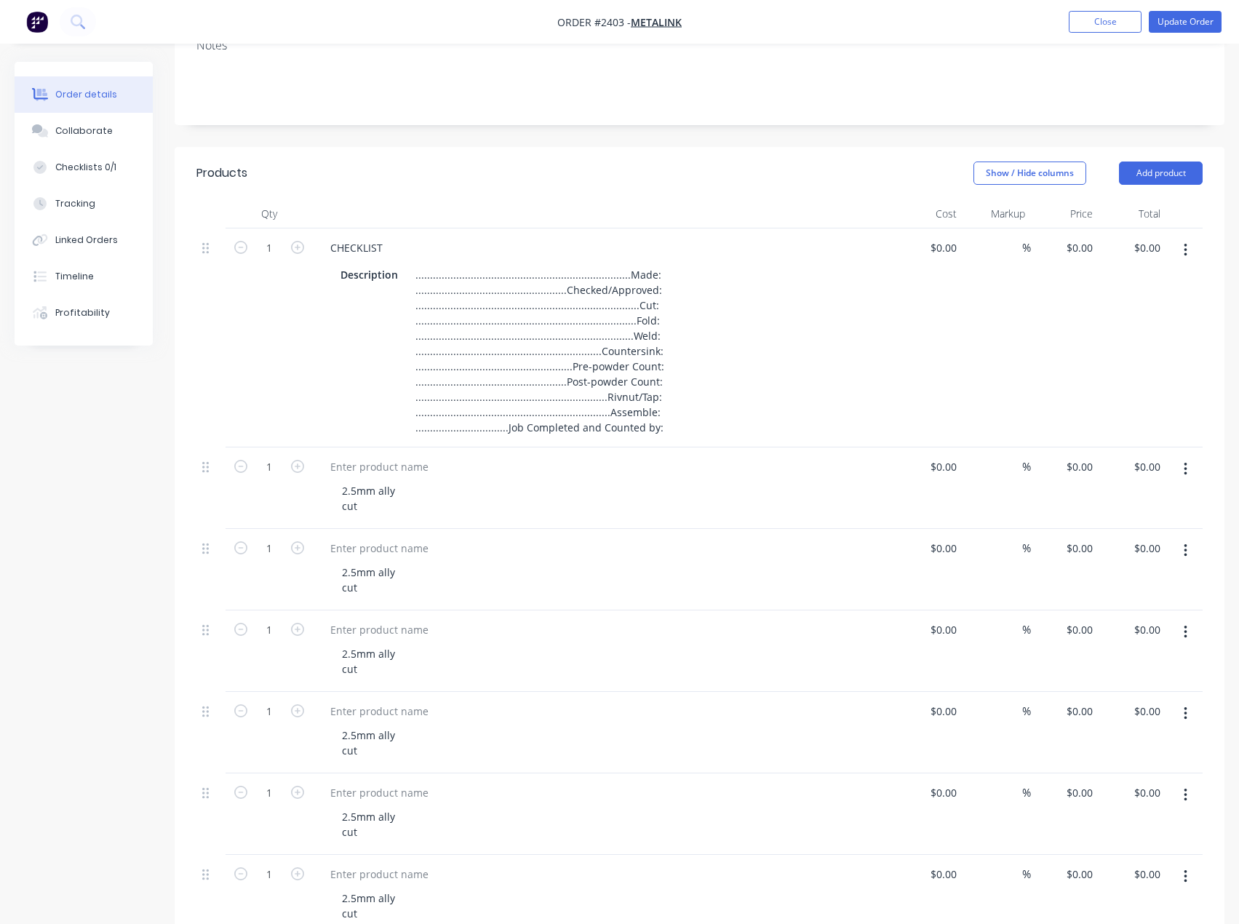
scroll to position [218, 0]
click at [1181, 474] on button "button" at bounding box center [1185, 470] width 34 height 26
click at [1130, 528] on div "Duplicate" at bounding box center [1133, 537] width 112 height 21
drag, startPoint x: 1195, startPoint y: 468, endPoint x: 1180, endPoint y: 487, distance: 24.3
click at [1195, 469] on button "button" at bounding box center [1185, 470] width 34 height 26
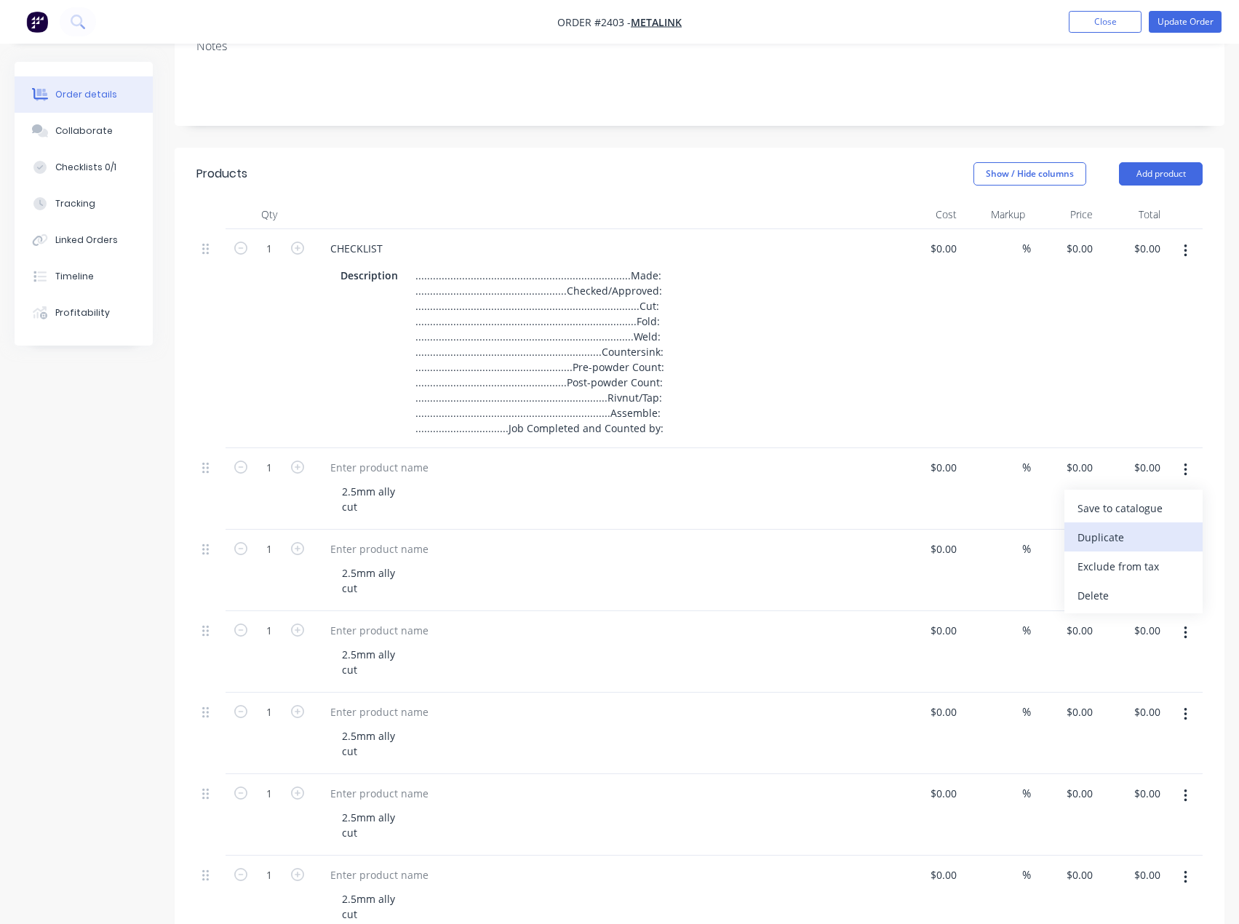
click at [1126, 528] on div "Duplicate" at bounding box center [1133, 537] width 112 height 21
click at [1188, 470] on button "button" at bounding box center [1185, 470] width 34 height 26
click at [1136, 530] on div "Duplicate" at bounding box center [1133, 537] width 112 height 21
click at [1185, 474] on icon "button" at bounding box center [1185, 469] width 3 height 13
click at [1131, 533] on div "Duplicate" at bounding box center [1133, 537] width 112 height 21
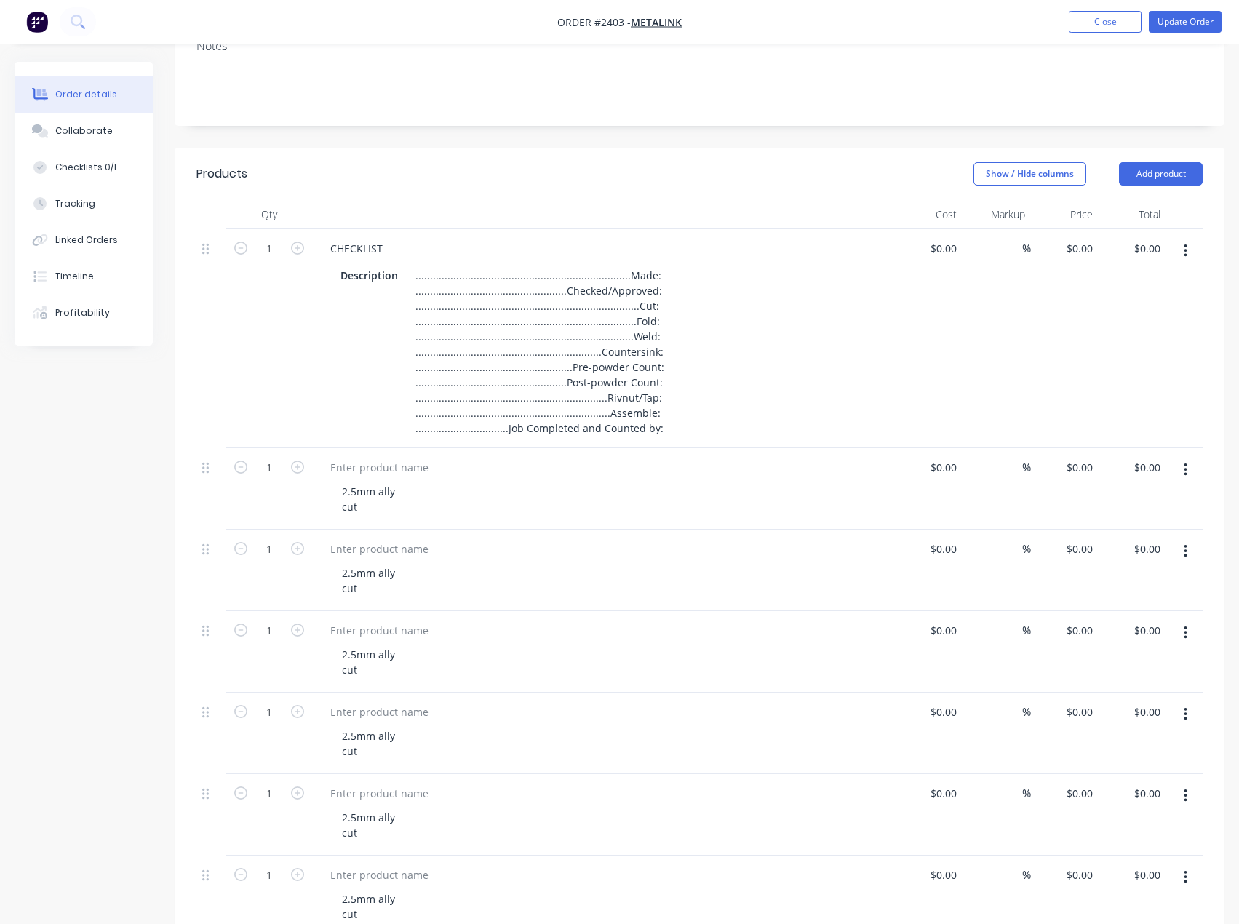
click at [1187, 470] on icon "button" at bounding box center [1185, 469] width 3 height 13
click at [1133, 535] on div "Duplicate" at bounding box center [1133, 537] width 112 height 21
click at [1187, 469] on icon "button" at bounding box center [1186, 470] width 4 height 16
click at [1128, 537] on div "Duplicate" at bounding box center [1133, 537] width 112 height 21
drag, startPoint x: 1189, startPoint y: 465, endPoint x: 1173, endPoint y: 488, distance: 27.8
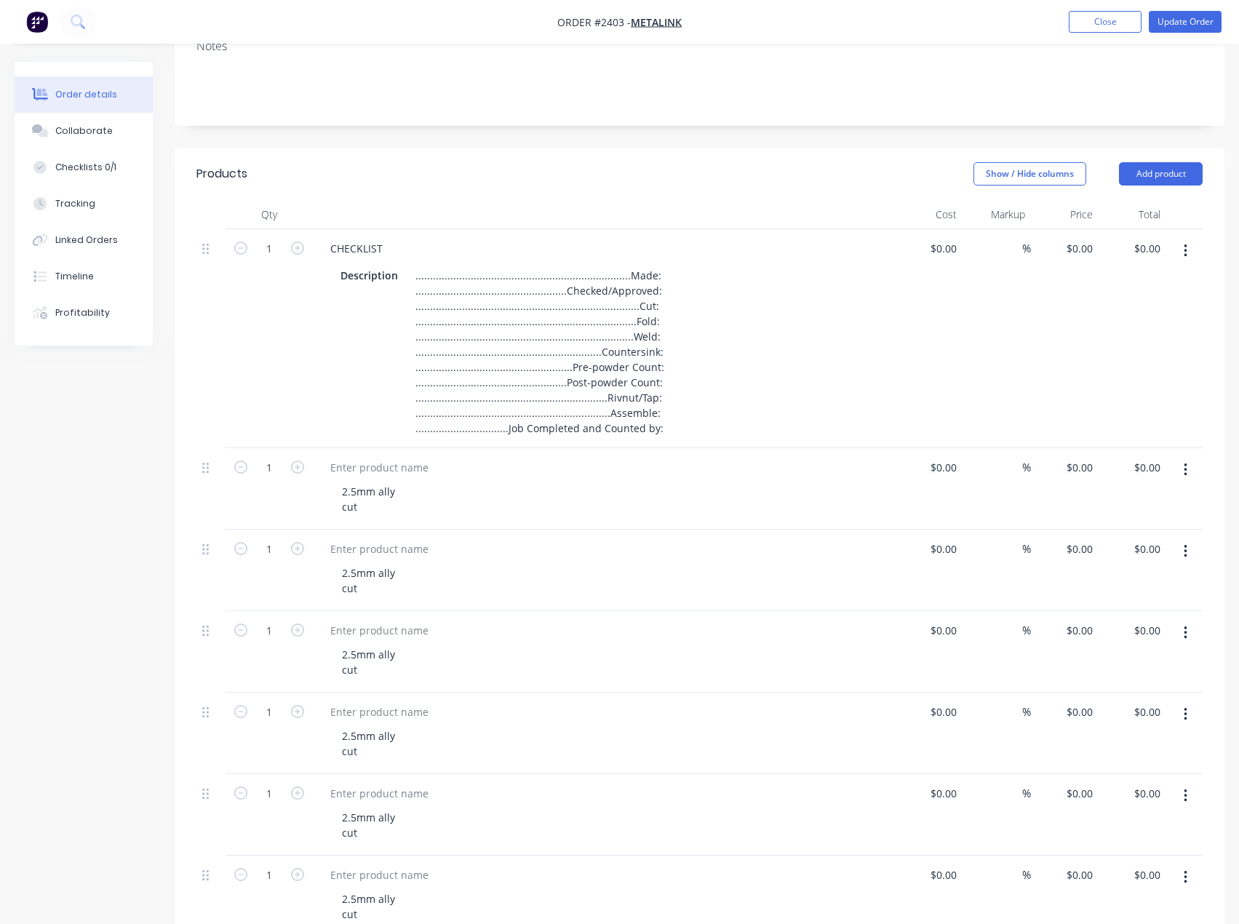
click at [1189, 466] on button "button" at bounding box center [1185, 470] width 34 height 26
click at [1136, 530] on div "Duplicate" at bounding box center [1133, 537] width 112 height 21
click at [1182, 469] on button "button" at bounding box center [1185, 470] width 34 height 26
drag, startPoint x: 1112, startPoint y: 533, endPoint x: 1139, endPoint y: 515, distance: 31.5
click at [1119, 527] on div "Duplicate" at bounding box center [1133, 537] width 112 height 21
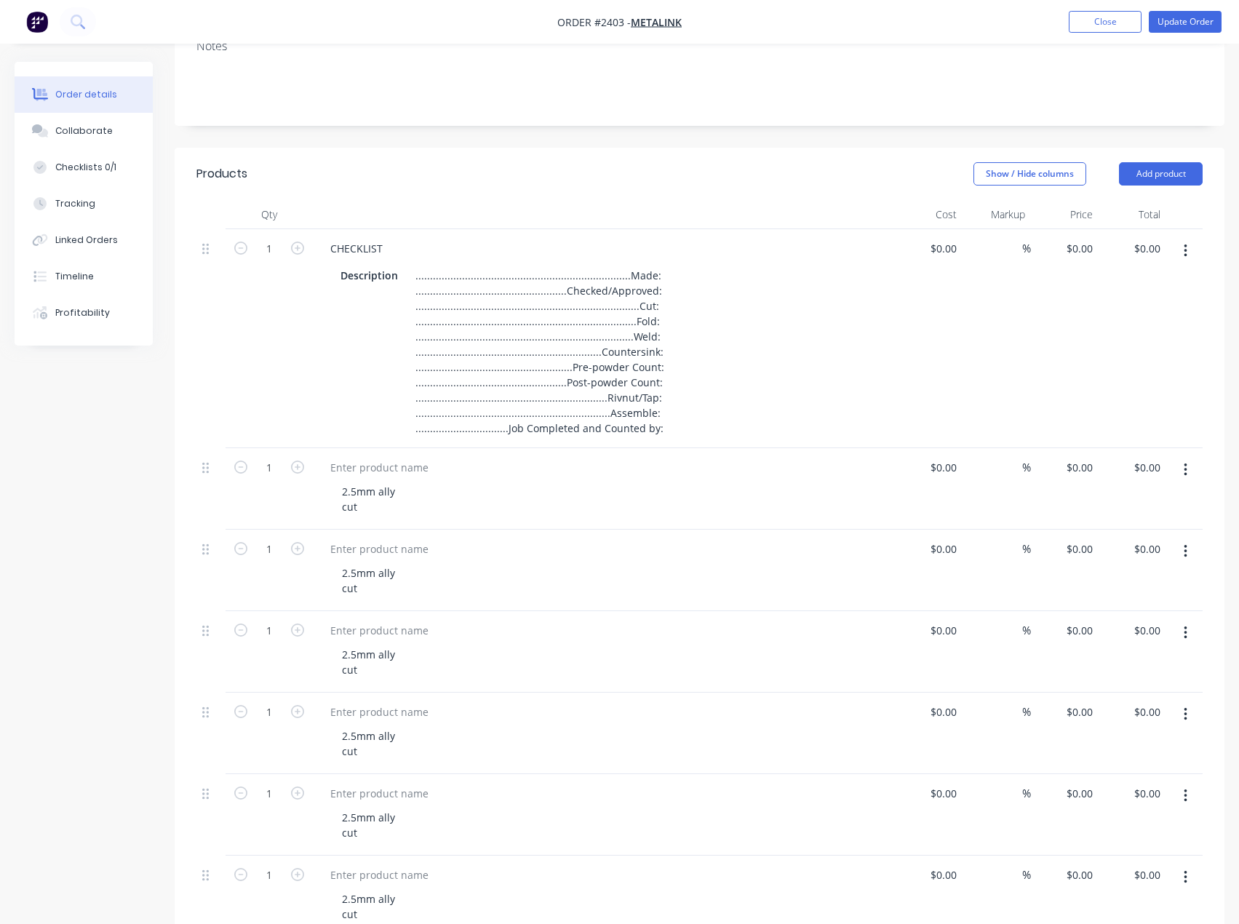
click at [1184, 472] on icon "button" at bounding box center [1186, 470] width 4 height 16
click at [1134, 530] on div "Duplicate" at bounding box center [1133, 537] width 112 height 21
click at [1185, 474] on icon "button" at bounding box center [1185, 469] width 3 height 13
click at [1132, 532] on div "Duplicate" at bounding box center [1133, 537] width 112 height 21
drag, startPoint x: 1182, startPoint y: 474, endPoint x: 1179, endPoint y: 485, distance: 12.0
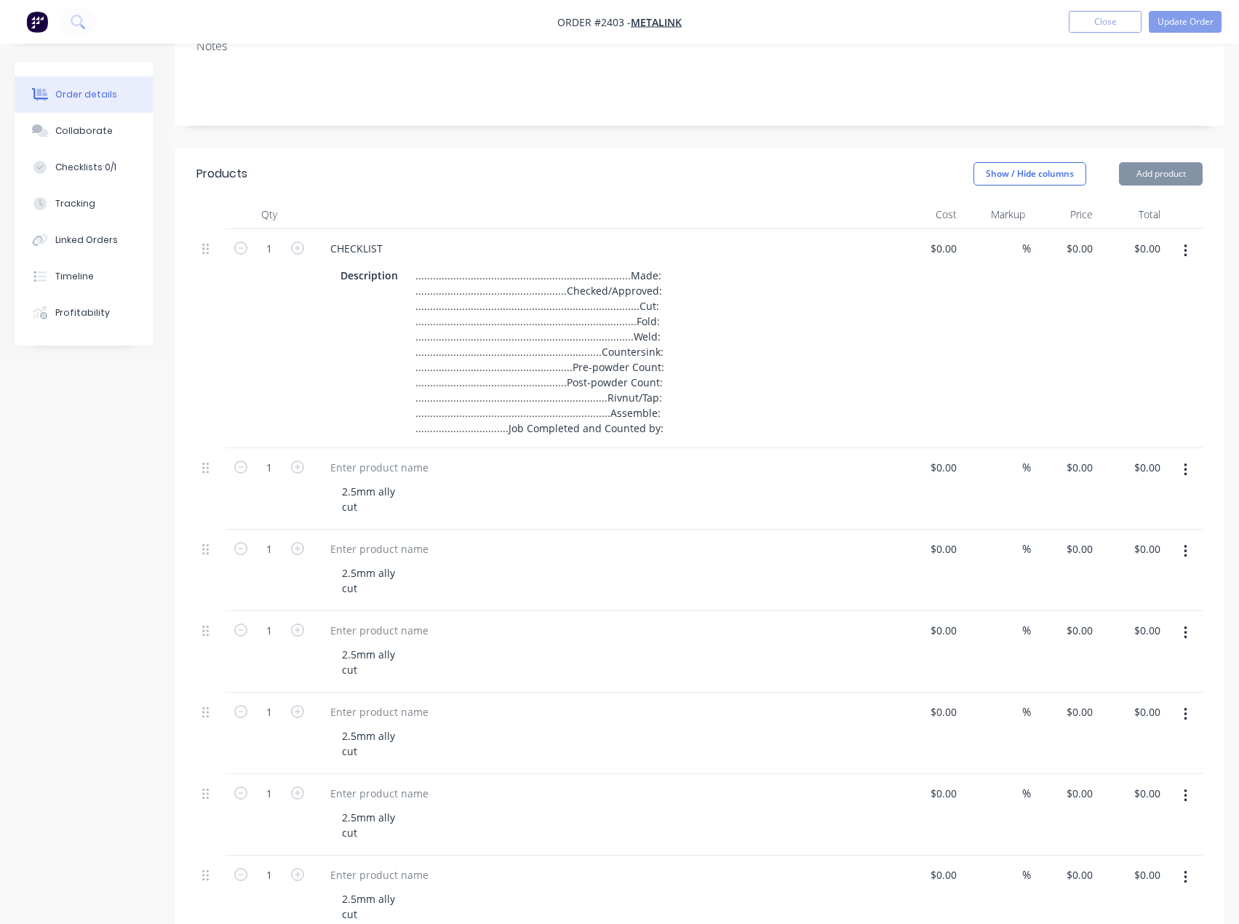
click at [1183, 474] on button "button" at bounding box center [1185, 470] width 34 height 26
click at [1138, 532] on div "Duplicate" at bounding box center [1133, 537] width 112 height 21
drag, startPoint x: 1195, startPoint y: 475, endPoint x: 1186, endPoint y: 487, distance: 14.5
click at [1194, 475] on button "button" at bounding box center [1185, 470] width 34 height 26
click at [1145, 534] on div "Duplicate" at bounding box center [1133, 537] width 112 height 21
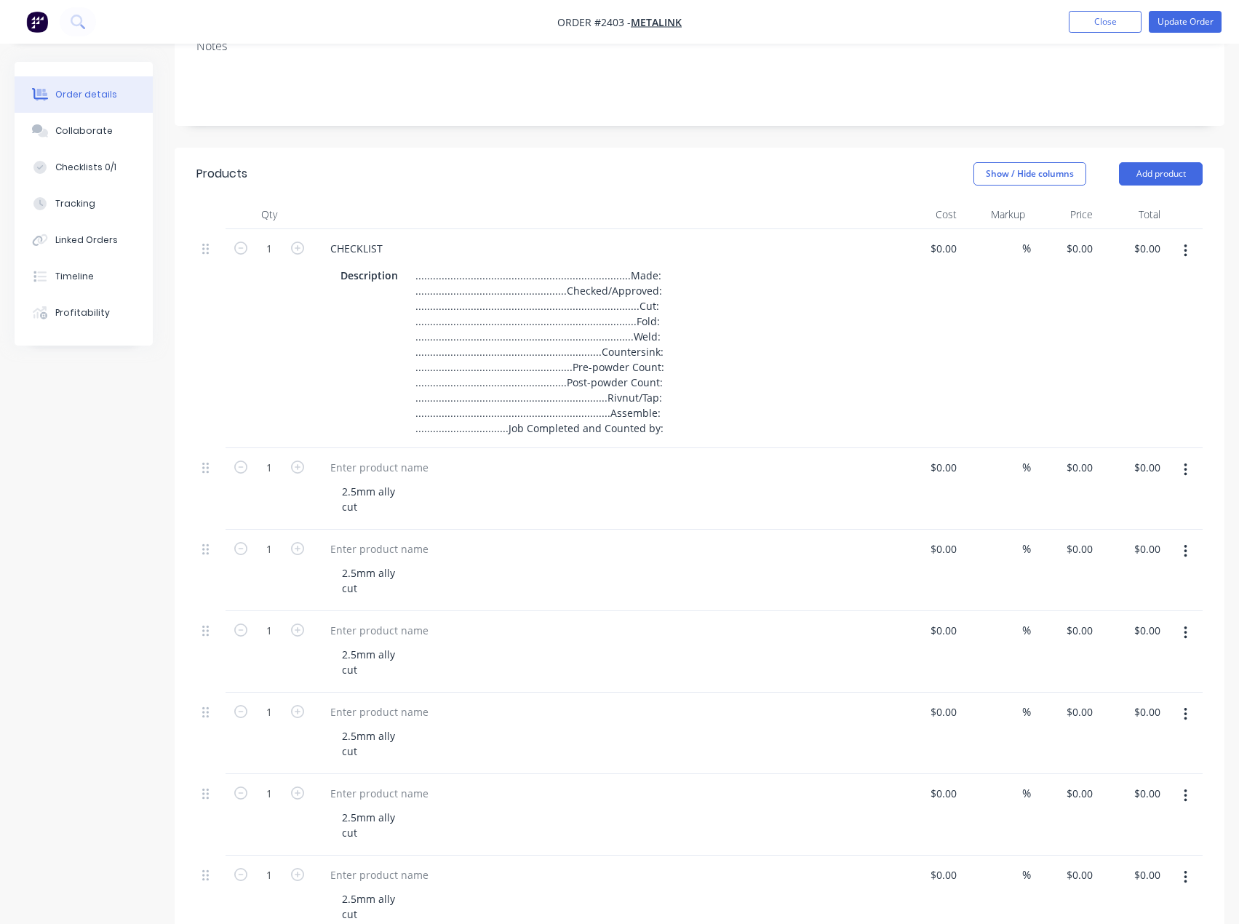
drag, startPoint x: 1187, startPoint y: 479, endPoint x: 1183, endPoint y: 486, distance: 8.1
click at [1187, 478] on button "button" at bounding box center [1185, 470] width 34 height 26
click at [1143, 534] on div "Duplicate" at bounding box center [1133, 537] width 112 height 21
click at [396, 470] on div at bounding box center [379, 467] width 121 height 21
paste div
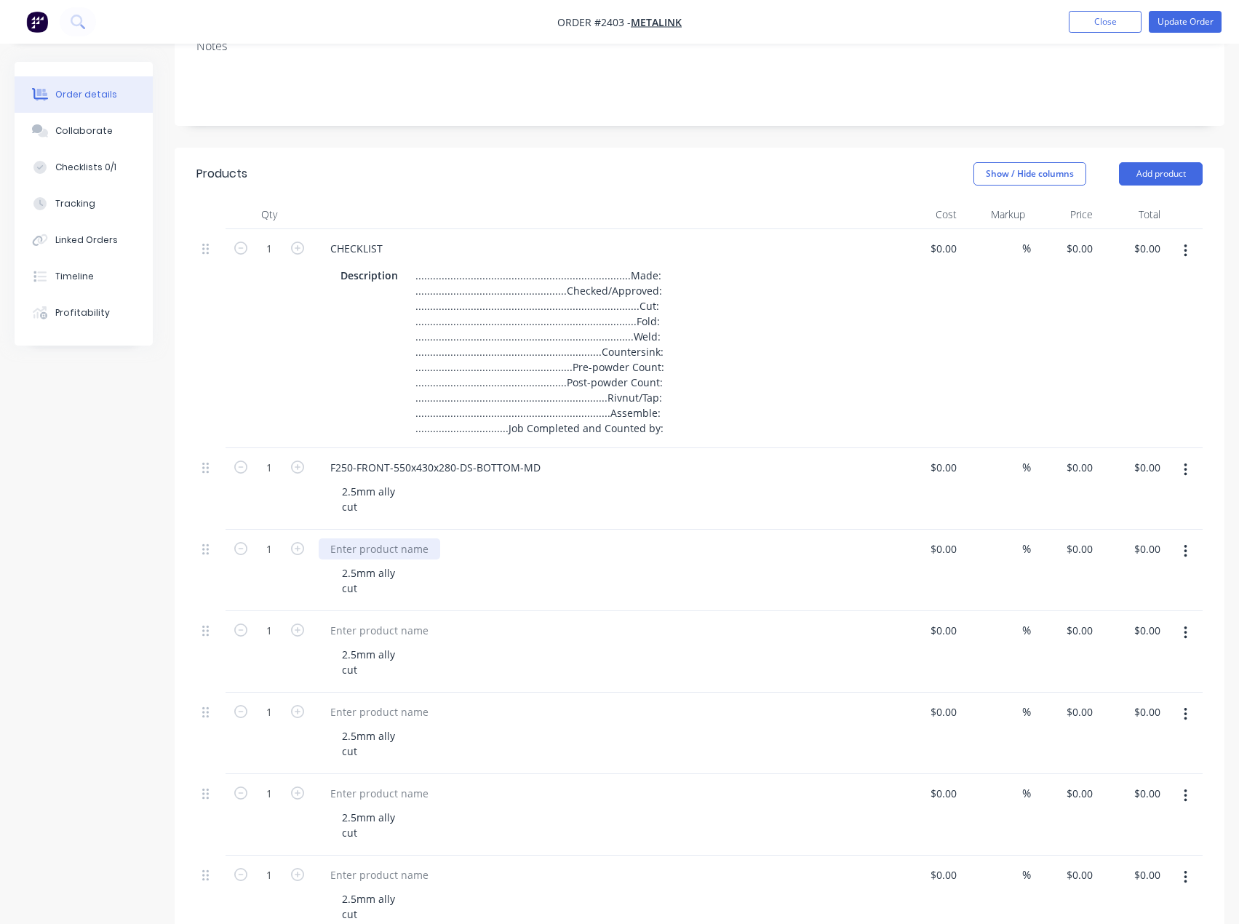
drag, startPoint x: 357, startPoint y: 551, endPoint x: 242, endPoint y: 530, distance: 116.9
click at [357, 551] on div at bounding box center [379, 548] width 121 height 21
paste div
drag, startPoint x: 386, startPoint y: 629, endPoint x: 372, endPoint y: 620, distance: 15.7
click at [386, 629] on div at bounding box center [379, 630] width 121 height 21
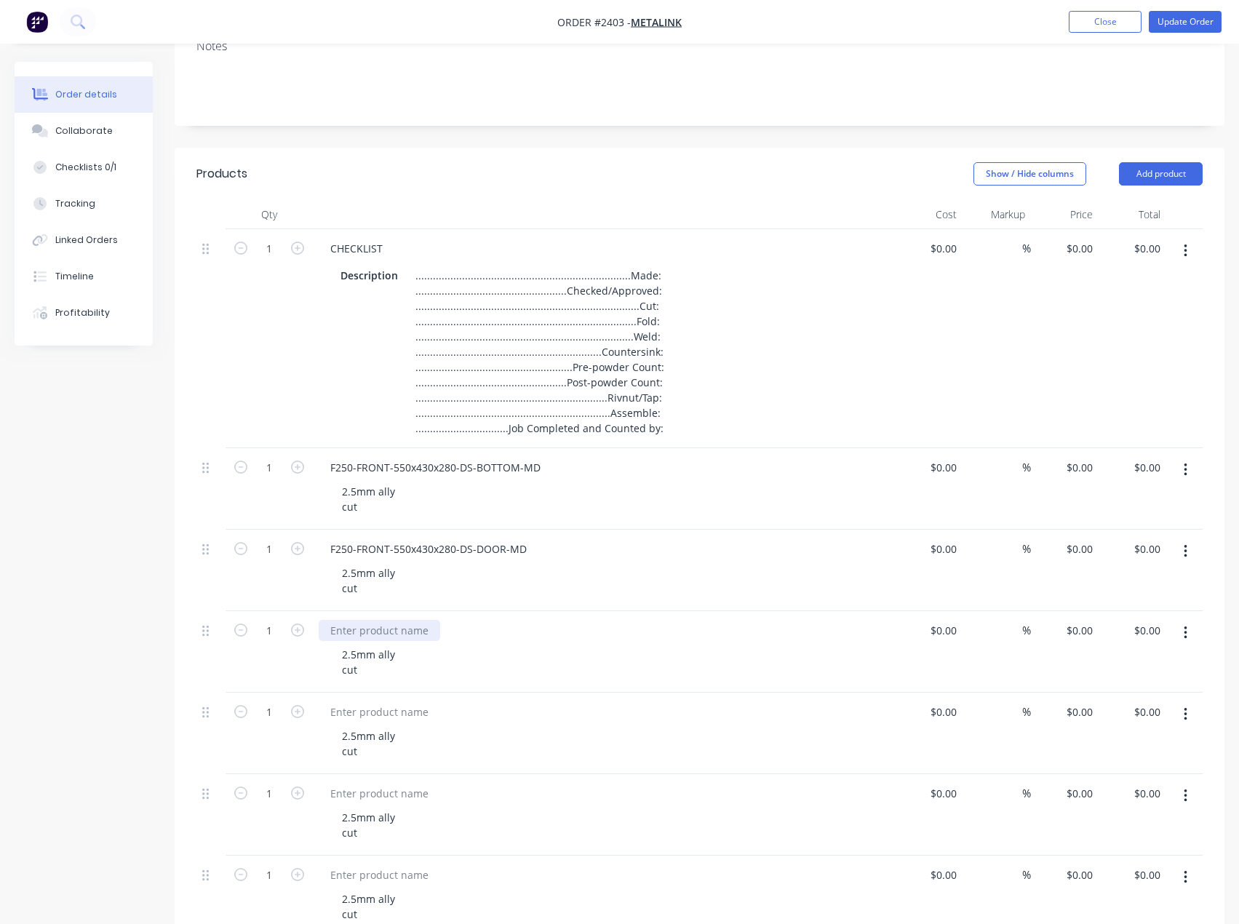
paste div
drag, startPoint x: 370, startPoint y: 717, endPoint x: 42, endPoint y: 572, distance: 358.3
click at [370, 717] on div at bounding box center [379, 711] width 121 height 21
paste div
click at [363, 794] on div at bounding box center [379, 793] width 121 height 21
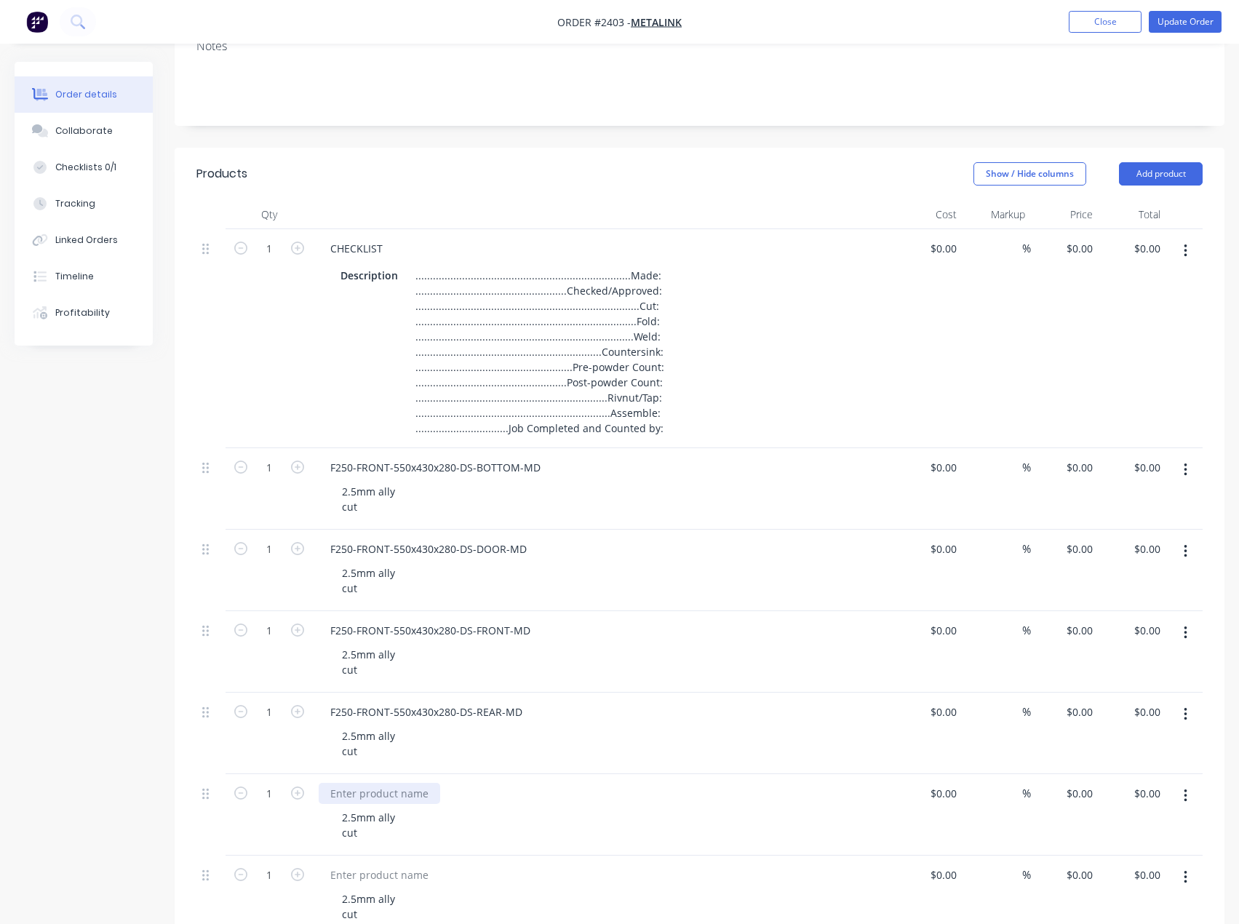
paste div
click at [361, 864] on div at bounding box center [379, 874] width 121 height 21
paste div
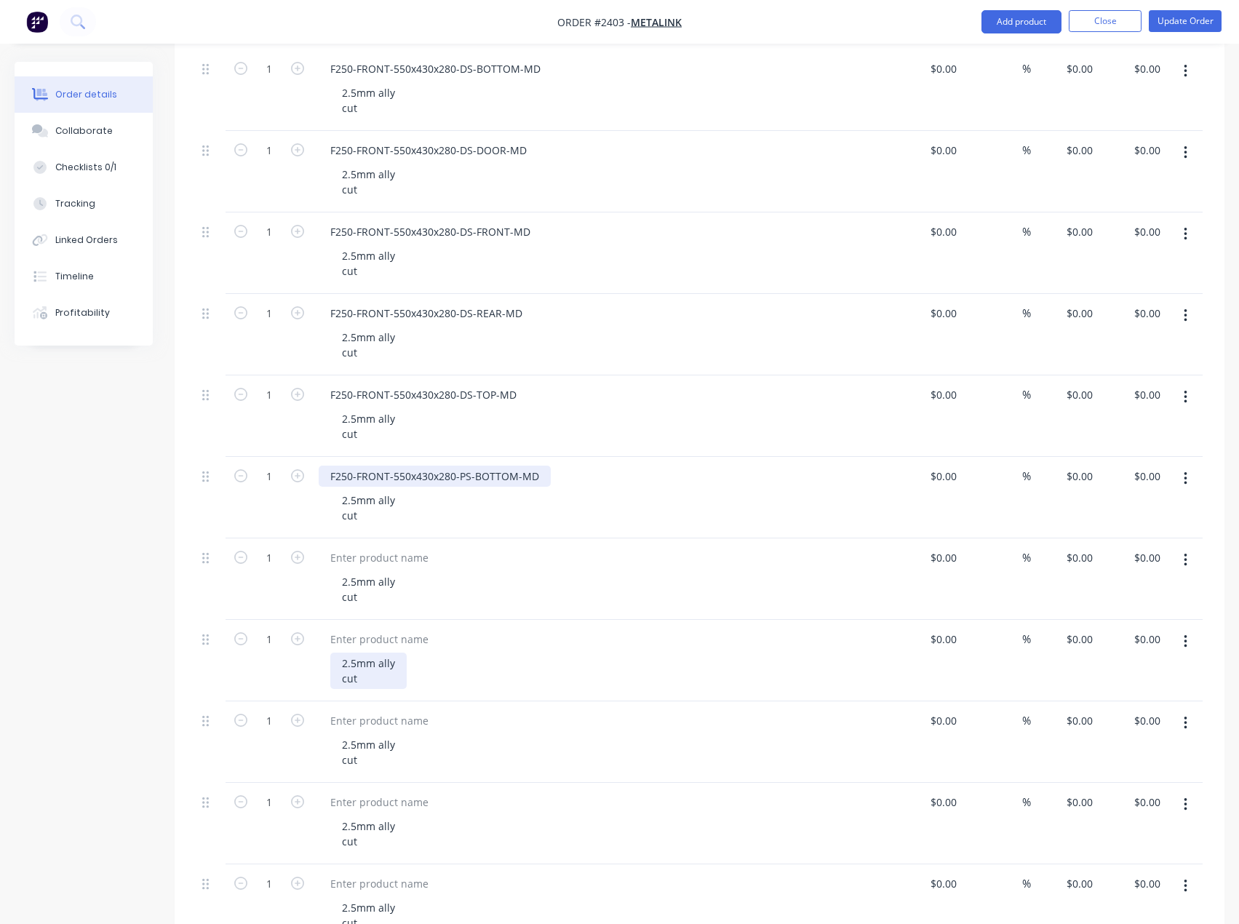
scroll to position [655, 0]
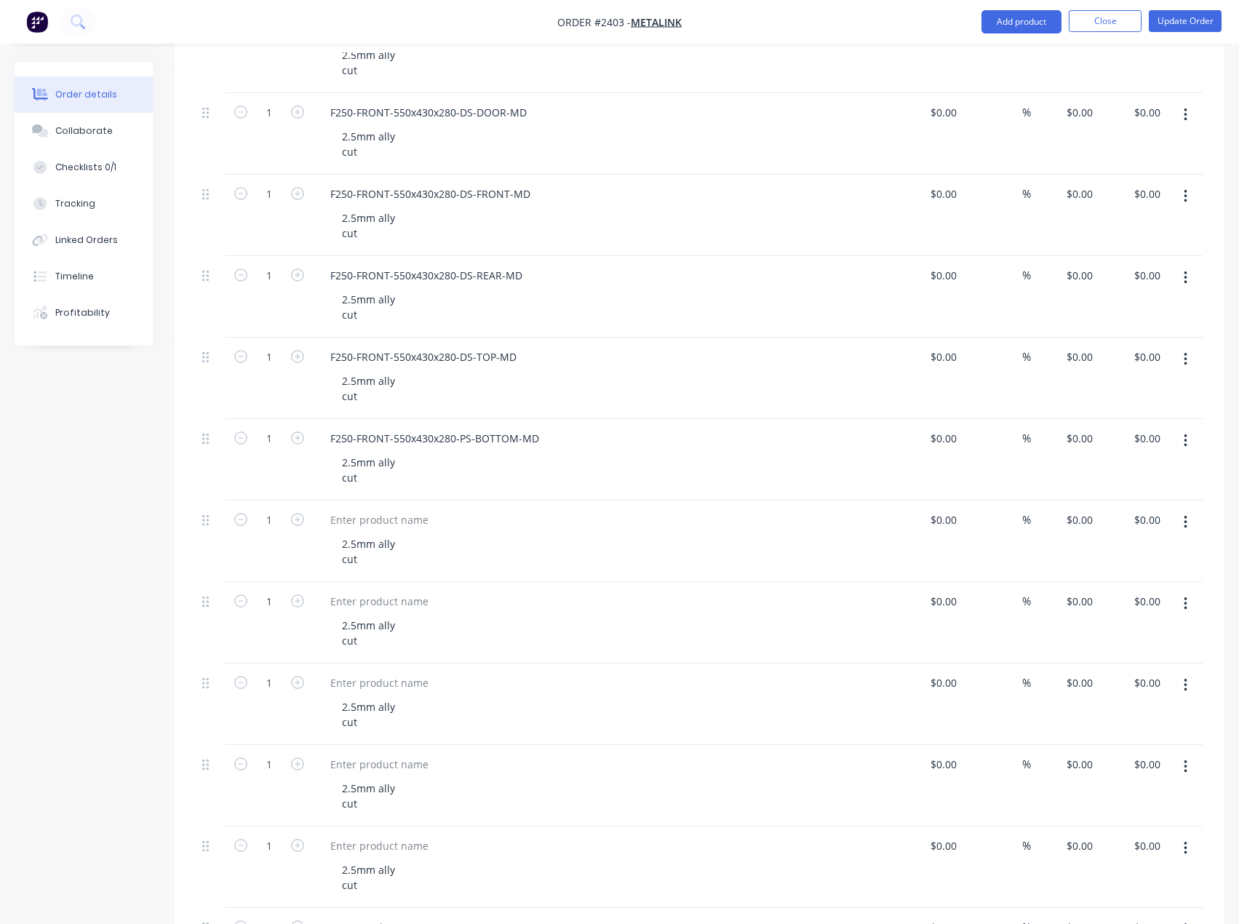
drag, startPoint x: 266, startPoint y: 501, endPoint x: 282, endPoint y: 508, distance: 17.3
click at [268, 503] on div "1" at bounding box center [269, 541] width 87 height 81
click at [383, 518] on div at bounding box center [379, 519] width 121 height 21
paste div
drag, startPoint x: 360, startPoint y: 597, endPoint x: 266, endPoint y: 578, distance: 96.3
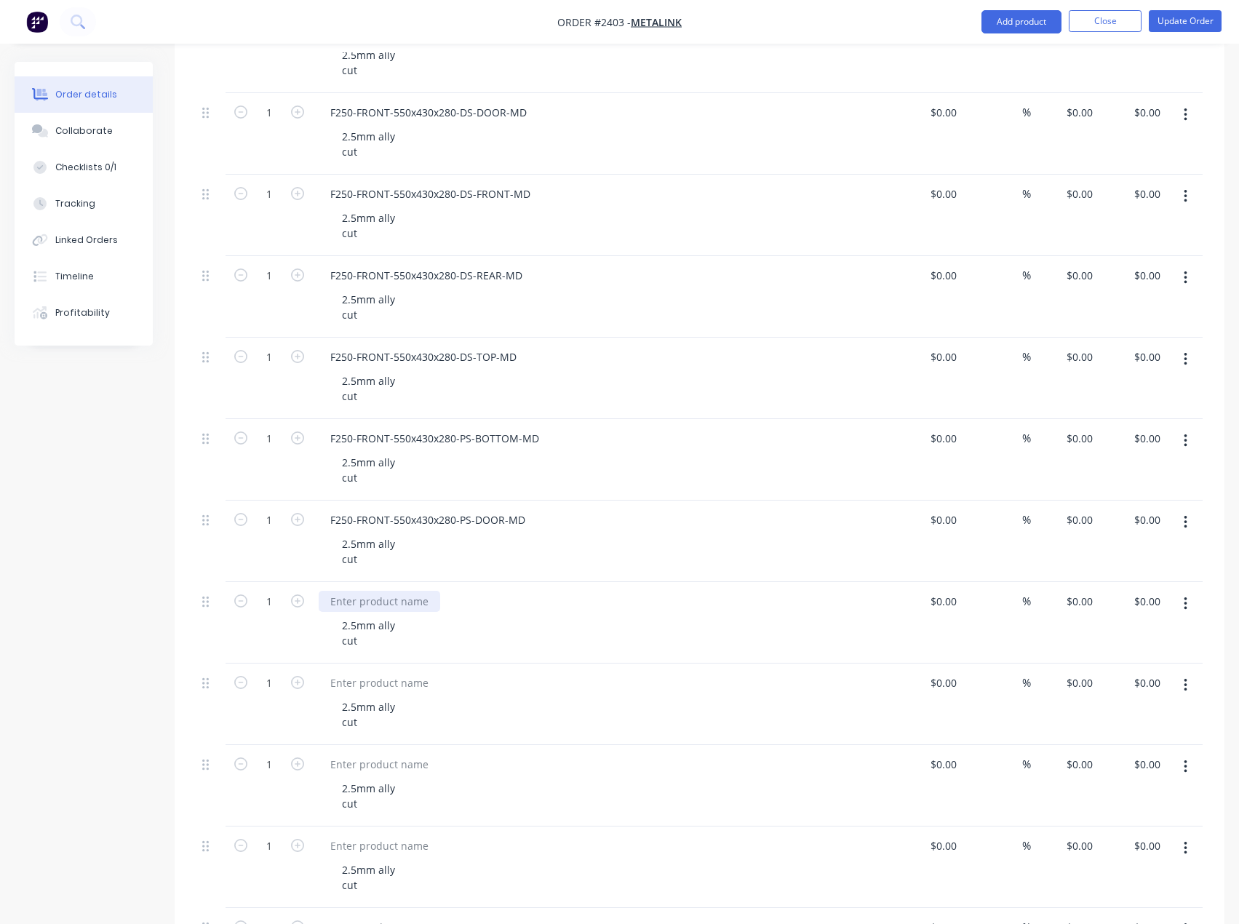
click at [360, 597] on div at bounding box center [379, 601] width 121 height 21
paste div
click at [354, 678] on div at bounding box center [379, 682] width 121 height 21
paste div
drag, startPoint x: 393, startPoint y: 767, endPoint x: 380, endPoint y: 760, distance: 15.0
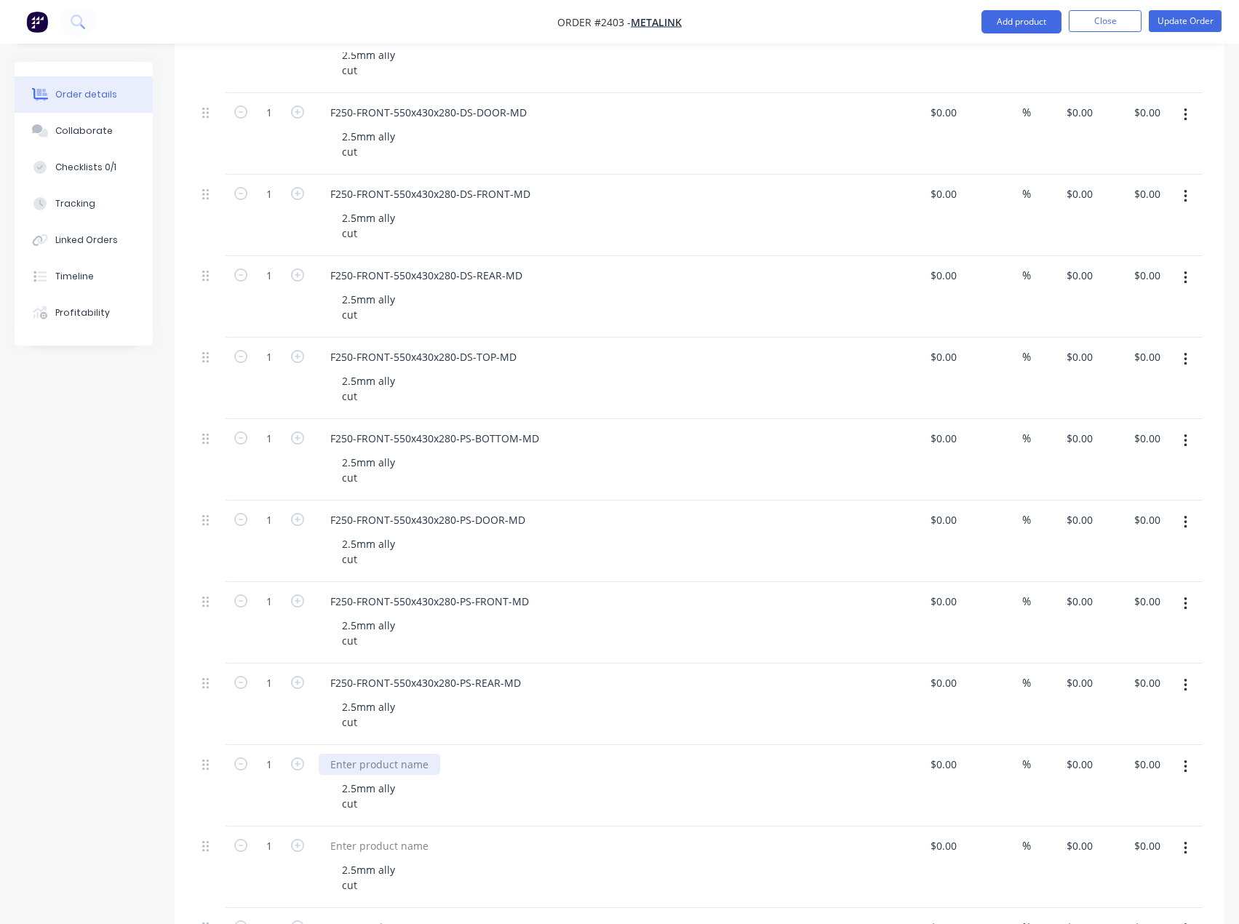
click at [393, 767] on div at bounding box center [379, 764] width 121 height 21
paste div
click at [413, 847] on div at bounding box center [379, 845] width 121 height 21
paste div
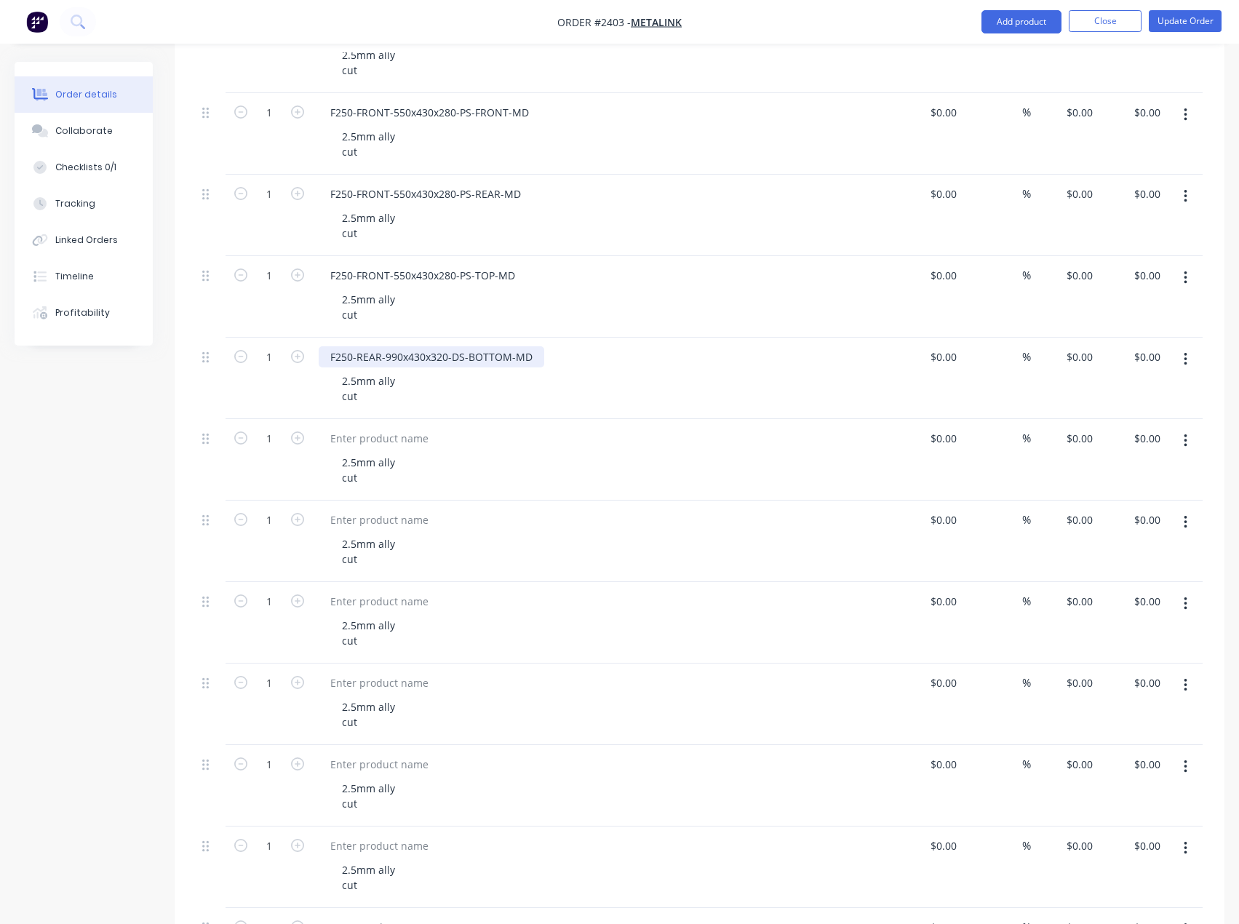
scroll to position [1237, 0]
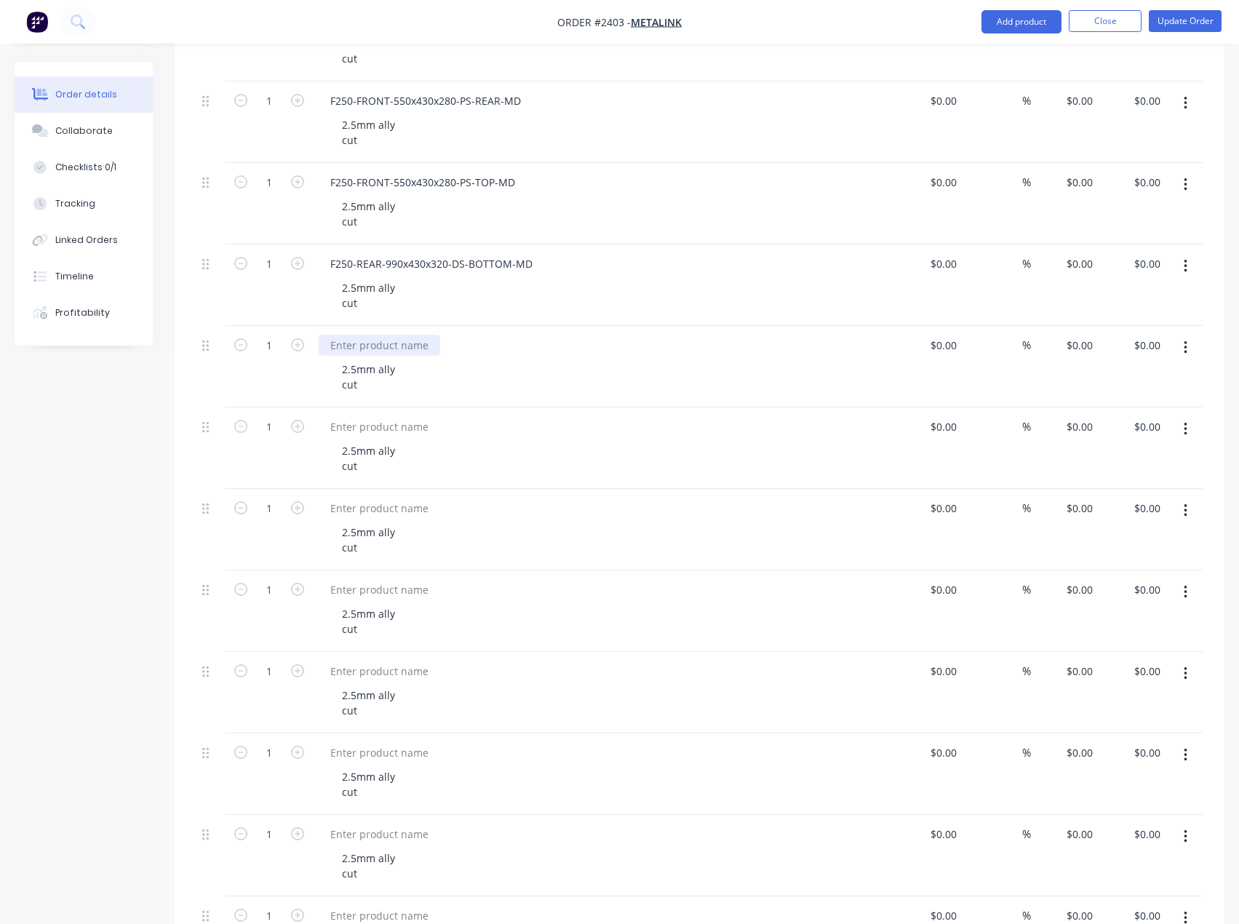
click at [387, 350] on div at bounding box center [379, 345] width 121 height 21
paste div
drag, startPoint x: 370, startPoint y: 431, endPoint x: 121, endPoint y: 469, distance: 252.4
click at [370, 431] on div at bounding box center [379, 426] width 121 height 21
paste div
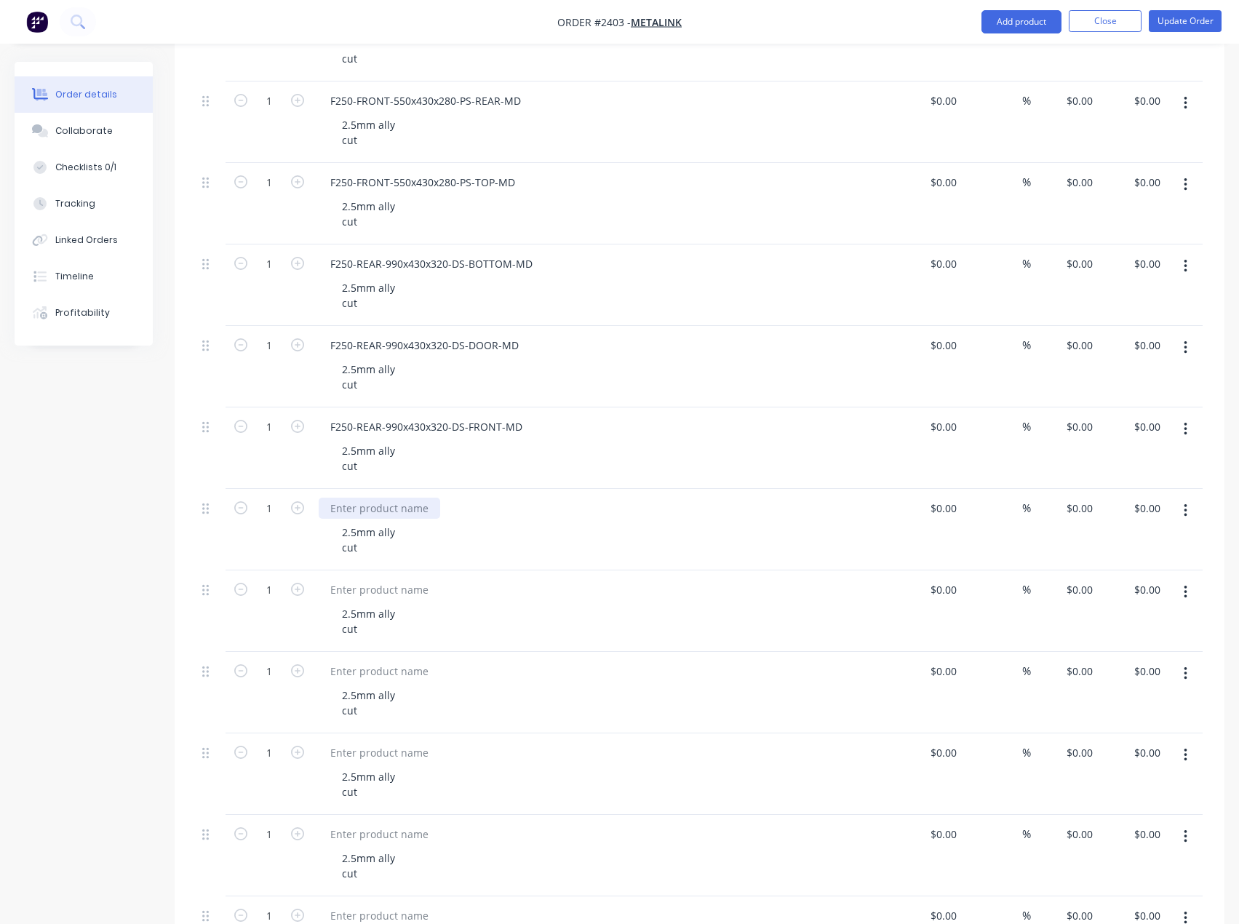
drag, startPoint x: 366, startPoint y: 509, endPoint x: 31, endPoint y: 540, distance: 336.0
click at [366, 509] on div at bounding box center [379, 508] width 121 height 21
paste div
drag, startPoint x: 375, startPoint y: 586, endPoint x: 167, endPoint y: 582, distance: 208.8
click at [375, 586] on div at bounding box center [379, 589] width 121 height 21
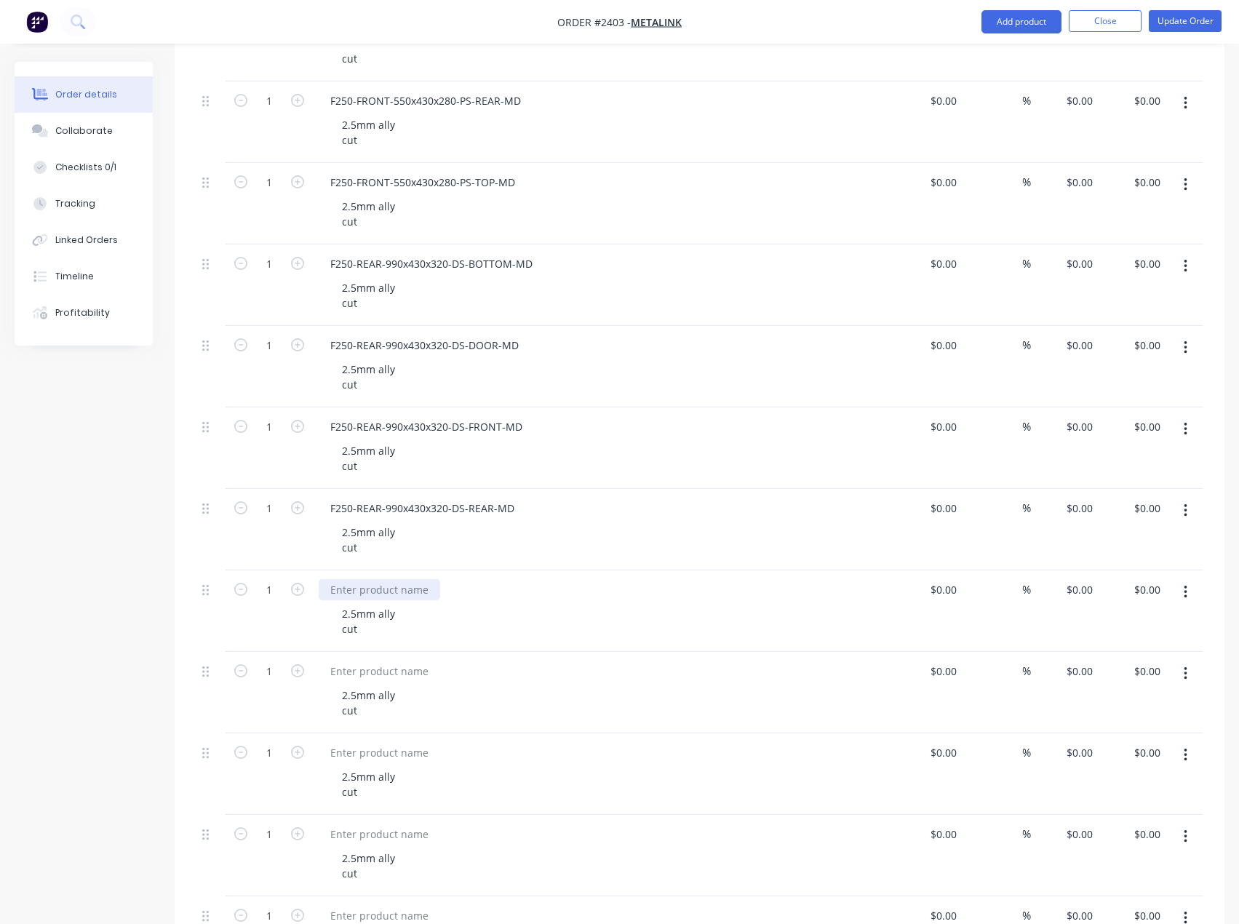
paste div
click at [413, 677] on div at bounding box center [379, 671] width 121 height 21
paste div
drag, startPoint x: 411, startPoint y: 671, endPoint x: 407, endPoint y: 660, distance: 11.5
click at [411, 671] on div at bounding box center [379, 671] width 121 height 21
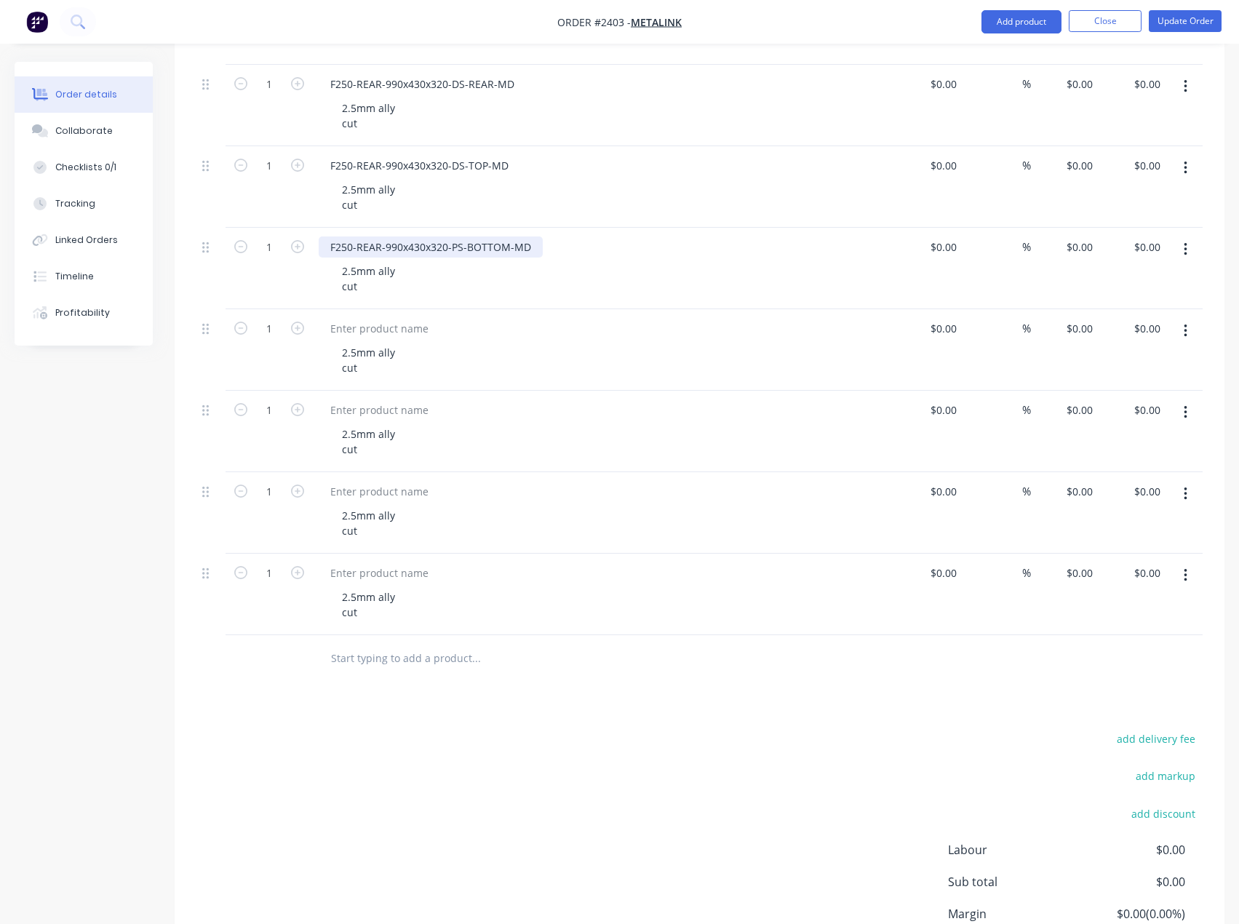
scroll to position [1673, 0]
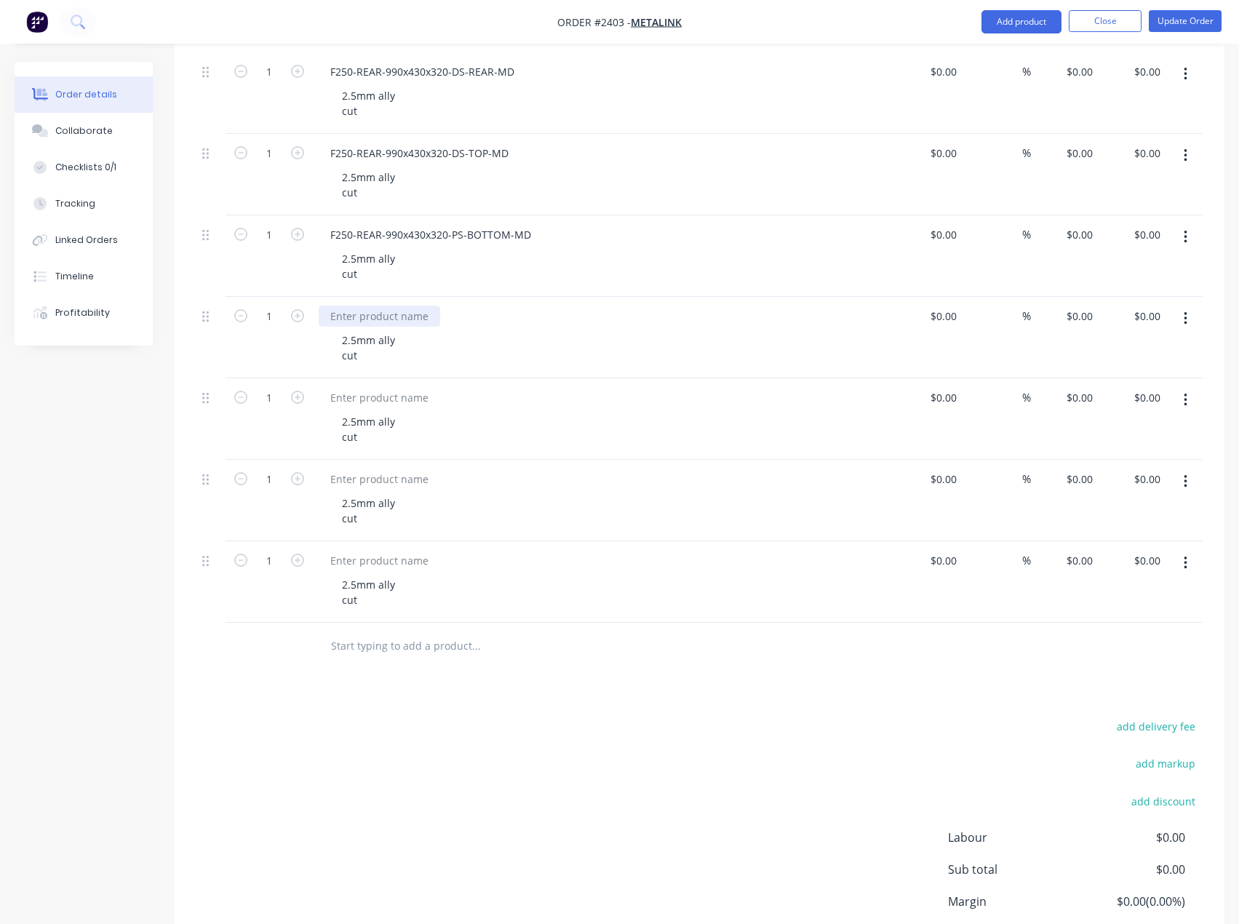
drag, startPoint x: 368, startPoint y: 317, endPoint x: 334, endPoint y: 324, distance: 35.0
click at [368, 317] on div at bounding box center [379, 316] width 121 height 21
paste div
drag, startPoint x: 375, startPoint y: 400, endPoint x: 207, endPoint y: 463, distance: 179.6
click at [375, 400] on div at bounding box center [379, 397] width 121 height 21
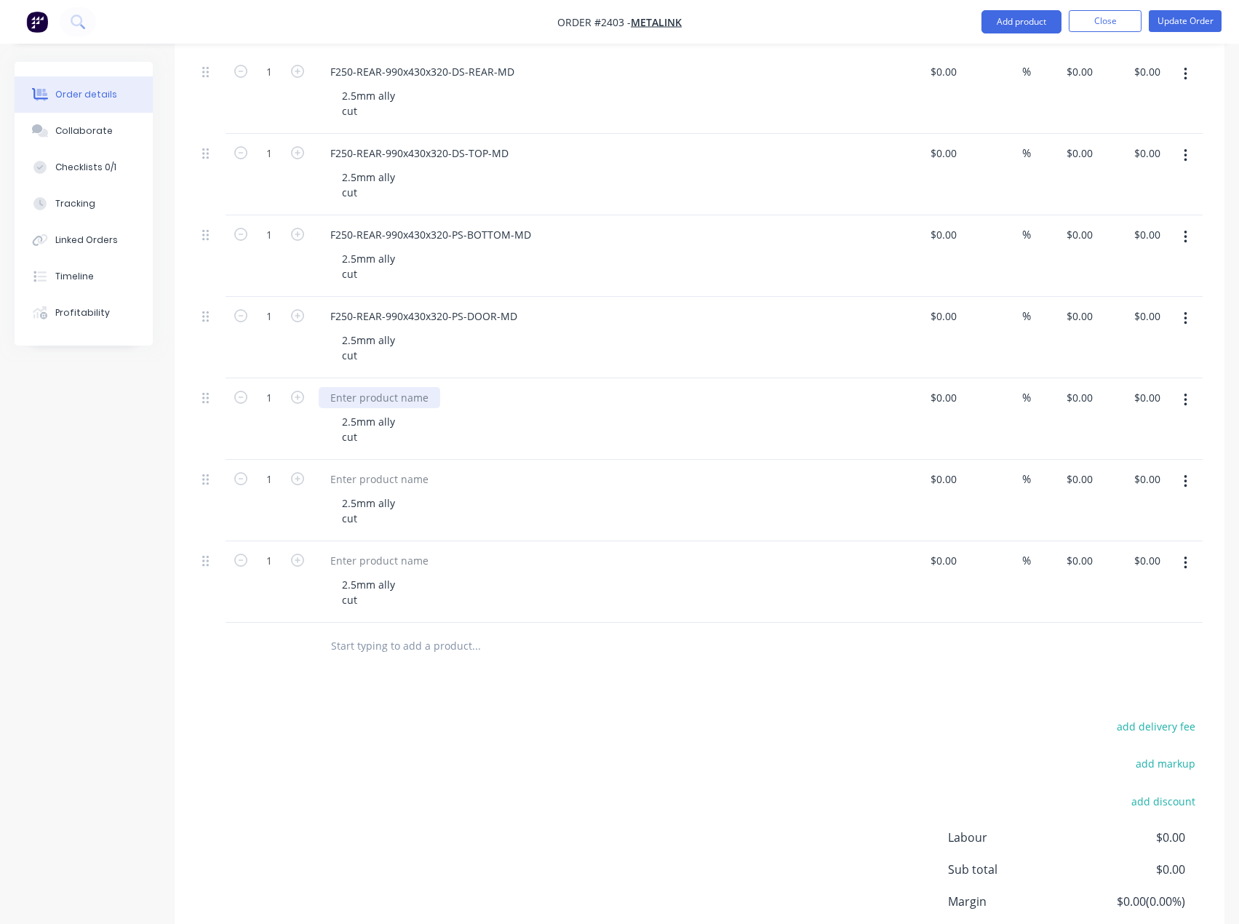
paste div
drag, startPoint x: 369, startPoint y: 482, endPoint x: 287, endPoint y: 504, distance: 84.5
click at [369, 482] on div at bounding box center [379, 479] width 121 height 21
paste div
click at [382, 564] on div at bounding box center [379, 560] width 121 height 21
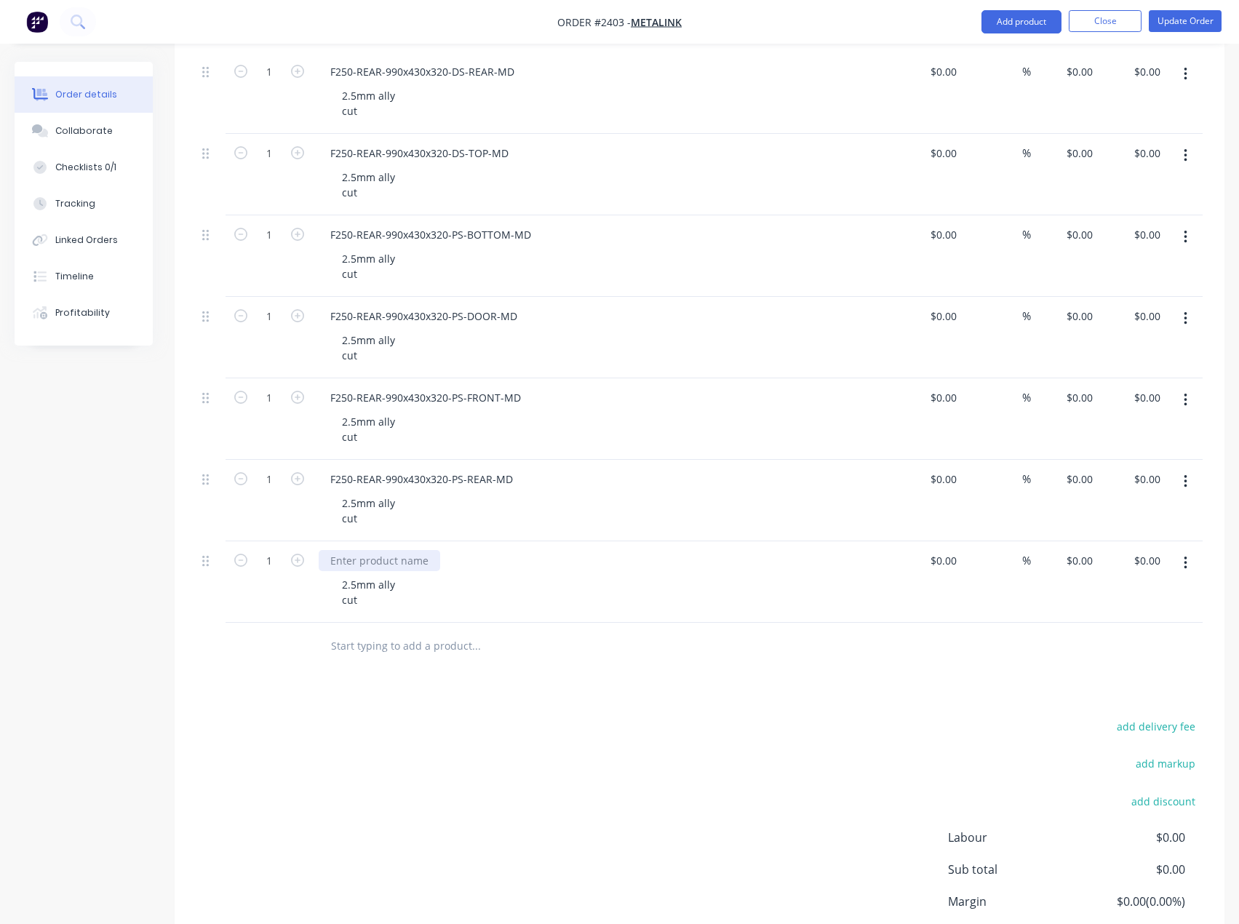
paste div
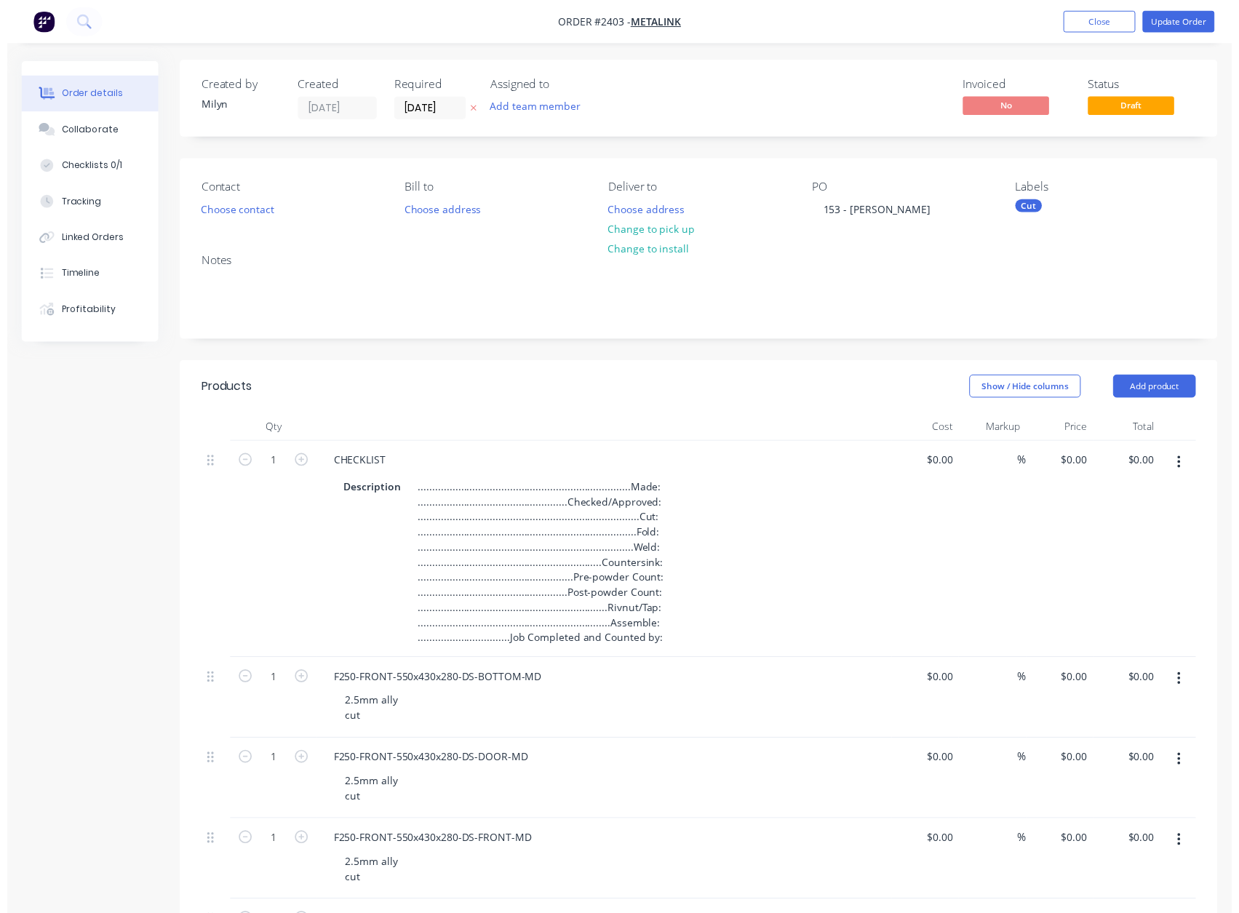
scroll to position [0, 0]
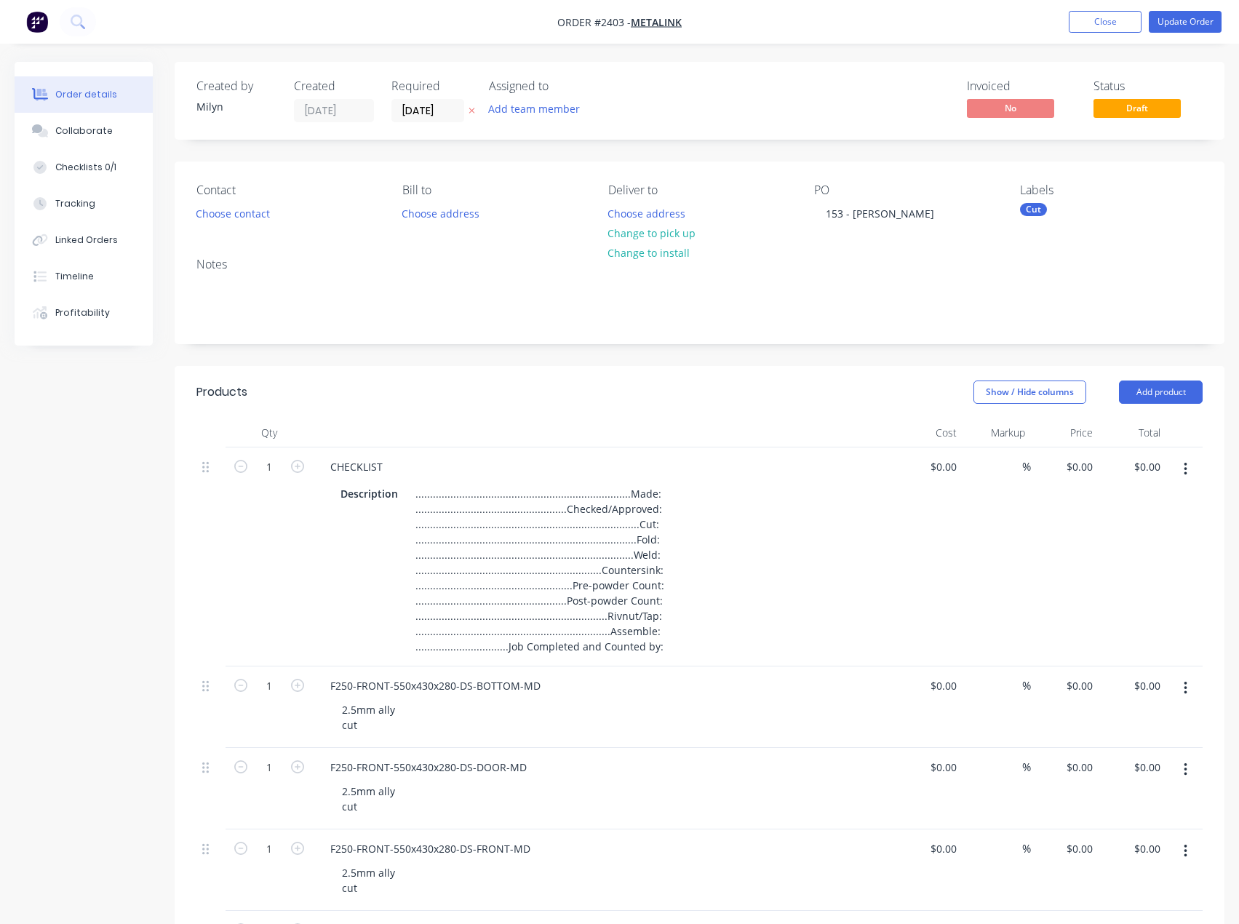
drag, startPoint x: 1028, startPoint y: 212, endPoint x: 1036, endPoint y: 219, distance: 10.8
click at [1028, 212] on div "Cut" at bounding box center [1033, 209] width 27 height 13
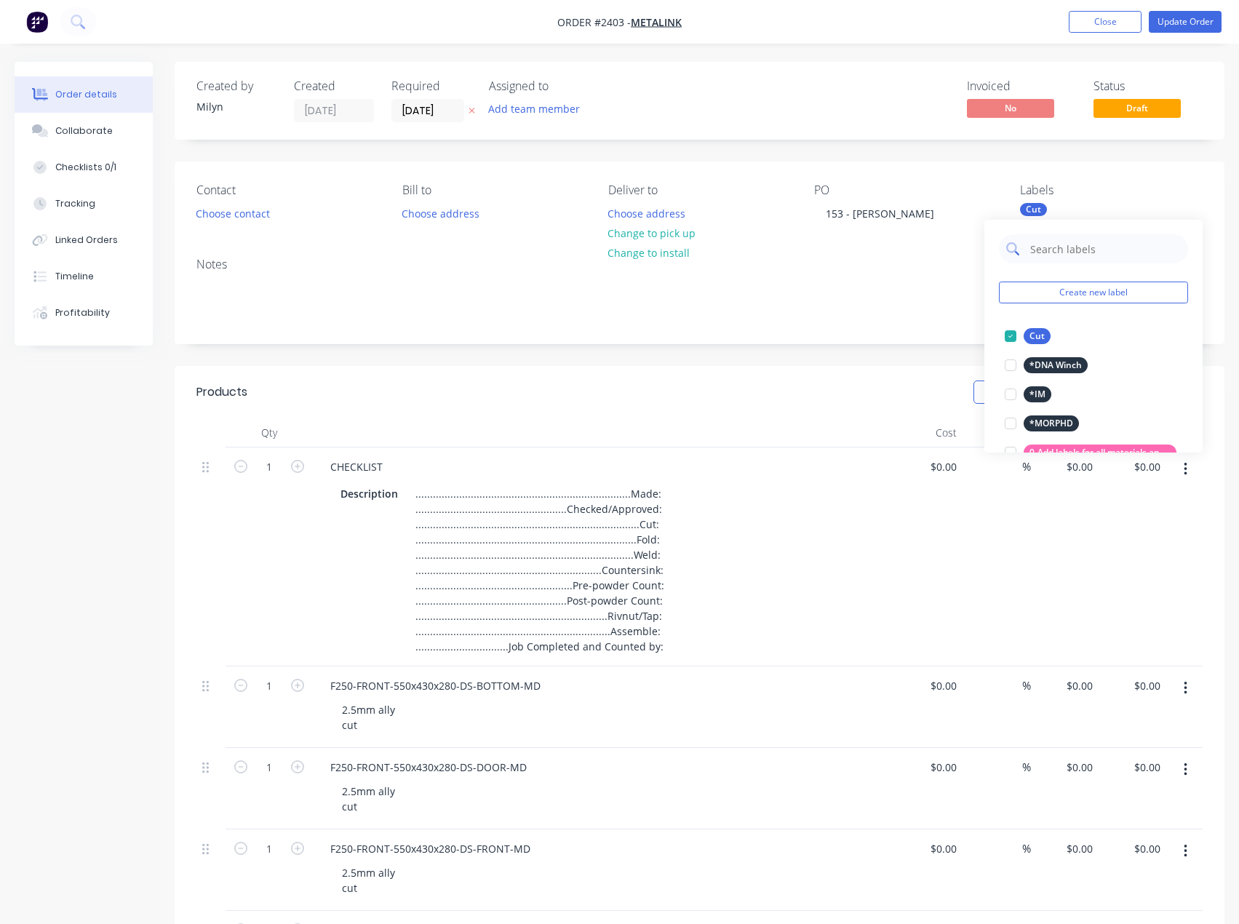
click at [1068, 250] on input "text" at bounding box center [1105, 248] width 152 height 29
type input "2.5mm a"
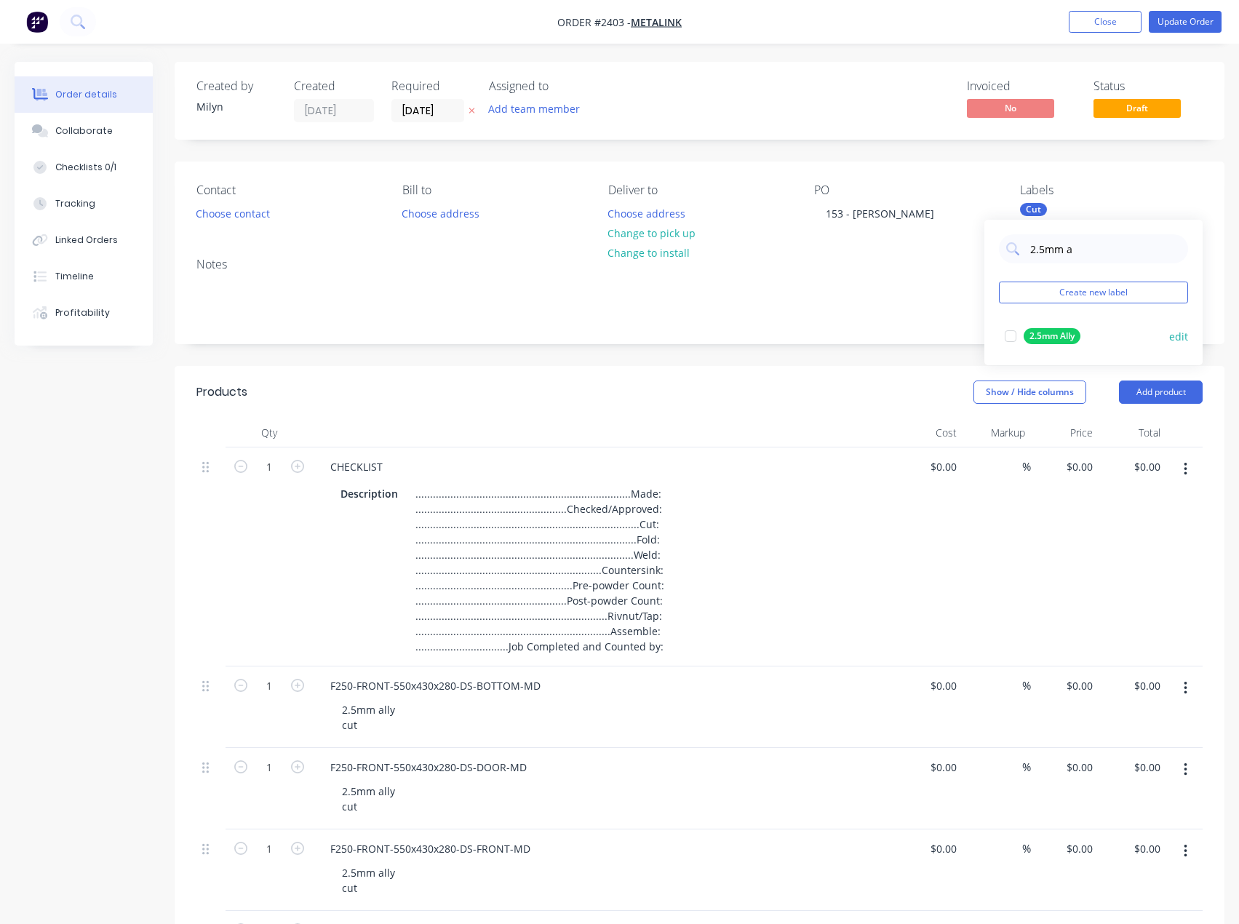
click at [1010, 333] on div at bounding box center [1010, 336] width 29 height 29
drag, startPoint x: 1082, startPoint y: 244, endPoint x: 1020, endPoint y: 249, distance: 62.0
click at [1020, 249] on div "2.5mm a" at bounding box center [1093, 248] width 189 height 29
click at [527, 111] on button "Add team member" at bounding box center [534, 109] width 107 height 20
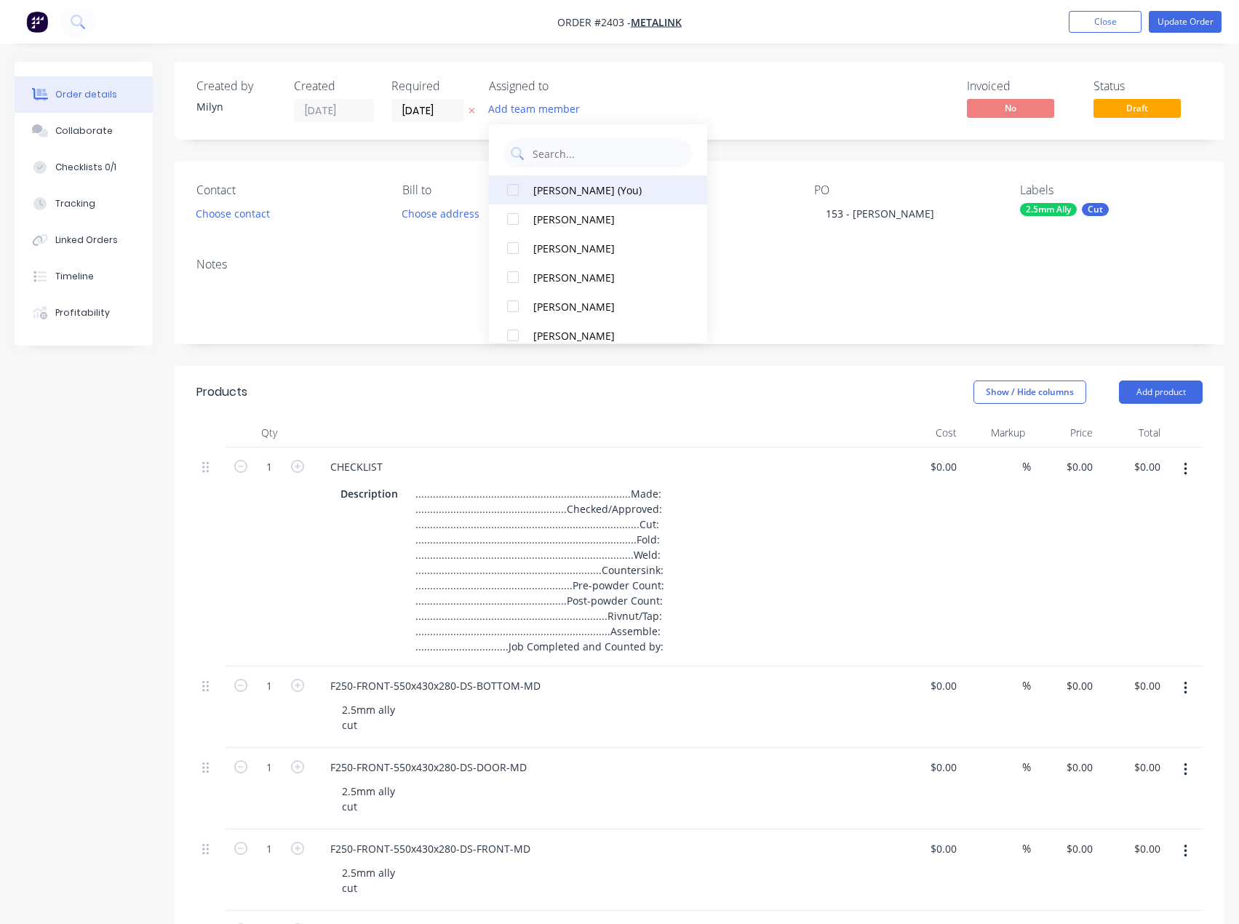
click at [563, 188] on div "[PERSON_NAME] (You)" at bounding box center [605, 190] width 145 height 15
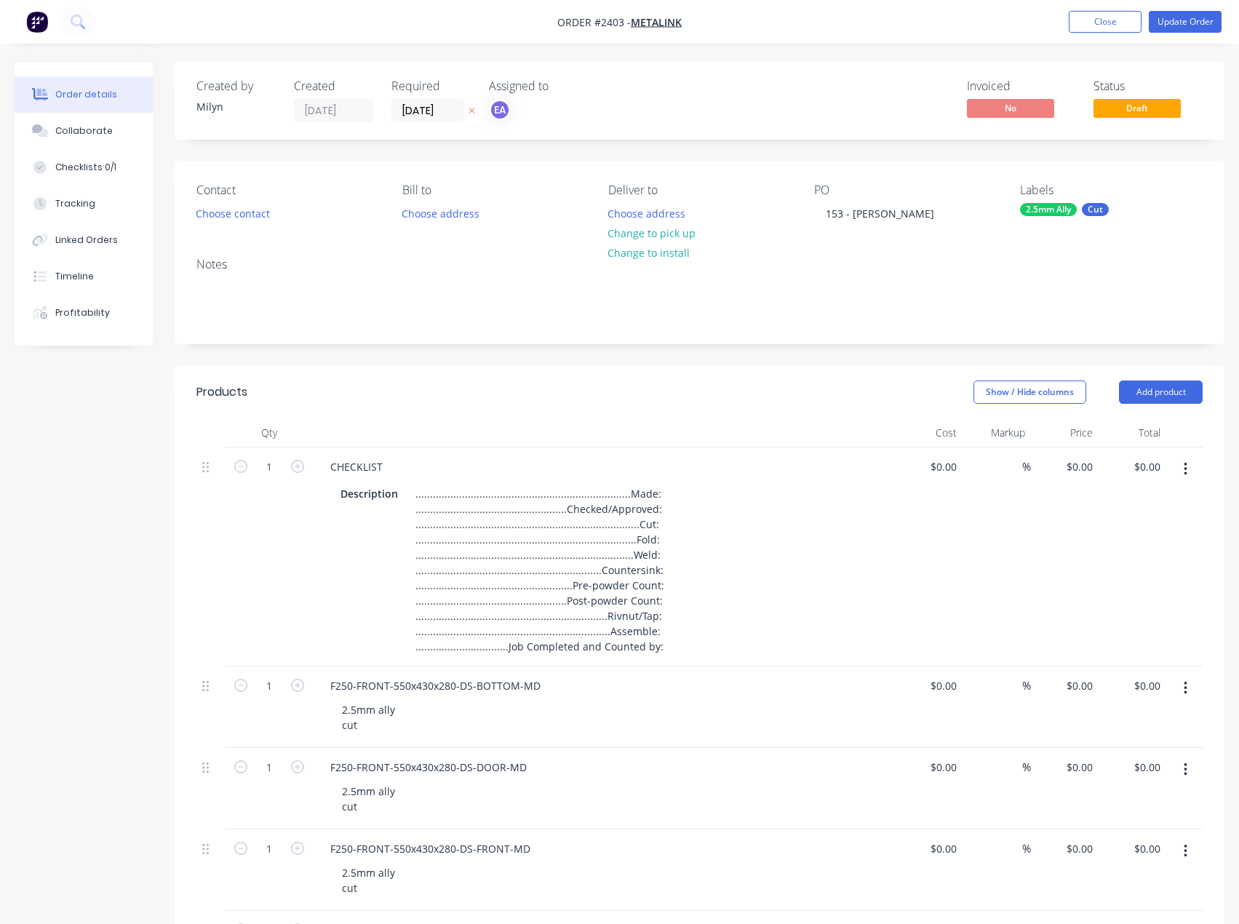
drag, startPoint x: 768, startPoint y: 111, endPoint x: 1062, endPoint y: 129, distance: 294.4
click at [771, 114] on div "Invoiced No Status Draft" at bounding box center [918, 100] width 568 height 43
click at [1170, 14] on button "Update Order" at bounding box center [1185, 22] width 73 height 22
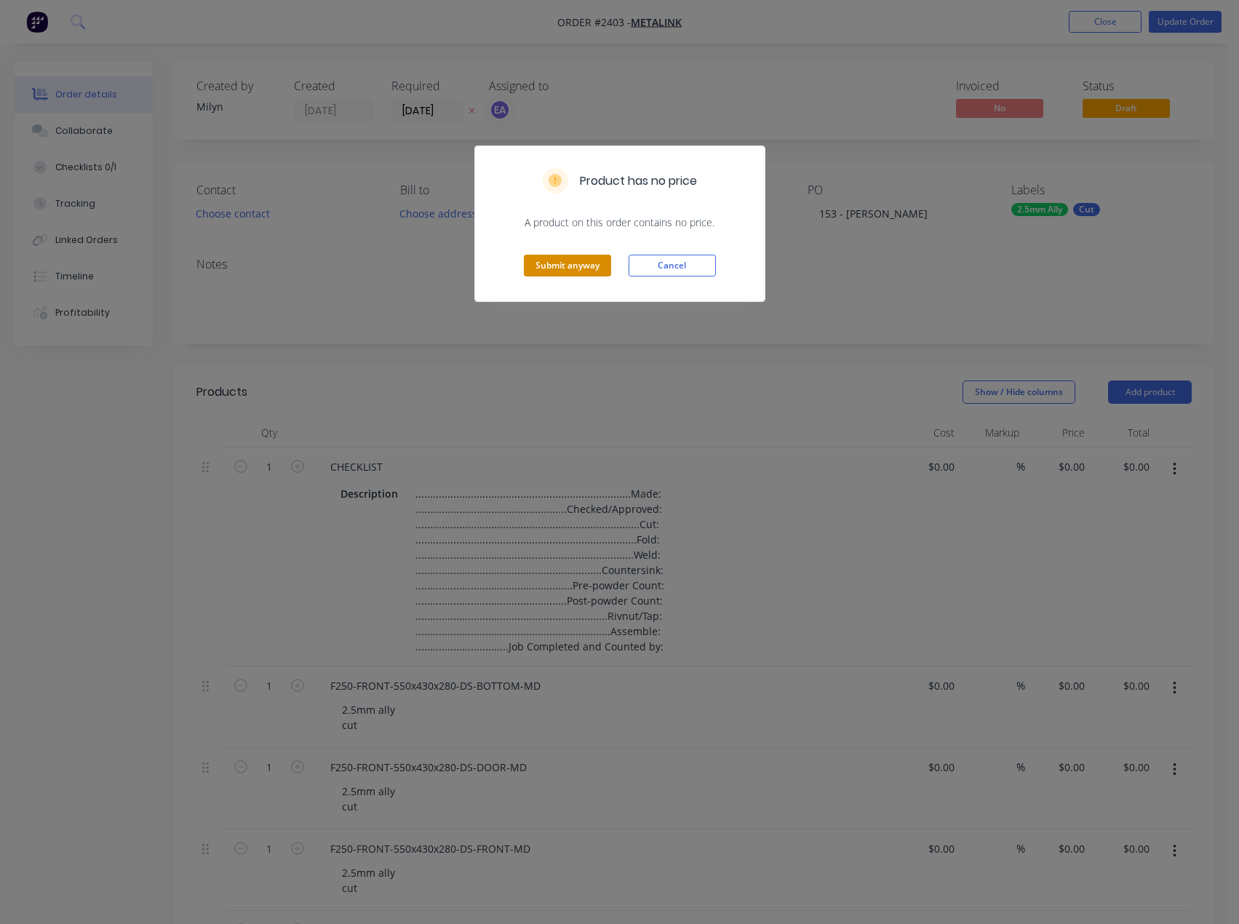
click at [567, 268] on button "Submit anyway" at bounding box center [567, 266] width 87 height 22
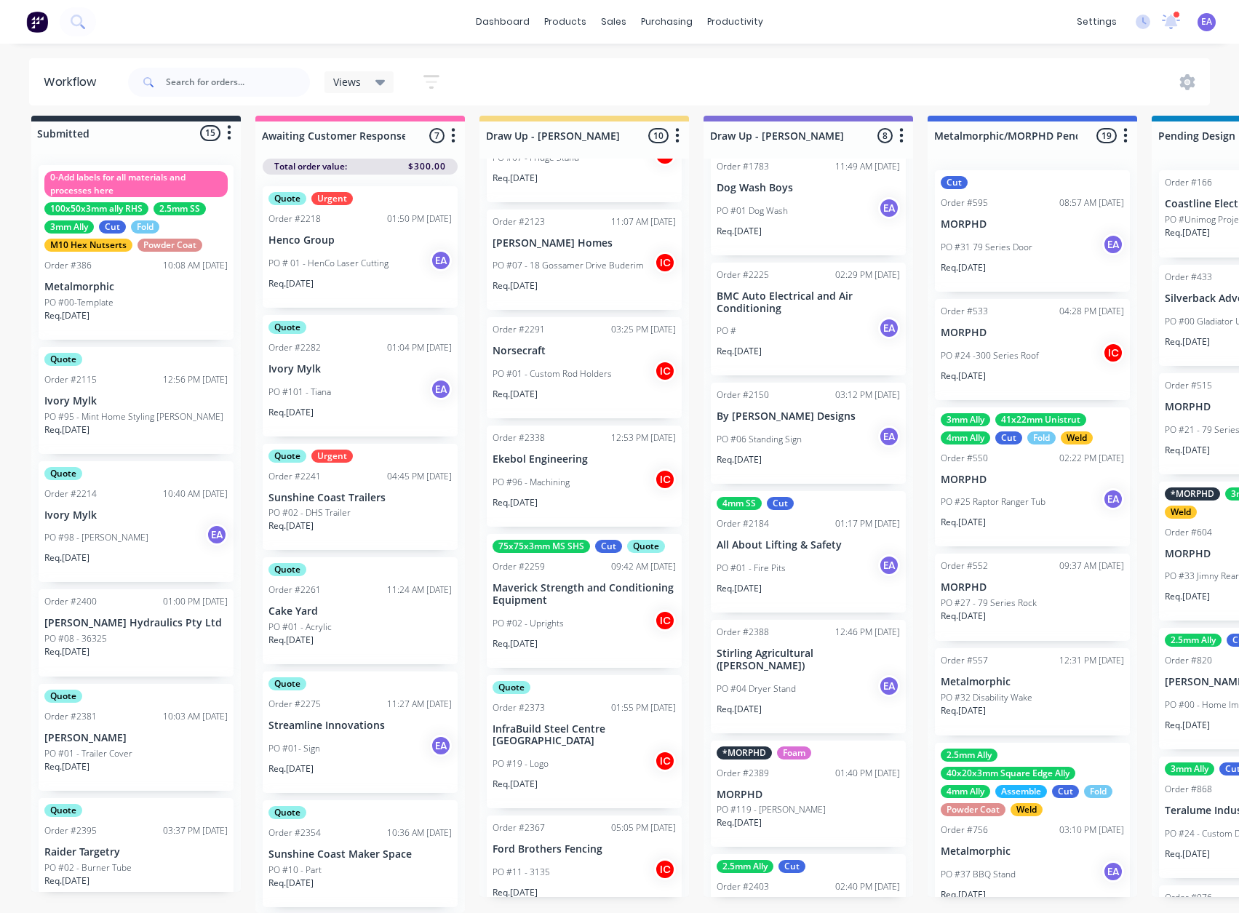
scroll to position [271, 0]
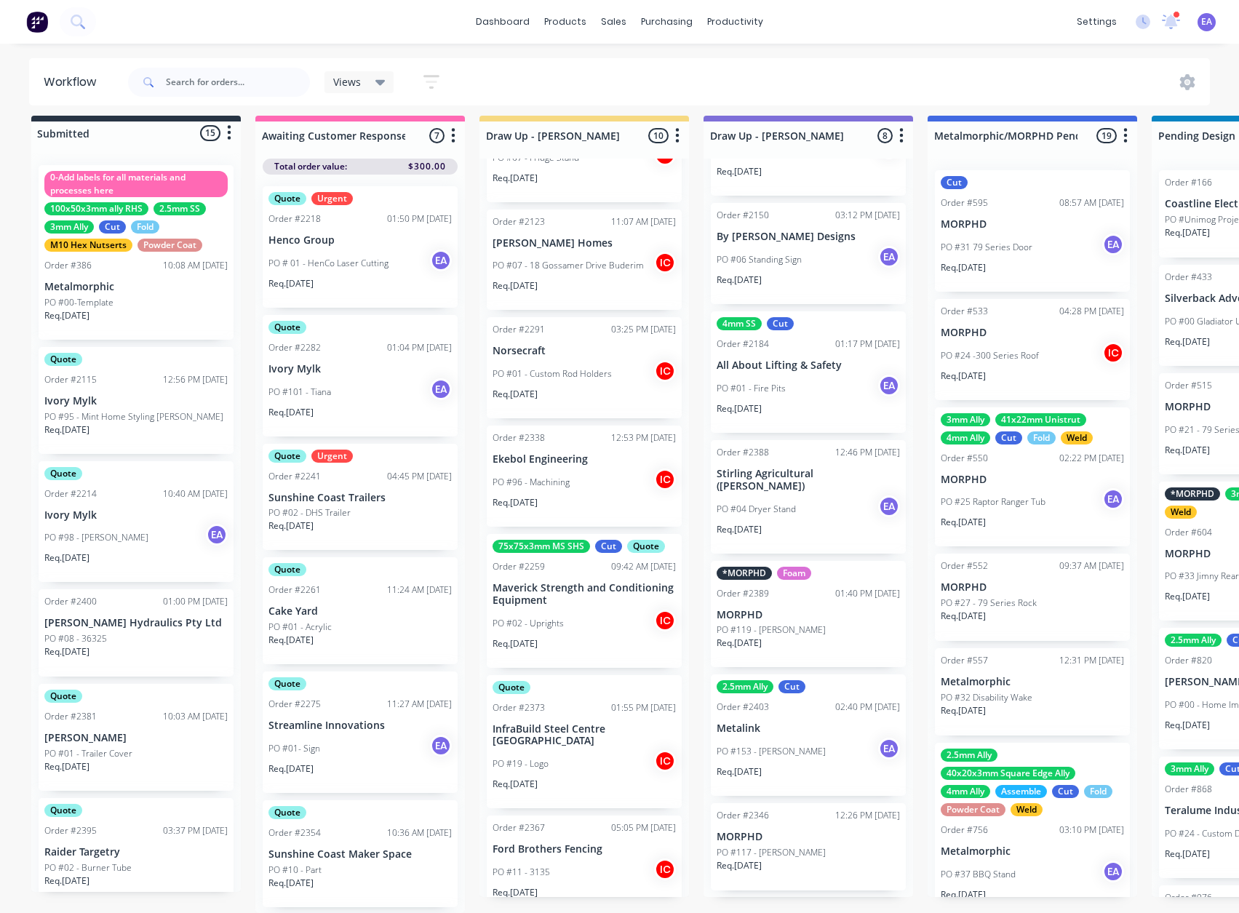
click at [809, 738] on div "PO #153 - Michael Donaldson EA" at bounding box center [808, 752] width 183 height 28
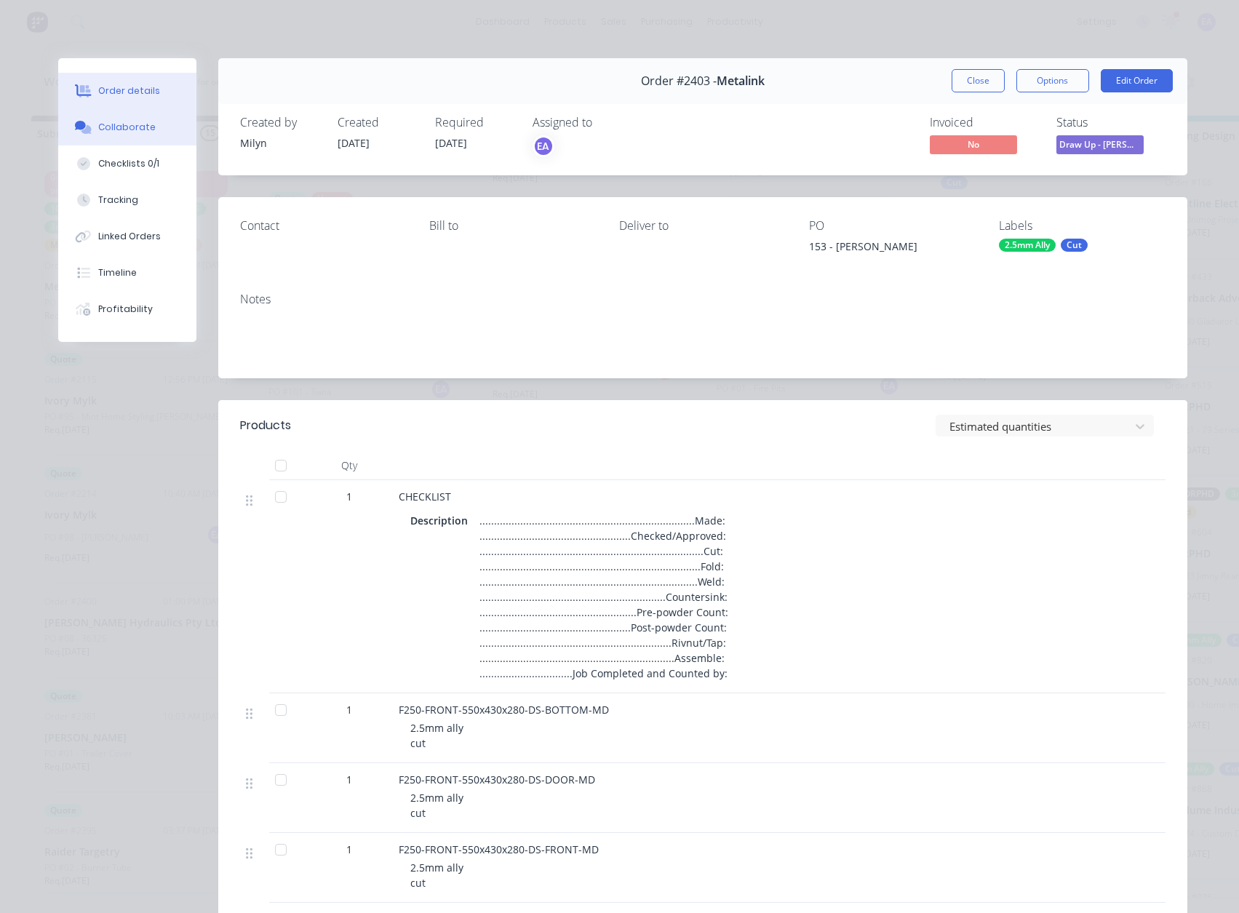
click at [125, 126] on div "Collaborate" at bounding box center [126, 127] width 57 height 13
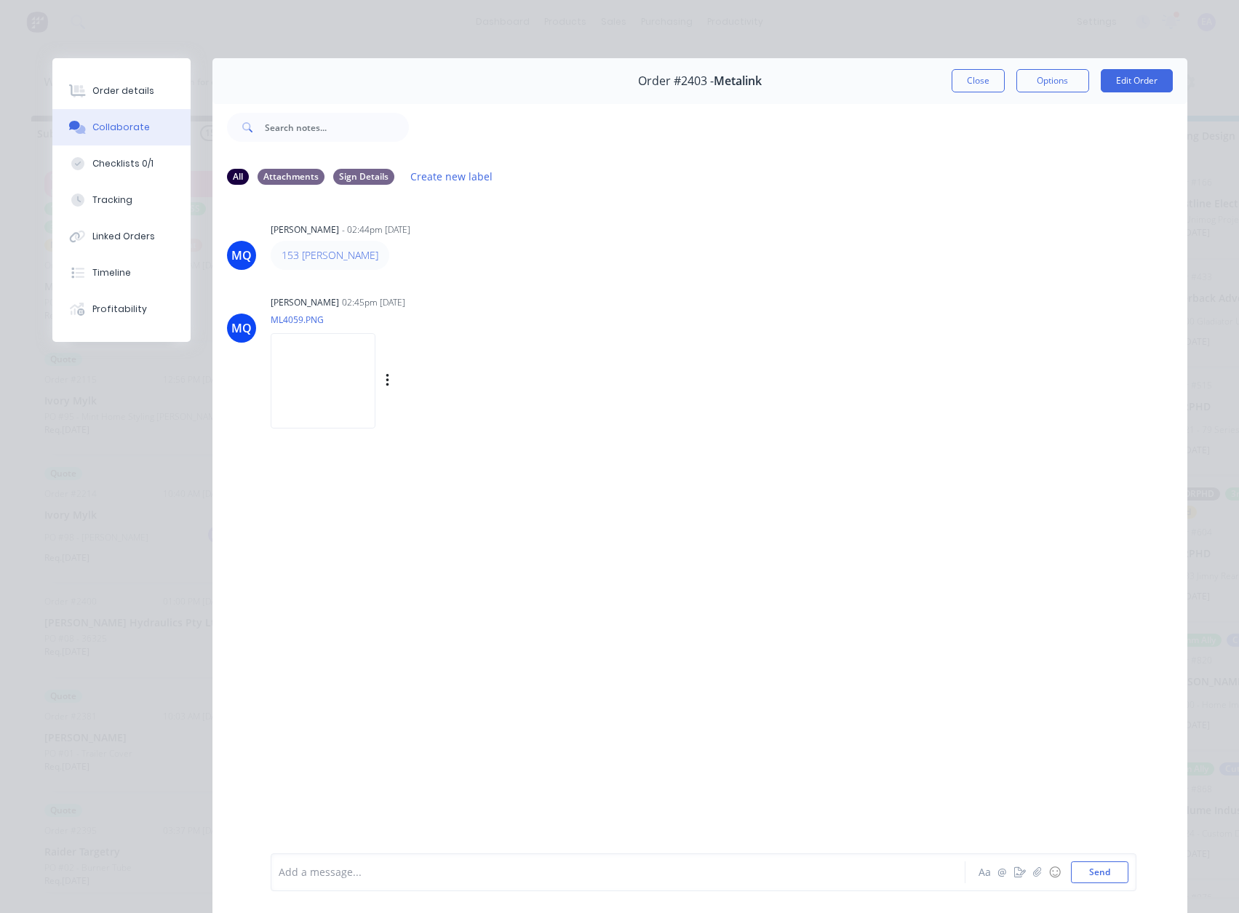
click at [331, 403] on img at bounding box center [323, 380] width 105 height 95
drag, startPoint x: 107, startPoint y: 84, endPoint x: 162, endPoint y: 142, distance: 79.7
click at [107, 84] on div "Order details" at bounding box center [123, 90] width 62 height 13
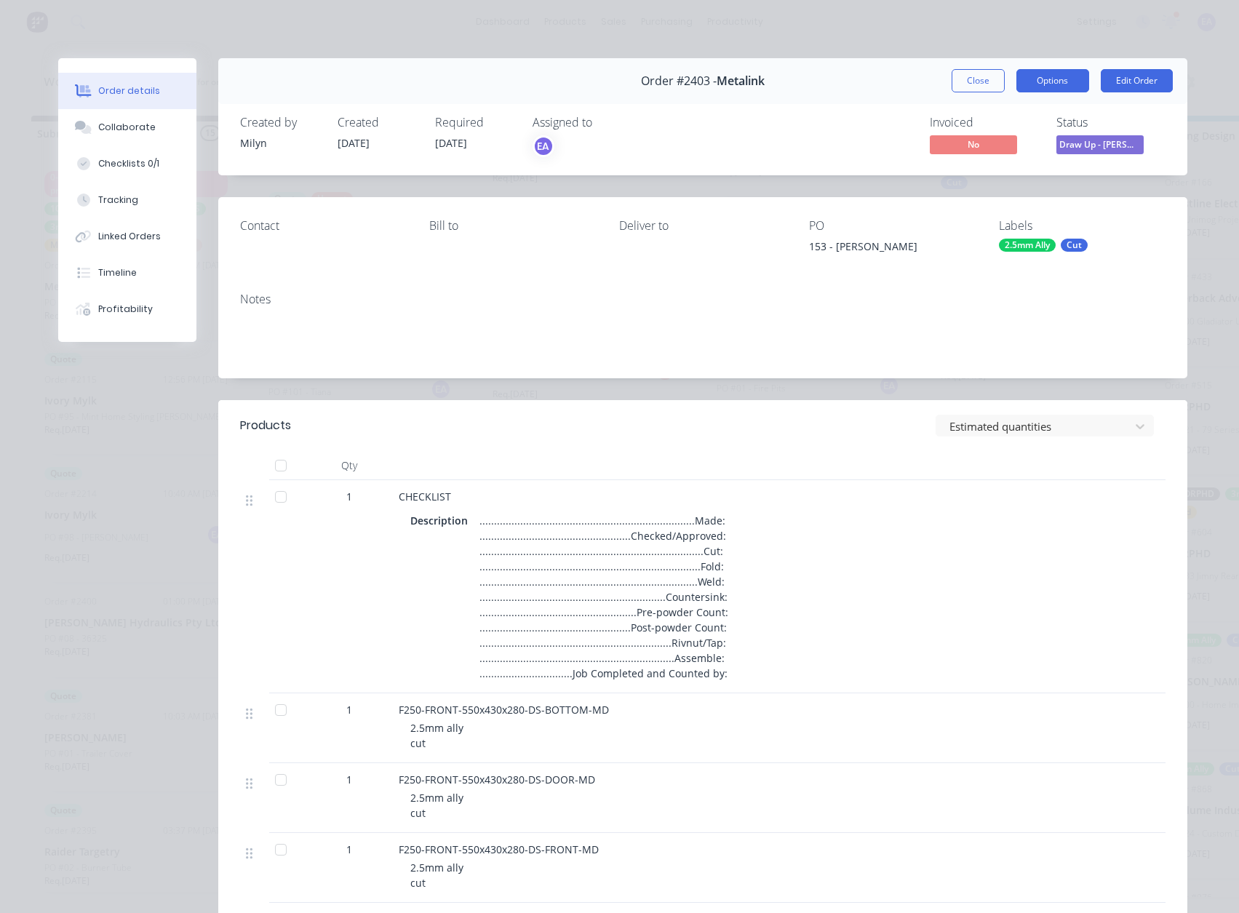
click at [1048, 81] on button "Options" at bounding box center [1052, 80] width 73 height 23
click at [1028, 135] on button "Work Order" at bounding box center [1012, 146] width 153 height 29
click at [973, 178] on div "Standard" at bounding box center [1012, 176] width 127 height 21
click at [1120, 139] on span "Draw Up - [PERSON_NAME]" at bounding box center [1099, 144] width 87 height 18
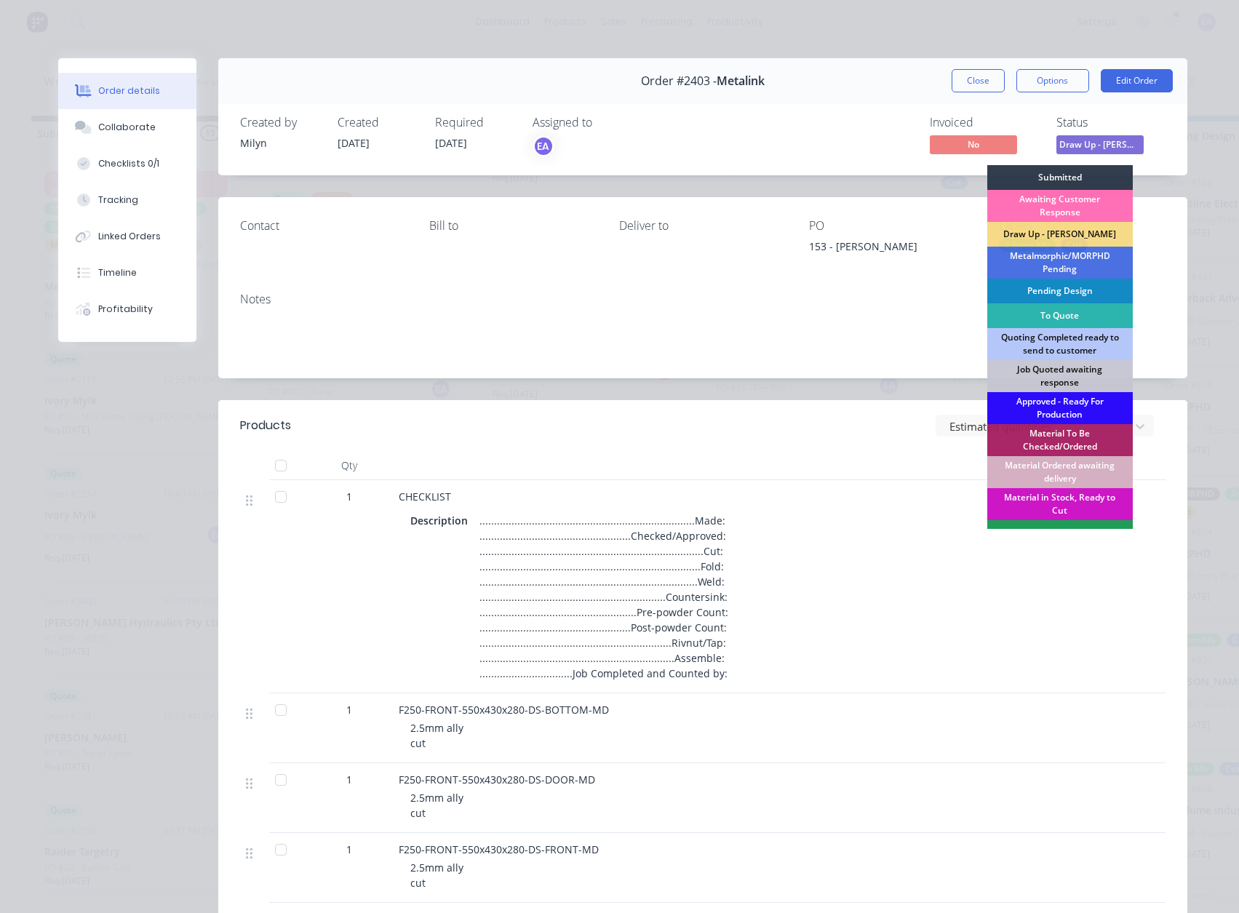
click at [1067, 406] on div "Approved - Ready For Production" at bounding box center [1059, 408] width 145 height 32
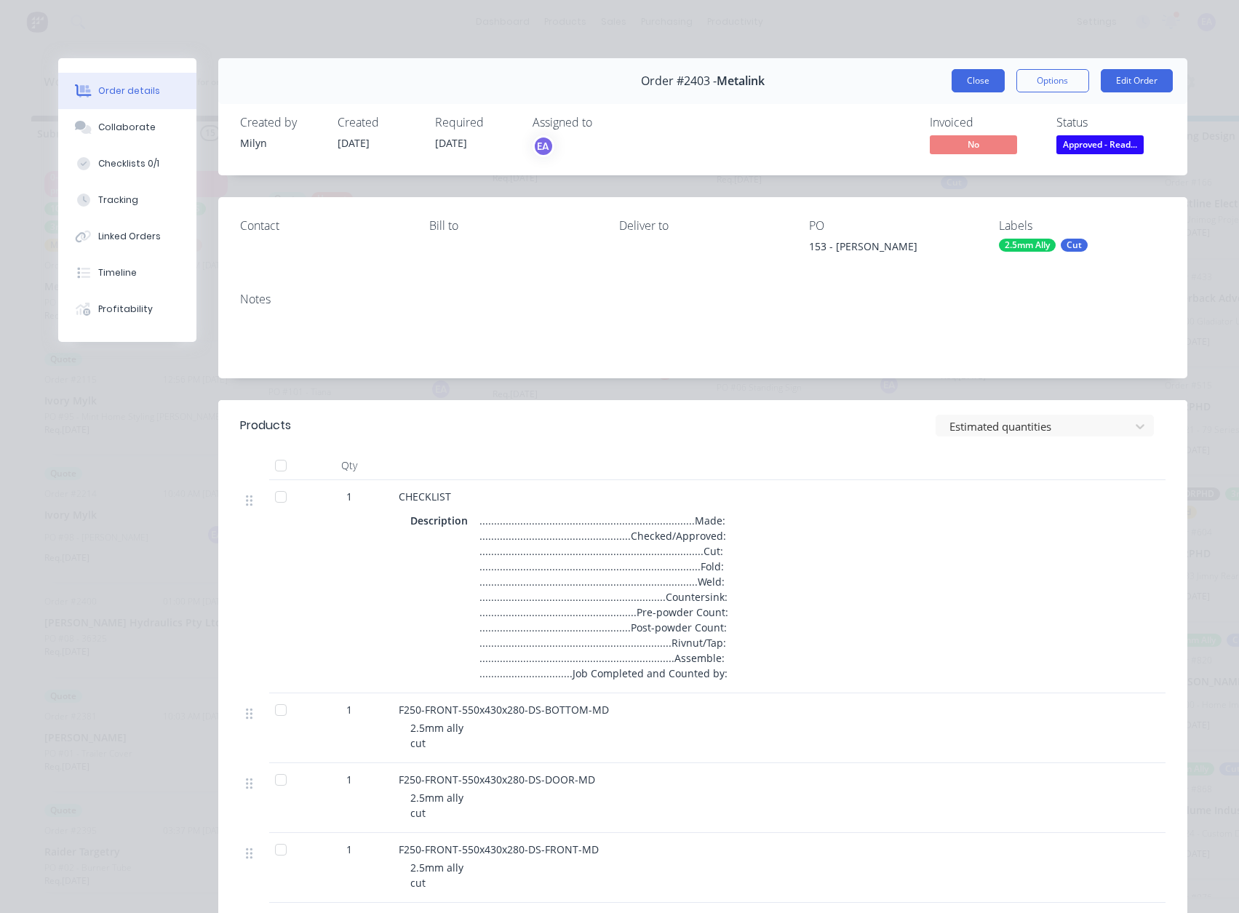
click at [978, 71] on button "Close" at bounding box center [978, 80] width 53 height 23
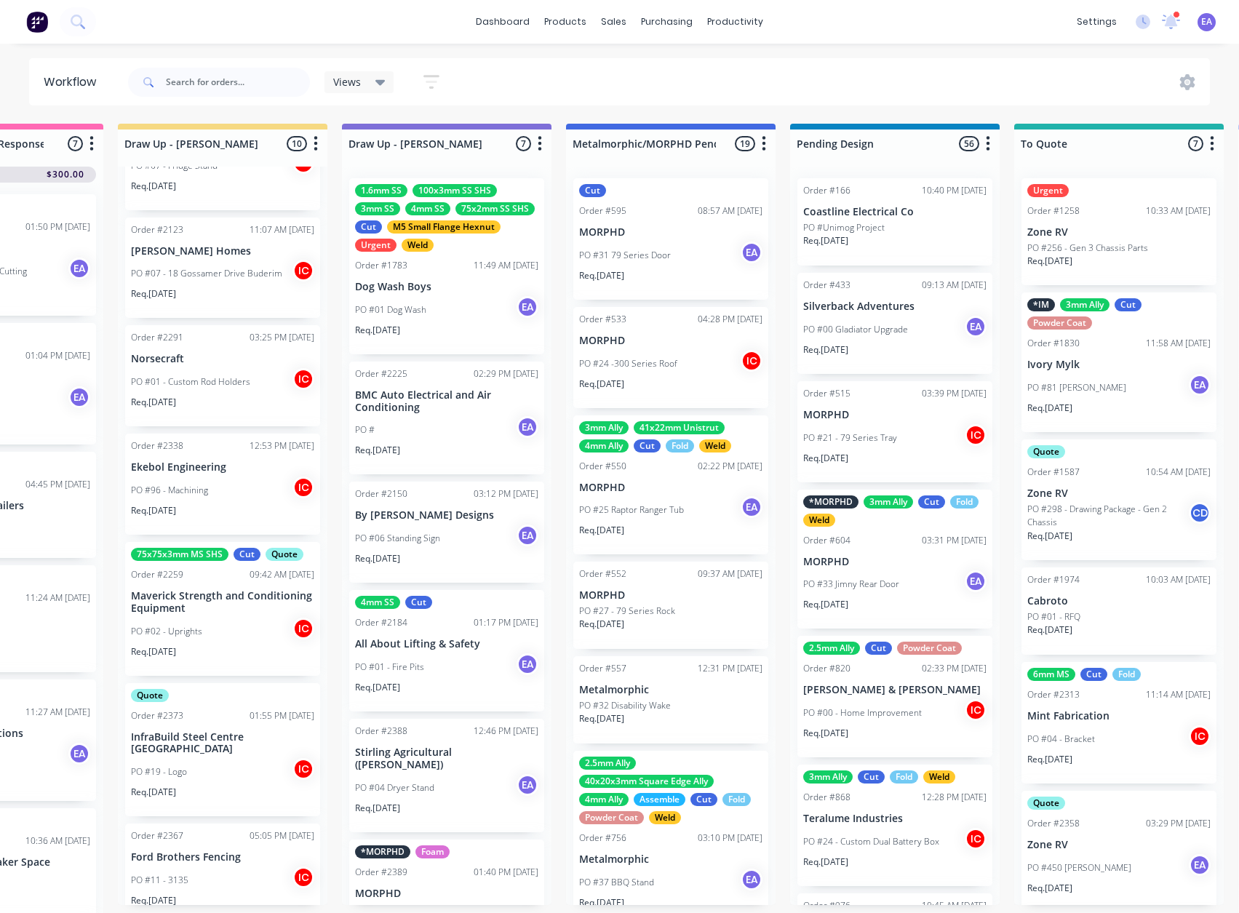
scroll to position [0, 471]
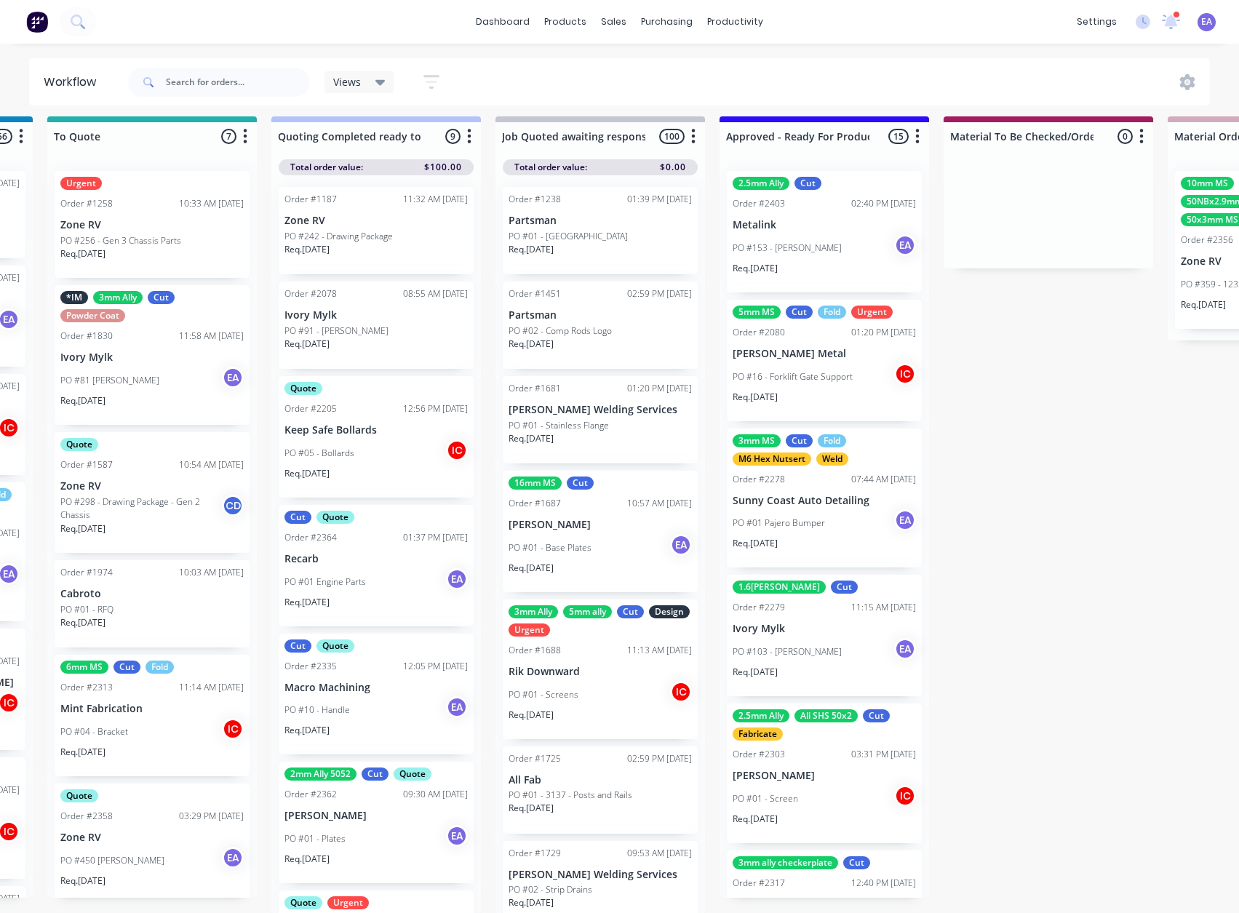
drag, startPoint x: 791, startPoint y: 528, endPoint x: 882, endPoint y: 538, distance: 92.2
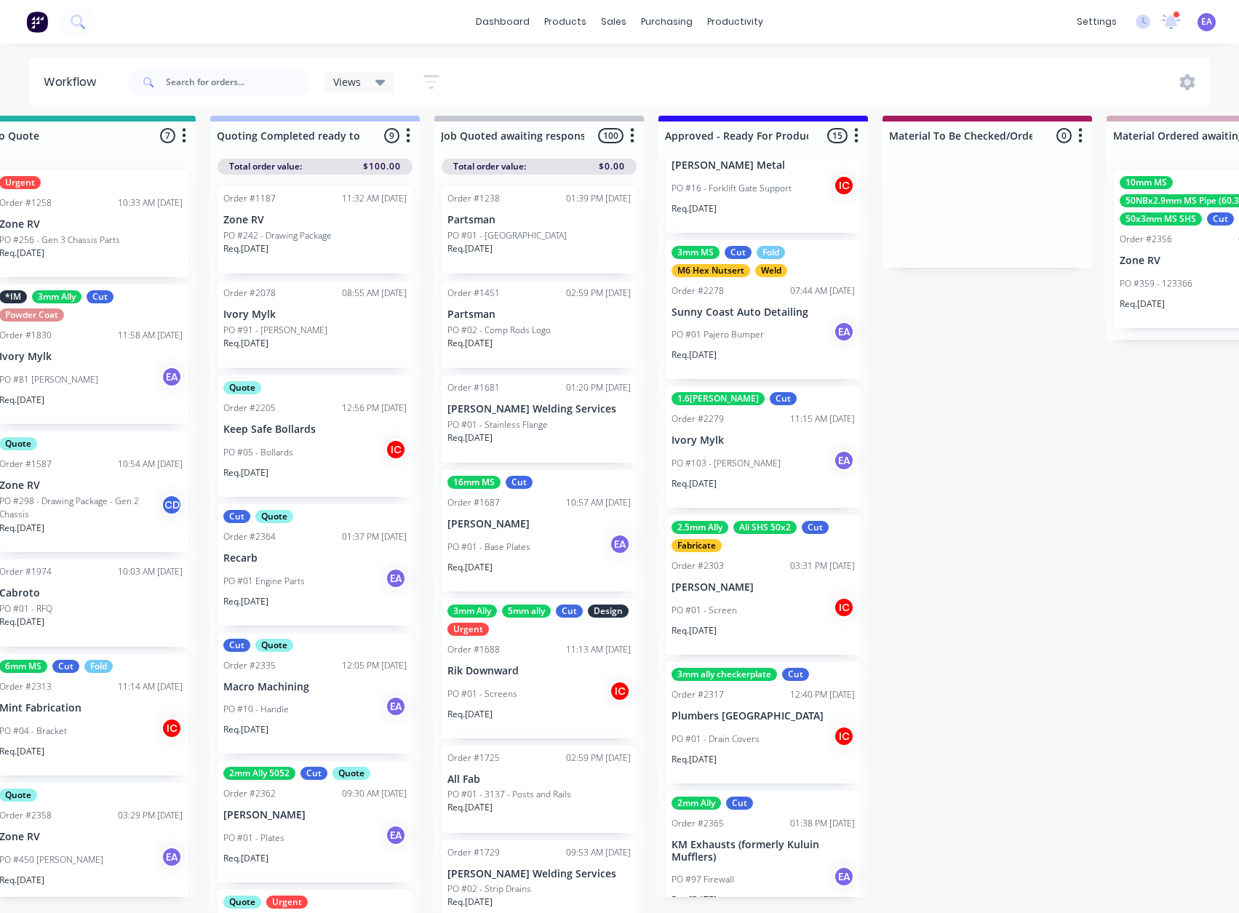
scroll to position [0, 0]
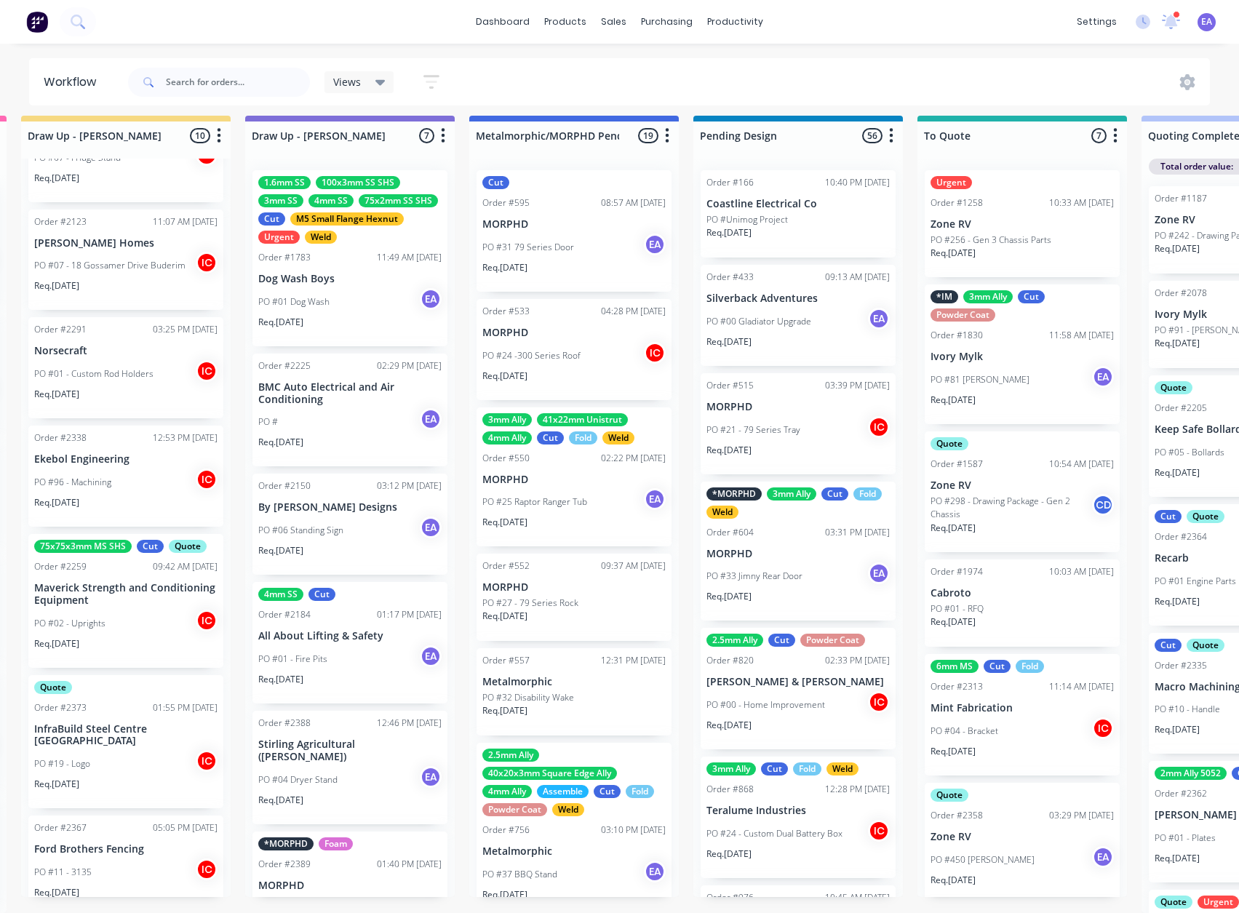
drag, startPoint x: 888, startPoint y: 568, endPoint x: 786, endPoint y: 599, distance: 107.2
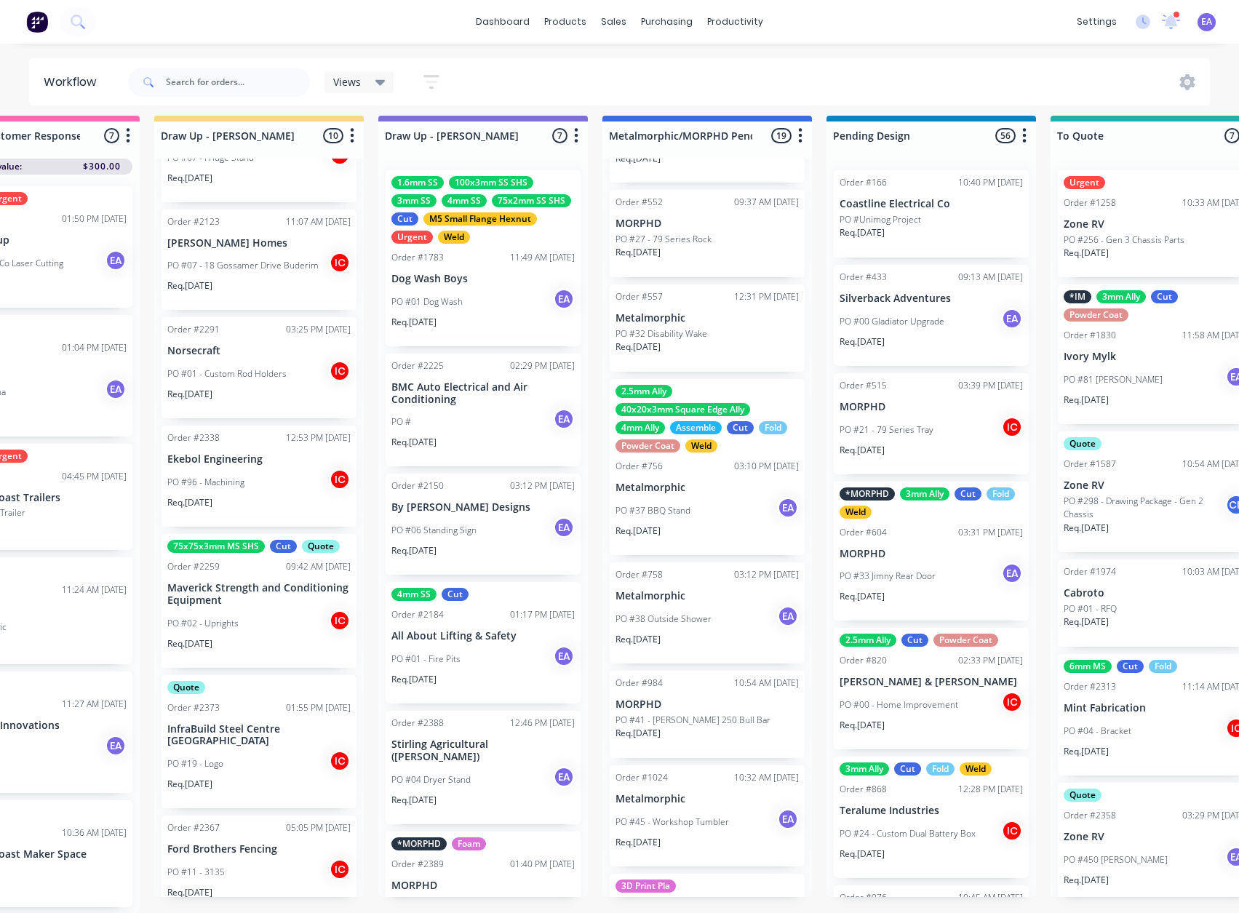
scroll to position [19, 0]
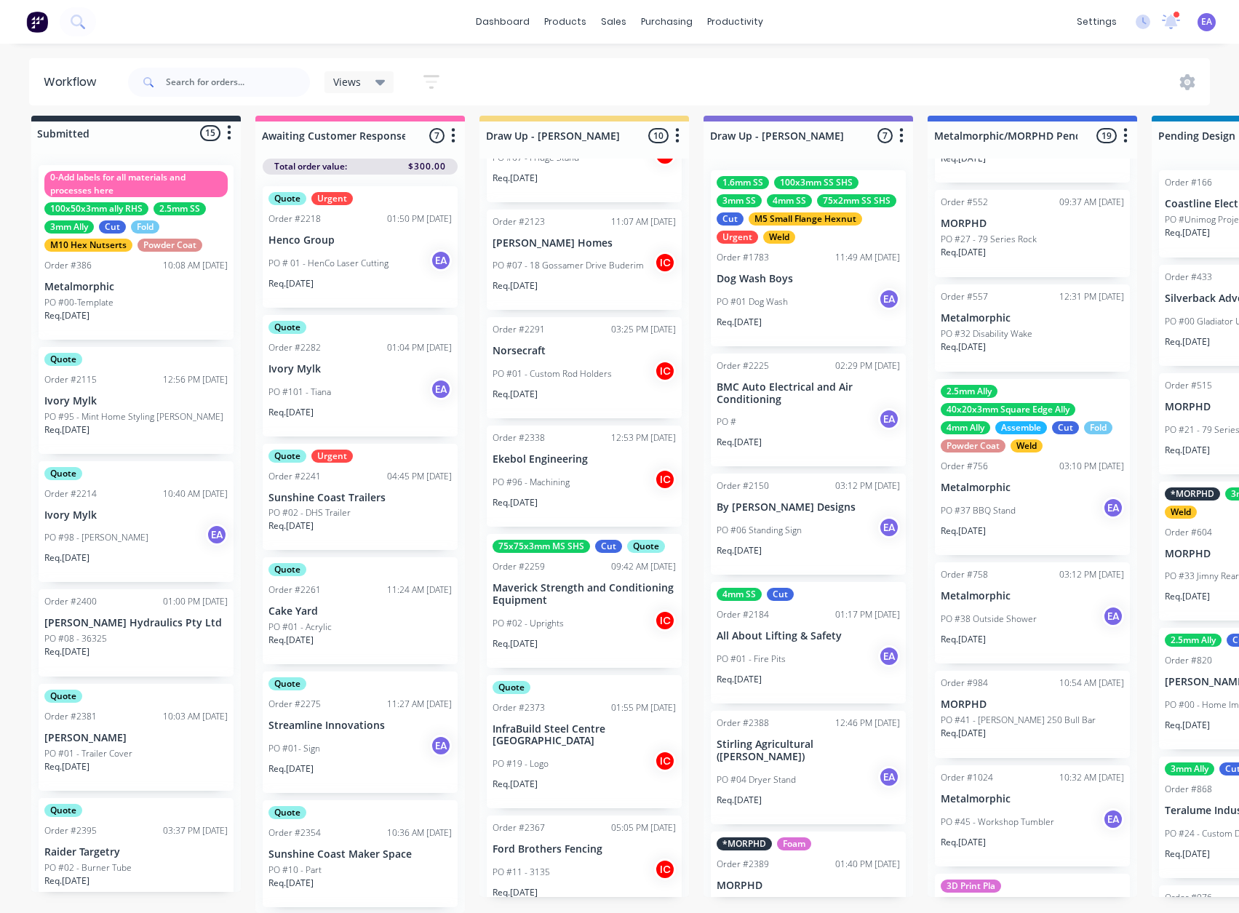
drag, startPoint x: 615, startPoint y: 621, endPoint x: 521, endPoint y: 637, distance: 95.1
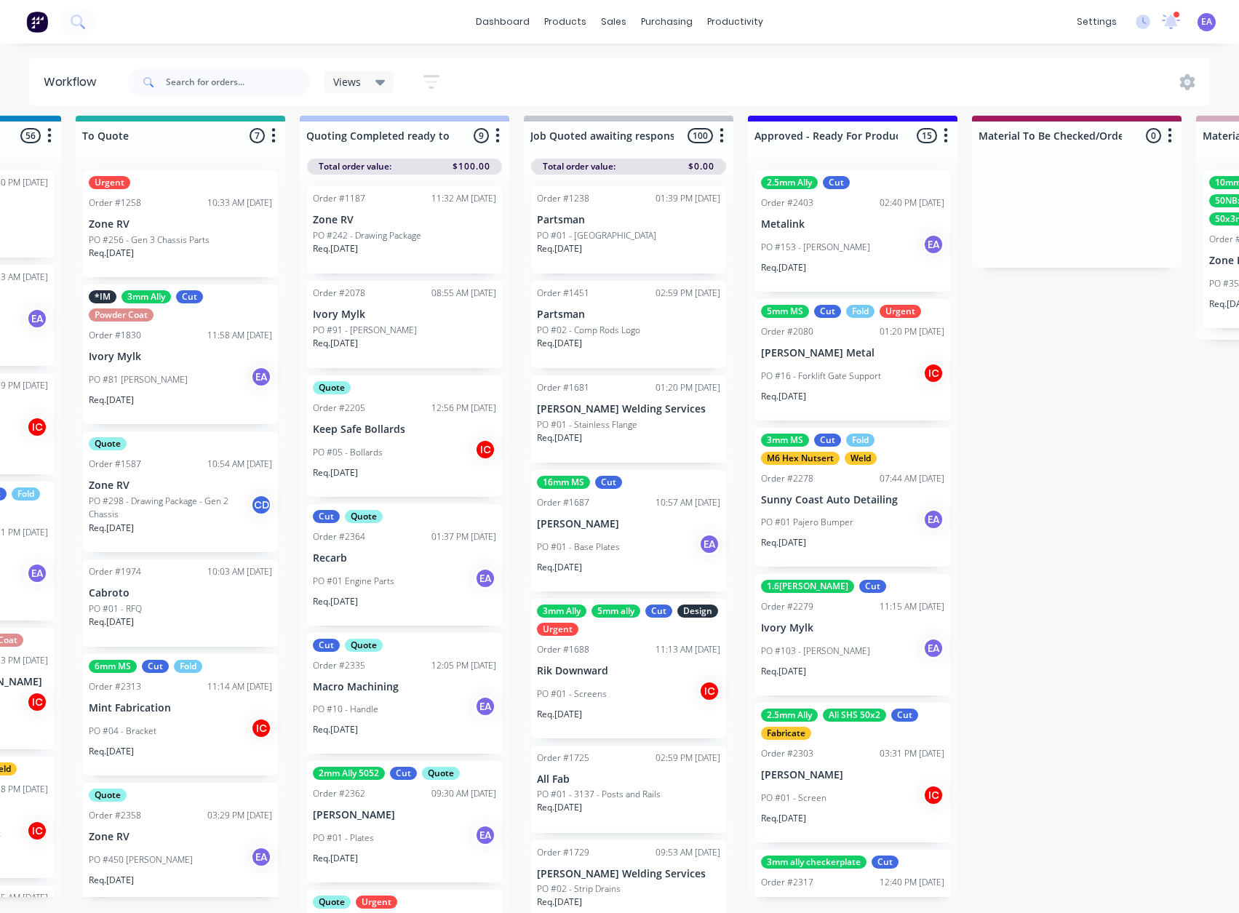
scroll to position [19, 1644]
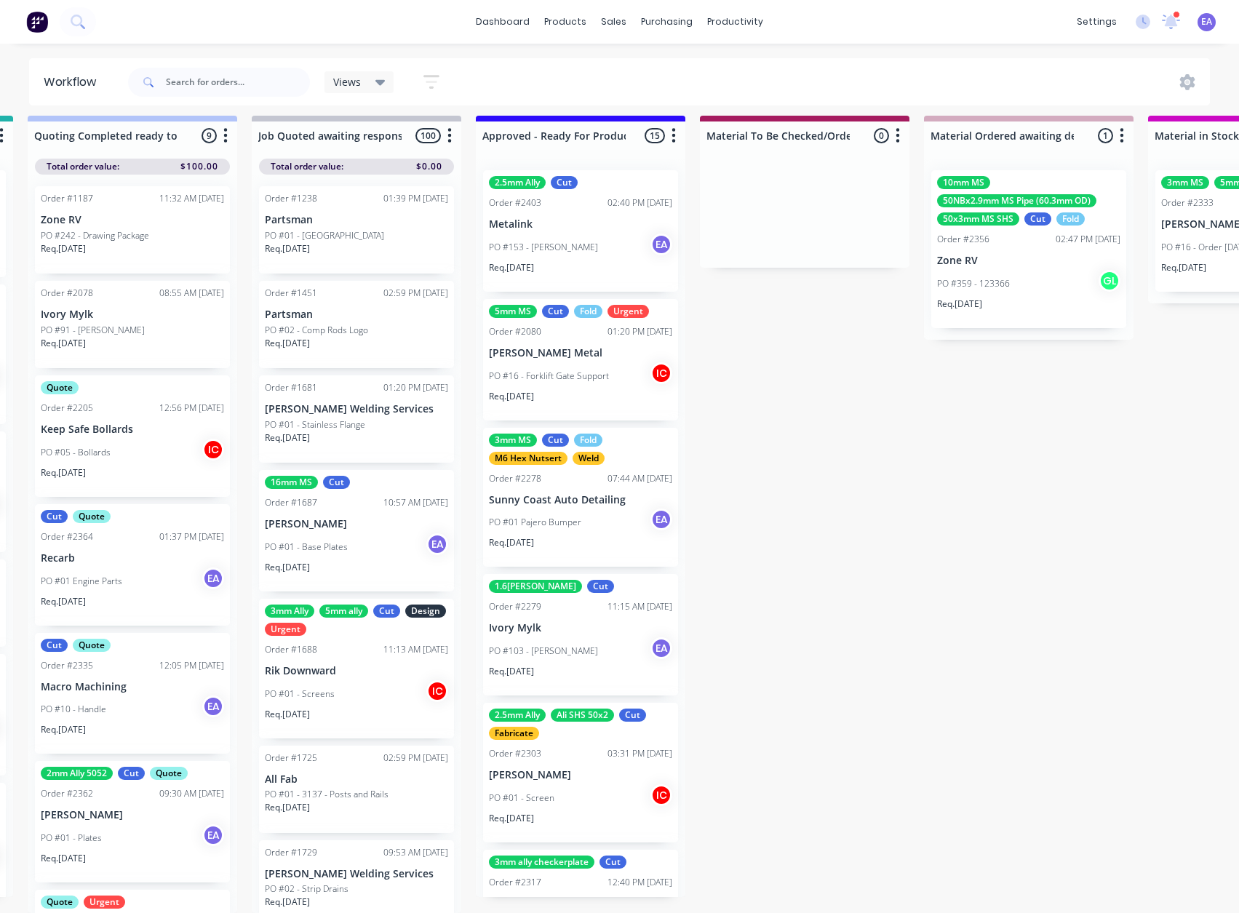
drag, startPoint x: 396, startPoint y: 644, endPoint x: 549, endPoint y: 651, distance: 152.2
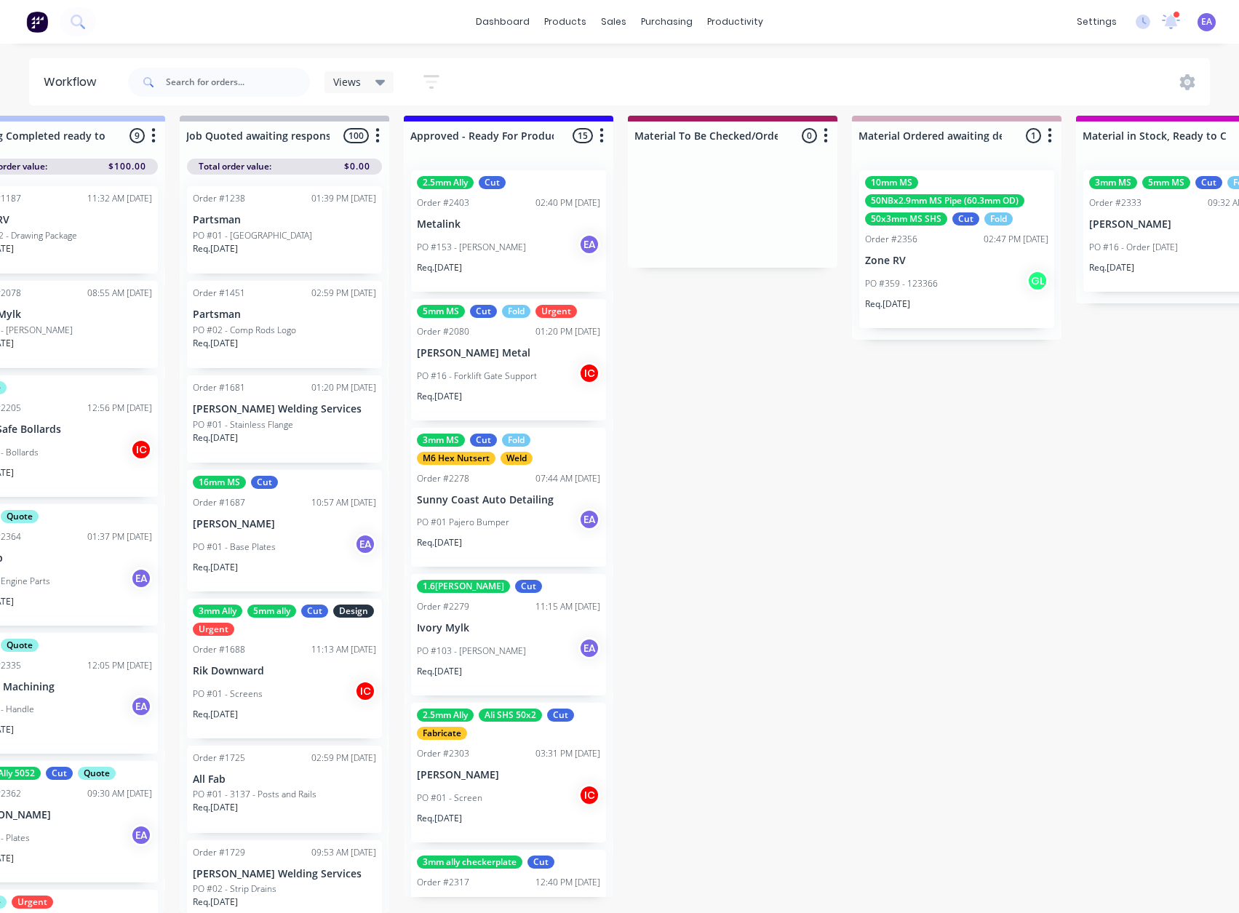
click at [524, 536] on div "Req. [DATE]" at bounding box center [508, 548] width 183 height 25
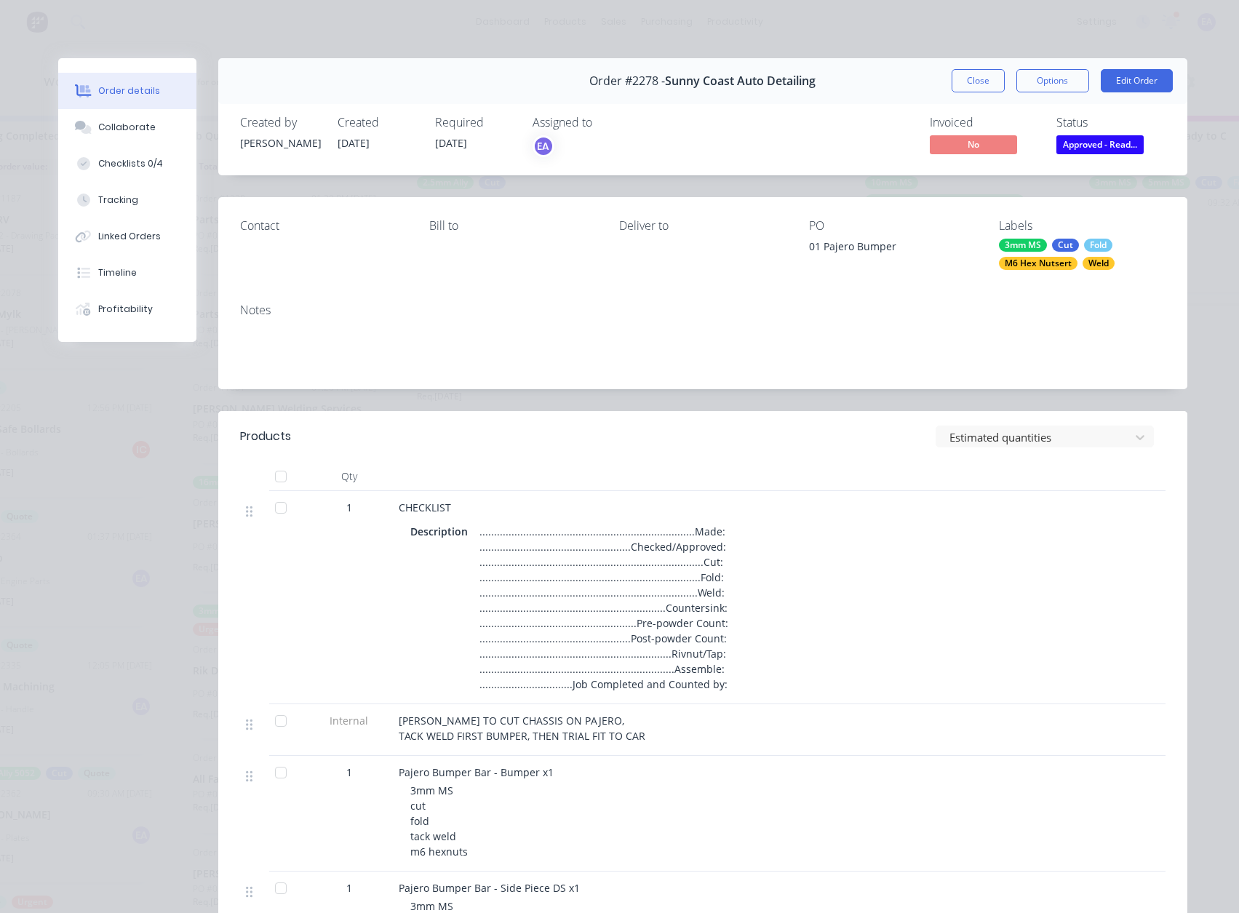
click at [1042, 265] on div "M6 Hex Nutsert" at bounding box center [1038, 263] width 79 height 13
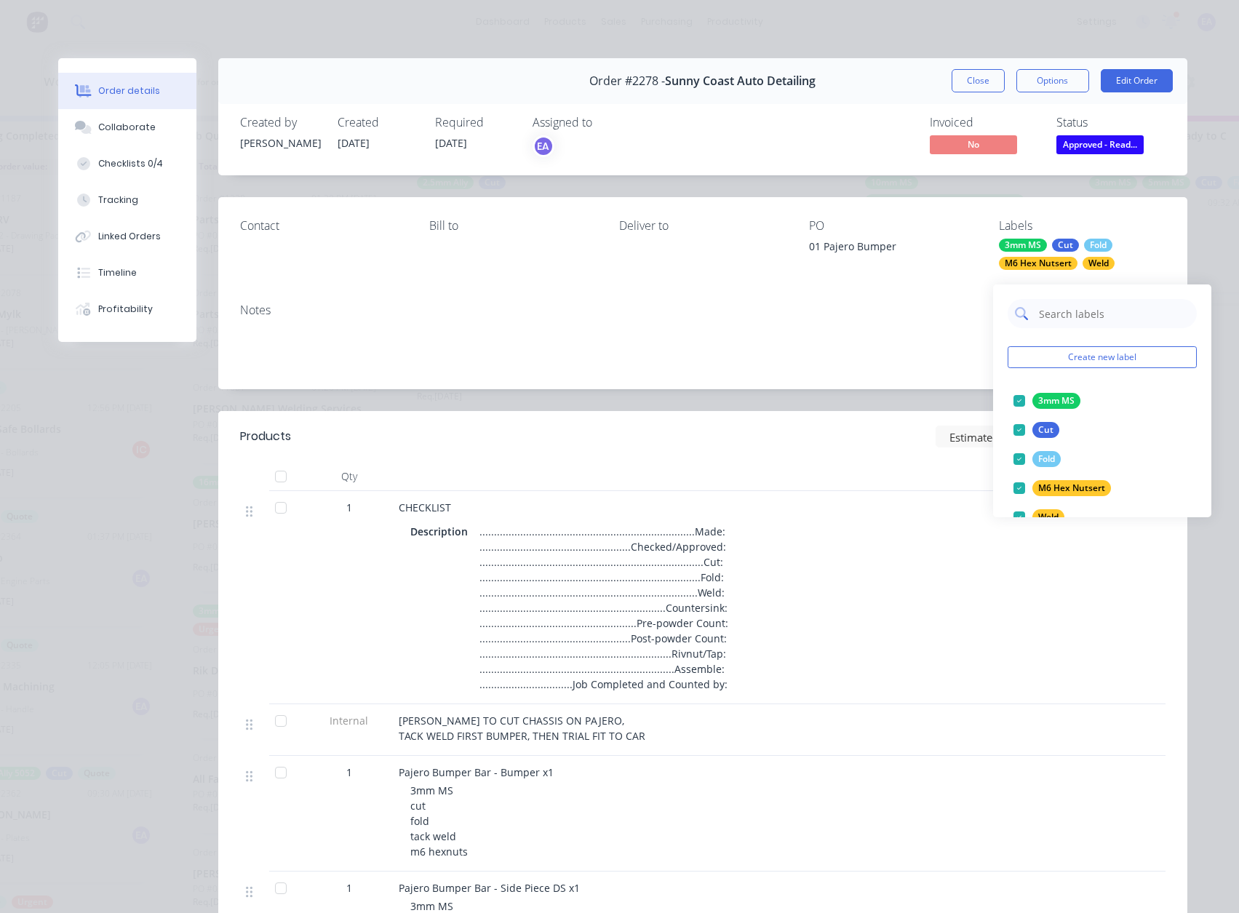
click at [1064, 306] on input "text" at bounding box center [1113, 313] width 152 height 29
type input "urgent"
click at [1019, 391] on div at bounding box center [1019, 400] width 29 height 29
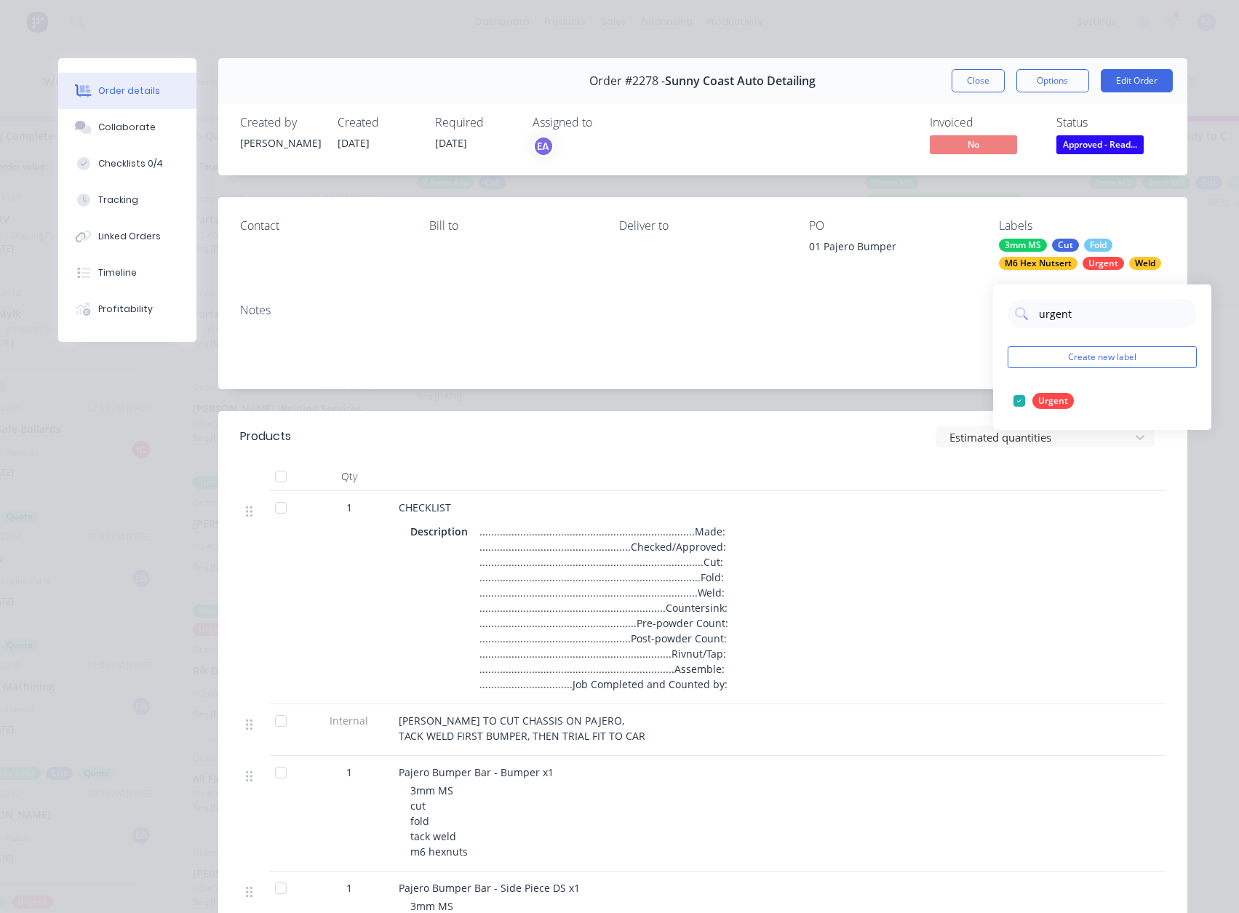
click at [976, 79] on button "Close" at bounding box center [978, 80] width 53 height 23
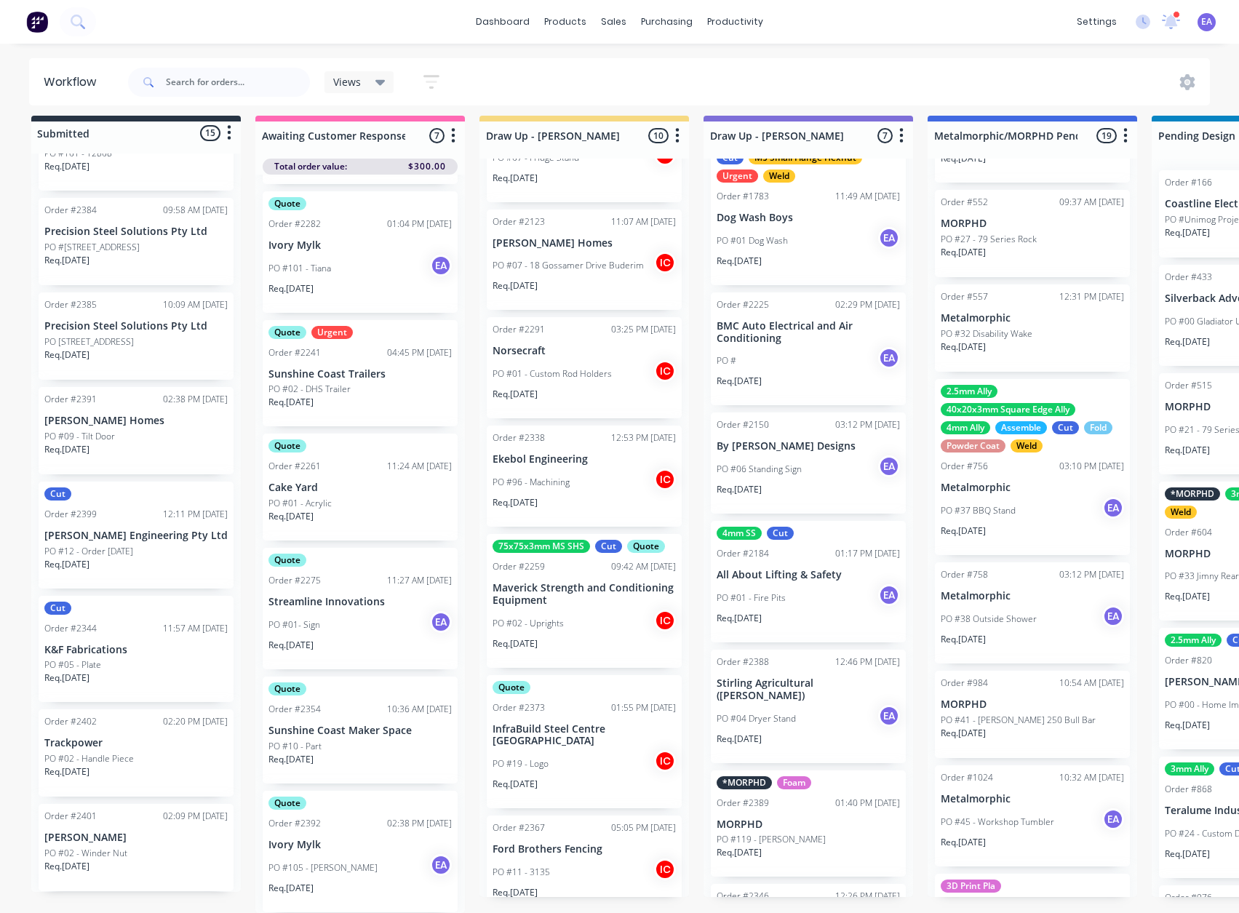
scroll to position [143, 0]
